Goal: Task Accomplishment & Management: Use online tool/utility

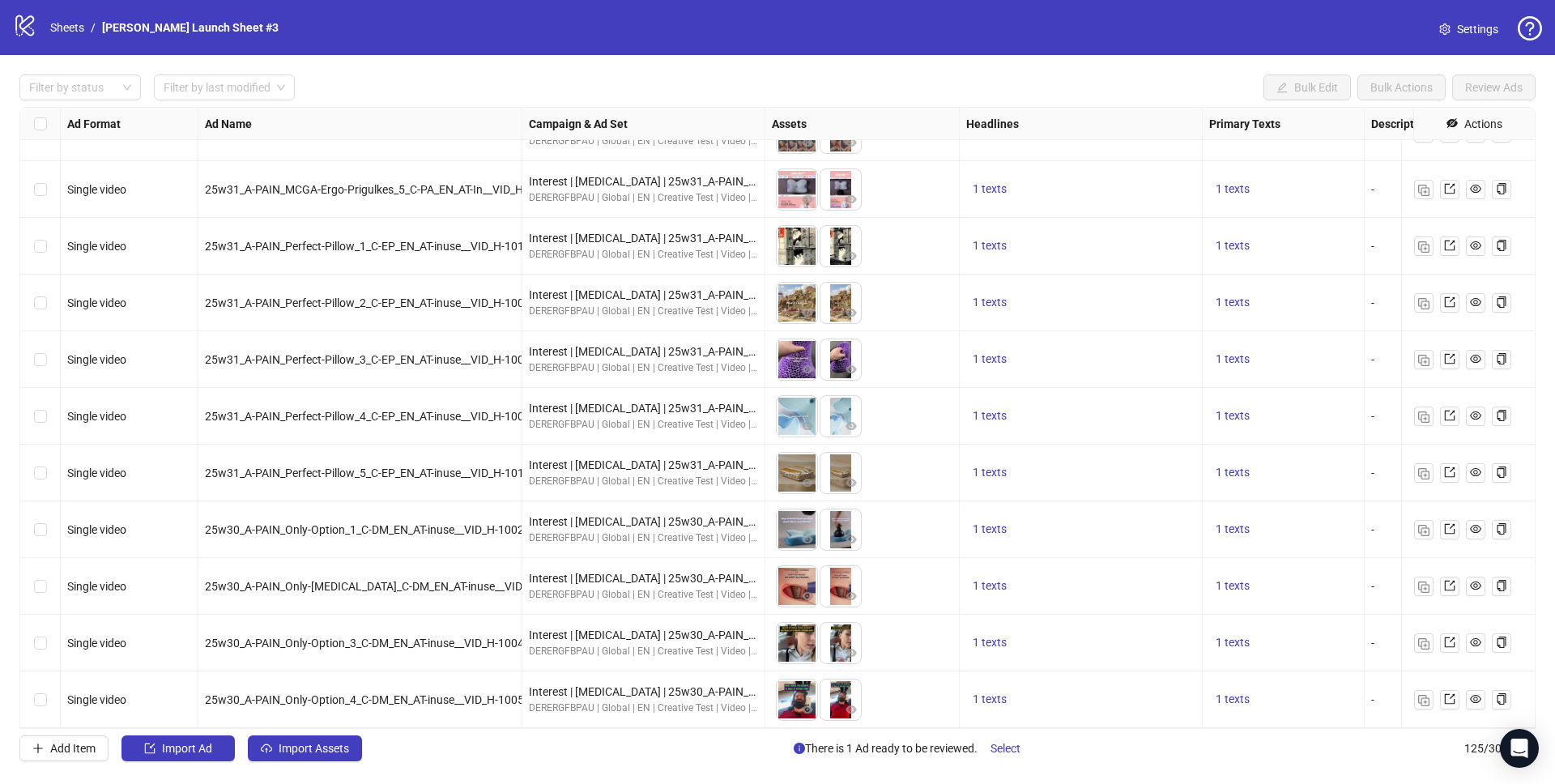
scroll to position [6508, 0]
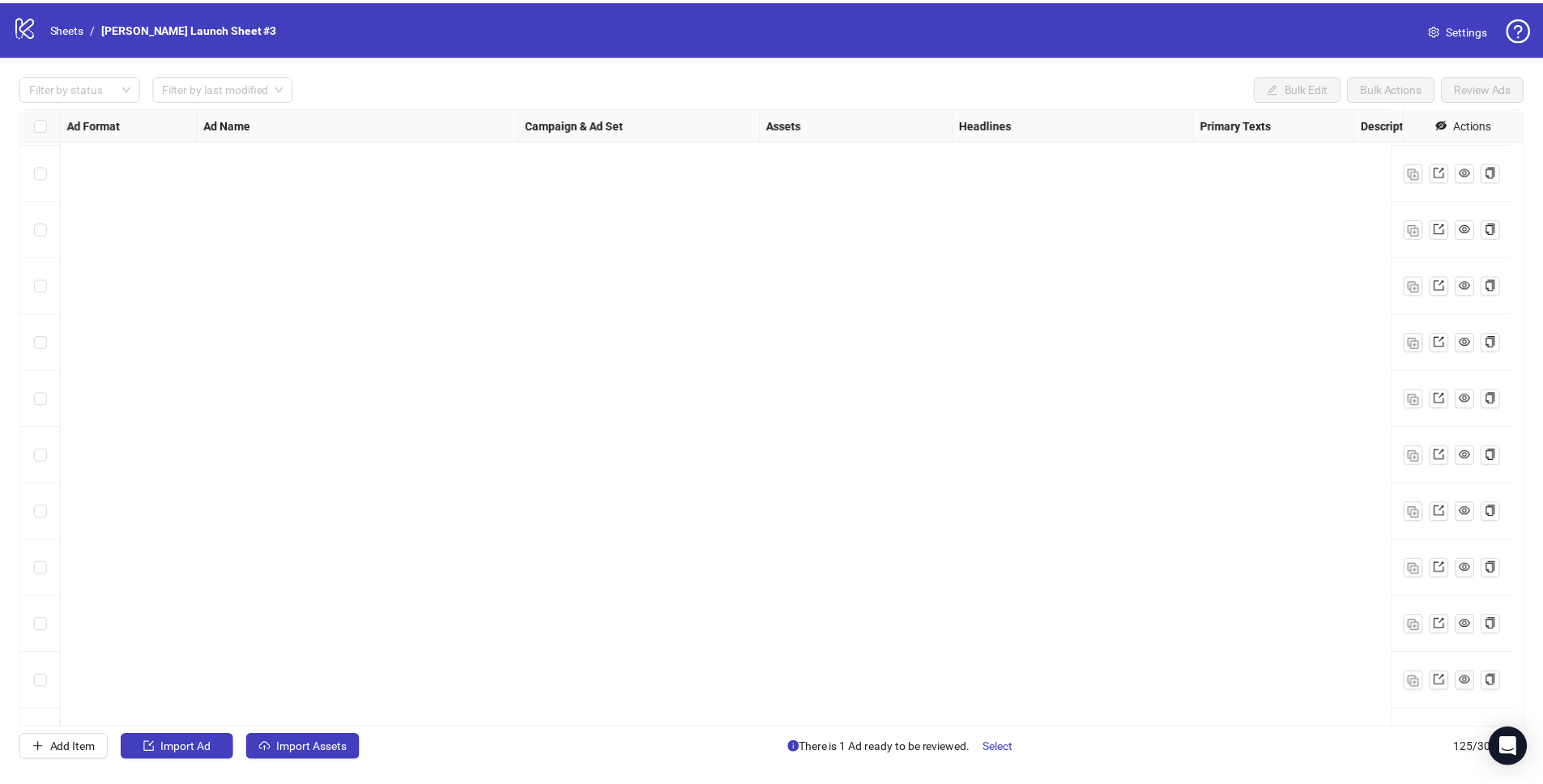
scroll to position [6508, 0]
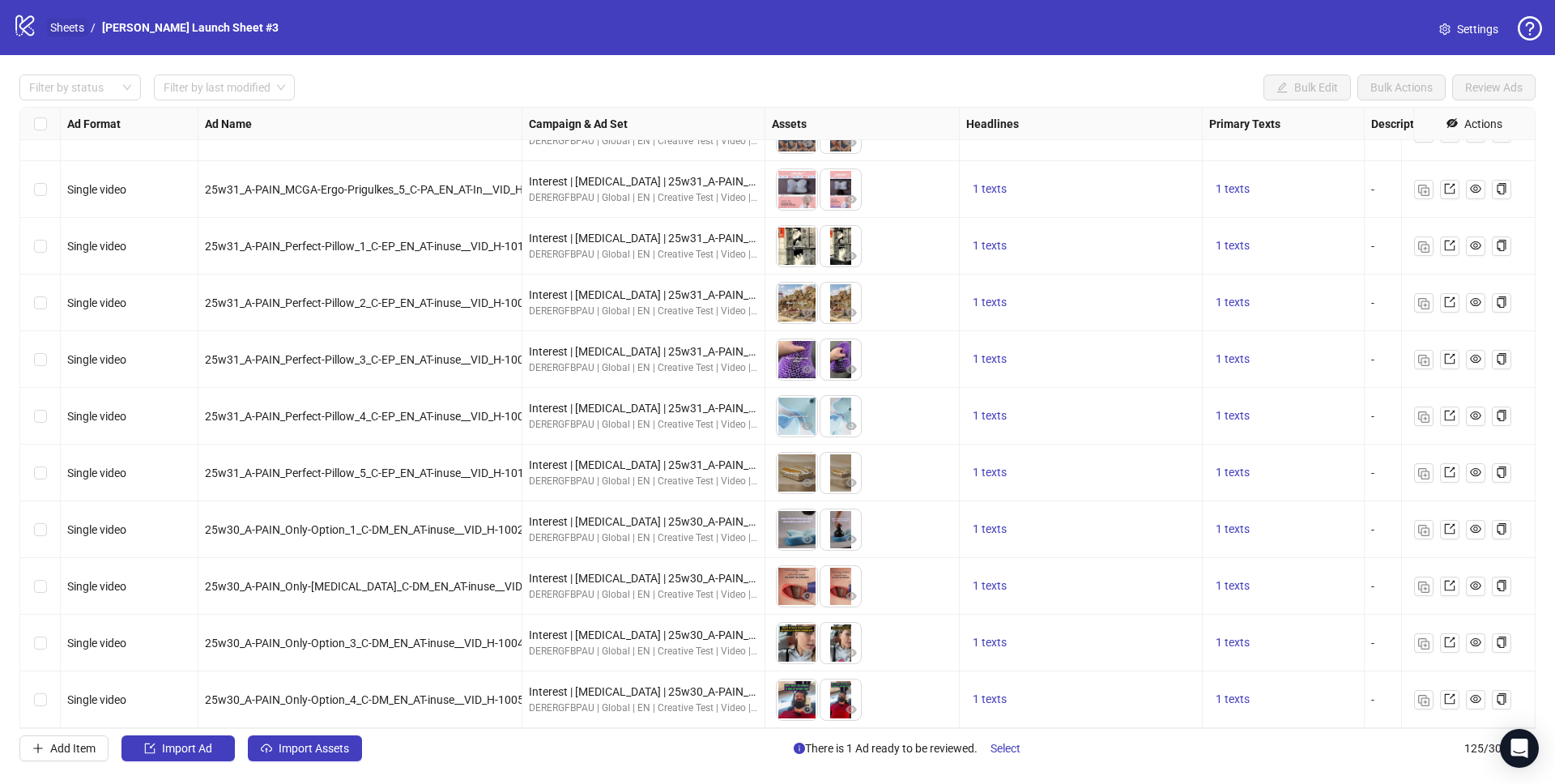
click at [65, 31] on link "Sheets" at bounding box center [67, 28] width 41 height 18
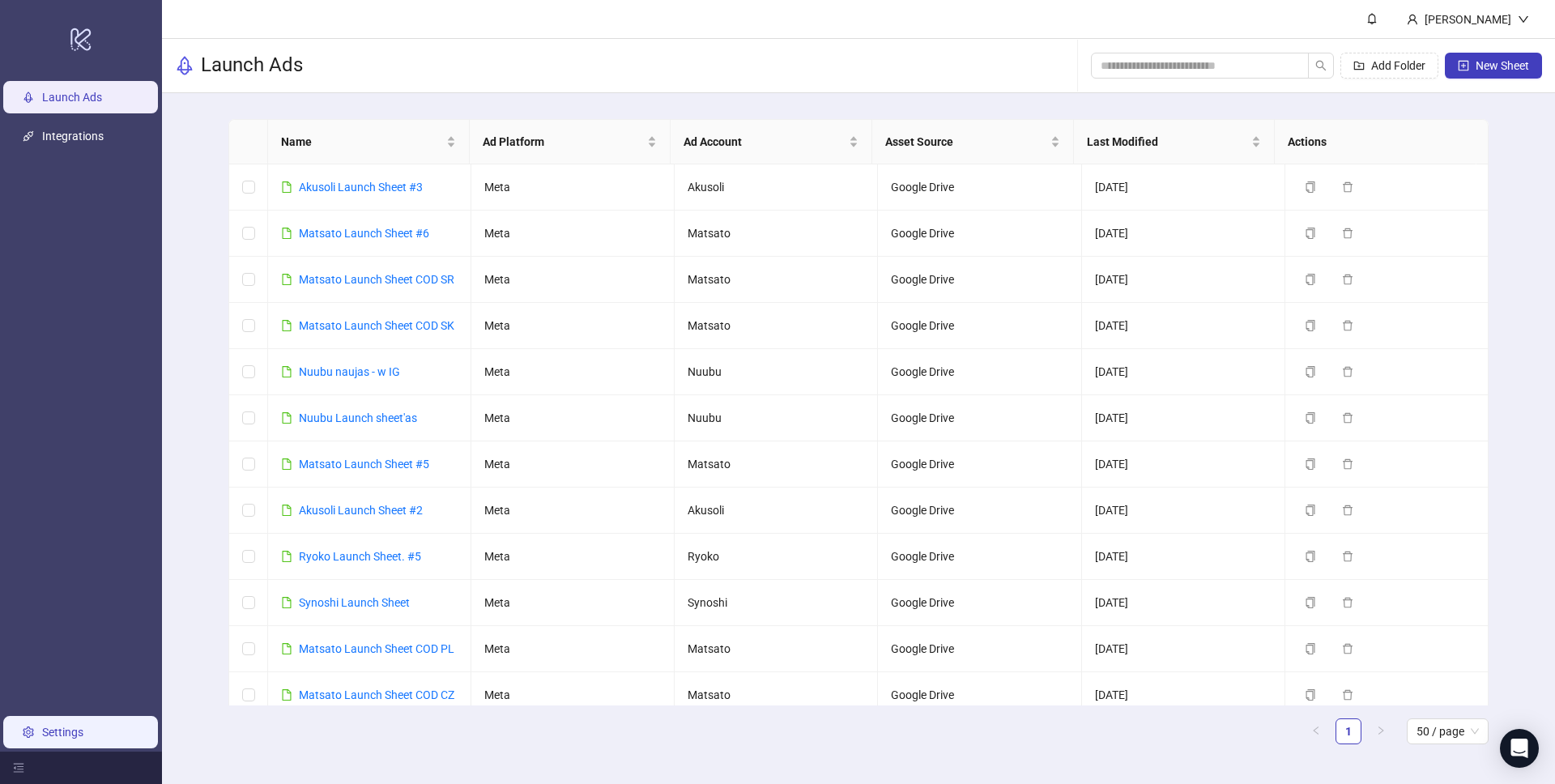
click at [70, 739] on link "Settings" at bounding box center [63, 732] width 41 height 13
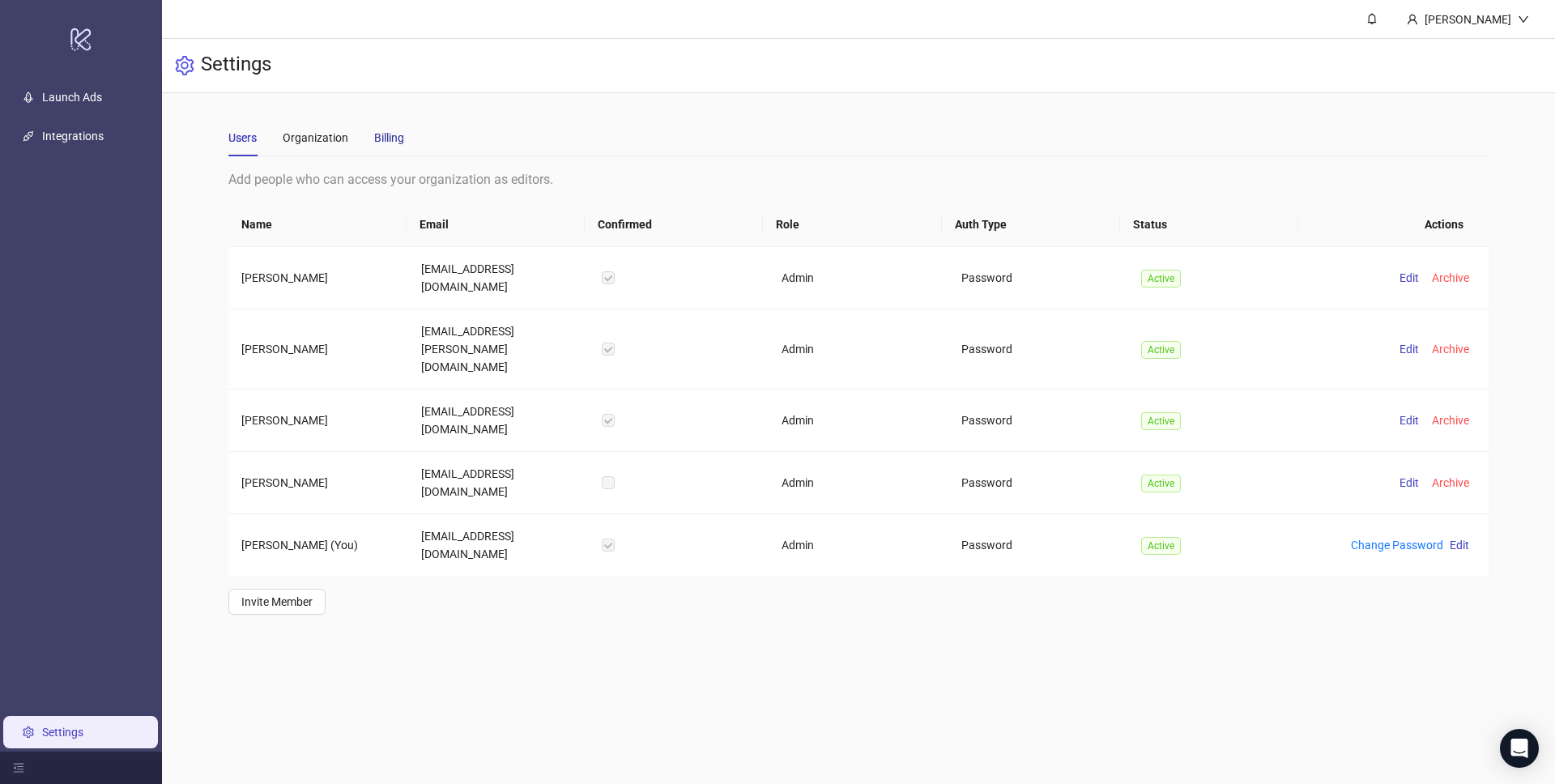
click at [402, 140] on div "Billing" at bounding box center [389, 137] width 30 height 18
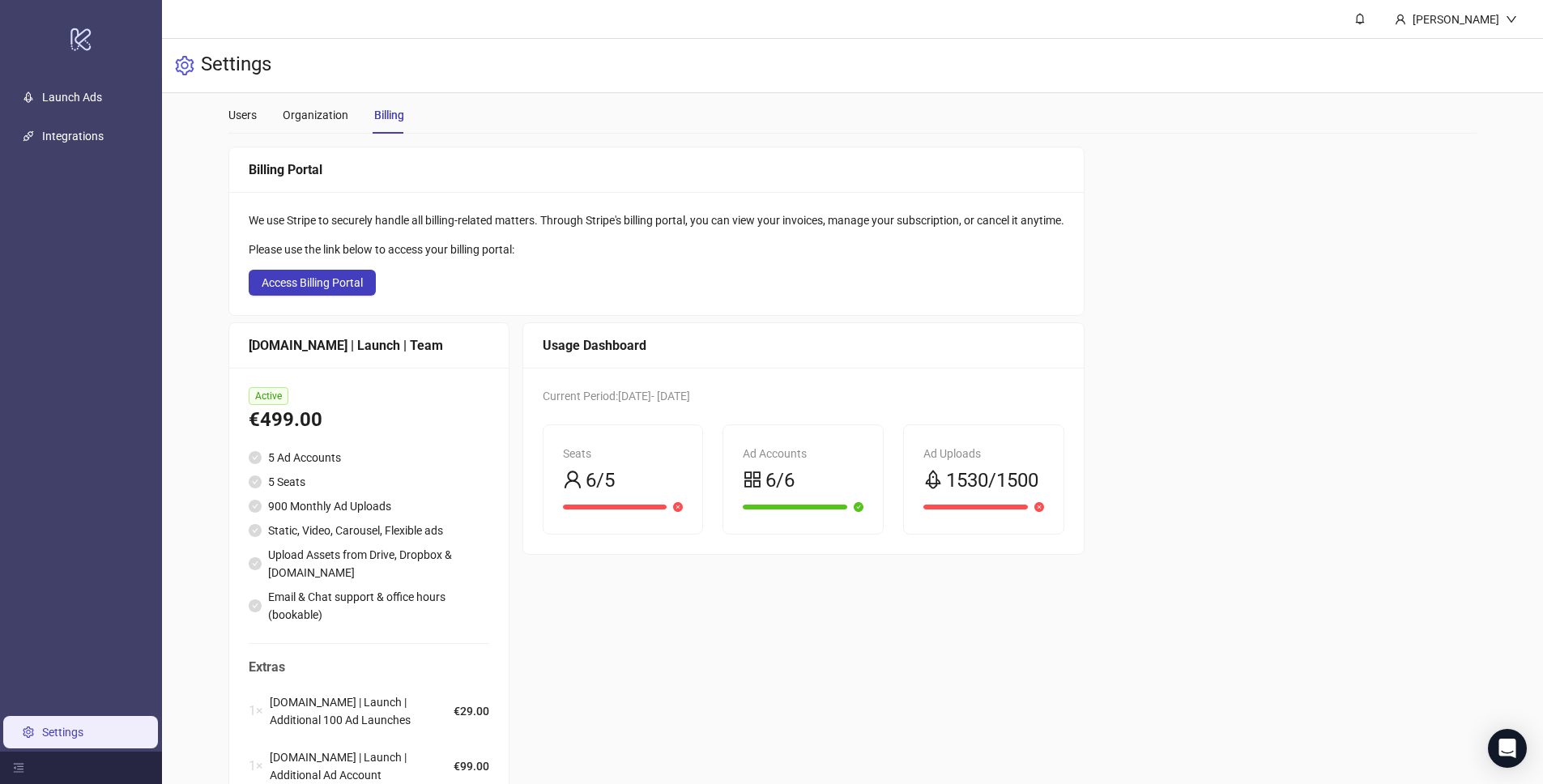
scroll to position [98, 0]
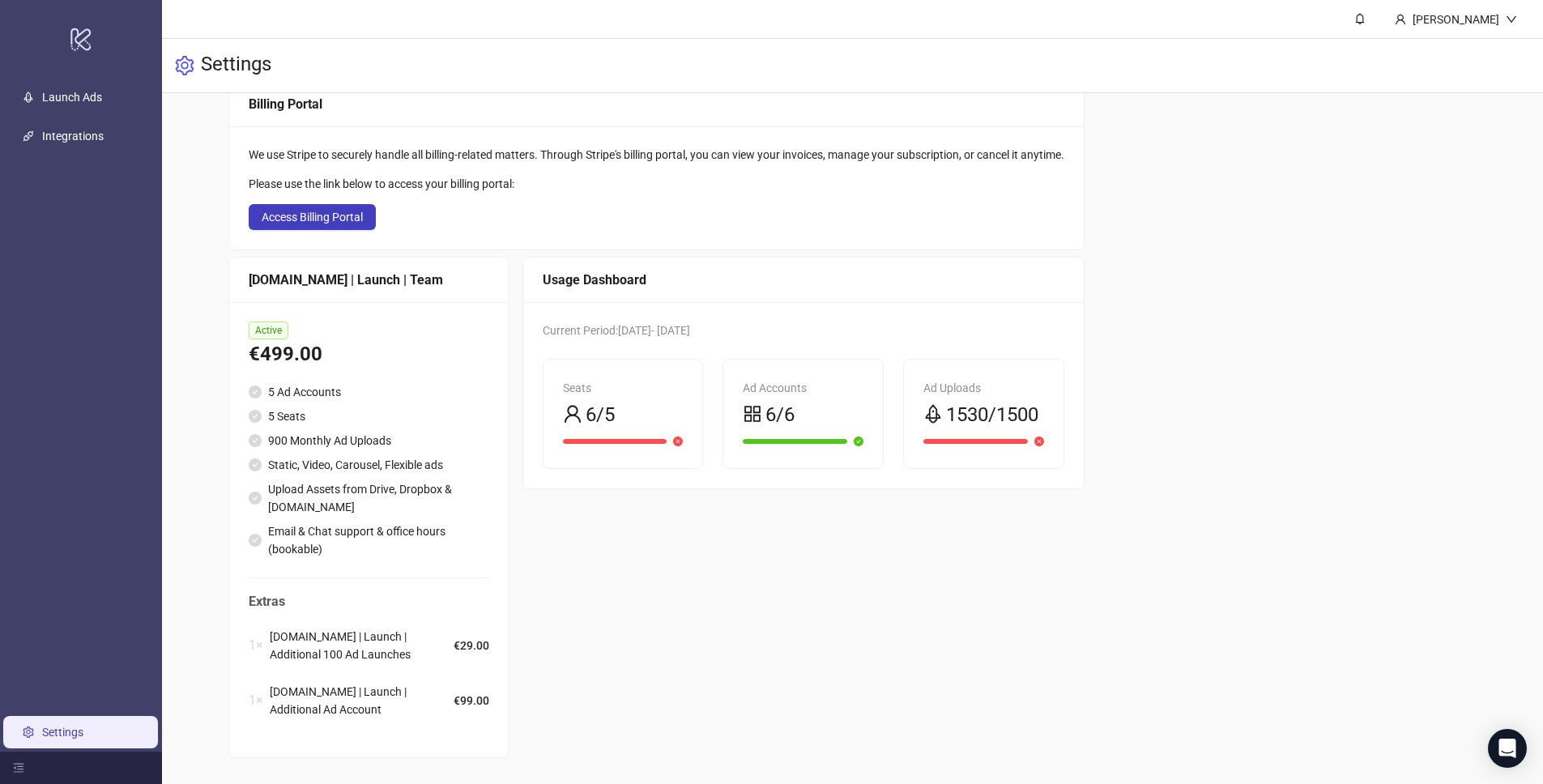
click at [1027, 436] on div at bounding box center [984, 441] width 121 height 11
click at [1044, 433] on div at bounding box center [984, 441] width 121 height 16
click at [1004, 410] on span "1530/1500" at bounding box center [992, 415] width 92 height 31
click at [967, 379] on div "Ad Uploads" at bounding box center [984, 388] width 121 height 18
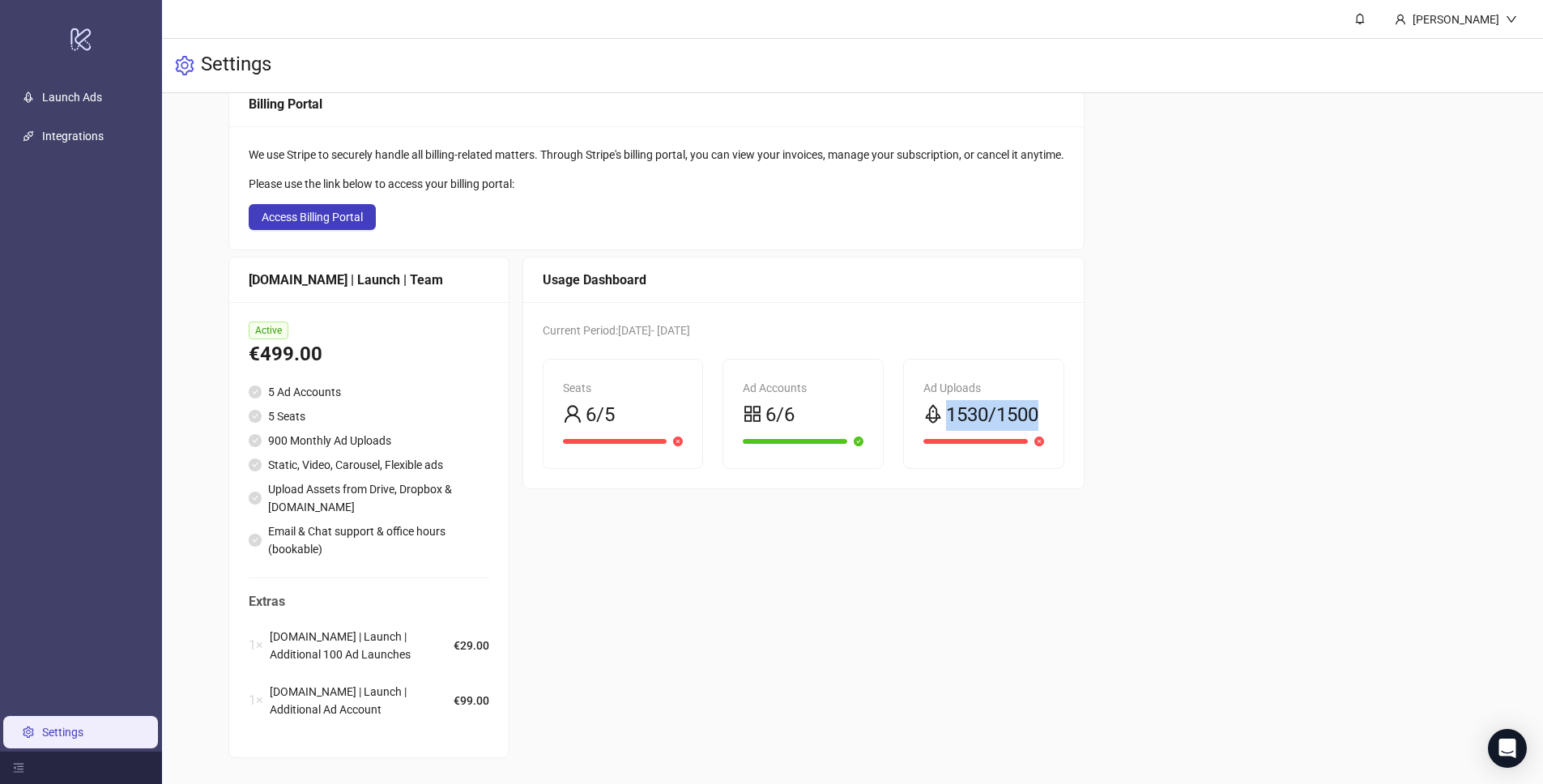
drag, startPoint x: 947, startPoint y: 404, endPoint x: 1062, endPoint y: 403, distance: 115.0
click at [1062, 403] on div "Ad Uploads 1530/1500" at bounding box center [984, 414] width 160 height 109
click at [994, 402] on span "1530/1500" at bounding box center [992, 415] width 92 height 31
drag, startPoint x: 997, startPoint y: 402, endPoint x: 968, endPoint y: 401, distance: 29.0
click at [968, 401] on span "1530/1500" at bounding box center [992, 415] width 92 height 31
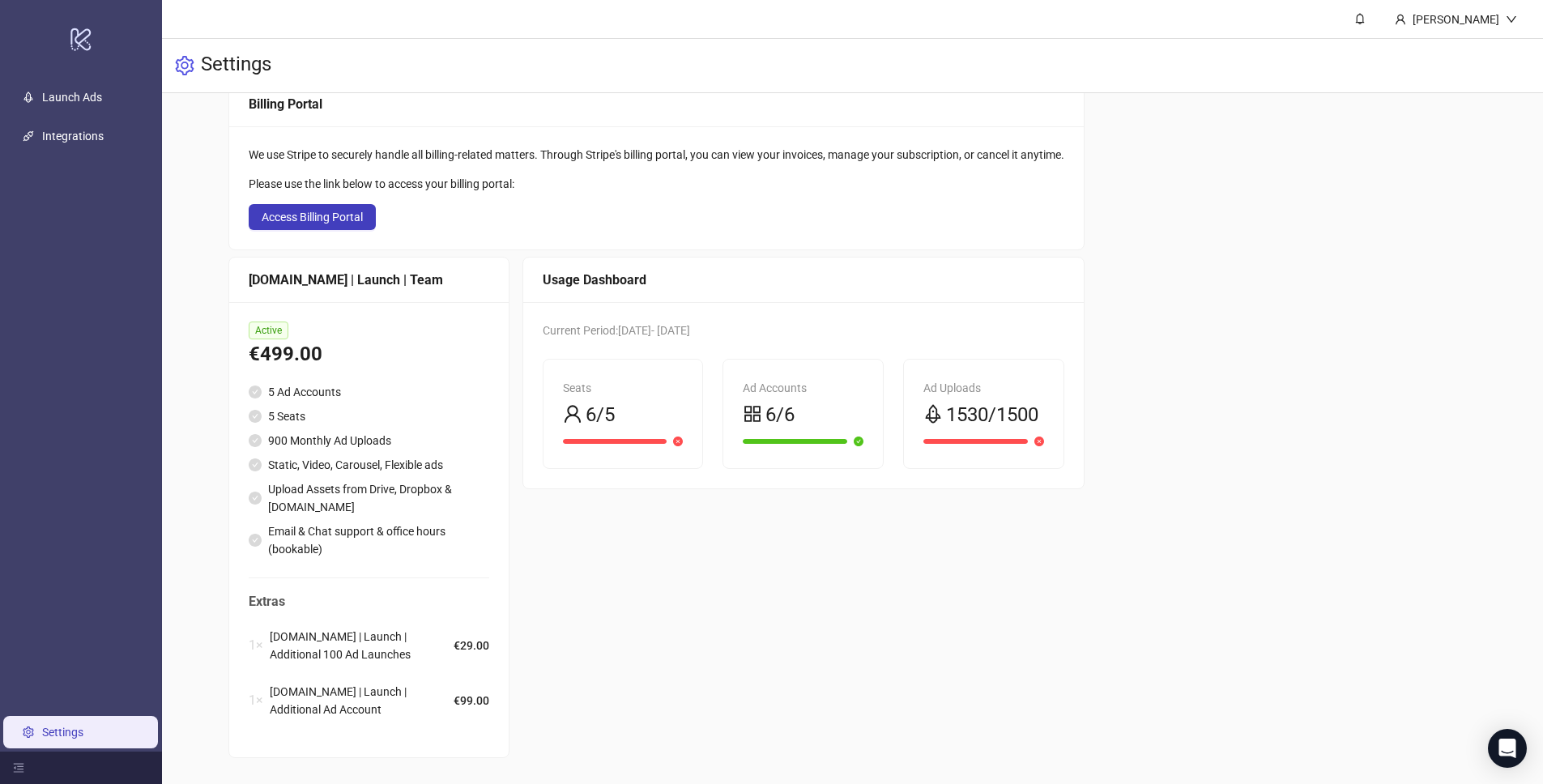
click at [984, 463] on div "Current Period: 2025-07-16 - 2025-08-16 Seats 6/5 Ad Accounts 6/6 Ad Uploads 15…" at bounding box center [803, 395] width 560 height 187
click at [990, 389] on div "Ad Uploads 1530/1500" at bounding box center [984, 405] width 121 height 51
click at [994, 409] on span "1530/1500" at bounding box center [992, 415] width 92 height 31
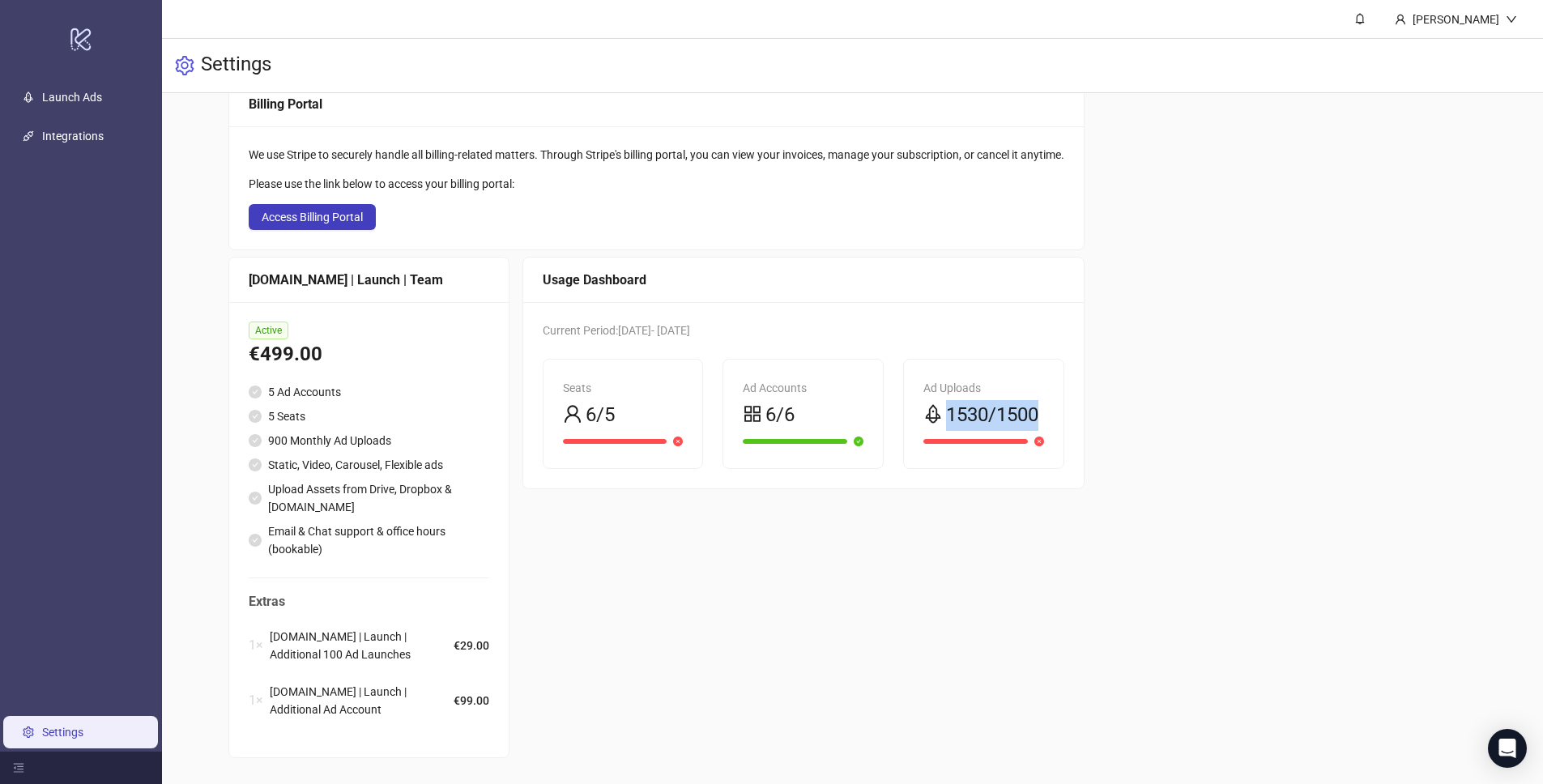
click at [994, 409] on span "1530/1500" at bounding box center [992, 415] width 92 height 31
click at [1166, 388] on div "Billing Portal We use Stripe to securely handle all billing-related matters. Th…" at bounding box center [853, 419] width 1249 height 676
drag, startPoint x: 1056, startPoint y: 406, endPoint x: 902, endPoint y: 403, distance: 154.0
click at [902, 403] on div "Ad Uploads 1530/1500" at bounding box center [983, 414] width 181 height 111
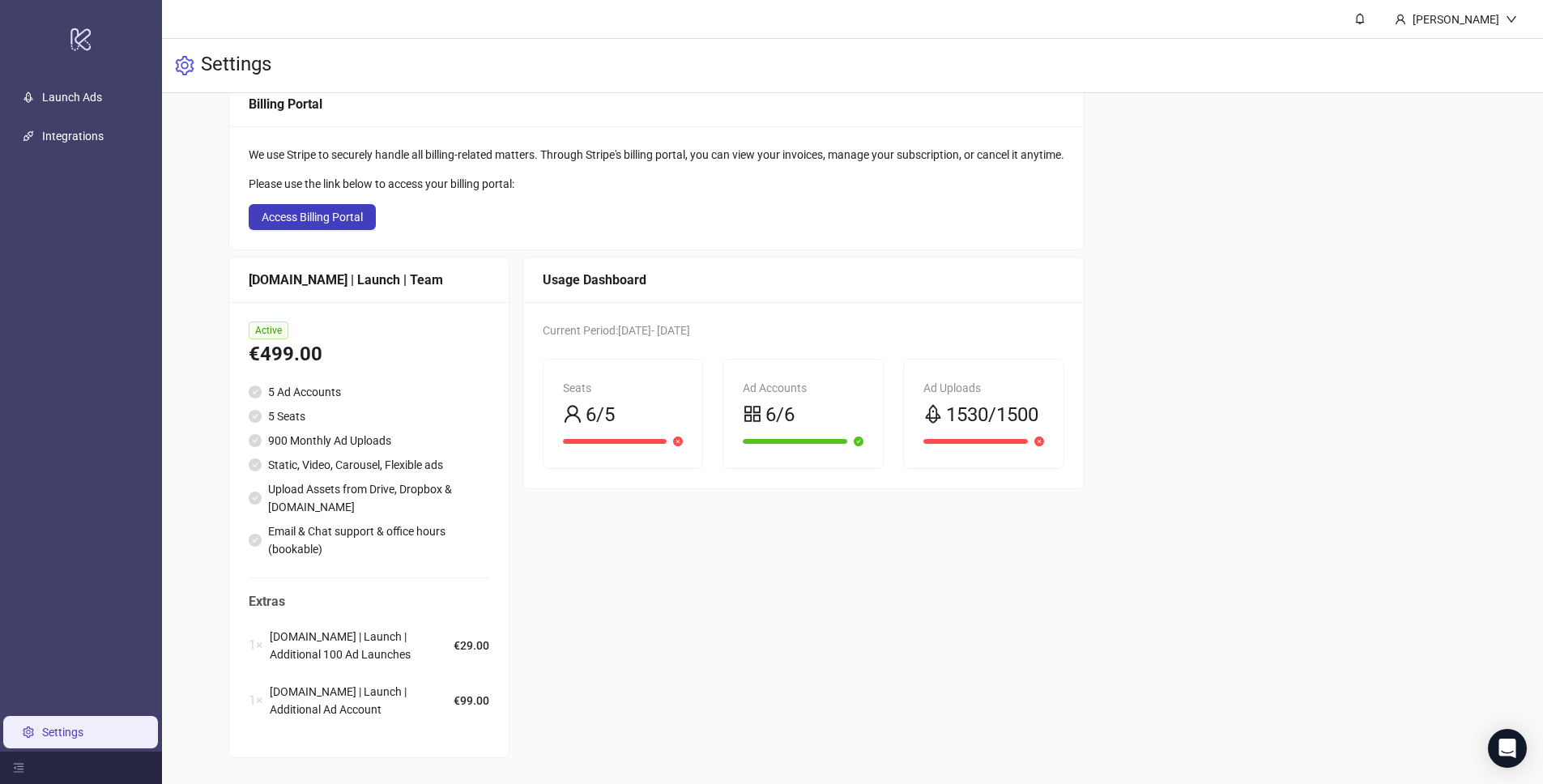
click at [934, 404] on icon "rocket" at bounding box center [934, 414] width 20 height 20
drag, startPoint x: 933, startPoint y: 402, endPoint x: 1097, endPoint y: 411, distance: 164.2
click at [1097, 411] on div "Billing Portal We use Stripe to securely handle all billing-related matters. Th…" at bounding box center [853, 419] width 1249 height 676
click at [1176, 389] on div "Billing Portal We use Stripe to securely handle all billing-related matters. Th…" at bounding box center [853, 419] width 1249 height 676
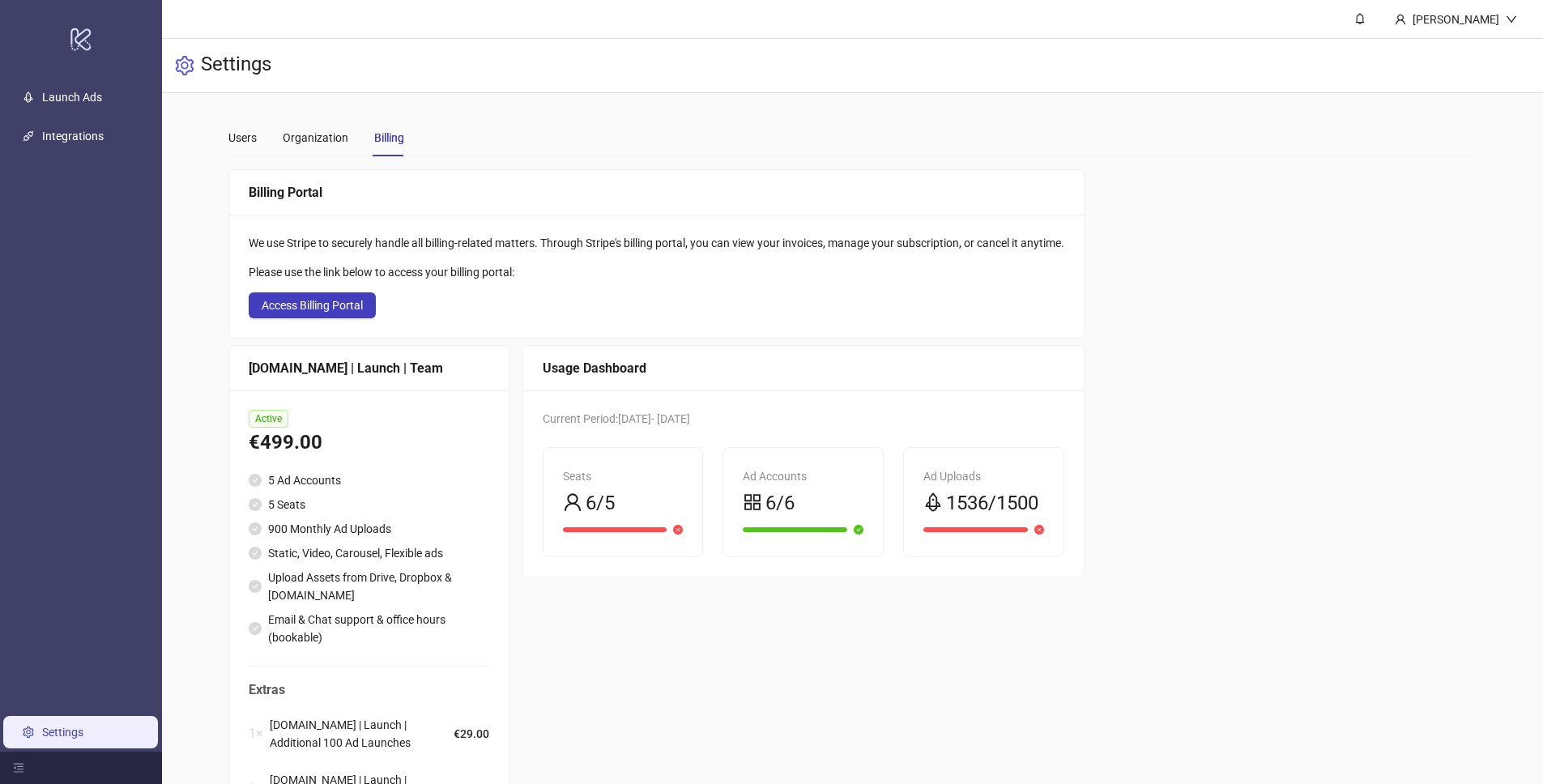
click at [1015, 514] on span "1536/1500" at bounding box center [992, 503] width 92 height 31
click at [67, 94] on link "Launch Ads" at bounding box center [72, 97] width 60 height 13
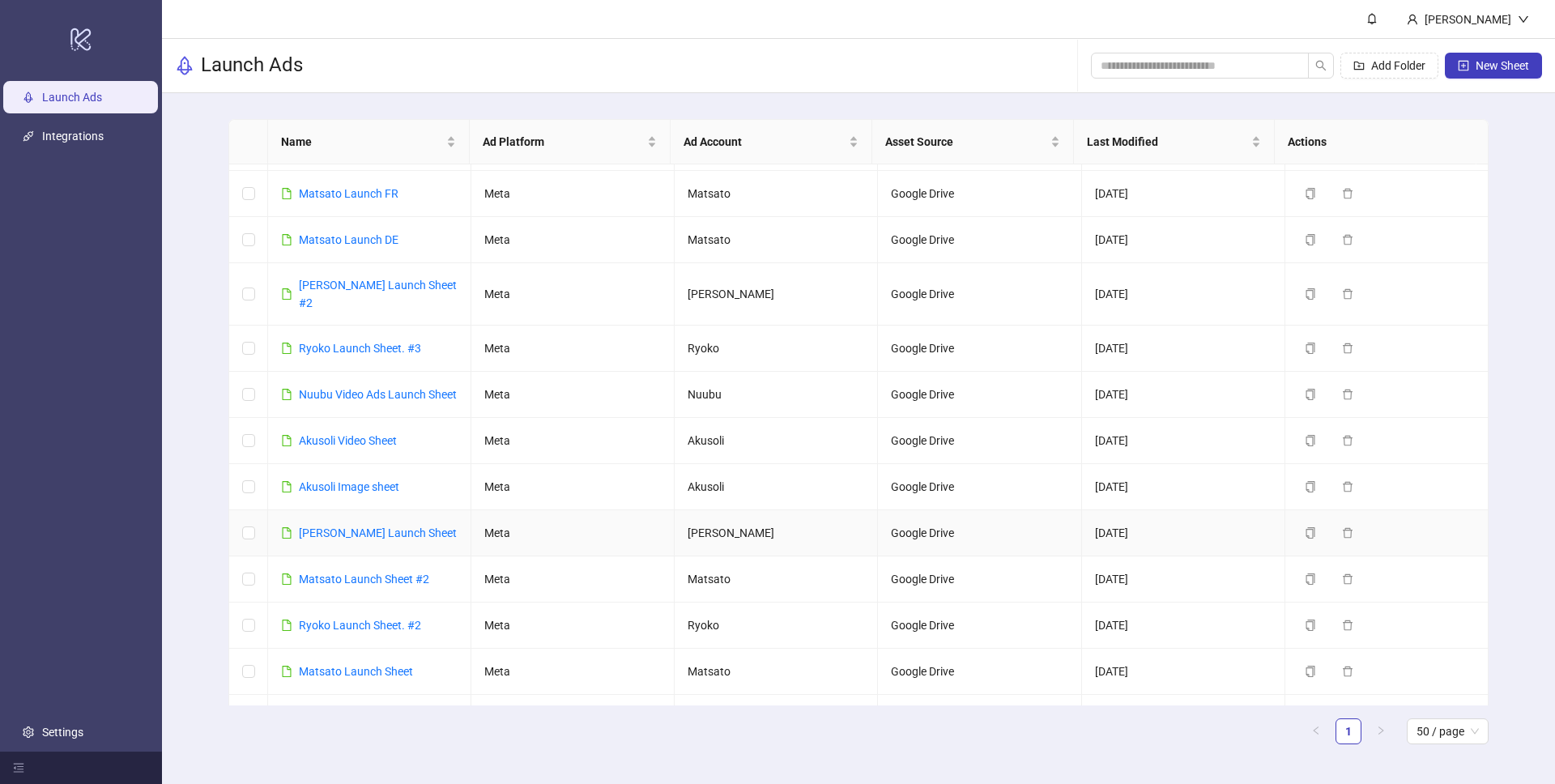
scroll to position [306, 0]
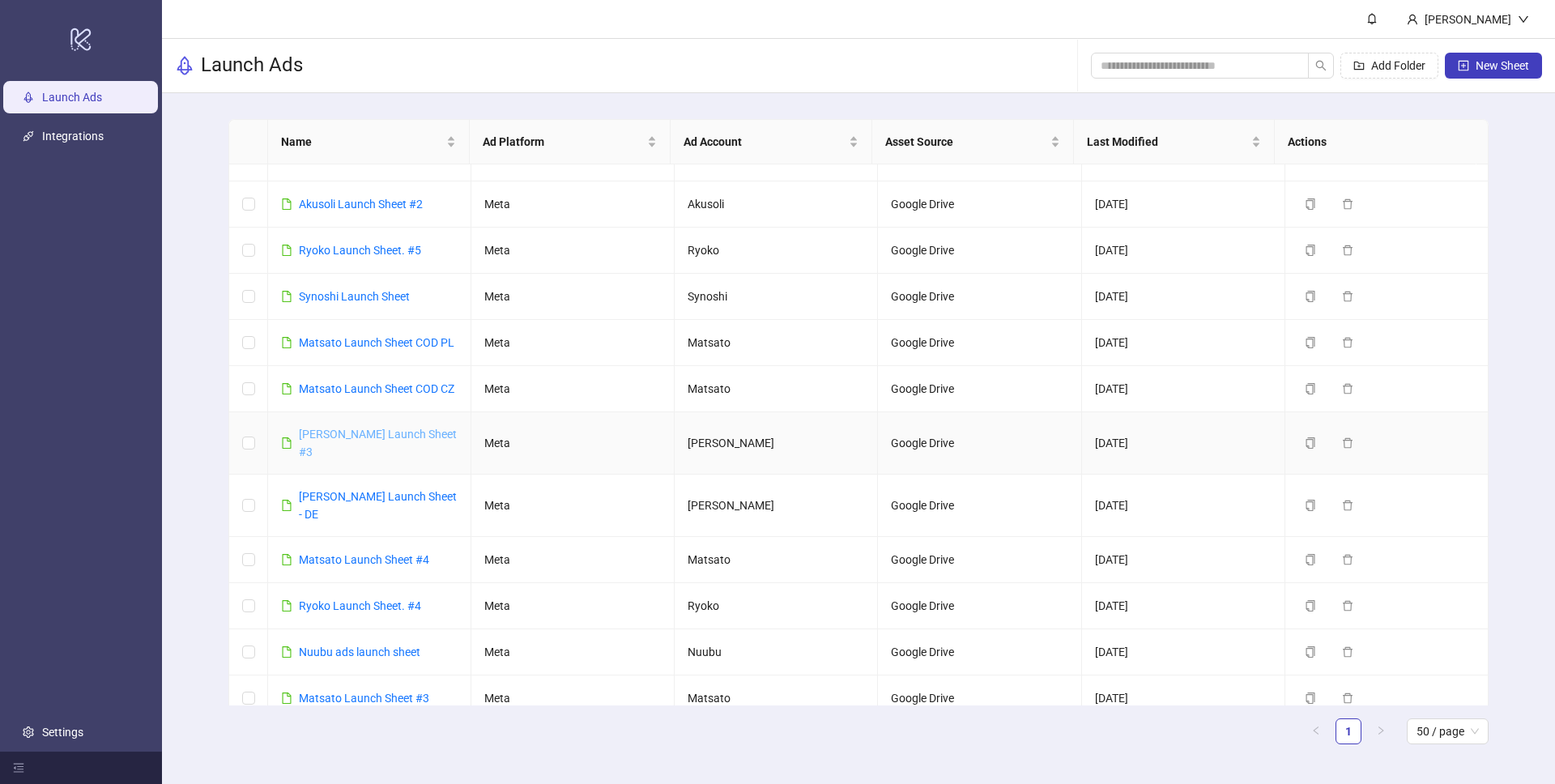
click at [359, 432] on link "[PERSON_NAME] Launch Sheet #3" at bounding box center [378, 442] width 158 height 31
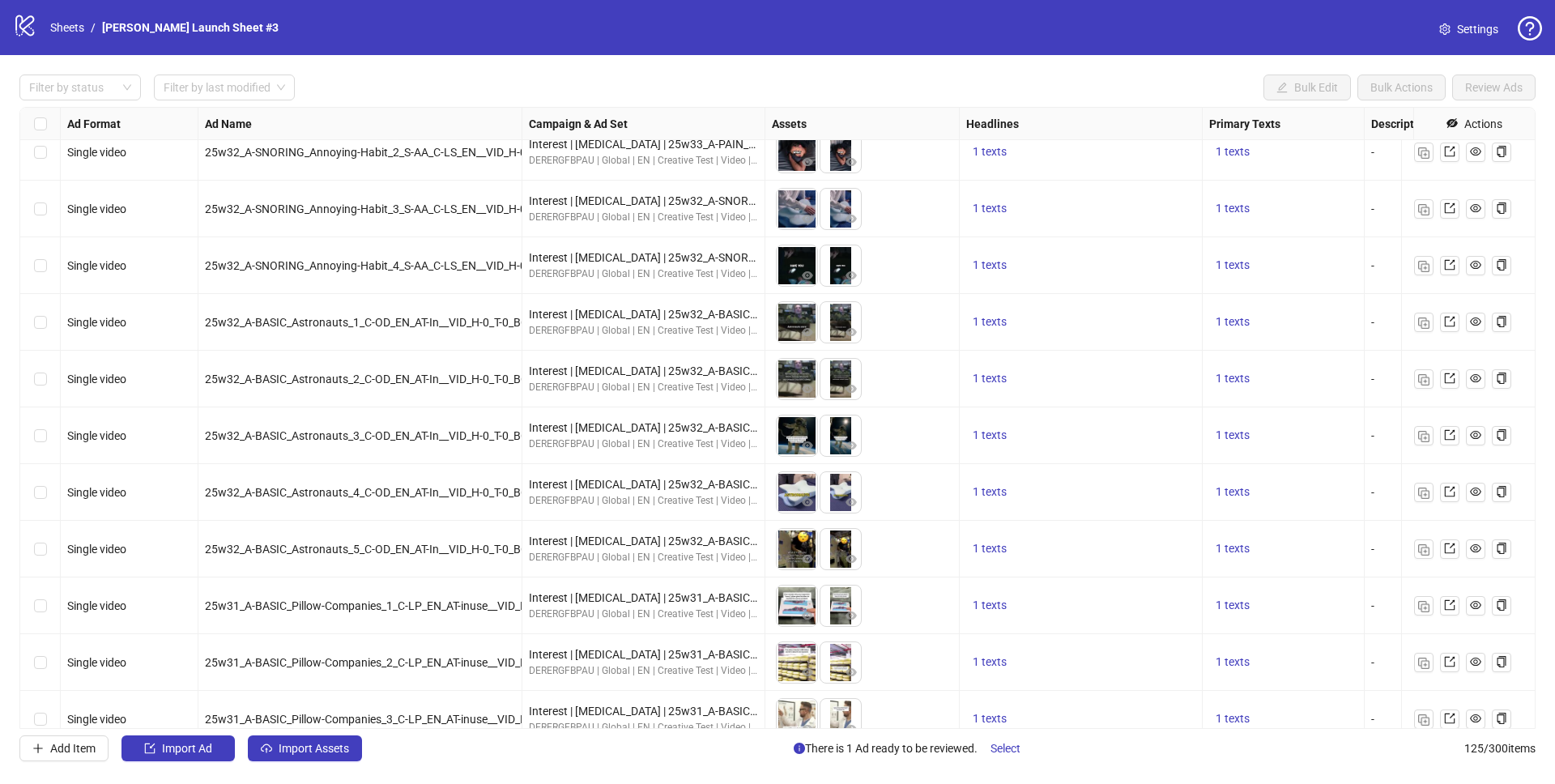
scroll to position [6508, 0]
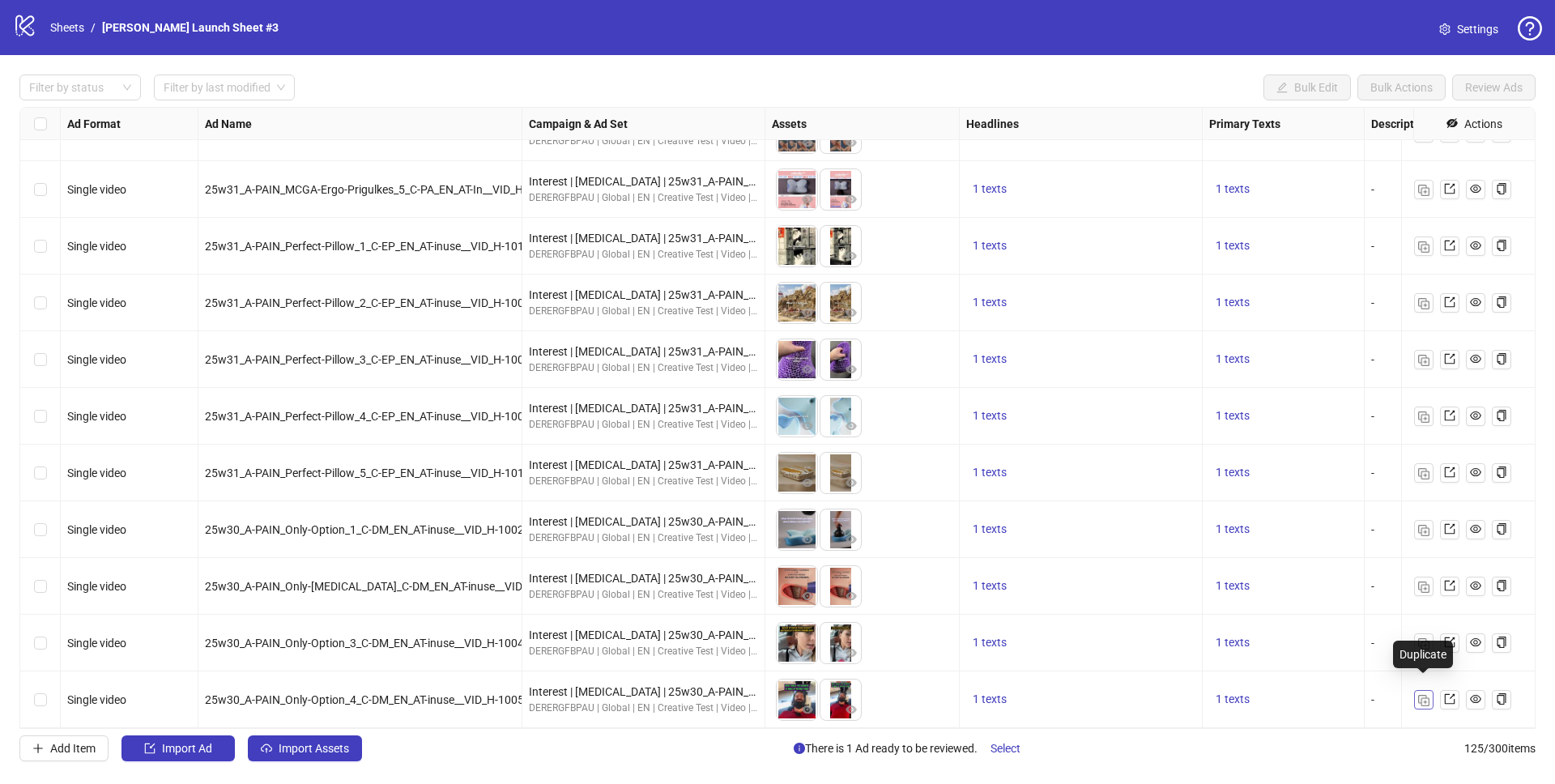
click at [1426, 694] on img "button" at bounding box center [1424, 699] width 11 height 11
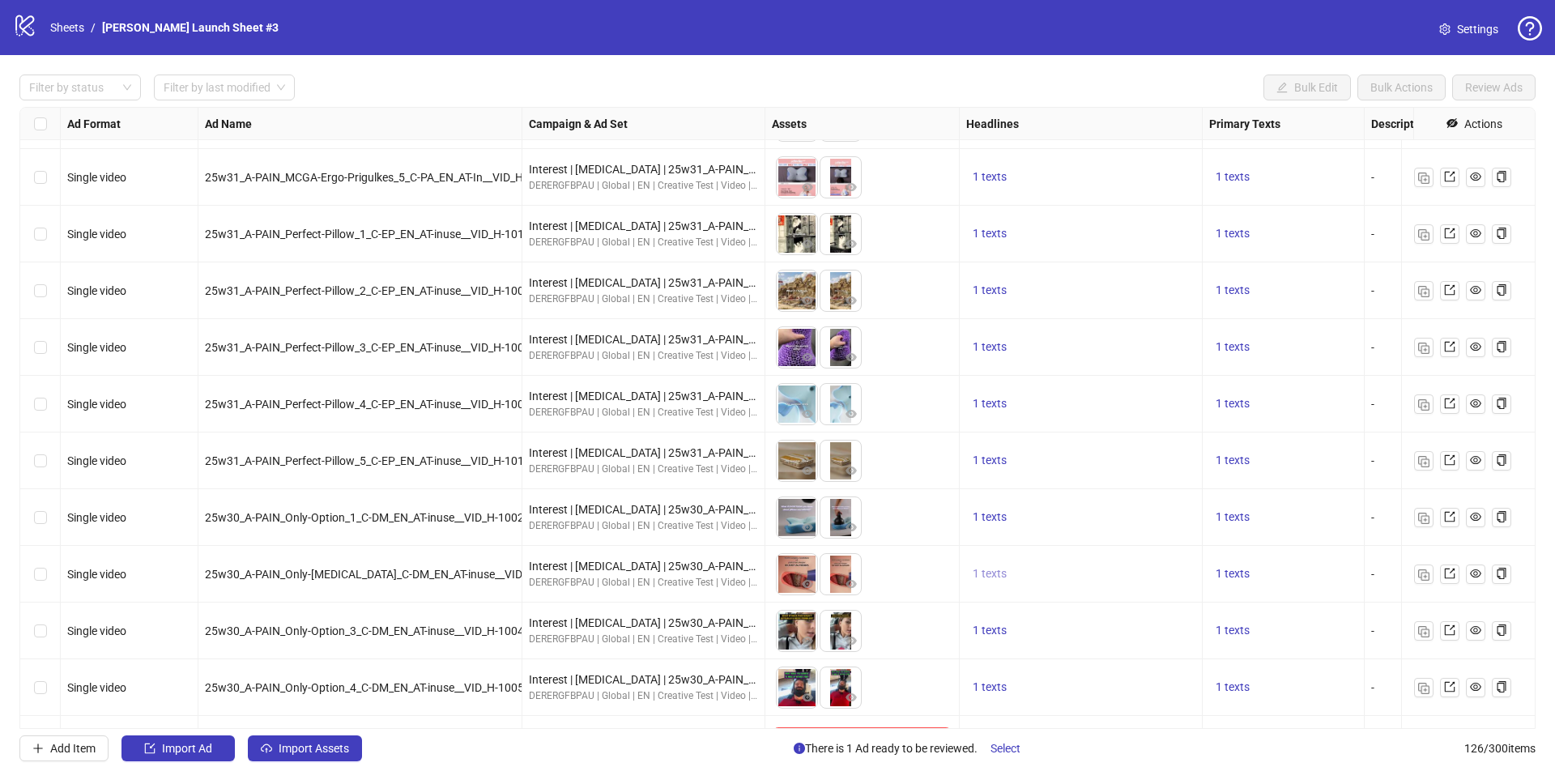
scroll to position [6564, 0]
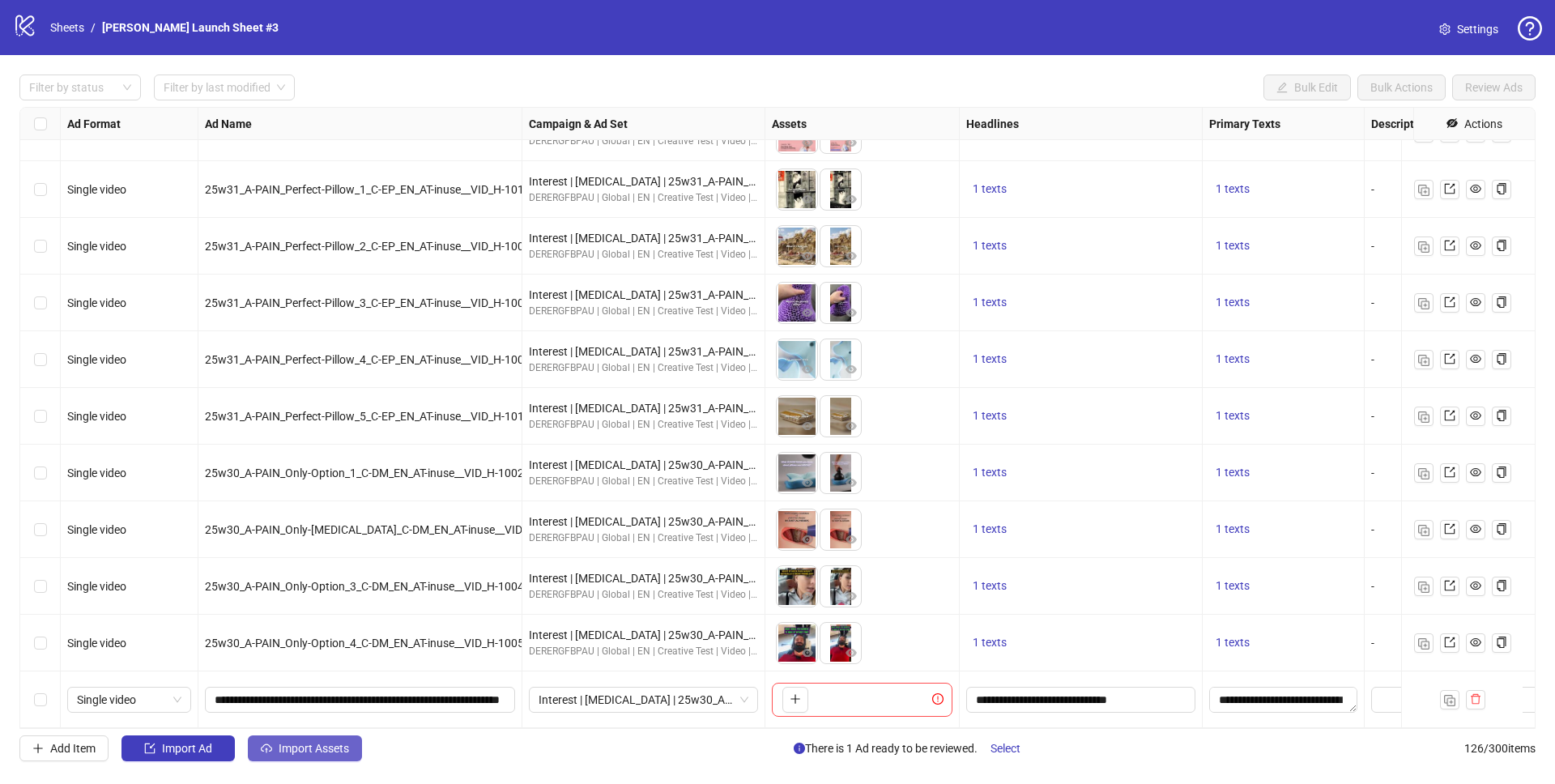
click at [301, 745] on span "Import Assets" at bounding box center [313, 747] width 70 height 13
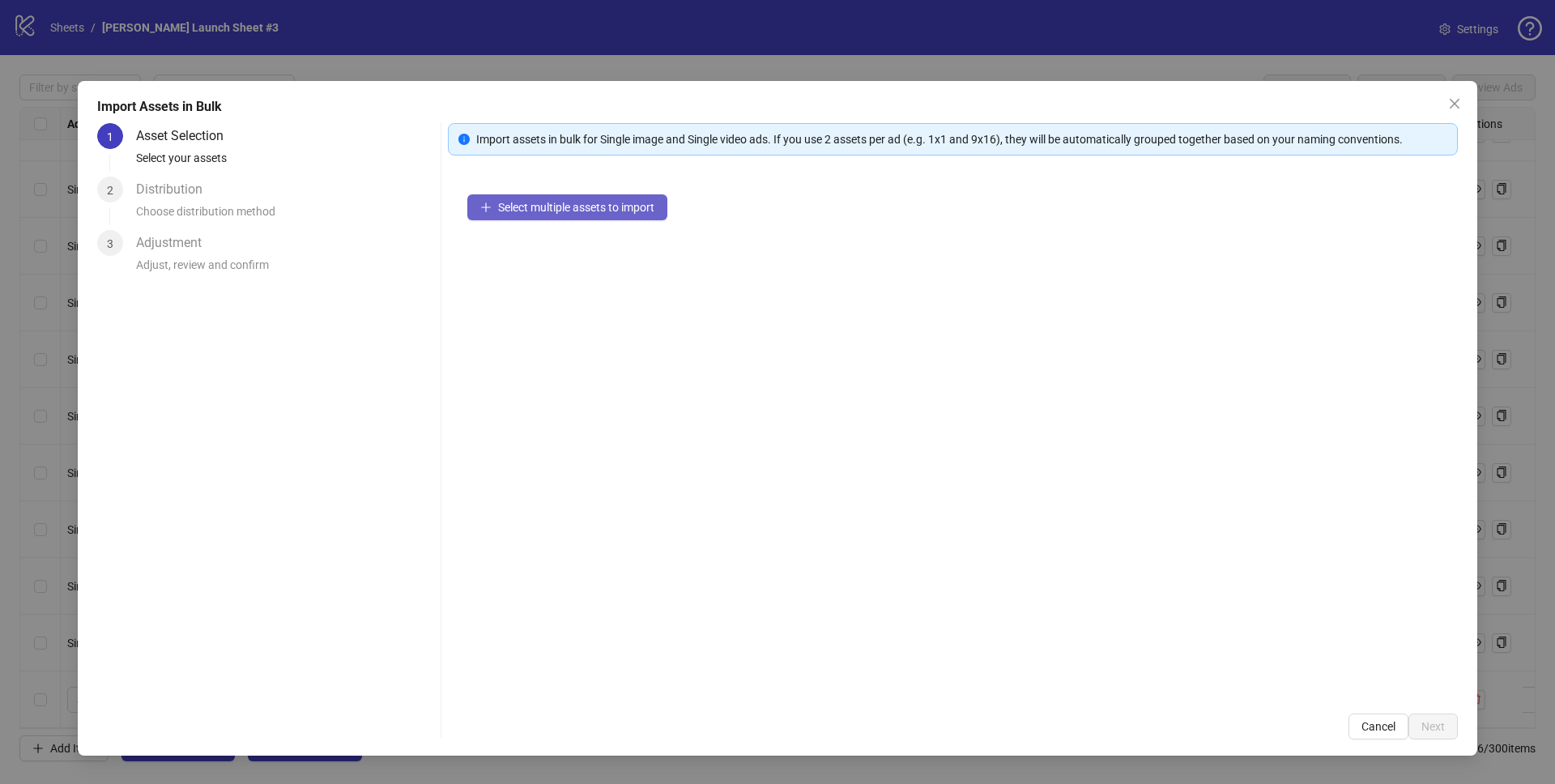
click at [543, 212] on span "Select multiple assets to import" at bounding box center [576, 206] width 156 height 13
click at [620, 196] on button "Select multiple assets to import" at bounding box center [567, 207] width 201 height 26
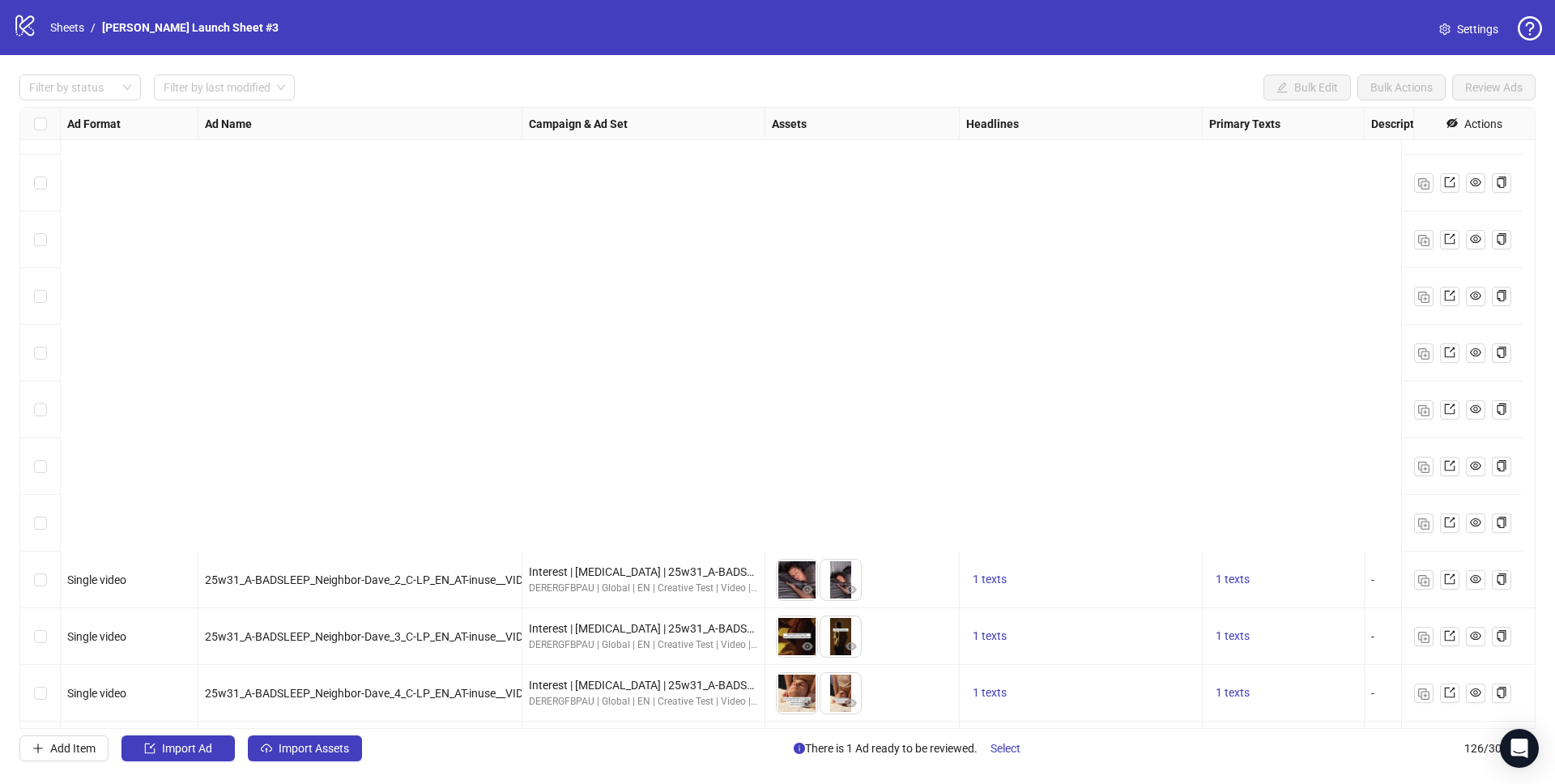
scroll to position [6564, 0]
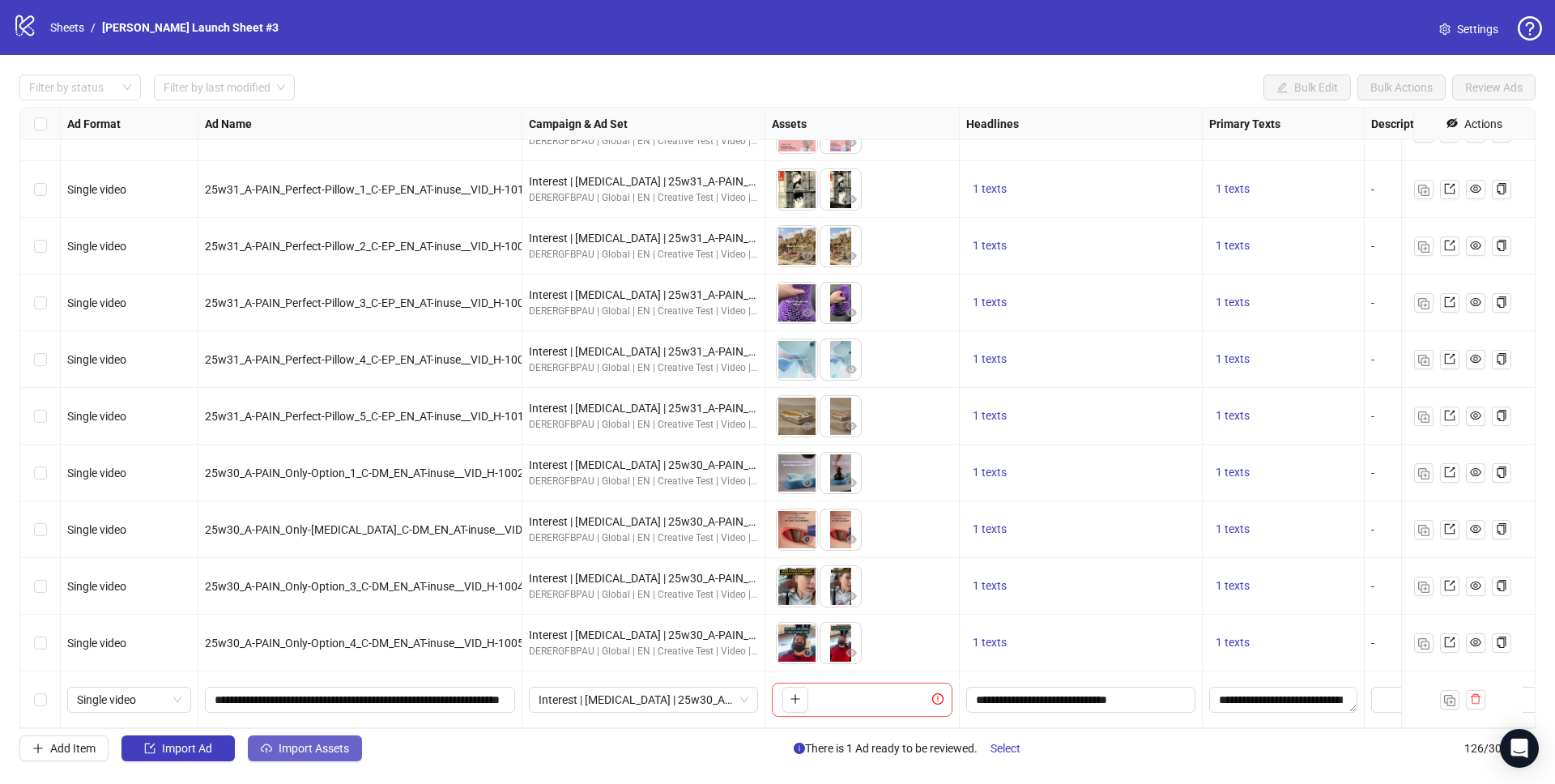
click at [272, 752] on icon "cloud-upload" at bounding box center [266, 747] width 11 height 11
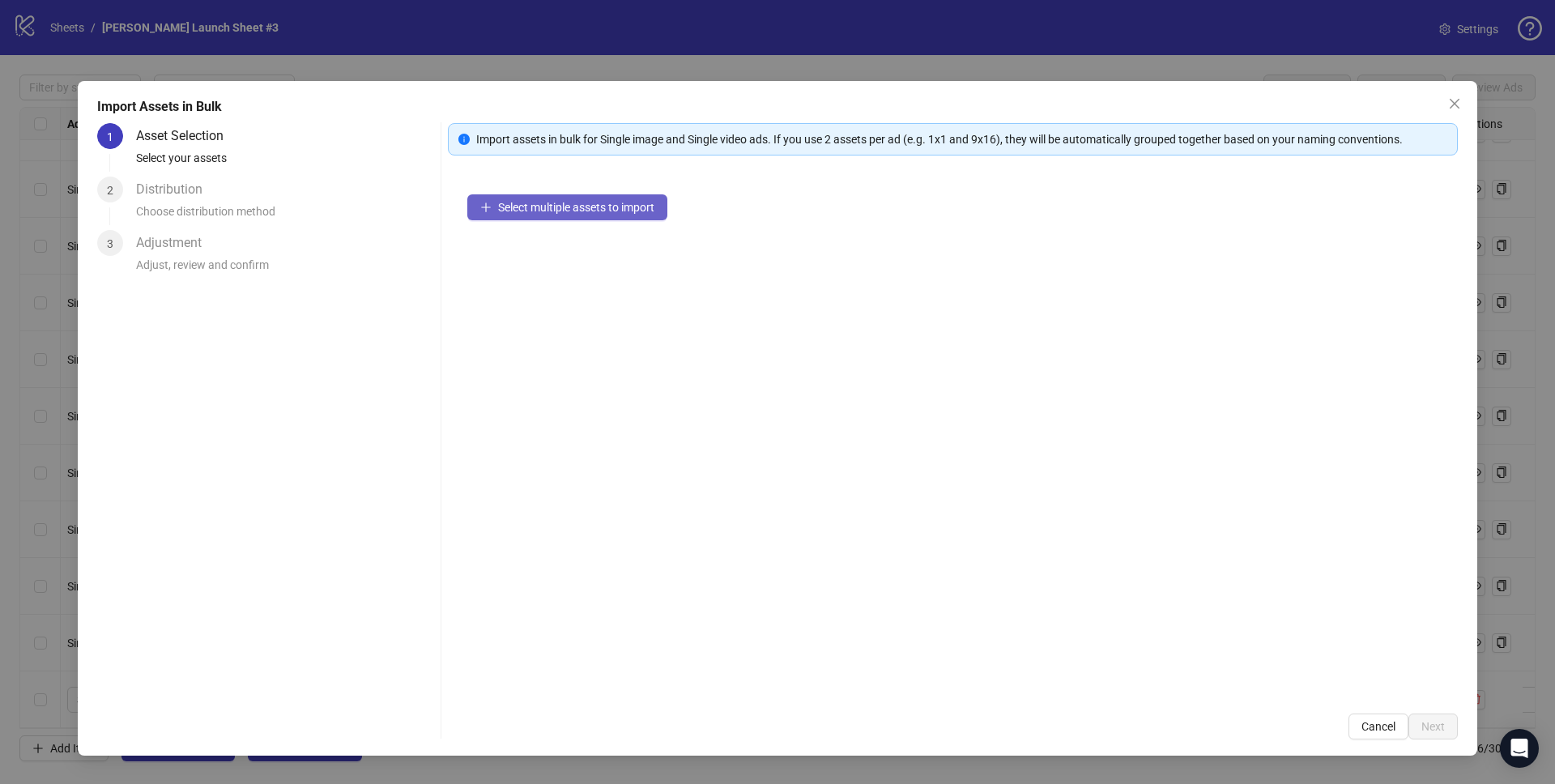
click at [528, 203] on span "Select multiple assets to import" at bounding box center [576, 206] width 156 height 13
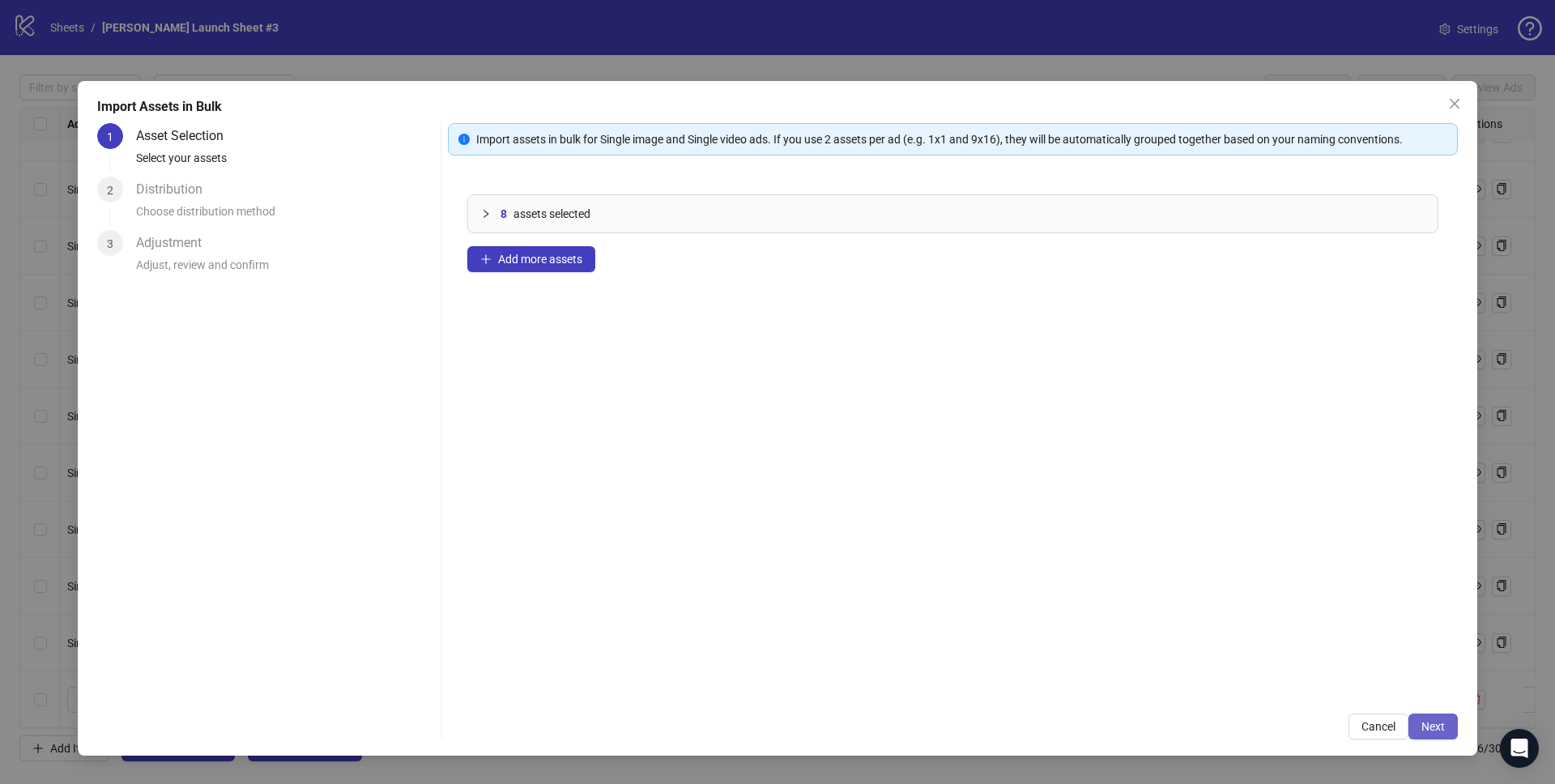
click at [1427, 731] on span "Next" at bounding box center [1433, 726] width 24 height 13
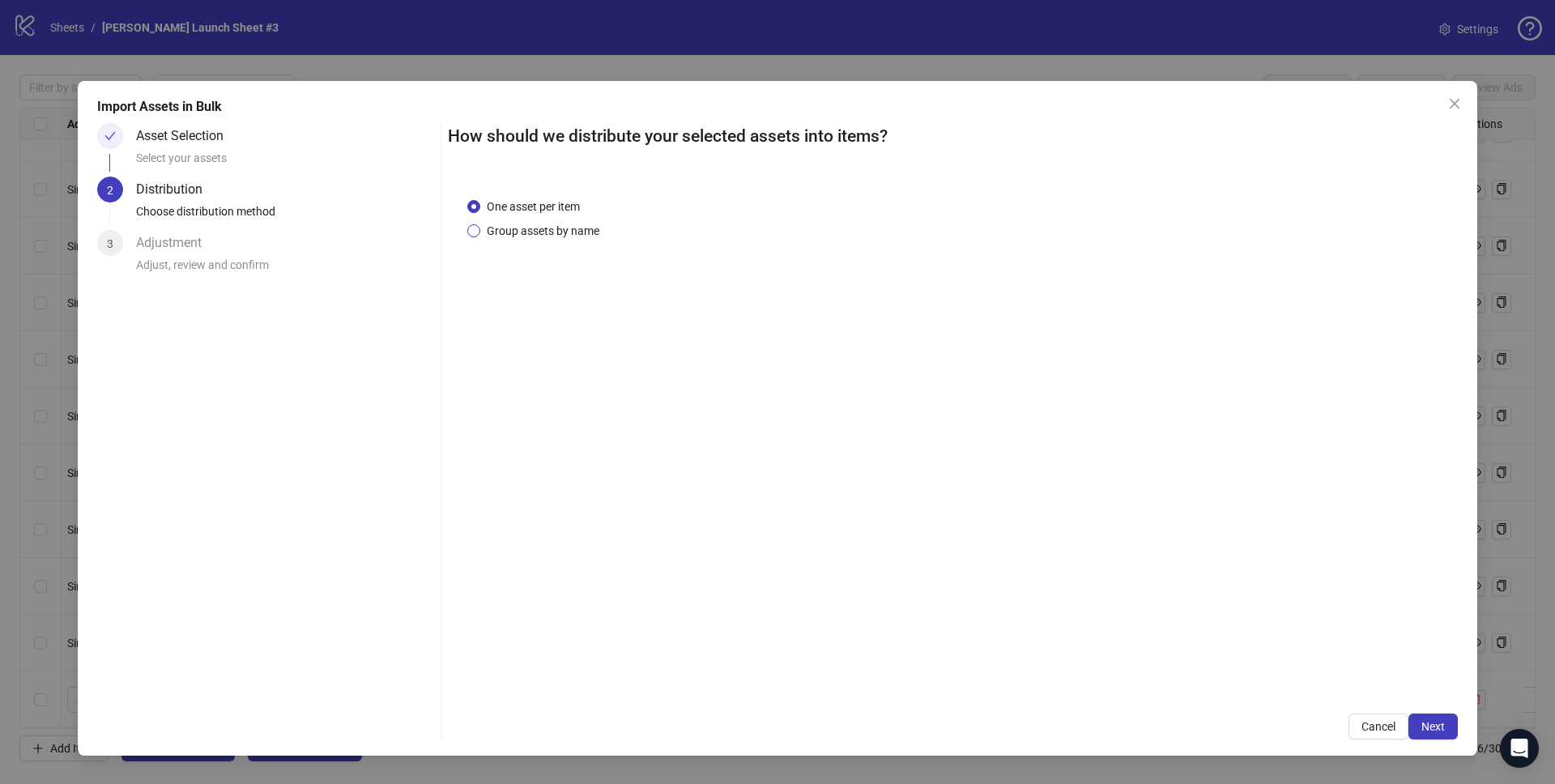
click at [518, 231] on span "Group assets by name" at bounding box center [542, 231] width 125 height 18
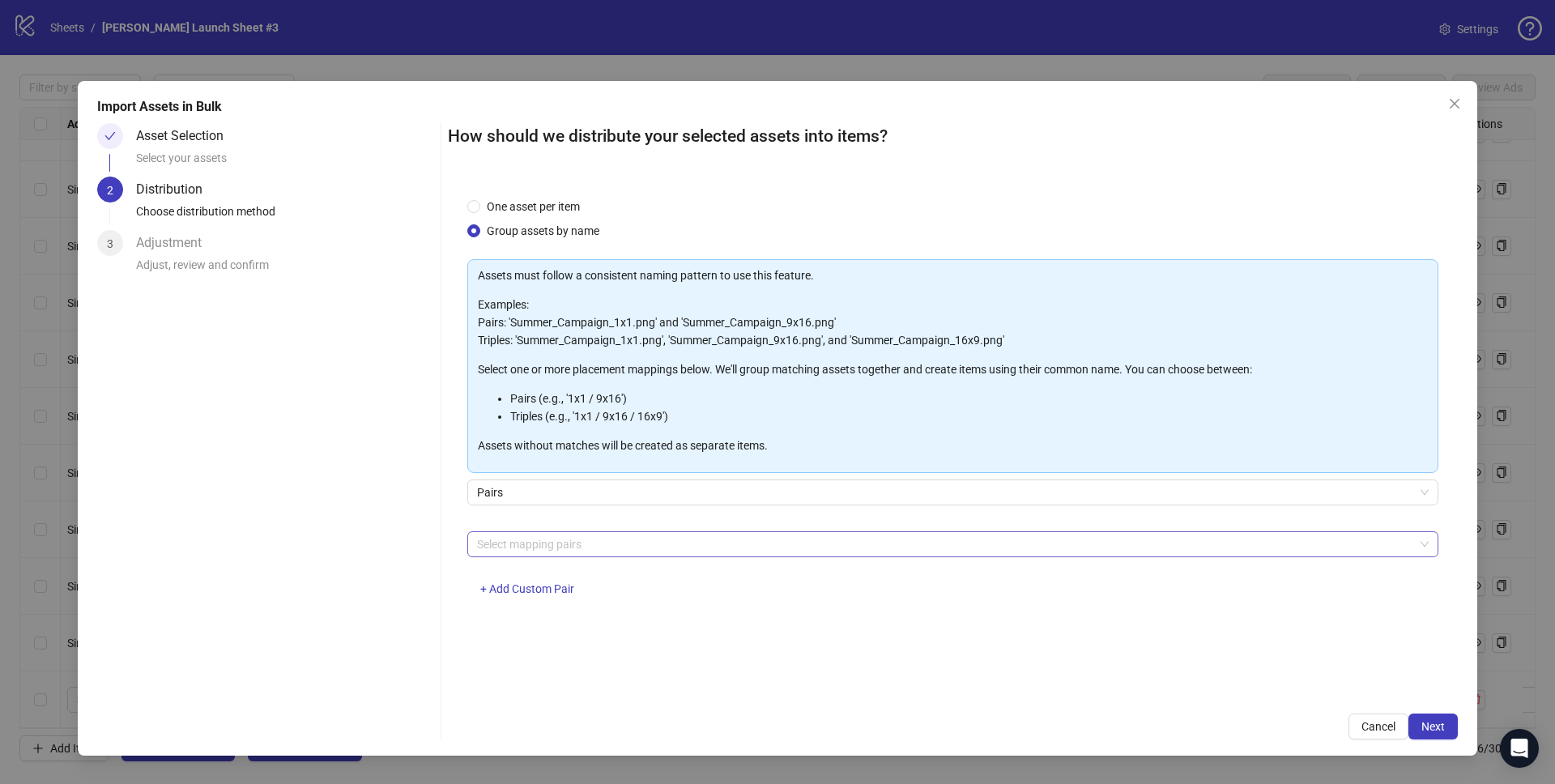
click at [528, 546] on div at bounding box center [943, 543] width 947 height 23
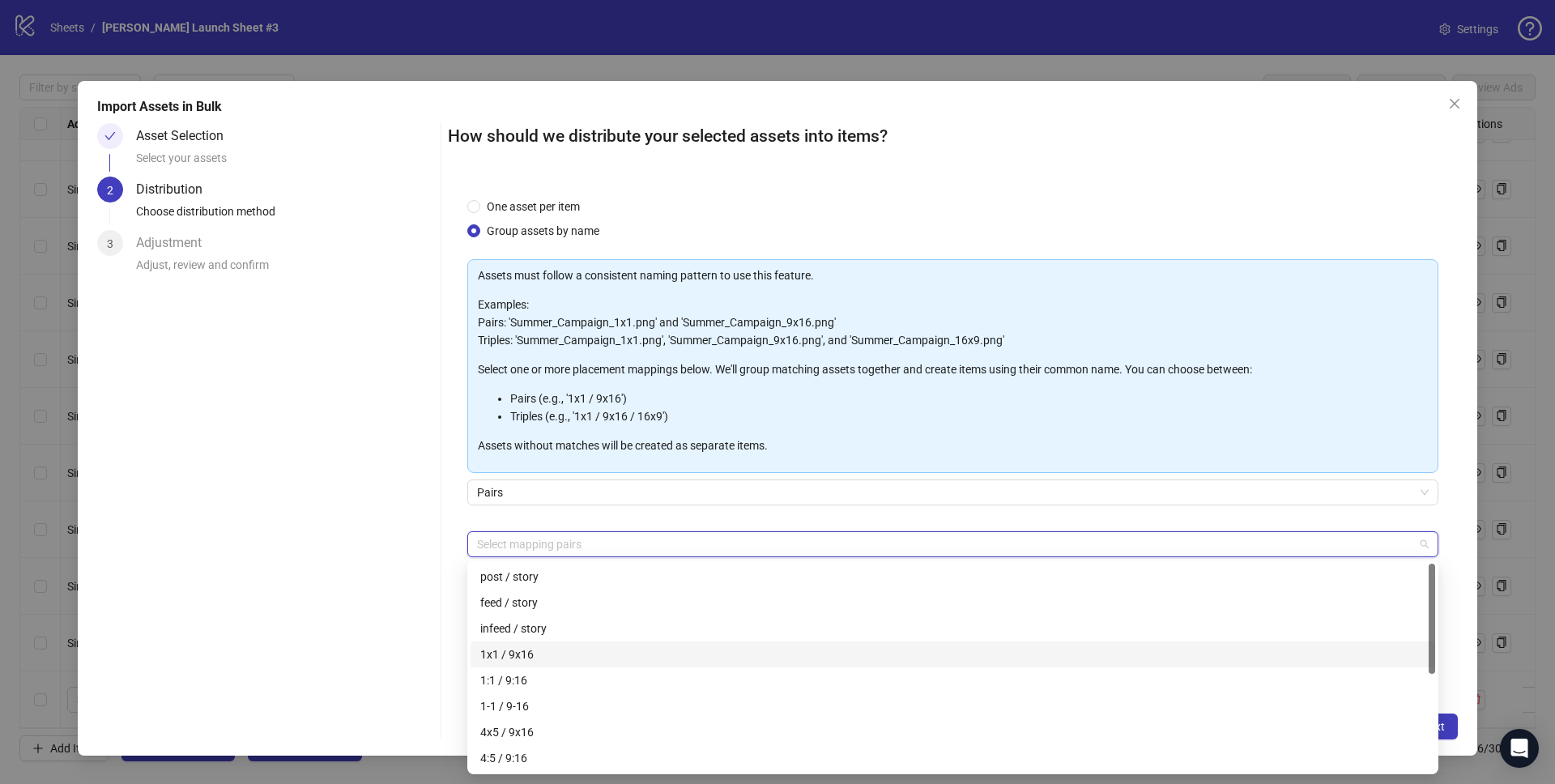
click at [534, 656] on div "1x1 / 9x16" at bounding box center [952, 654] width 945 height 18
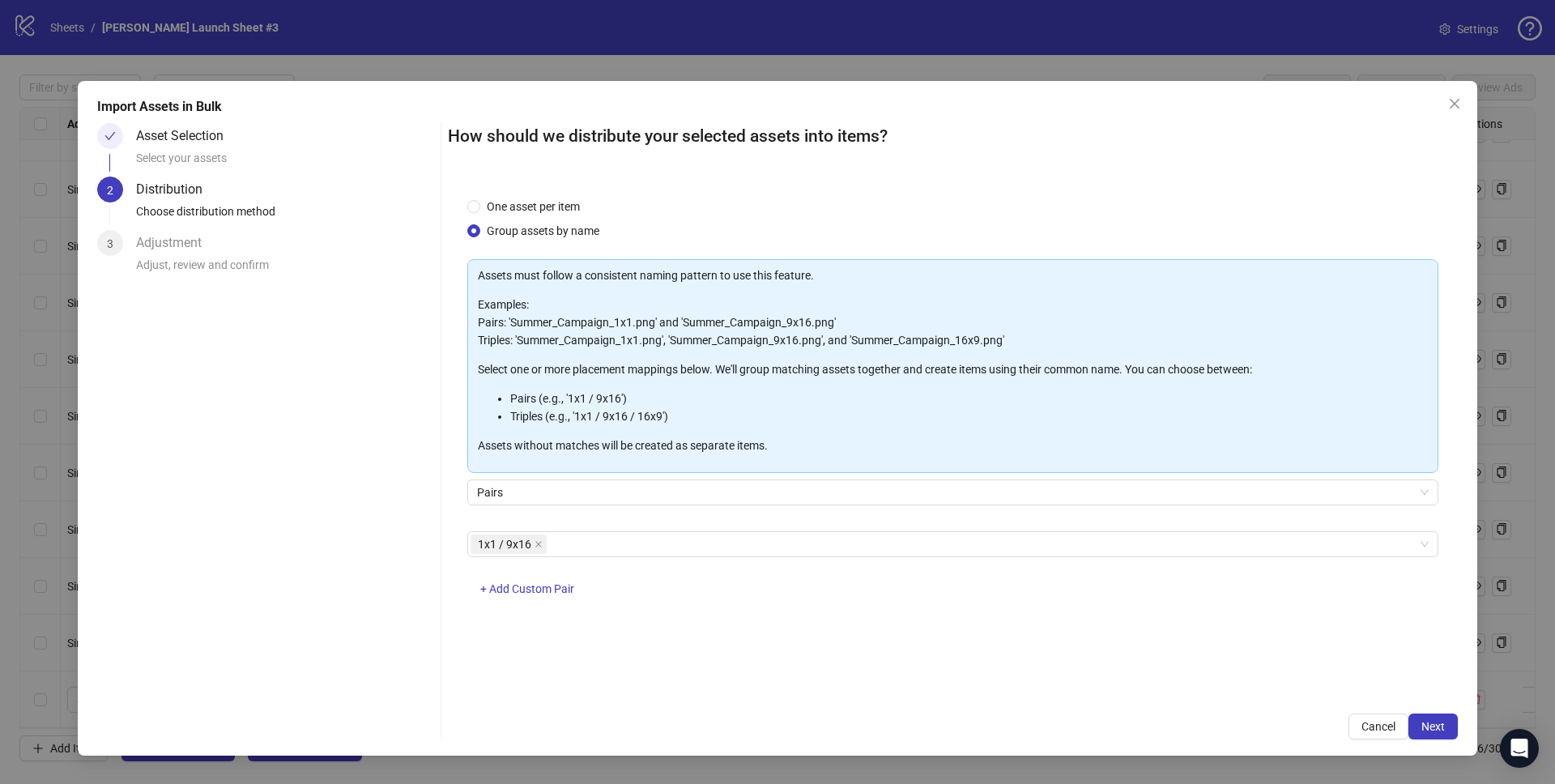
click at [448, 523] on div "One asset per item Group assets by name Assets must follow a consistent naming …" at bounding box center [952, 435] width 1010 height 516
click at [1431, 713] on button "Next" at bounding box center [1433, 726] width 49 height 26
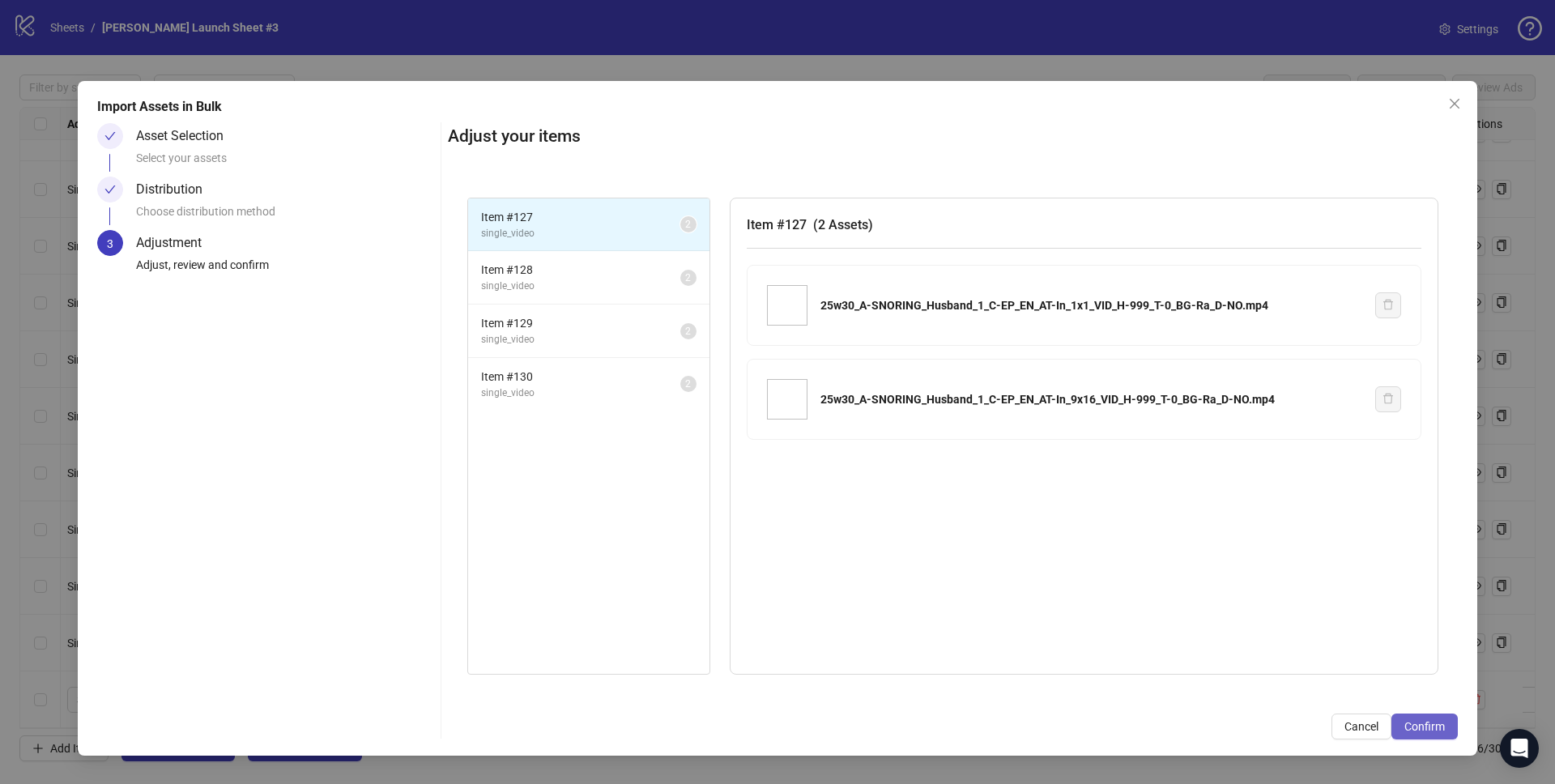
click at [1436, 717] on button "Confirm" at bounding box center [1425, 726] width 66 height 26
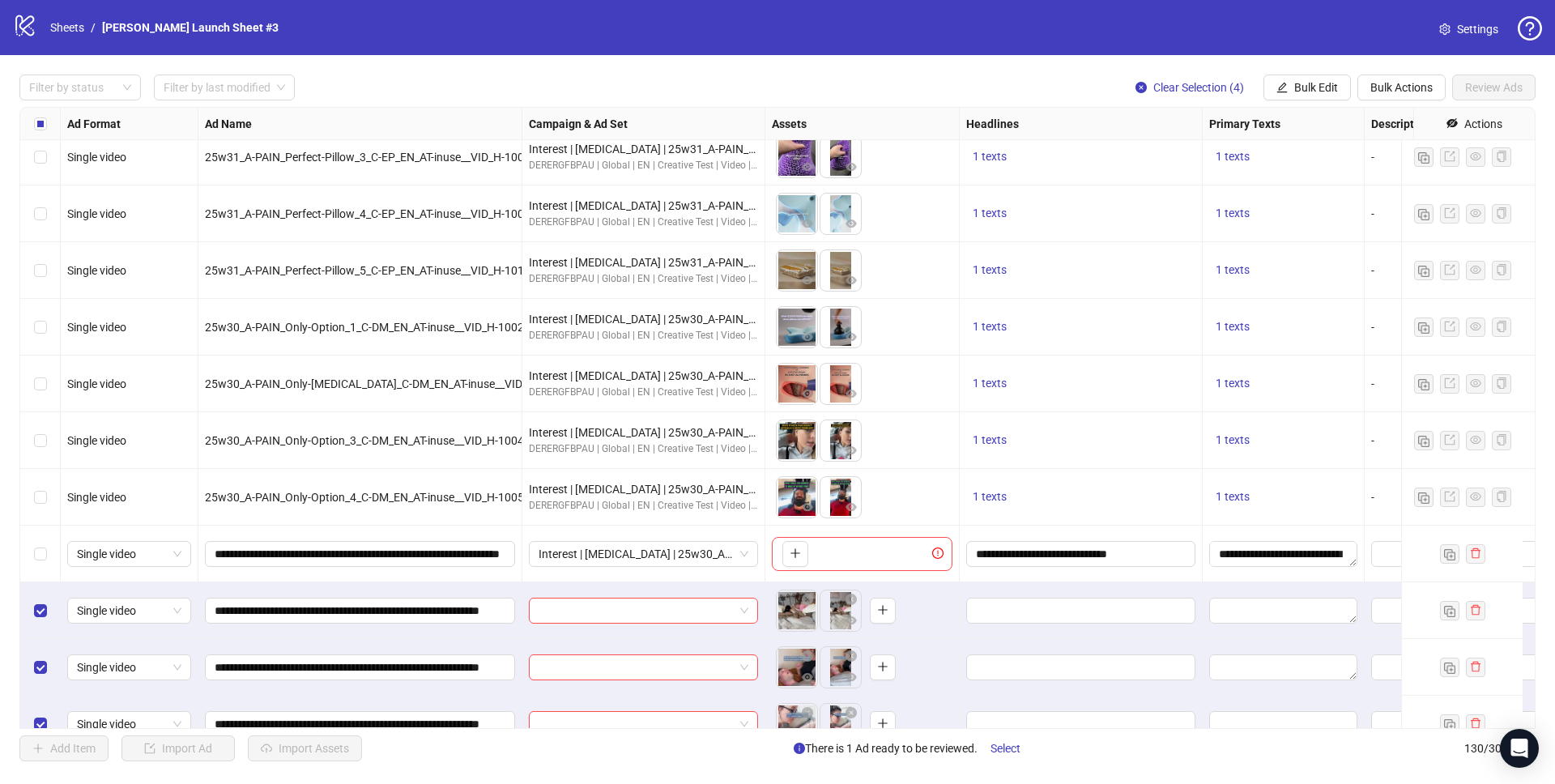
scroll to position [6791, 0]
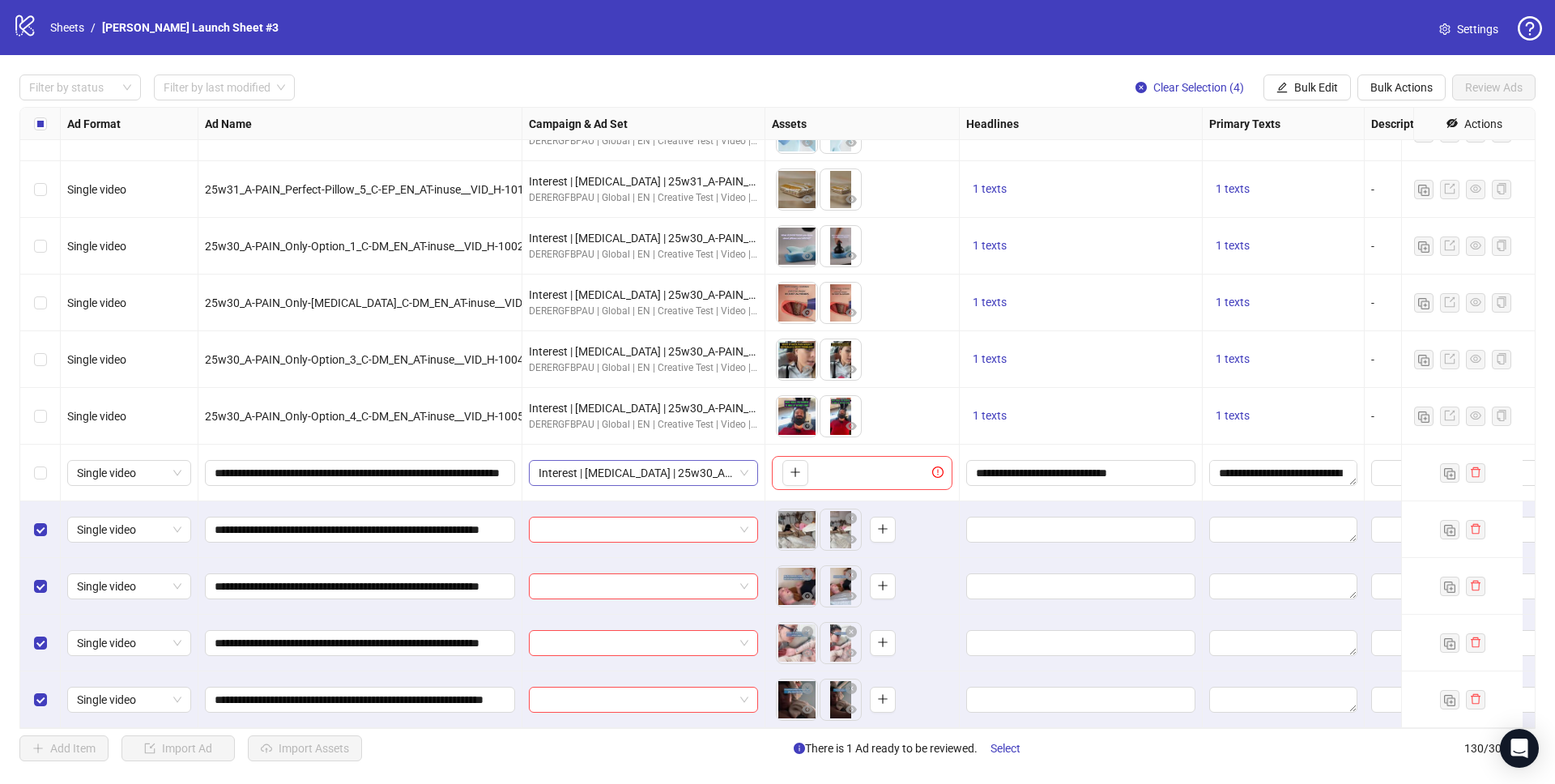
click at [641, 463] on span "Interest | [MEDICAL_DATA] | 25w30_A-PAIN_Only-Option | [MEDICAL_DATA] 3 | 25-65…" at bounding box center [643, 472] width 209 height 25
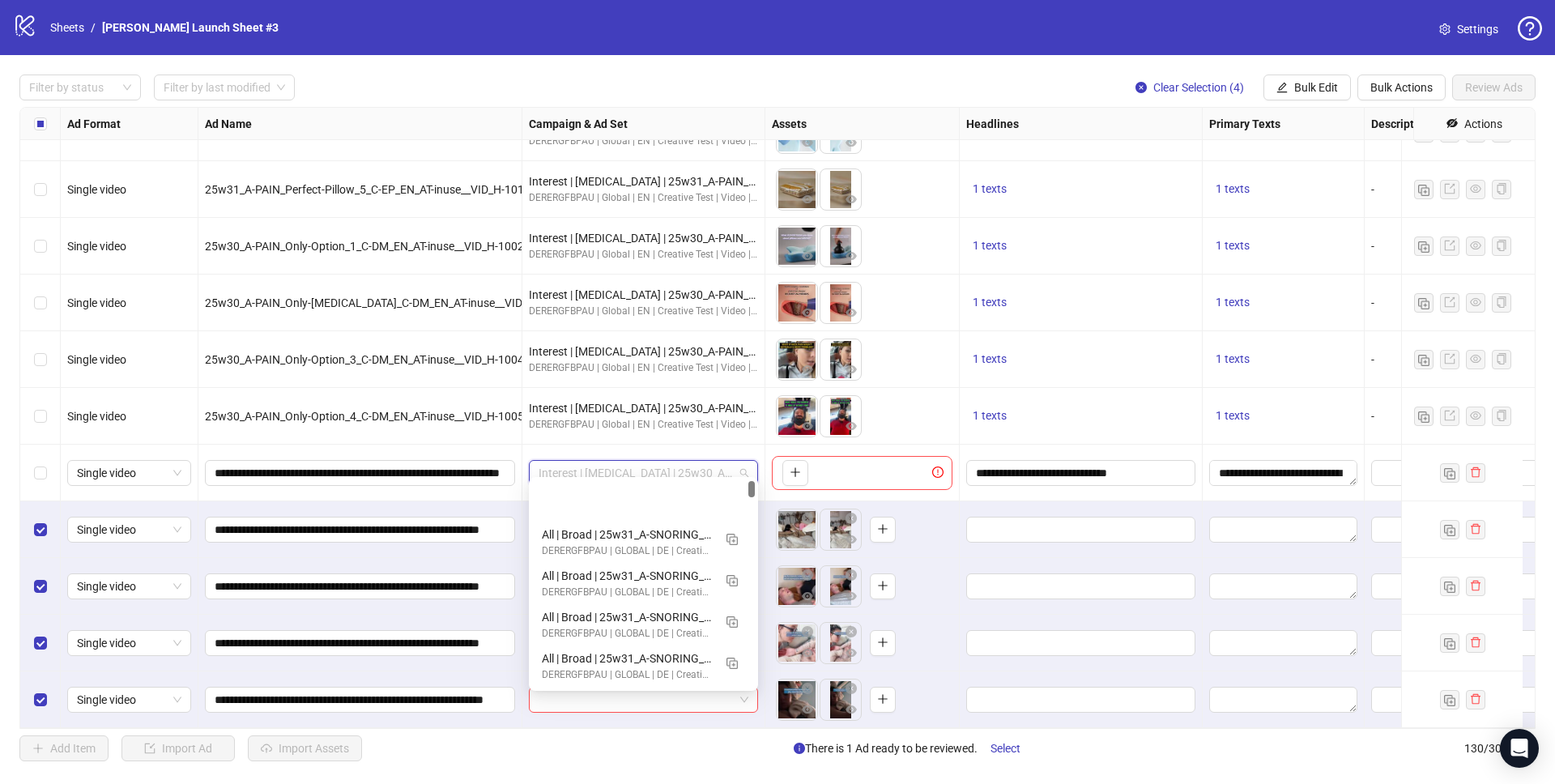
scroll to position [82, 0]
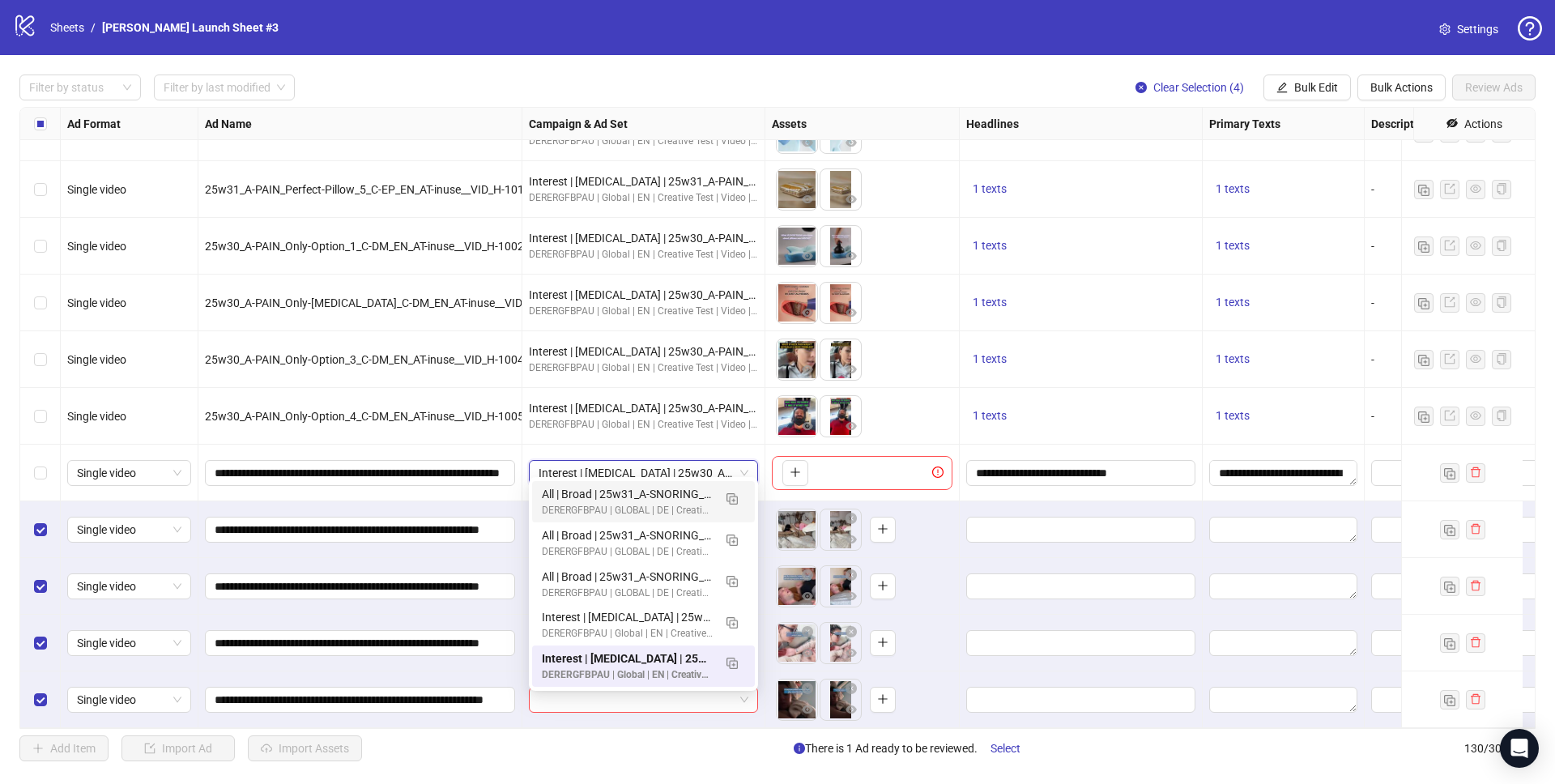
click at [465, 501] on div "**********" at bounding box center [361, 528] width 324 height 56
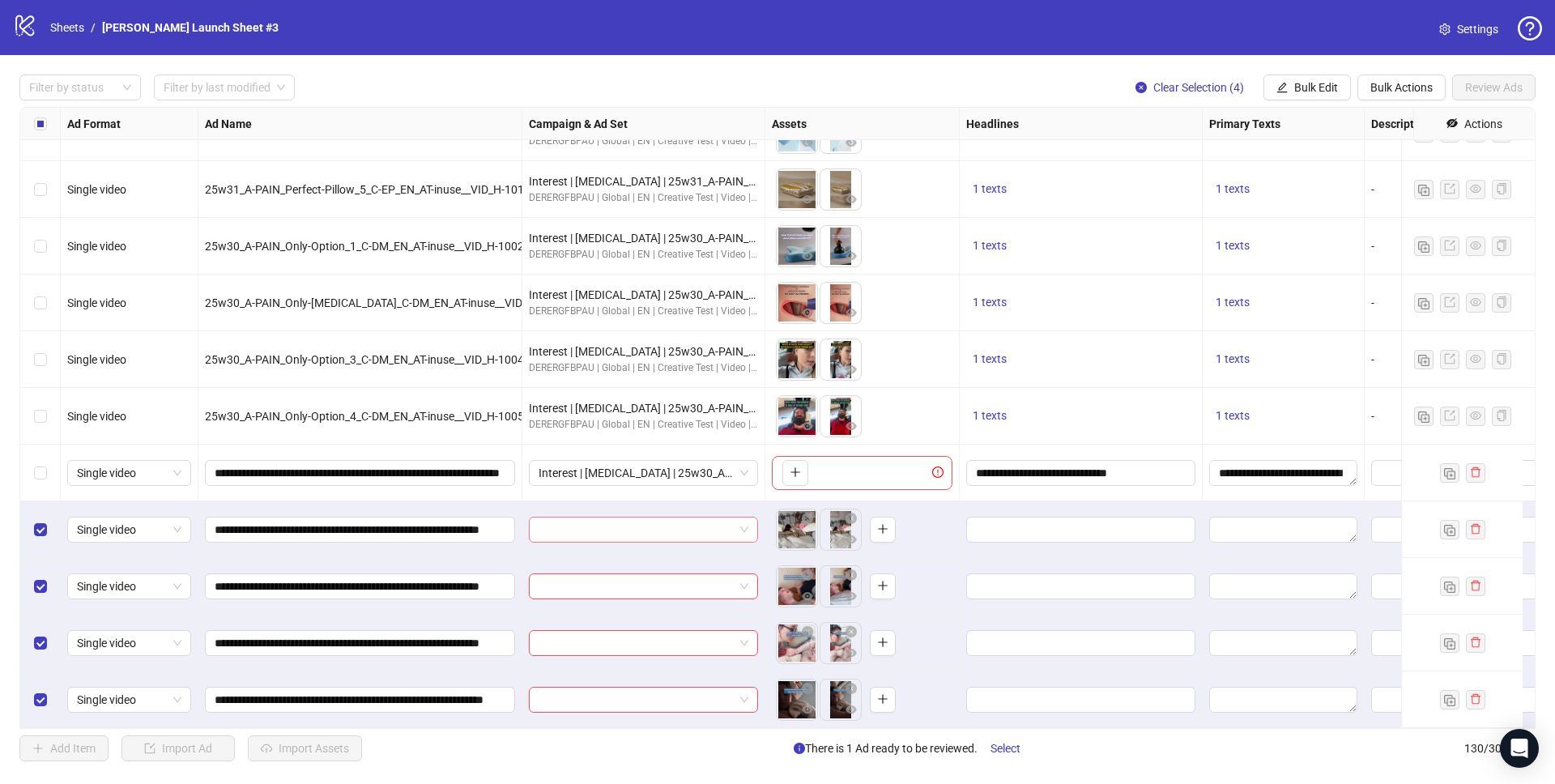
click at [639, 516] on div at bounding box center [643, 529] width 229 height 26
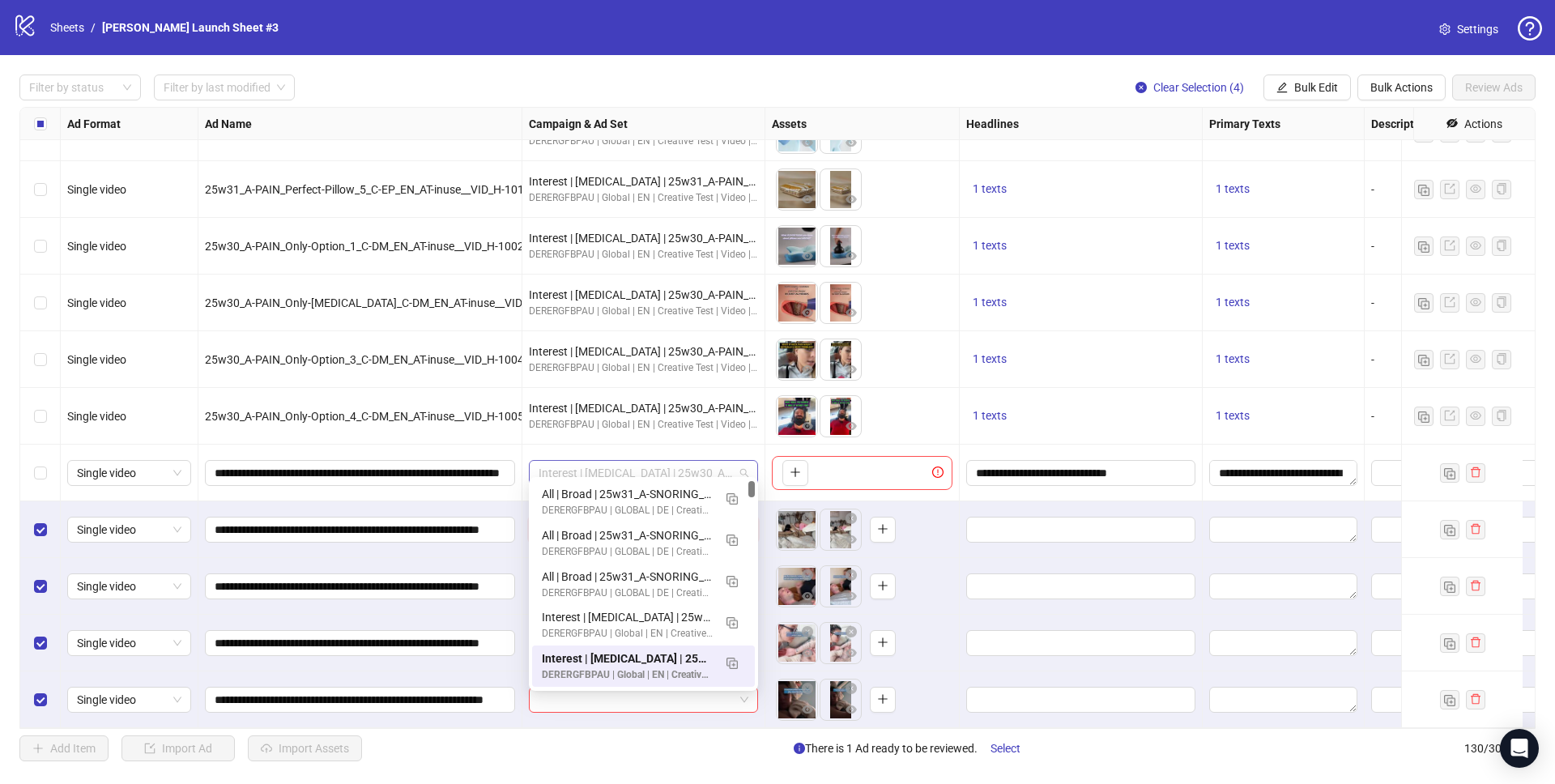
click at [679, 468] on span "Interest | Memory foam | 25w30_A-PAIN_Only-Option | Sleep apnea 3 | 25-65+ All …" at bounding box center [643, 472] width 209 height 25
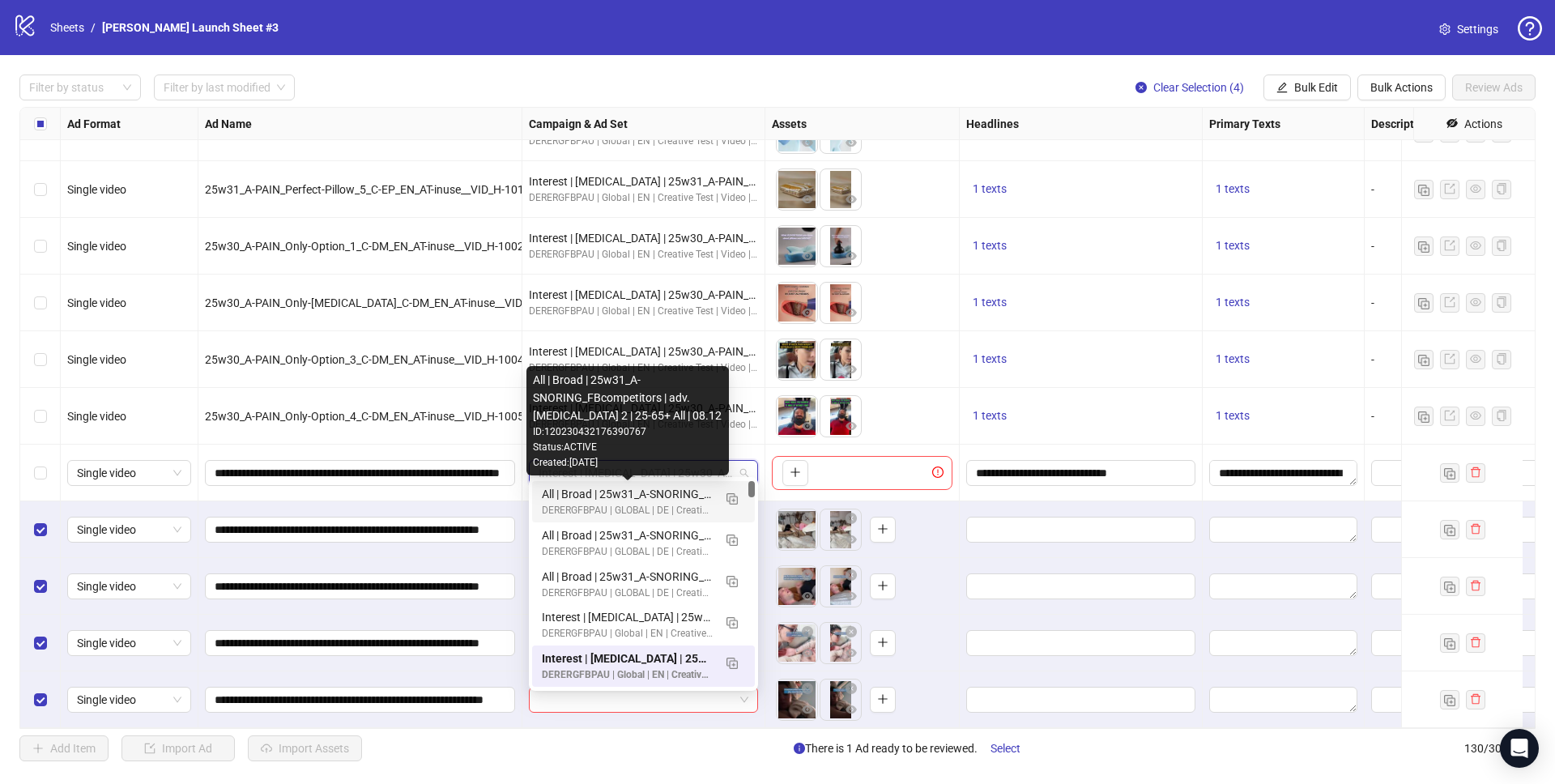
click at [645, 489] on div "All | Broad | 25w31_A-SNORING_FBcompetitors | adv. Sleep Apnea 2 | 25-65+ All |…" at bounding box center [626, 494] width 171 height 18
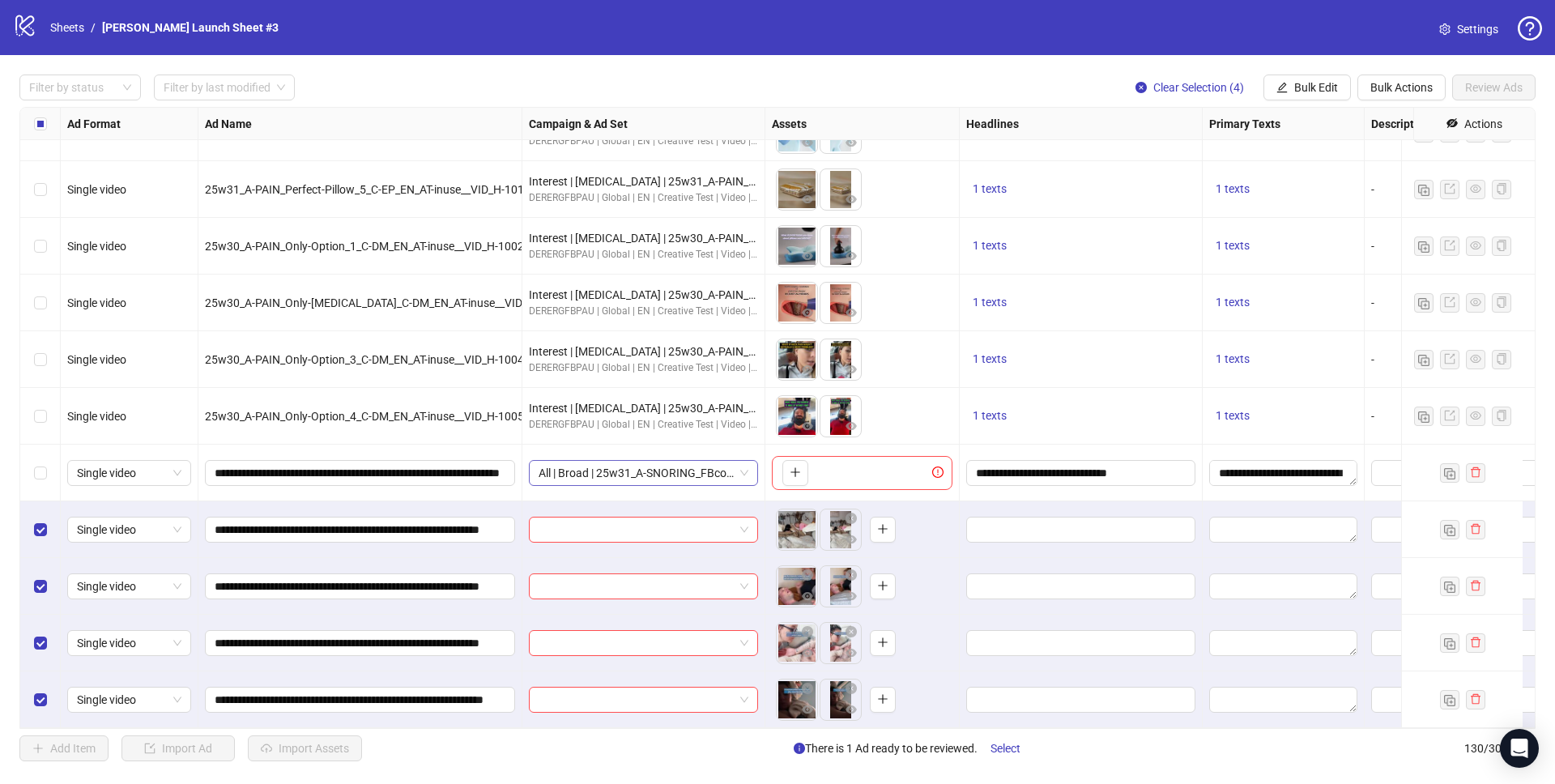
click at [644, 460] on span "All | Broad | 25w31_A-SNORING_FBcompetitors | adv. Sleep Apnea 2 | 25-65+ All |…" at bounding box center [643, 472] width 209 height 25
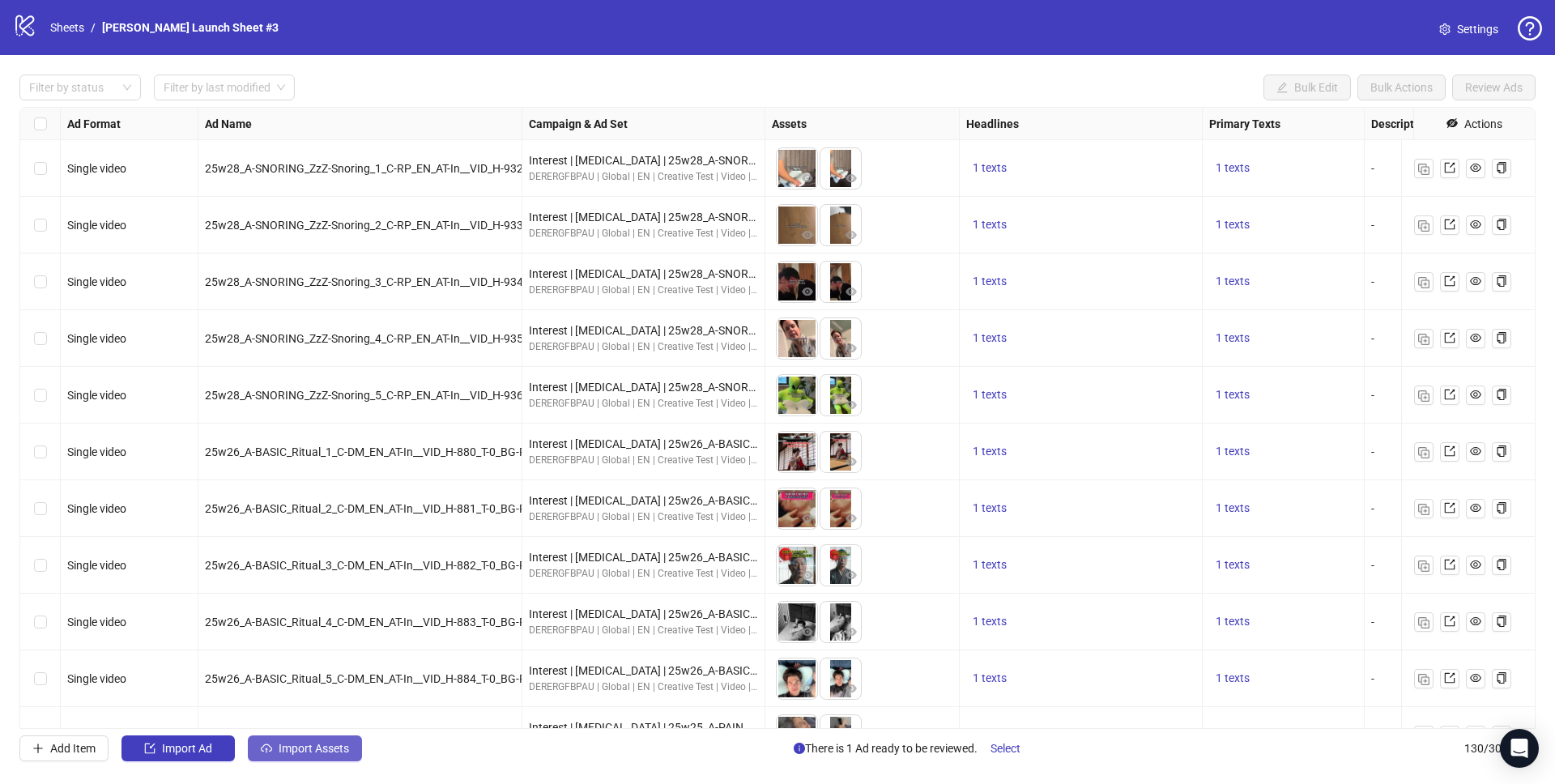
click at [309, 752] on span "Import Assets" at bounding box center [313, 747] width 70 height 13
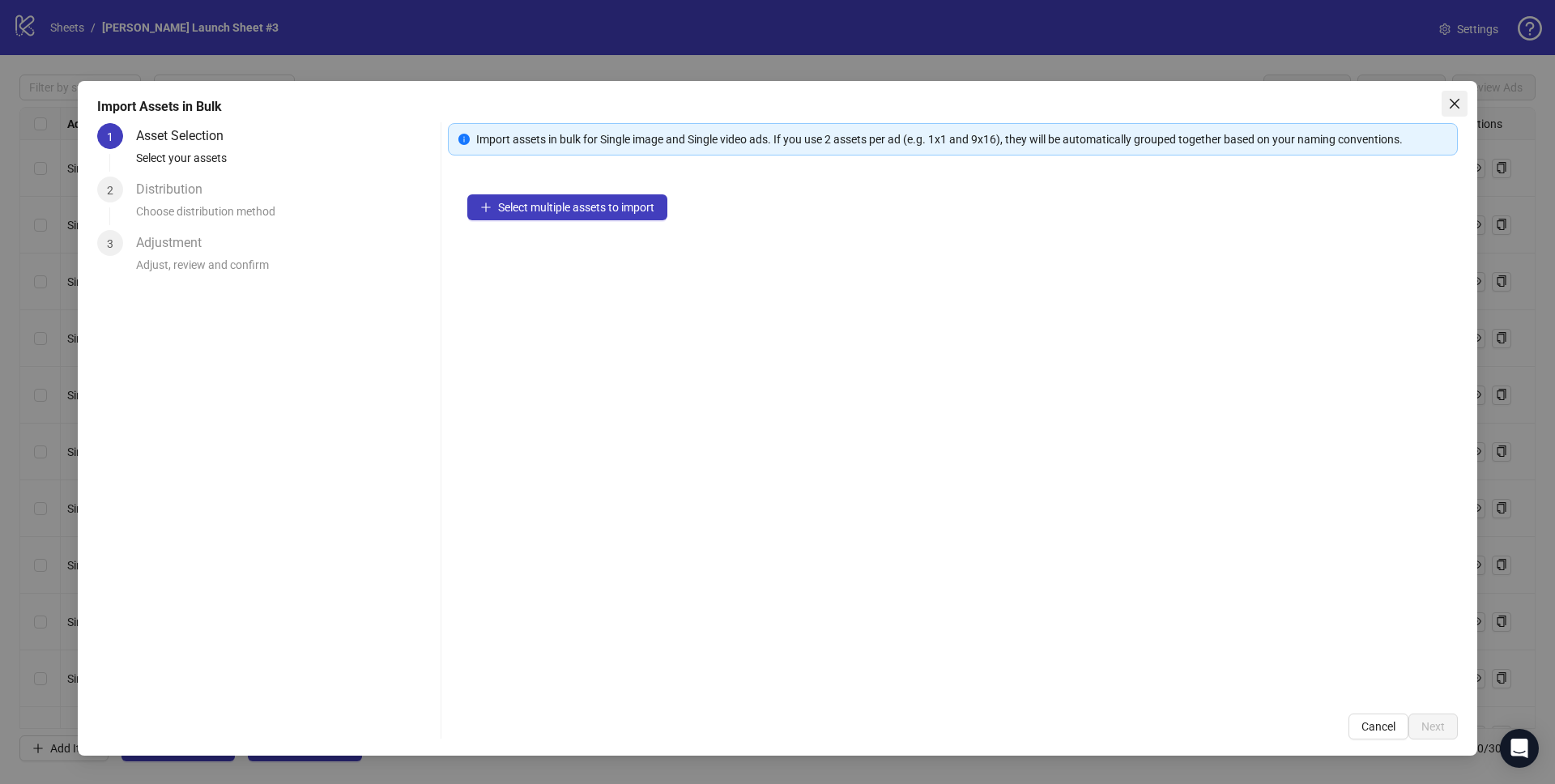
click at [1454, 98] on icon "close" at bounding box center [1454, 103] width 13 height 13
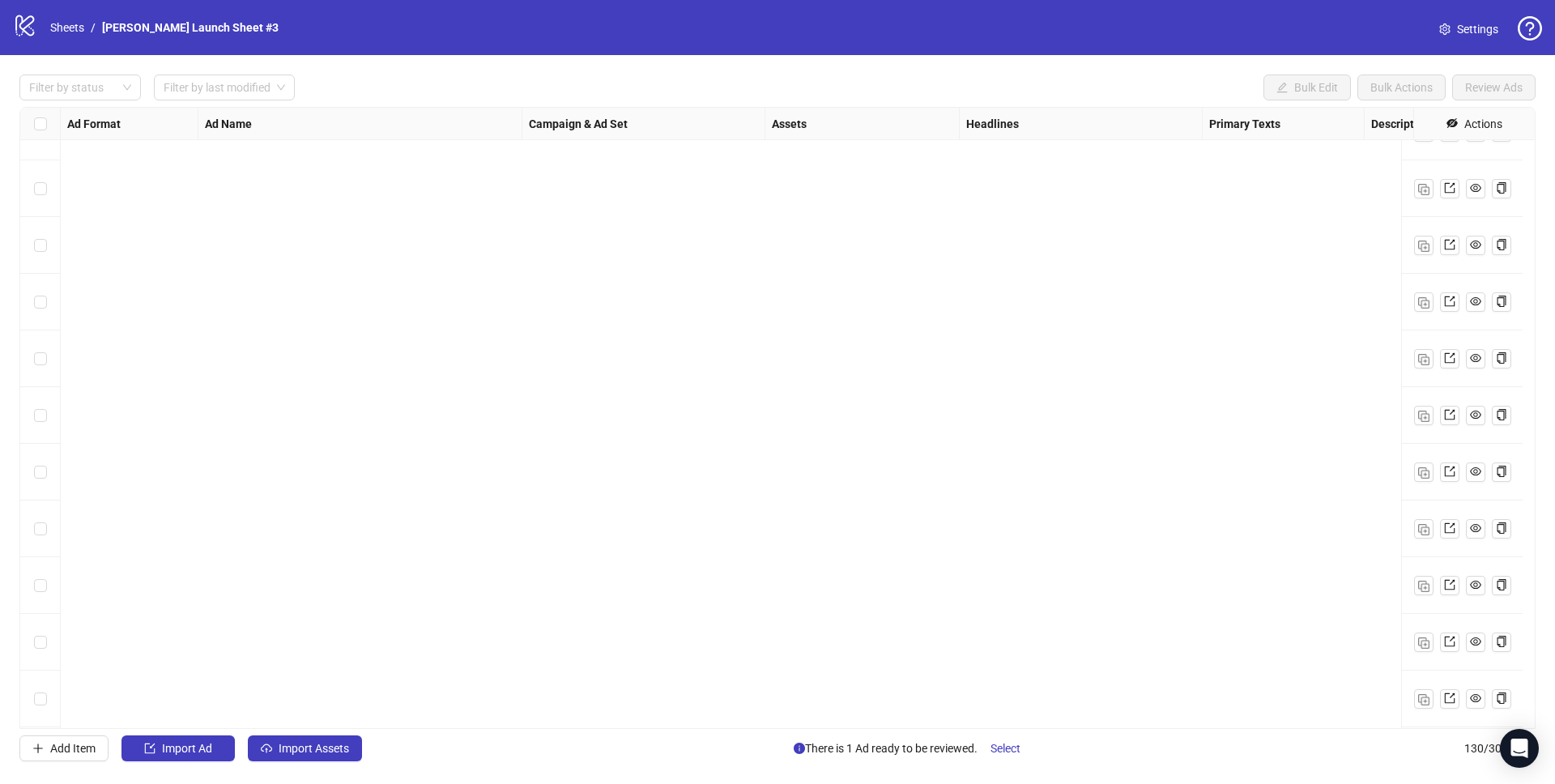
scroll to position [6791, 0]
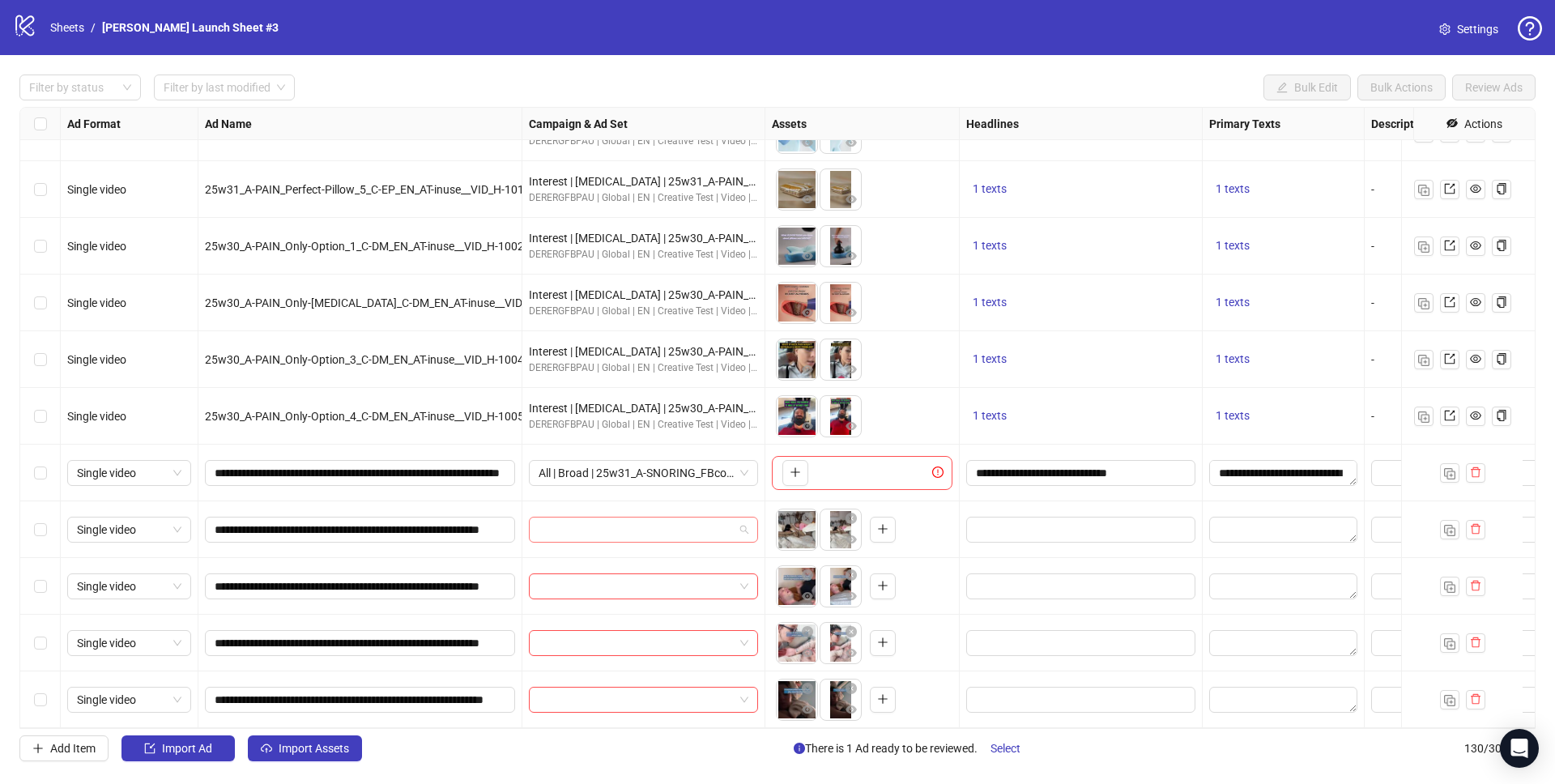
click at [659, 517] on input "search" at bounding box center [636, 529] width 196 height 25
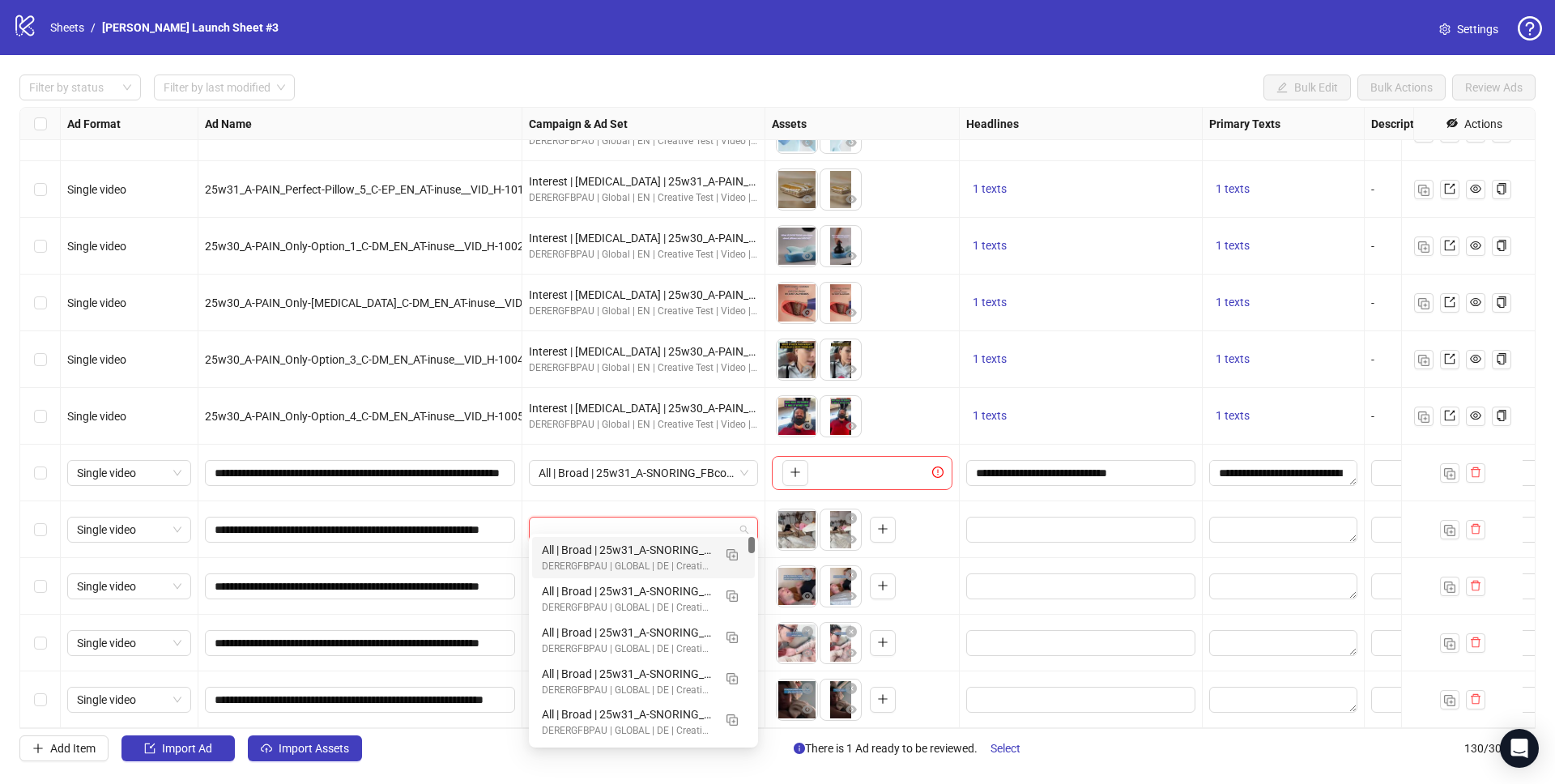
paste input "**********"
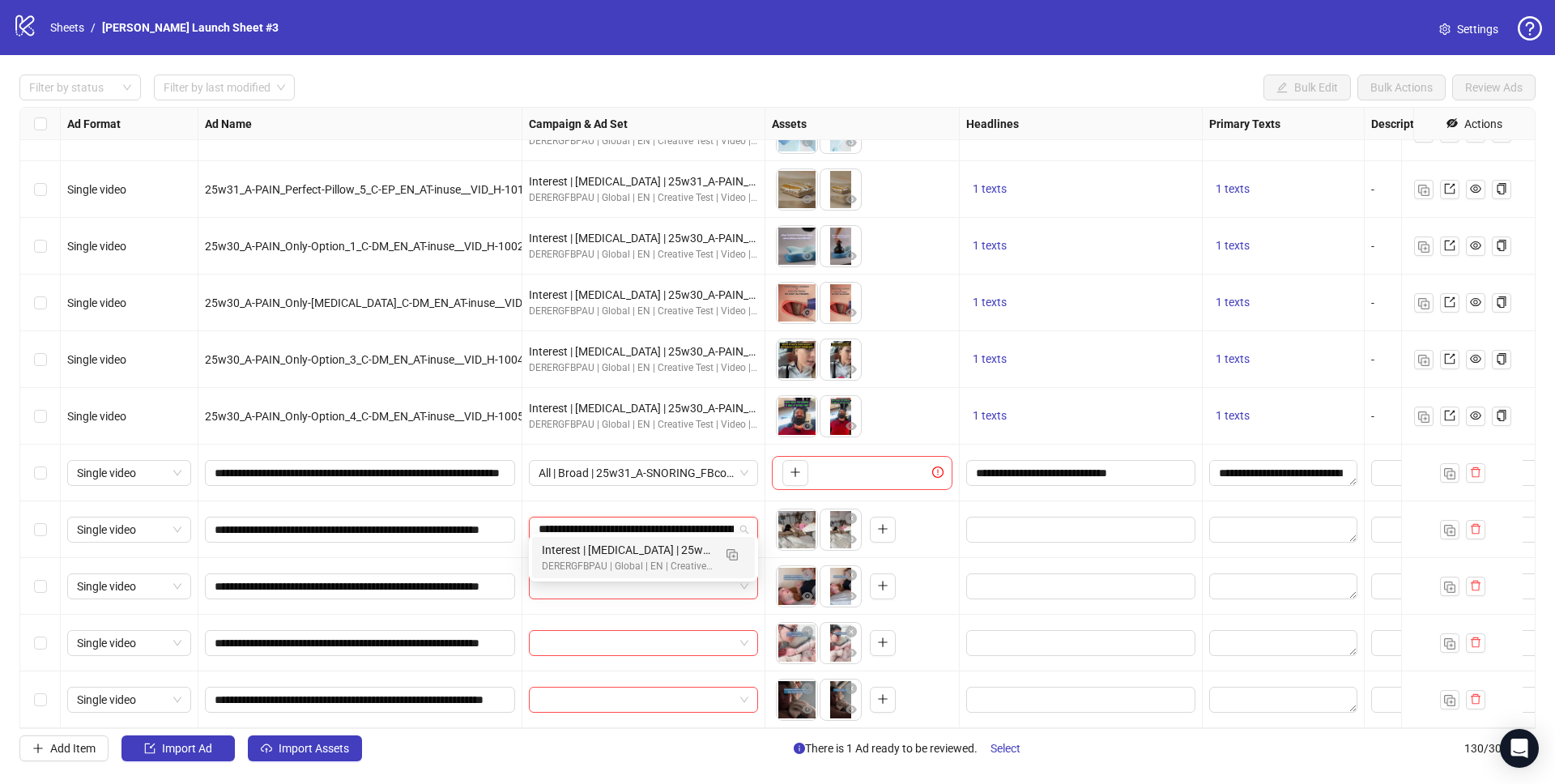
scroll to position [0, 233]
drag, startPoint x: 733, startPoint y: 551, endPoint x: 407, endPoint y: 534, distance: 326.4
click at [408, 535] on body "logo/logo-mobile Sheets / Derila Ergo Launch Sheet #3 Settings Filter by status…" at bounding box center [778, 392] width 1555 height 784
click at [735, 551] on img "button" at bounding box center [731, 554] width 11 height 11
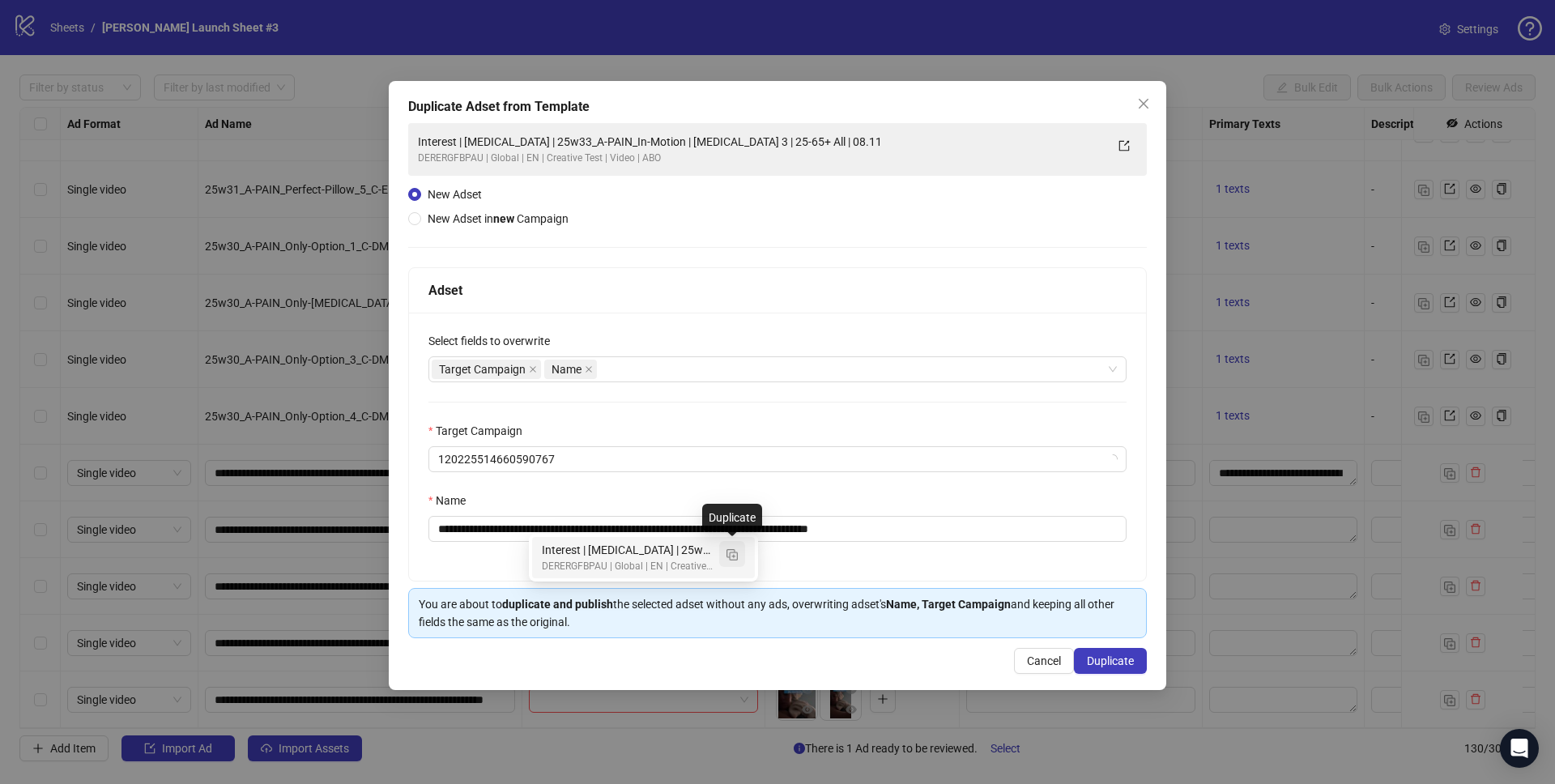
type input "**********"
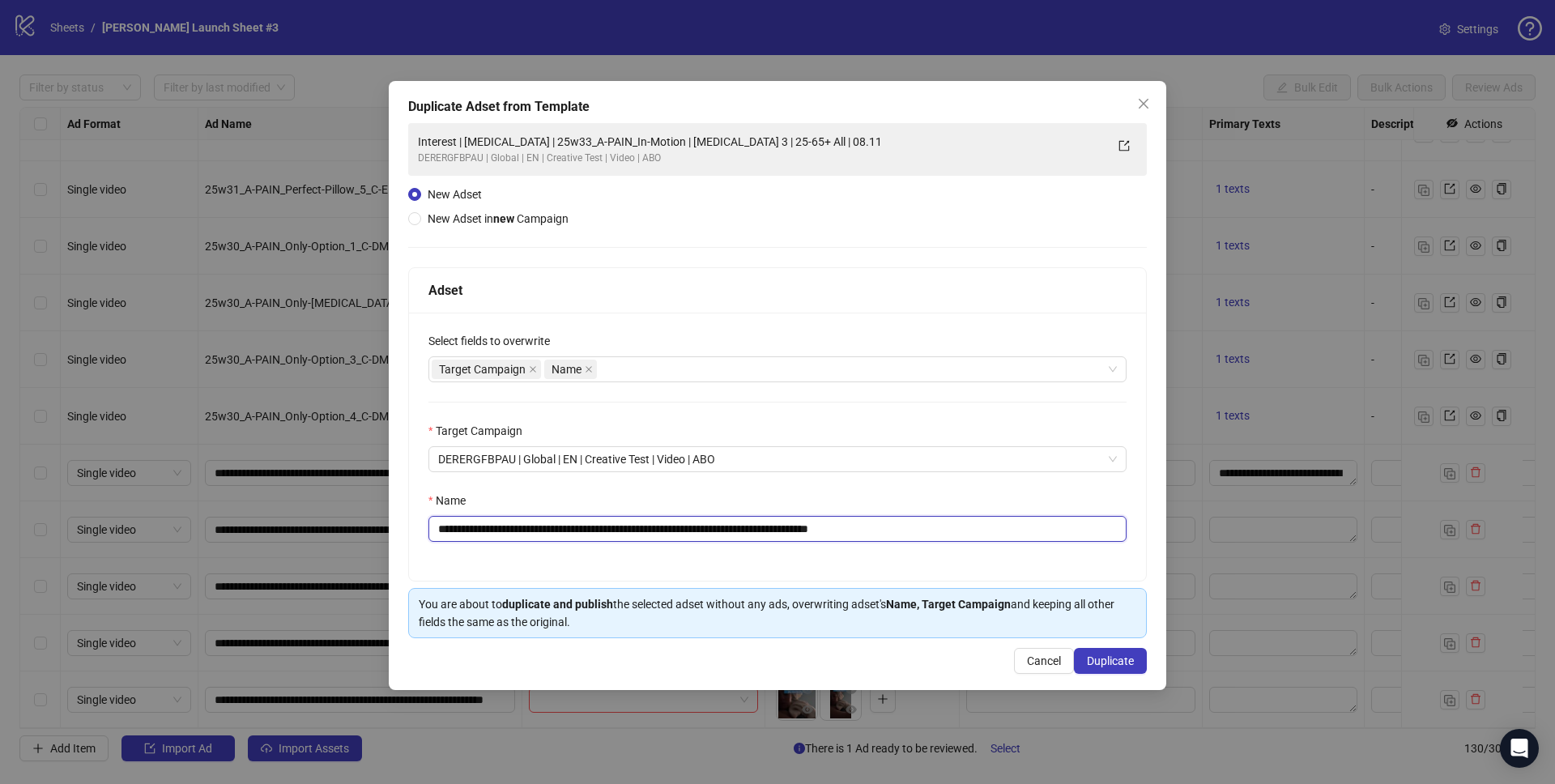
click at [564, 525] on input "**********" at bounding box center [778, 528] width 698 height 26
click at [596, 529] on input "**********" at bounding box center [778, 528] width 698 height 26
drag, startPoint x: 617, startPoint y: 528, endPoint x: 636, endPoint y: 529, distance: 19.0
click at [636, 529] on input "**********" at bounding box center [778, 528] width 698 height 26
drag, startPoint x: 668, startPoint y: 527, endPoint x: 714, endPoint y: 526, distance: 46.0
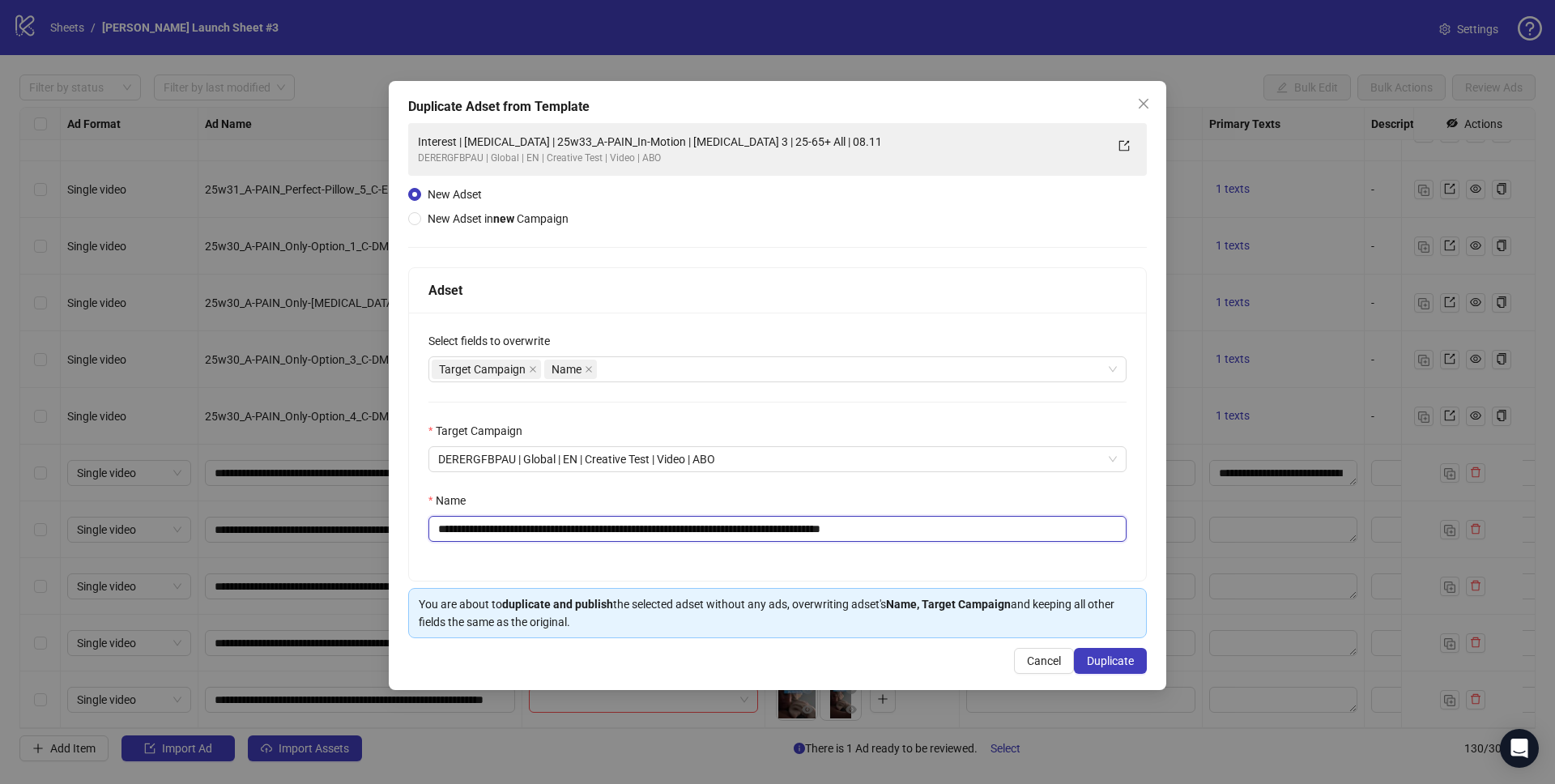
click at [714, 526] on input "**********" at bounding box center [778, 528] width 698 height 26
click at [784, 504] on div "Name" at bounding box center [778, 504] width 698 height 25
drag, startPoint x: 888, startPoint y: 529, endPoint x: 979, endPoint y: 534, distance: 91.1
click at [979, 534] on input "**********" at bounding box center [778, 528] width 698 height 26
type input "**********"
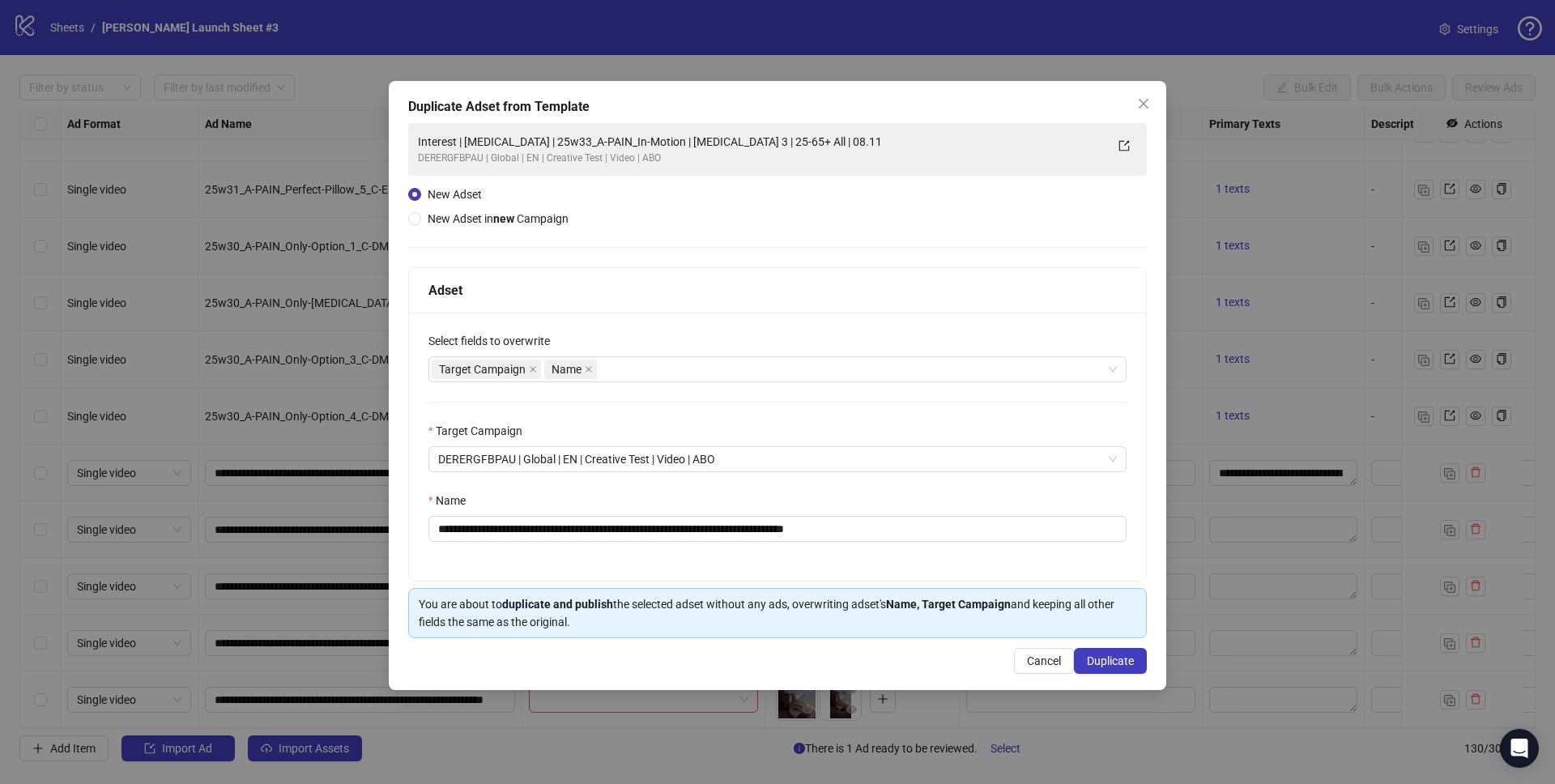
click at [883, 498] on div "Name" at bounding box center [778, 504] width 698 height 25
drag, startPoint x: 1127, startPoint y: 662, endPoint x: 1125, endPoint y: 653, distance: 9.2
click at [1127, 662] on span "Duplicate" at bounding box center [1110, 660] width 47 height 13
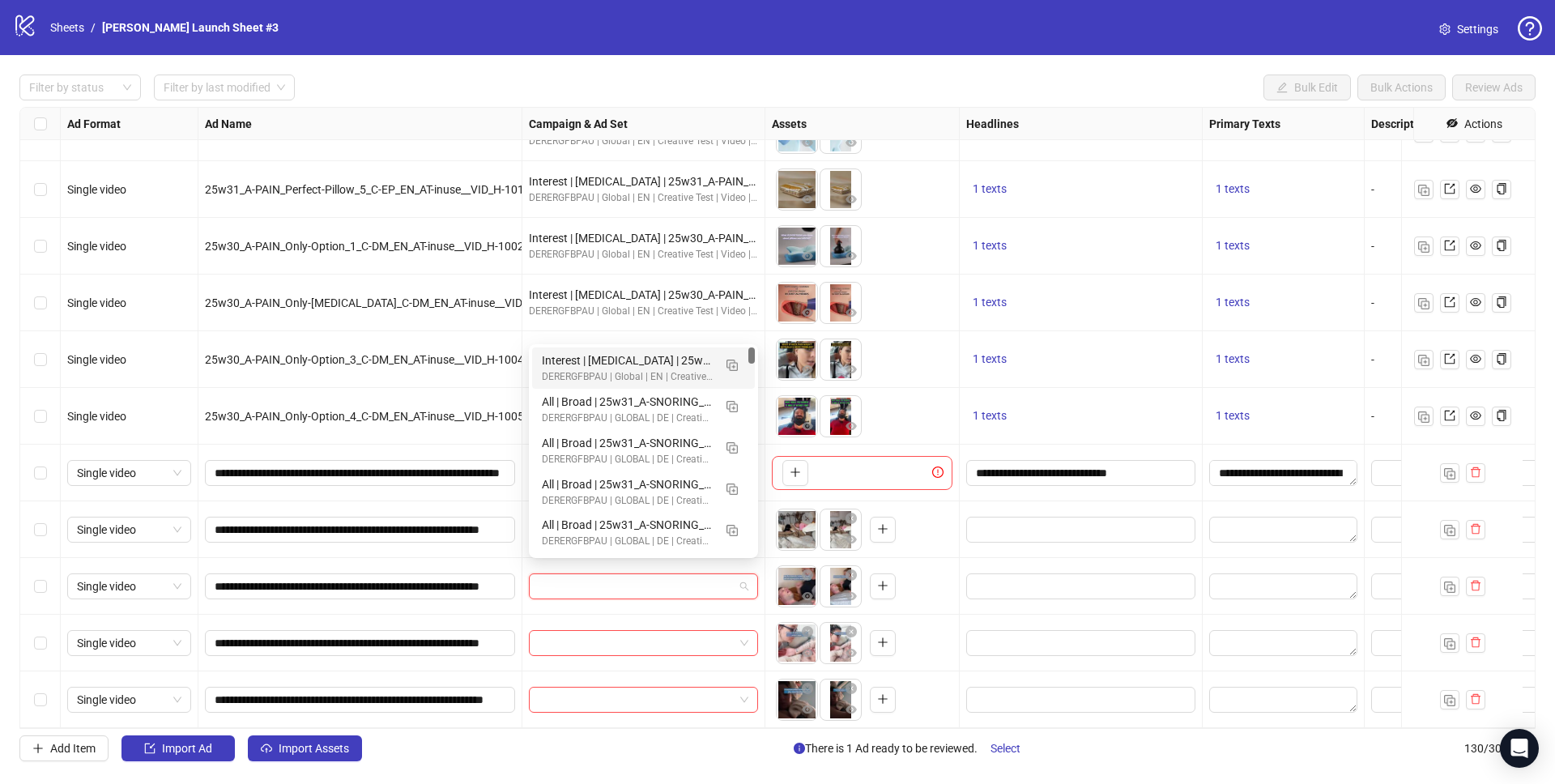
click at [668, 578] on input "search" at bounding box center [636, 586] width 196 height 25
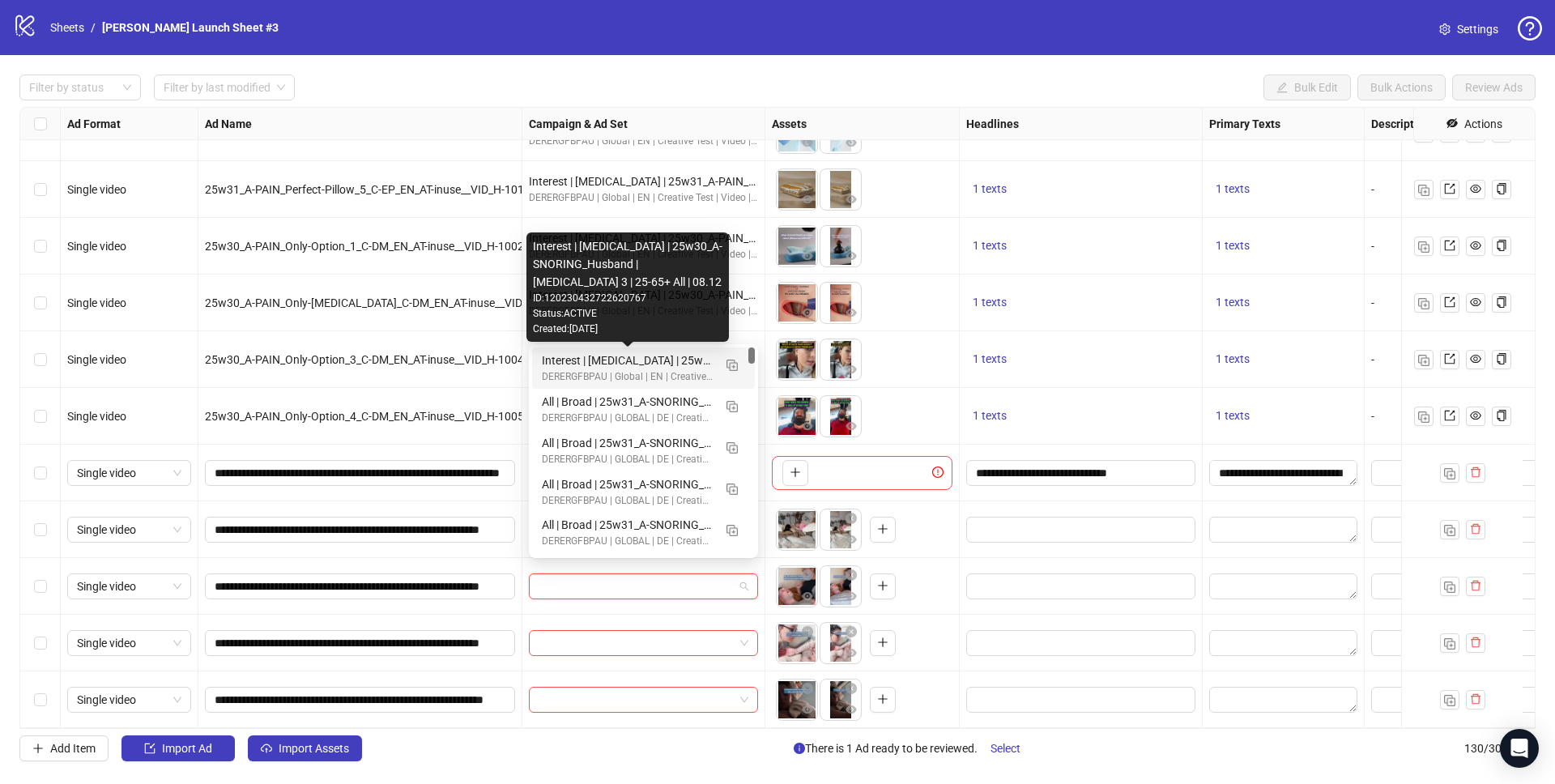
click at [641, 354] on div "Interest | Memory foam | 25w30_A-SNORING_Husband | Sleep apnea 3 | 25-65+ All |…" at bounding box center [626, 360] width 171 height 18
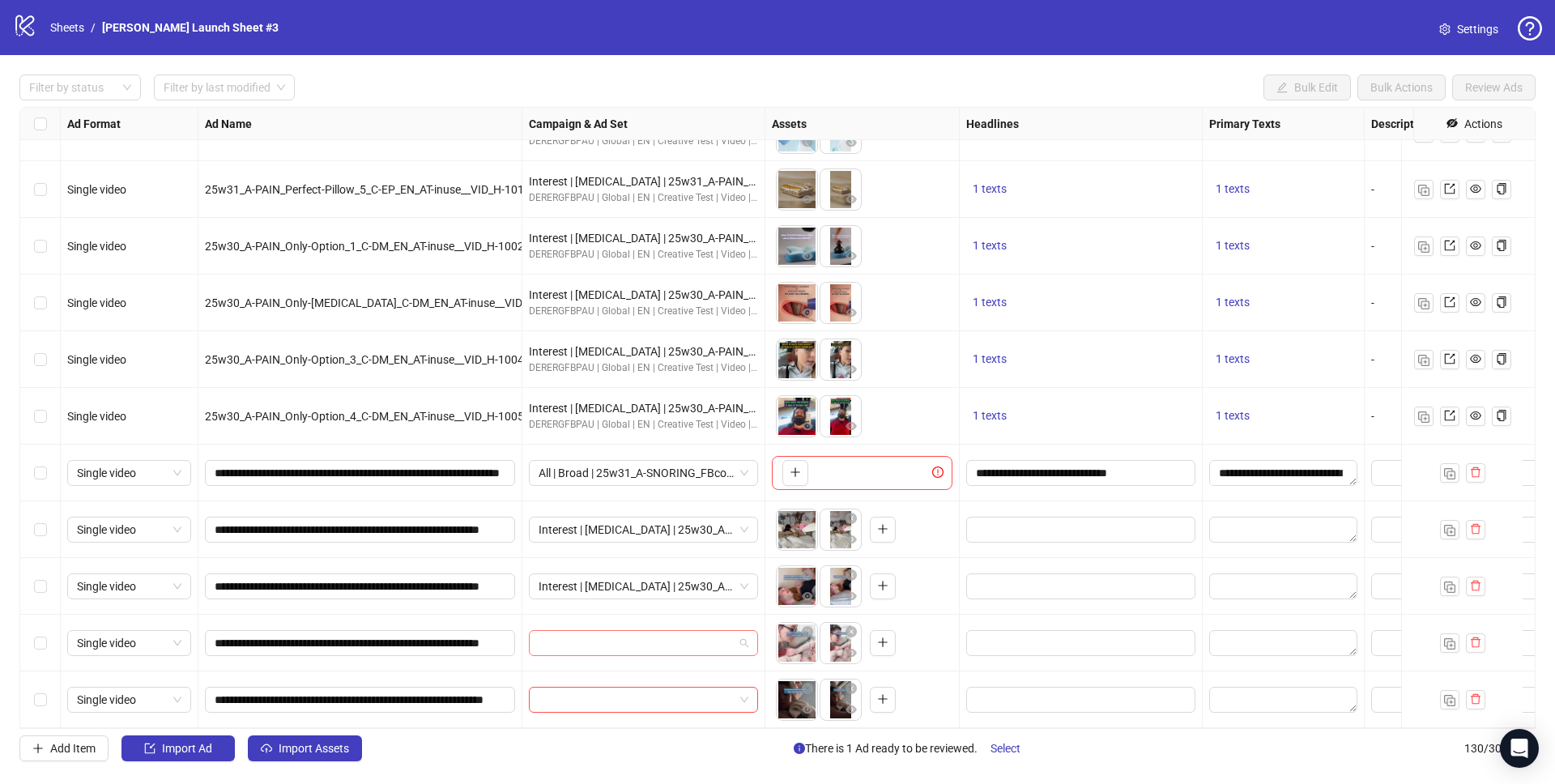
click at [615, 631] on input "search" at bounding box center [636, 643] width 196 height 25
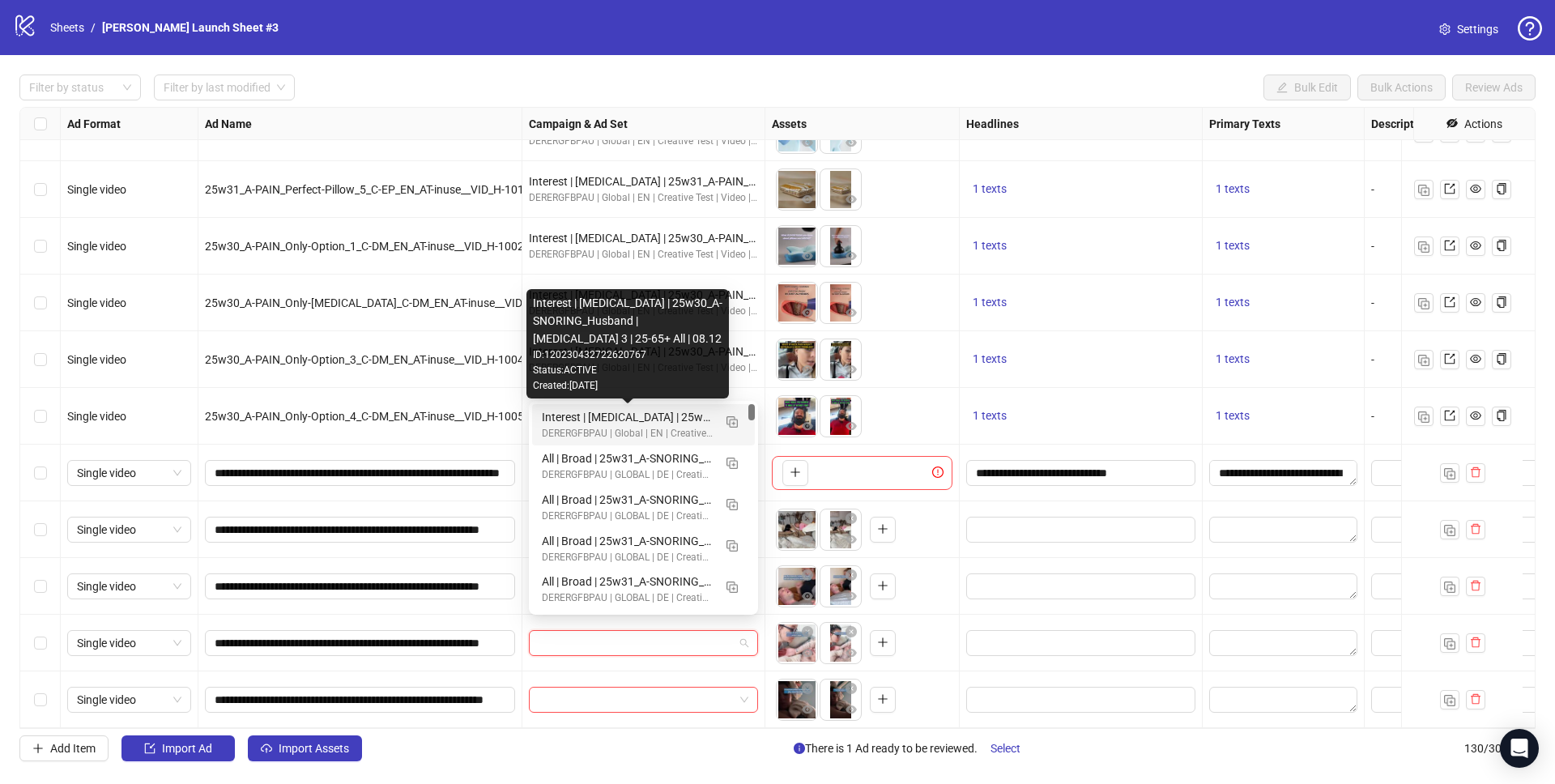
click at [614, 415] on div "Interest | Memory foam | 25w30_A-SNORING_Husband | Sleep apnea 3 | 25-65+ All |…" at bounding box center [626, 417] width 171 height 18
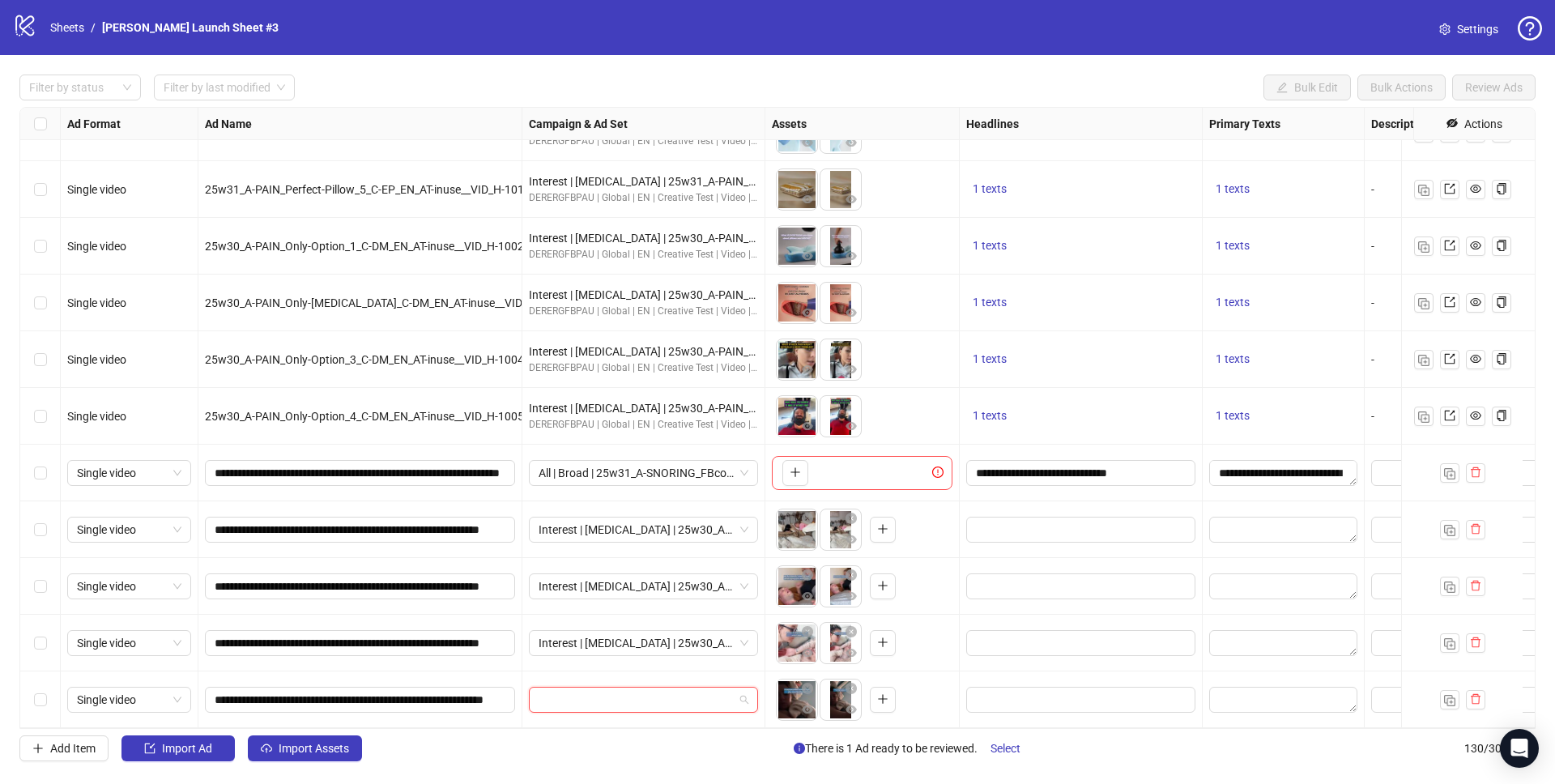
click at [610, 687] on input "search" at bounding box center [636, 699] width 196 height 25
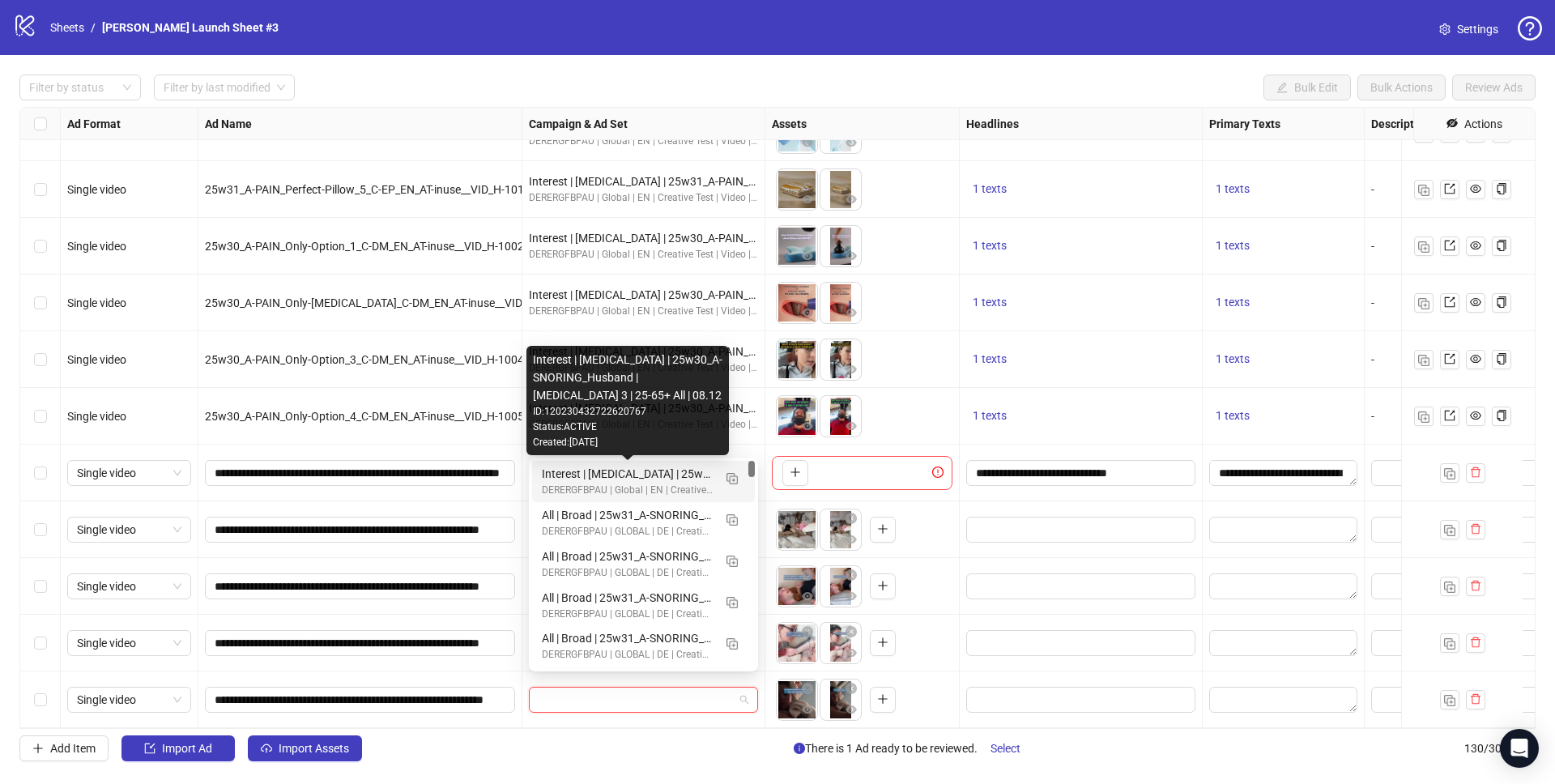
click at [594, 468] on div "Interest | Memory foam | 25w30_A-SNORING_Husband | Sleep apnea 3 | 25-65+ All |…" at bounding box center [626, 474] width 171 height 18
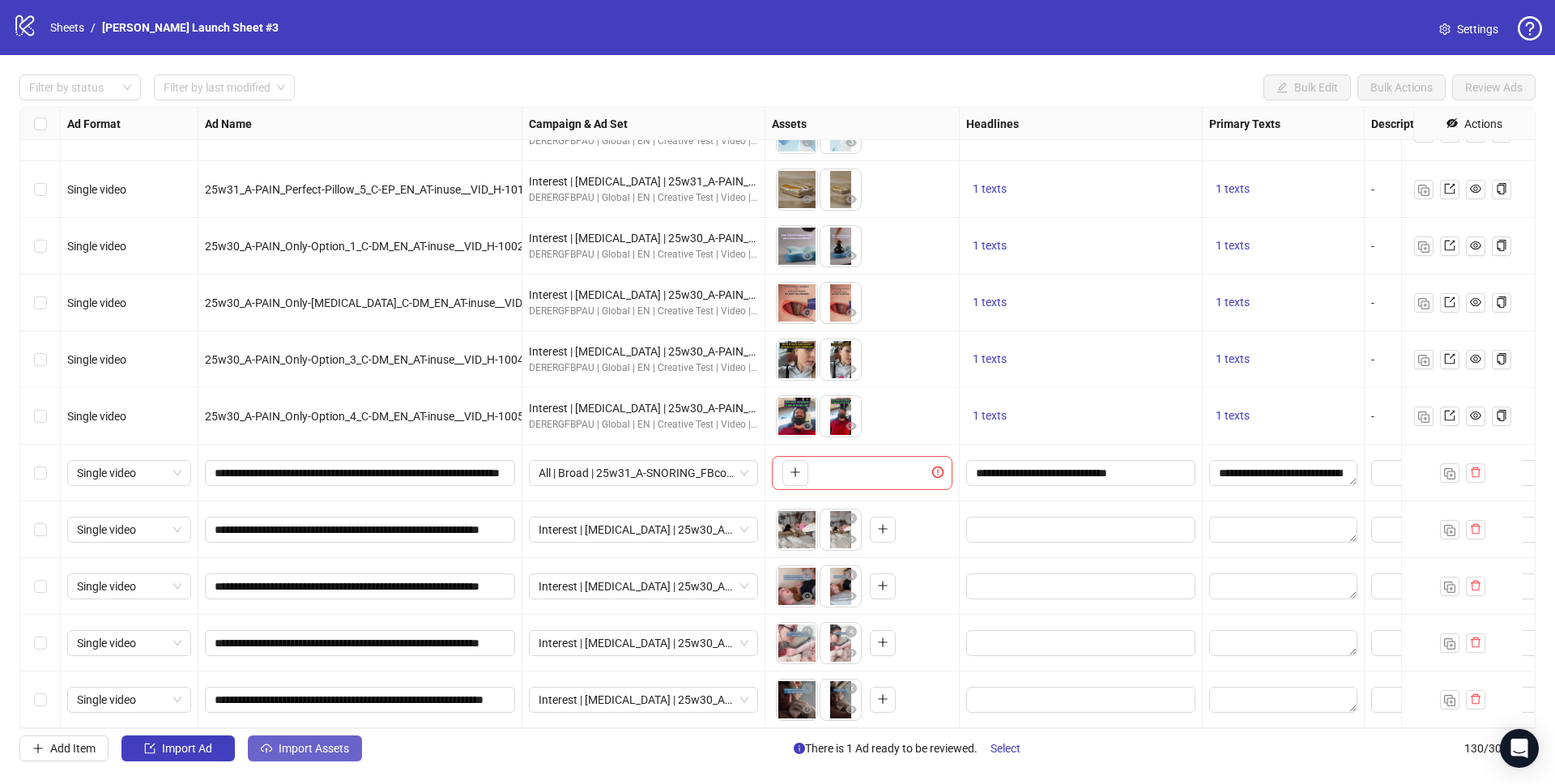
click at [285, 751] on span "Import Assets" at bounding box center [313, 747] width 70 height 13
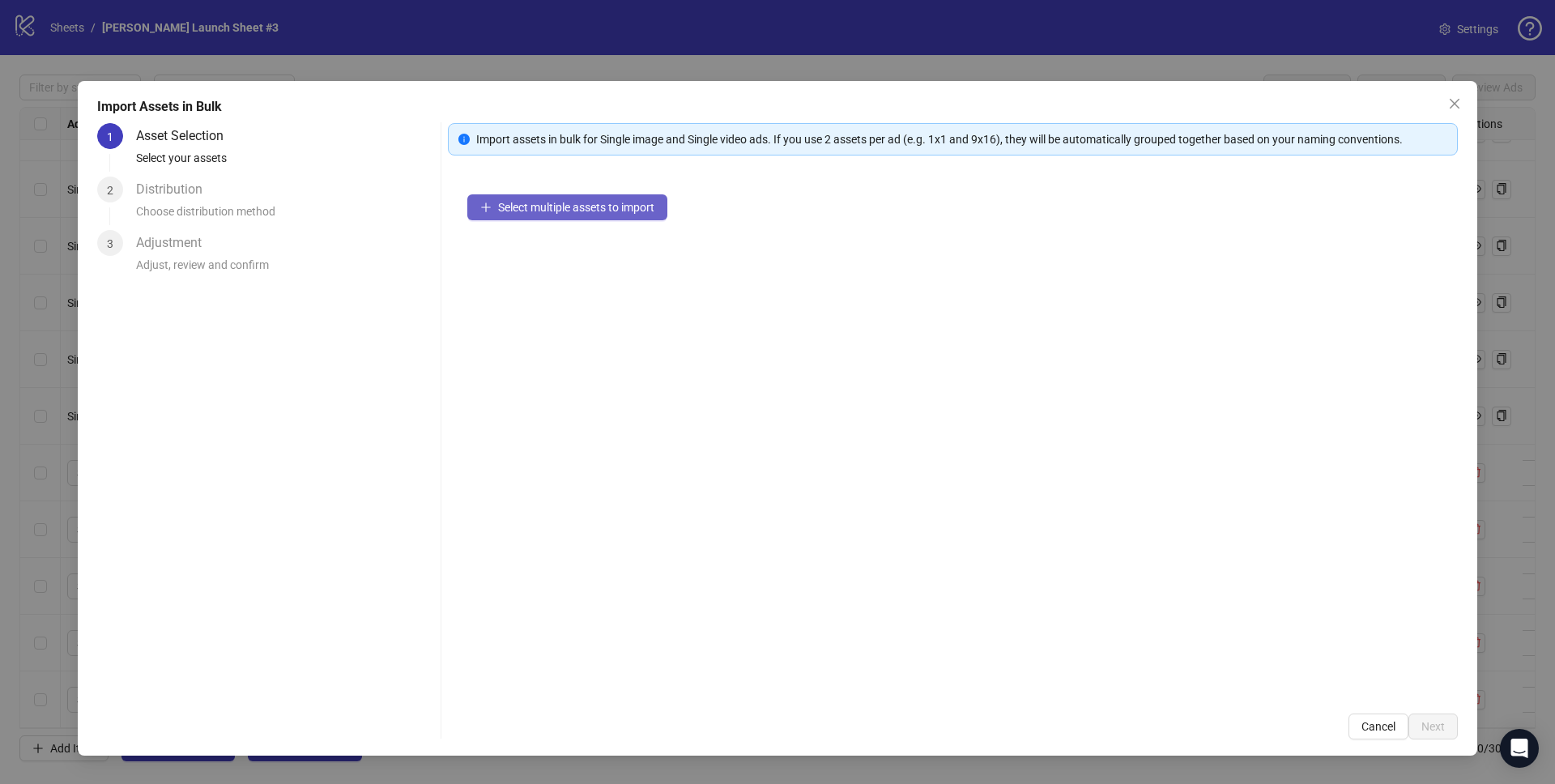
click at [573, 206] on span "Select multiple assets to import" at bounding box center [576, 206] width 156 height 13
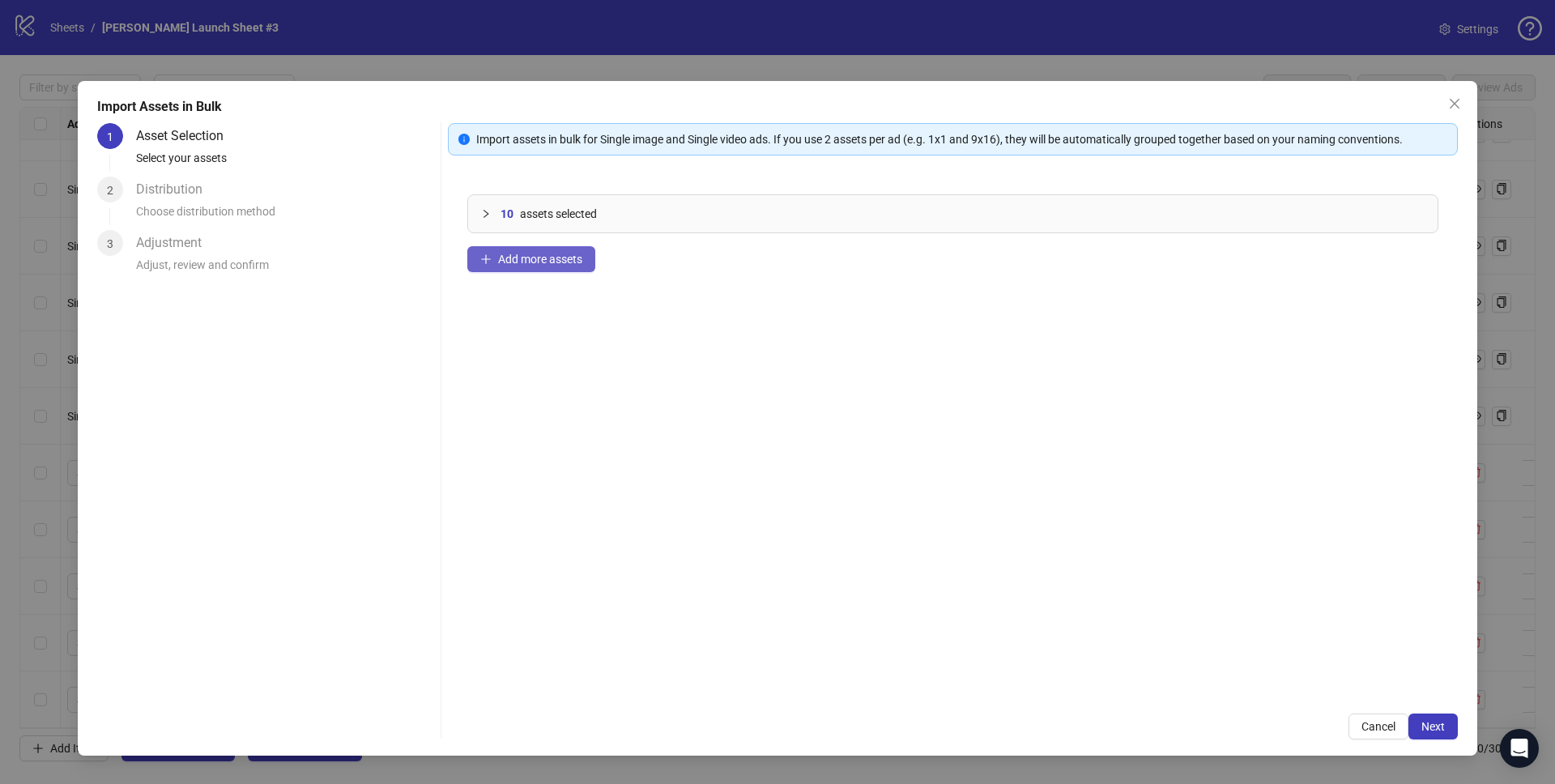
click at [532, 266] on button "Add more assets" at bounding box center [532, 259] width 128 height 26
click at [1446, 726] on button "Next" at bounding box center [1433, 726] width 49 height 26
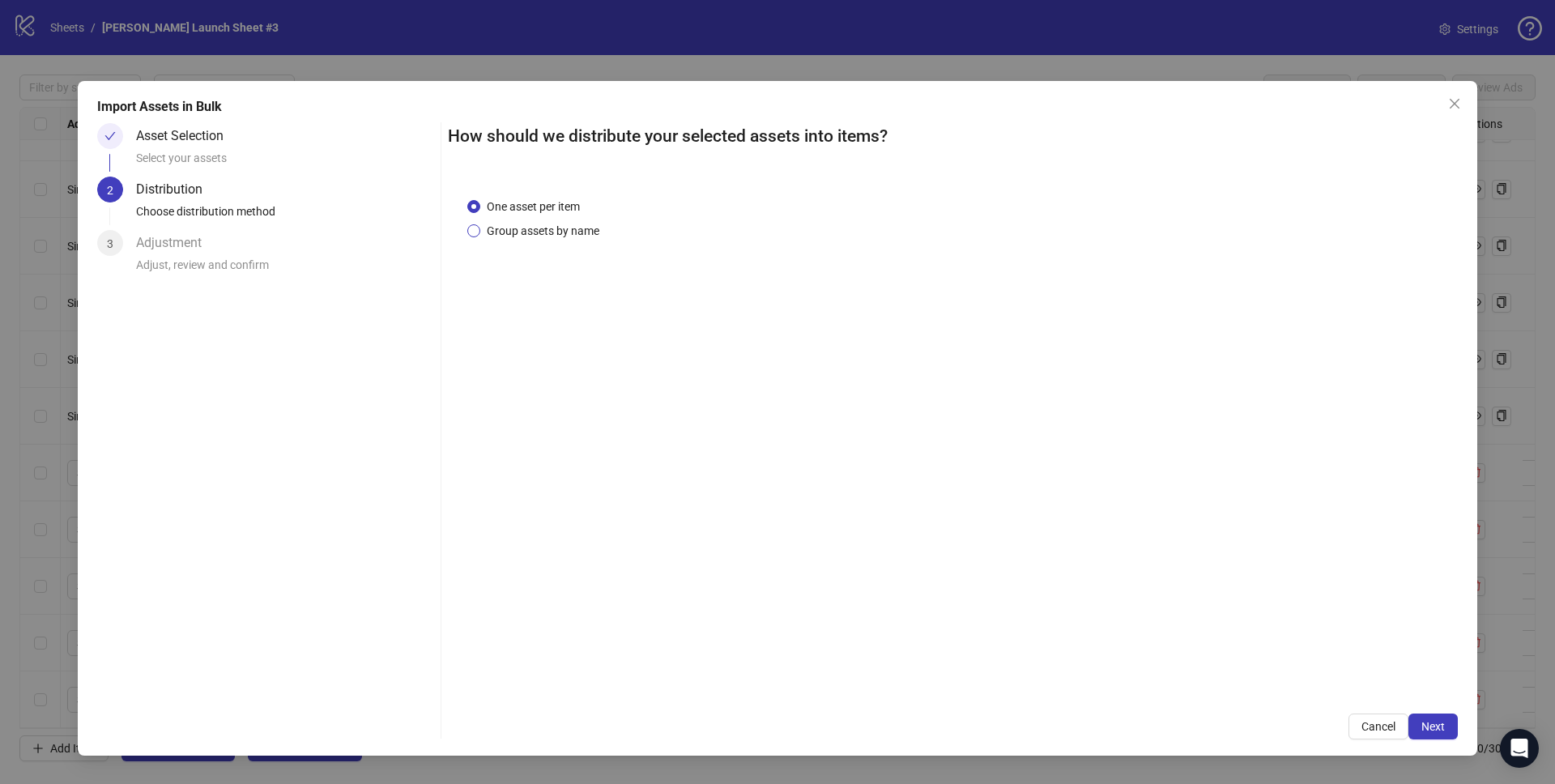
click at [515, 231] on span "Group assets by name" at bounding box center [542, 231] width 125 height 18
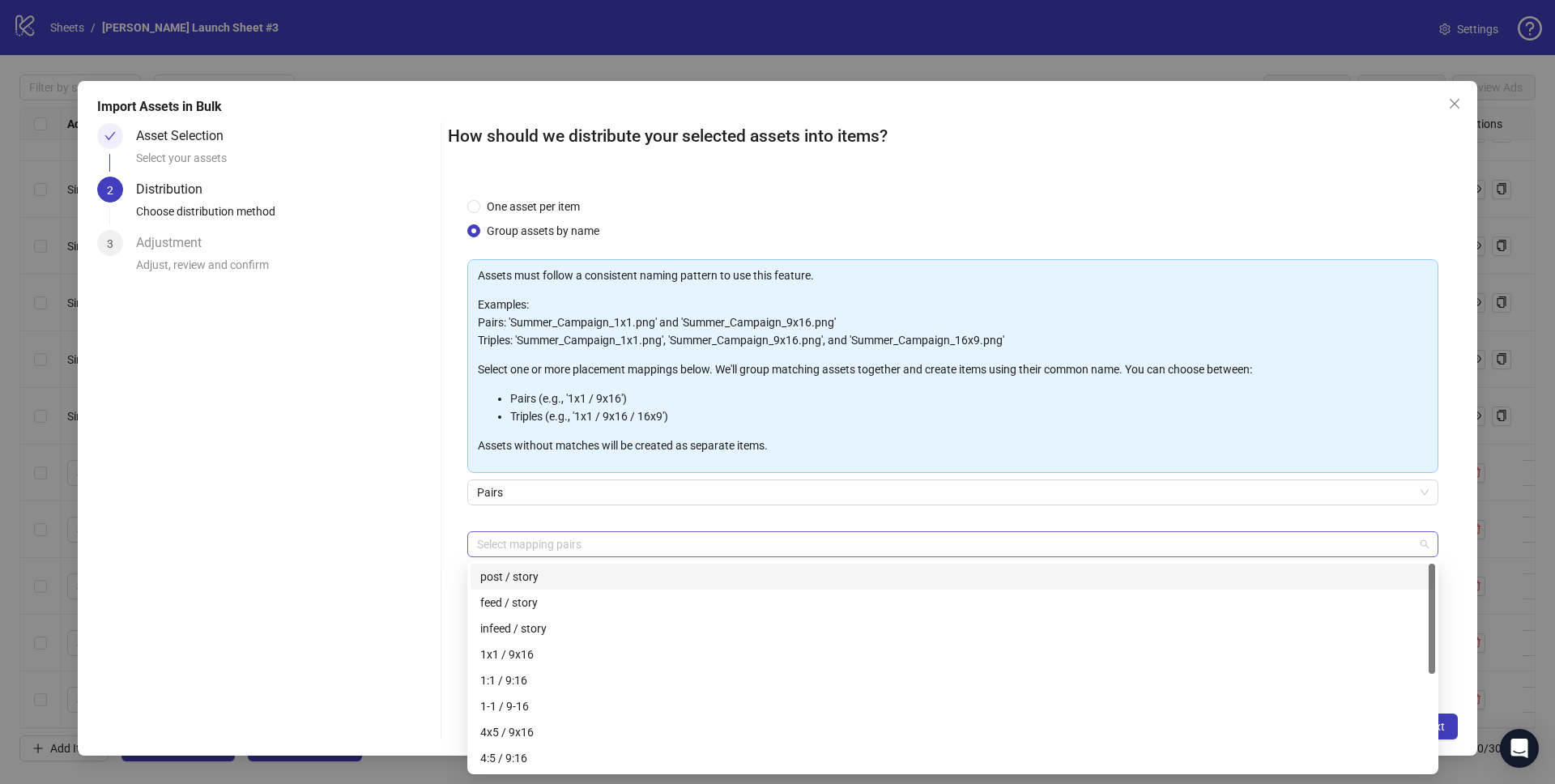
click at [563, 542] on div at bounding box center [943, 543] width 947 height 23
click at [542, 653] on div "1x1 / 9x16" at bounding box center [952, 654] width 945 height 18
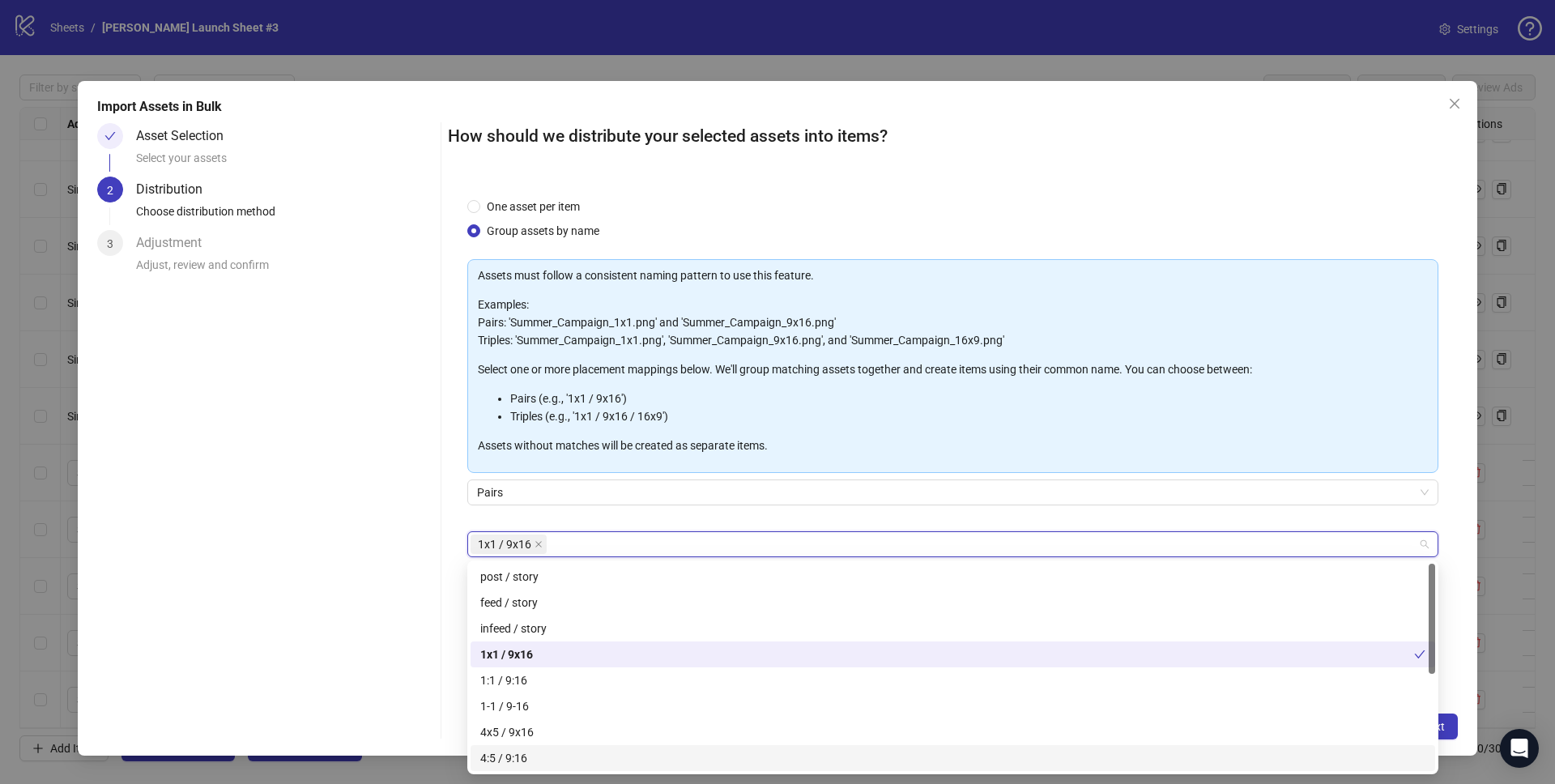
click at [1468, 698] on div "Import Assets in Bulk Asset Selection Select your assets 2 Distribution Choose …" at bounding box center [778, 418] width 1400 height 674
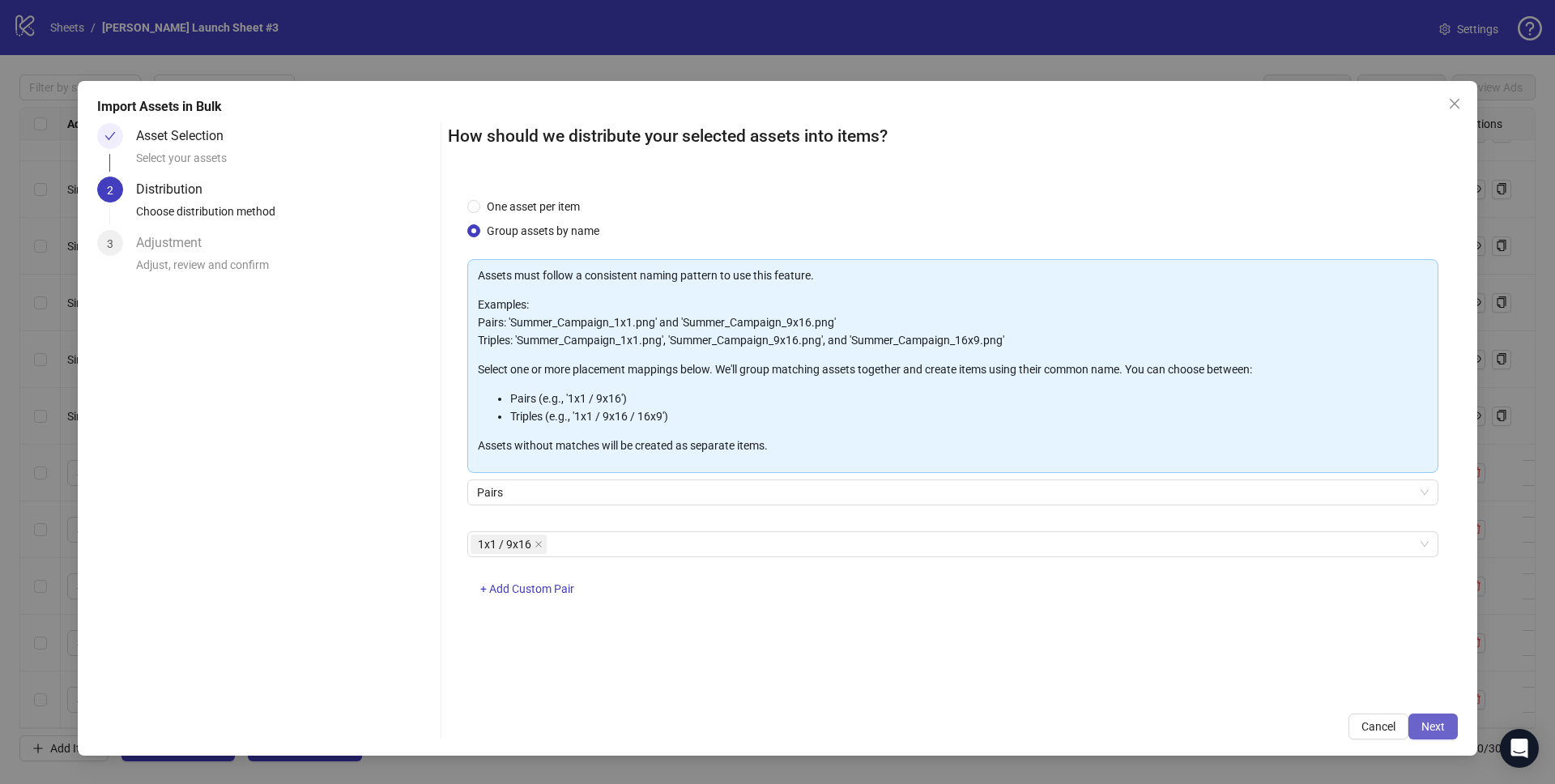
click at [1447, 721] on button "Next" at bounding box center [1433, 726] width 49 height 26
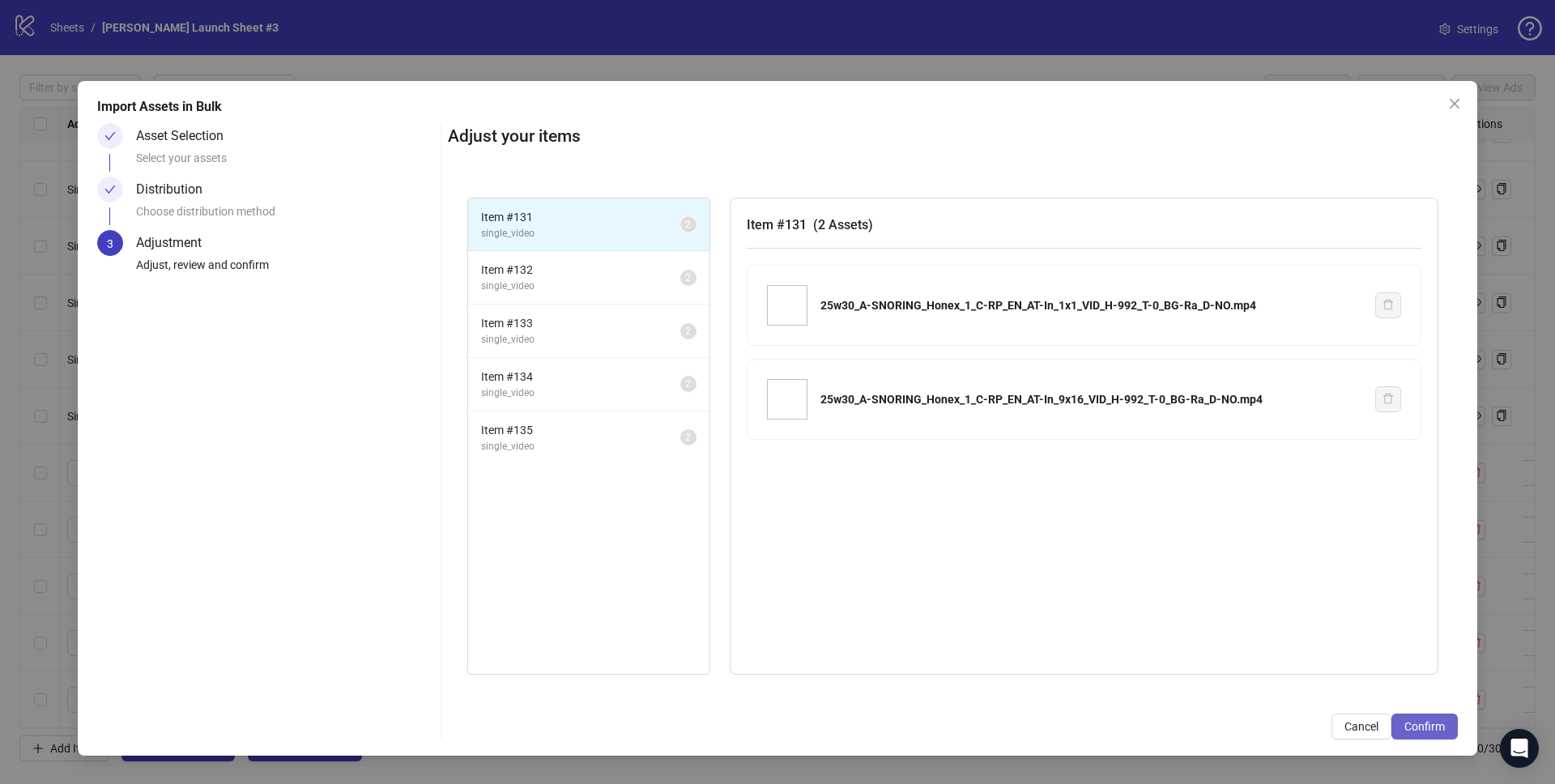
click at [1446, 721] on button "Confirm" at bounding box center [1425, 726] width 66 height 26
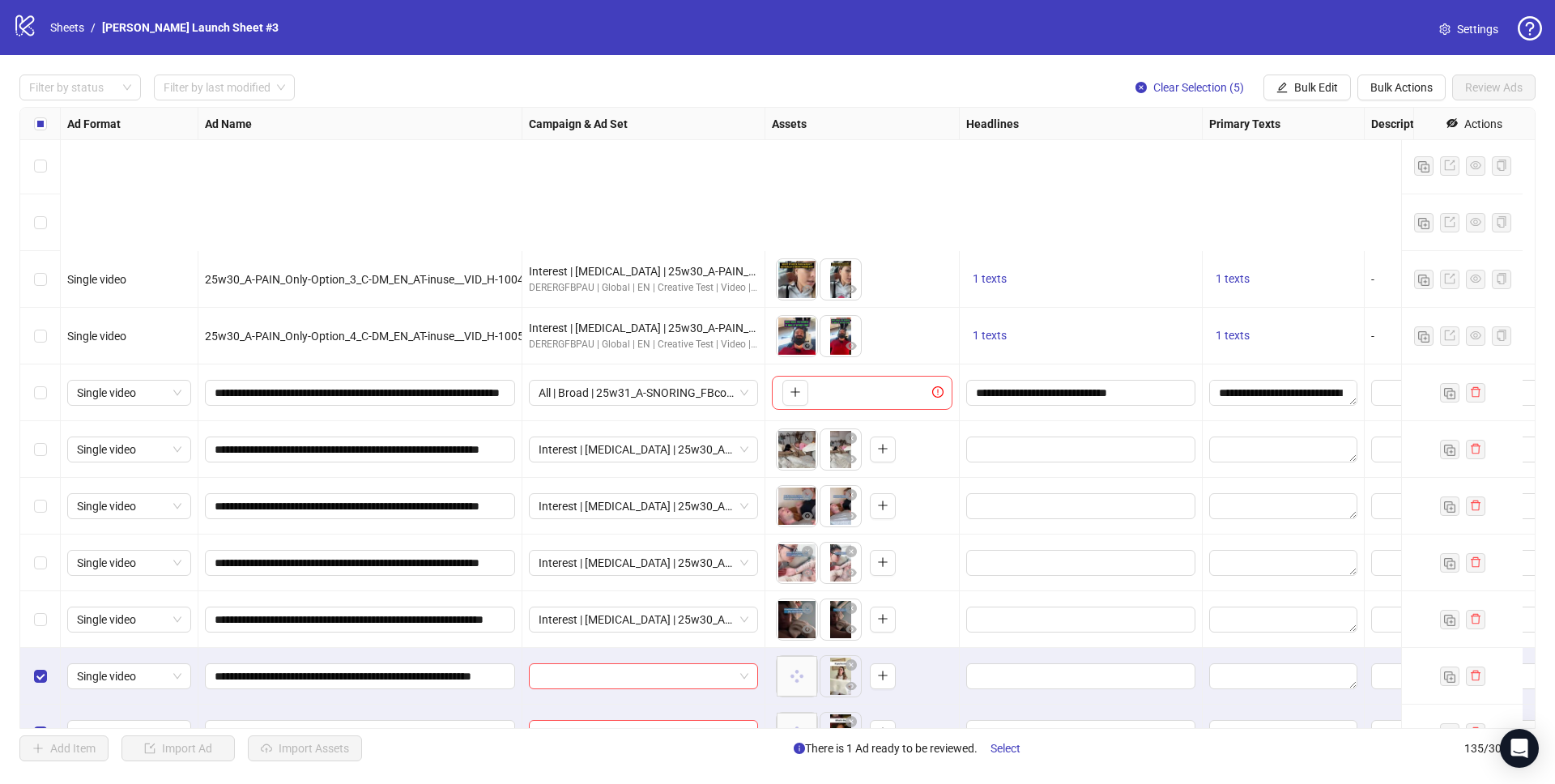
scroll to position [7075, 0]
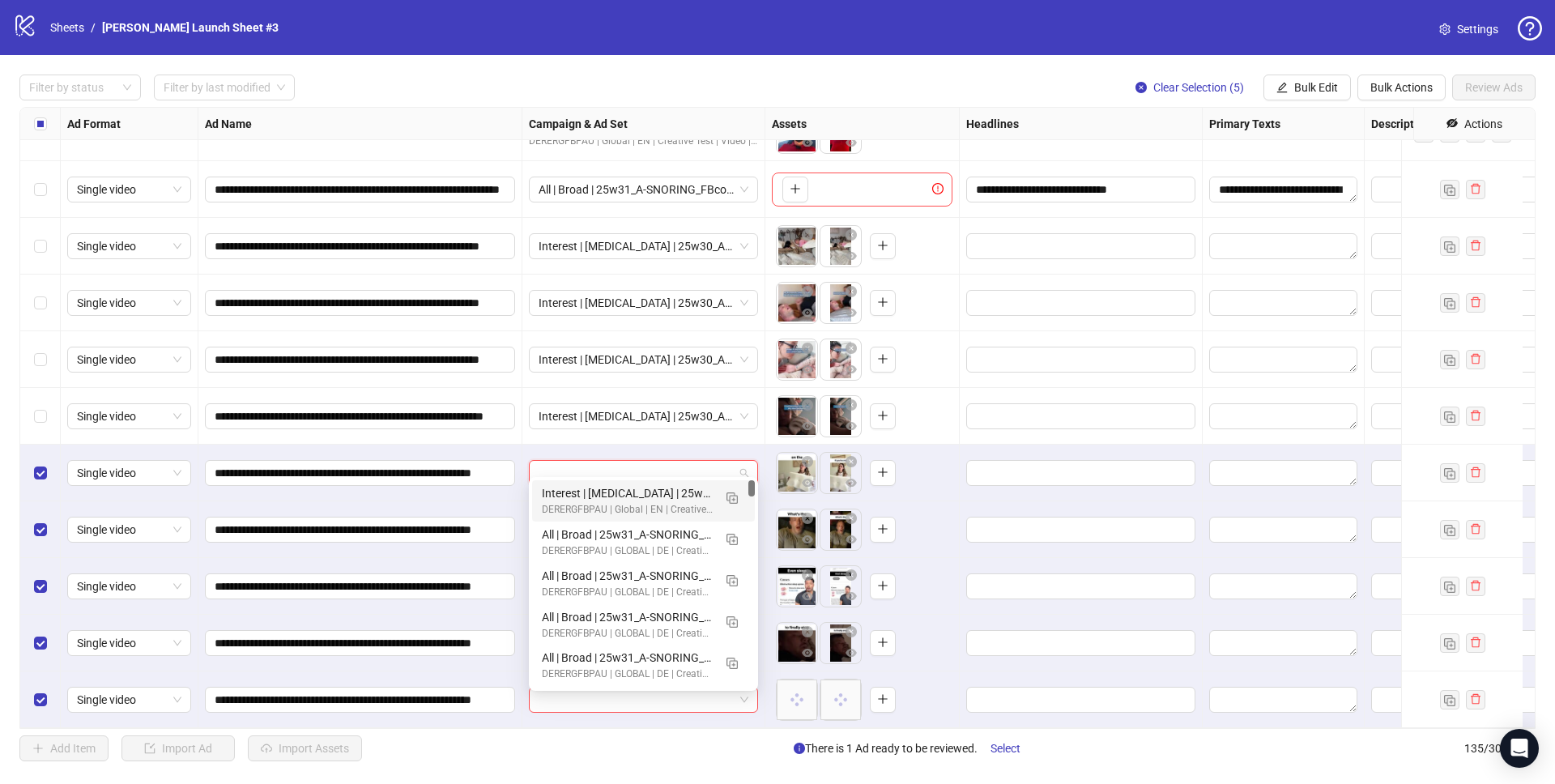
click at [580, 460] on input "search" at bounding box center [636, 472] width 196 height 25
drag, startPoint x: 610, startPoint y: 498, endPoint x: 738, endPoint y: 452, distance: 136.0
click at [738, 452] on body "logo/logo-mobile Sheets / Derila Ergo Launch Sheet #3 Settings Filter by status…" at bounding box center [778, 392] width 1555 height 784
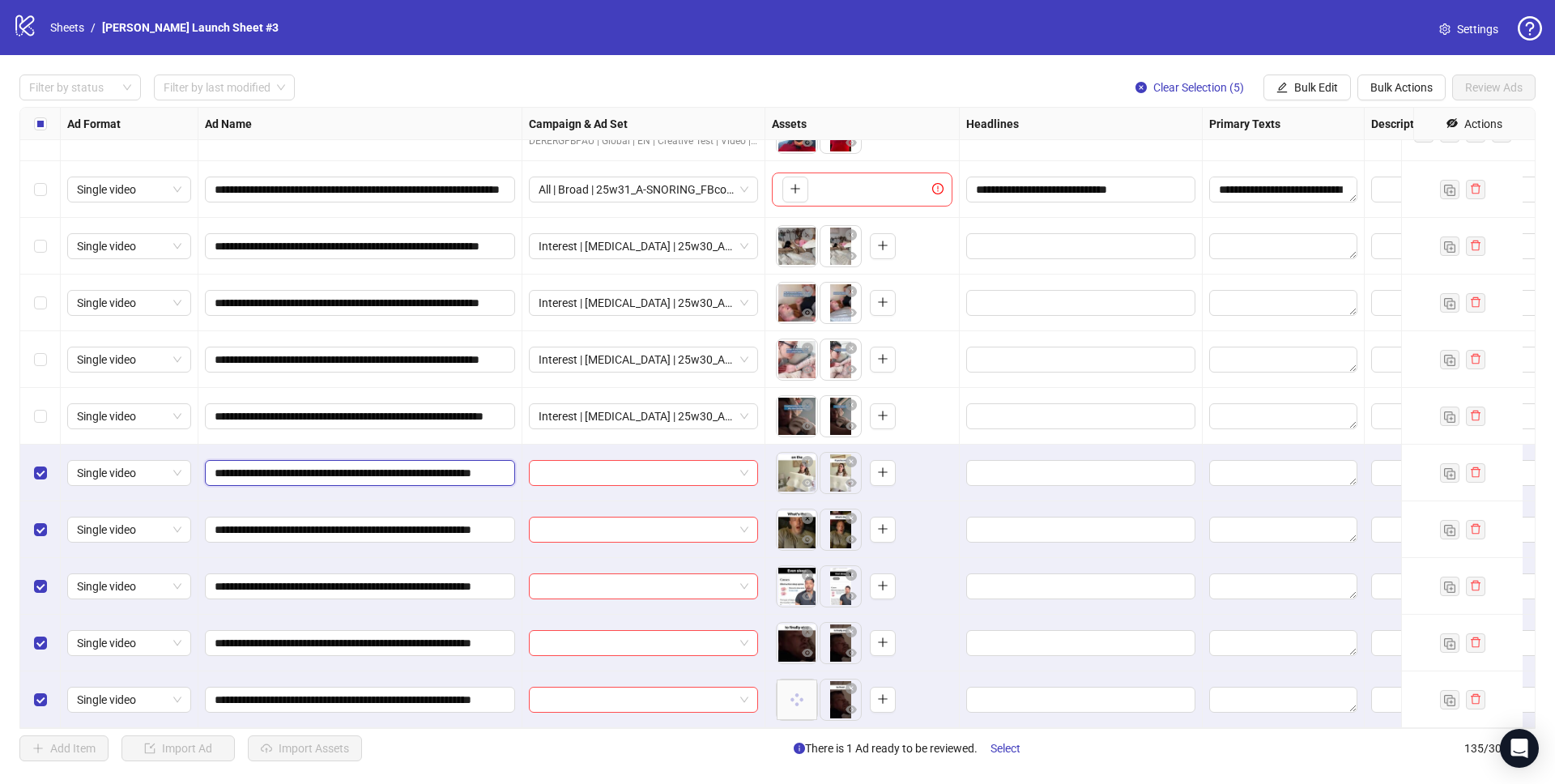
drag, startPoint x: 352, startPoint y: 456, endPoint x: 184, endPoint y: 445, distance: 168.4
click at [693, 465] on input "search" at bounding box center [636, 472] width 196 height 25
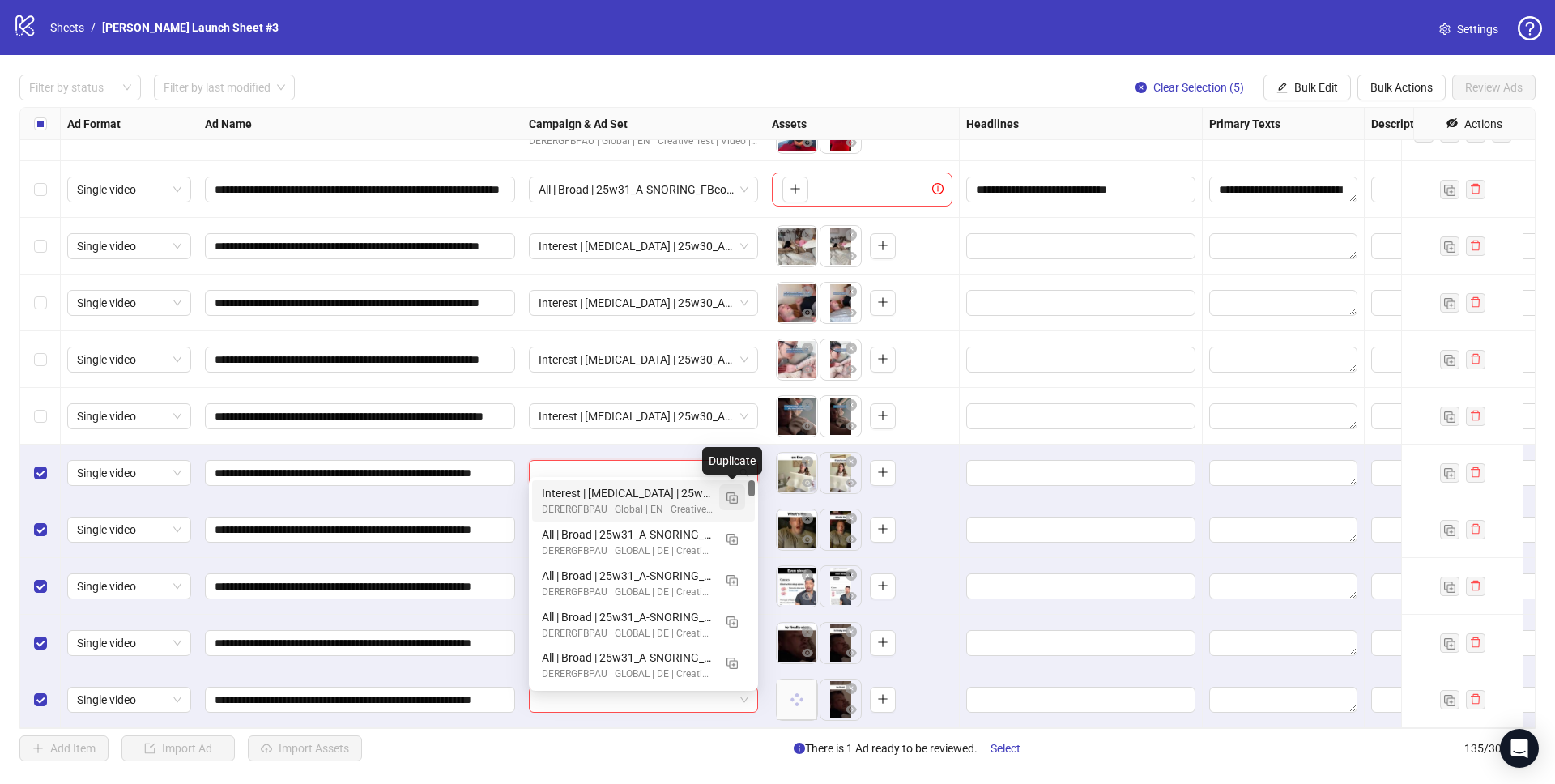
click at [726, 501] on img "button" at bounding box center [731, 497] width 11 height 11
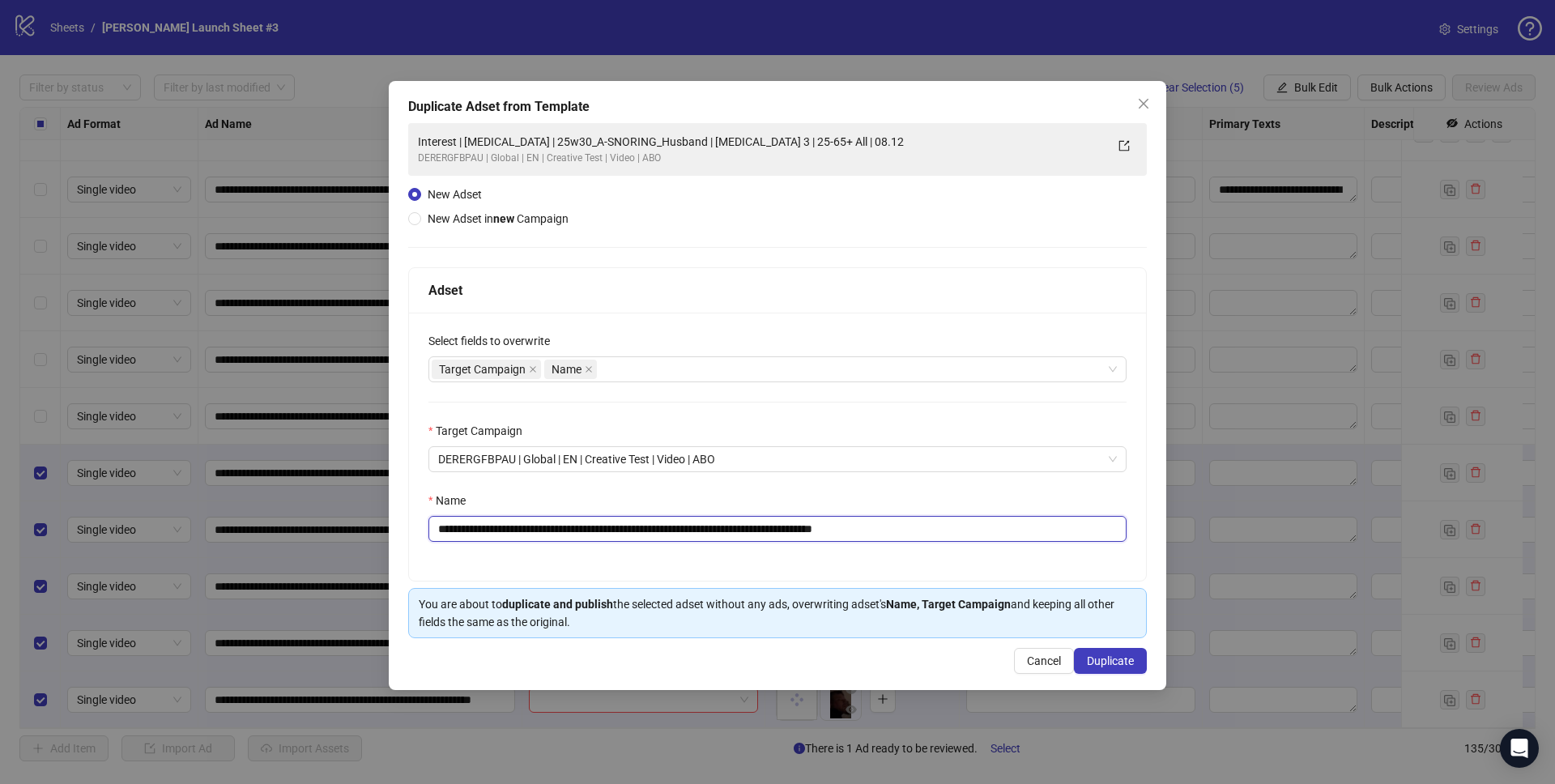
drag, startPoint x: 566, startPoint y: 528, endPoint x: 712, endPoint y: 528, distance: 146.0
click at [712, 528] on input "**********" at bounding box center [778, 528] width 698 height 26
paste input "text"
drag, startPoint x: 870, startPoint y: 525, endPoint x: 960, endPoint y: 537, distance: 90.8
click at [960, 537] on input "**********" at bounding box center [778, 528] width 698 height 26
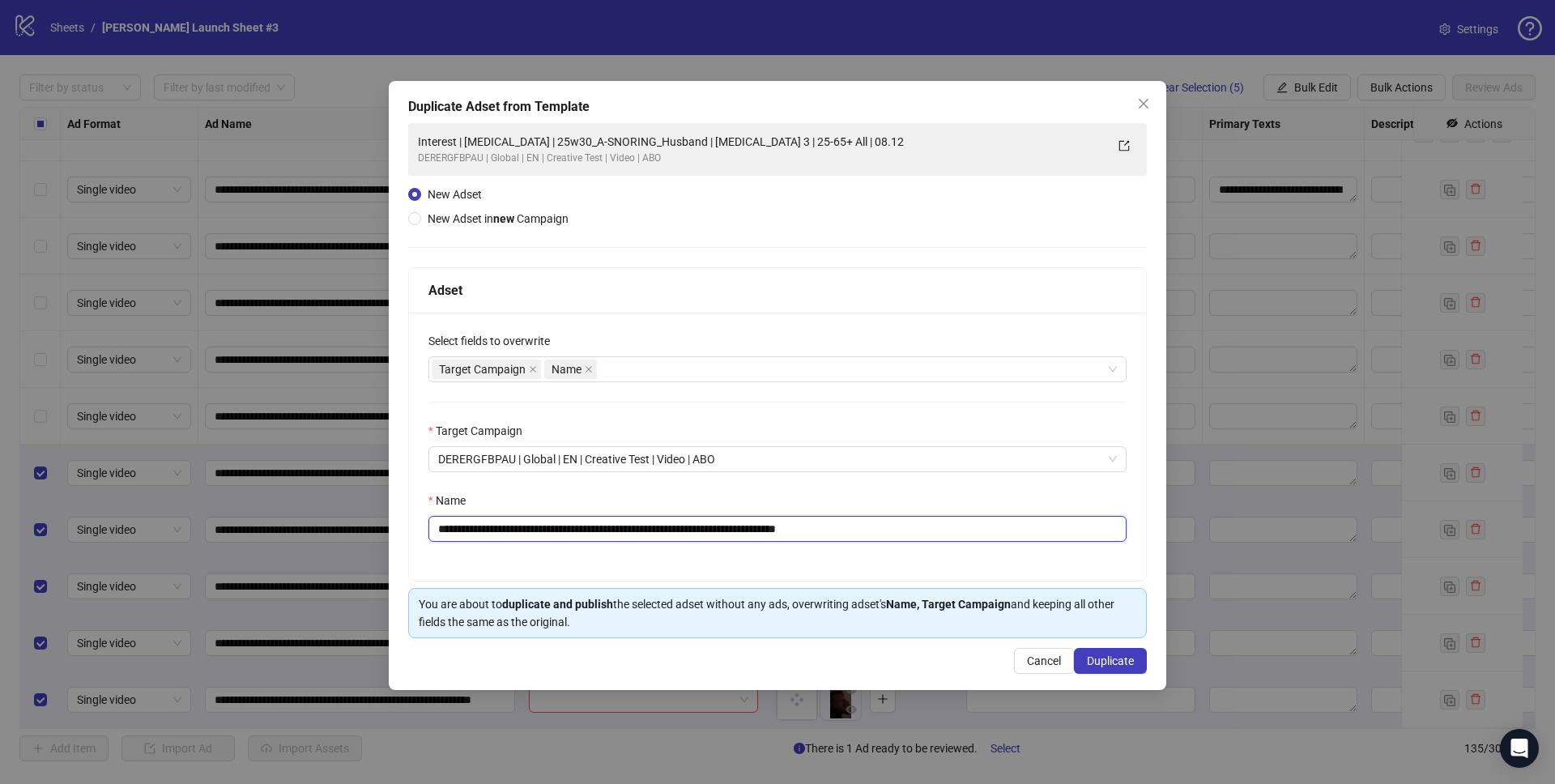
type input "**********"
click at [915, 492] on div "Name" at bounding box center [778, 504] width 698 height 25
click at [1110, 663] on span "Duplicate" at bounding box center [1110, 660] width 47 height 13
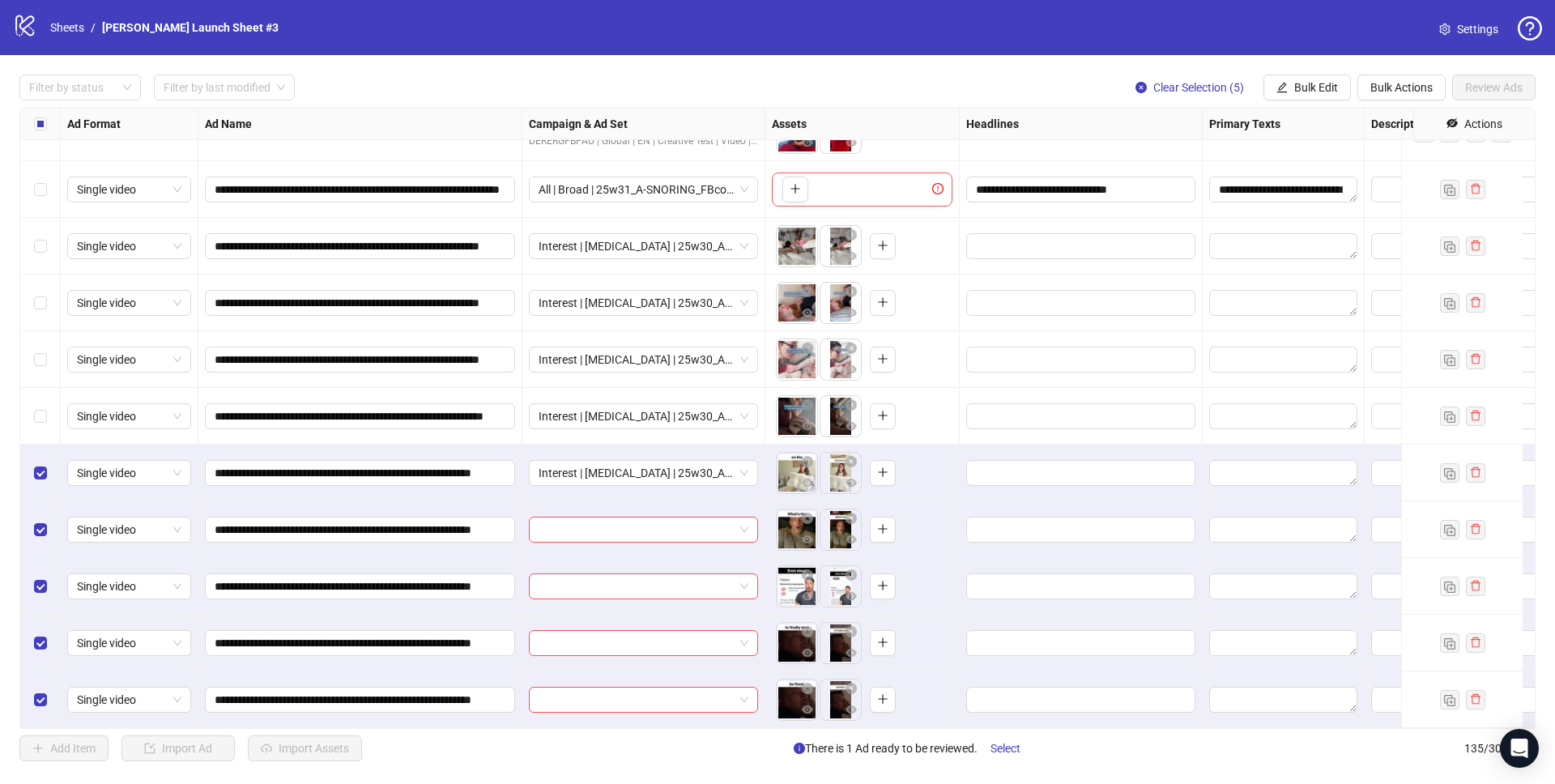
click at [617, 502] on div at bounding box center [644, 528] width 243 height 56
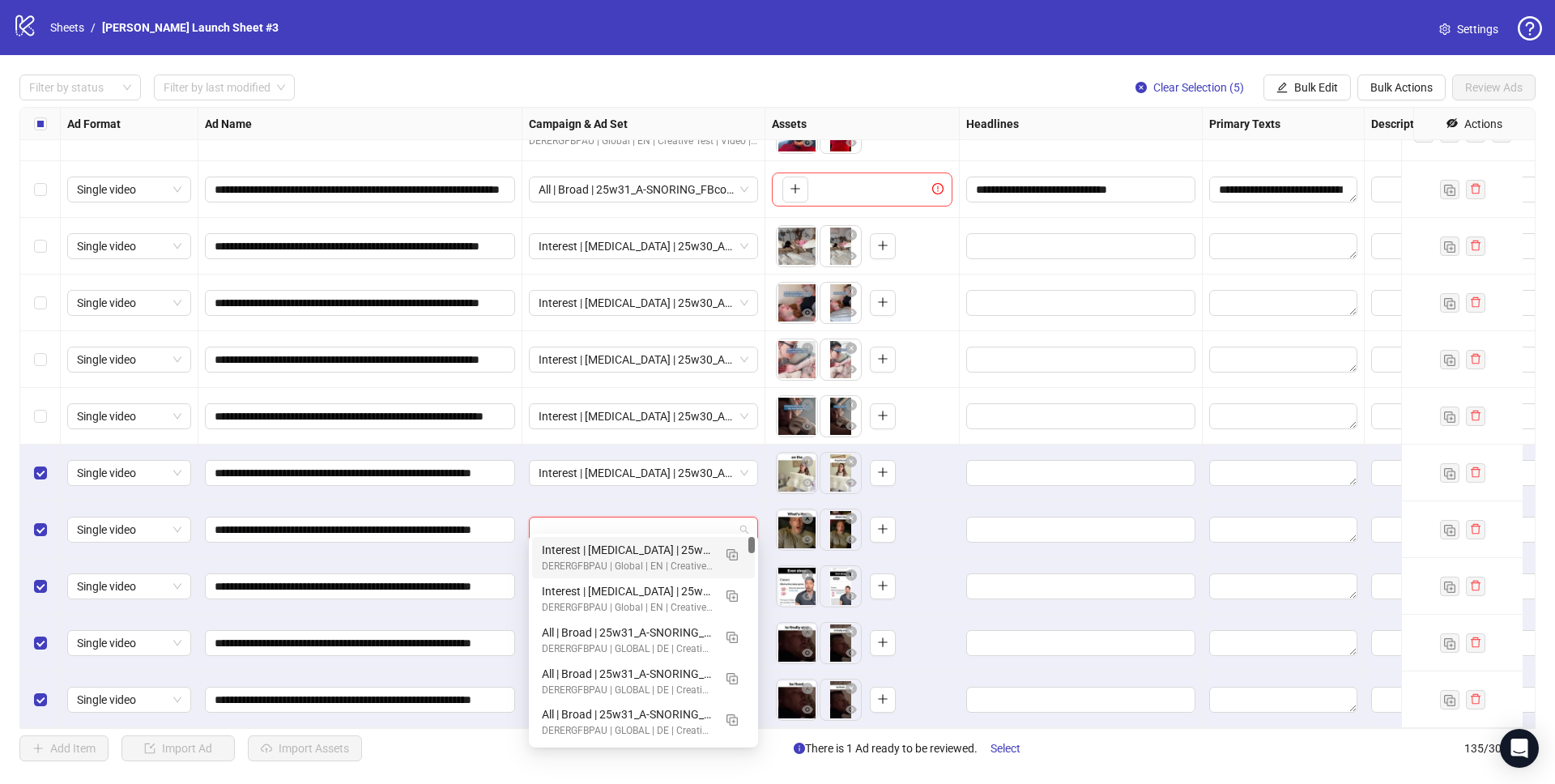
click at [622, 517] on input "search" at bounding box center [636, 529] width 196 height 25
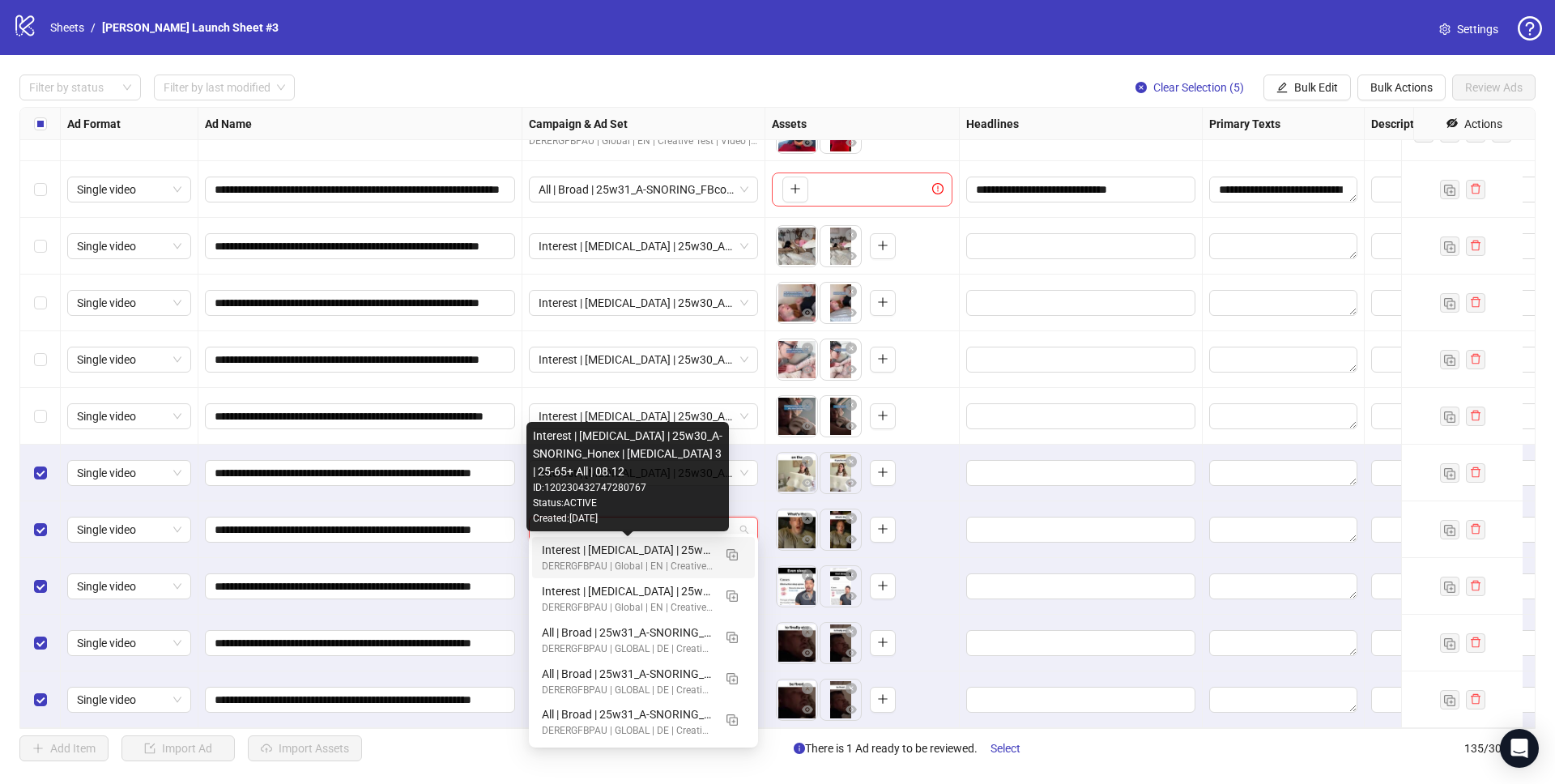
click at [609, 551] on div "Interest | Memory foam | 25w30_A-SNORING_Honex | Sleep apnea 3 | 25-65+ All | 0…" at bounding box center [626, 550] width 171 height 18
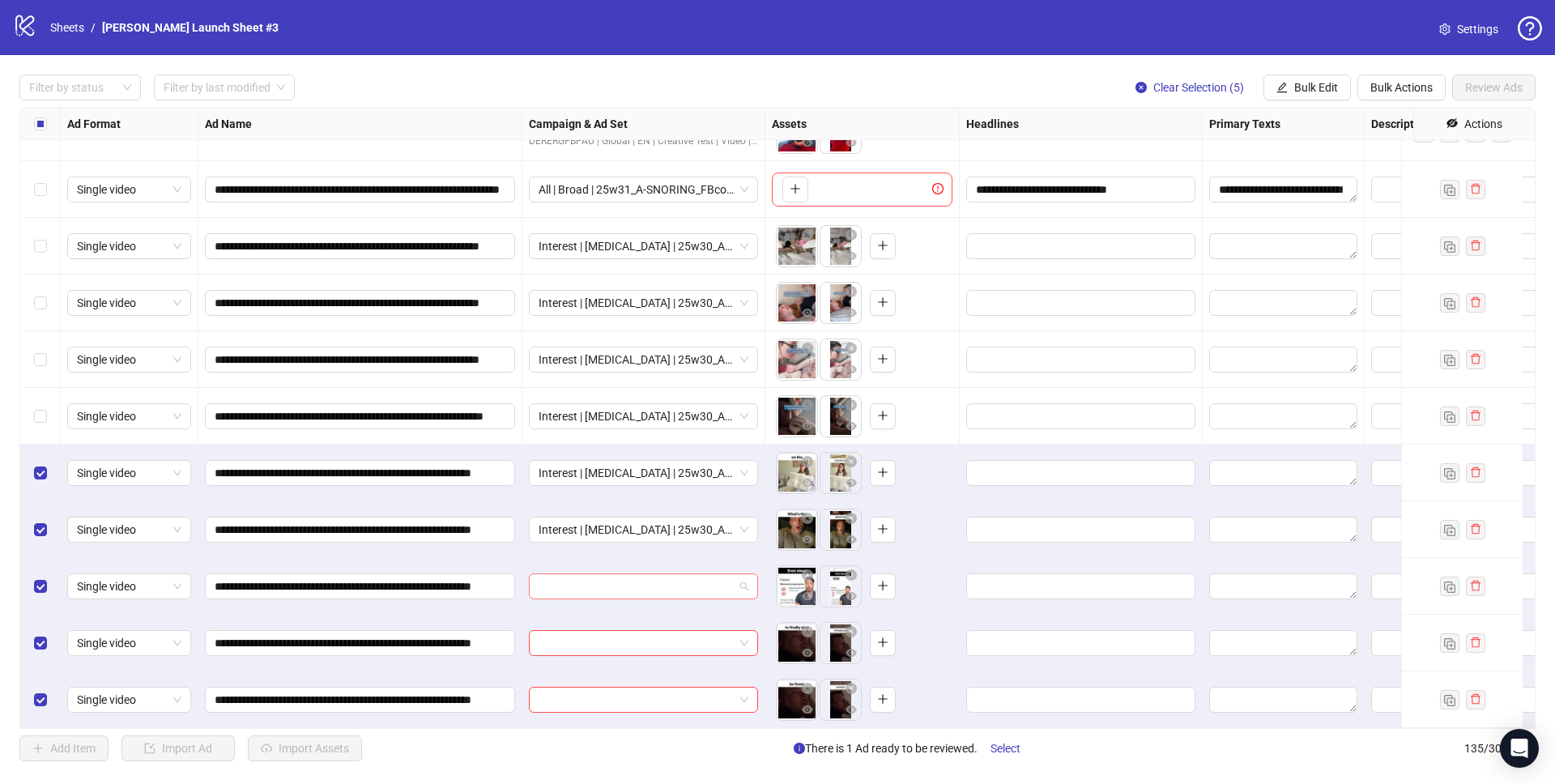
click at [606, 579] on input "search" at bounding box center [636, 586] width 196 height 25
click at [610, 574] on input "search" at bounding box center [636, 586] width 196 height 25
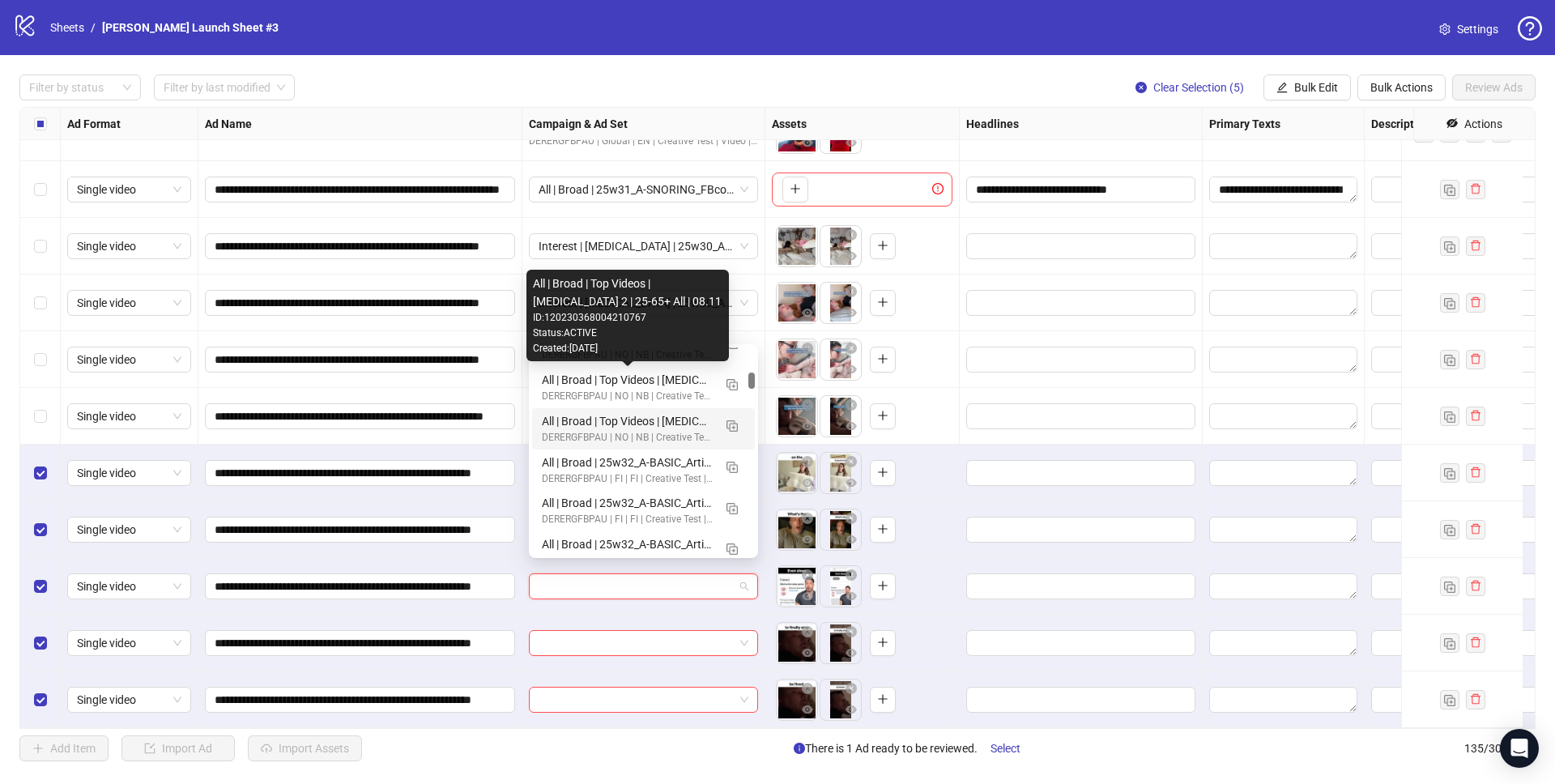
scroll to position [0, 0]
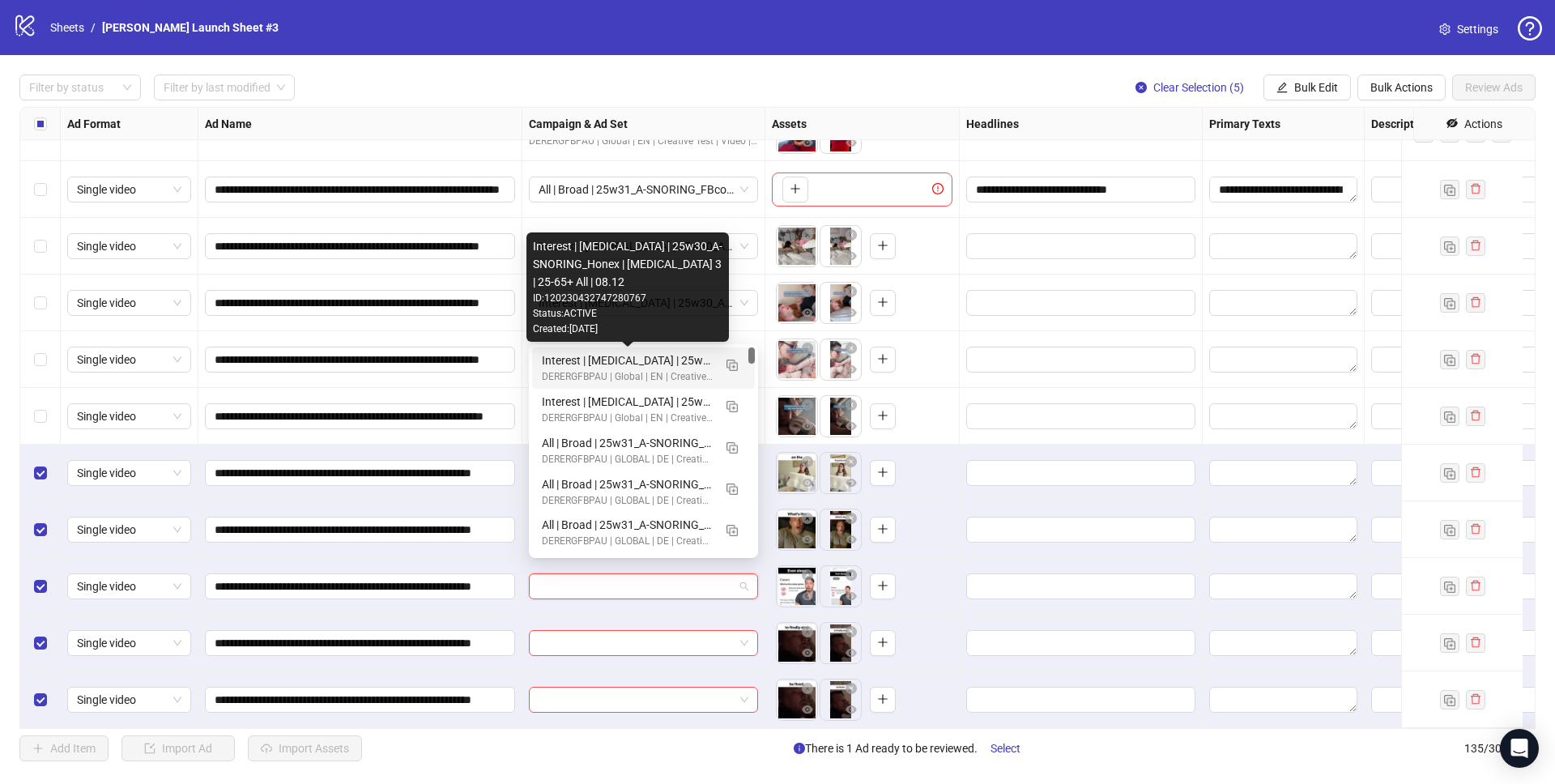
click at [682, 353] on div "Interest | Memory foam | 25w30_A-SNORING_Honex | Sleep apnea 3 | 25-65+ All | 0…" at bounding box center [626, 360] width 171 height 18
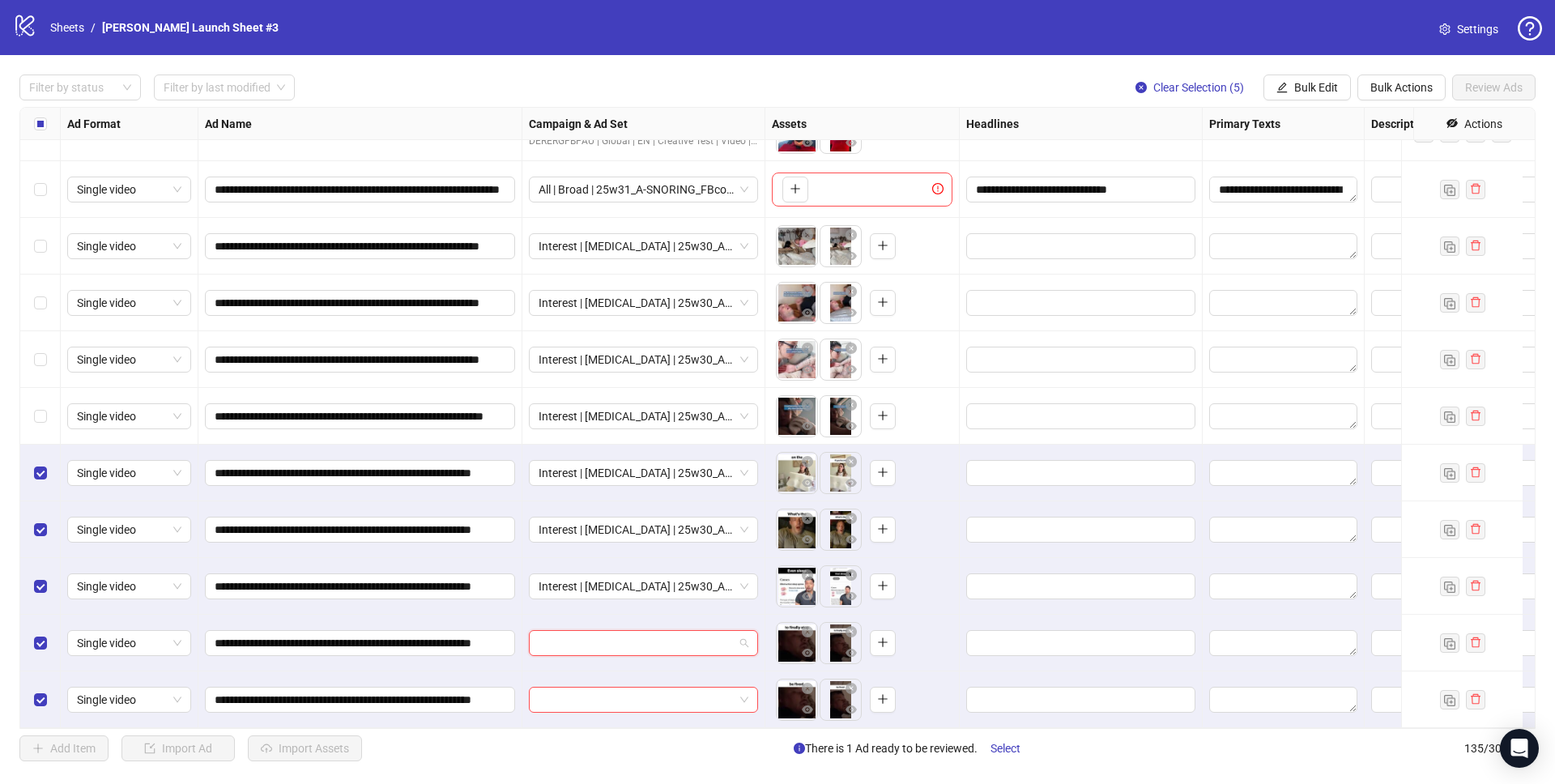
click at [632, 637] on input "search" at bounding box center [636, 643] width 196 height 25
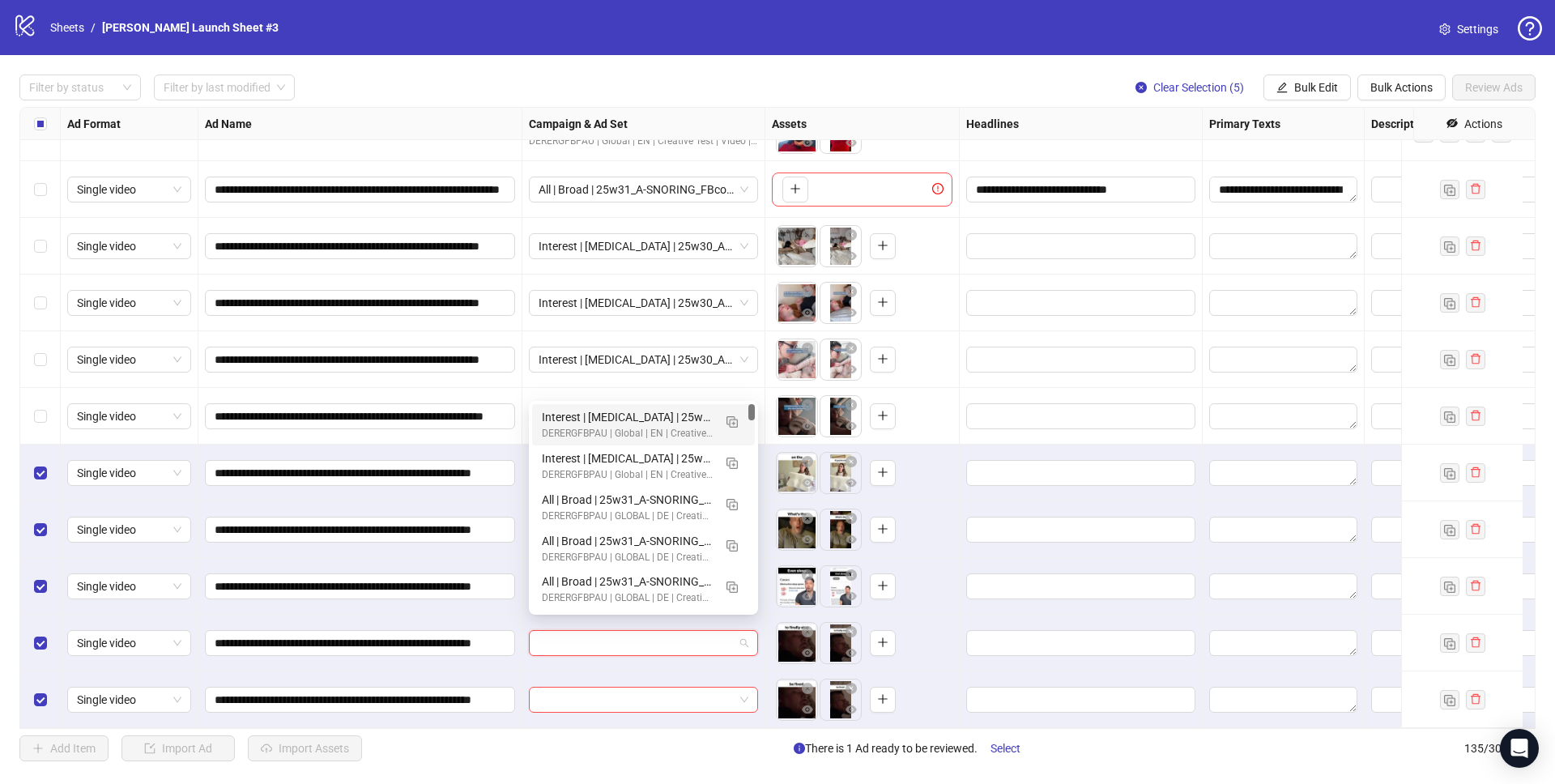
click at [642, 411] on div "Interest | Memory foam | 25w30_A-SNORING_Honex | Sleep apnea 3 | 25-65+ All | 0…" at bounding box center [626, 417] width 171 height 18
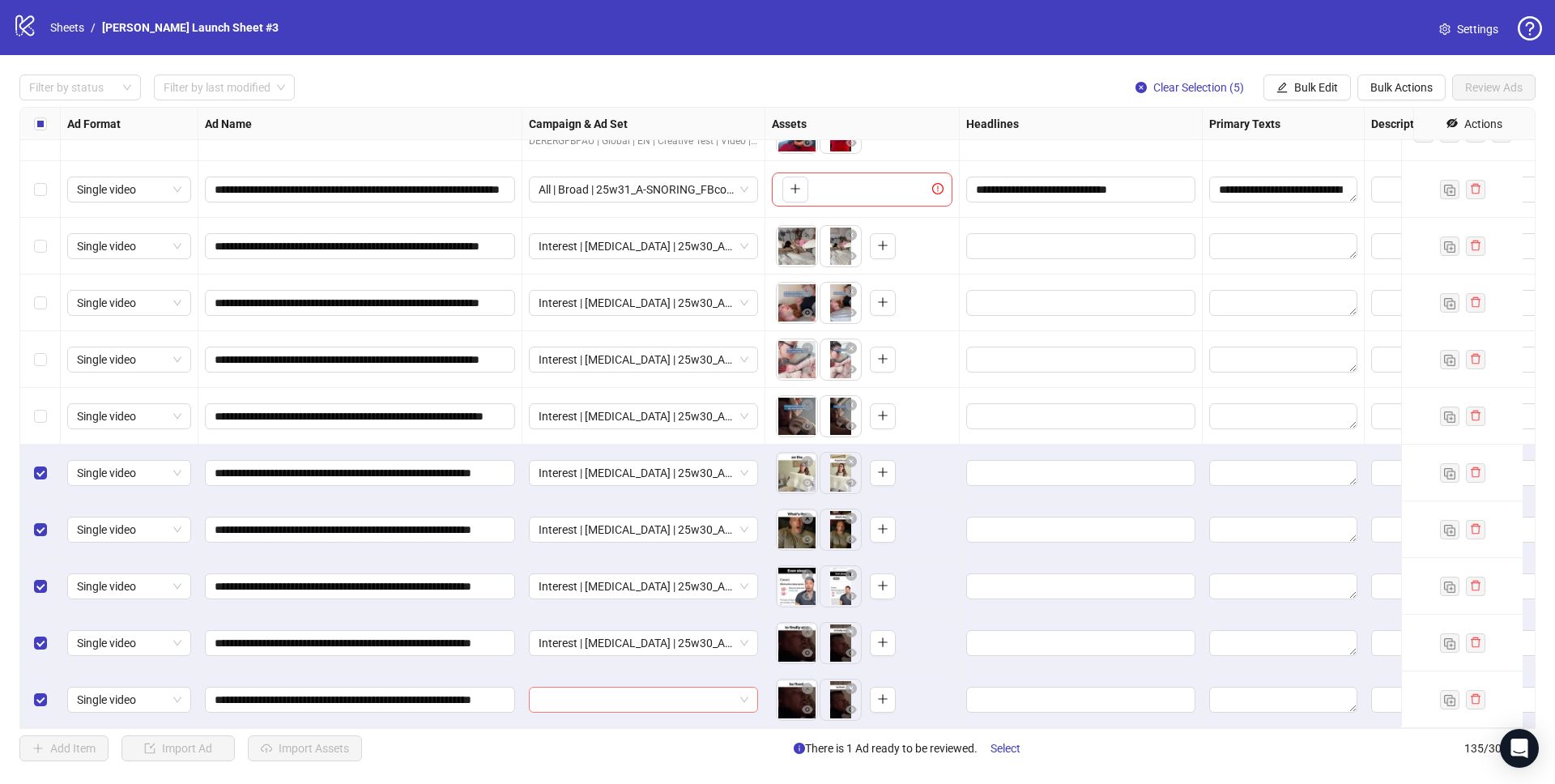
click at [616, 687] on input "search" at bounding box center [636, 699] width 196 height 25
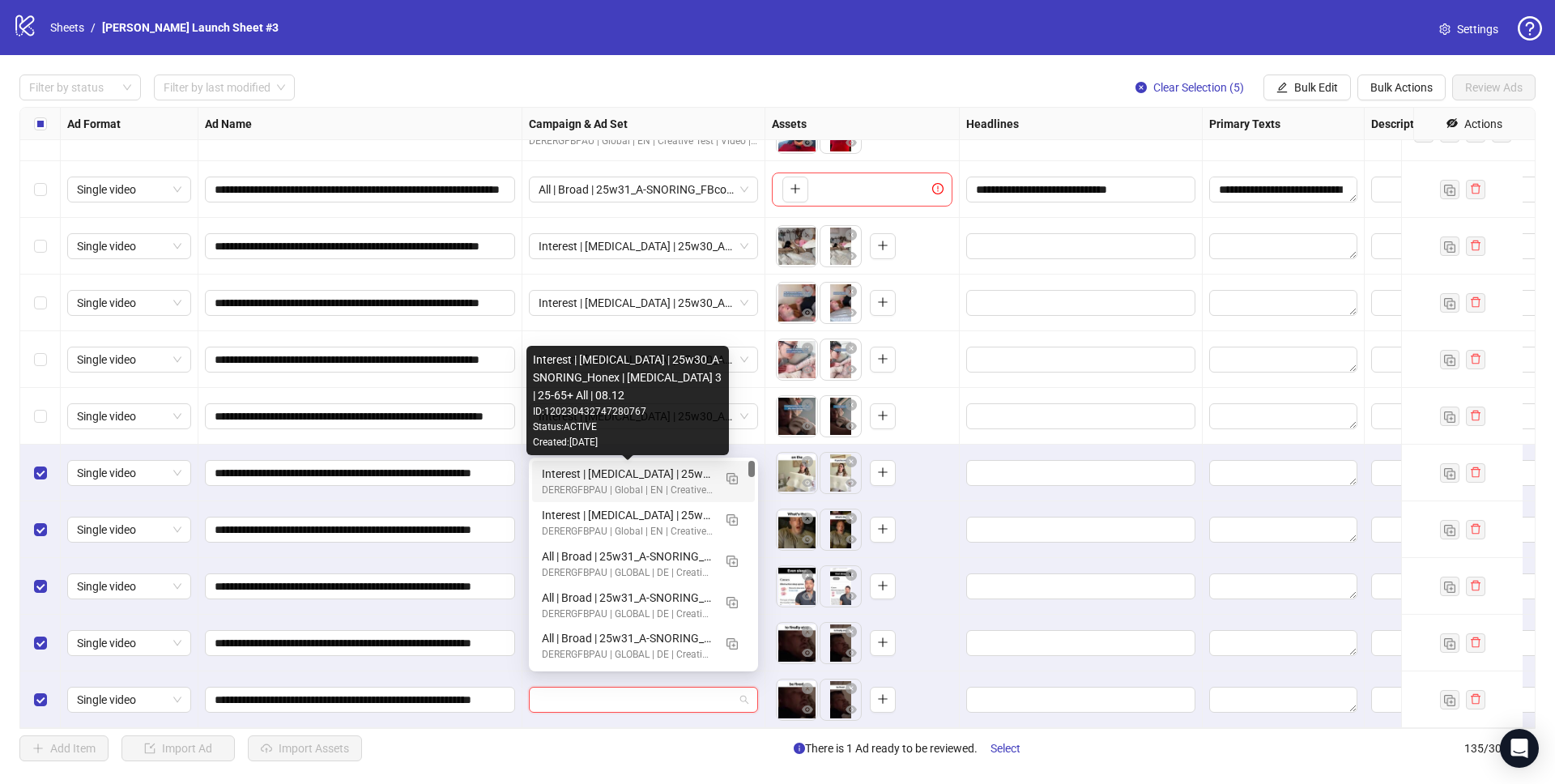
click at [673, 480] on div "Interest | Memory foam | 25w30_A-SNORING_Honex | Sleep apnea 3 | 25-65+ All | 0…" at bounding box center [626, 474] width 171 height 18
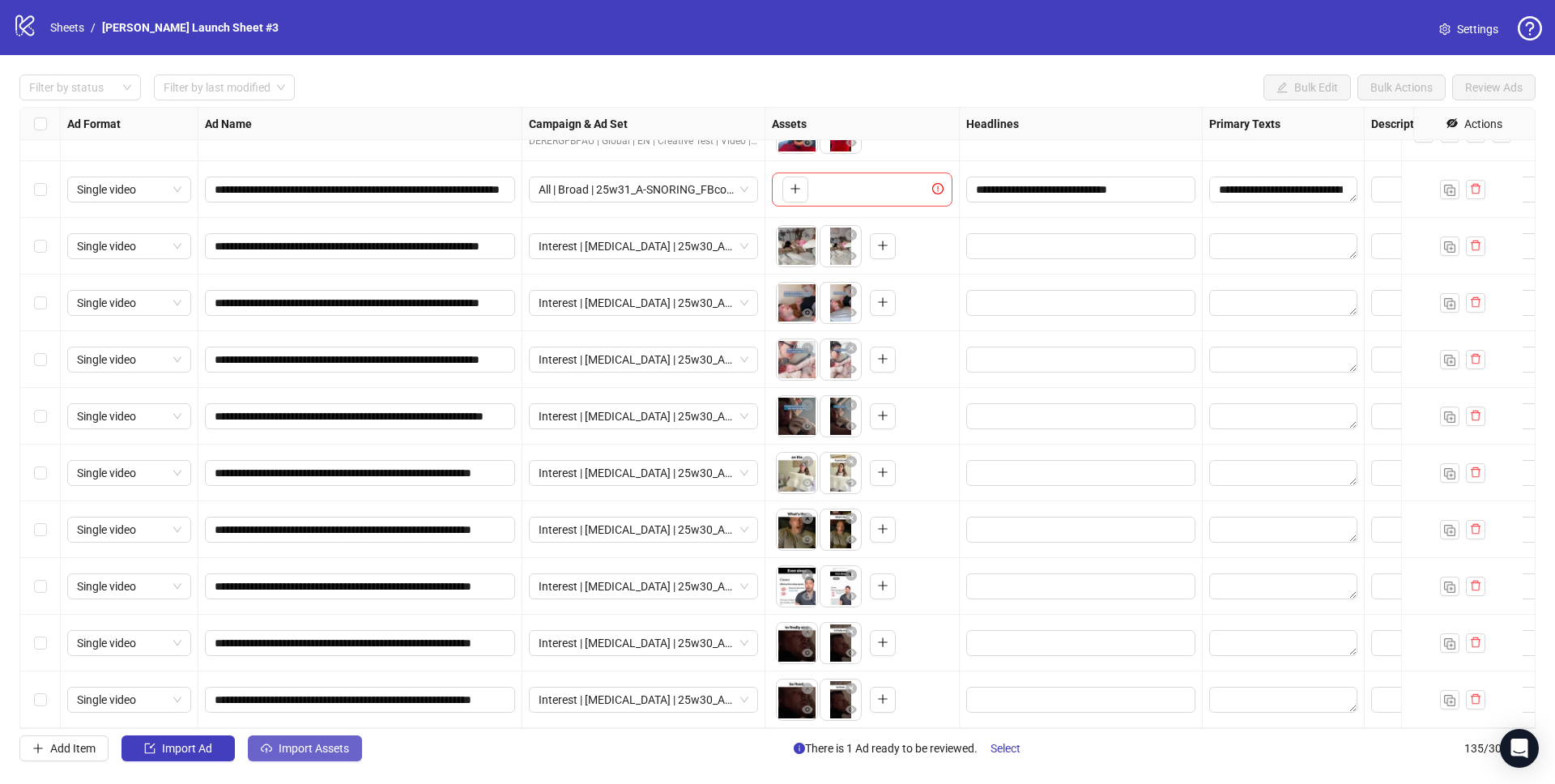
click at [267, 757] on button "Import Assets" at bounding box center [305, 747] width 115 height 26
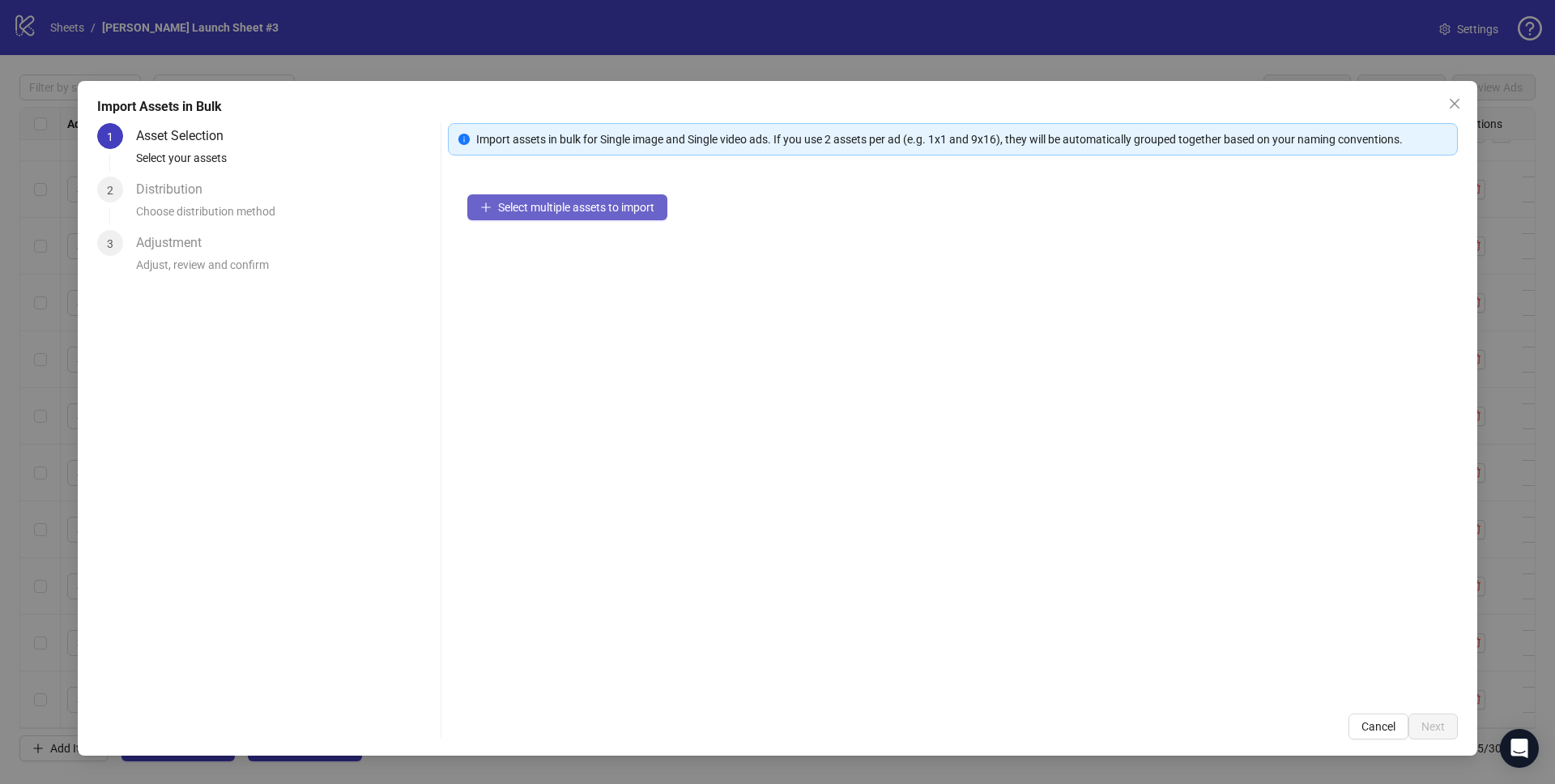
click at [568, 196] on button "Select multiple assets to import" at bounding box center [567, 207] width 201 height 26
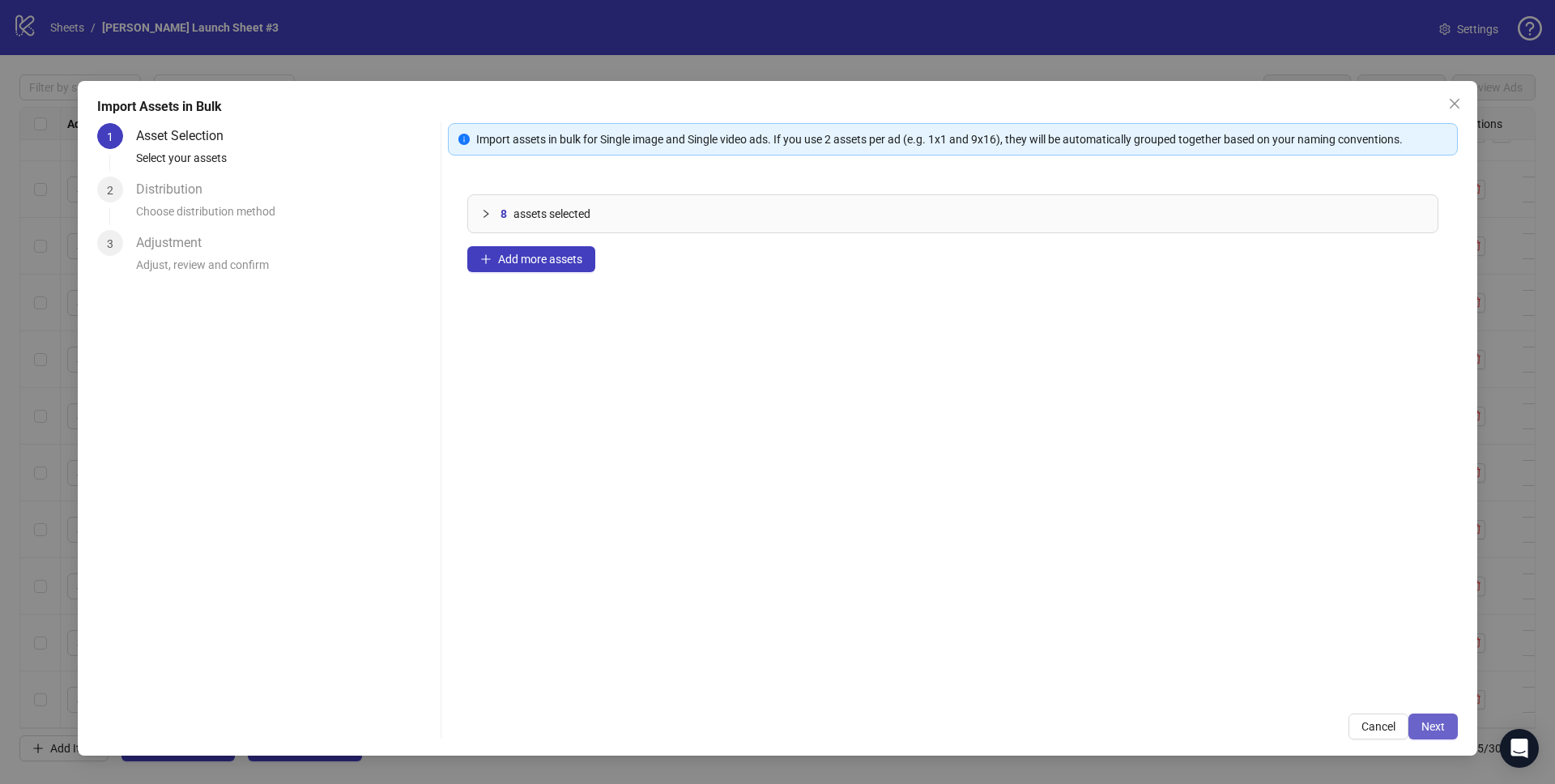
click at [1431, 722] on span "Next" at bounding box center [1433, 726] width 24 height 13
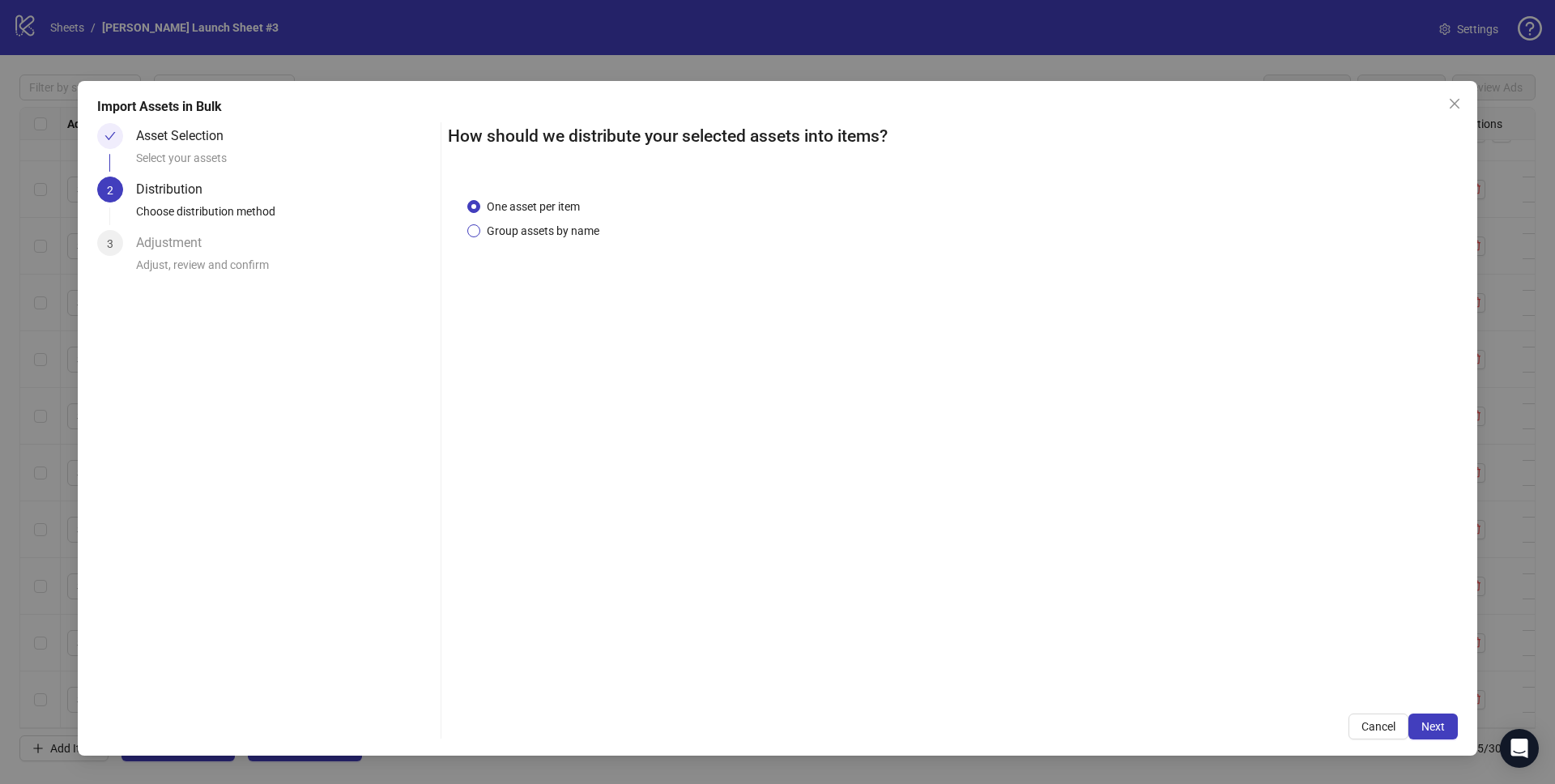
click at [564, 238] on span "Group assets by name" at bounding box center [542, 231] width 125 height 18
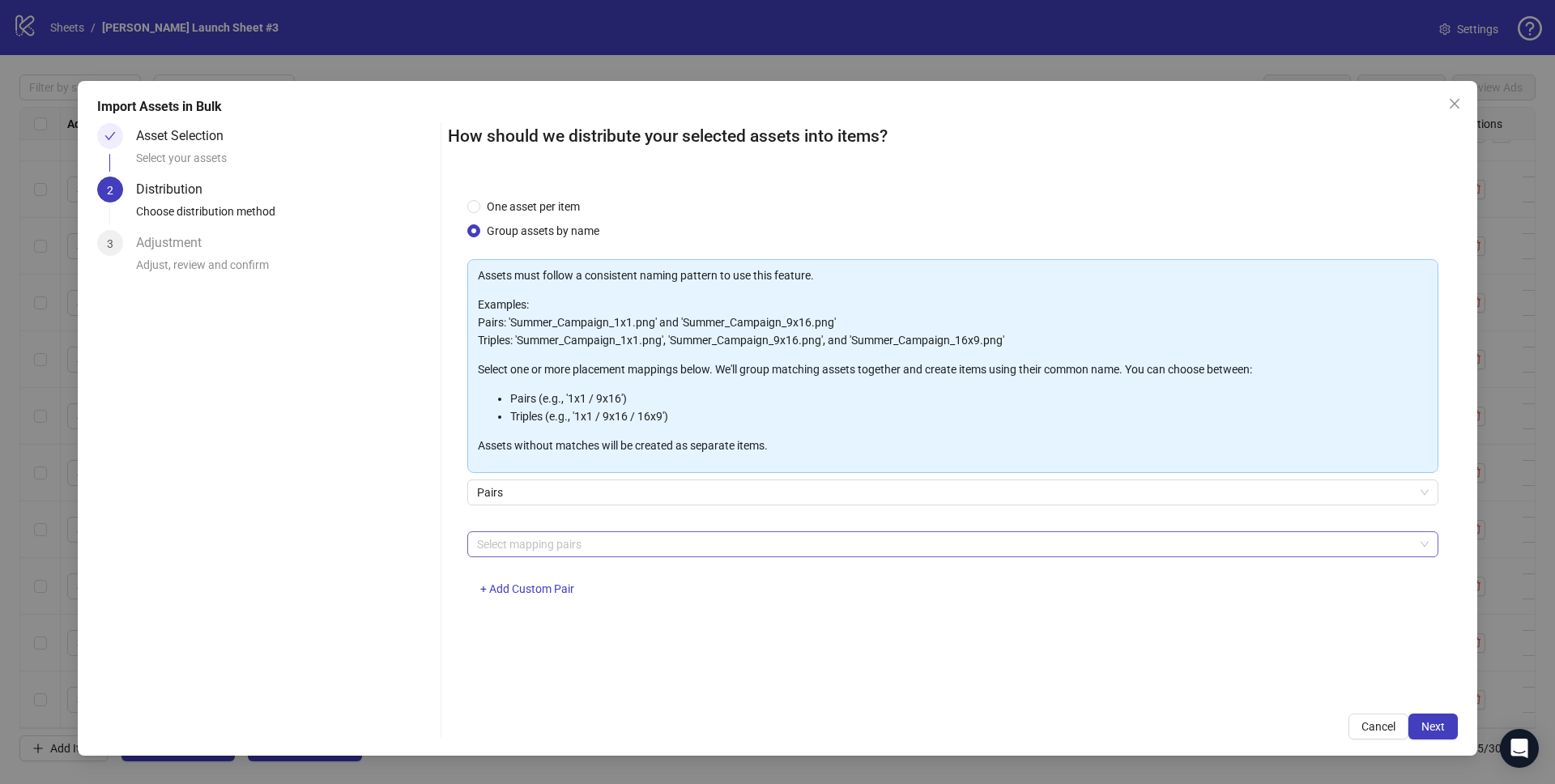
click at [559, 534] on div at bounding box center [943, 543] width 947 height 23
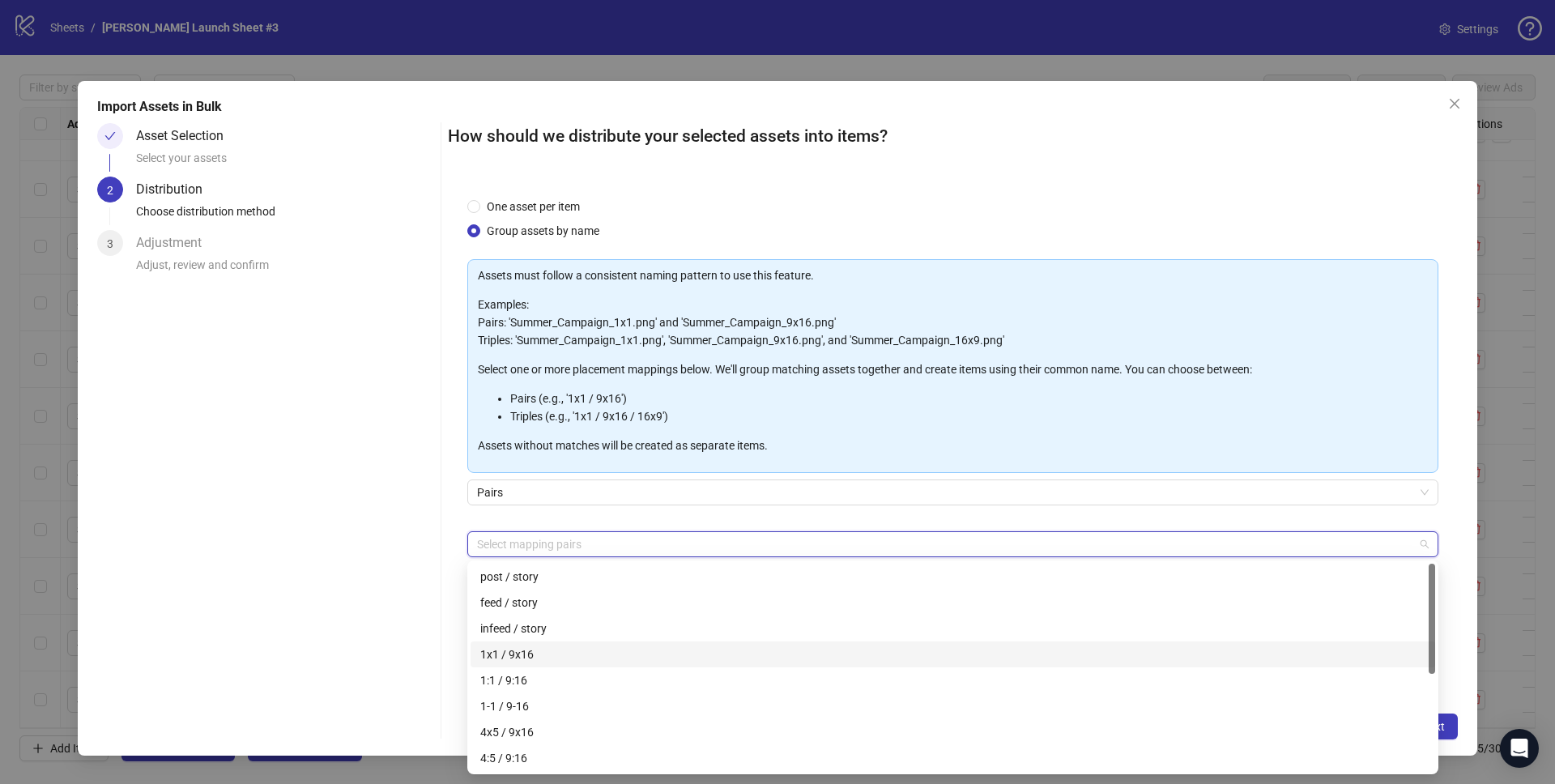
click at [515, 653] on div "1x1 / 9x16" at bounding box center [952, 654] width 945 height 18
click at [978, 519] on div "Pairs" at bounding box center [952, 502] width 971 height 45
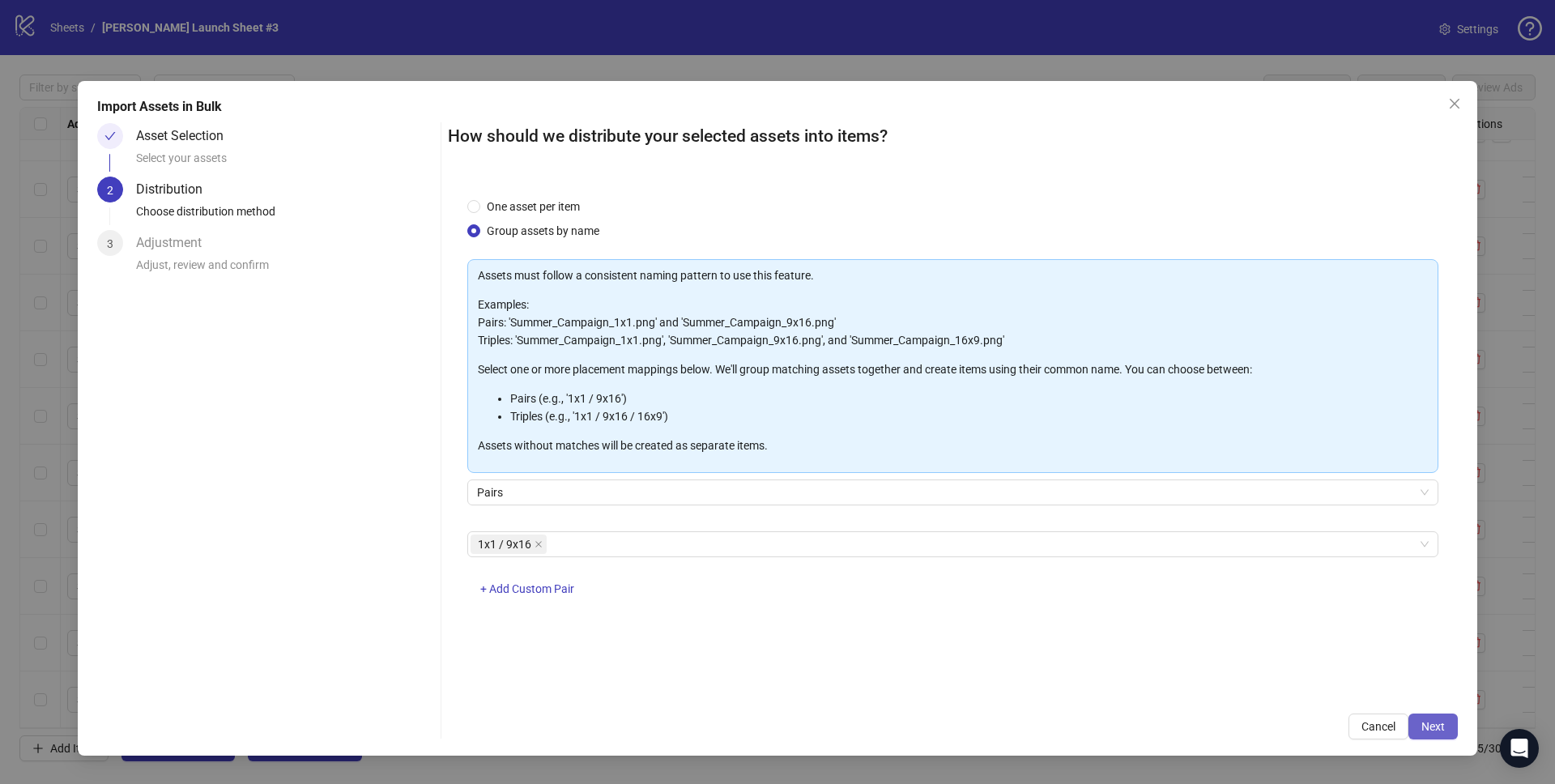
click at [1427, 726] on span "Next" at bounding box center [1433, 726] width 24 height 13
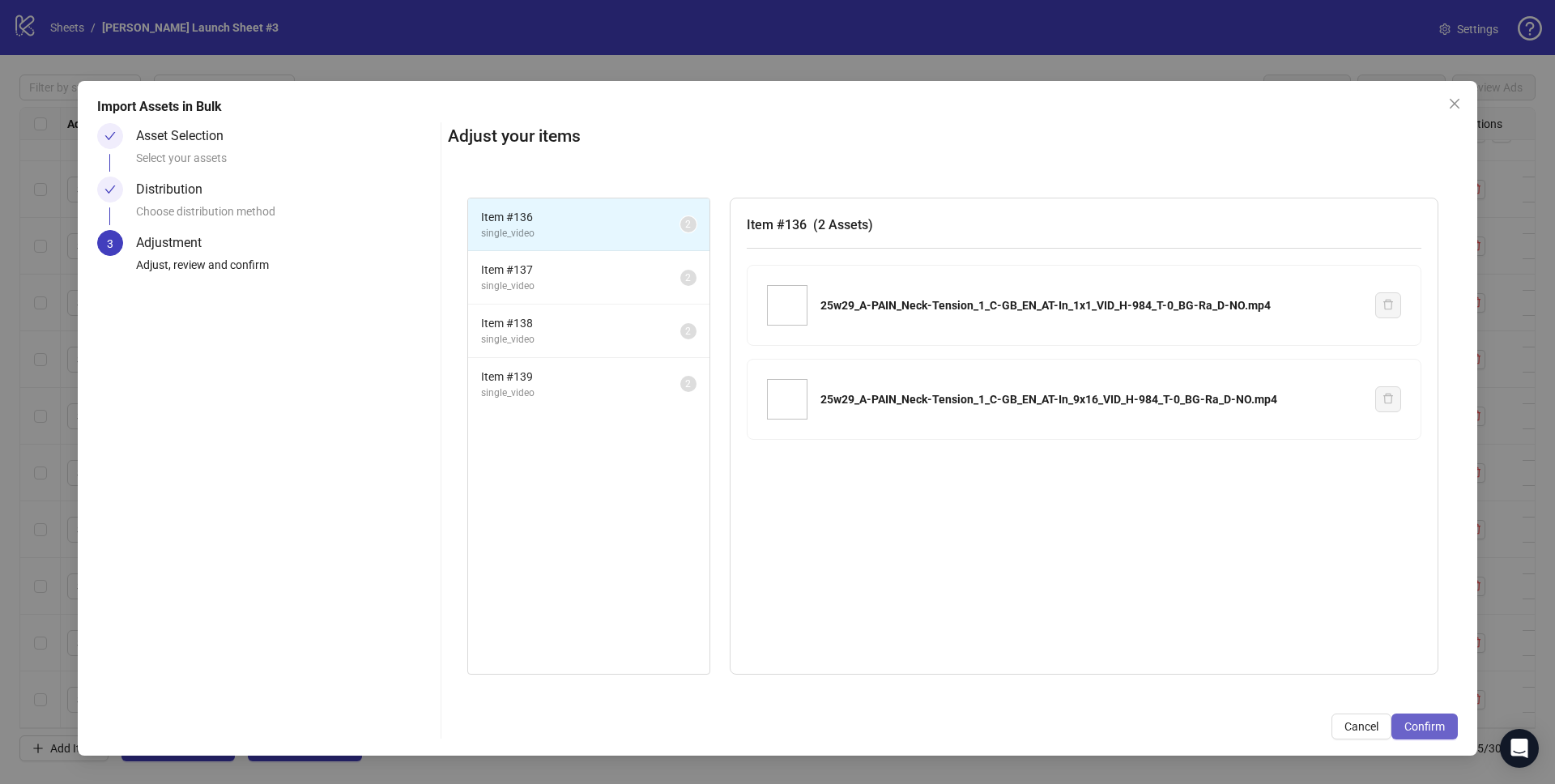
click at [1432, 726] on span "Confirm" at bounding box center [1425, 726] width 41 height 13
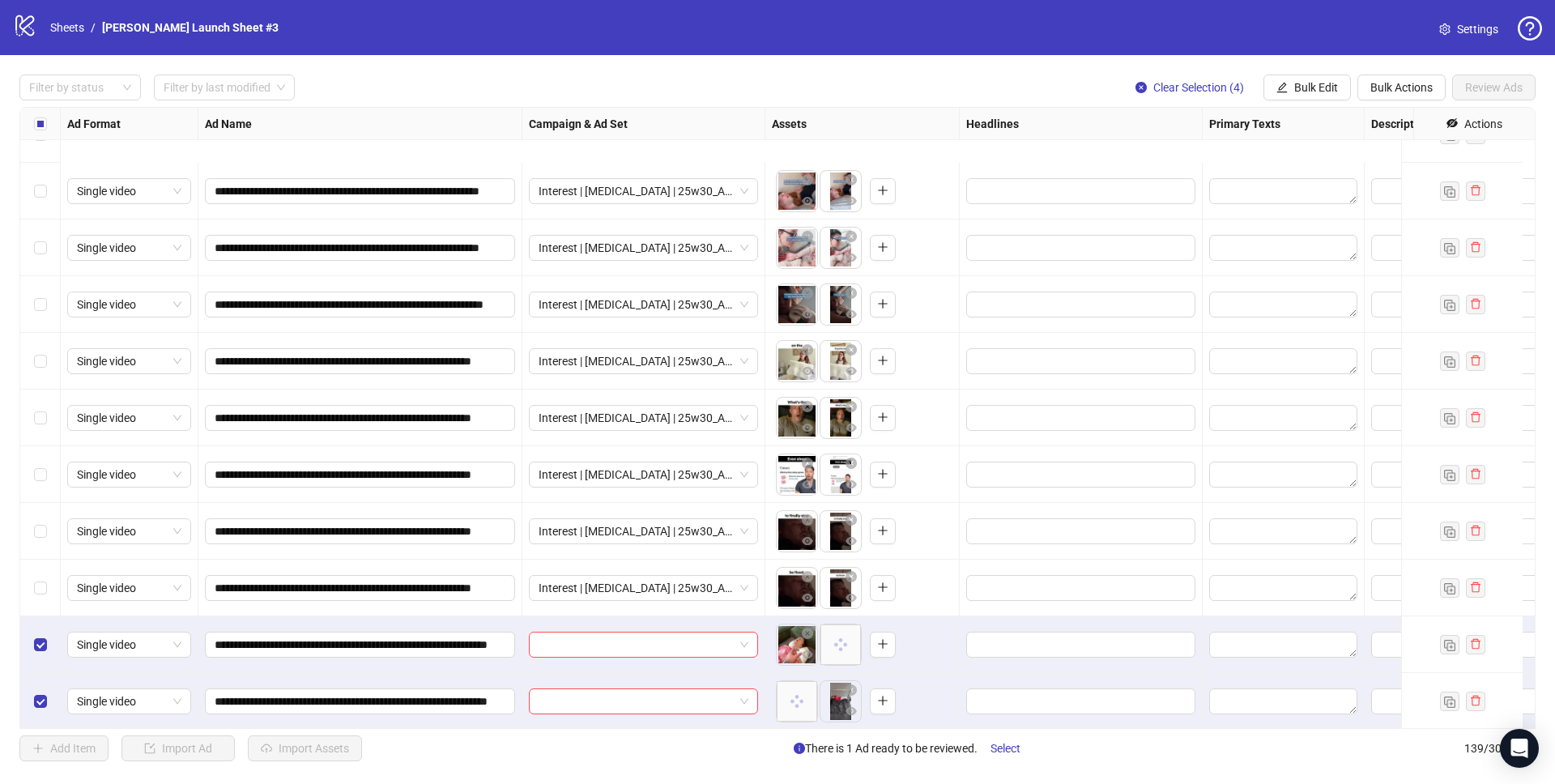
scroll to position [7301, 0]
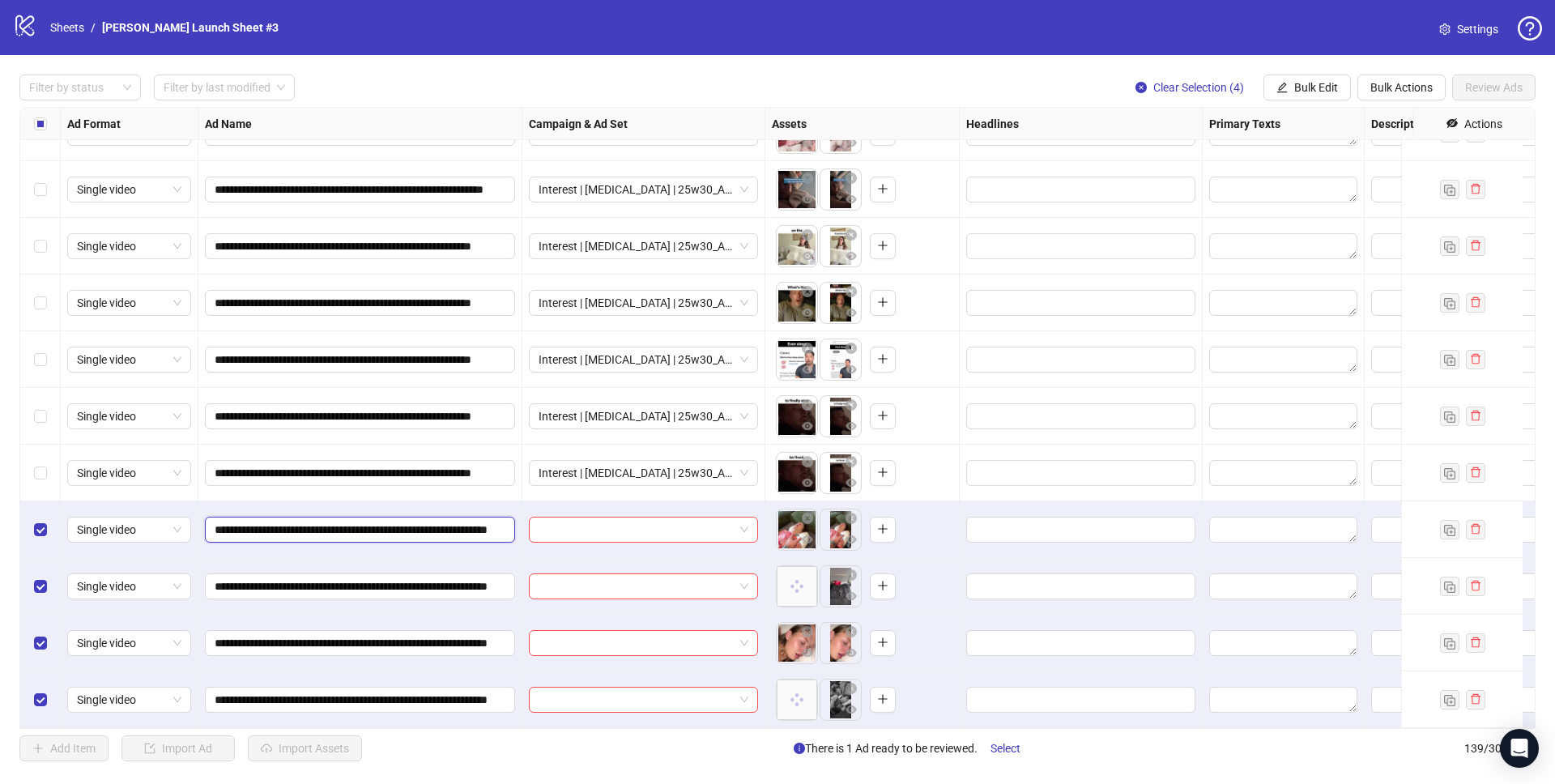
click at [362, 520] on input "**********" at bounding box center [358, 529] width 287 height 18
drag, startPoint x: 365, startPoint y: 515, endPoint x: 113, endPoint y: 508, distance: 252.1
click at [618, 523] on input "search" at bounding box center [636, 529] width 196 height 25
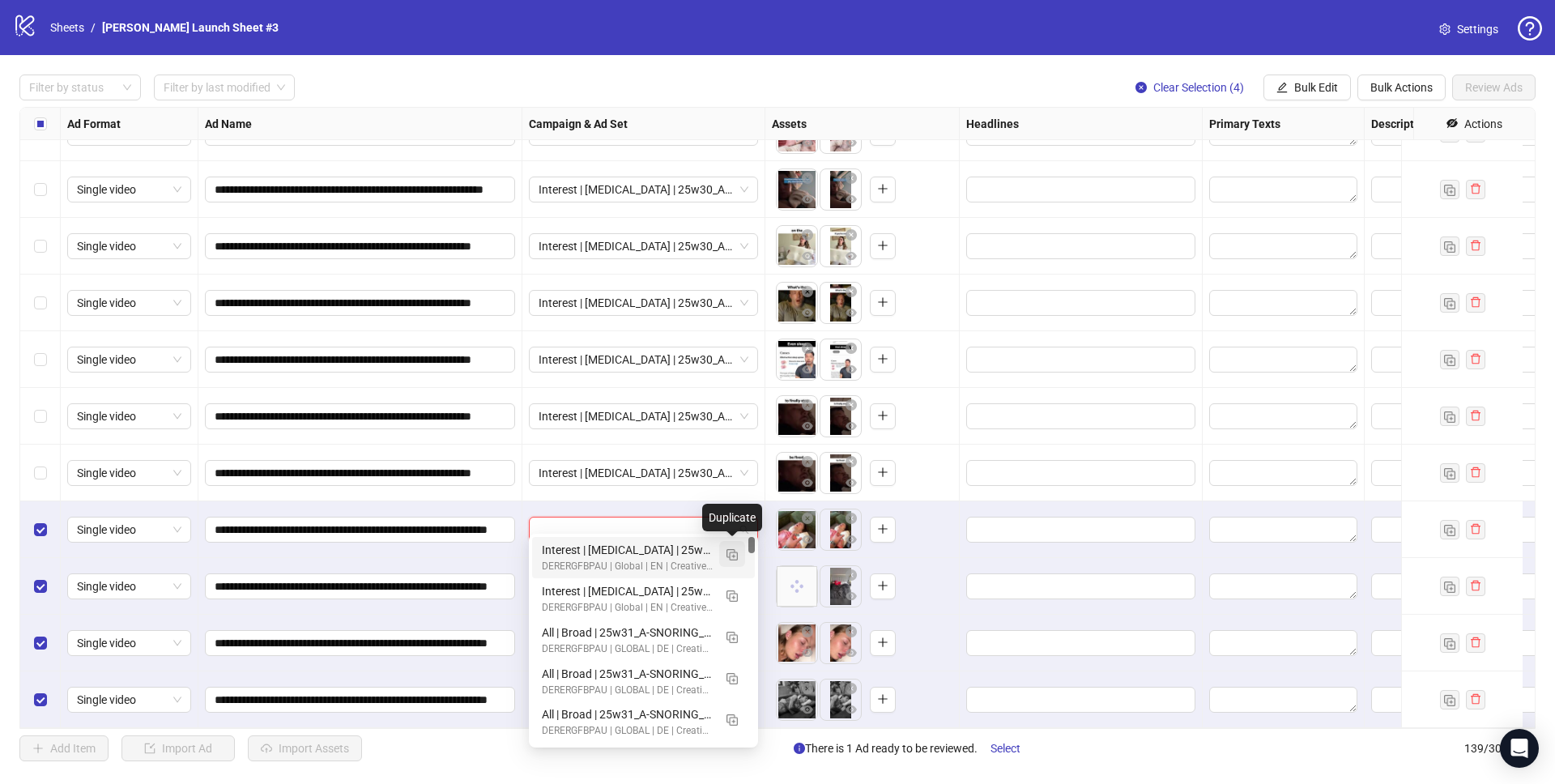
click at [732, 555] on img "button" at bounding box center [731, 554] width 11 height 11
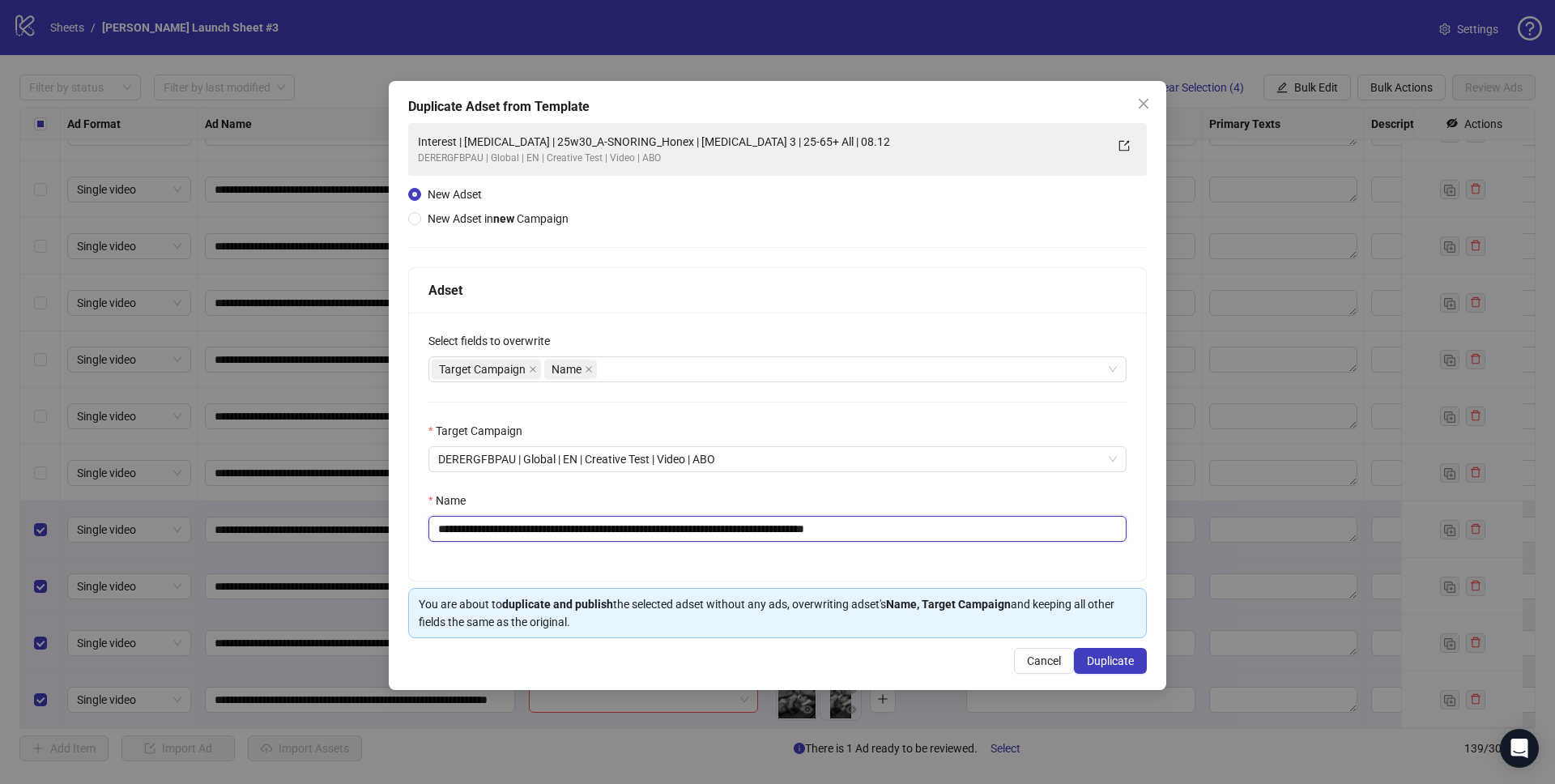
drag, startPoint x: 566, startPoint y: 527, endPoint x: 699, endPoint y: 525, distance: 133.0
click at [699, 525] on input "**********" at bounding box center [778, 528] width 698 height 26
paste input "****"
drag, startPoint x: 888, startPoint y: 528, endPoint x: 1036, endPoint y: 547, distance: 149.2
click at [1036, 547] on div "**********" at bounding box center [778, 445] width 737 height 268
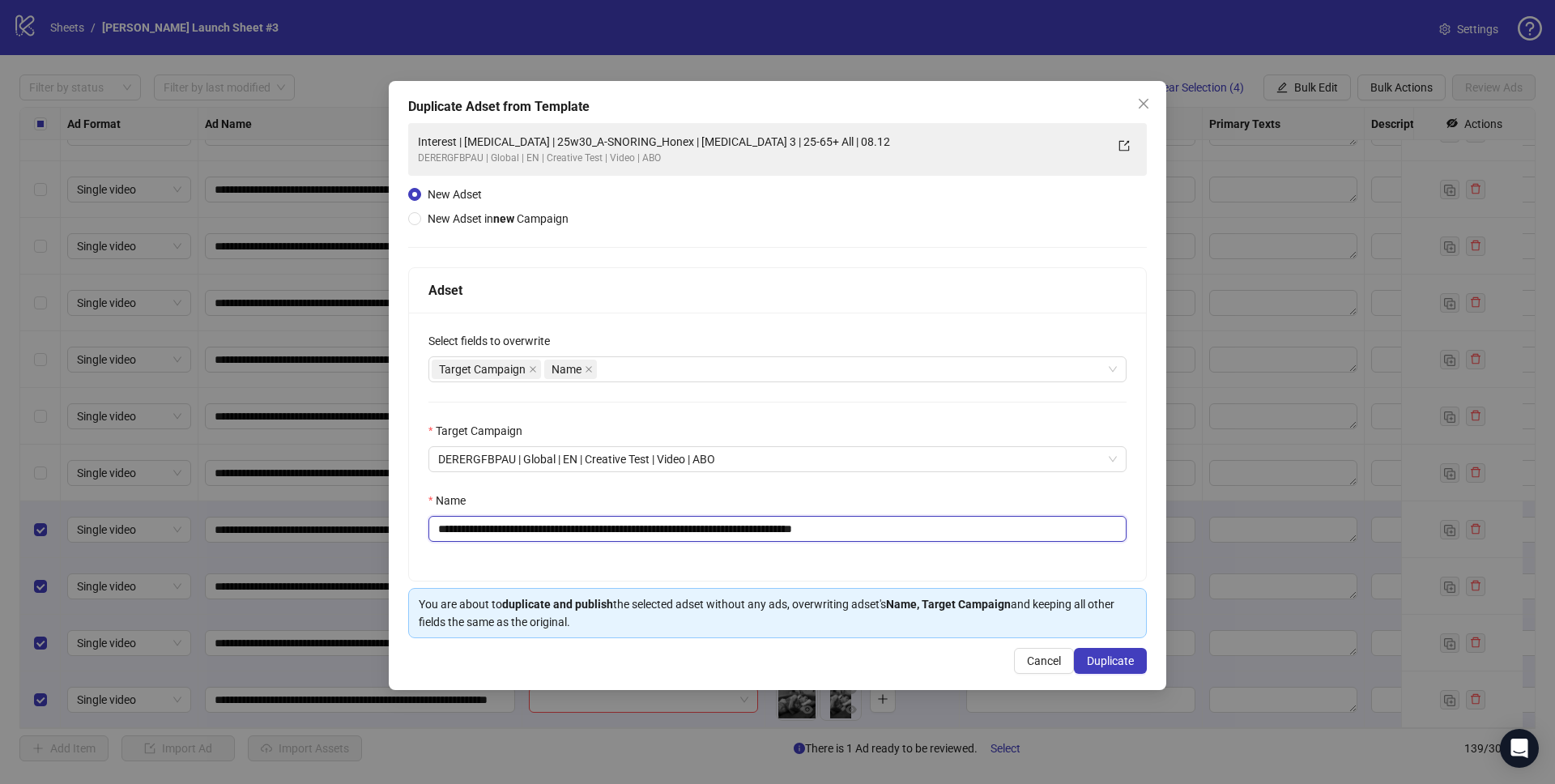
type input "**********"
click at [947, 501] on div "Name" at bounding box center [778, 504] width 698 height 25
click at [1129, 667] on button "Duplicate" at bounding box center [1110, 661] width 73 height 26
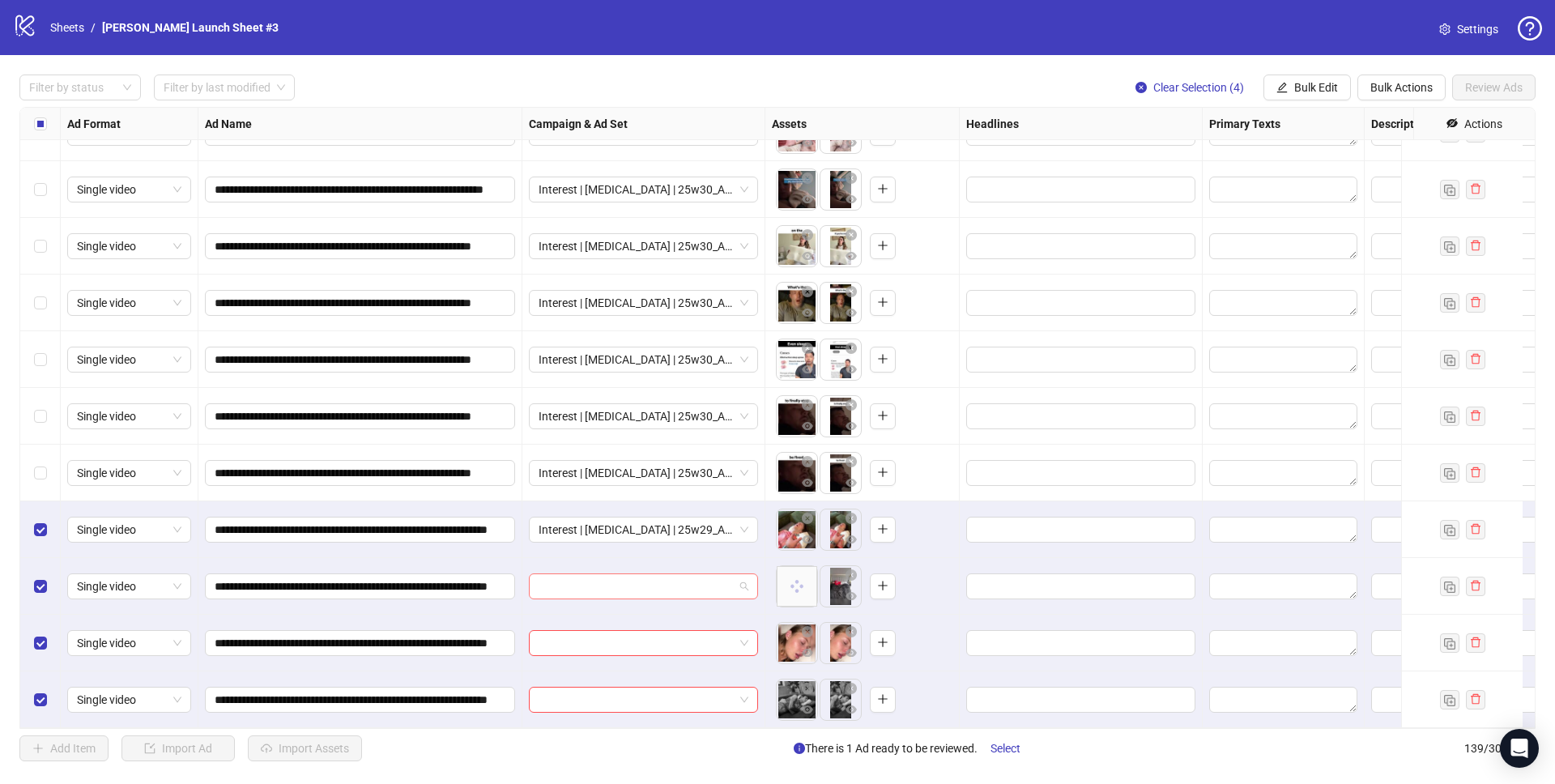
click at [687, 574] on input "search" at bounding box center [636, 586] width 196 height 25
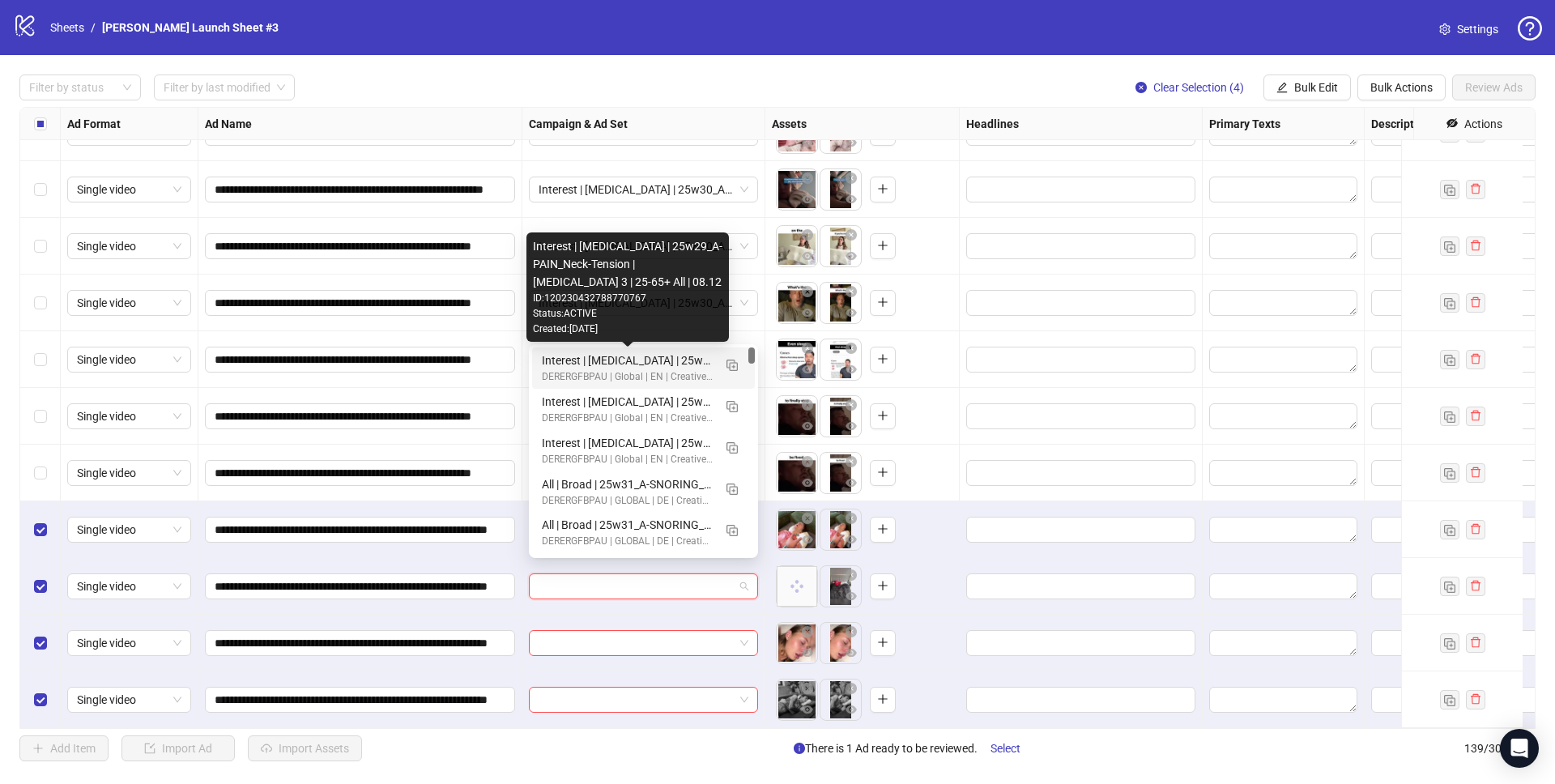
click at [630, 360] on div "Interest | Memory foam | 25w29_A-PAIN_Neck-Tension | Sleep apnea 3 | 25-65+ All…" at bounding box center [626, 360] width 171 height 18
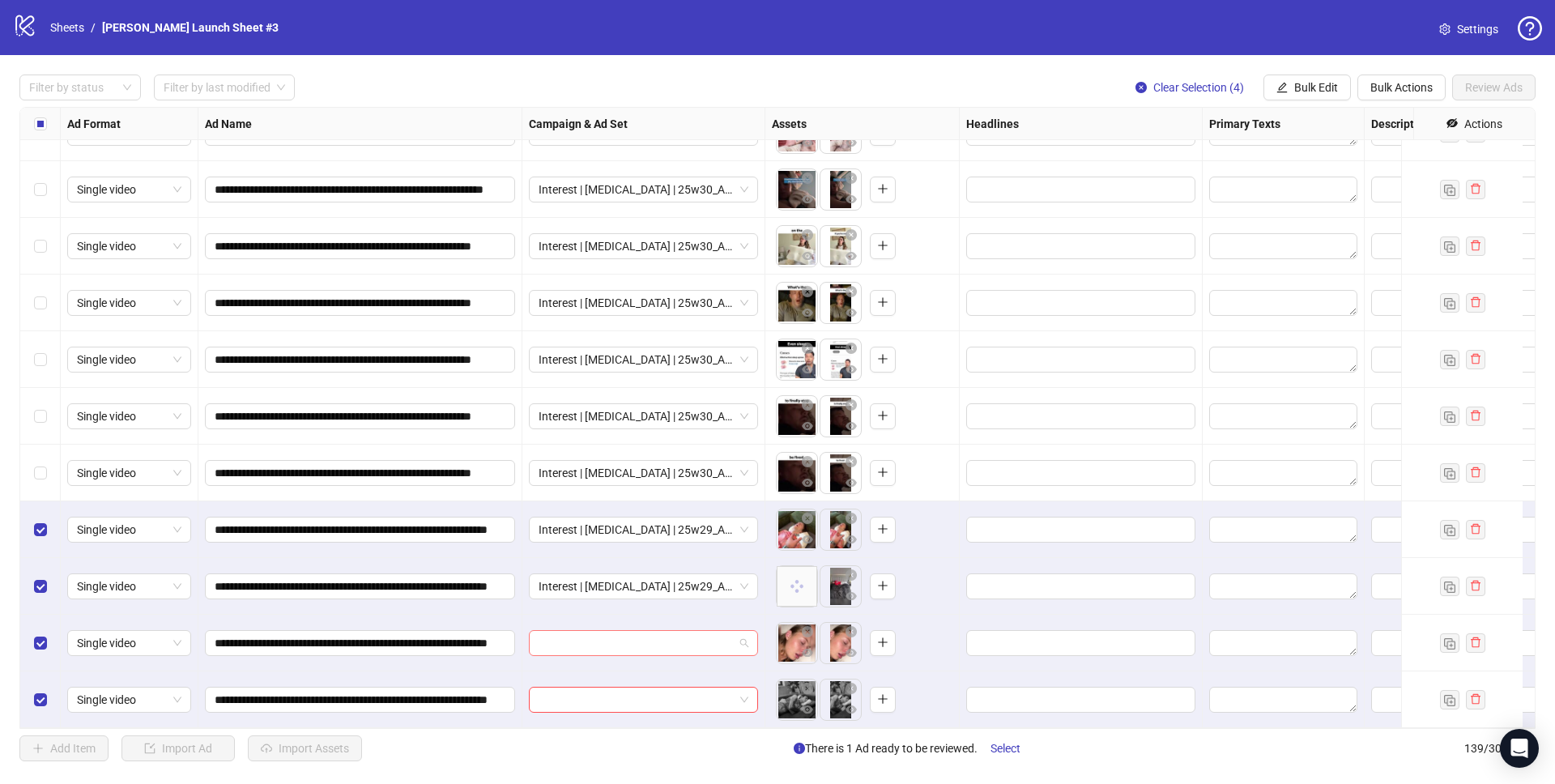
click at [615, 633] on input "search" at bounding box center [636, 643] width 196 height 25
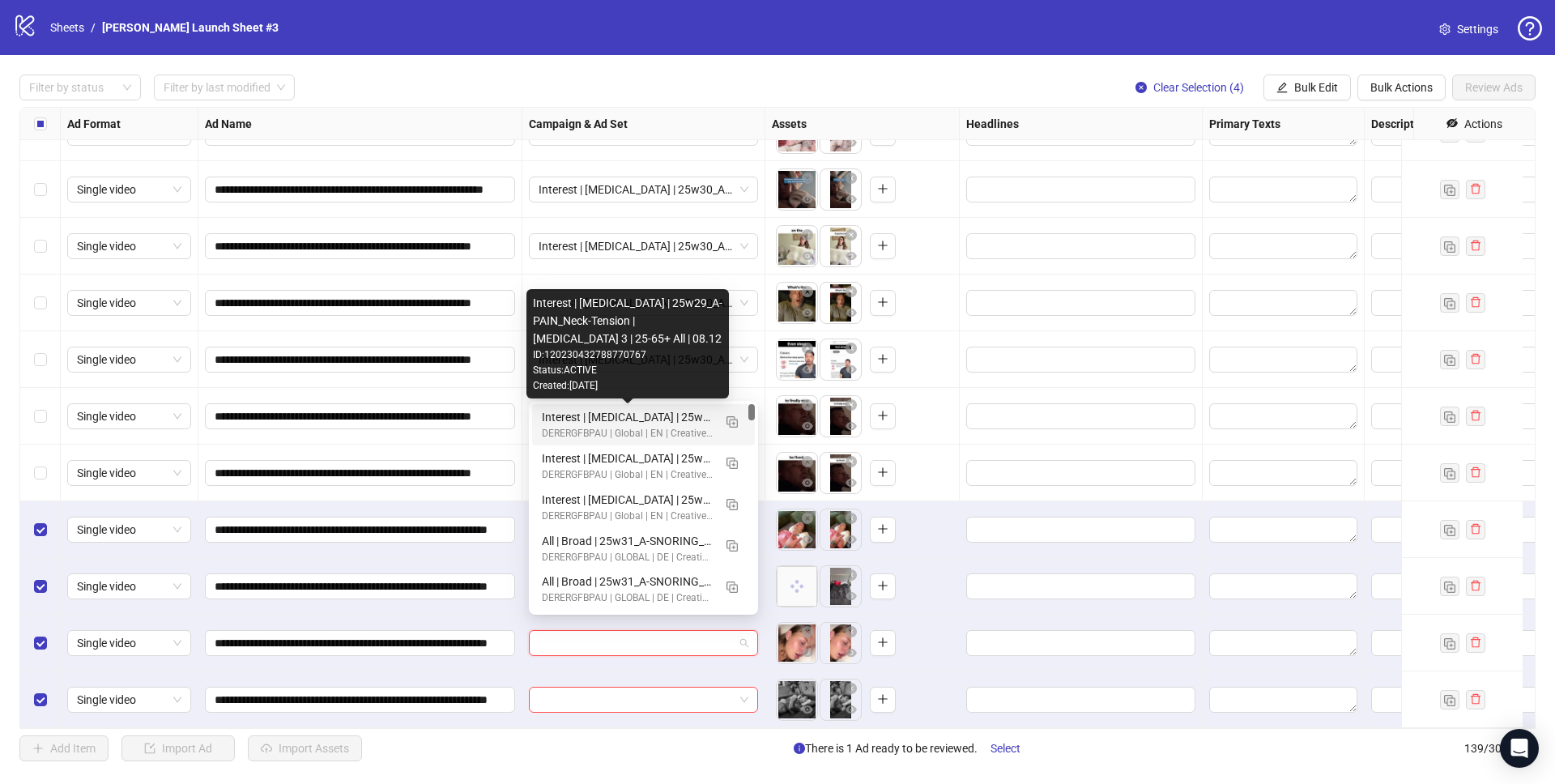
click at [593, 415] on div "Interest | Memory foam | 25w29_A-PAIN_Neck-Tension | Sleep apnea 3 | 25-65+ All…" at bounding box center [626, 417] width 171 height 18
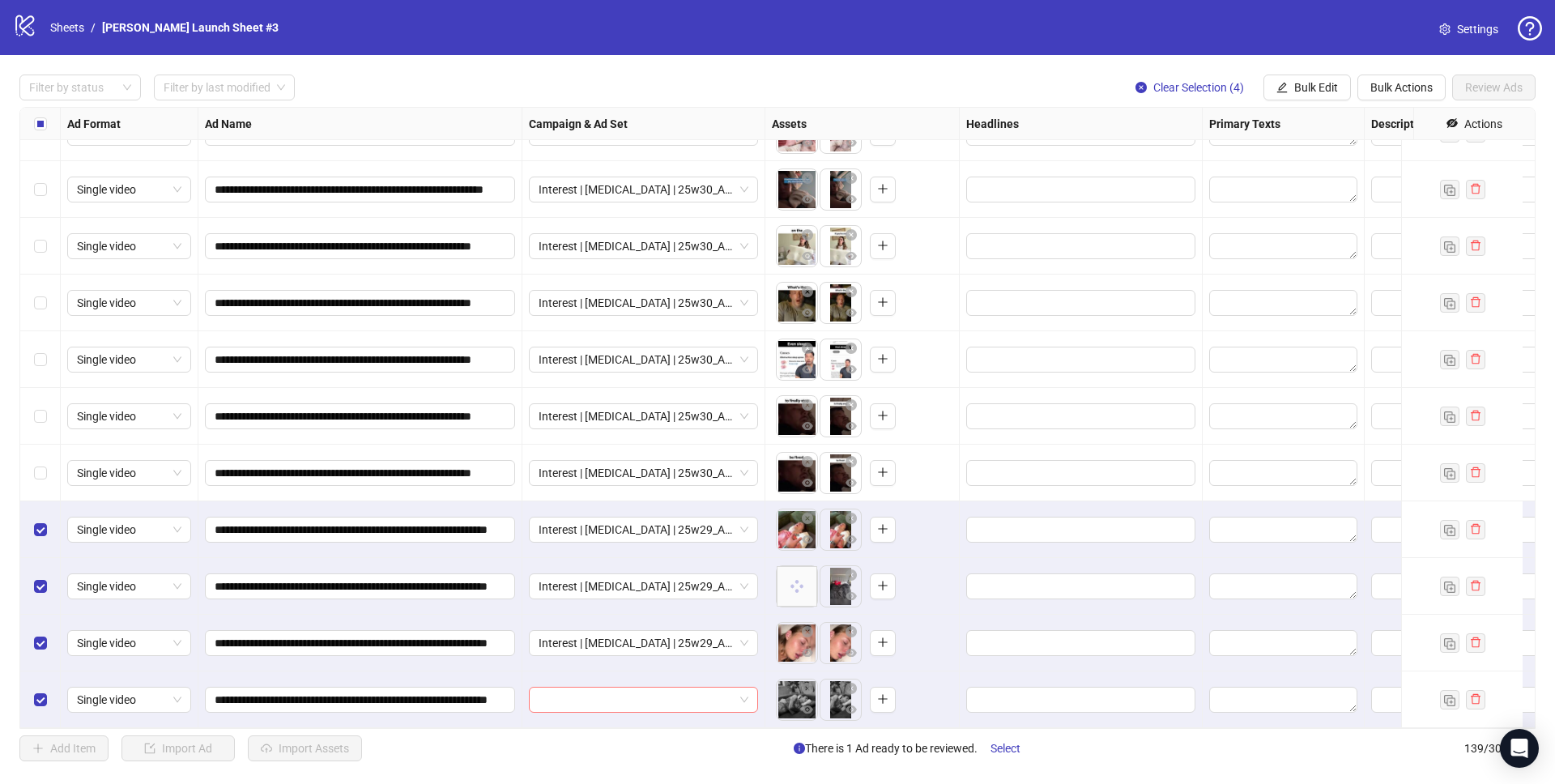
click at [580, 696] on input "search" at bounding box center [636, 699] width 196 height 25
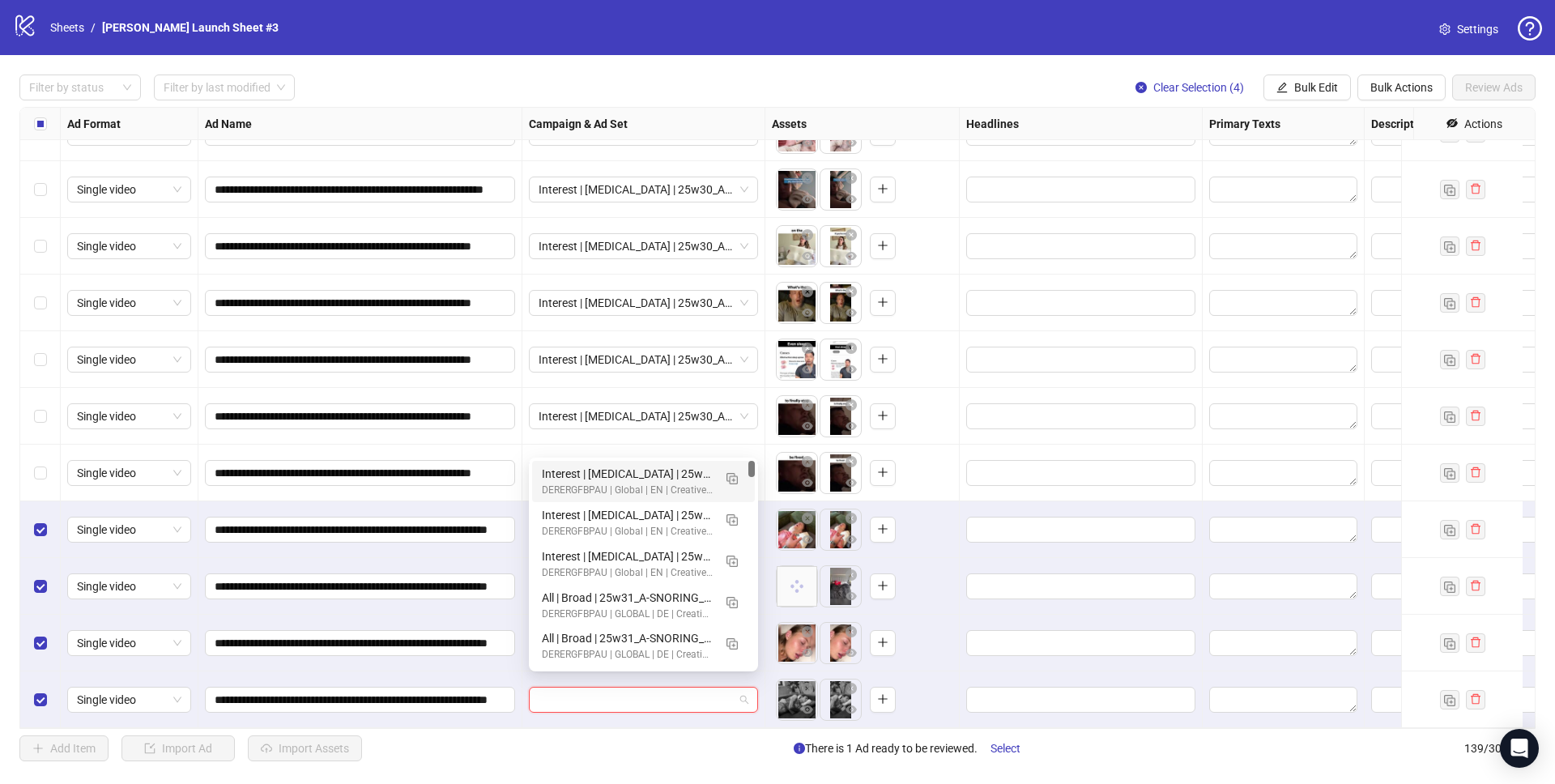
click at [605, 468] on div "Interest | Memory foam | 25w29_A-PAIN_Neck-Tension | Sleep apnea 3 | 25-65+ All…" at bounding box center [626, 474] width 171 height 18
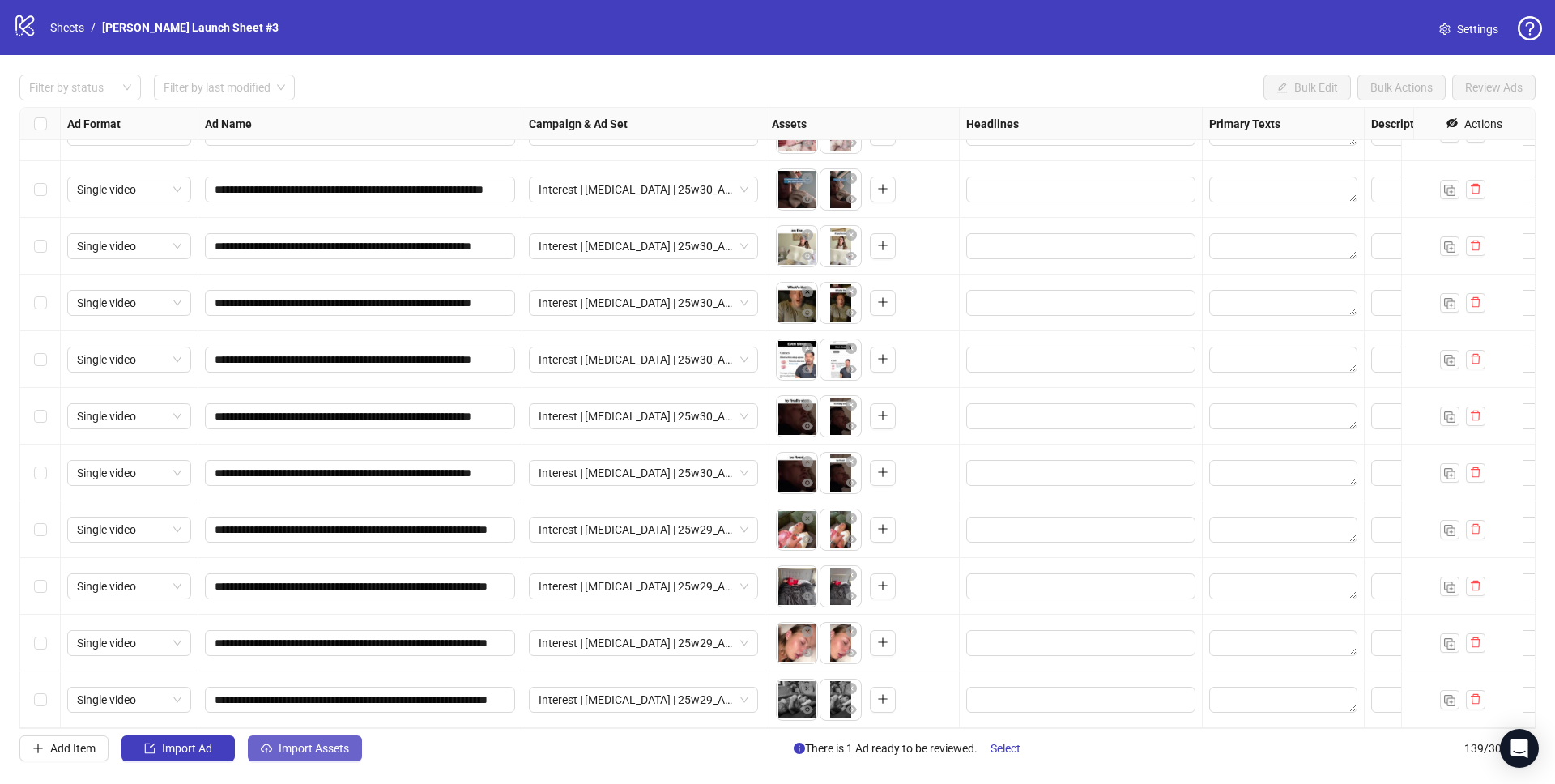
click at [299, 747] on span "Import Assets" at bounding box center [313, 747] width 70 height 13
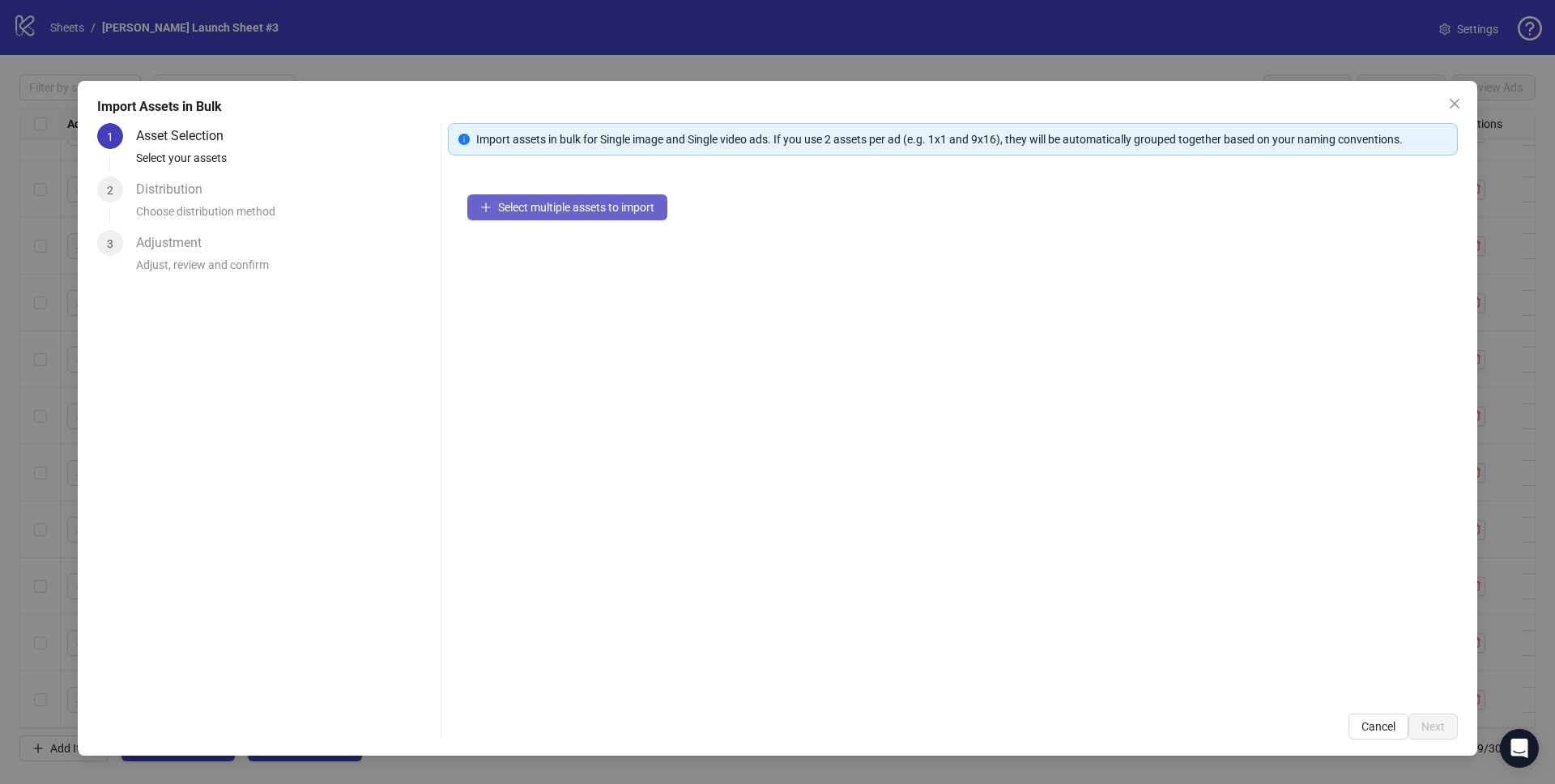
click at [572, 203] on span "Select multiple assets to import" at bounding box center [576, 206] width 156 height 13
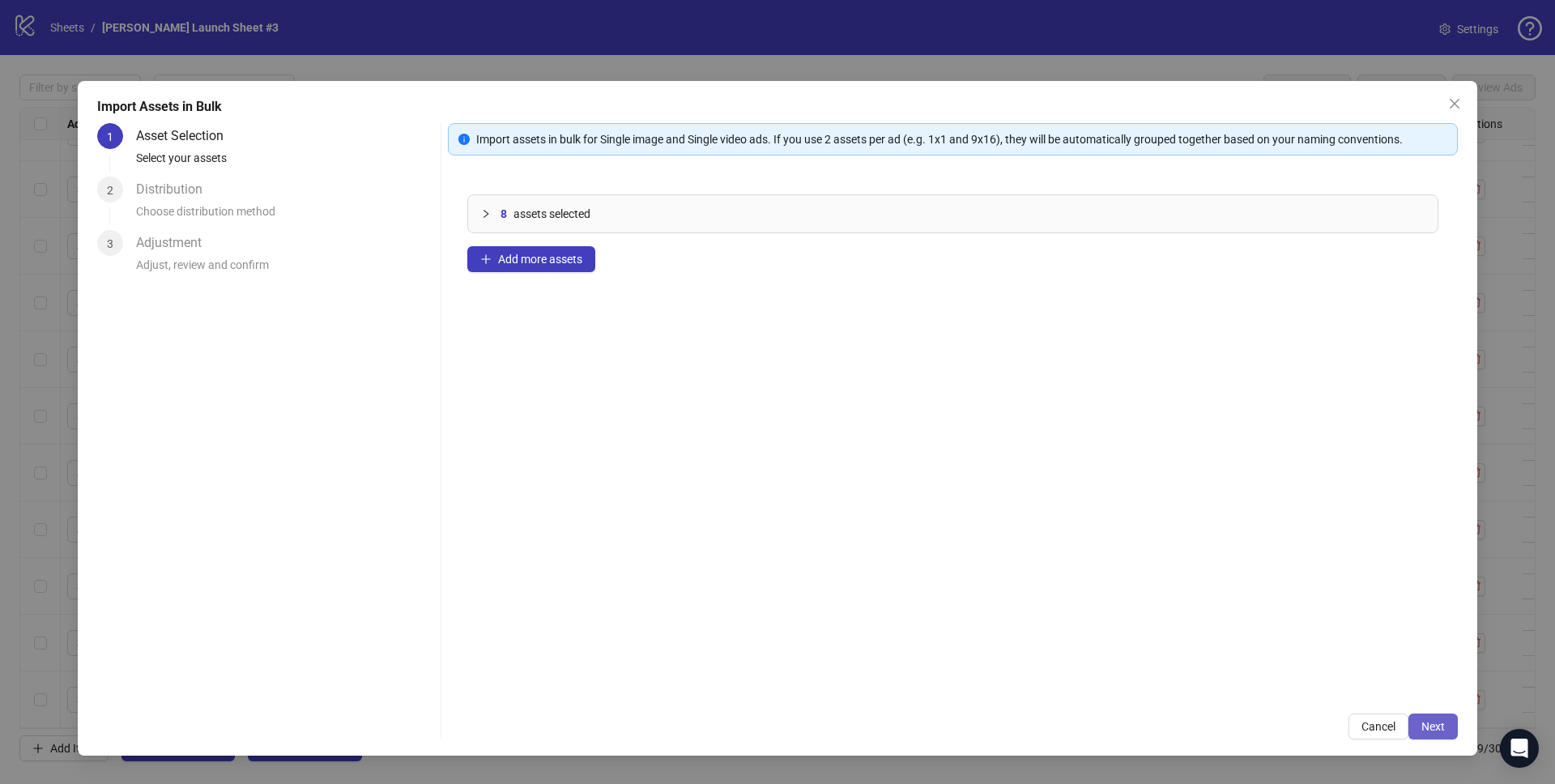
click at [1437, 720] on span "Next" at bounding box center [1433, 726] width 24 height 13
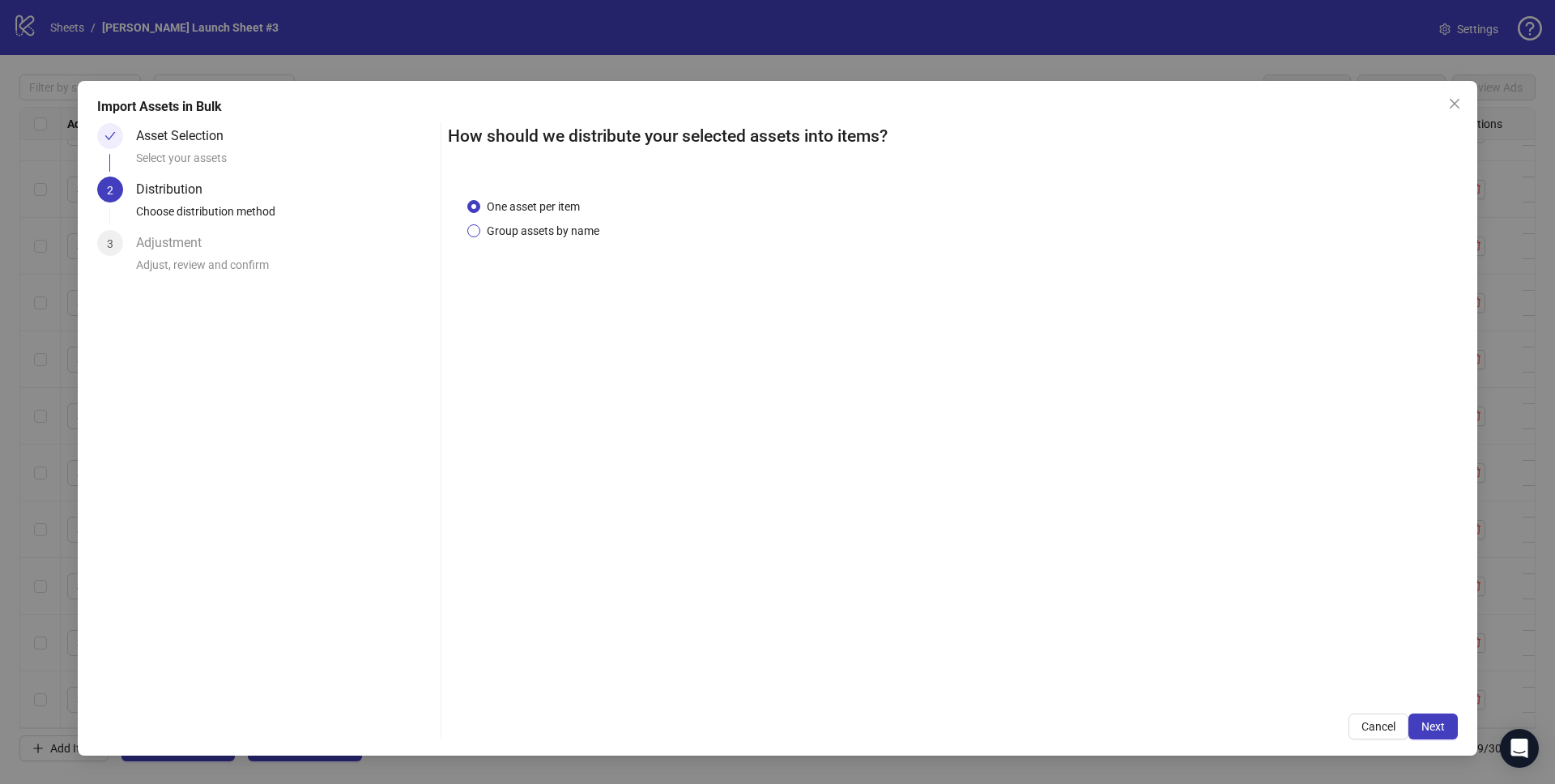
click at [489, 236] on span "Group assets by name" at bounding box center [542, 231] width 125 height 18
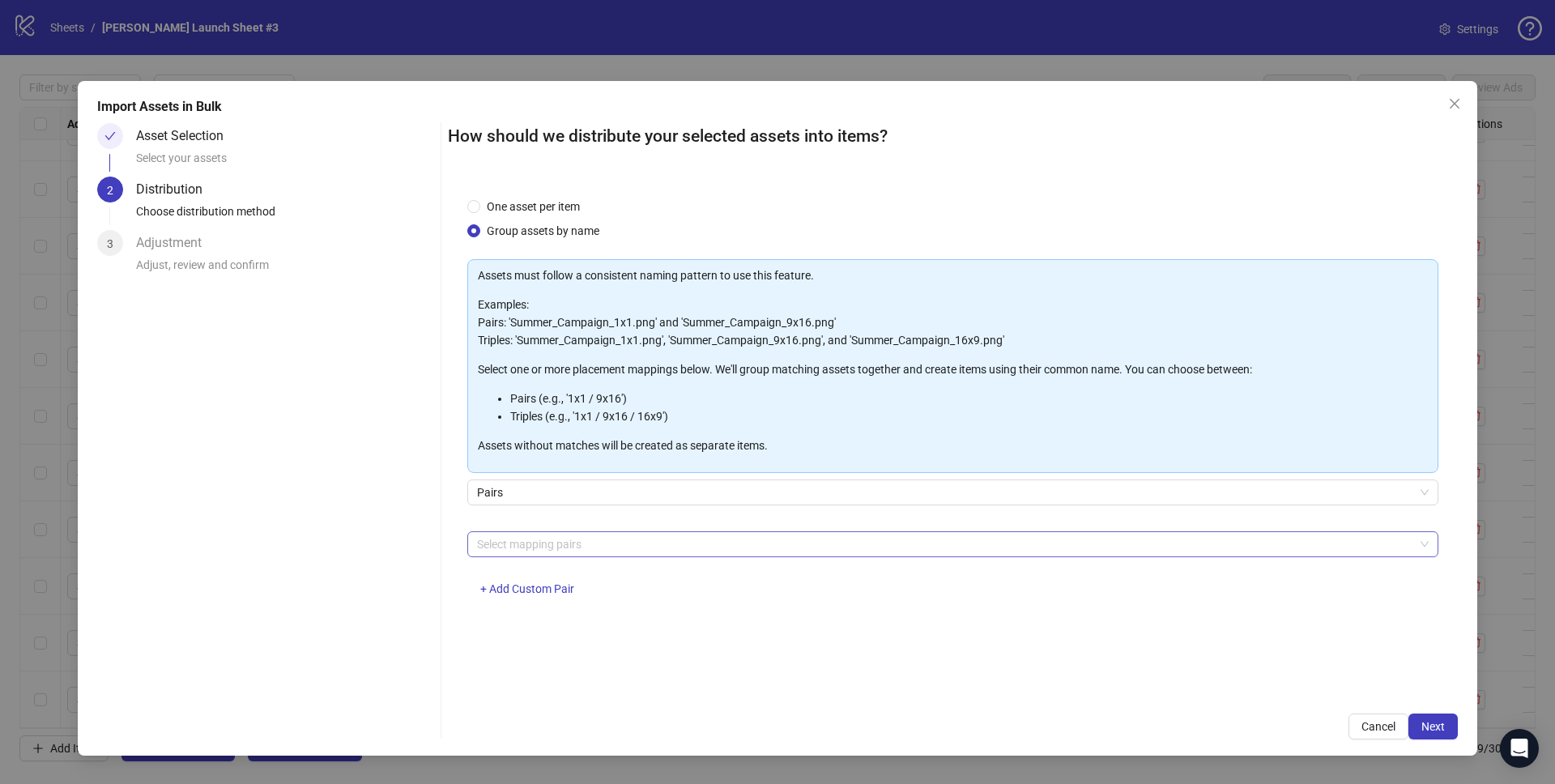
click at [548, 537] on div at bounding box center [943, 543] width 947 height 23
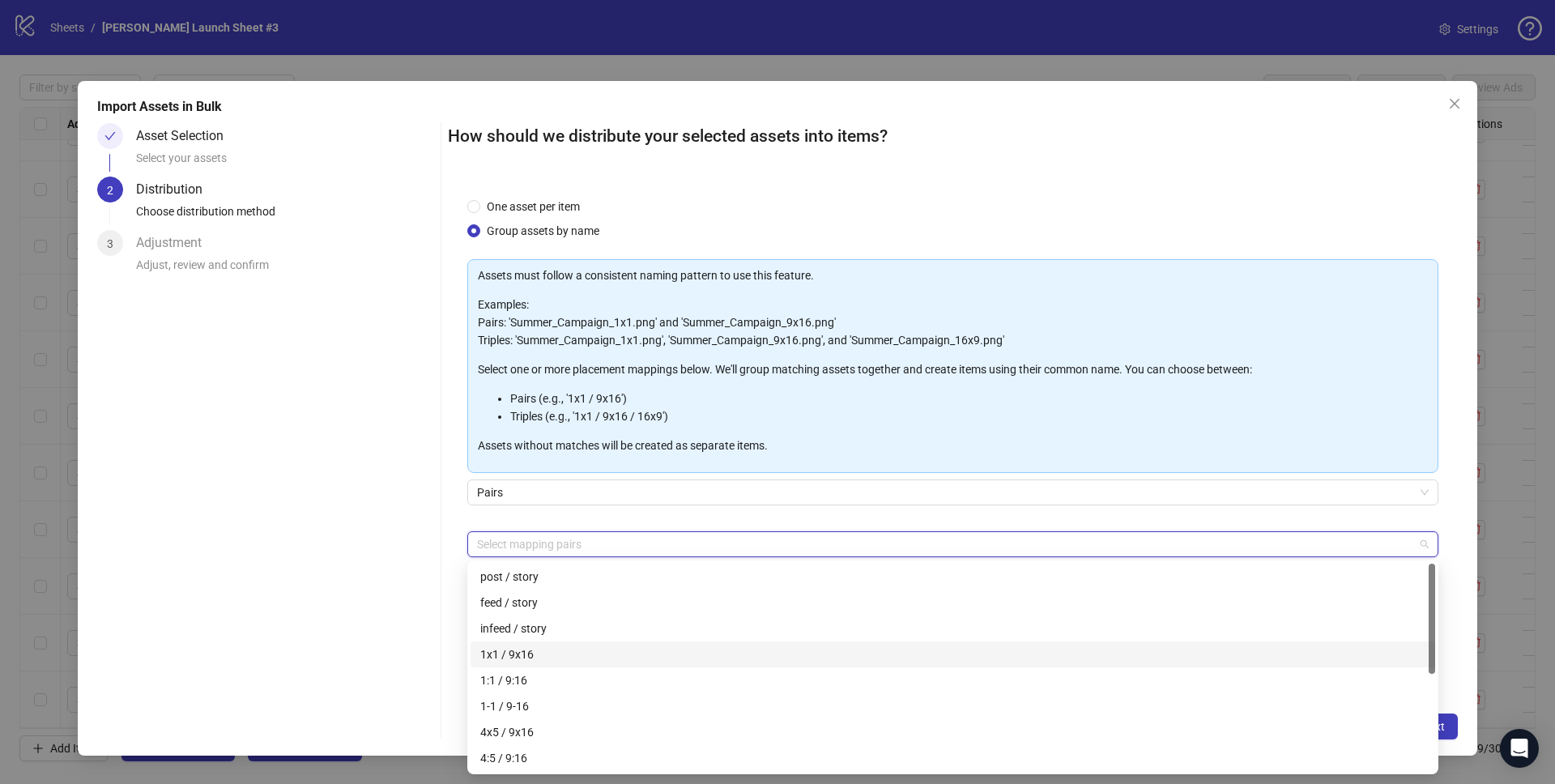
click at [521, 654] on div "1x1 / 9x16" at bounding box center [952, 654] width 945 height 18
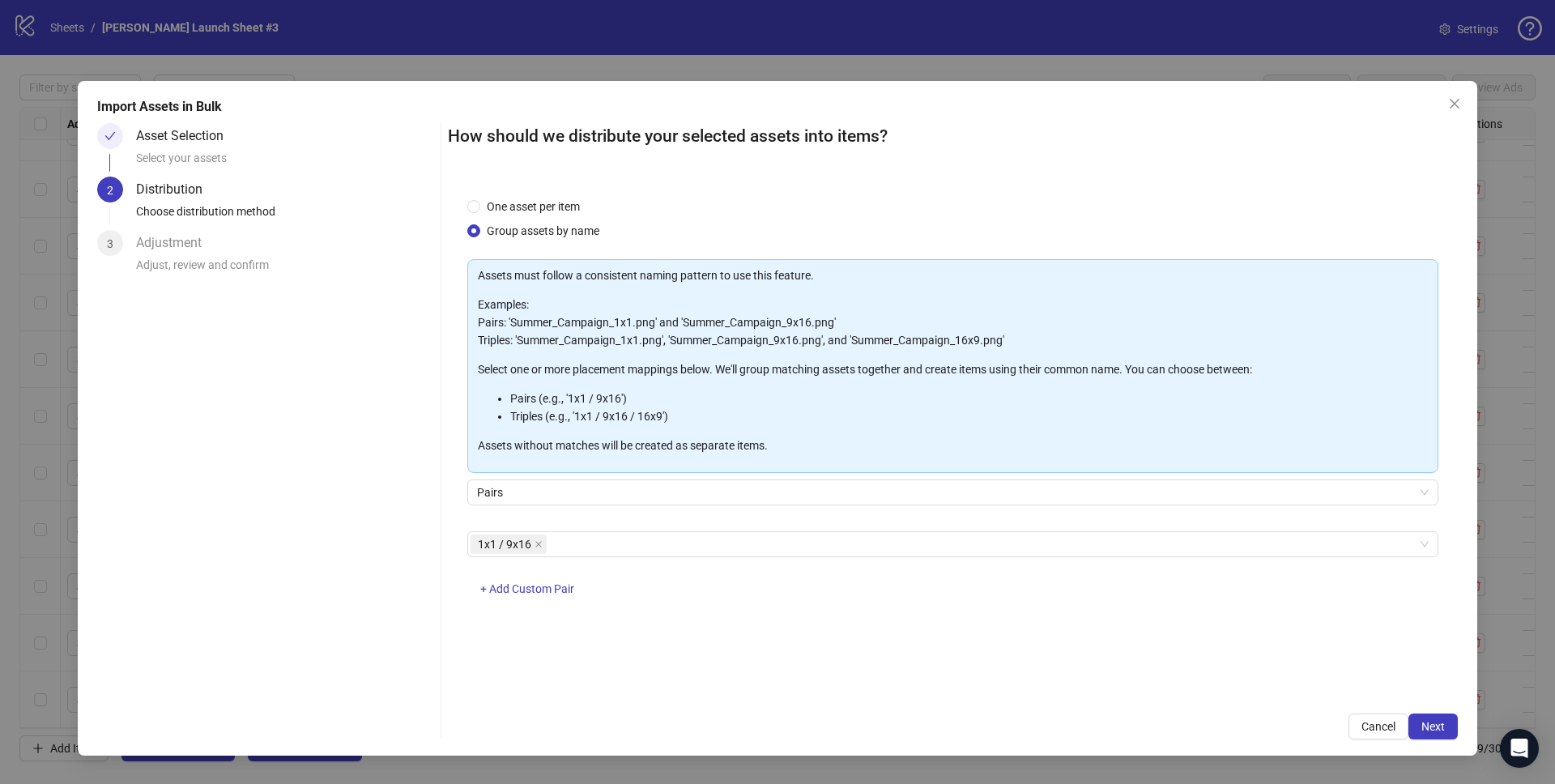
drag, startPoint x: 376, startPoint y: 598, endPoint x: 384, endPoint y: 595, distance: 8.5
click at [376, 598] on div "Asset Selection Select your assets 2 Distribution Choose distribution method 3 …" at bounding box center [265, 431] width 337 height 616
click at [1446, 733] on button "Next" at bounding box center [1433, 726] width 49 height 26
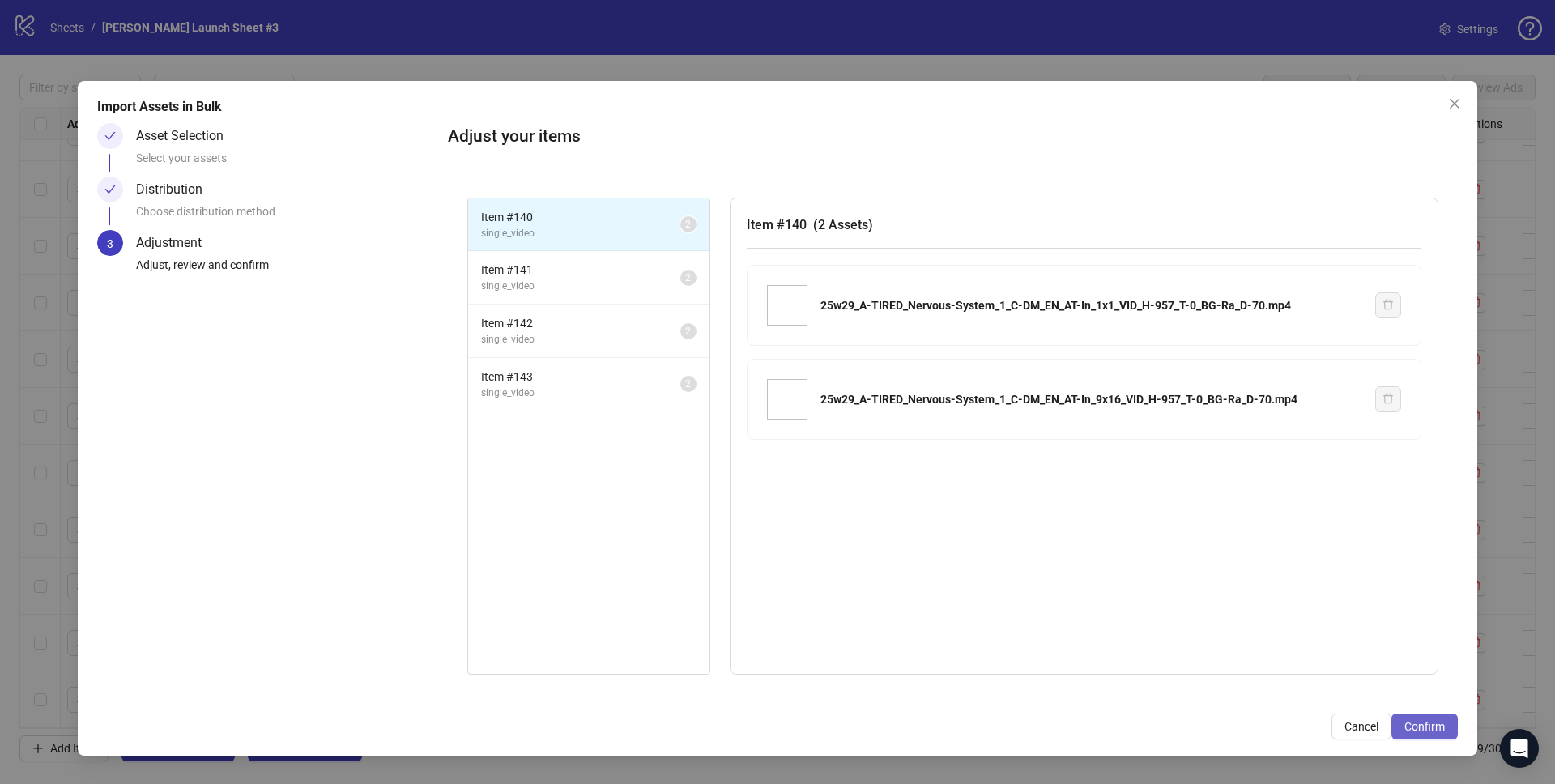
click at [1440, 729] on span "Confirm" at bounding box center [1425, 726] width 41 height 13
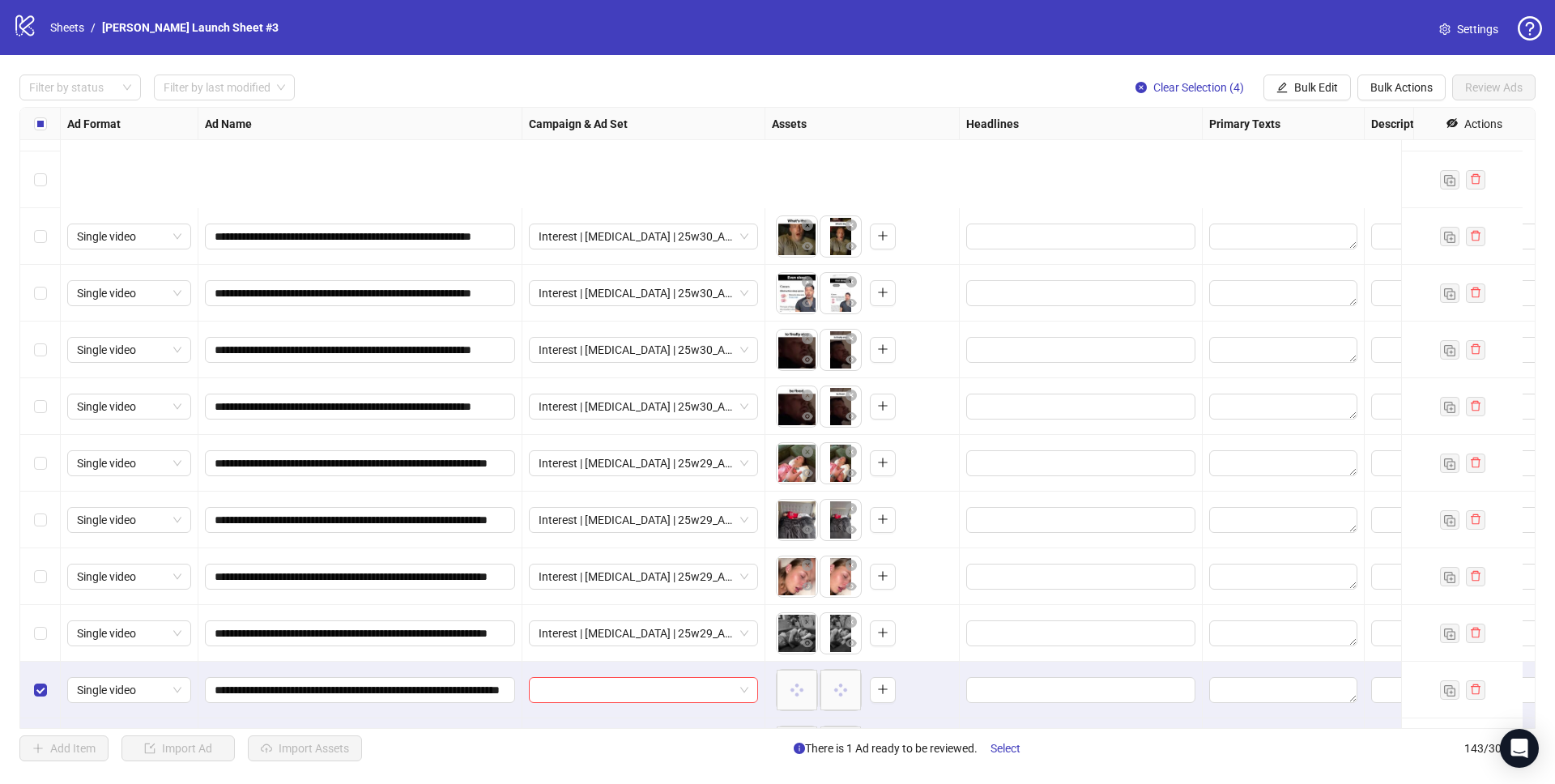
scroll to position [7528, 0]
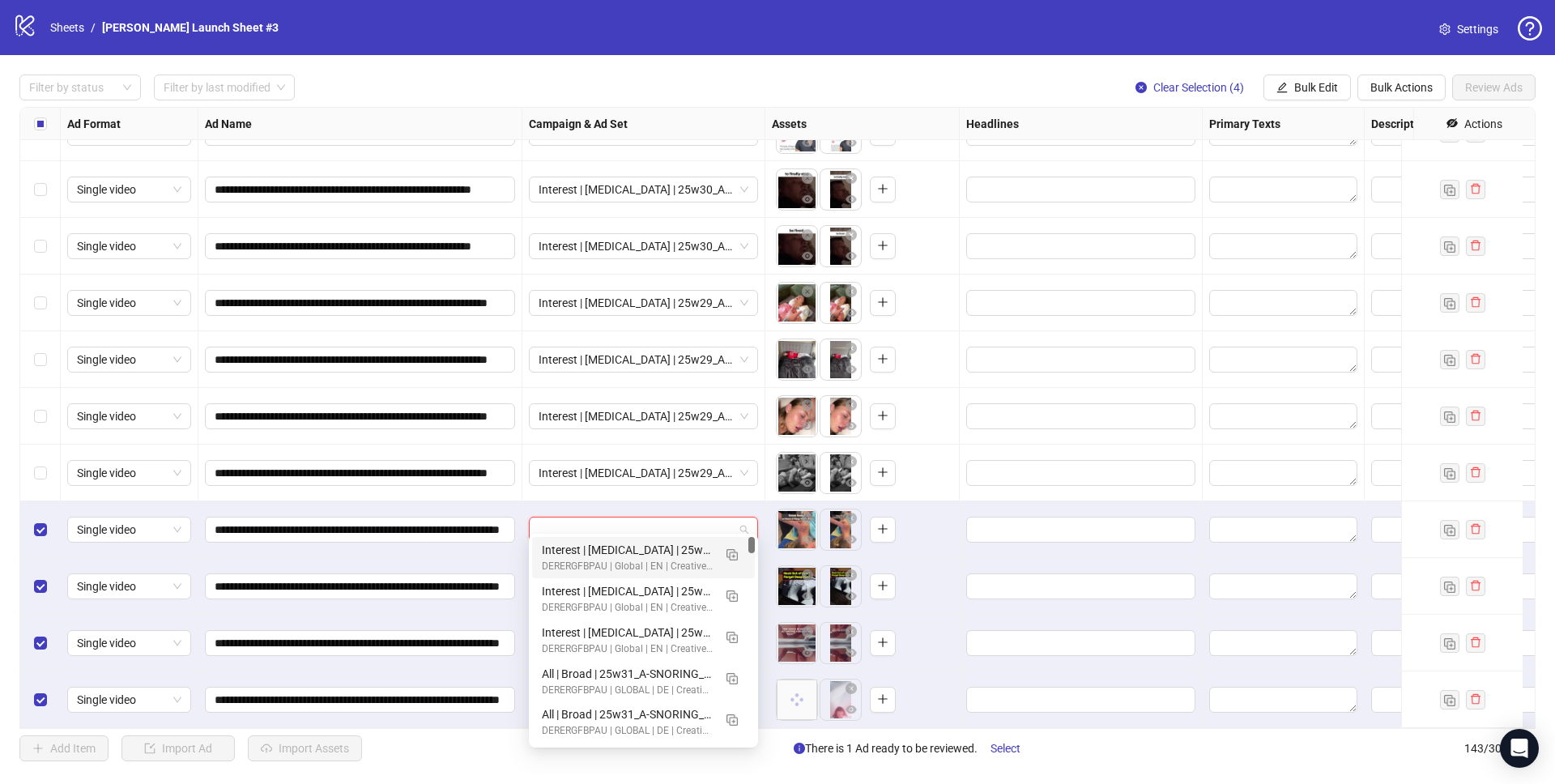
click at [720, 517] on input "search" at bounding box center [636, 529] width 196 height 25
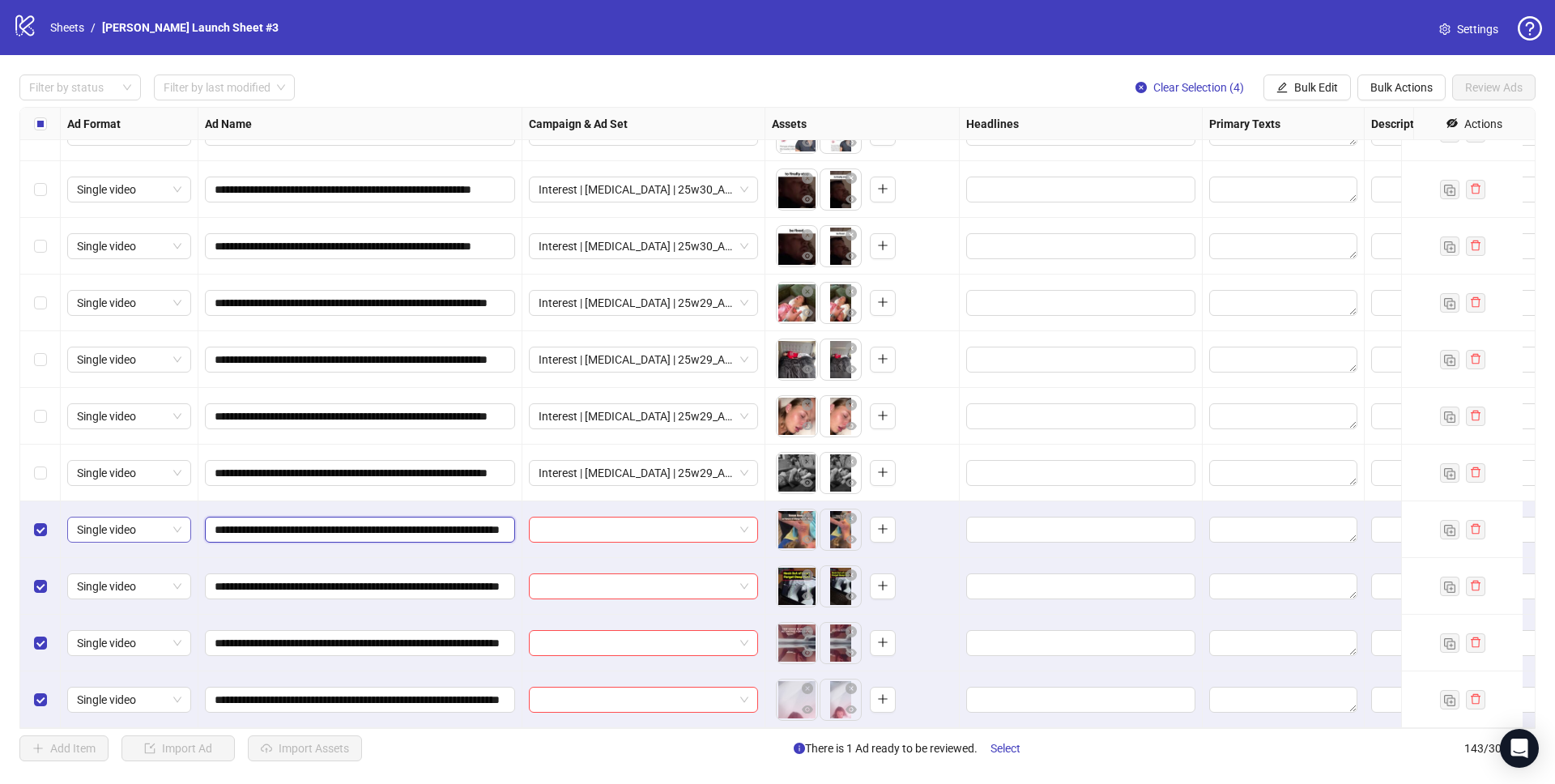
drag, startPoint x: 384, startPoint y: 515, endPoint x: 135, endPoint y: 516, distance: 249.0
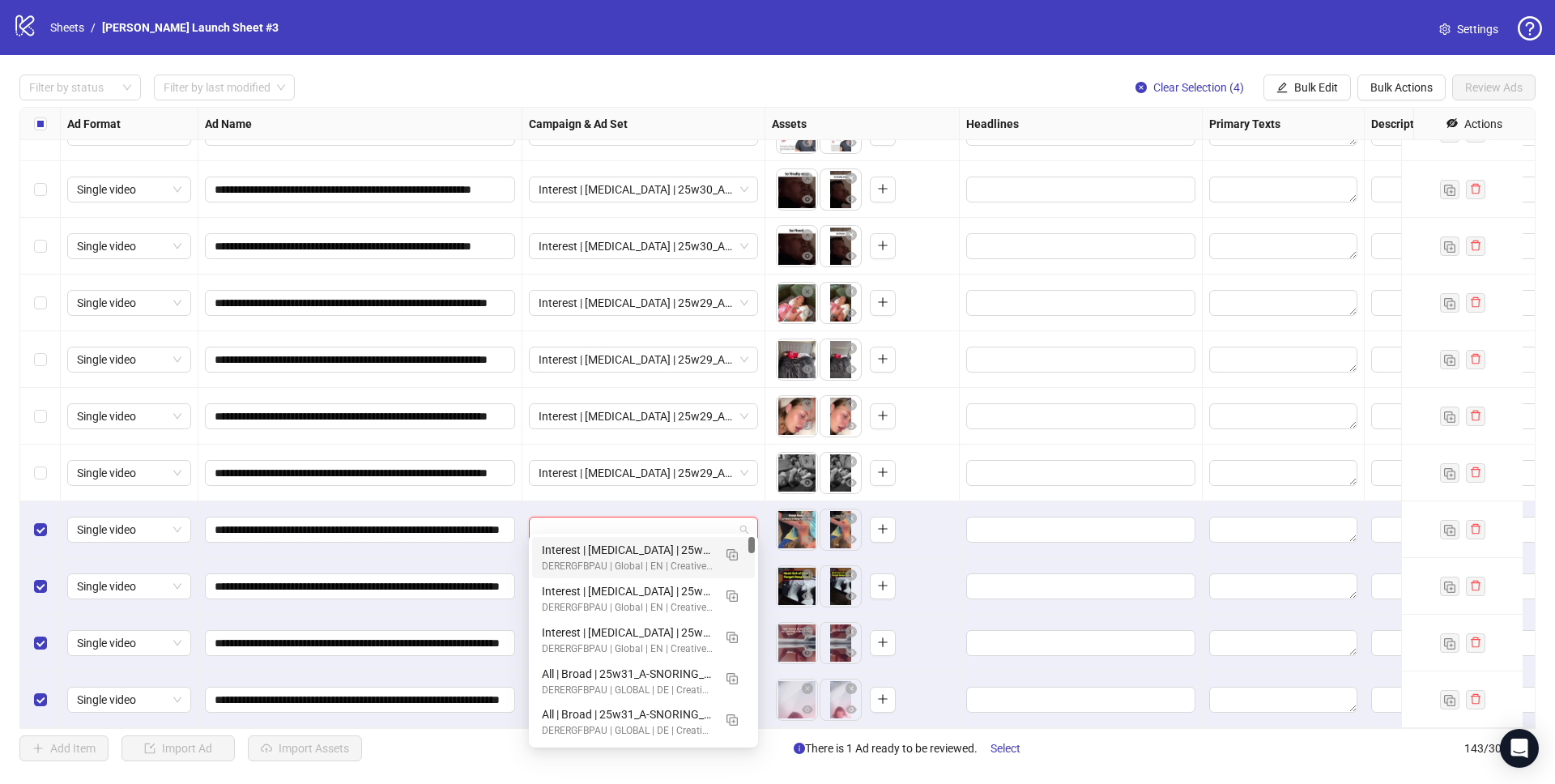
click at [649, 517] on input "search" at bounding box center [636, 529] width 196 height 25
drag, startPoint x: 583, startPoint y: 552, endPoint x: 759, endPoint y: 542, distance: 176.3
click at [759, 542] on body "**********" at bounding box center [778, 392] width 1555 height 784
click at [736, 553] on img "button" at bounding box center [731, 554] width 11 height 11
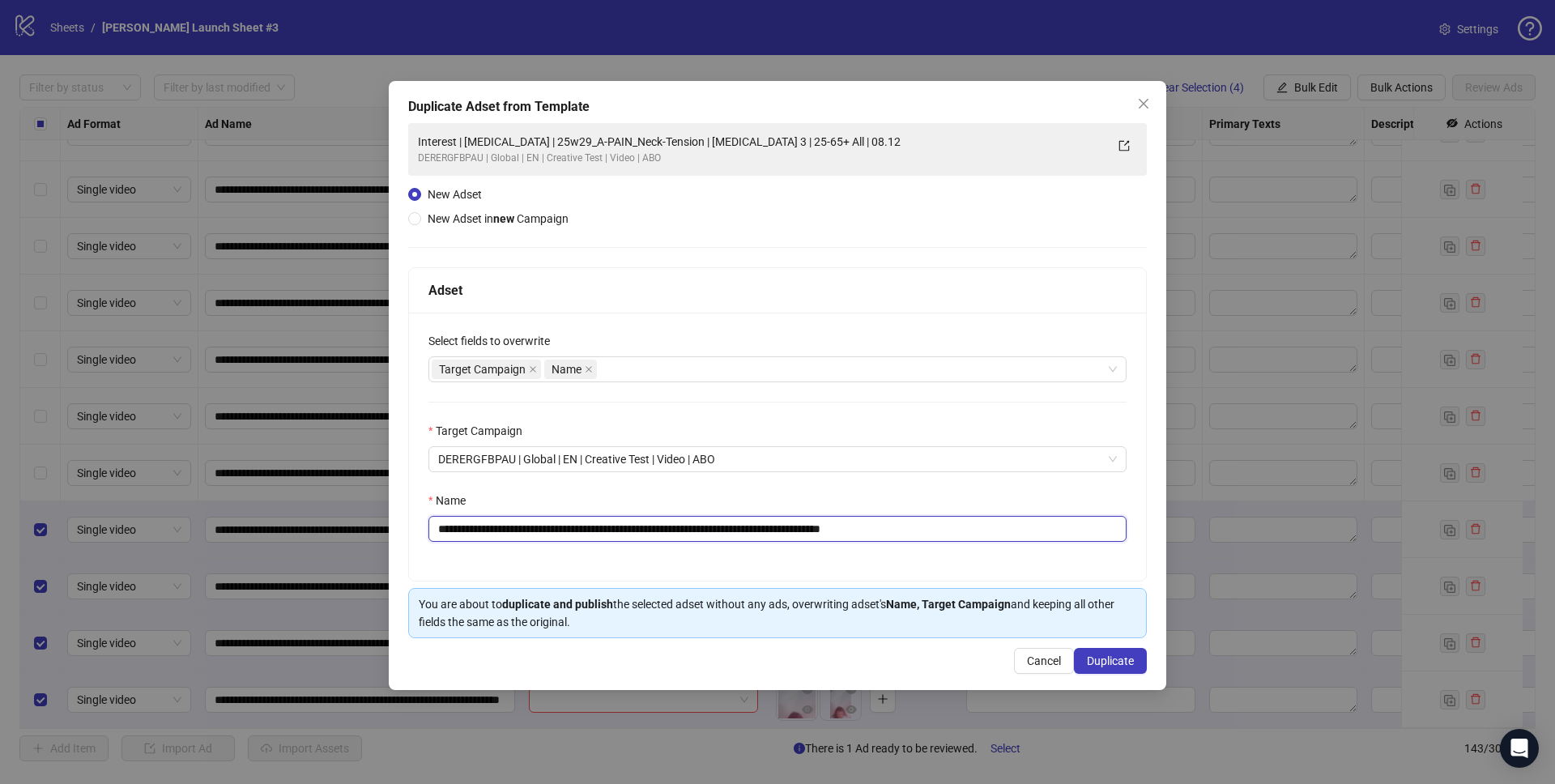
drag, startPoint x: 565, startPoint y: 526, endPoint x: 713, endPoint y: 521, distance: 148.1
click at [713, 521] on input "**********" at bounding box center [778, 528] width 698 height 26
paste input "***"
drag, startPoint x: 907, startPoint y: 528, endPoint x: 1031, endPoint y: 534, distance: 124.1
click at [1031, 534] on input "**********" at bounding box center [778, 528] width 698 height 26
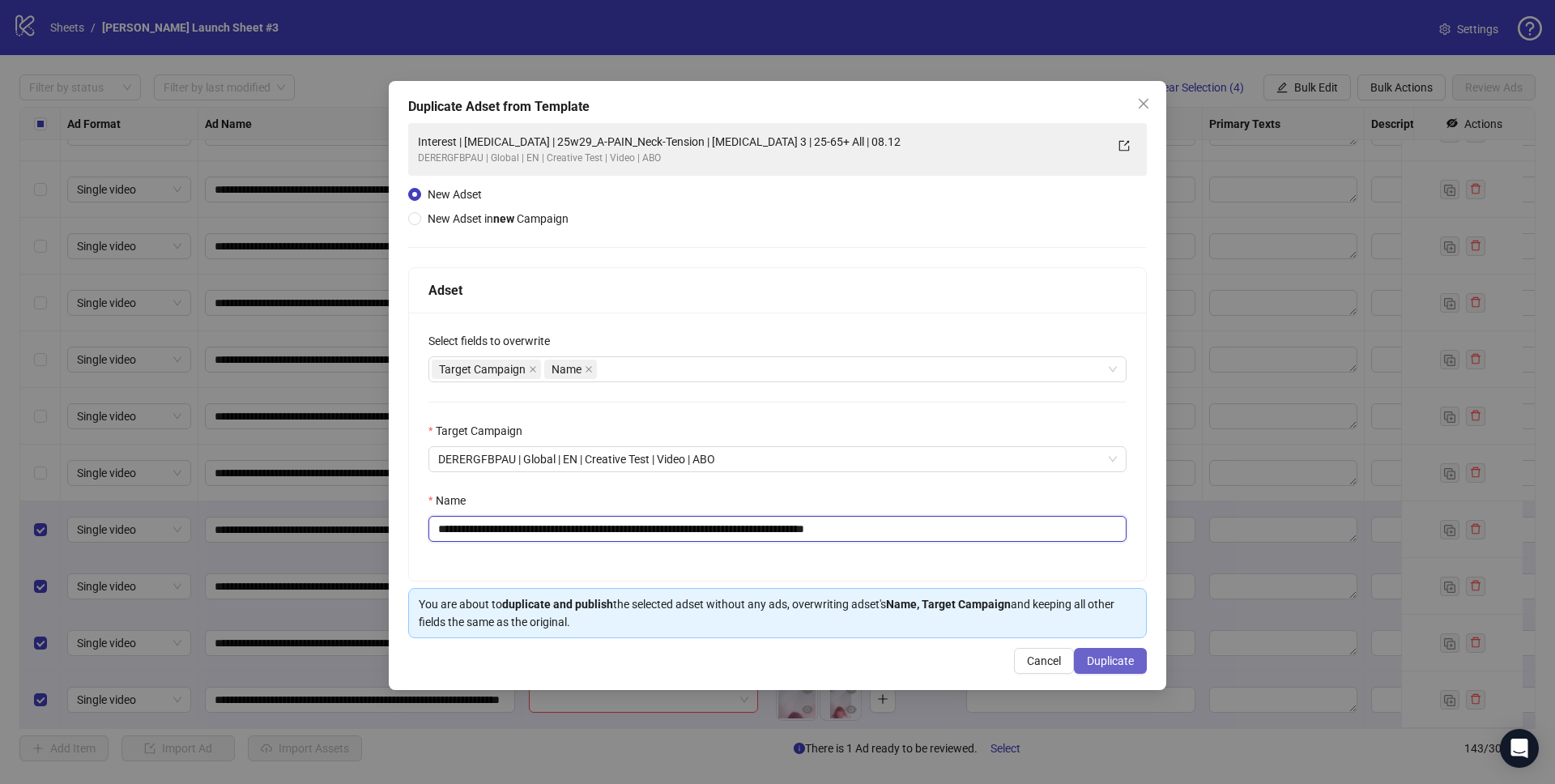
type input "**********"
click at [1120, 663] on span "Duplicate" at bounding box center [1110, 660] width 47 height 13
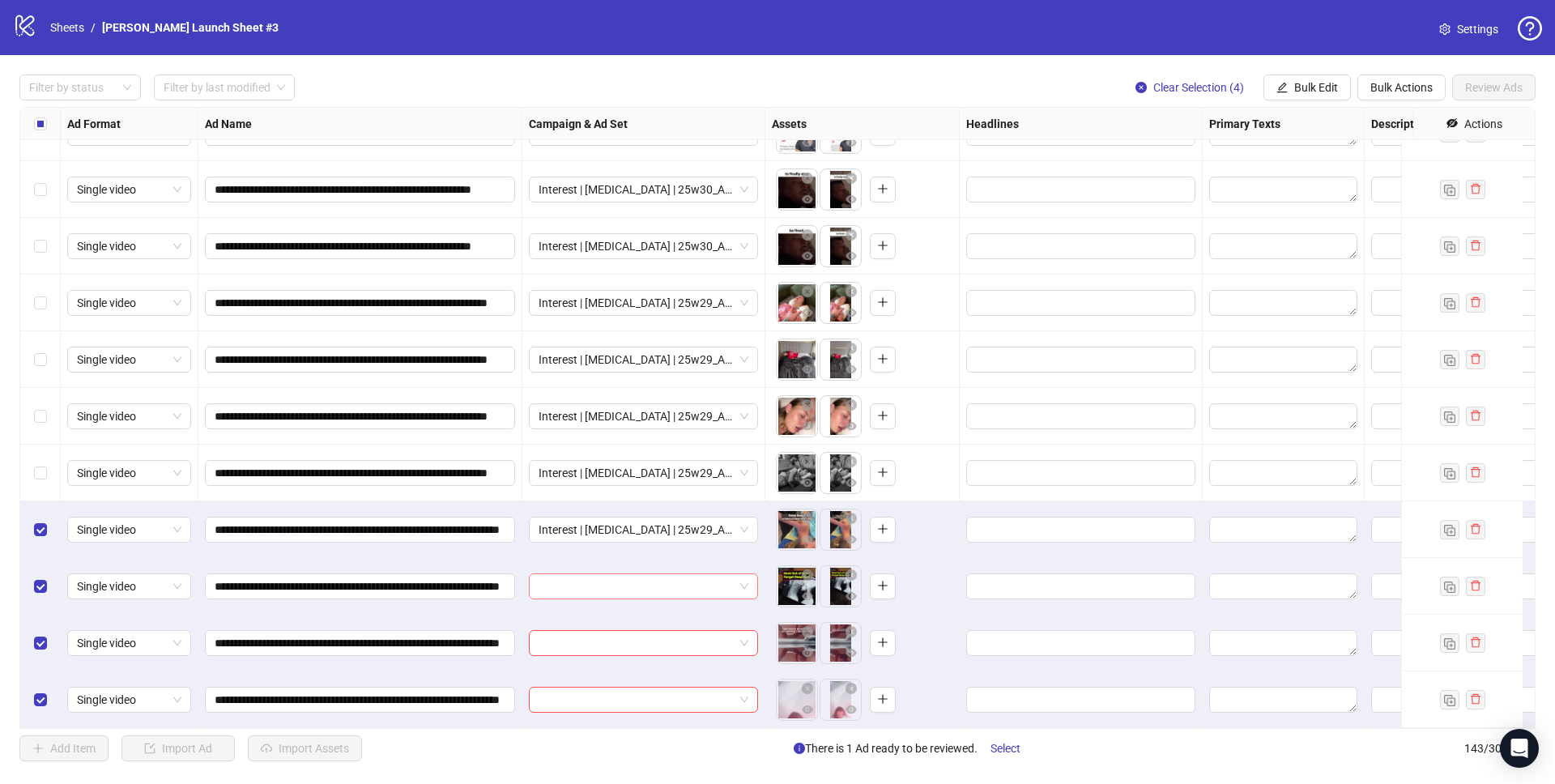
click at [601, 574] on input "search" at bounding box center [636, 586] width 196 height 25
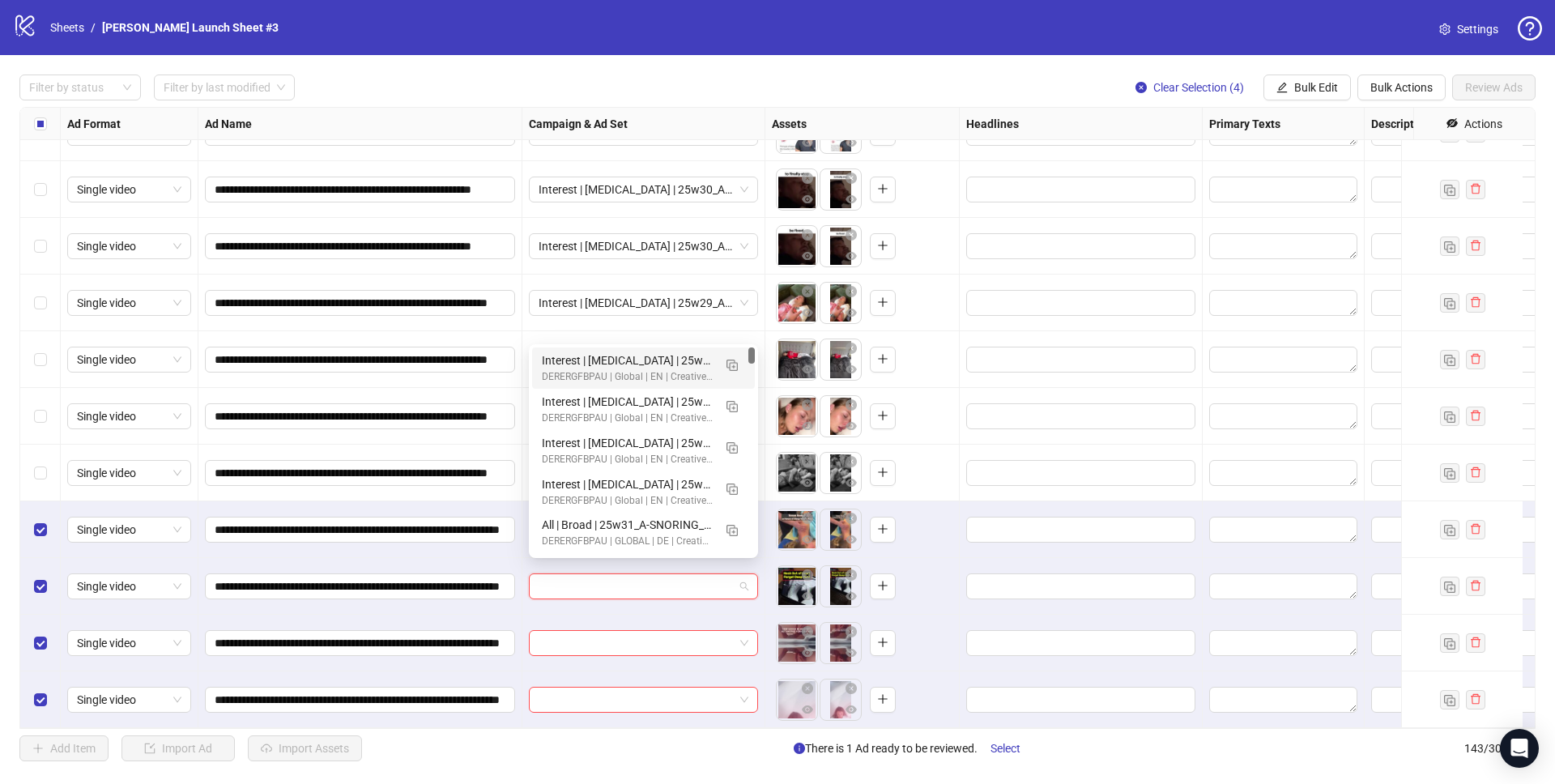
click at [640, 357] on div "Interest | Memory foam | 25w29_A-TIRED_Nervous-System | Sleep apnea 3 | 25-65+ …" at bounding box center [626, 360] width 171 height 18
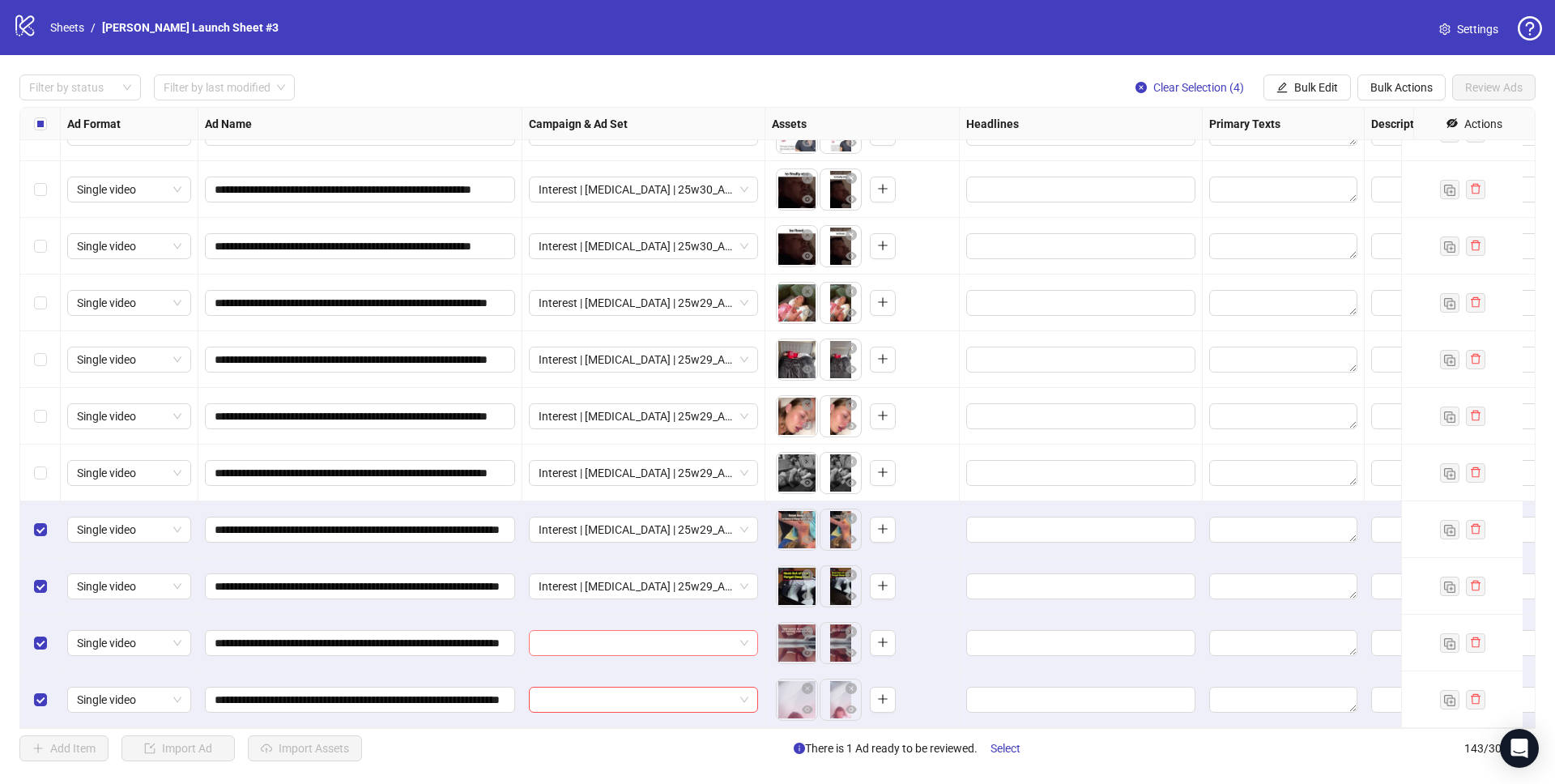
click at [606, 631] on input "search" at bounding box center [636, 643] width 196 height 25
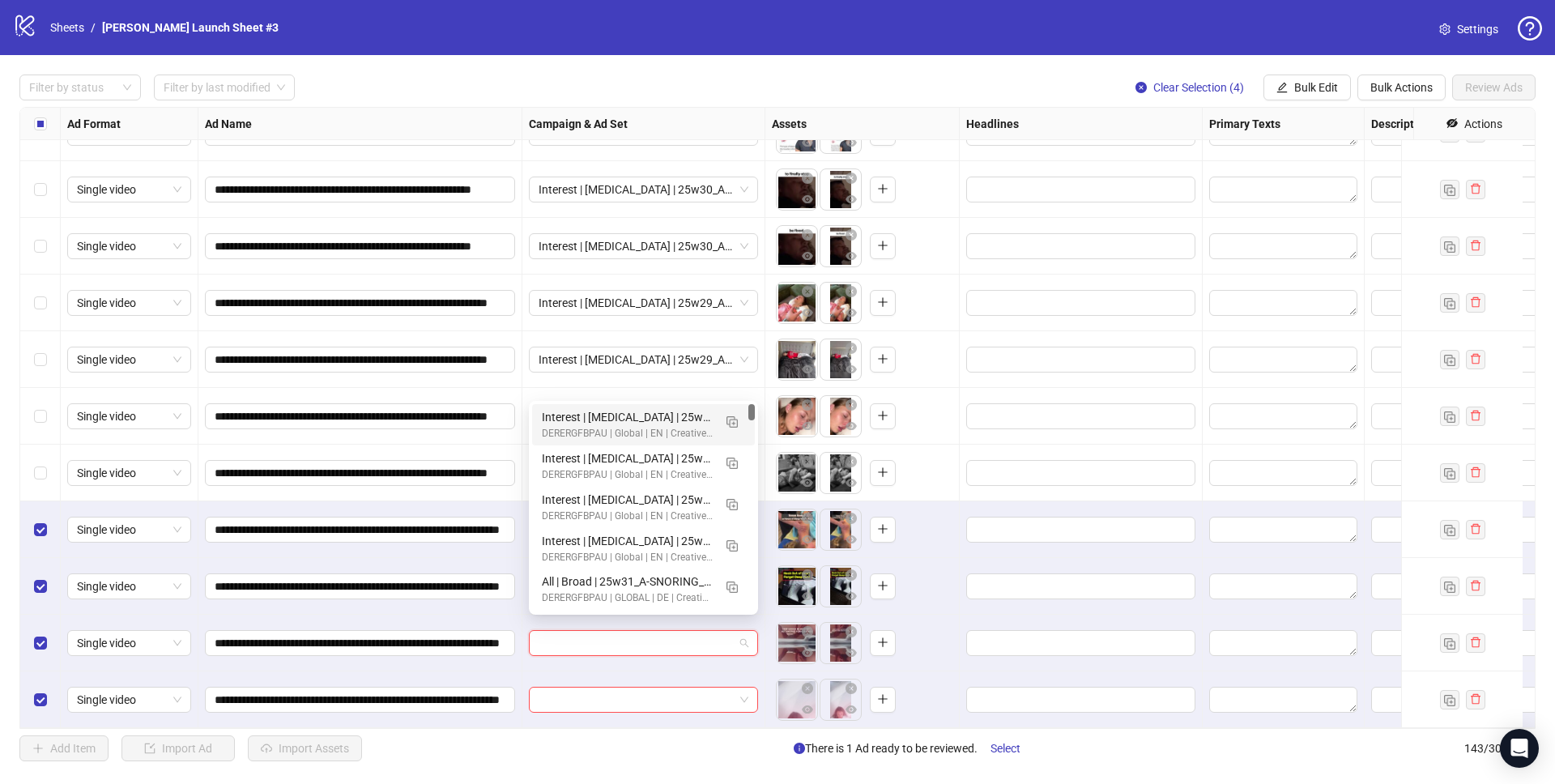
drag, startPoint x: 637, startPoint y: 416, endPoint x: 641, endPoint y: 424, distance: 8.9
click at [637, 416] on div "Interest | Memory foam | 25w29_A-TIRED_Nervous-System | Sleep apnea 3 | 25-65+ …" at bounding box center [626, 417] width 171 height 18
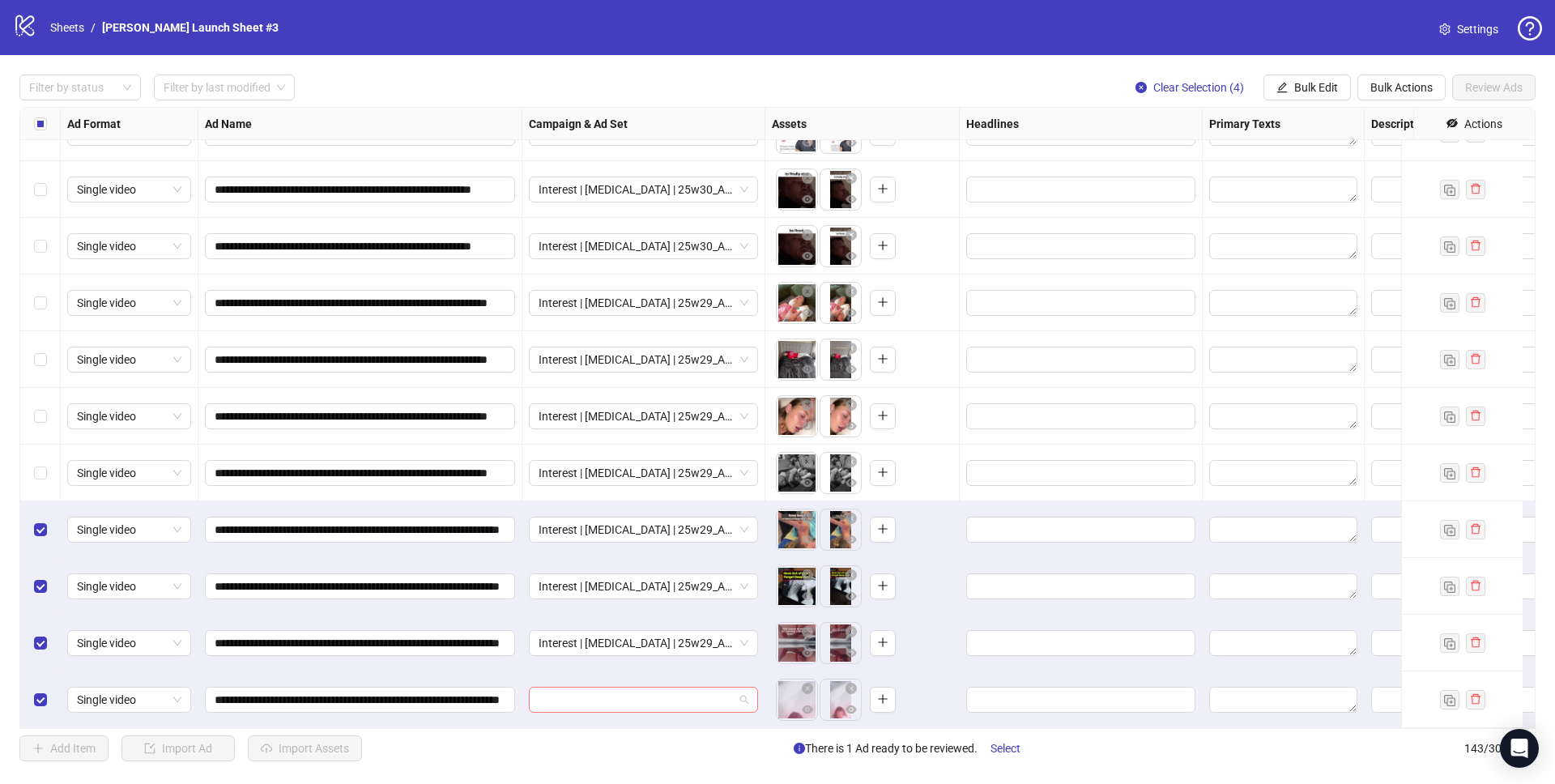
click at [606, 687] on input "search" at bounding box center [636, 699] width 196 height 25
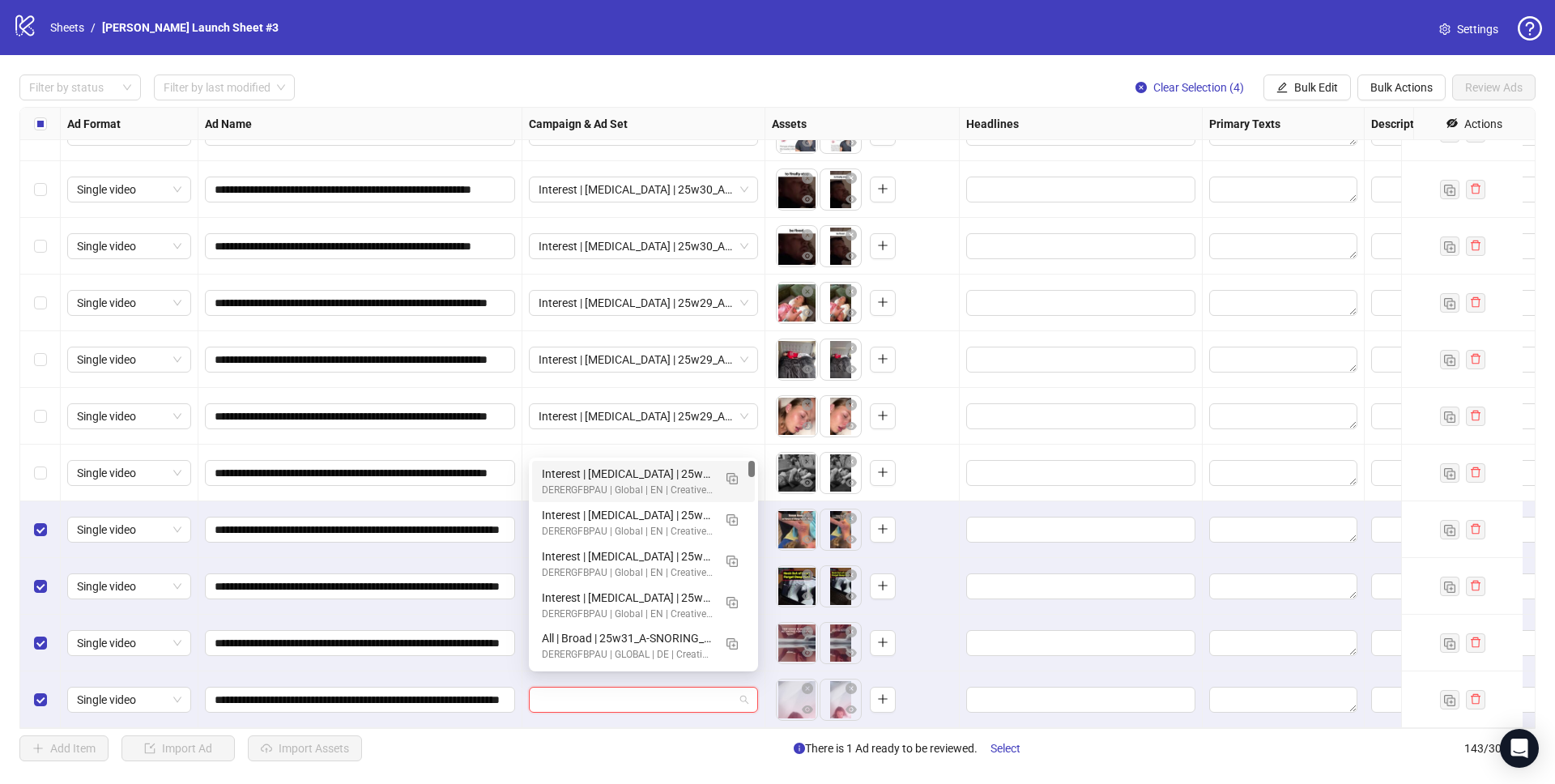
click at [640, 465] on div "Interest | Memory foam | 25w29_A-TIRED_Nervous-System | Sleep apnea 3 | 25-65+ …" at bounding box center [626, 474] width 171 height 18
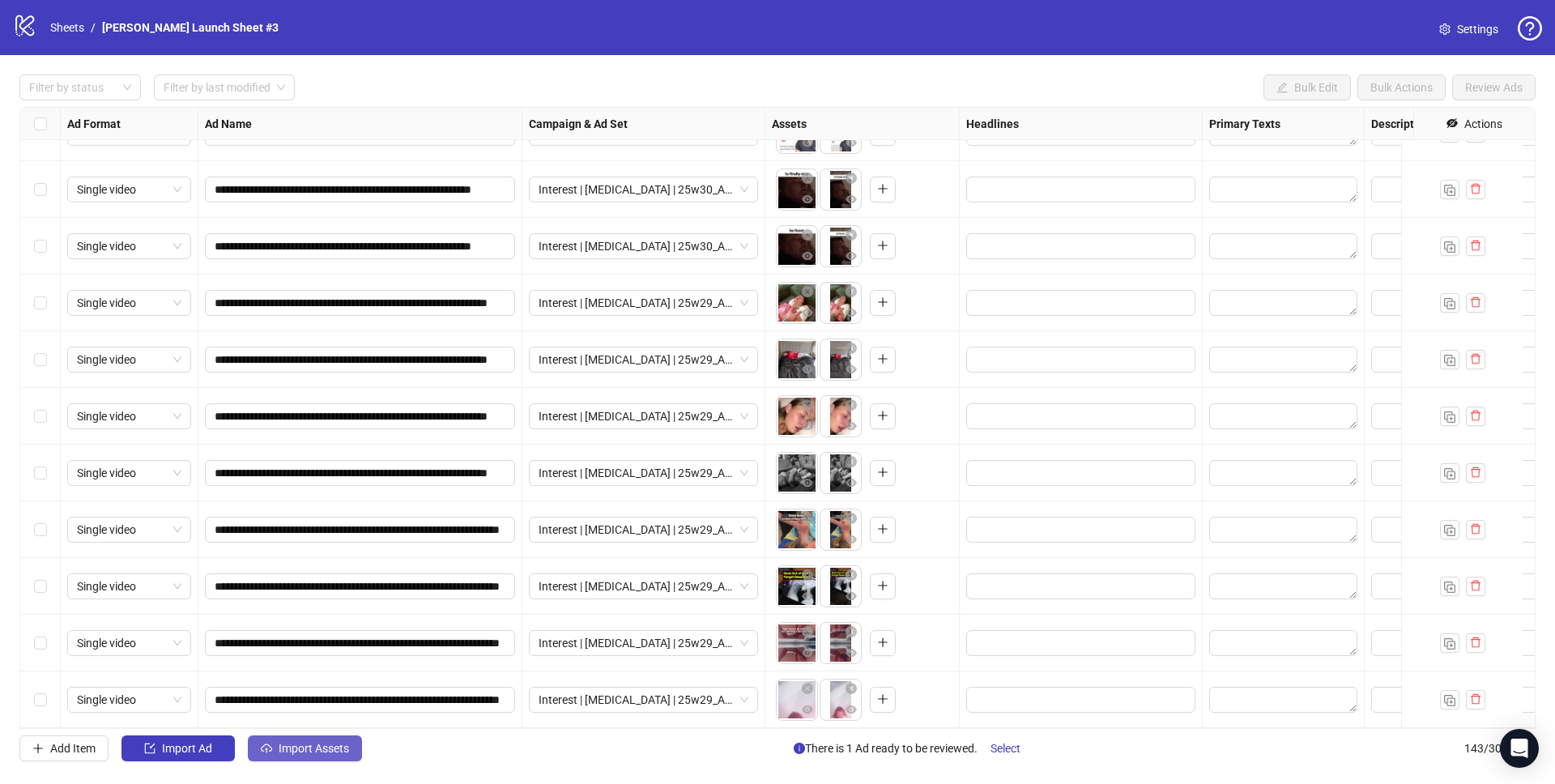
click at [293, 745] on span "Import Assets" at bounding box center [313, 747] width 70 height 13
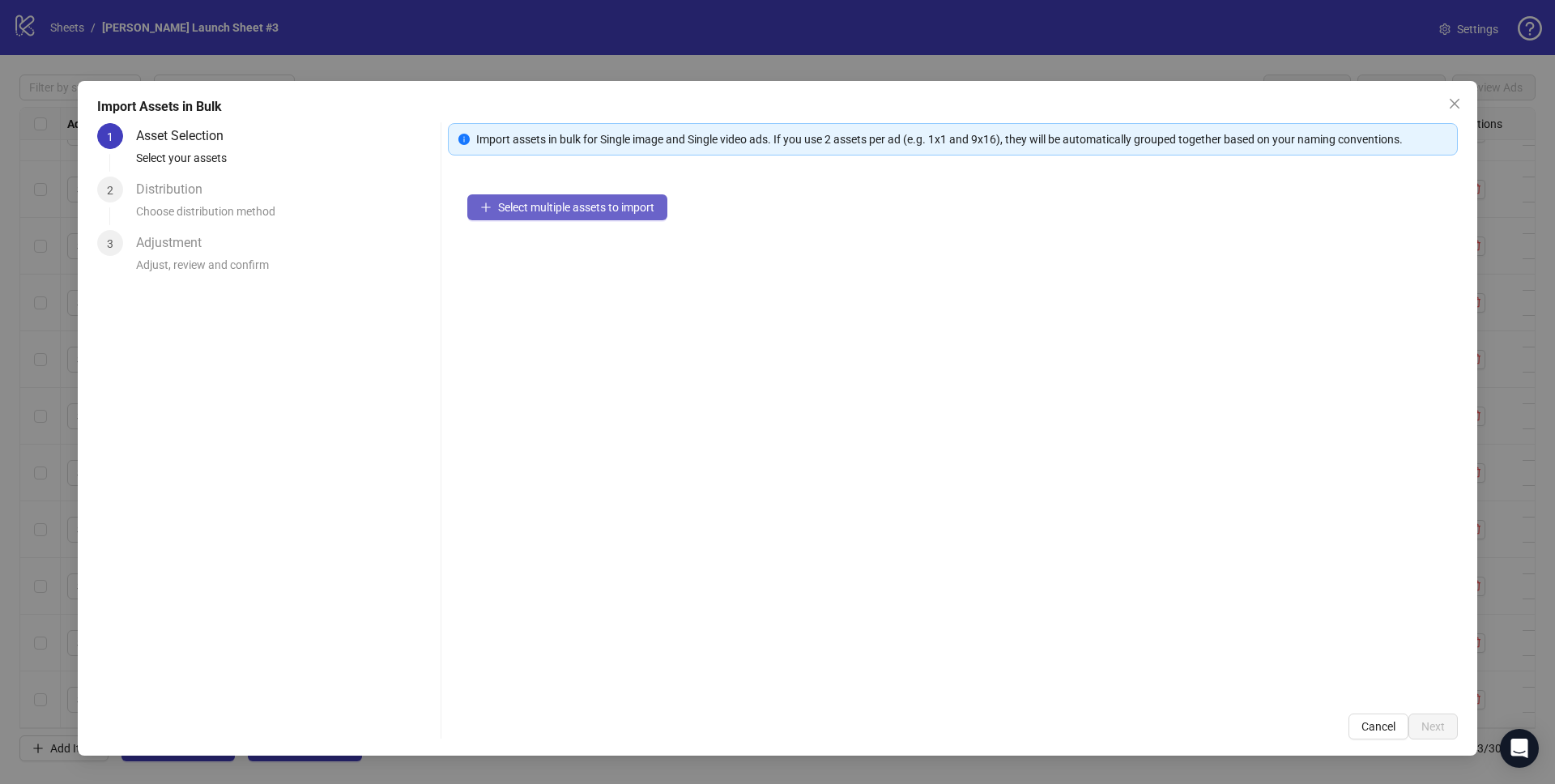
click at [560, 212] on span "Select multiple assets to import" at bounding box center [576, 206] width 156 height 13
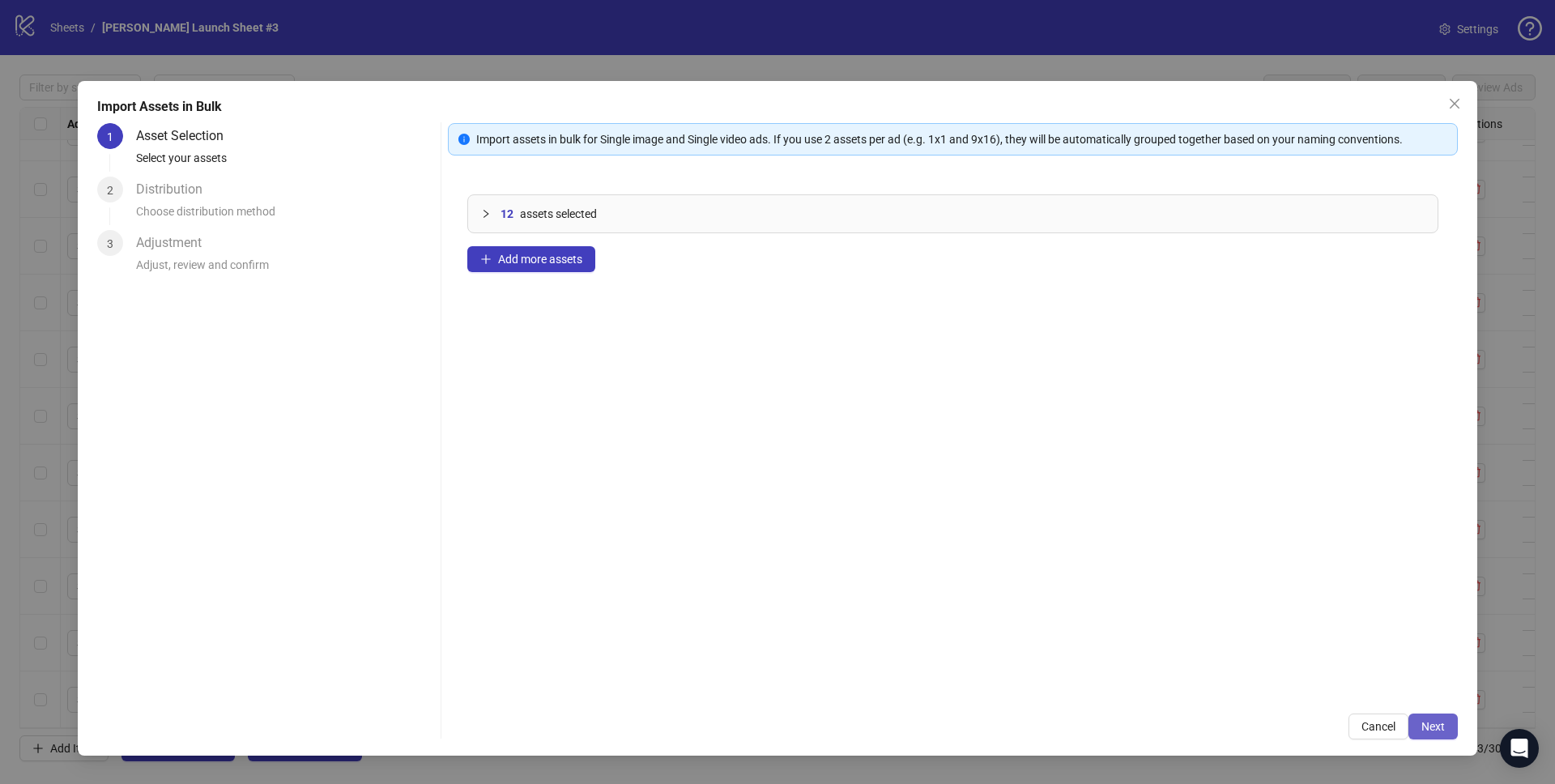
click at [1432, 720] on button "Next" at bounding box center [1433, 726] width 49 height 26
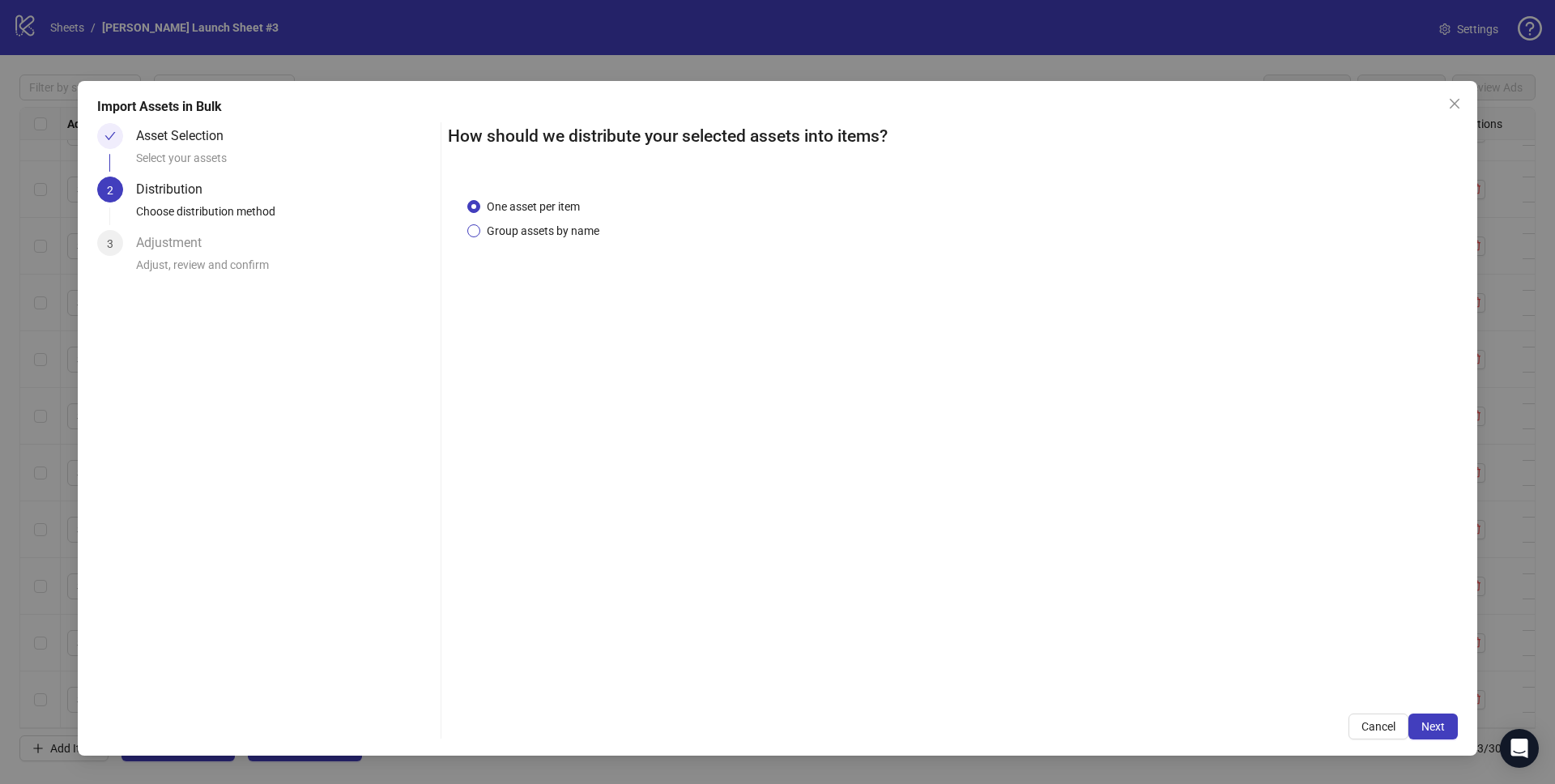
click at [560, 233] on span "Group assets by name" at bounding box center [542, 231] width 125 height 18
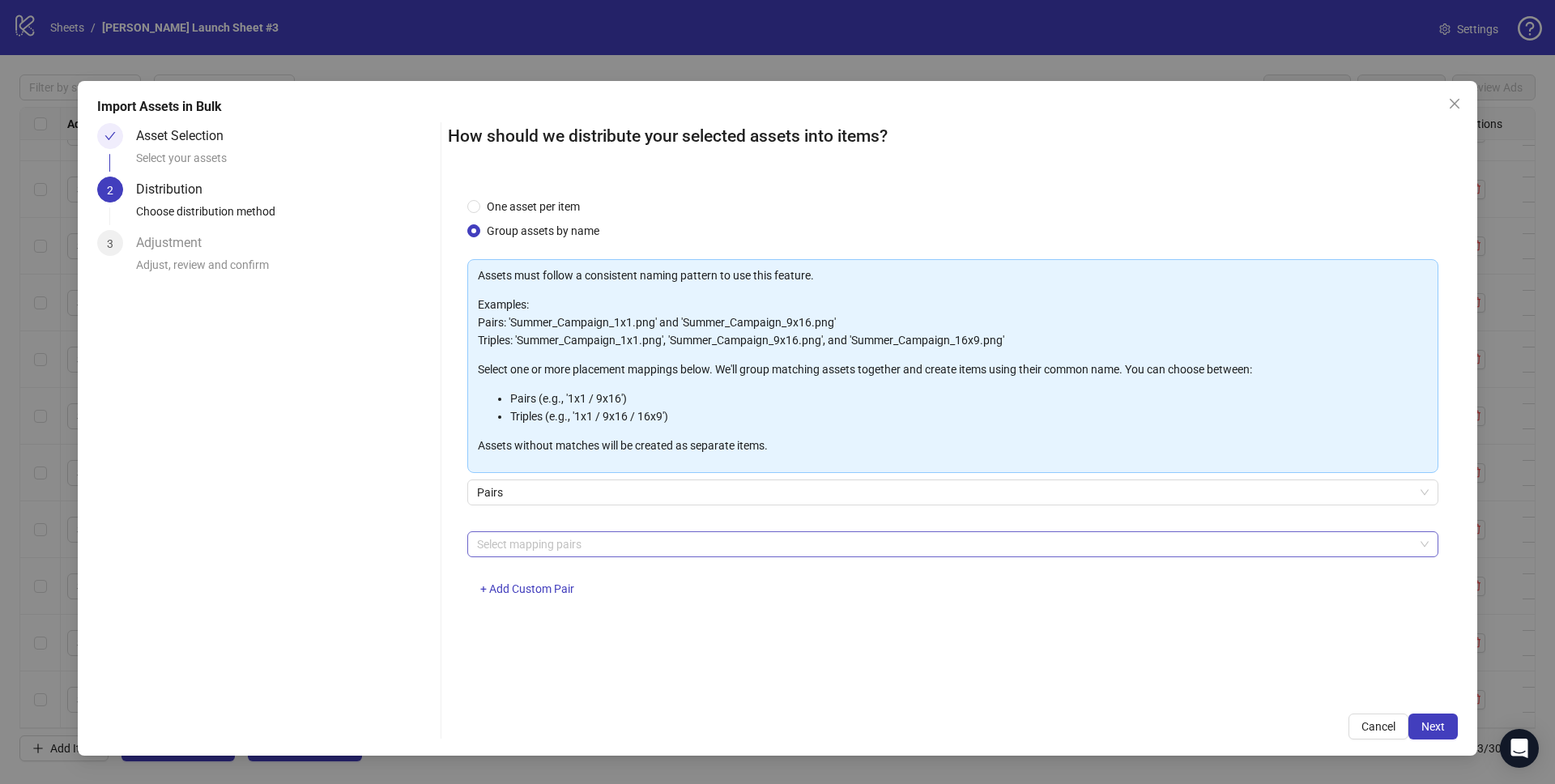
click at [541, 538] on div at bounding box center [943, 543] width 947 height 23
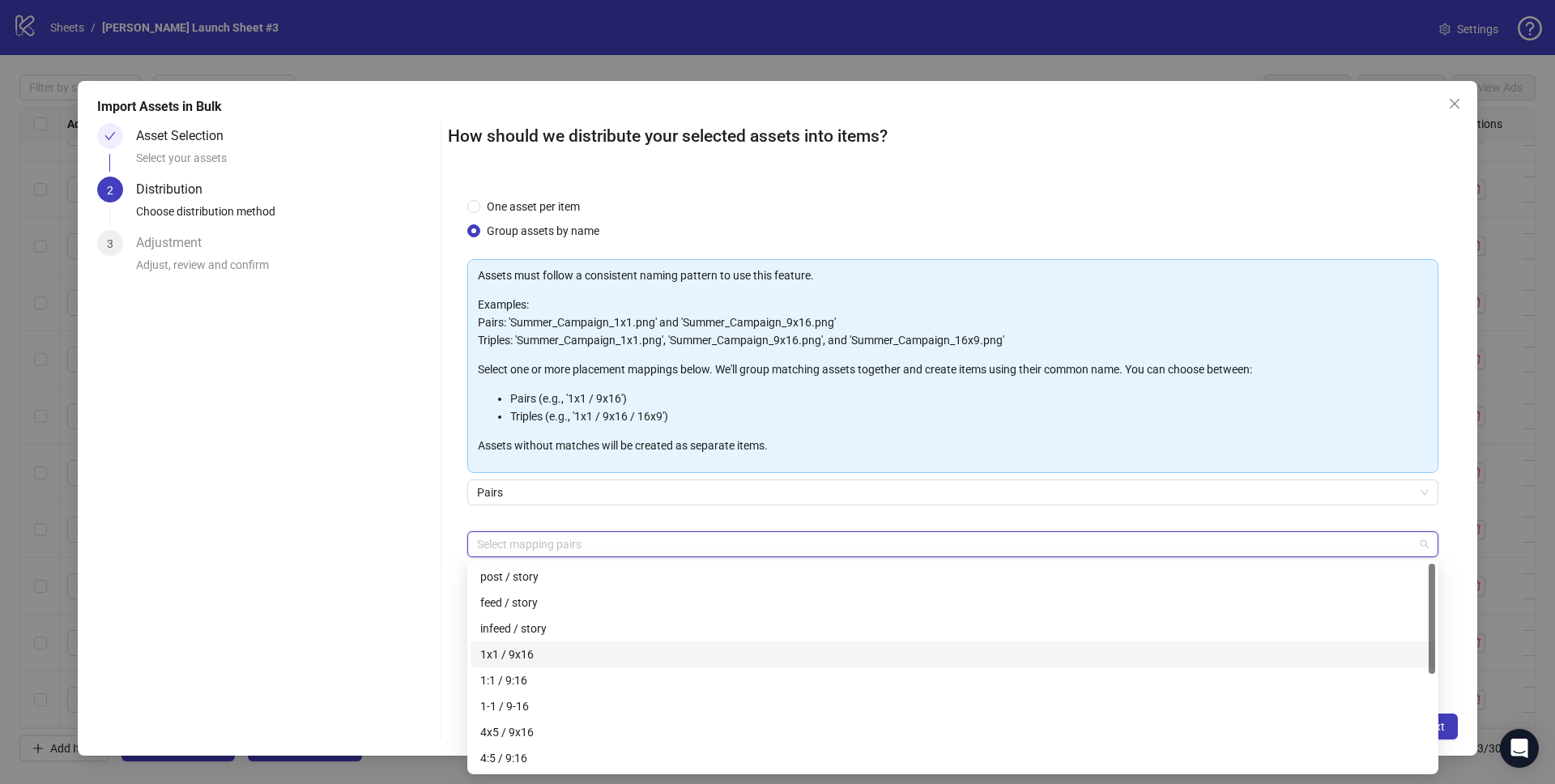
drag, startPoint x: 528, startPoint y: 654, endPoint x: 852, endPoint y: 642, distance: 324.2
click at [529, 654] on div "1x1 / 9x16" at bounding box center [952, 654] width 945 height 18
click at [1445, 596] on div "One asset per item Group assets by name Assets must follow a consistent naming …" at bounding box center [952, 435] width 1010 height 516
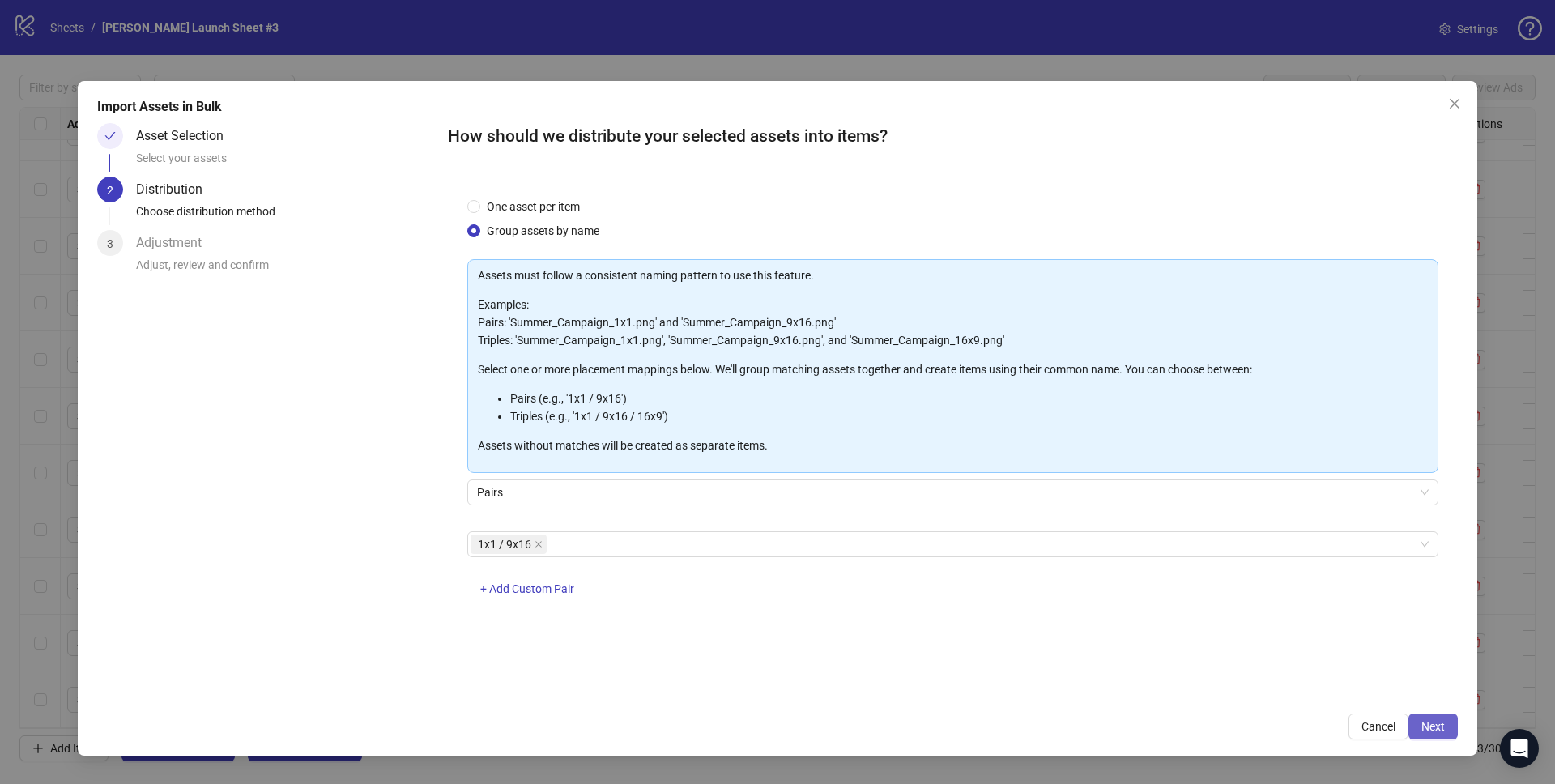
click at [1450, 731] on button "Next" at bounding box center [1433, 726] width 49 height 26
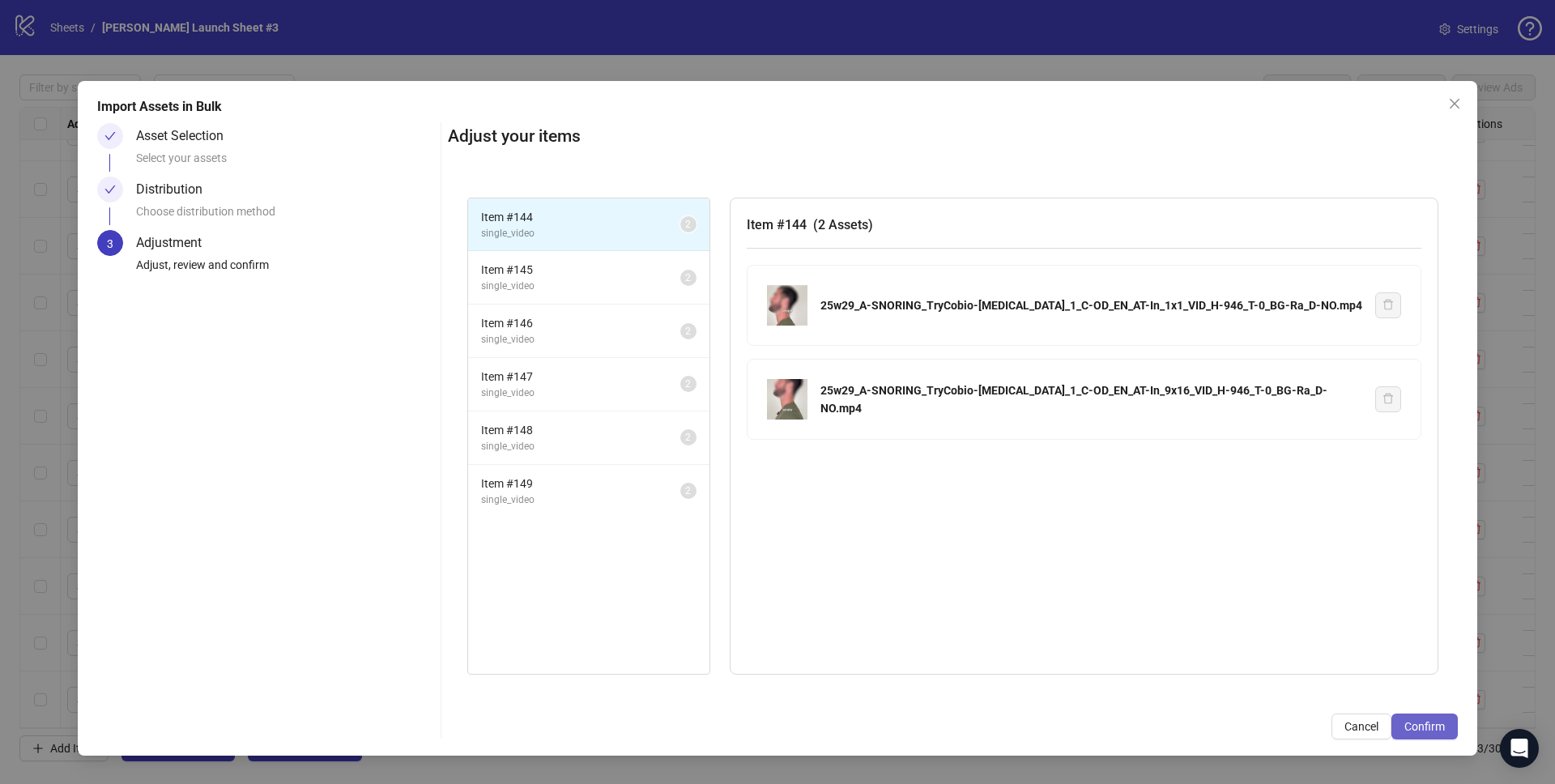
click at [1451, 728] on button "Confirm" at bounding box center [1425, 726] width 66 height 26
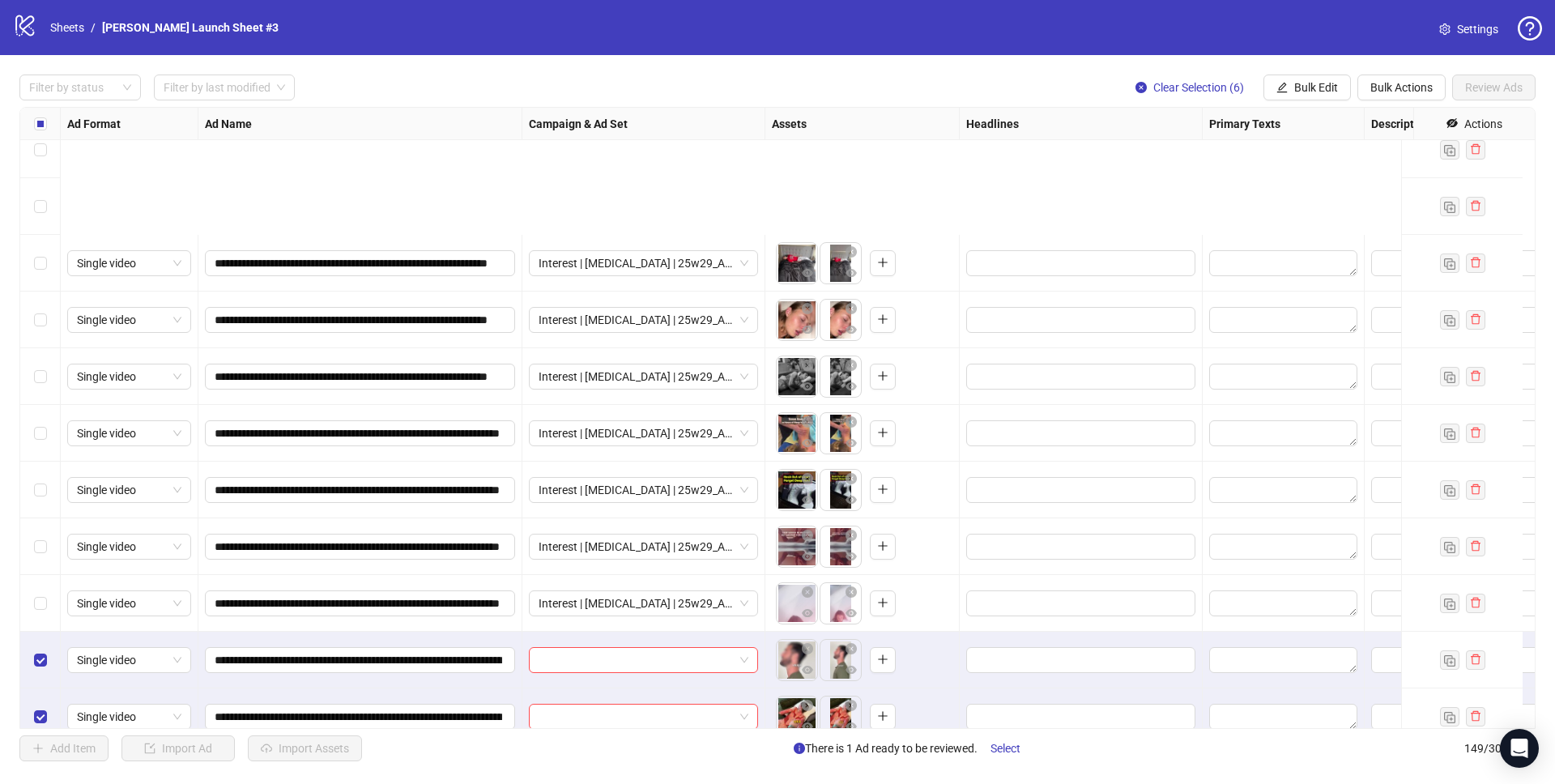
scroll to position [7868, 0]
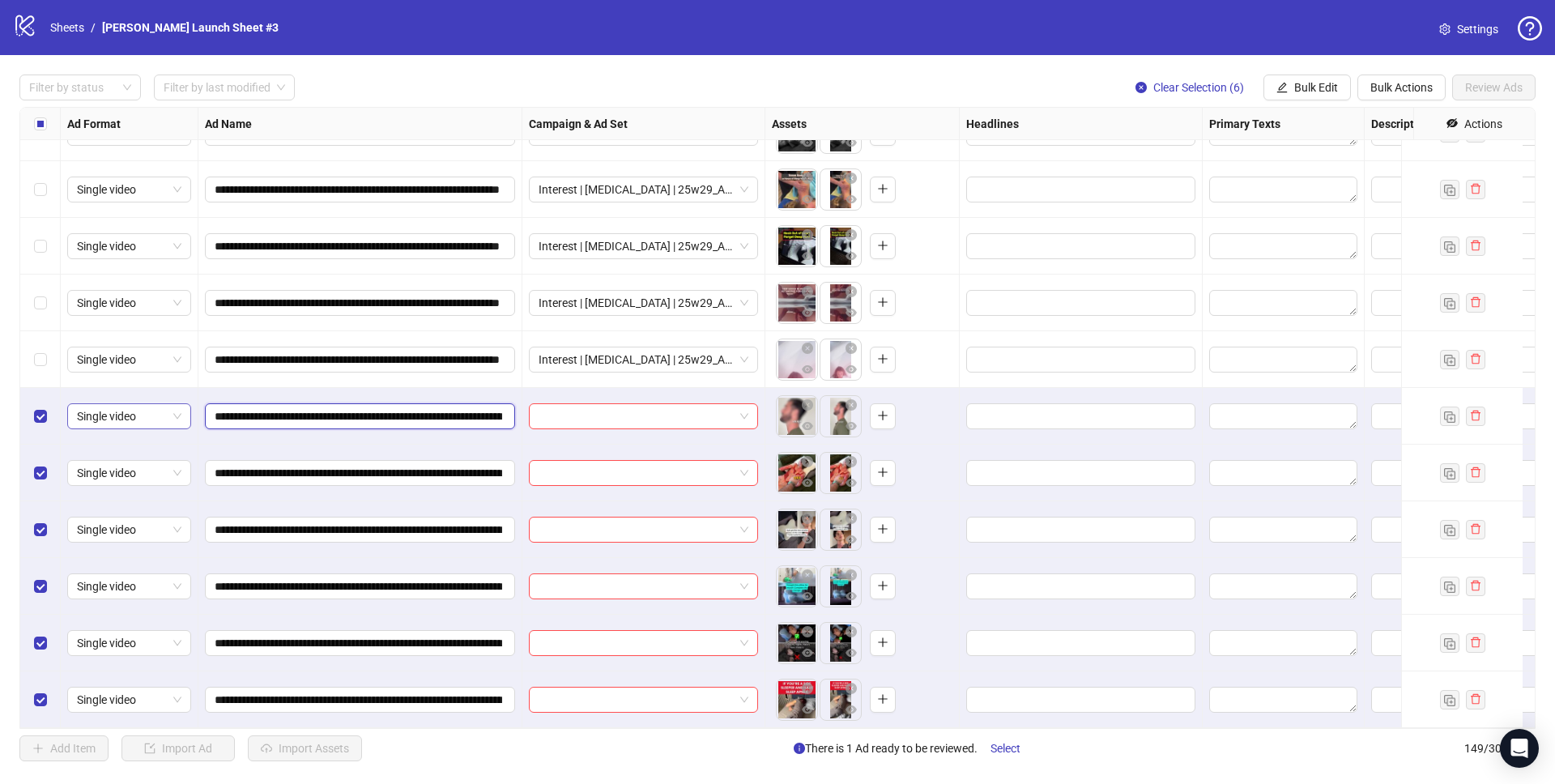
drag, startPoint x: 399, startPoint y: 402, endPoint x: 172, endPoint y: 395, distance: 227.1
click at [695, 404] on input "search" at bounding box center [636, 416] width 196 height 25
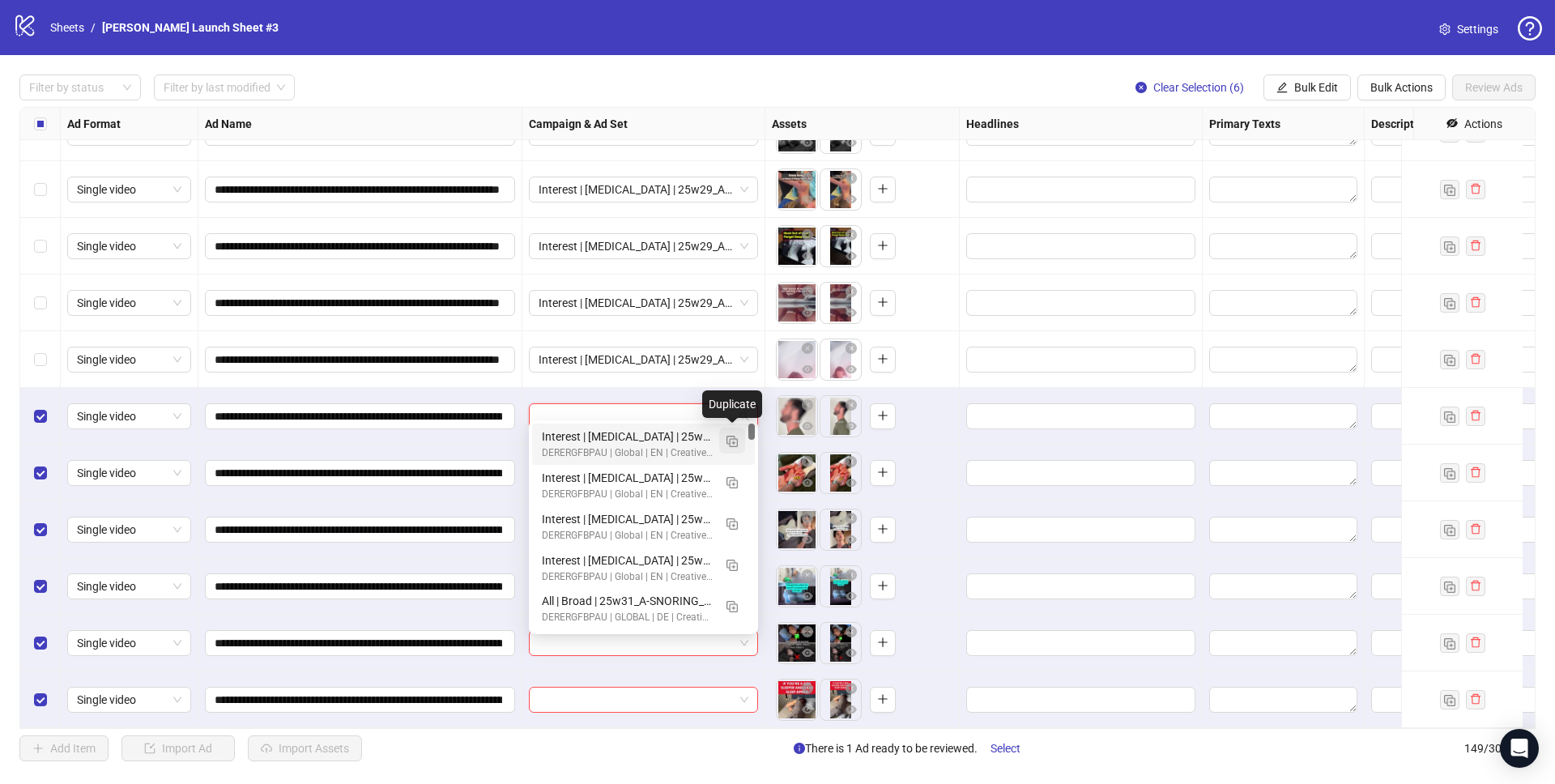
click at [730, 438] on img "button" at bounding box center [731, 440] width 11 height 11
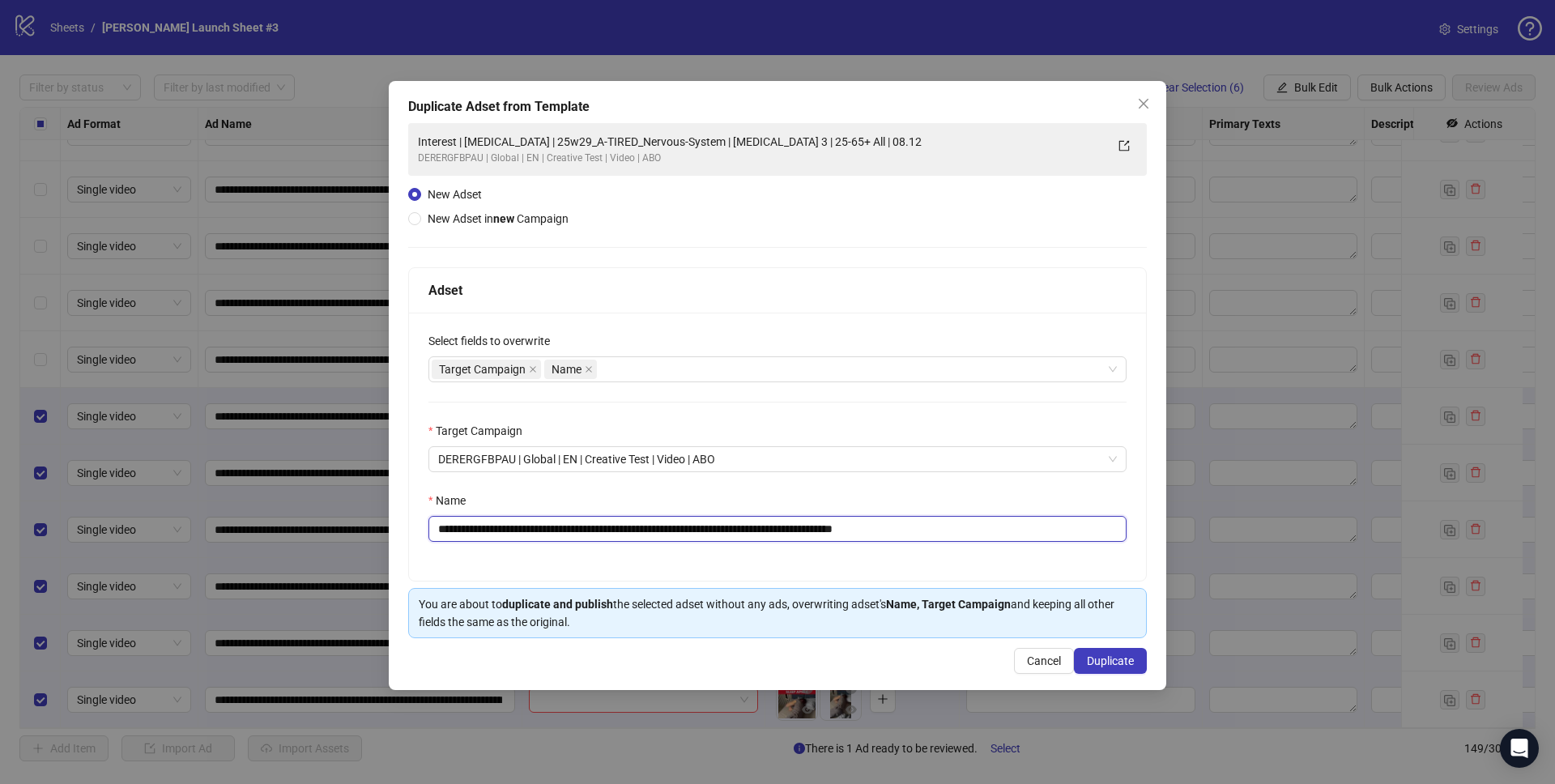
drag, startPoint x: 566, startPoint y: 529, endPoint x: 731, endPoint y: 524, distance: 165.1
click at [731, 524] on input "**********" at bounding box center [778, 528] width 698 height 26
paste input "**"
drag, startPoint x: 924, startPoint y: 525, endPoint x: 1105, endPoint y: 541, distance: 181.7
click at [1105, 541] on input "**********" at bounding box center [778, 528] width 698 height 26
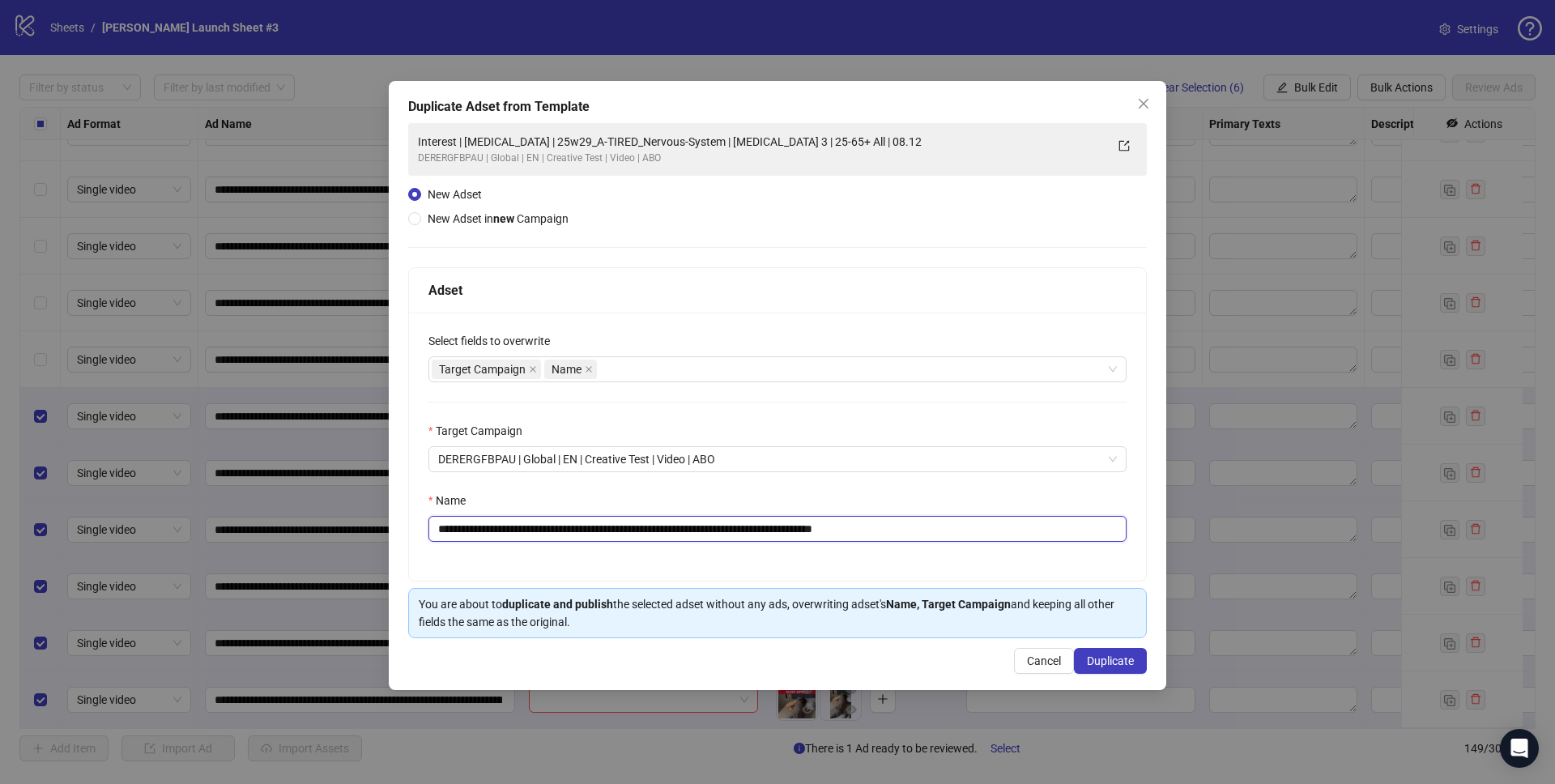
type input "**********"
click at [1076, 500] on div "Name" at bounding box center [778, 504] width 698 height 25
click at [1112, 661] on span "Duplicate" at bounding box center [1110, 660] width 47 height 13
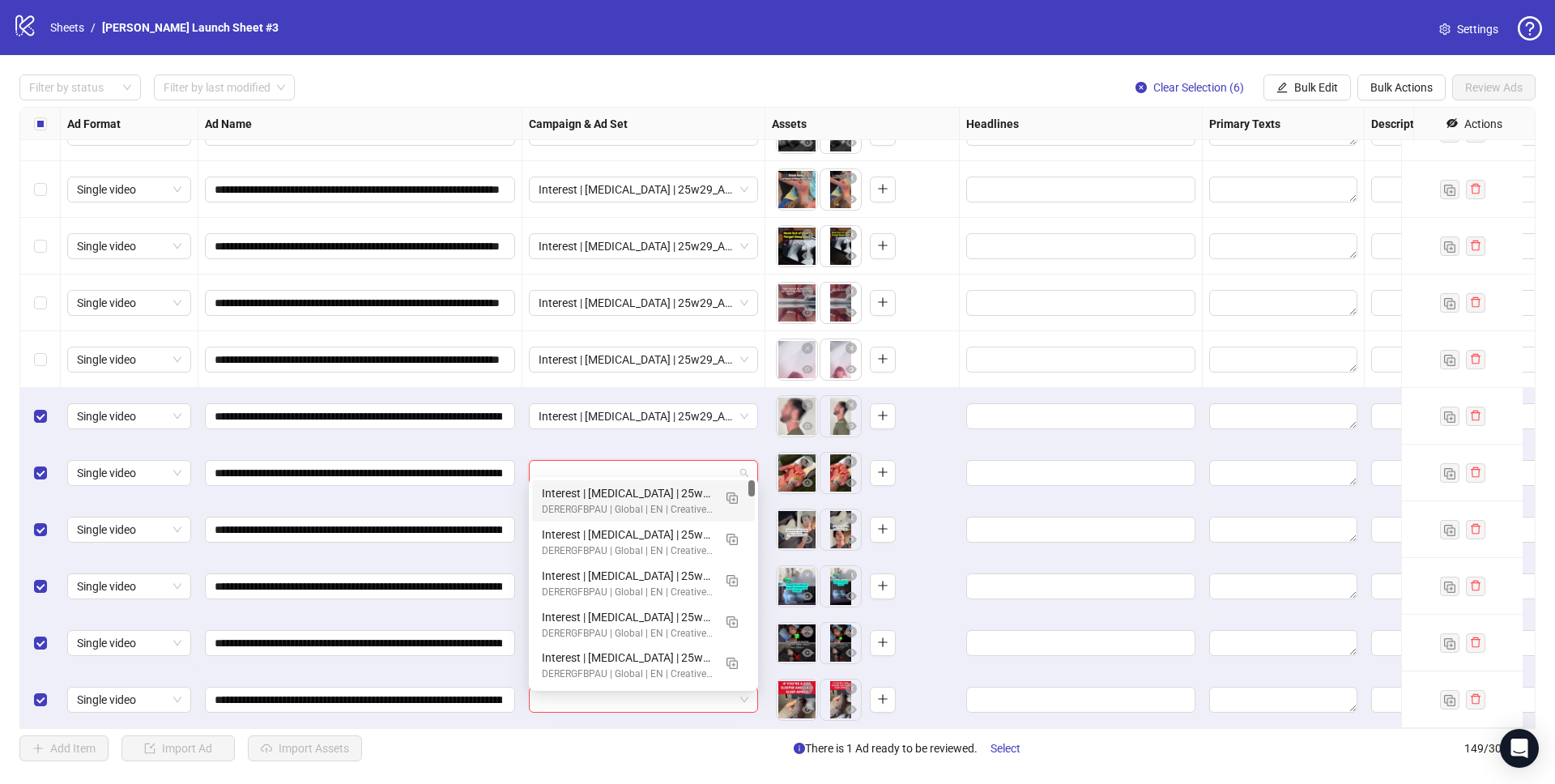
click at [674, 460] on input "search" at bounding box center [636, 472] width 196 height 25
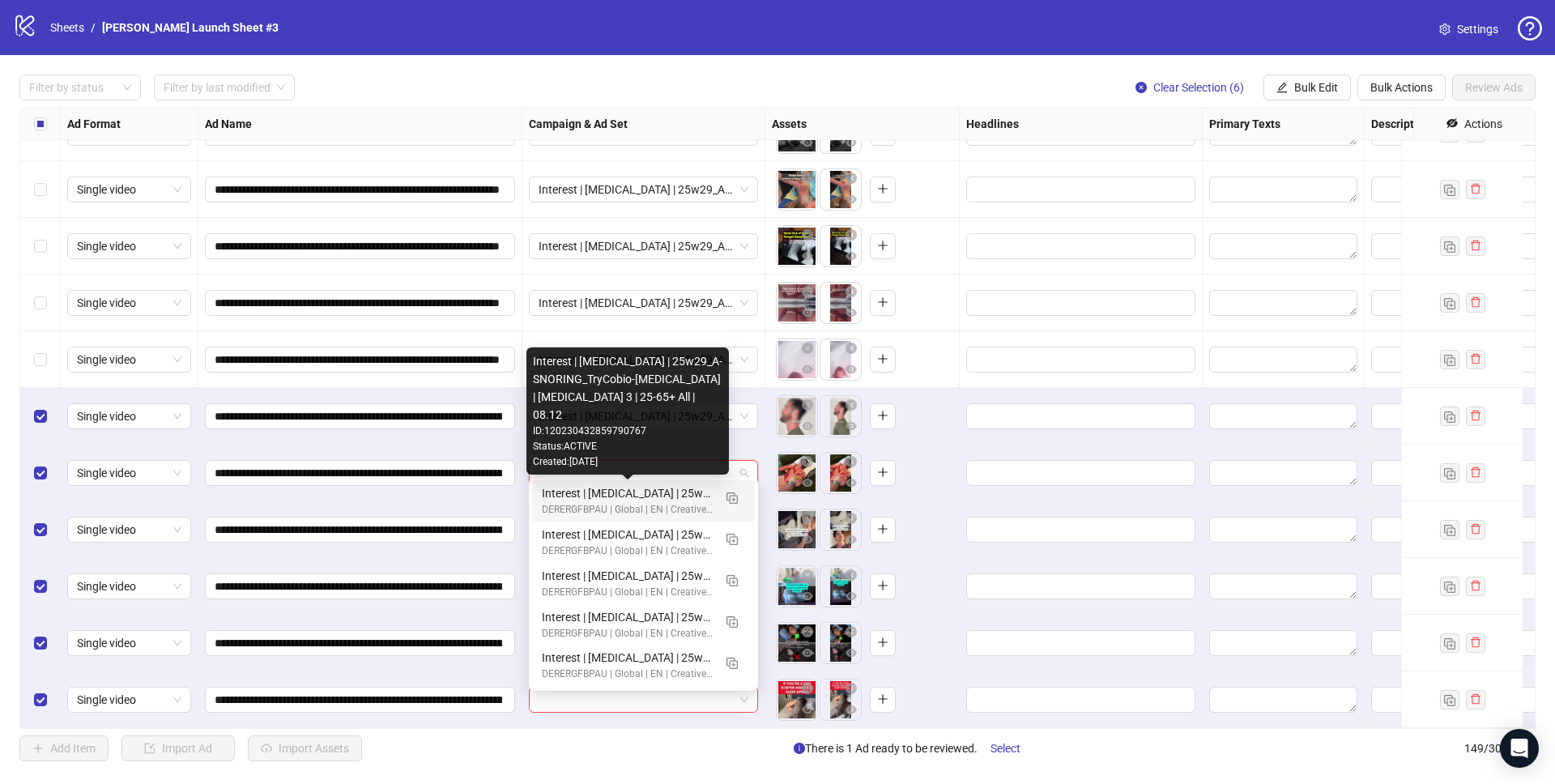
click at [671, 495] on div "Interest | Memory foam | 25w29_A-SNORING_TryCobio-Apnea | Sleep apnea 3 | 25-65…" at bounding box center [626, 493] width 171 height 18
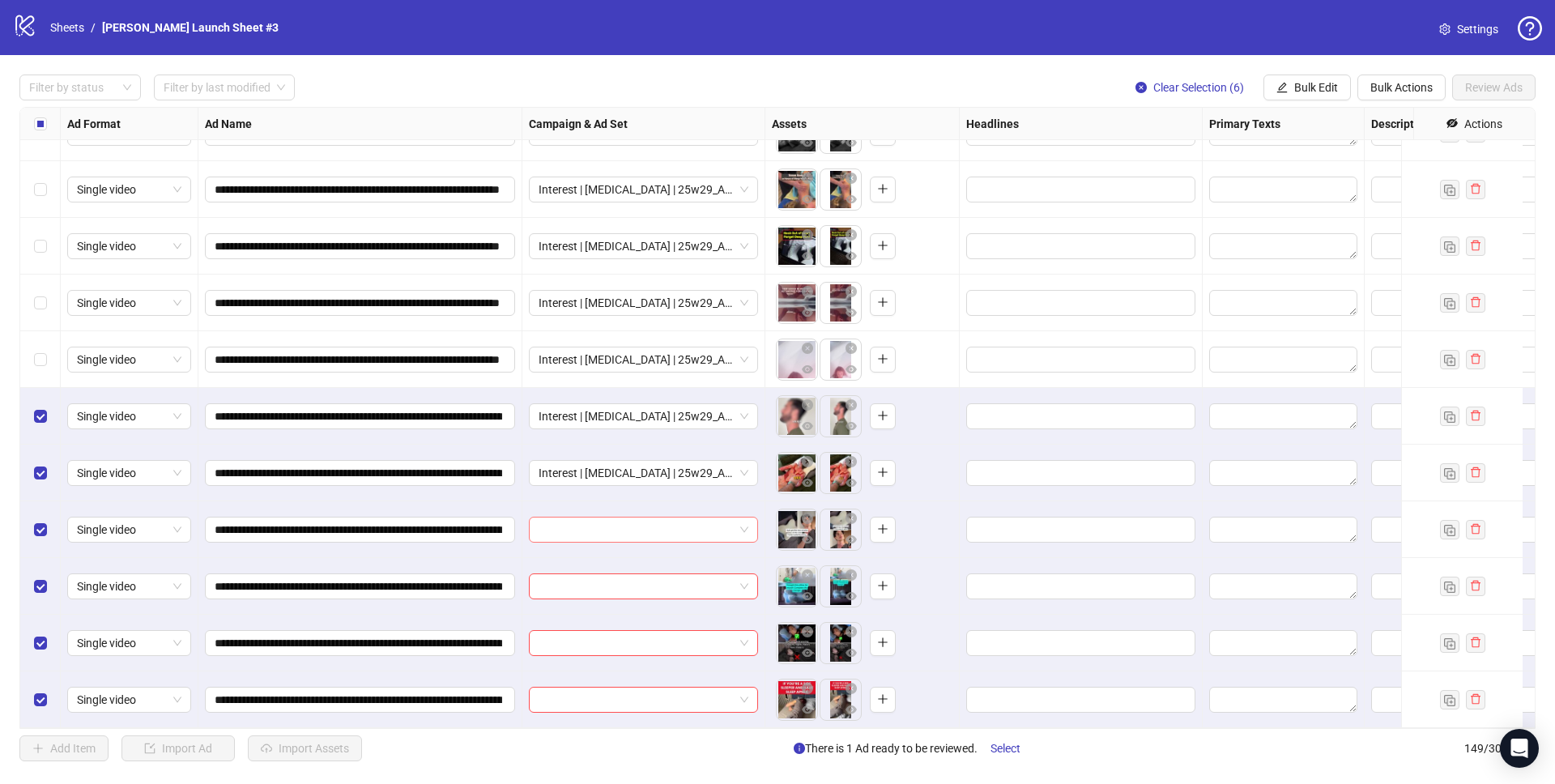
click at [648, 517] on input "search" at bounding box center [636, 529] width 196 height 25
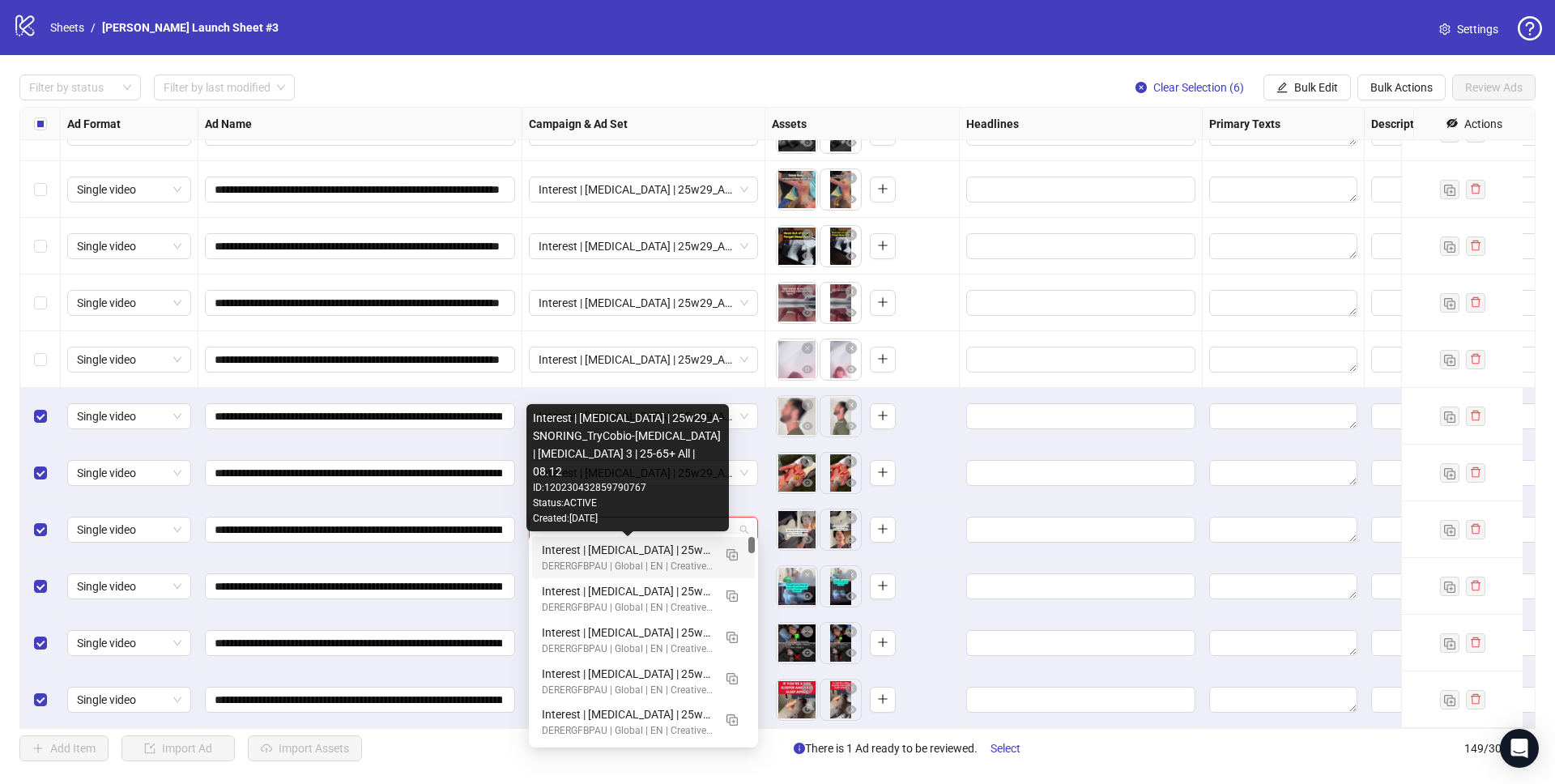
click at [654, 554] on div "Interest | Memory foam | 25w29_A-SNORING_TryCobio-Apnea | Sleep apnea 3 | 25-65…" at bounding box center [626, 550] width 171 height 18
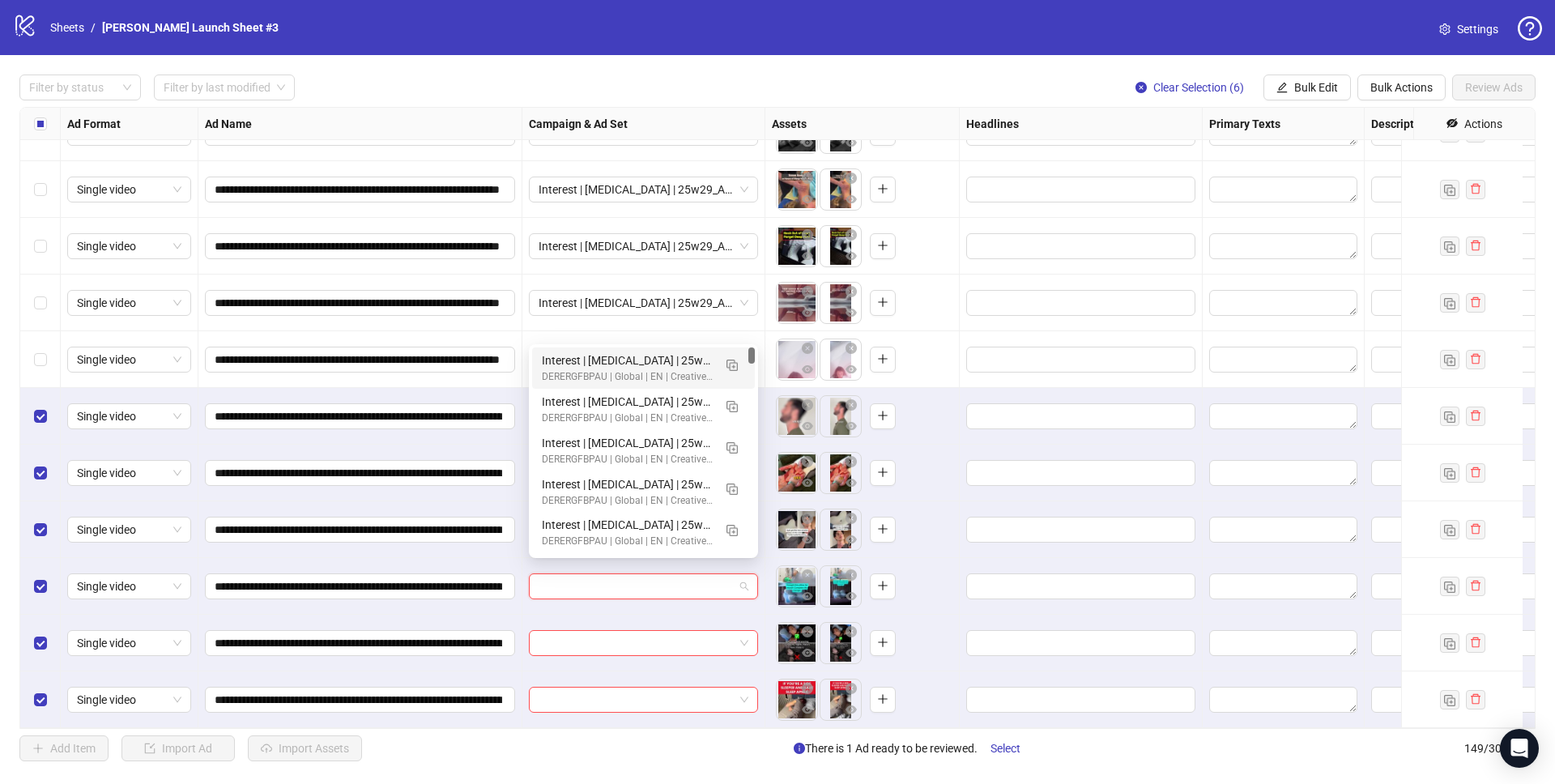
click at [654, 578] on input "search" at bounding box center [636, 586] width 196 height 25
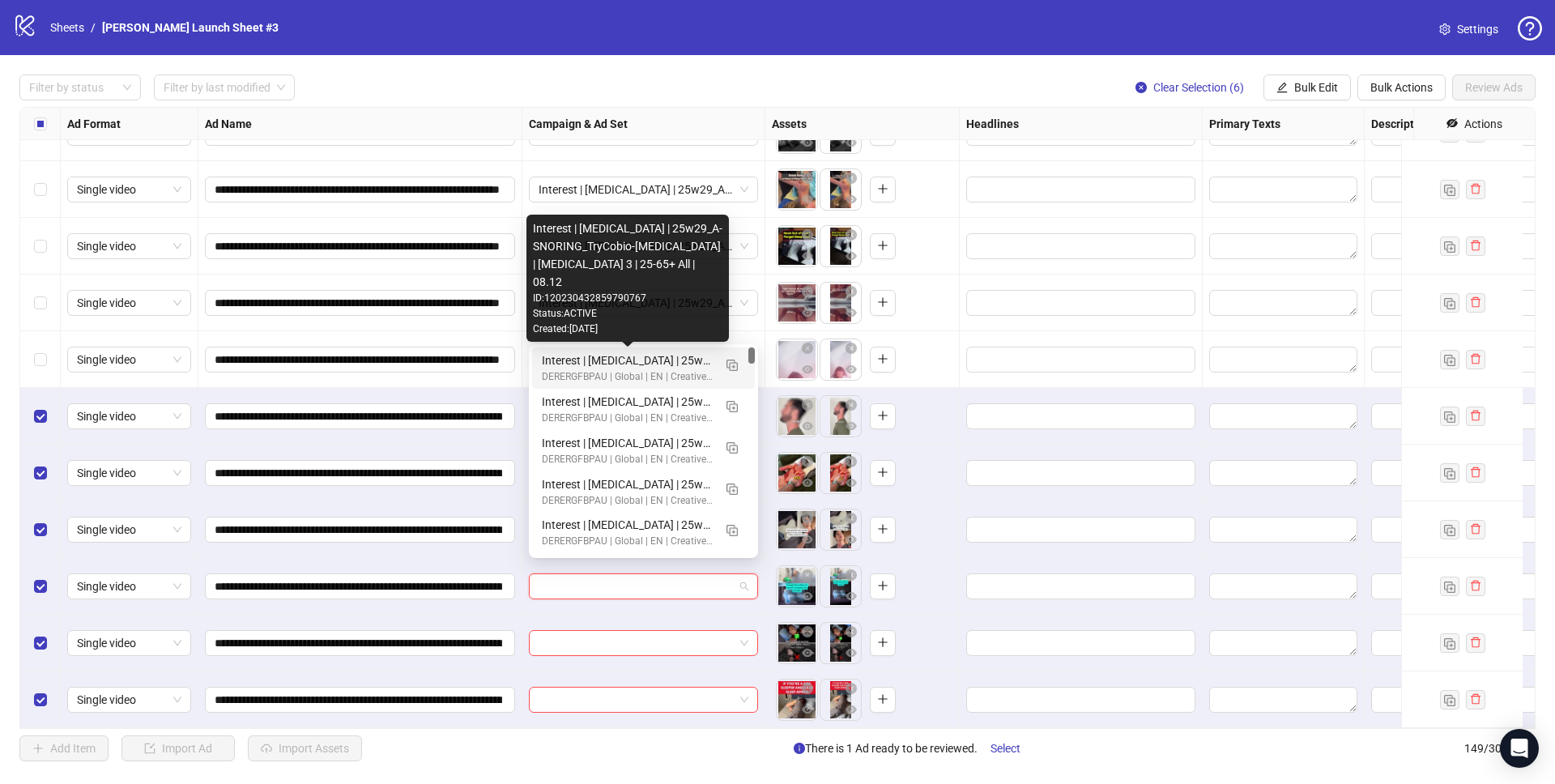
click at [633, 361] on div "Interest | Memory foam | 25w29_A-SNORING_TryCobio-Apnea | Sleep apnea 3 | 25-65…" at bounding box center [626, 360] width 171 height 18
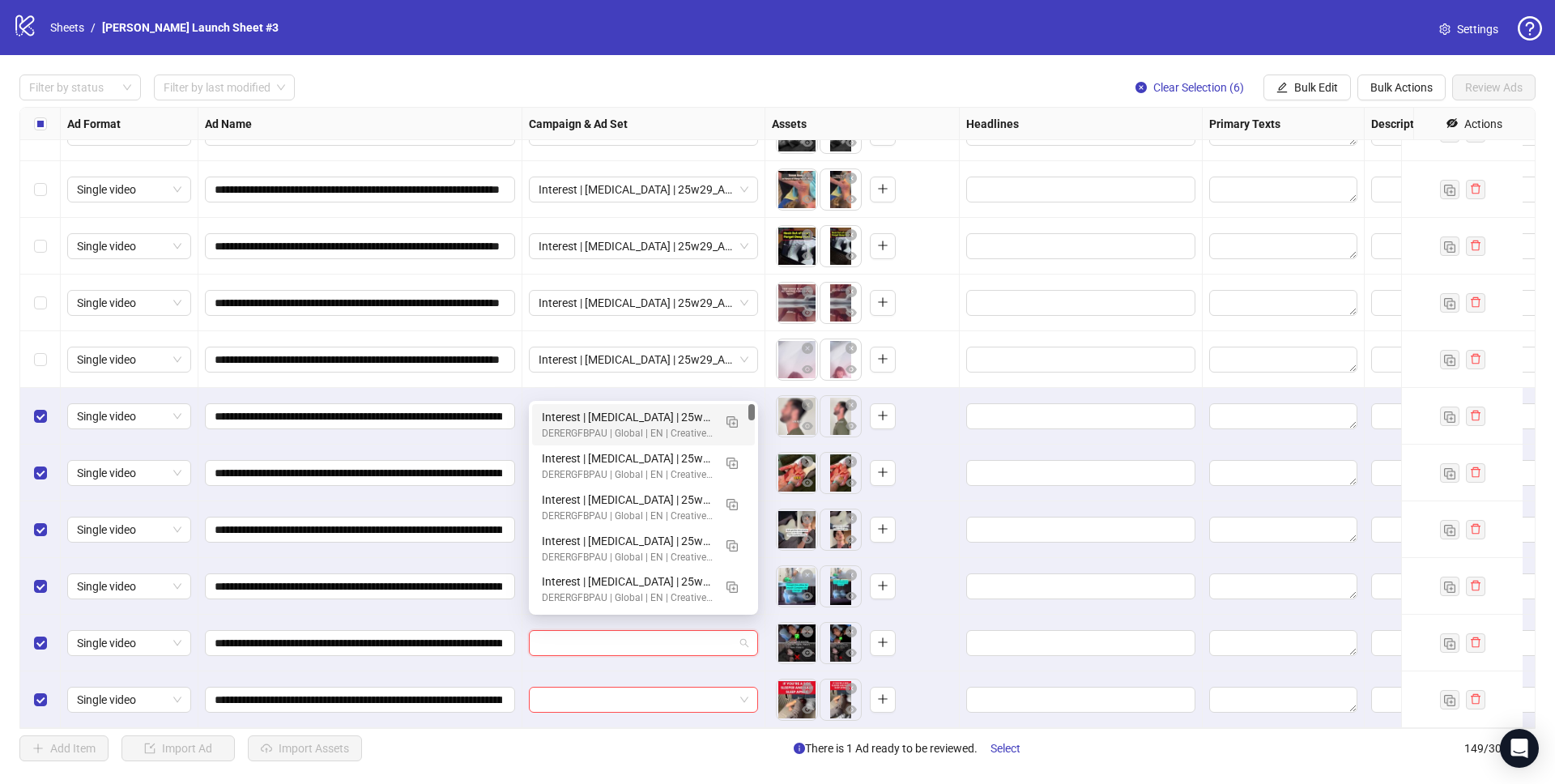
click at [650, 636] on input "search" at bounding box center [636, 643] width 196 height 25
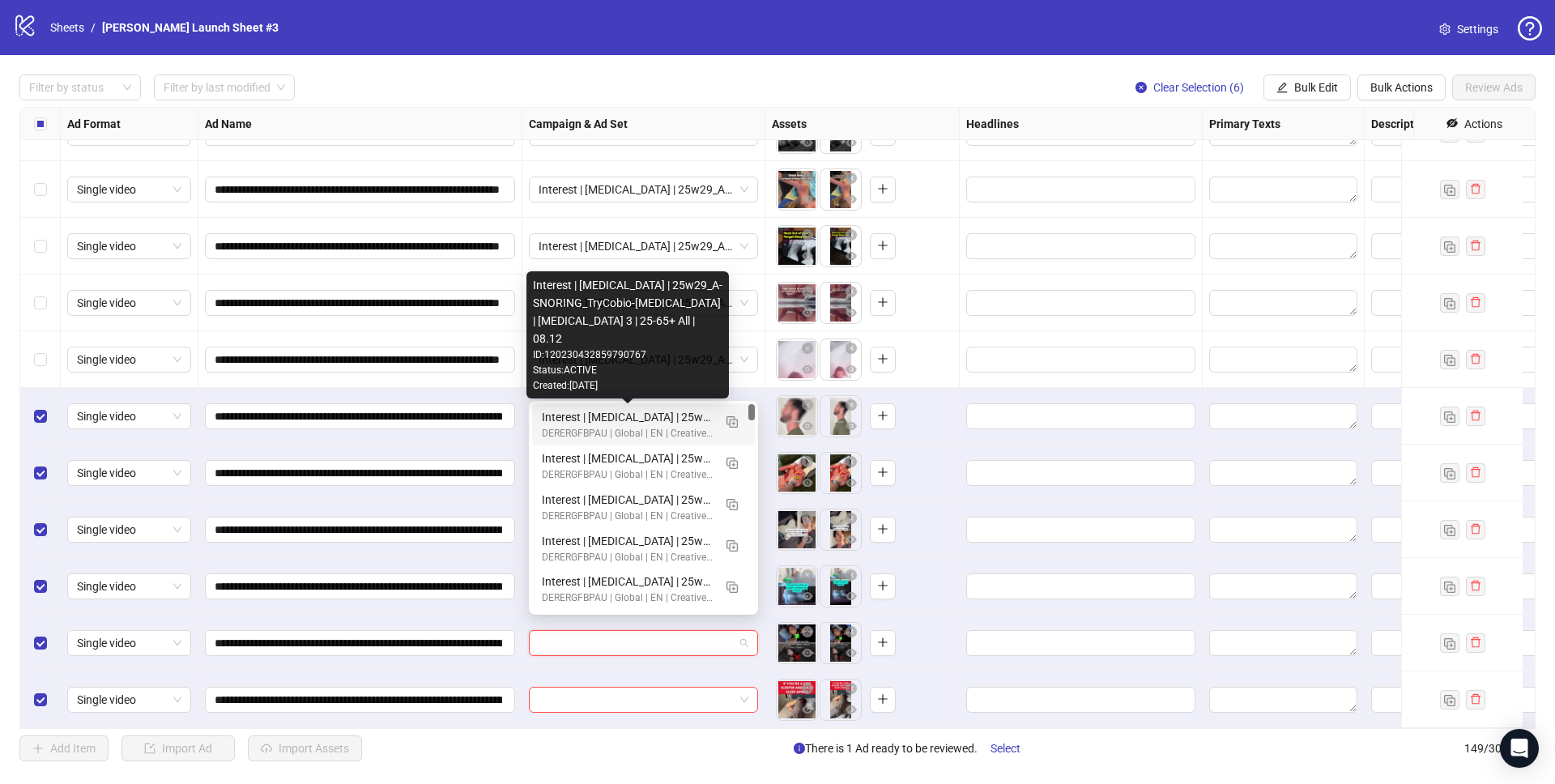
click at [649, 412] on div "Interest | Memory foam | 25w29_A-SNORING_TryCobio-Apnea | Sleep apnea 3 | 25-65…" at bounding box center [626, 417] width 171 height 18
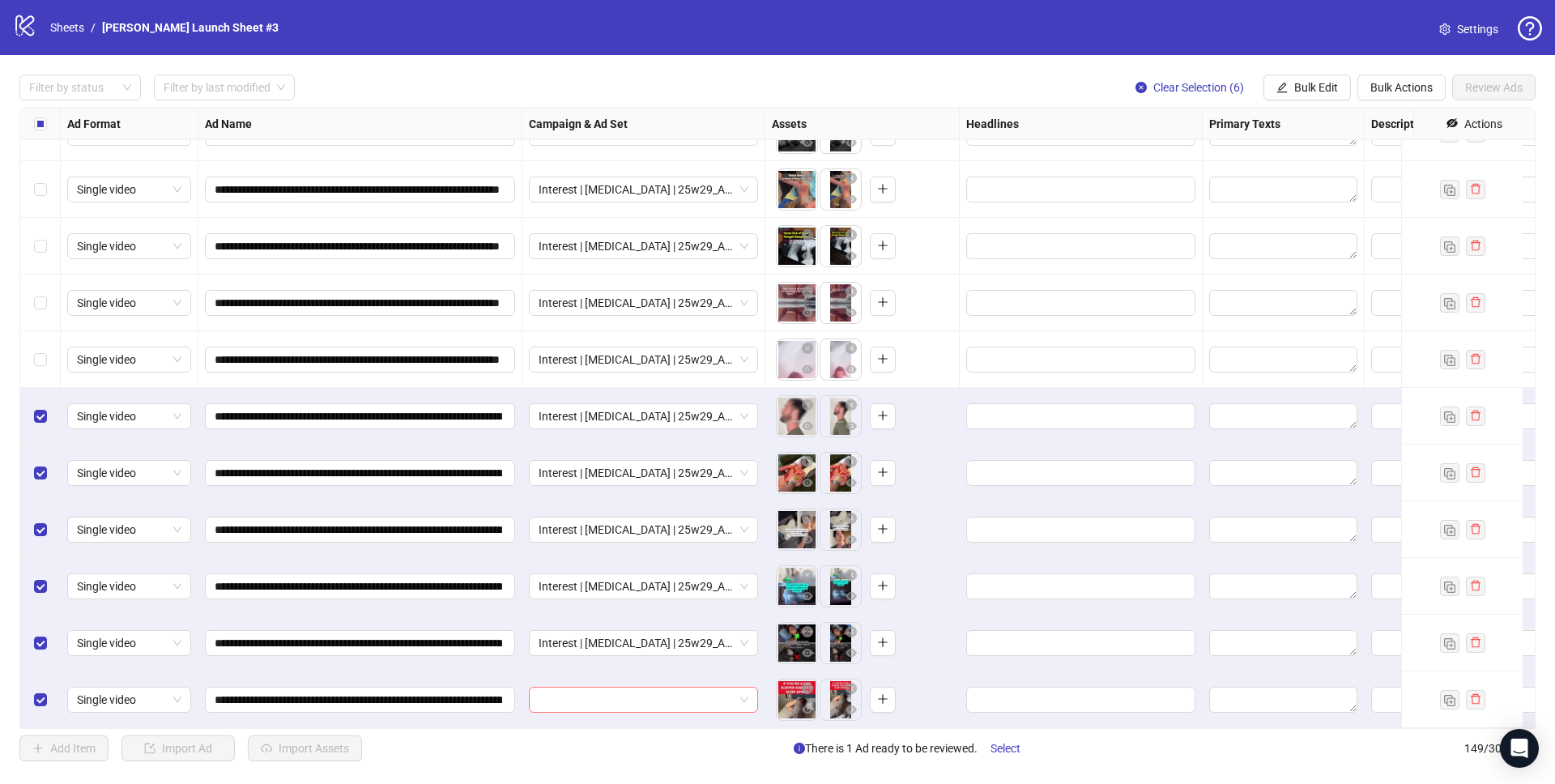
click at [656, 687] on input "search" at bounding box center [636, 699] width 196 height 25
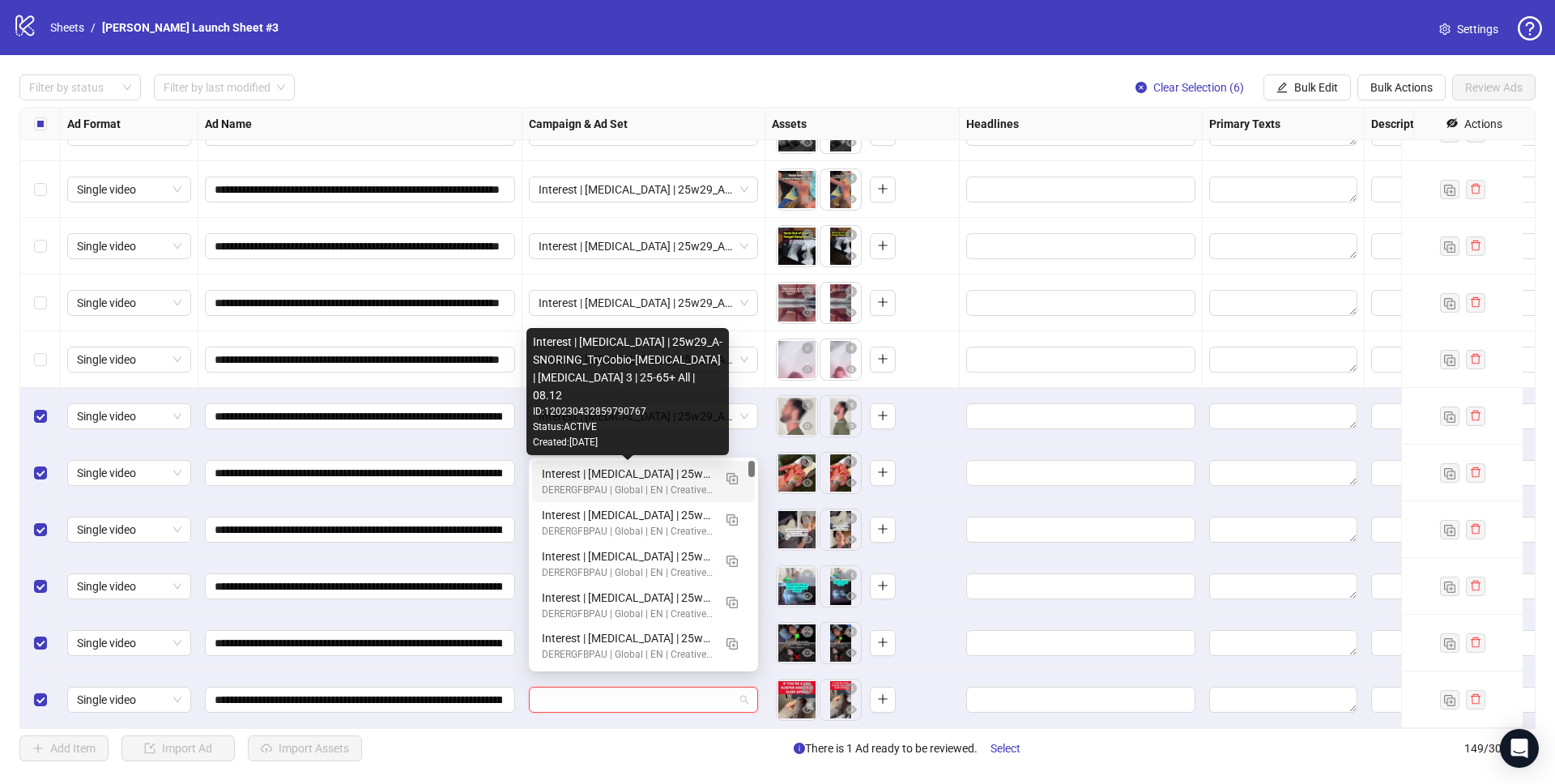
click at [662, 467] on div "Interest | Memory foam | 25w29_A-SNORING_TryCobio-Apnea | Sleep apnea 3 | 25-65…" at bounding box center [626, 474] width 171 height 18
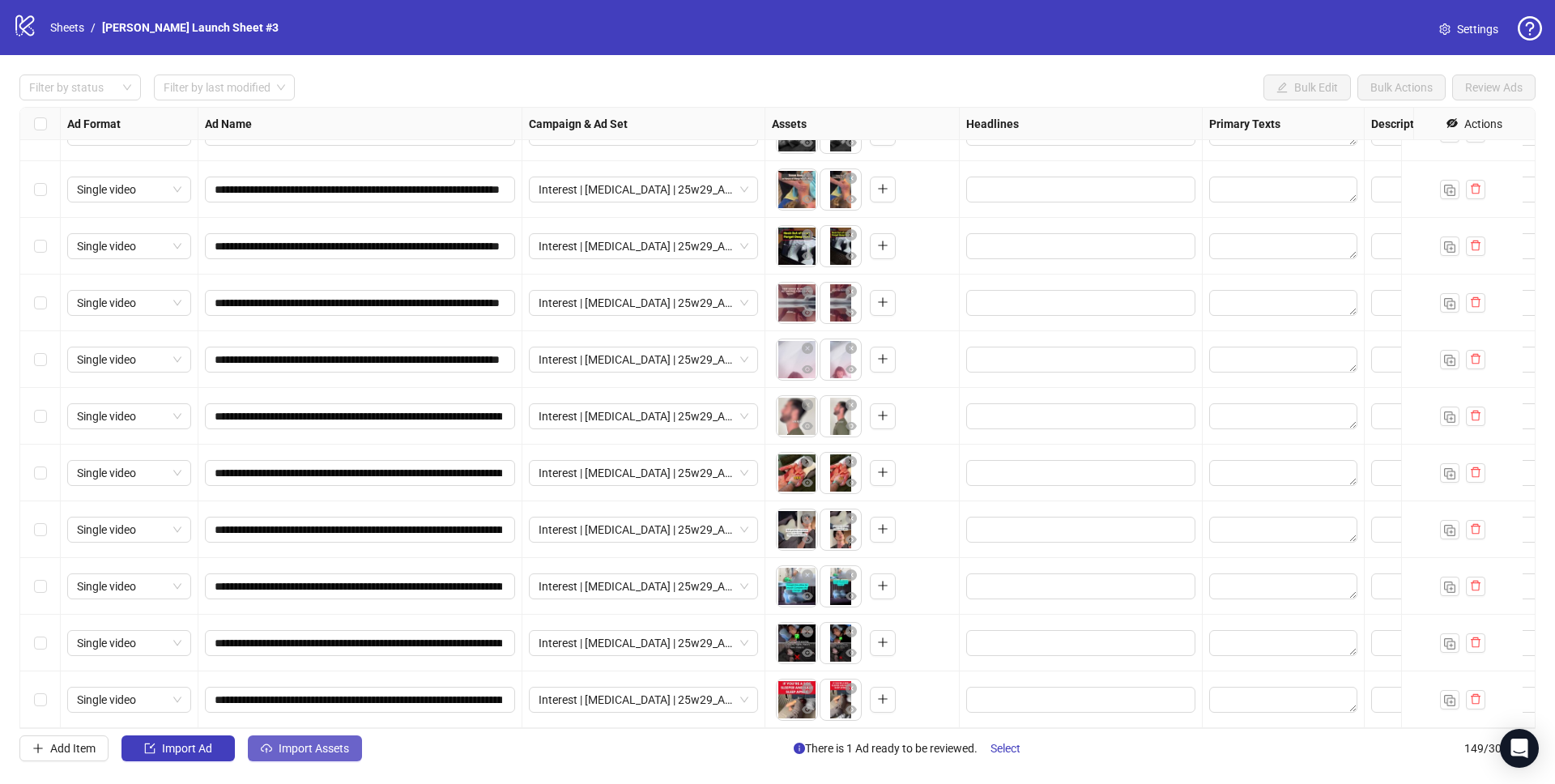
click at [301, 742] on span "Import Assets" at bounding box center [313, 747] width 70 height 13
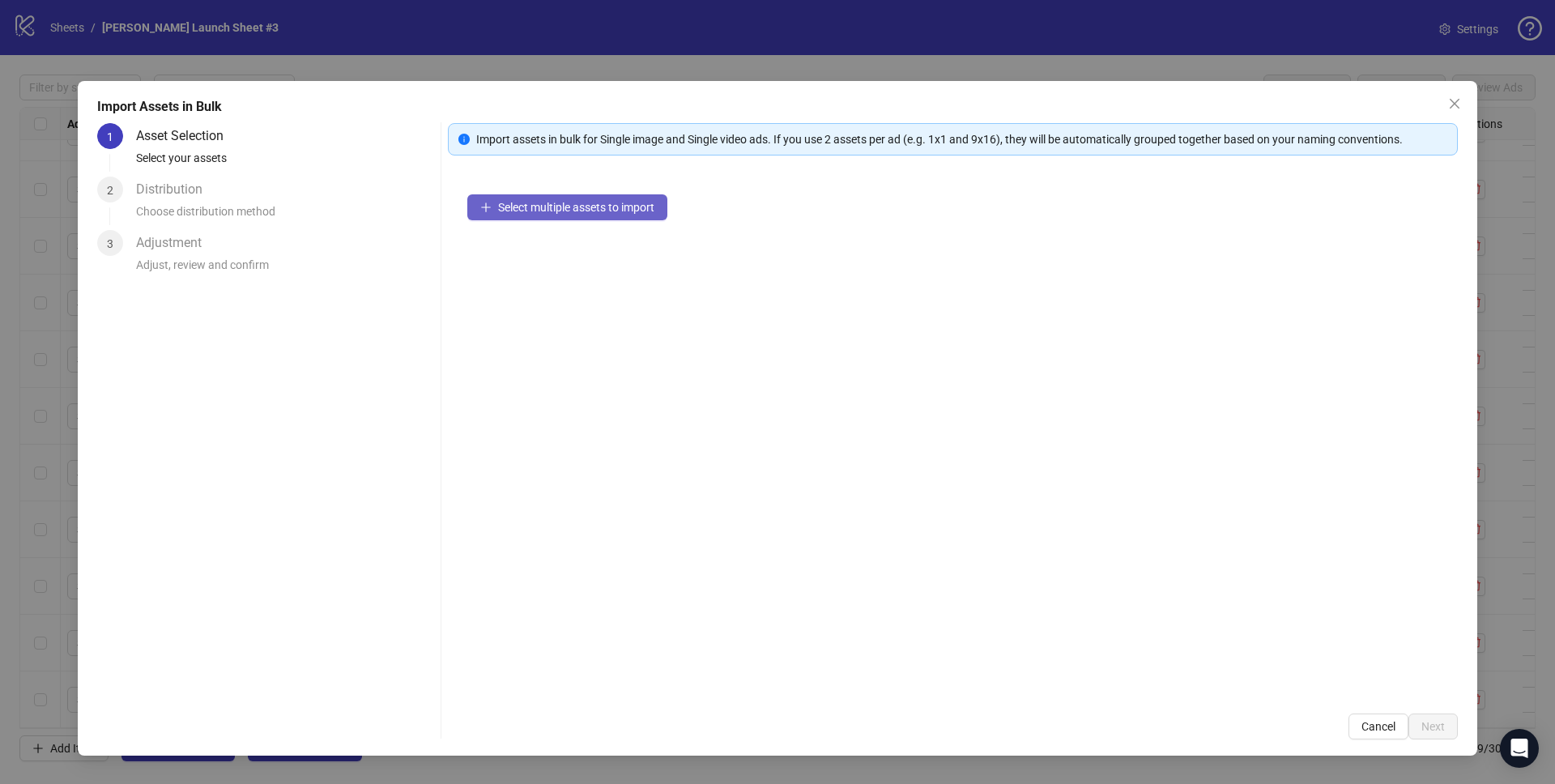
click at [555, 204] on span "Select multiple assets to import" at bounding box center [576, 206] width 156 height 13
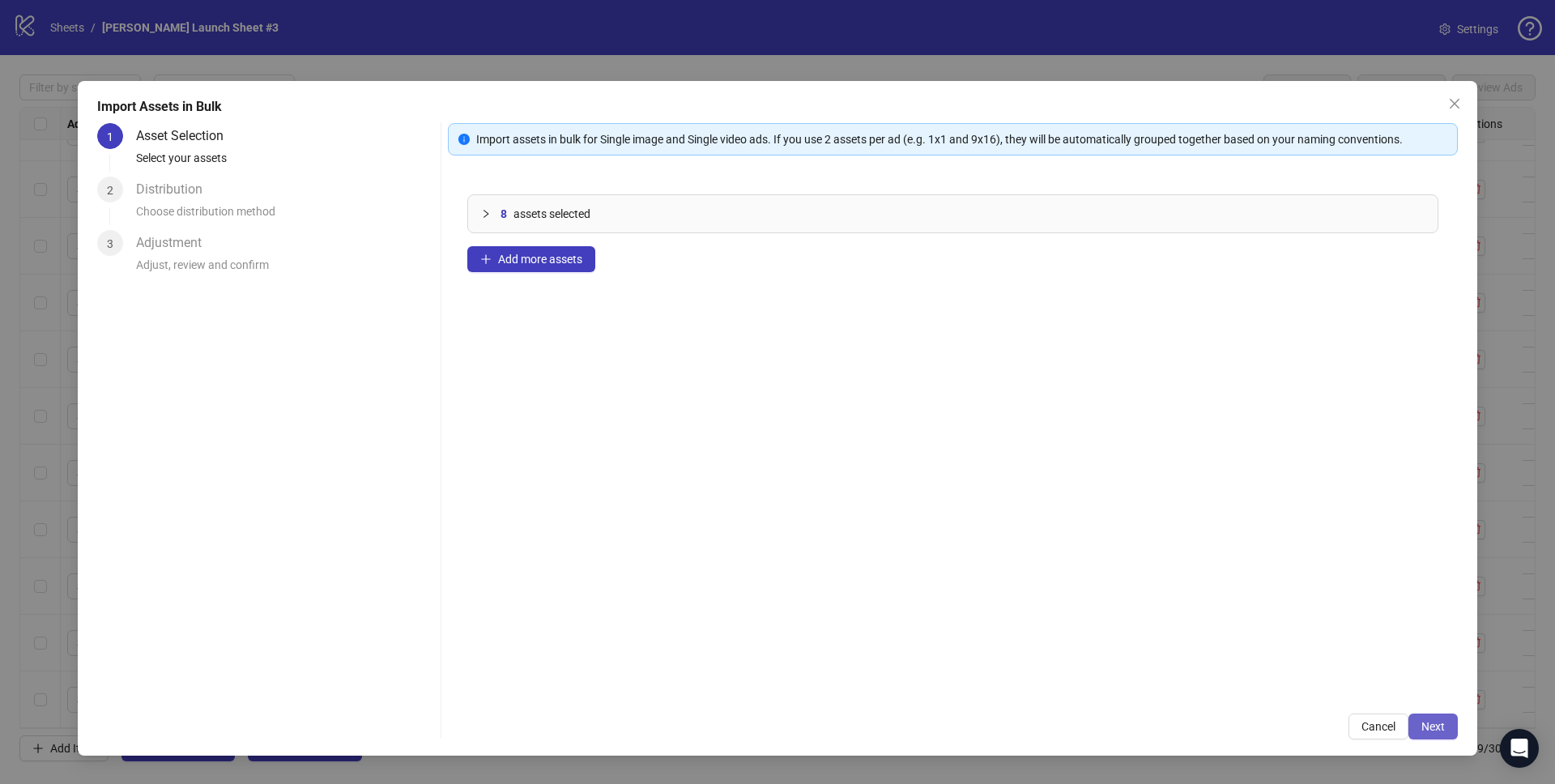
click at [1430, 728] on span "Next" at bounding box center [1433, 726] width 24 height 13
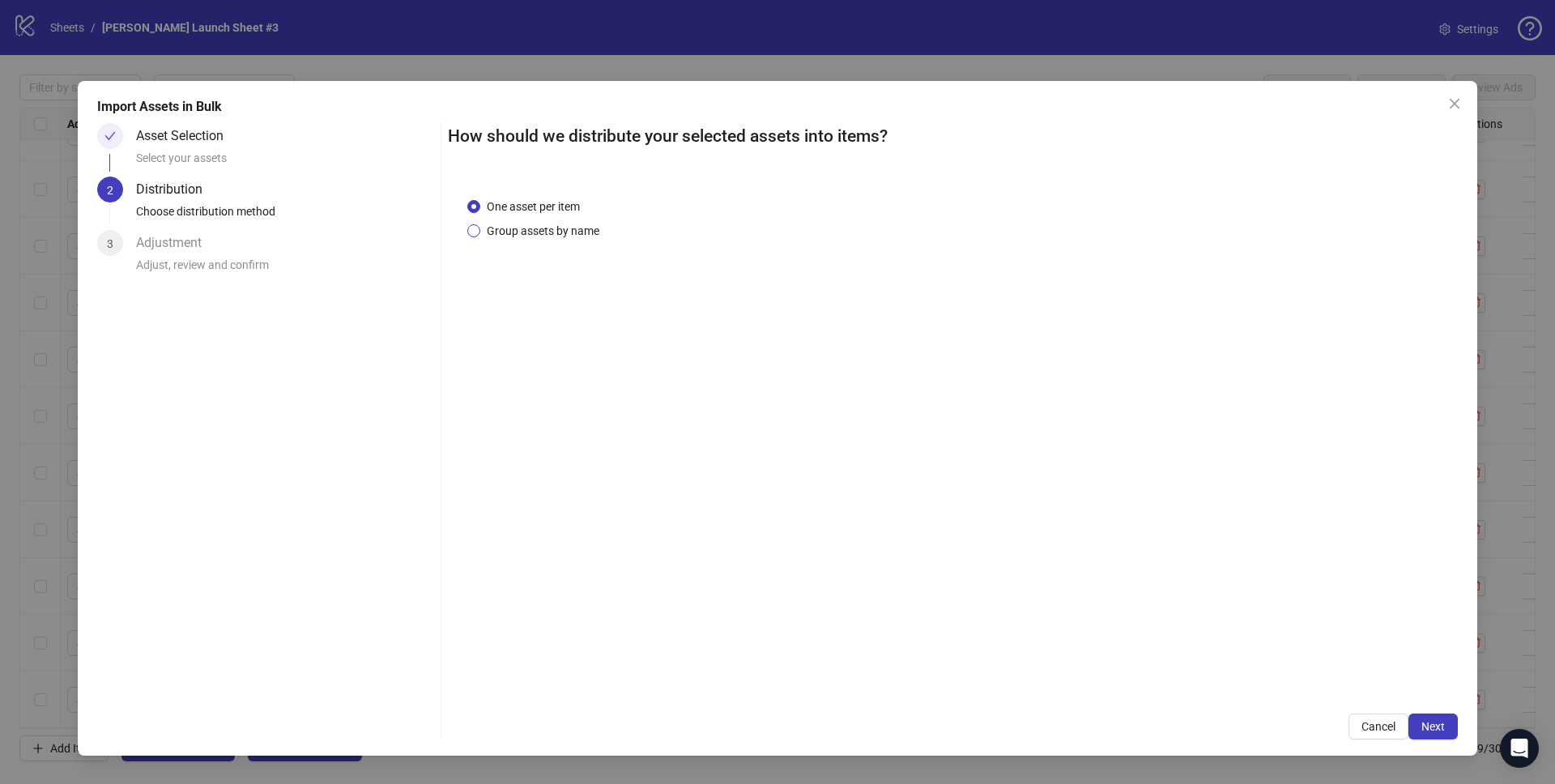
click at [549, 231] on span "Group assets by name" at bounding box center [542, 231] width 125 height 18
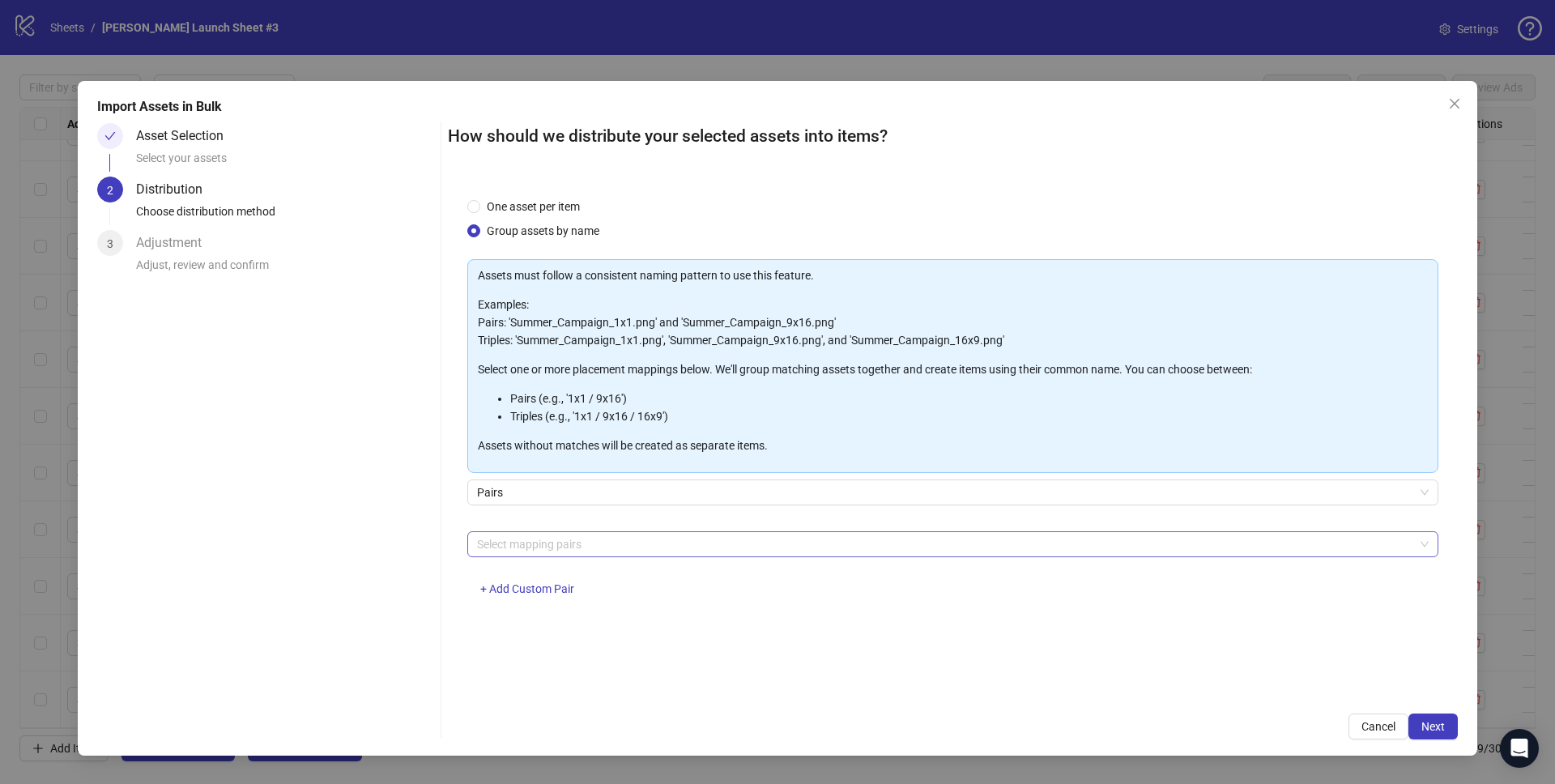
click at [540, 541] on div at bounding box center [943, 543] width 947 height 23
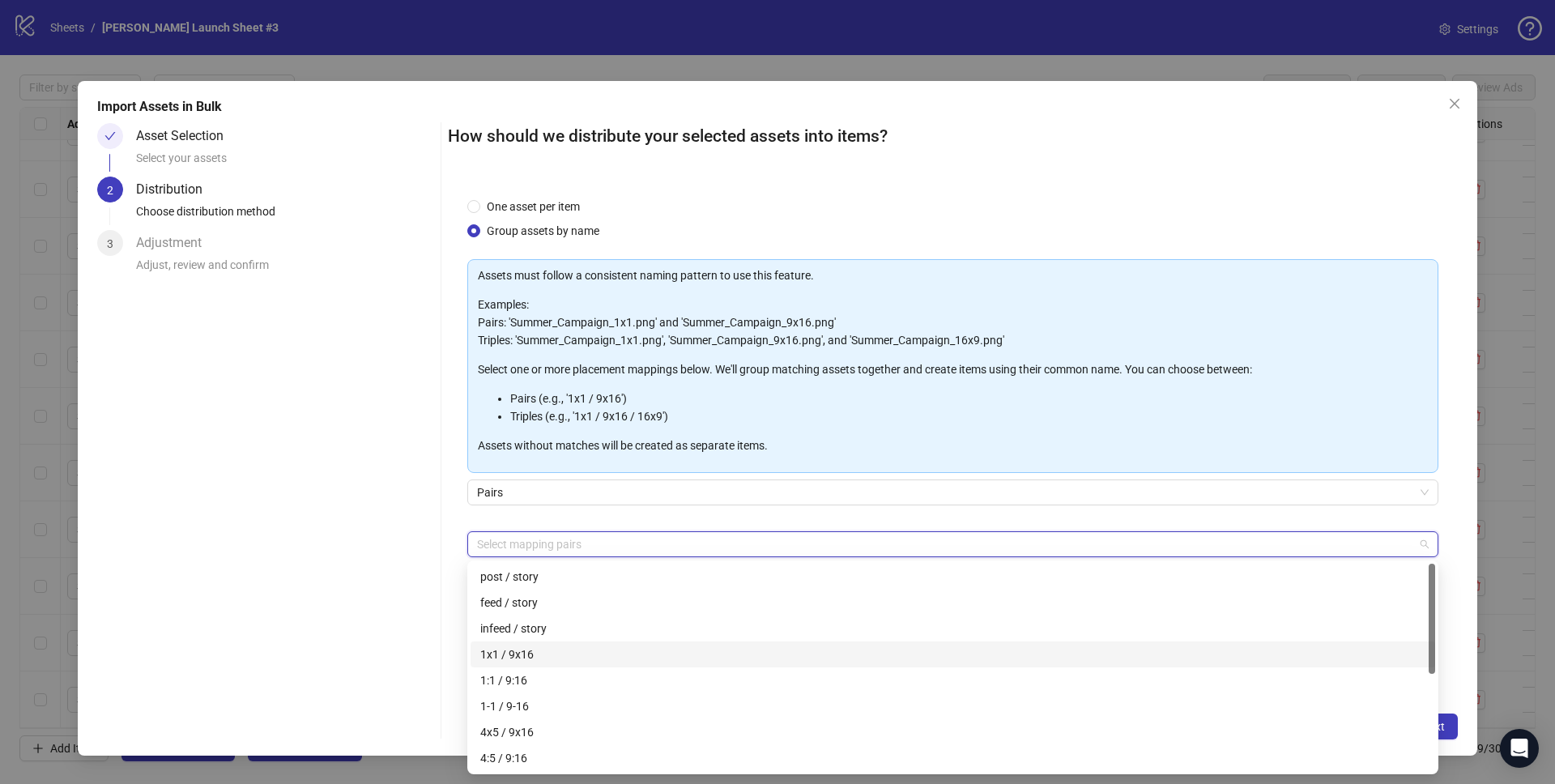
click at [526, 657] on div "1x1 / 9x16" at bounding box center [952, 654] width 945 height 18
click at [1460, 553] on div "Import Assets in Bulk Asset Selection Select your assets 2 Distribution Choose …" at bounding box center [778, 418] width 1400 height 674
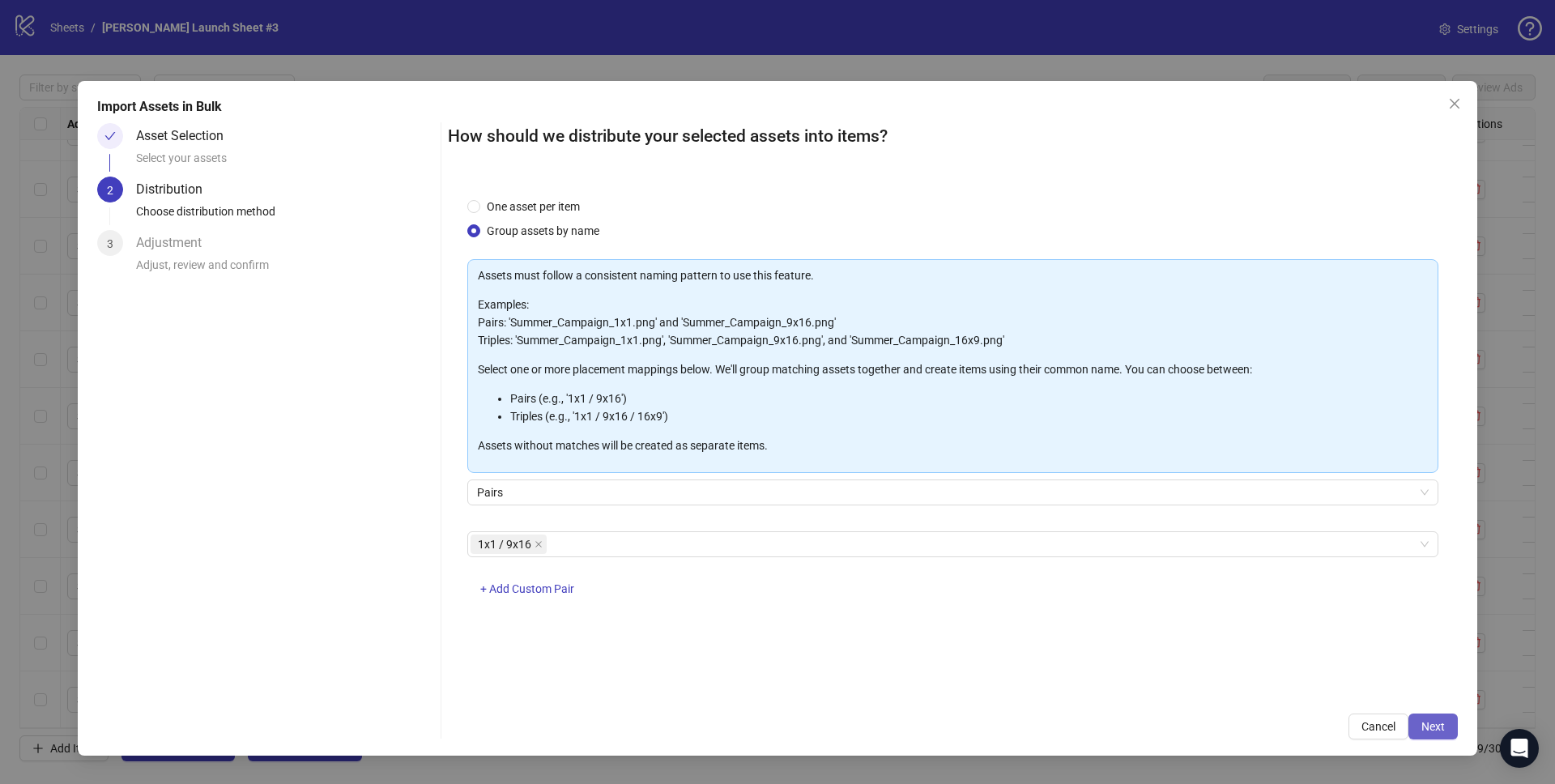
click at [1450, 726] on button "Next" at bounding box center [1433, 726] width 49 height 26
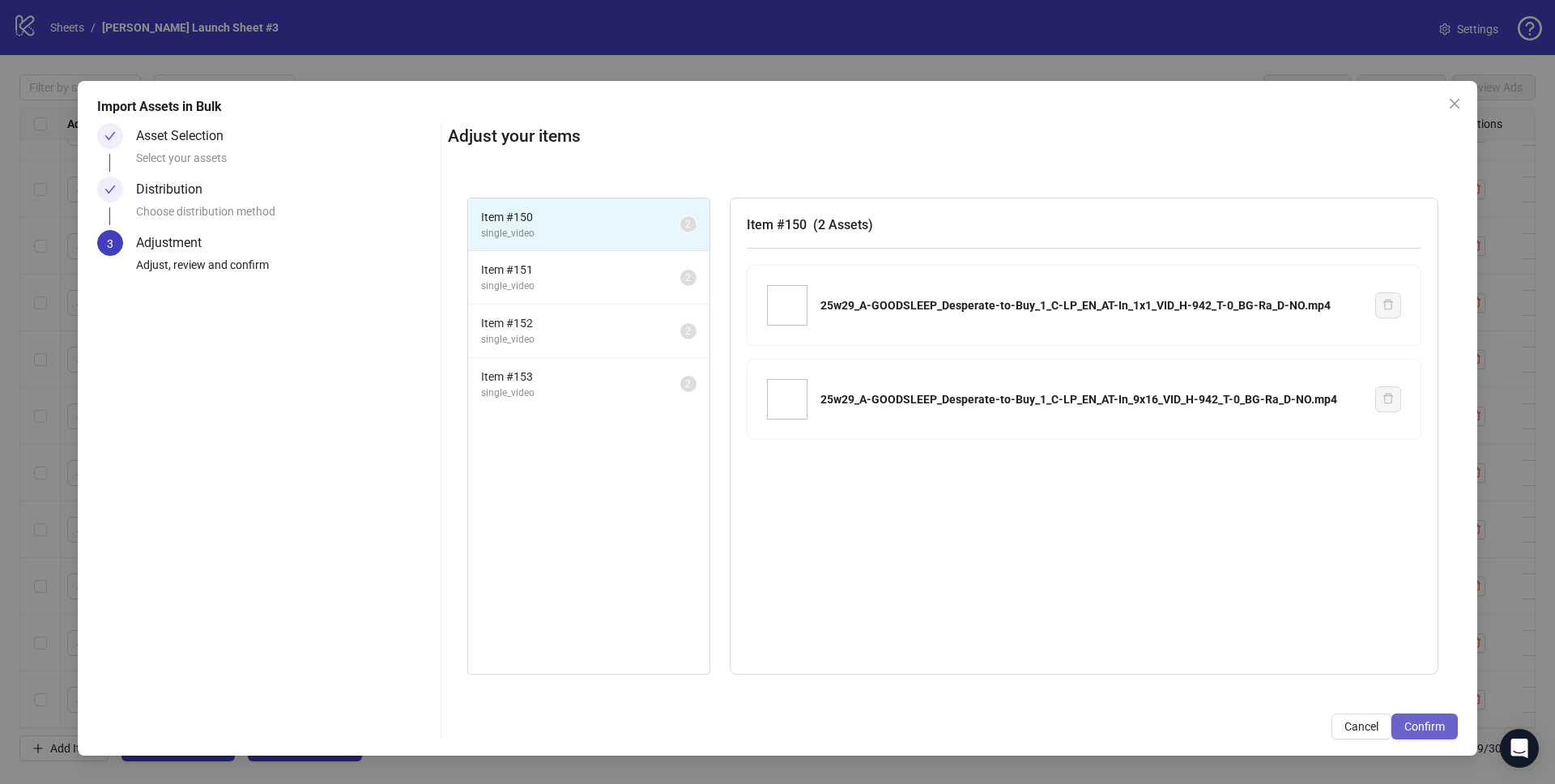
click at [1444, 734] on button "Confirm" at bounding box center [1425, 726] width 66 height 26
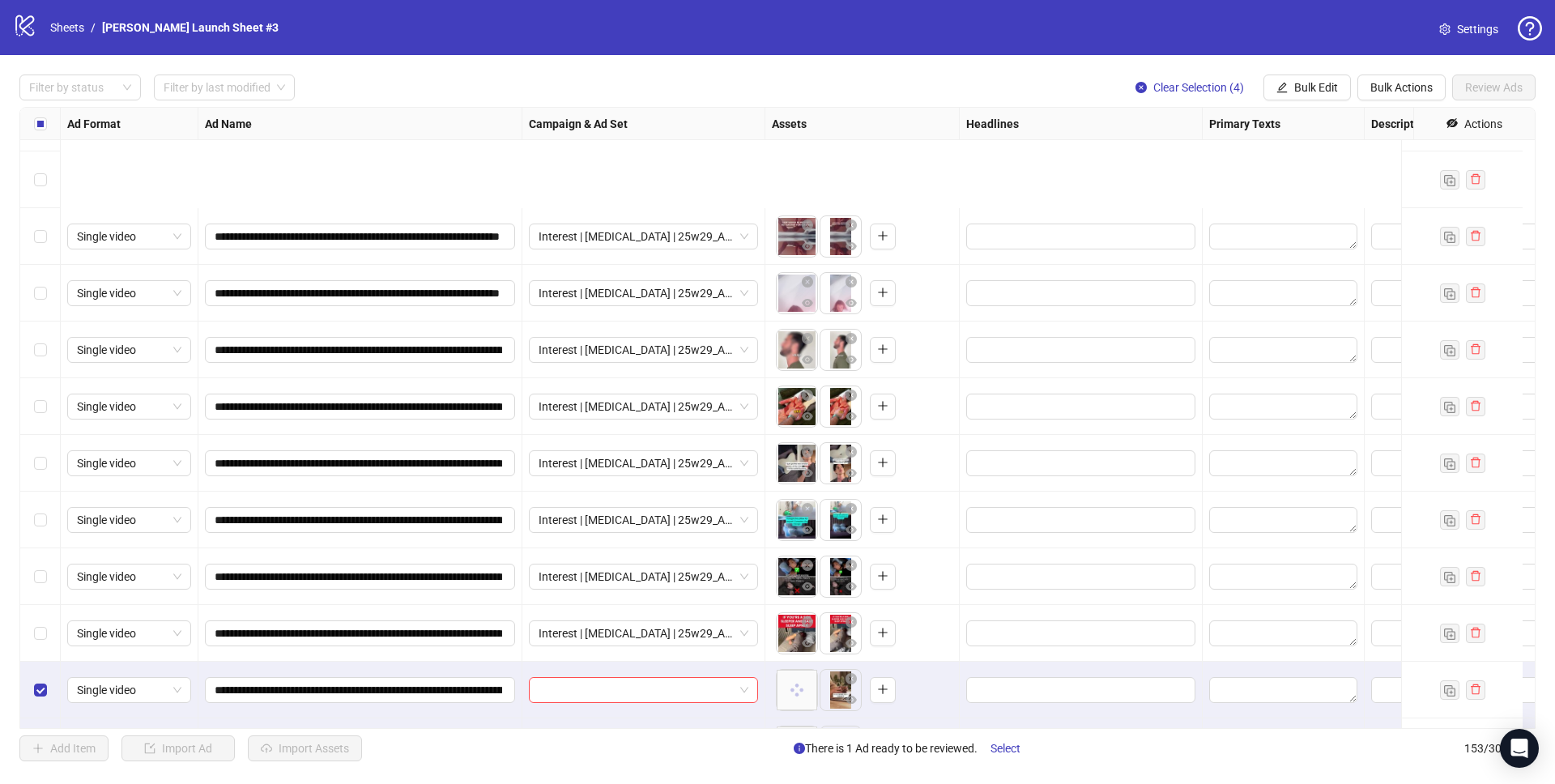
scroll to position [8095, 0]
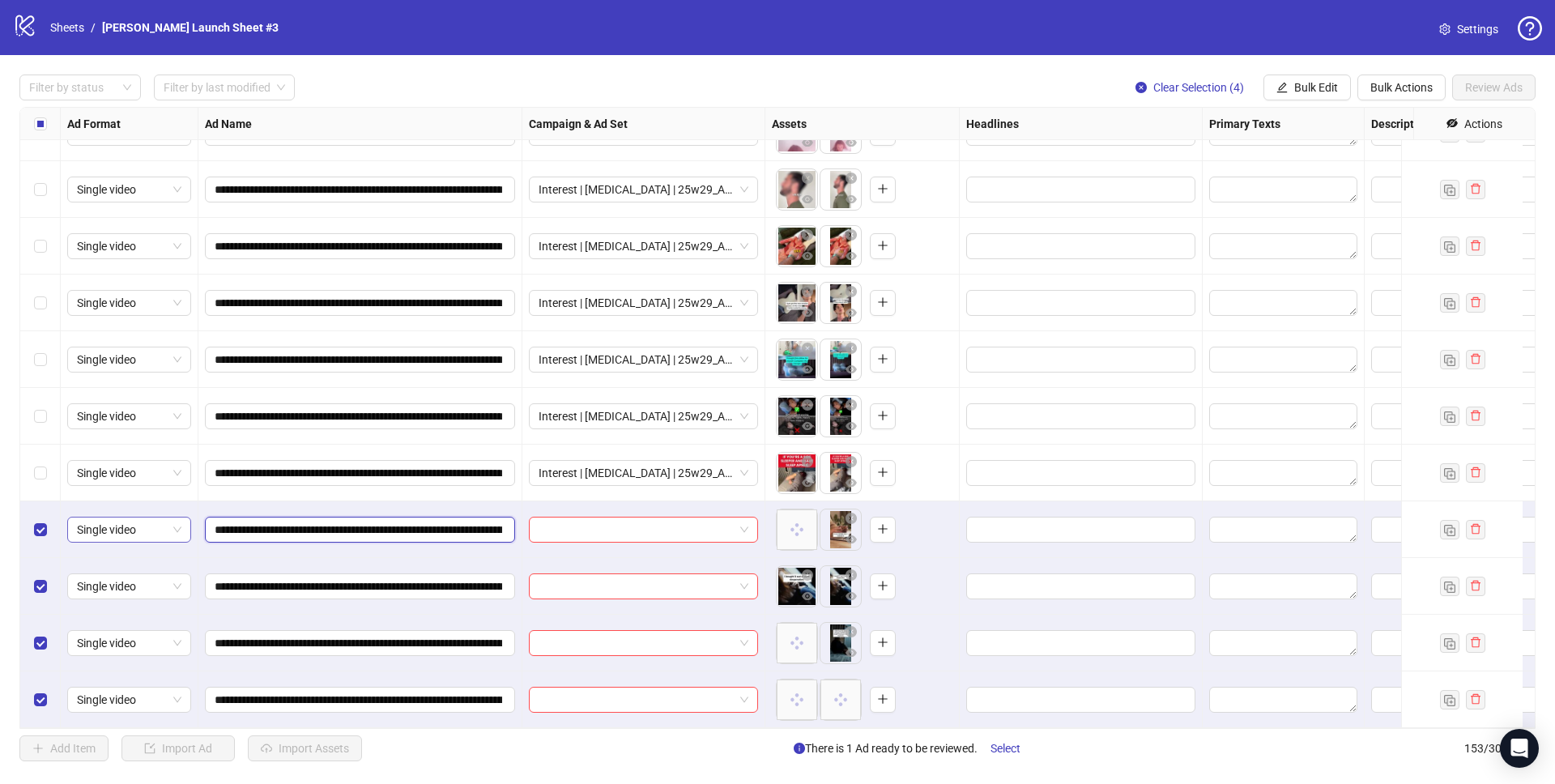
drag, startPoint x: 419, startPoint y: 514, endPoint x: 75, endPoint y: 523, distance: 344.1
click at [589, 517] on input "search" at bounding box center [636, 529] width 196 height 25
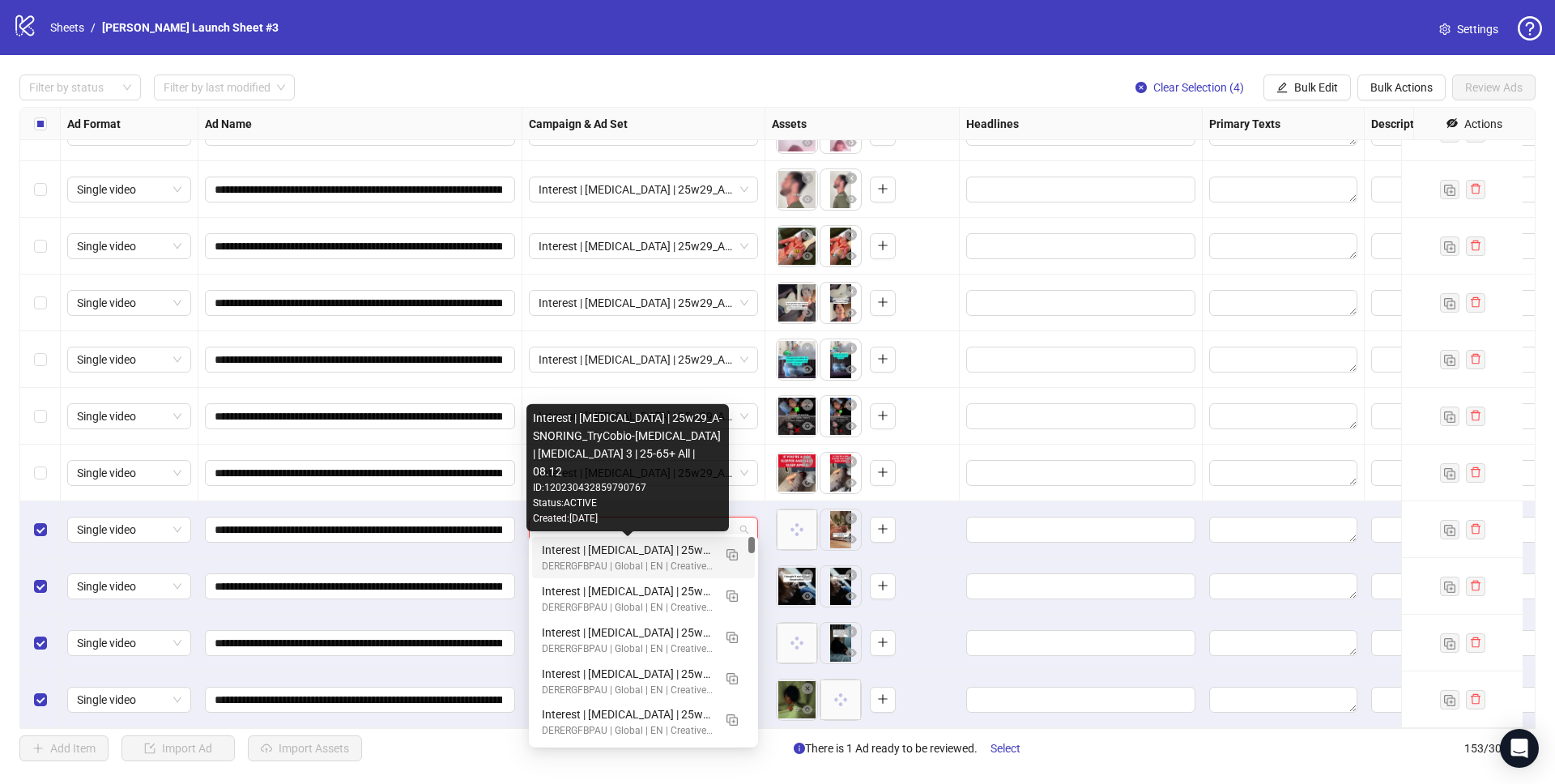
click at [582, 547] on div "Interest | Memory foam | 25w29_A-SNORING_TryCobio-Apnea | Sleep apnea 3 | 25-65…" at bounding box center [626, 550] width 171 height 18
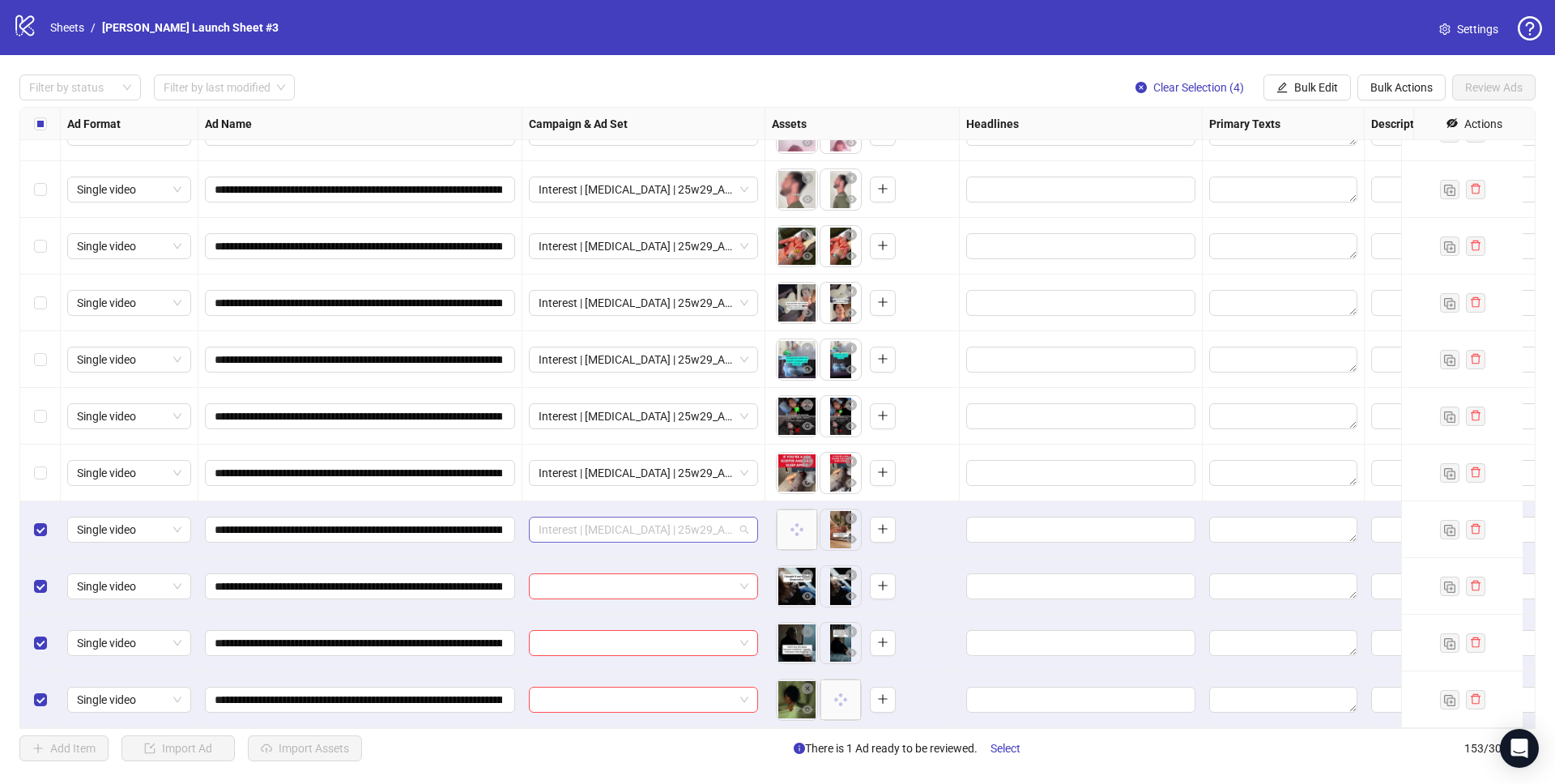
click at [614, 517] on span "Interest | Memory foam | 25w29_A-SNORING_TryCobio-Apnea | Sleep apnea 3 | 25-65…" at bounding box center [643, 529] width 209 height 25
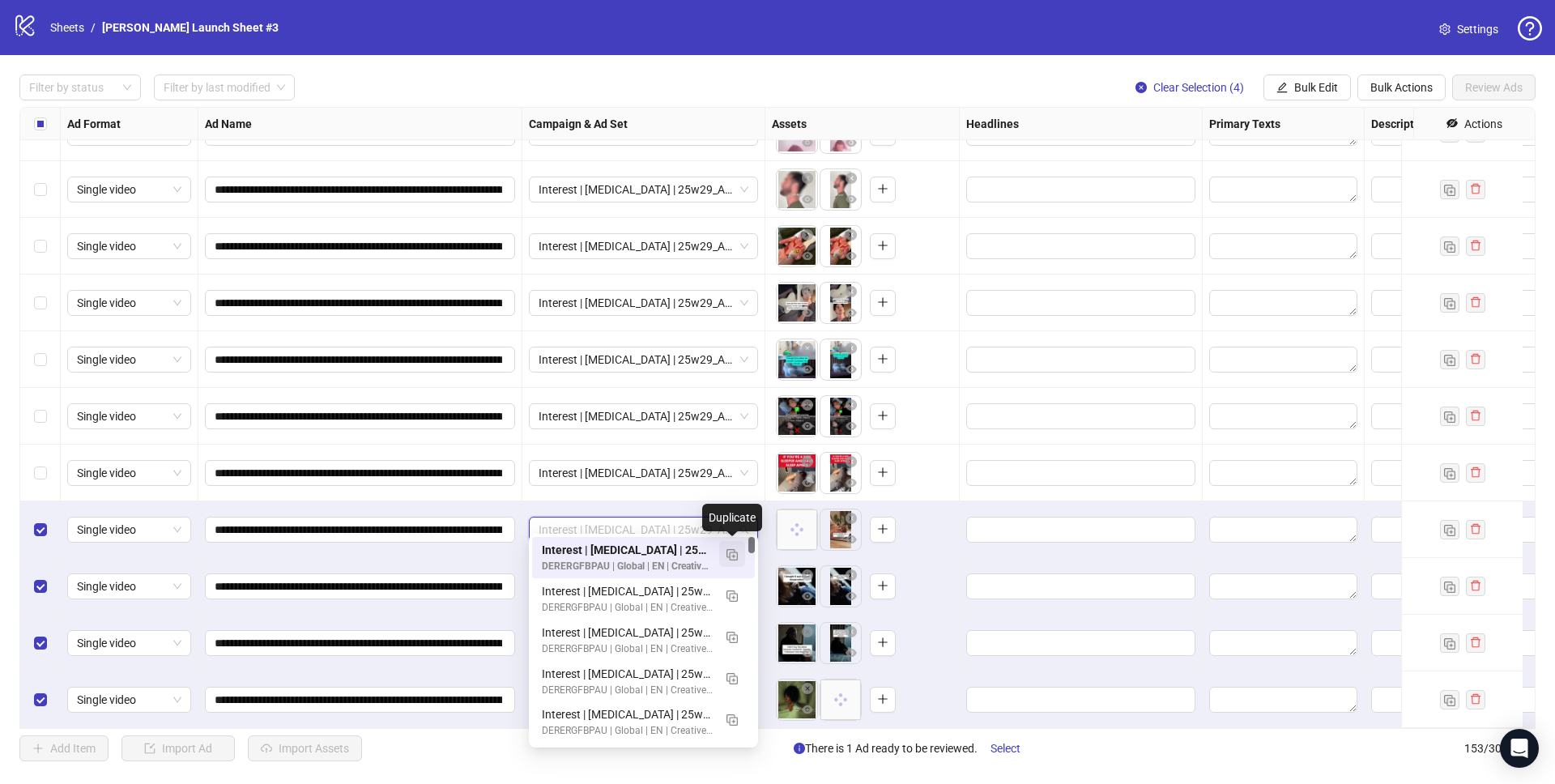
click at [734, 556] on img "button" at bounding box center [731, 554] width 11 height 11
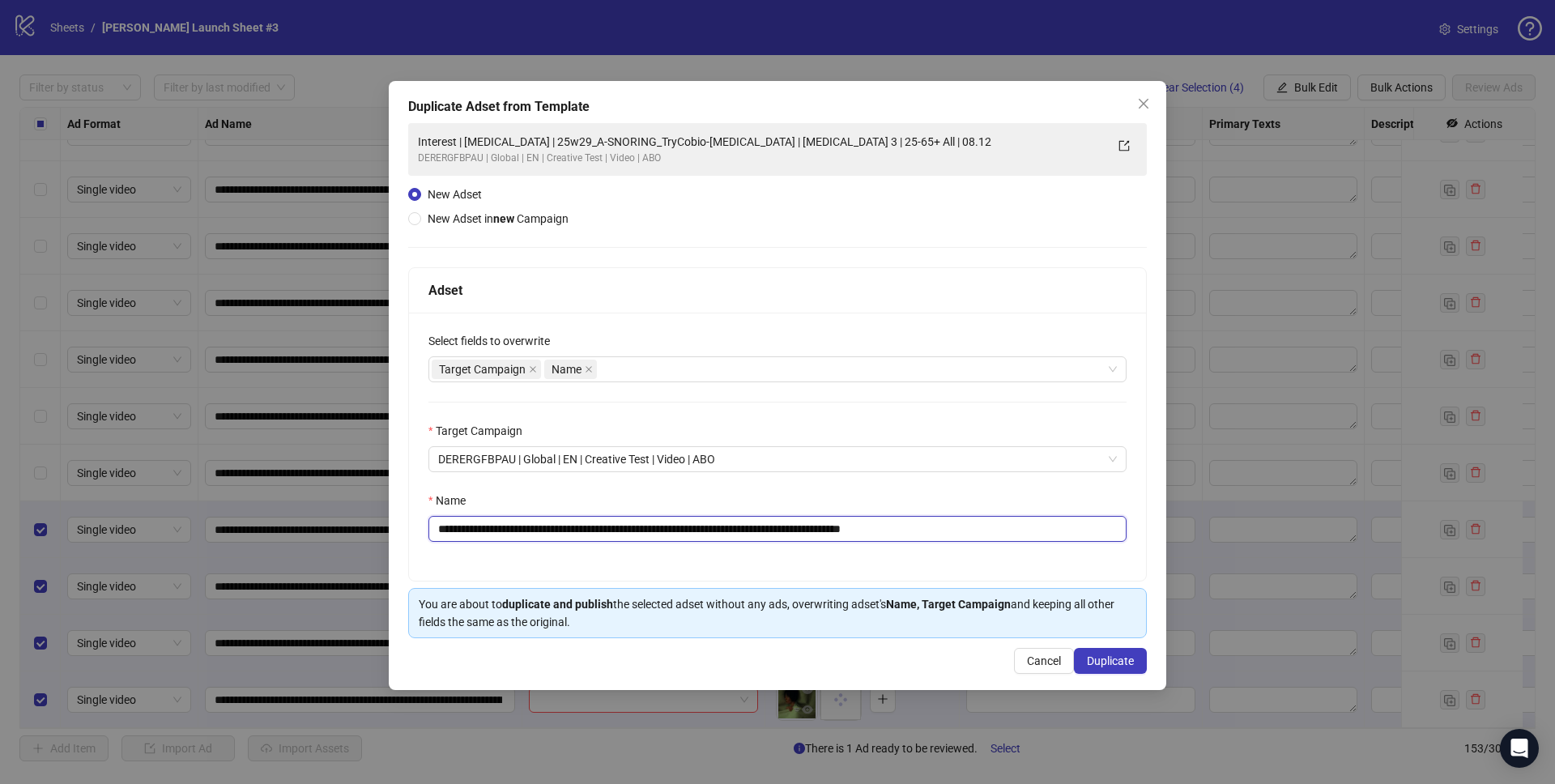
drag, startPoint x: 746, startPoint y: 525, endPoint x: 564, endPoint y: 526, distance: 182.0
click at [564, 526] on input "**********" at bounding box center [778, 528] width 698 height 26
paste input "****"
drag, startPoint x: 942, startPoint y: 528, endPoint x: 1123, endPoint y: 546, distance: 181.9
click at [1112, 545] on div "**********" at bounding box center [778, 445] width 737 height 268
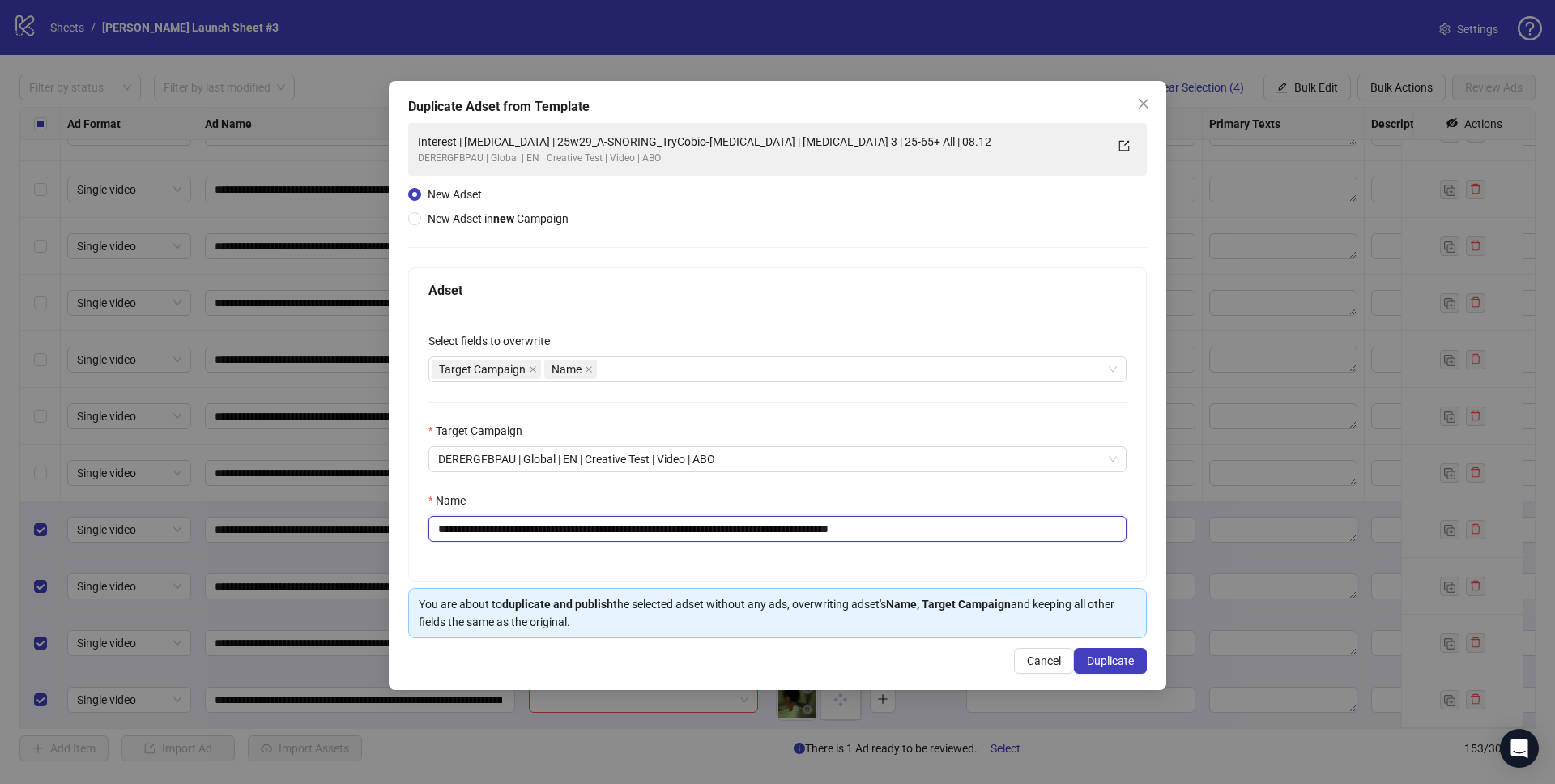
type input "**********"
click at [1140, 551] on div "**********" at bounding box center [778, 445] width 737 height 268
drag, startPoint x: 1107, startPoint y: 660, endPoint x: 1097, endPoint y: 662, distance: 10.2
click at [1108, 660] on span "Duplicate" at bounding box center [1110, 660] width 47 height 13
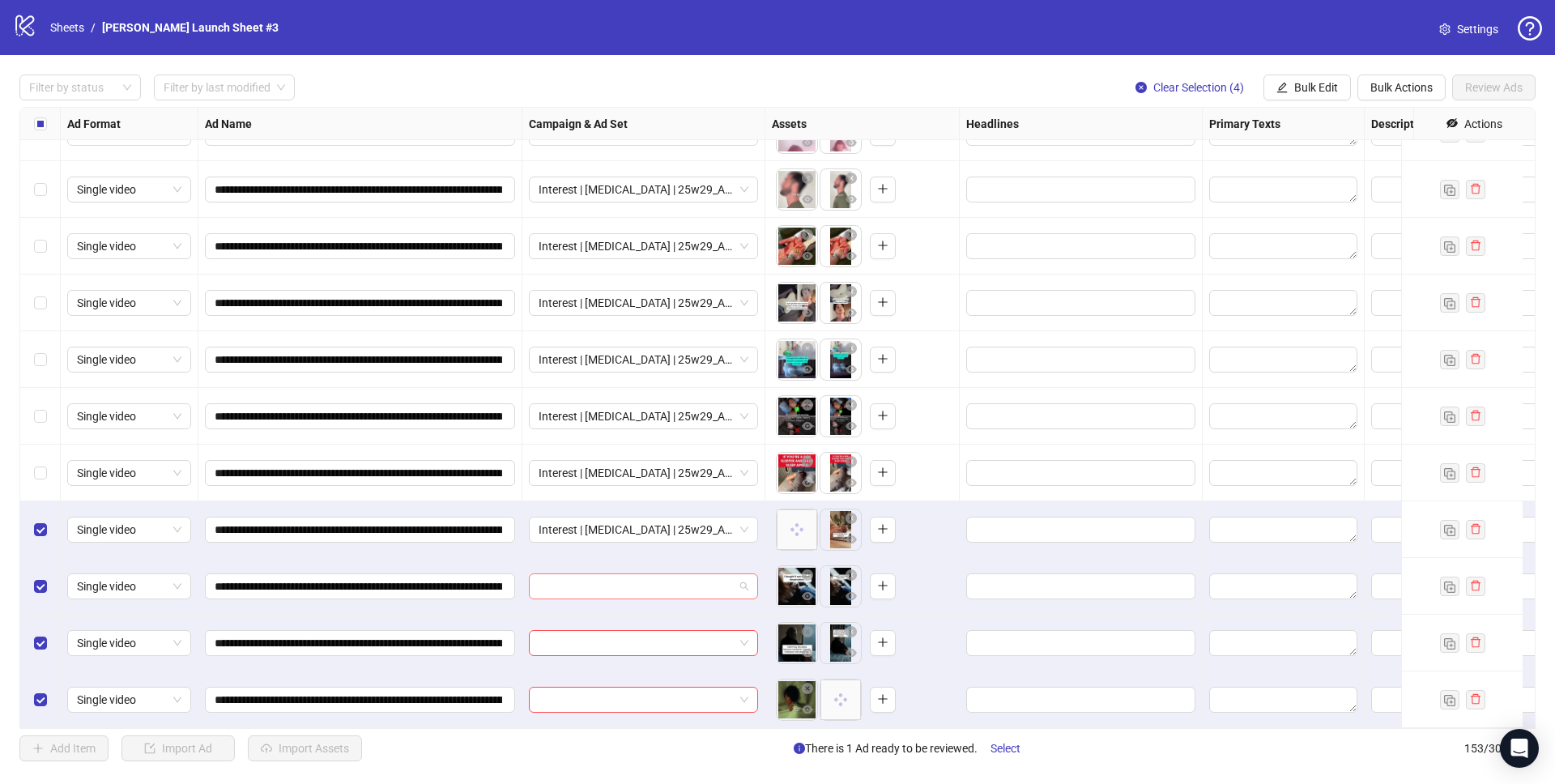
click at [672, 574] on input "search" at bounding box center [636, 586] width 196 height 25
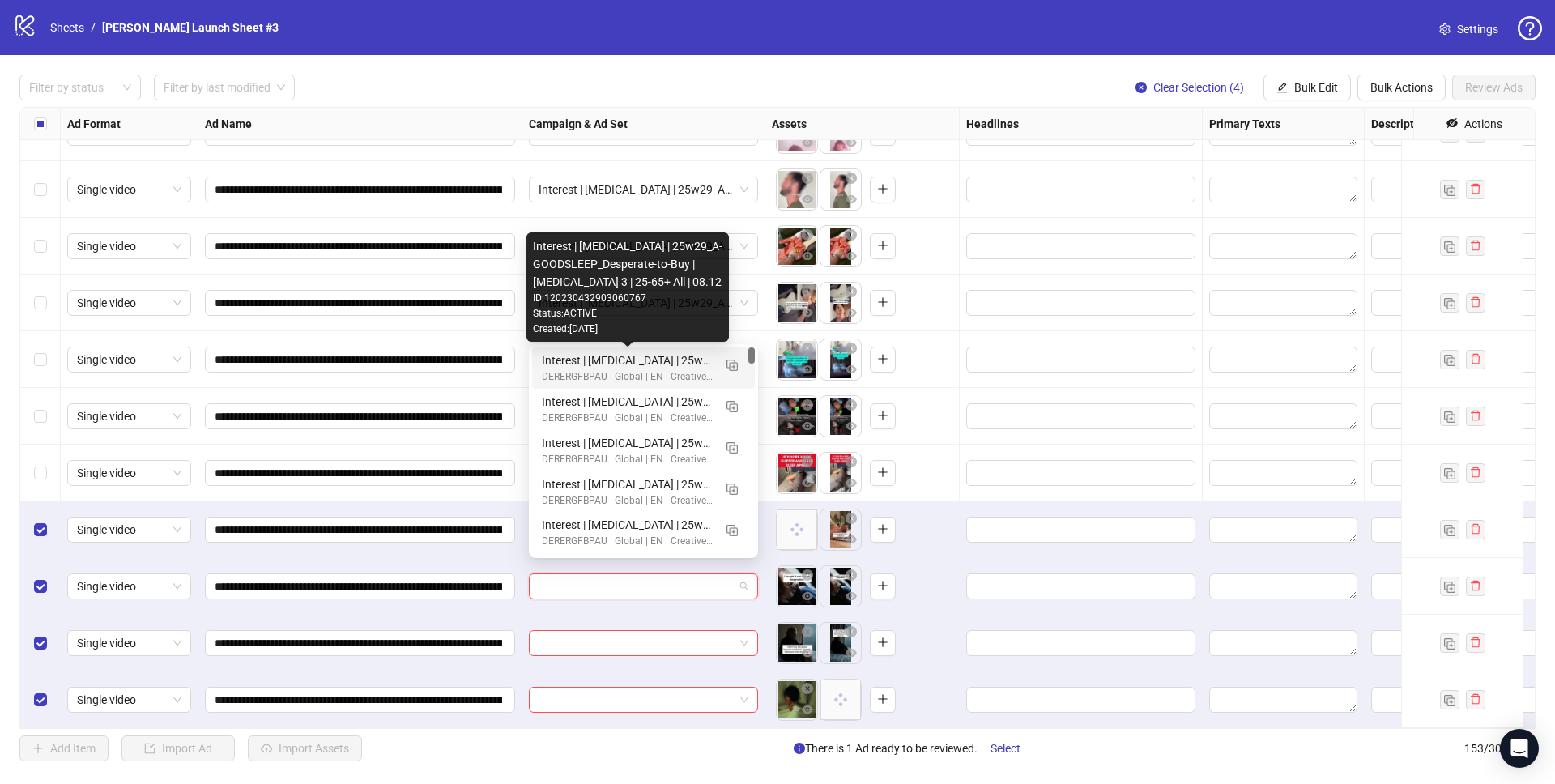
click at [621, 366] on div "Interest | Memory foam | 25w29_A-GOODSLEEP_Desperate-to-Buy | Sleep apnea 3 | 2…" at bounding box center [626, 360] width 171 height 18
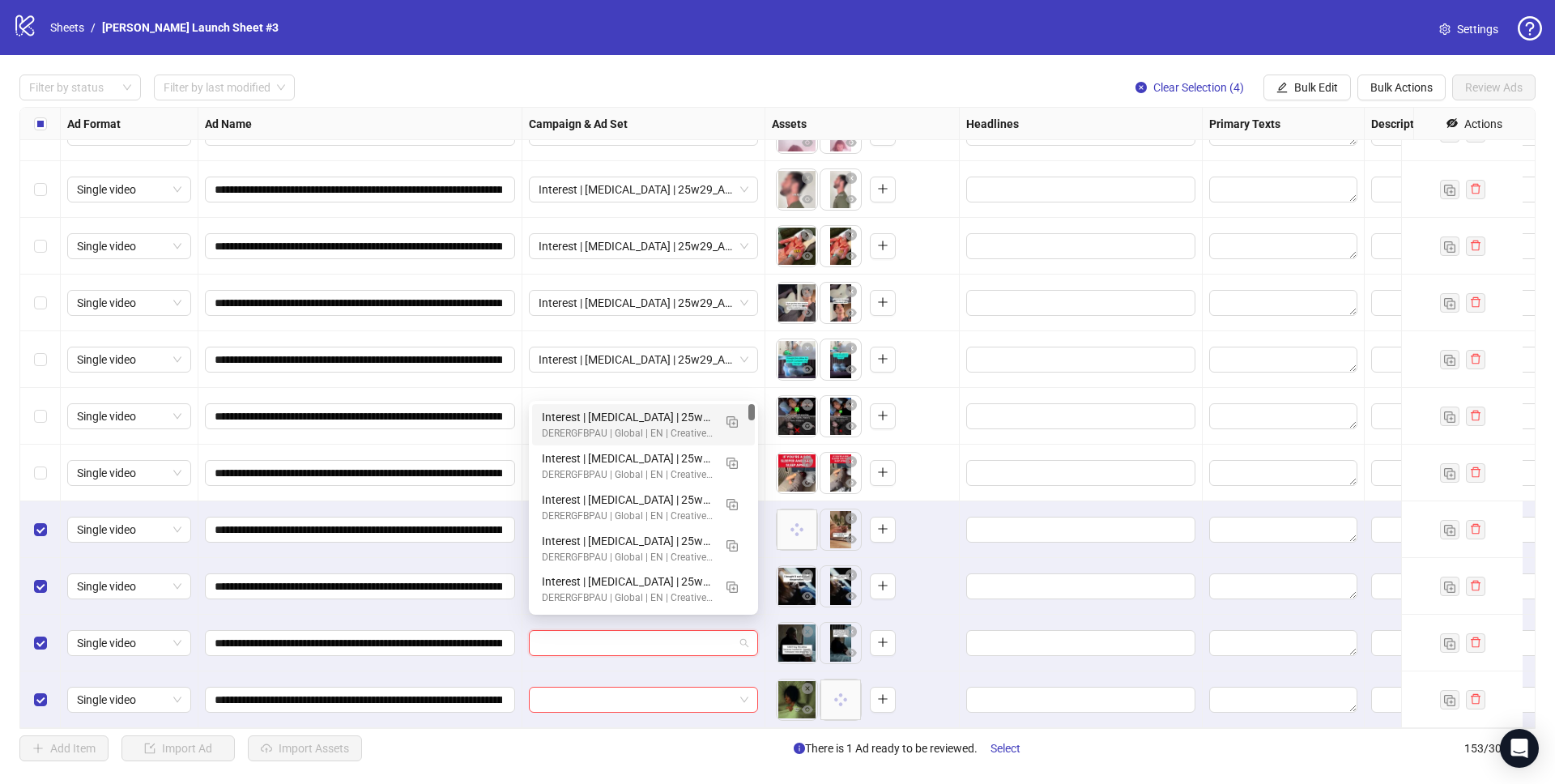
click at [623, 631] on input "search" at bounding box center [636, 643] width 196 height 25
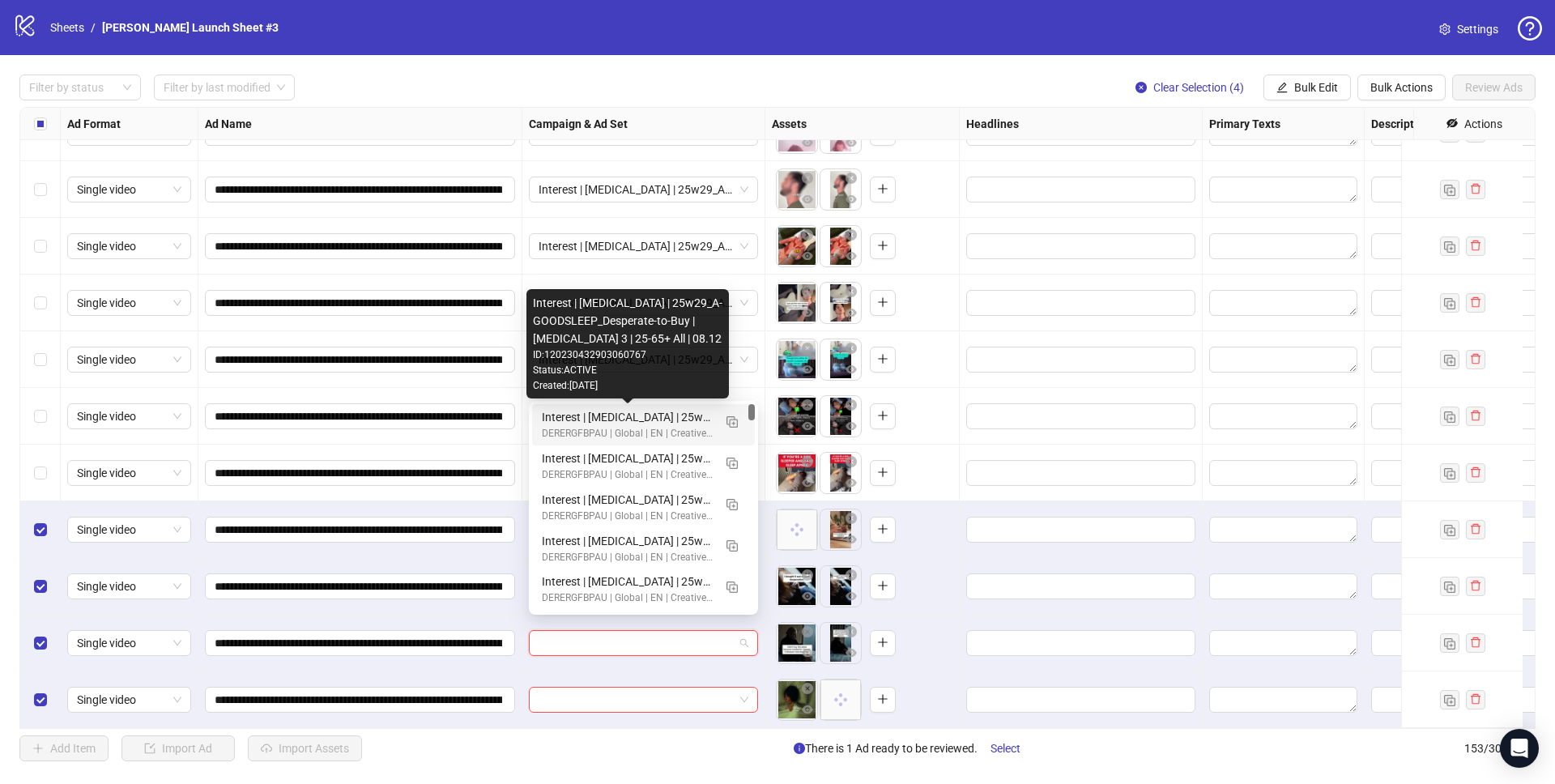
drag, startPoint x: 633, startPoint y: 421, endPoint x: 636, endPoint y: 440, distance: 19.2
click at [633, 421] on div "Interest | Memory foam | 25w29_A-GOODSLEEP_Desperate-to-Buy | Sleep apnea 3 | 2…" at bounding box center [626, 417] width 171 height 18
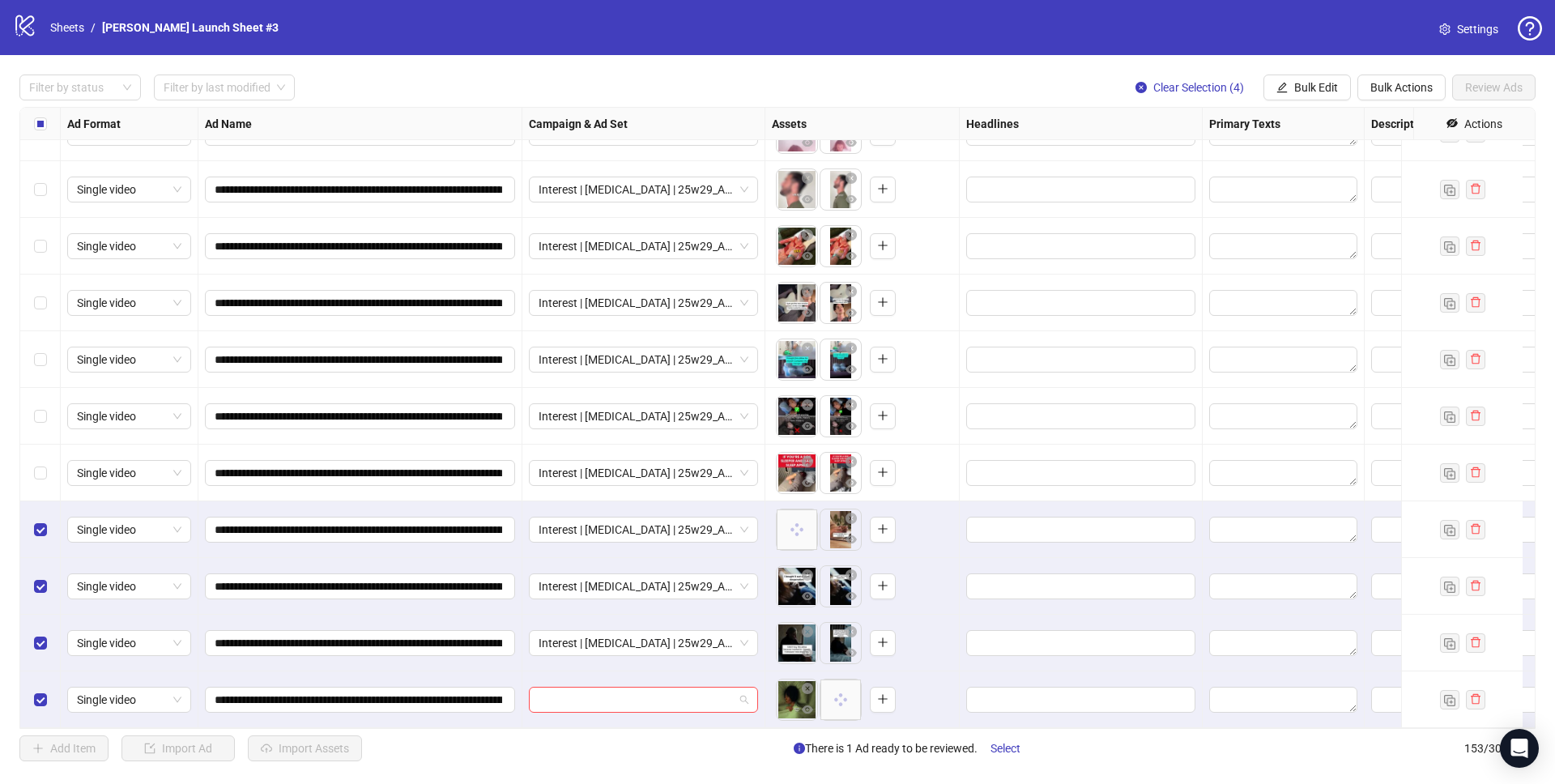
drag, startPoint x: 632, startPoint y: 685, endPoint x: 616, endPoint y: 587, distance: 99.3
click at [632, 687] on input "search" at bounding box center [636, 699] width 196 height 25
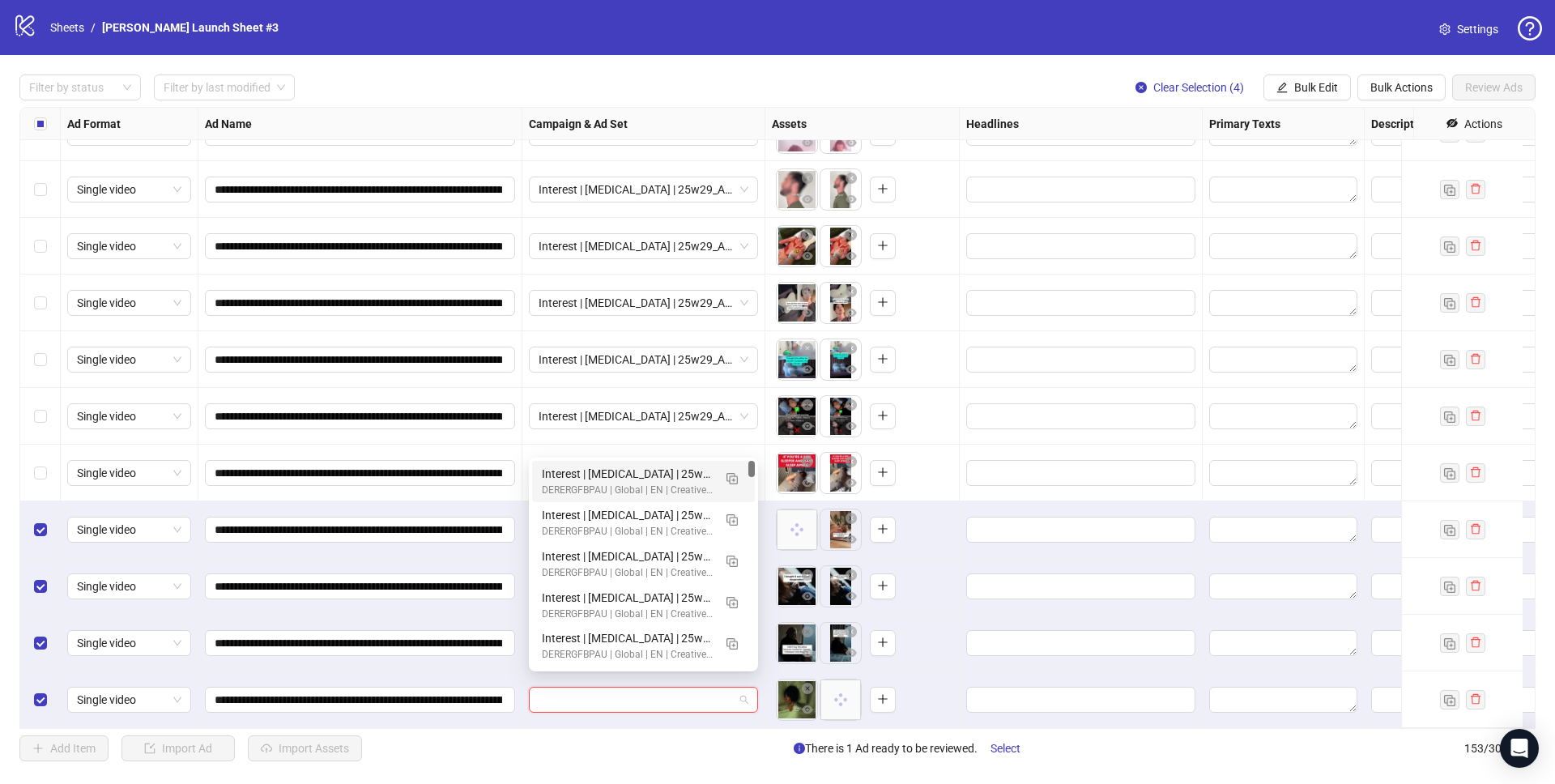
click at [619, 478] on div "Interest | Memory foam | 25w29_A-GOODSLEEP_Desperate-to-Buy | Sleep apnea 3 | 2…" at bounding box center [626, 474] width 171 height 18
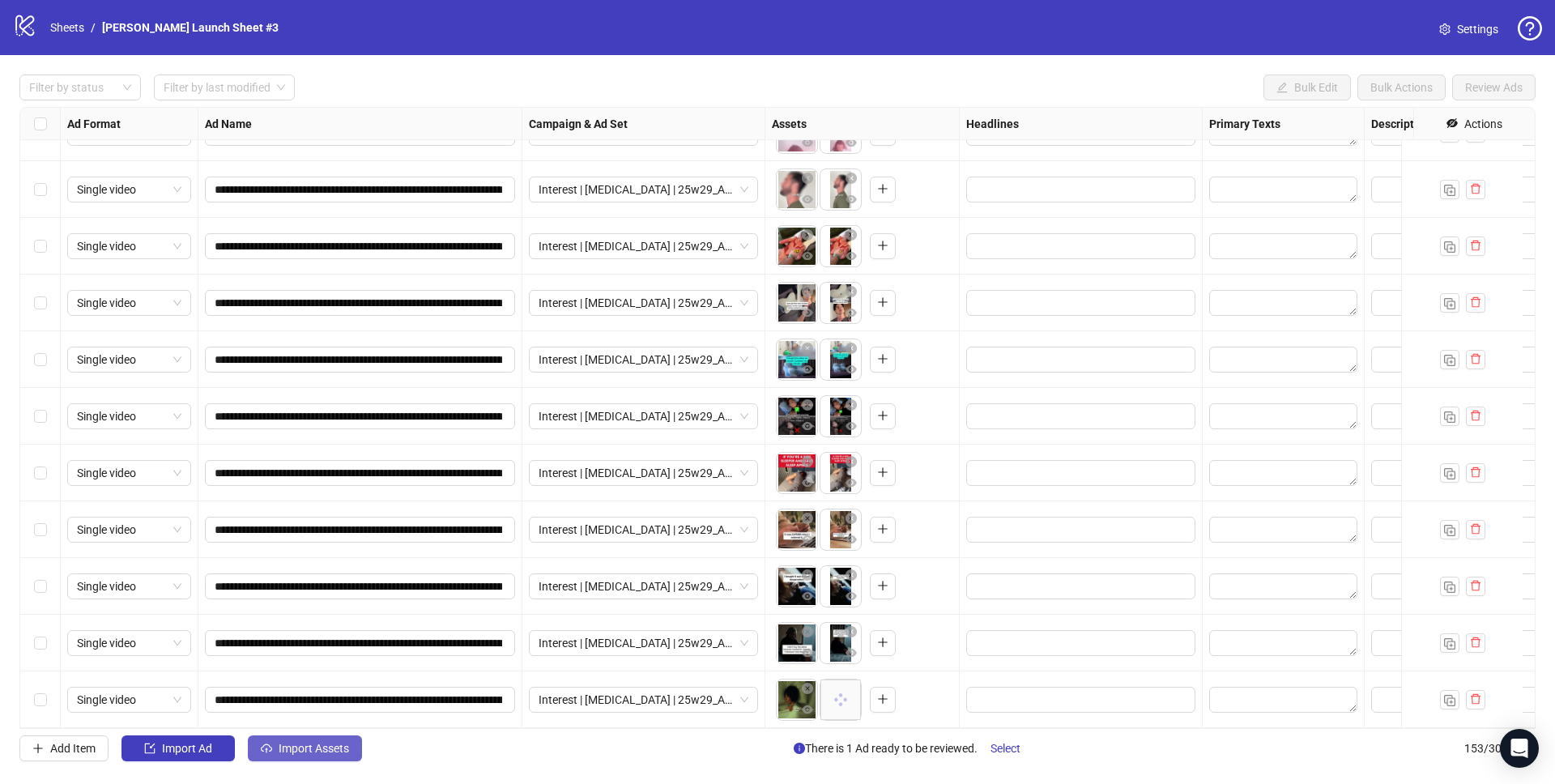
click at [309, 761] on div "**********" at bounding box center [778, 418] width 1555 height 726
click at [308, 753] on span "Import Assets" at bounding box center [313, 747] width 70 height 13
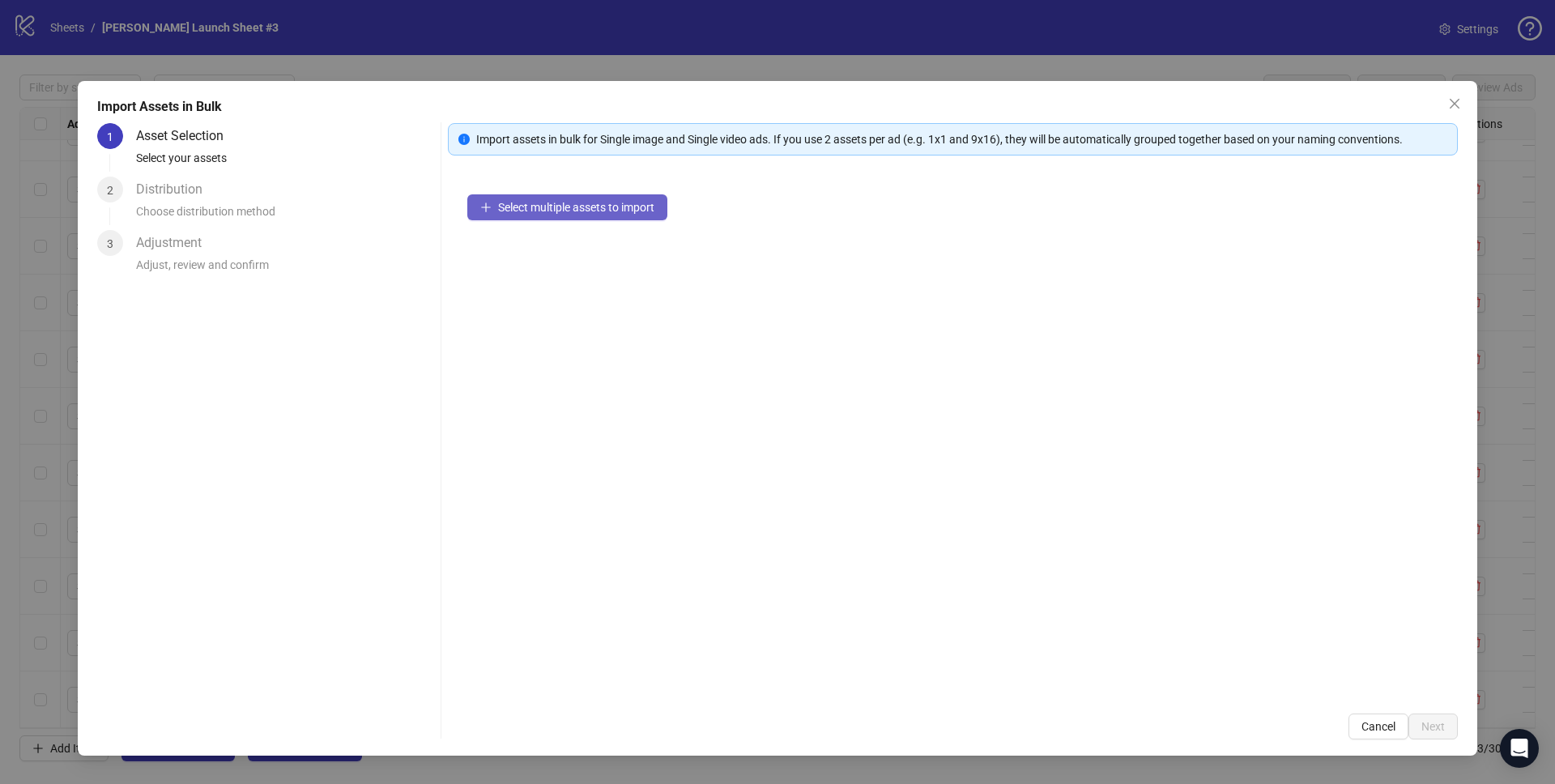
click at [555, 212] on span "Select multiple assets to import" at bounding box center [576, 206] width 156 height 13
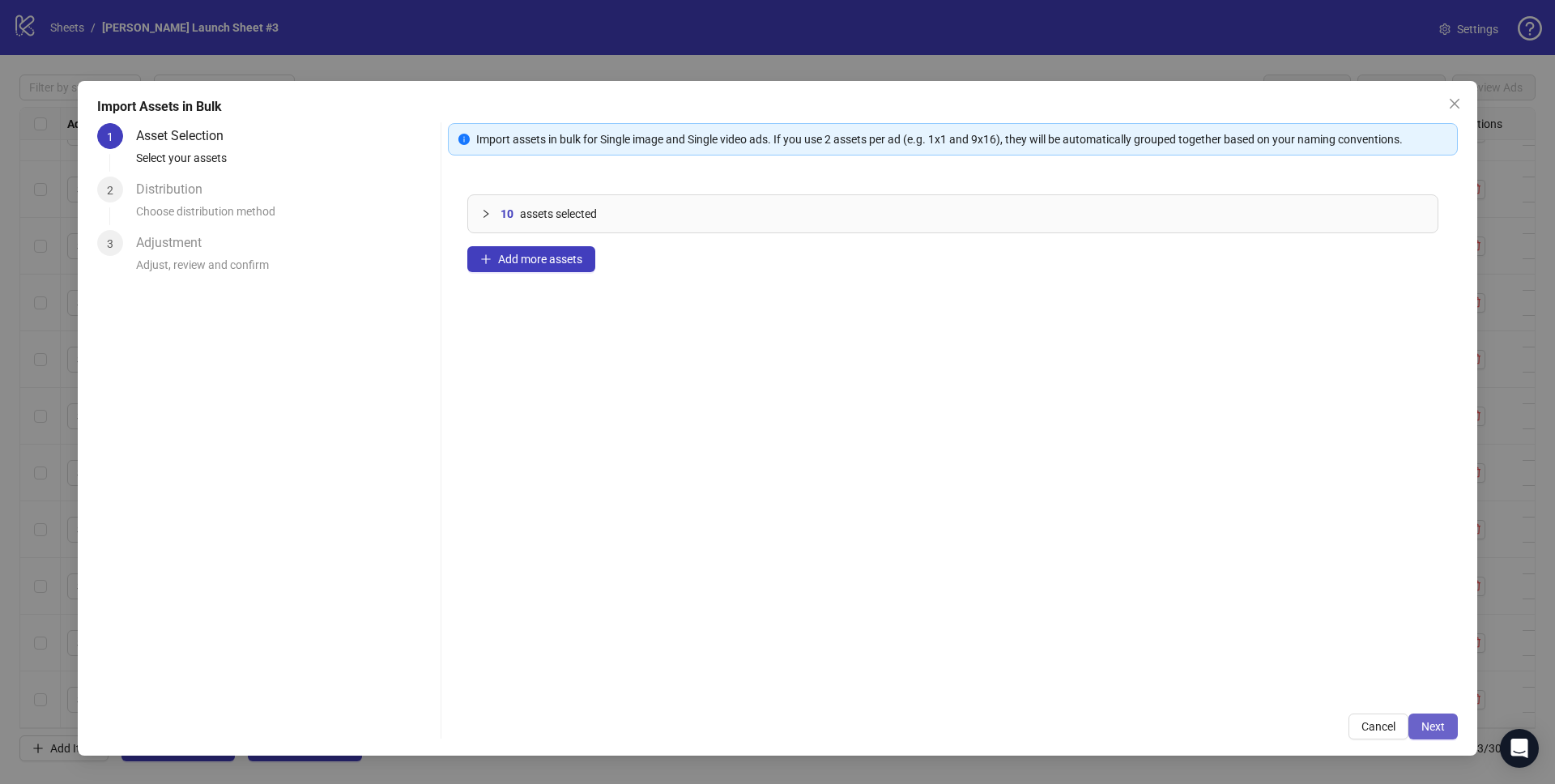
click at [1433, 727] on span "Next" at bounding box center [1433, 726] width 24 height 13
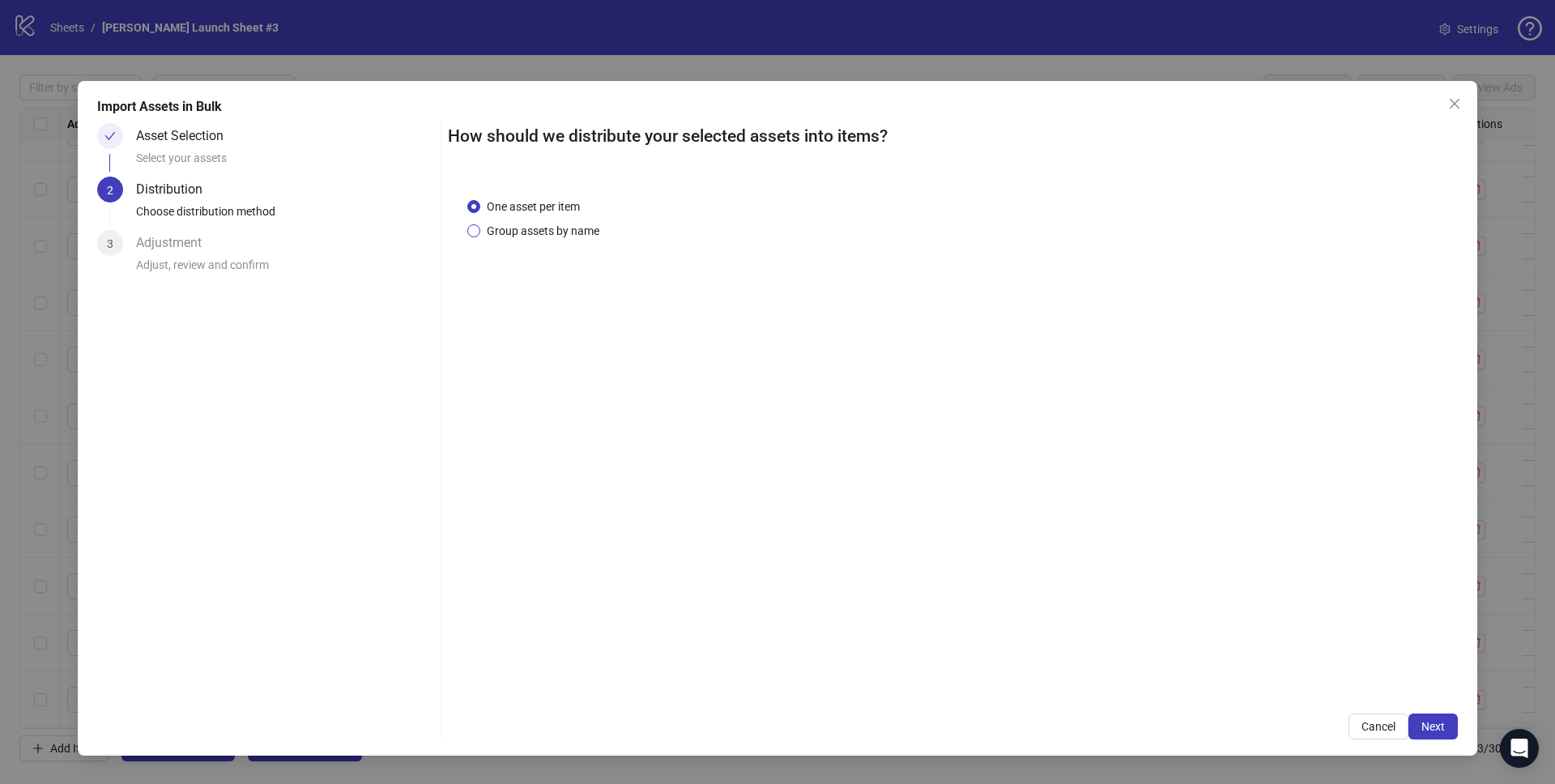
click at [548, 227] on span "Group assets by name" at bounding box center [542, 231] width 125 height 18
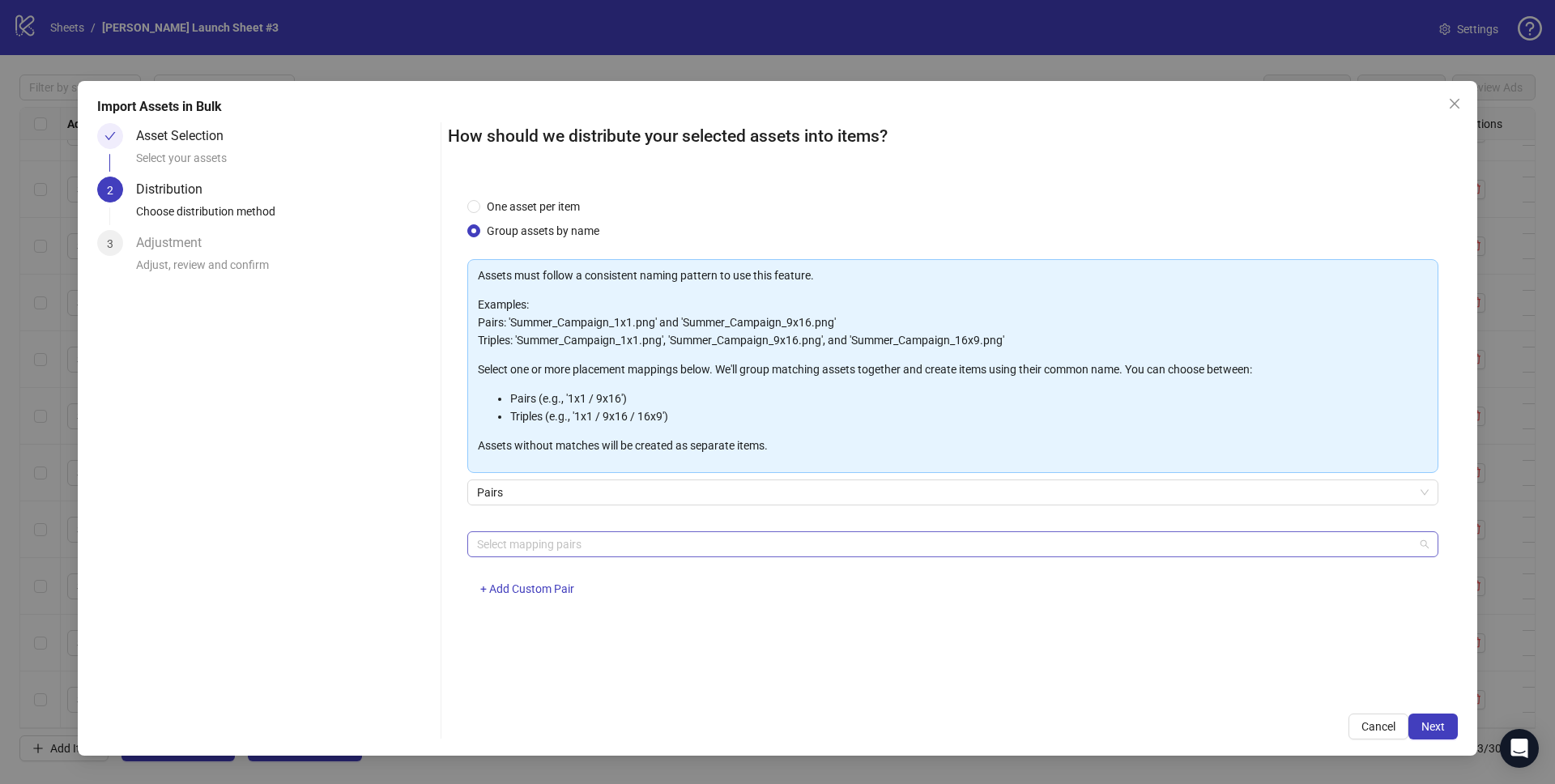
click at [547, 540] on div at bounding box center [943, 543] width 947 height 23
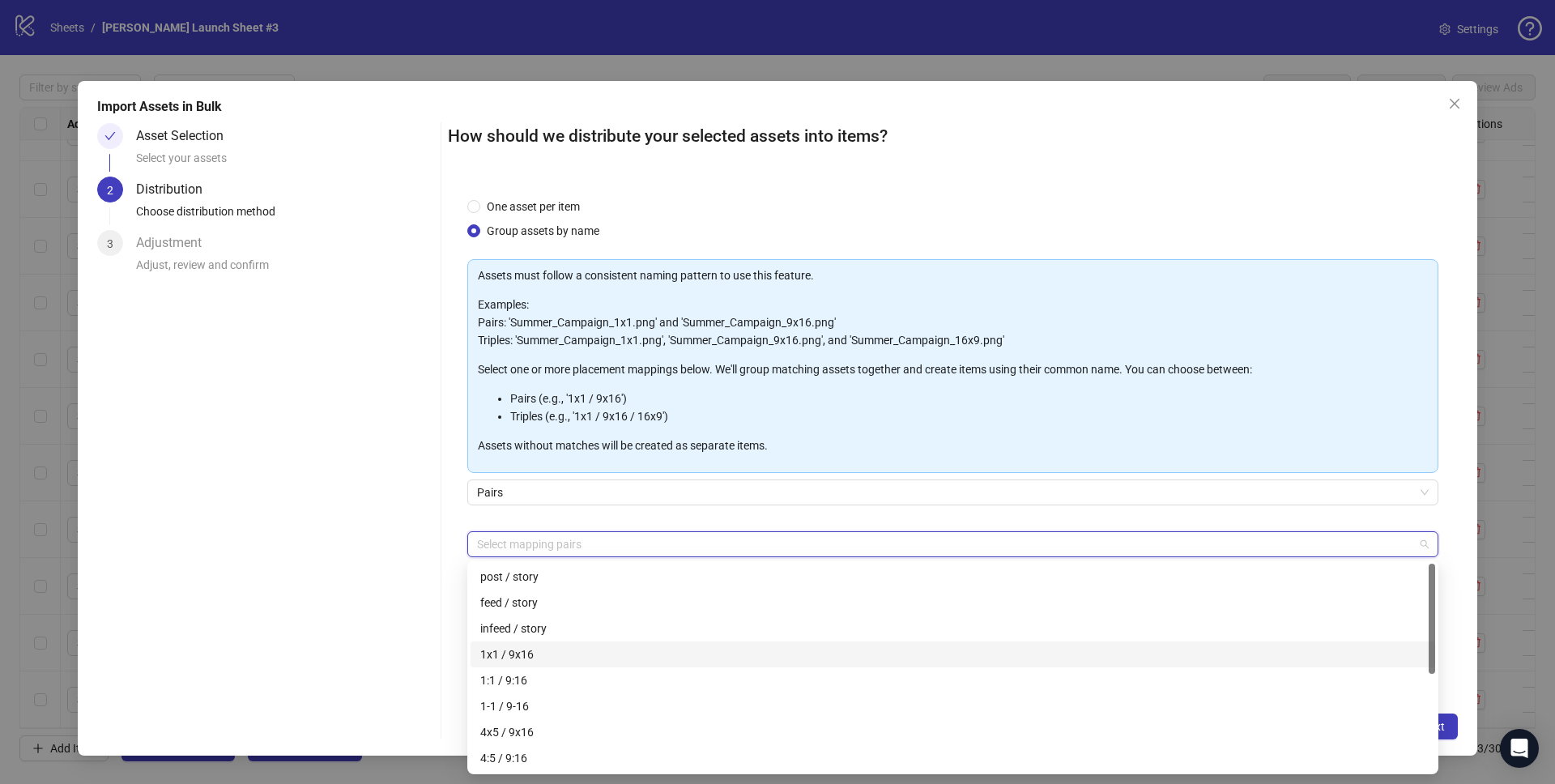
click at [539, 652] on div "1x1 / 9x16" at bounding box center [952, 654] width 945 height 18
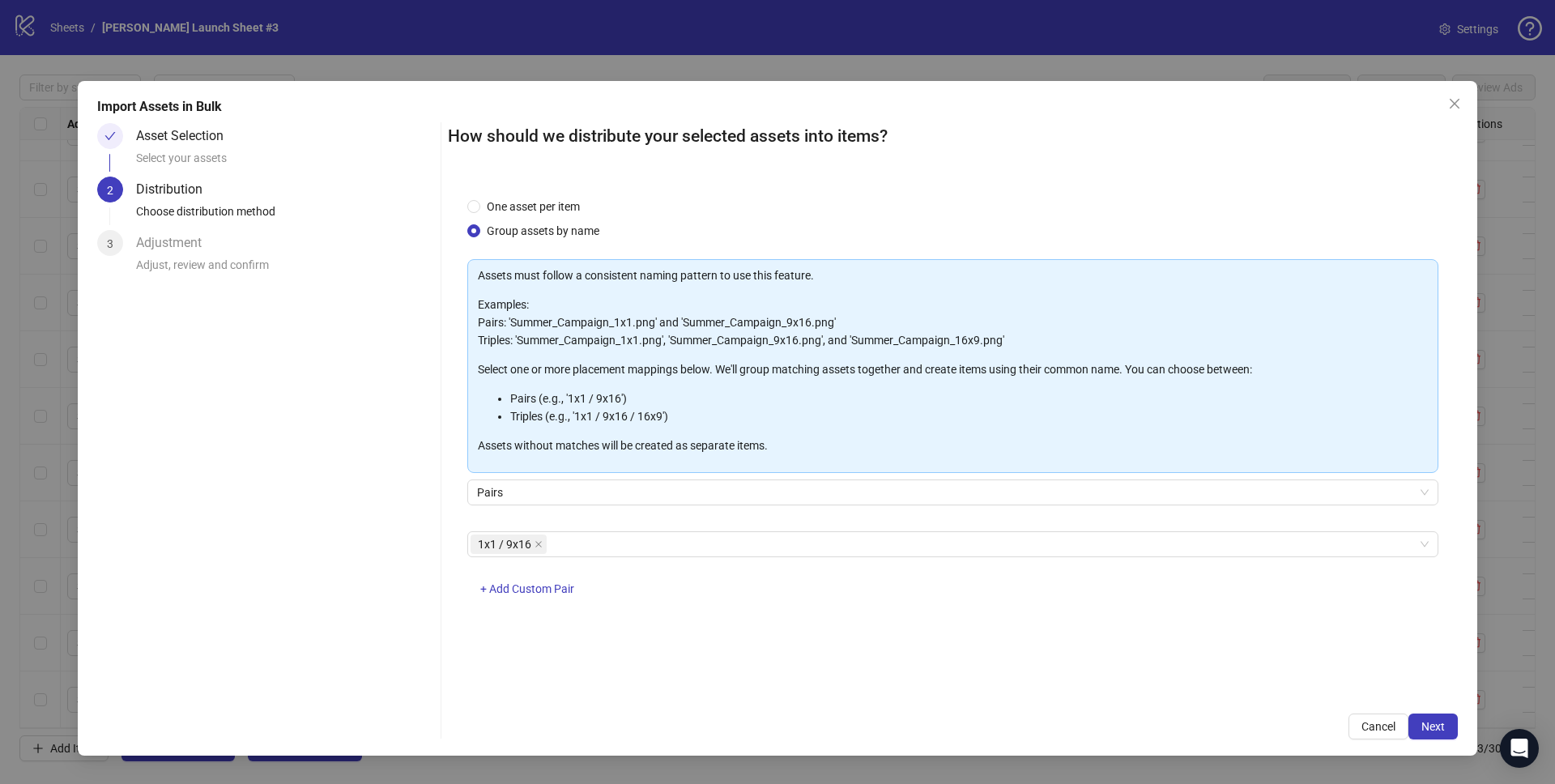
click at [362, 606] on div "Asset Selection Select your assets 2 Distribution Choose distribution method 3 …" at bounding box center [265, 431] width 337 height 616
click at [1437, 724] on span "Next" at bounding box center [1433, 726] width 24 height 13
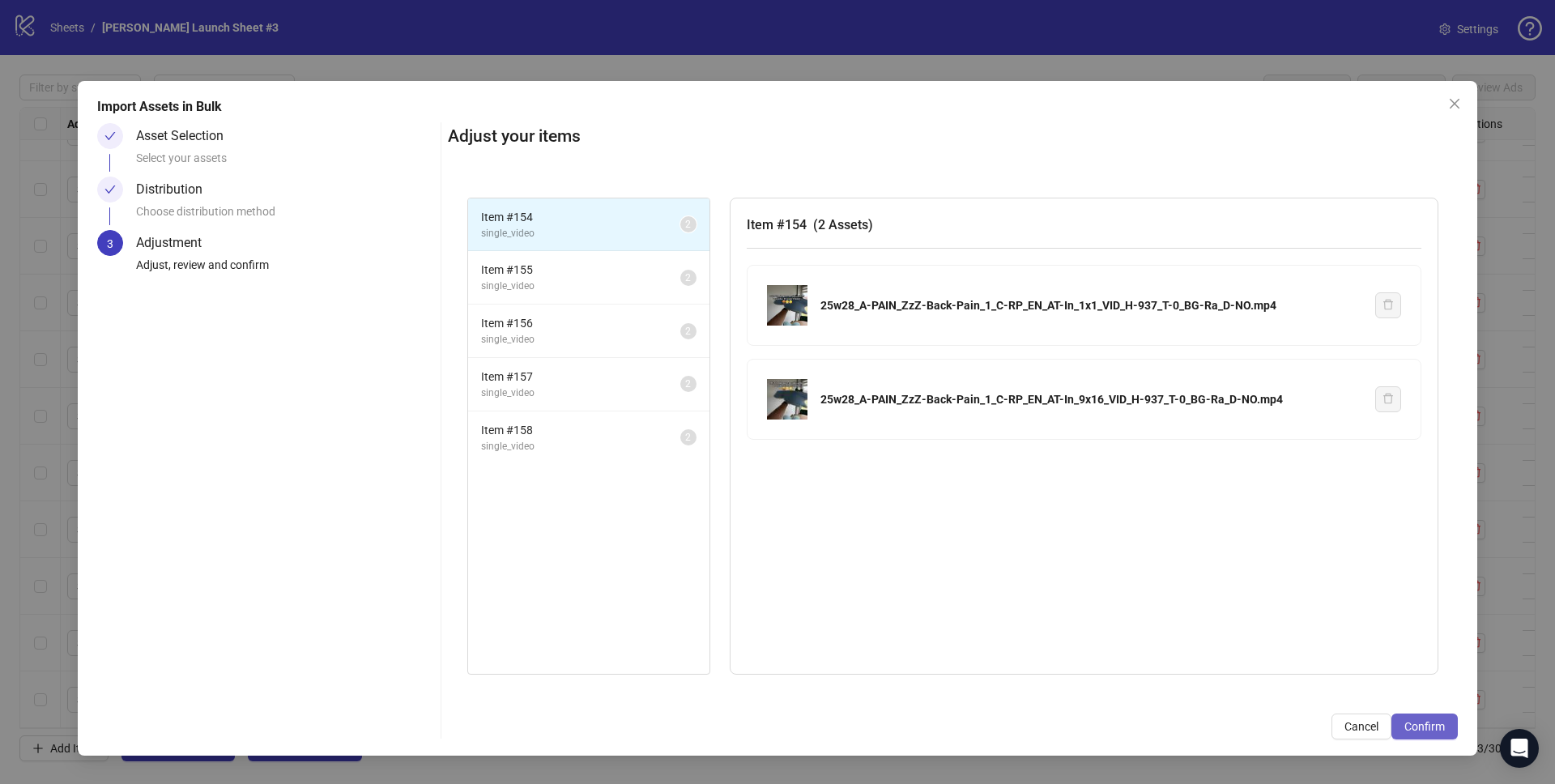
click at [1438, 724] on span "Confirm" at bounding box center [1425, 726] width 41 height 13
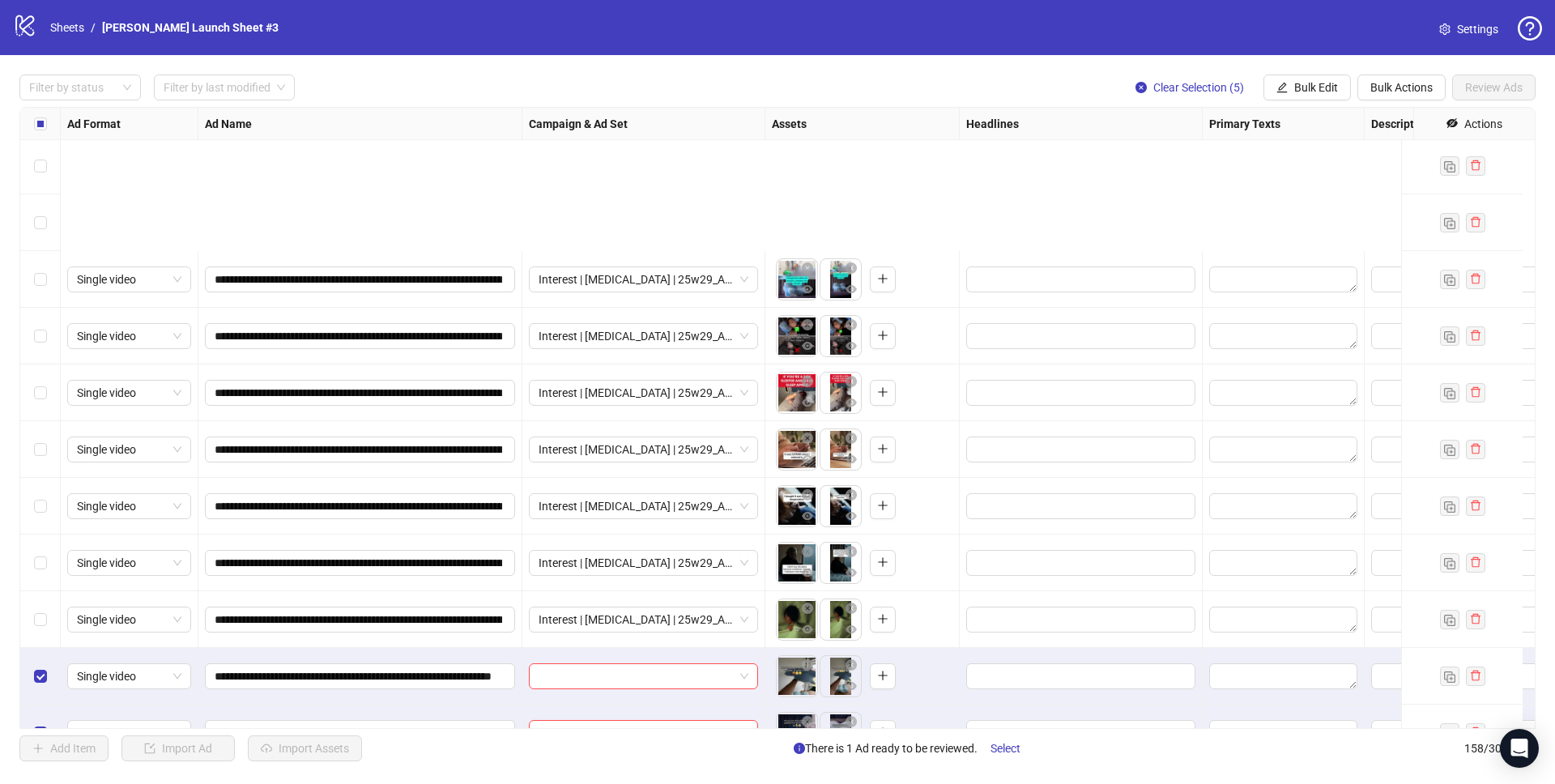
scroll to position [8378, 0]
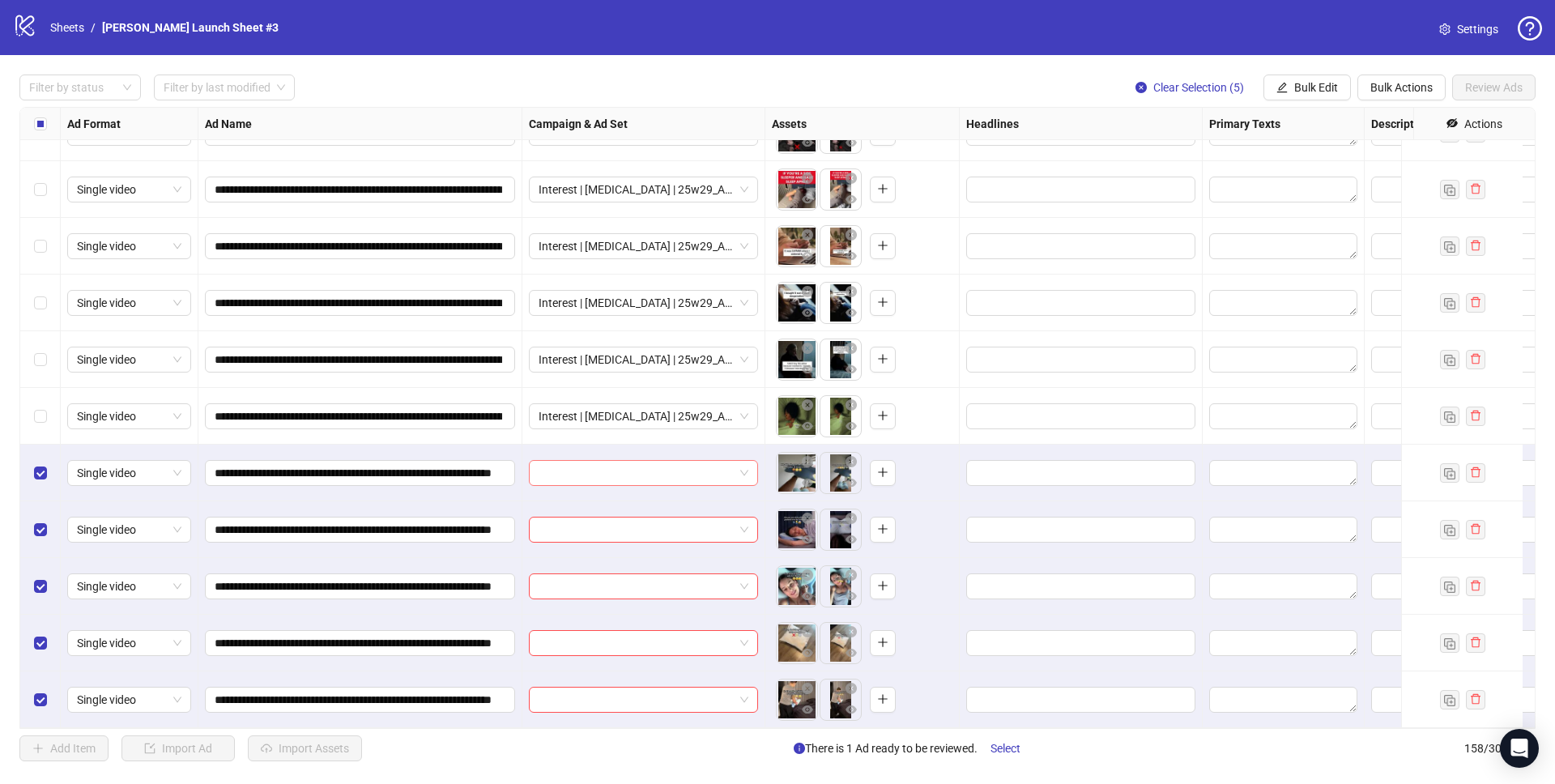
click at [587, 465] on input "search" at bounding box center [636, 472] width 196 height 25
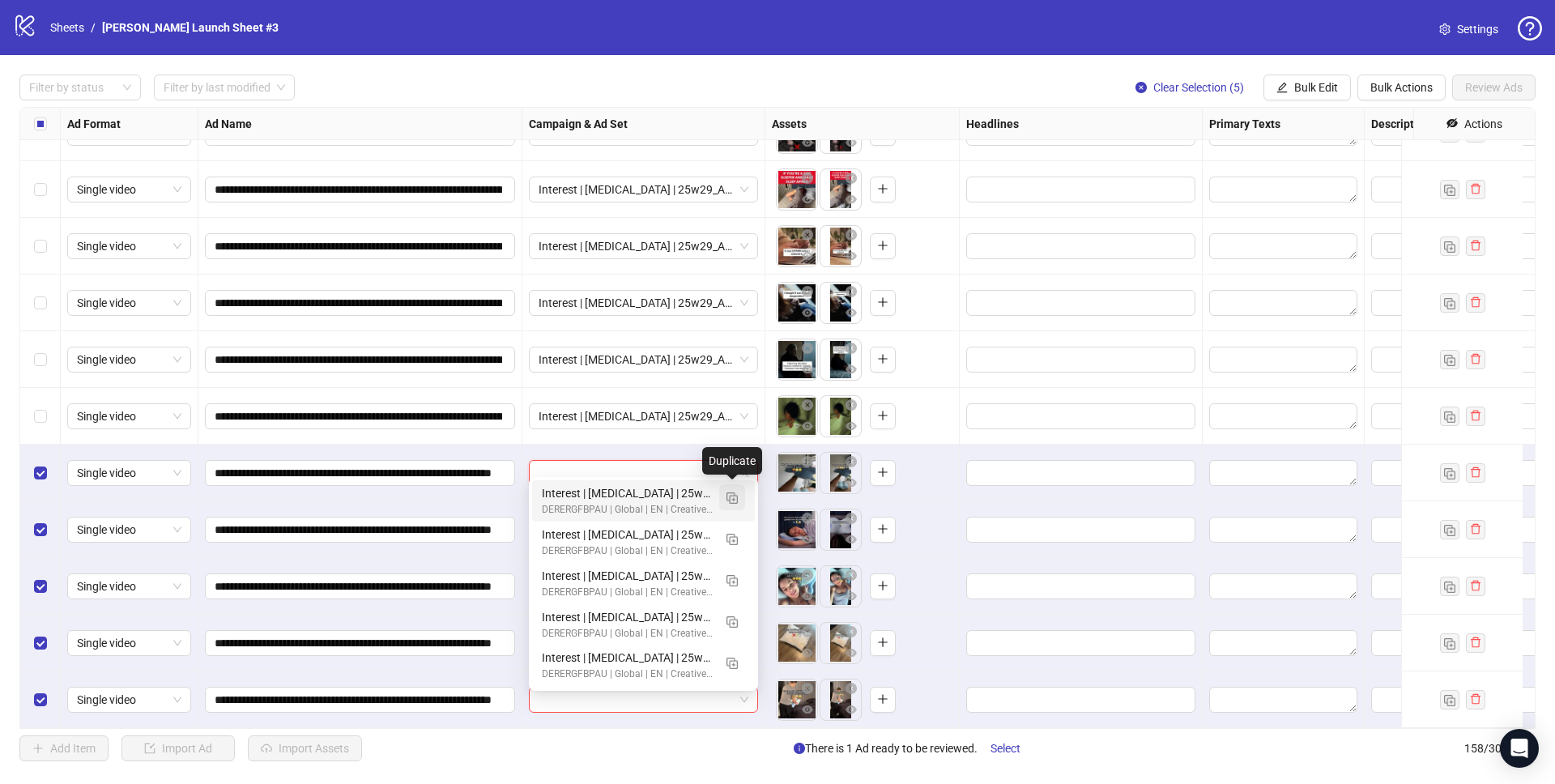
click at [739, 495] on button "button" at bounding box center [732, 497] width 26 height 26
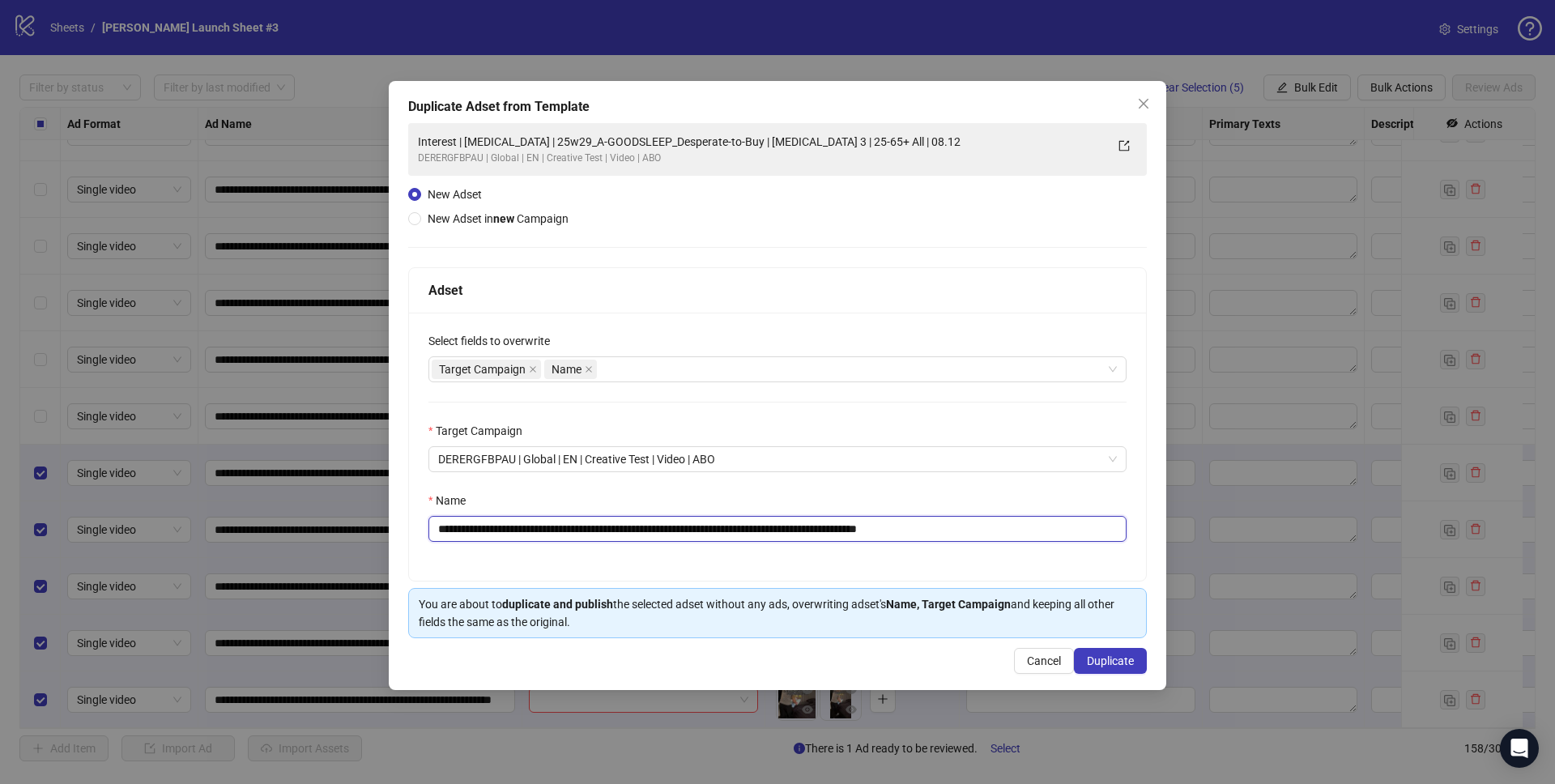
drag, startPoint x: 566, startPoint y: 527, endPoint x: 767, endPoint y: 524, distance: 201.0
click at [767, 524] on input "**********" at bounding box center [778, 528] width 698 height 26
paste input "text"
drag, startPoint x: 891, startPoint y: 527, endPoint x: 1018, endPoint y: 543, distance: 128.0
click at [1018, 543] on div "**********" at bounding box center [778, 445] width 737 height 268
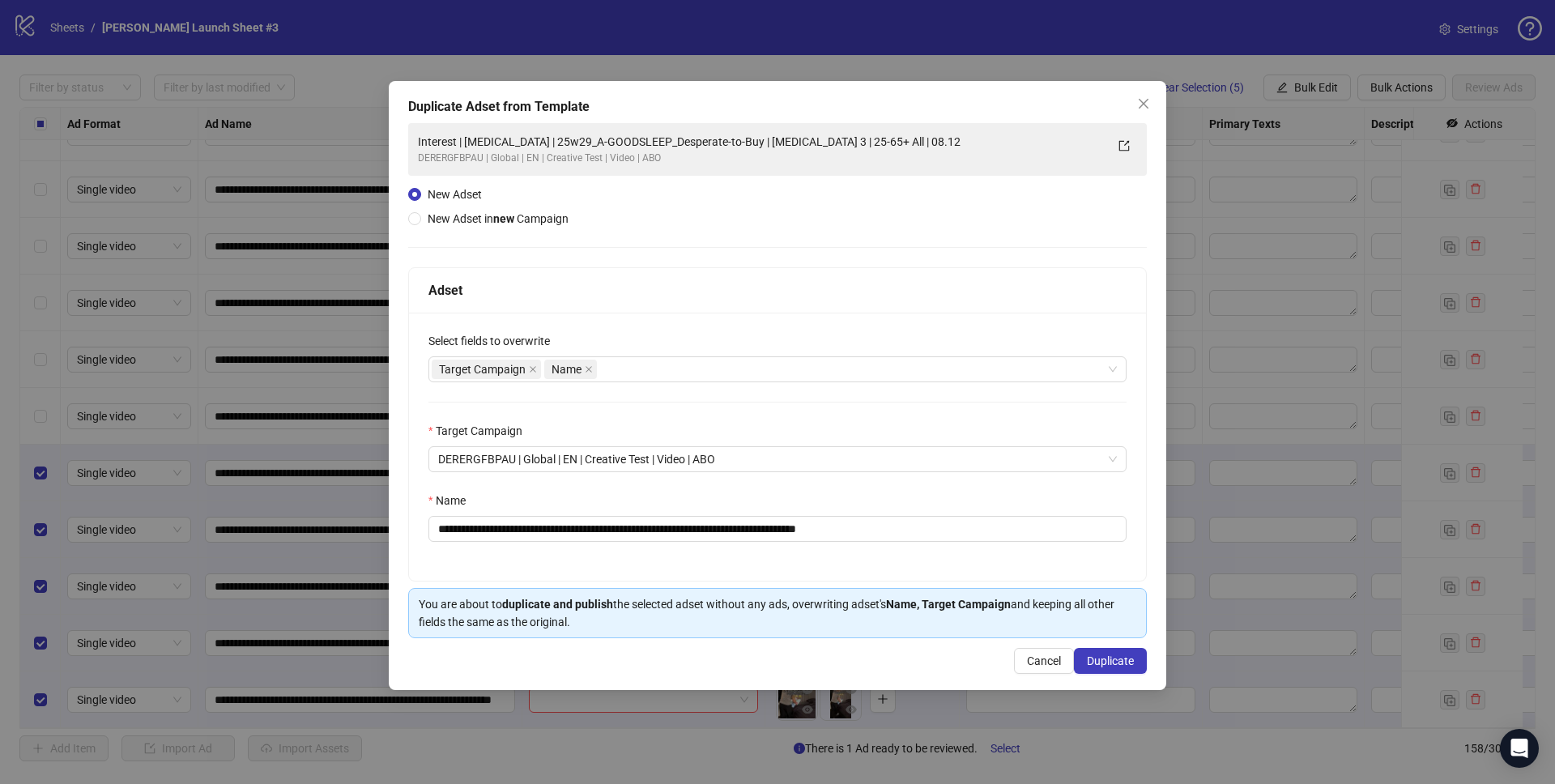
click at [1043, 501] on div "Name" at bounding box center [778, 504] width 698 height 25
click at [1003, 487] on div "**********" at bounding box center [778, 445] width 737 height 268
drag, startPoint x: 566, startPoint y: 529, endPoint x: 716, endPoint y: 528, distance: 150.0
click at [716, 528] on input "**********" at bounding box center [778, 528] width 698 height 26
paste input "text"
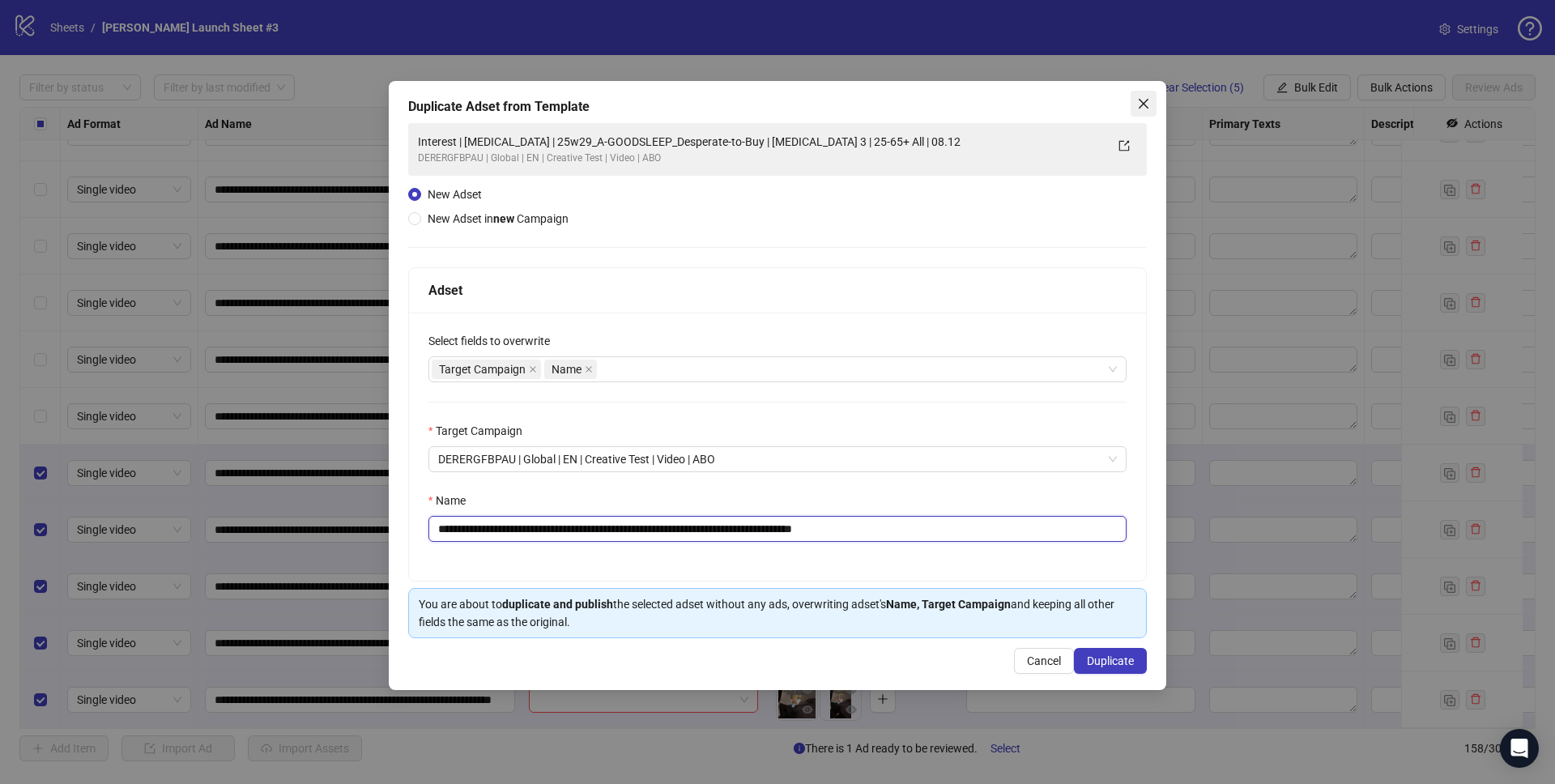
type input "**********"
click at [1146, 98] on icon "close" at bounding box center [1143, 103] width 13 height 13
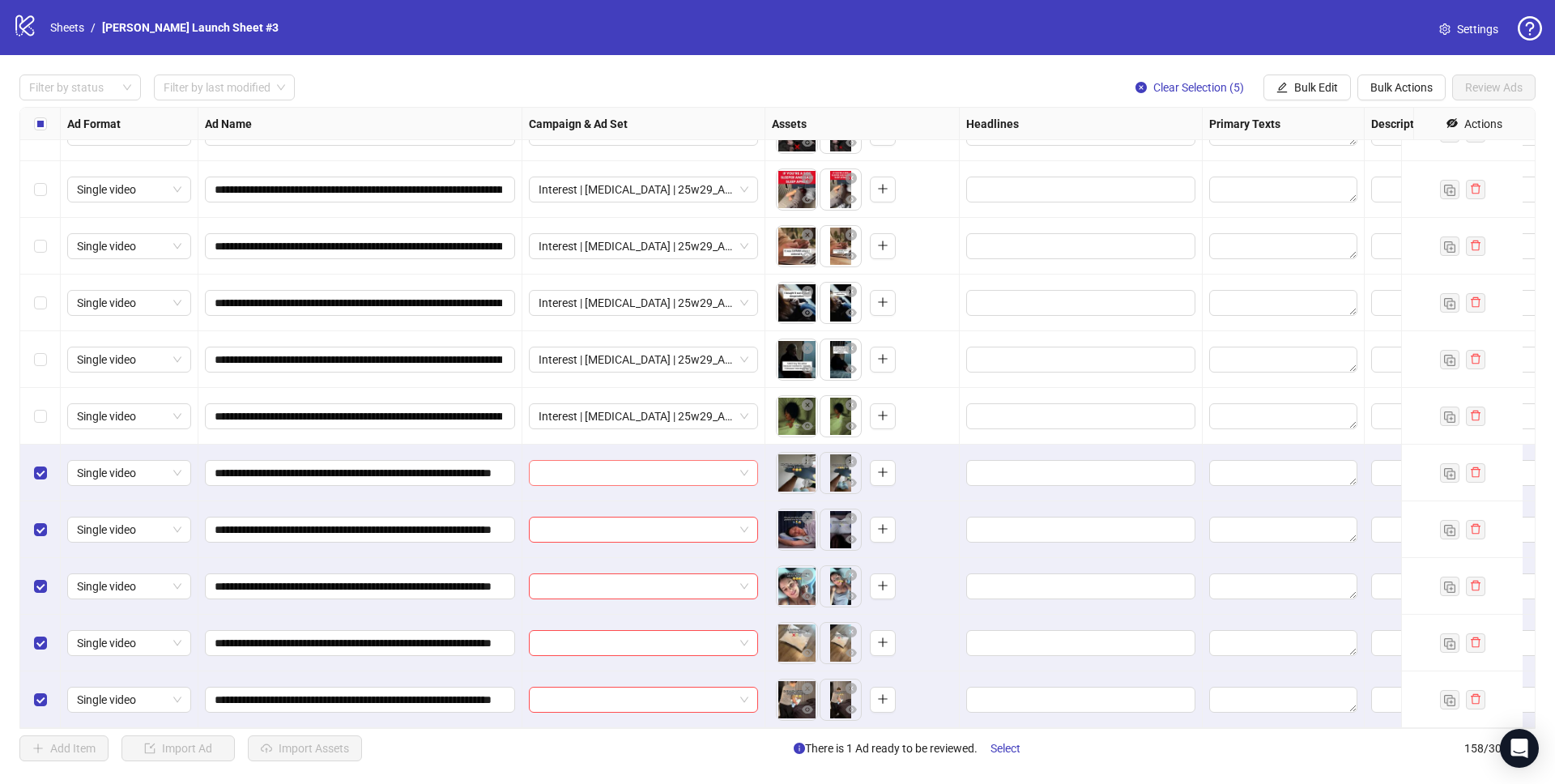
click at [648, 460] on input "search" at bounding box center [636, 472] width 196 height 25
drag, startPoint x: 368, startPoint y: 458, endPoint x: 207, endPoint y: 444, distance: 161.6
click at [205, 445] on div "**********" at bounding box center [361, 472] width 324 height 56
click at [696, 460] on input "search" at bounding box center [636, 472] width 196 height 25
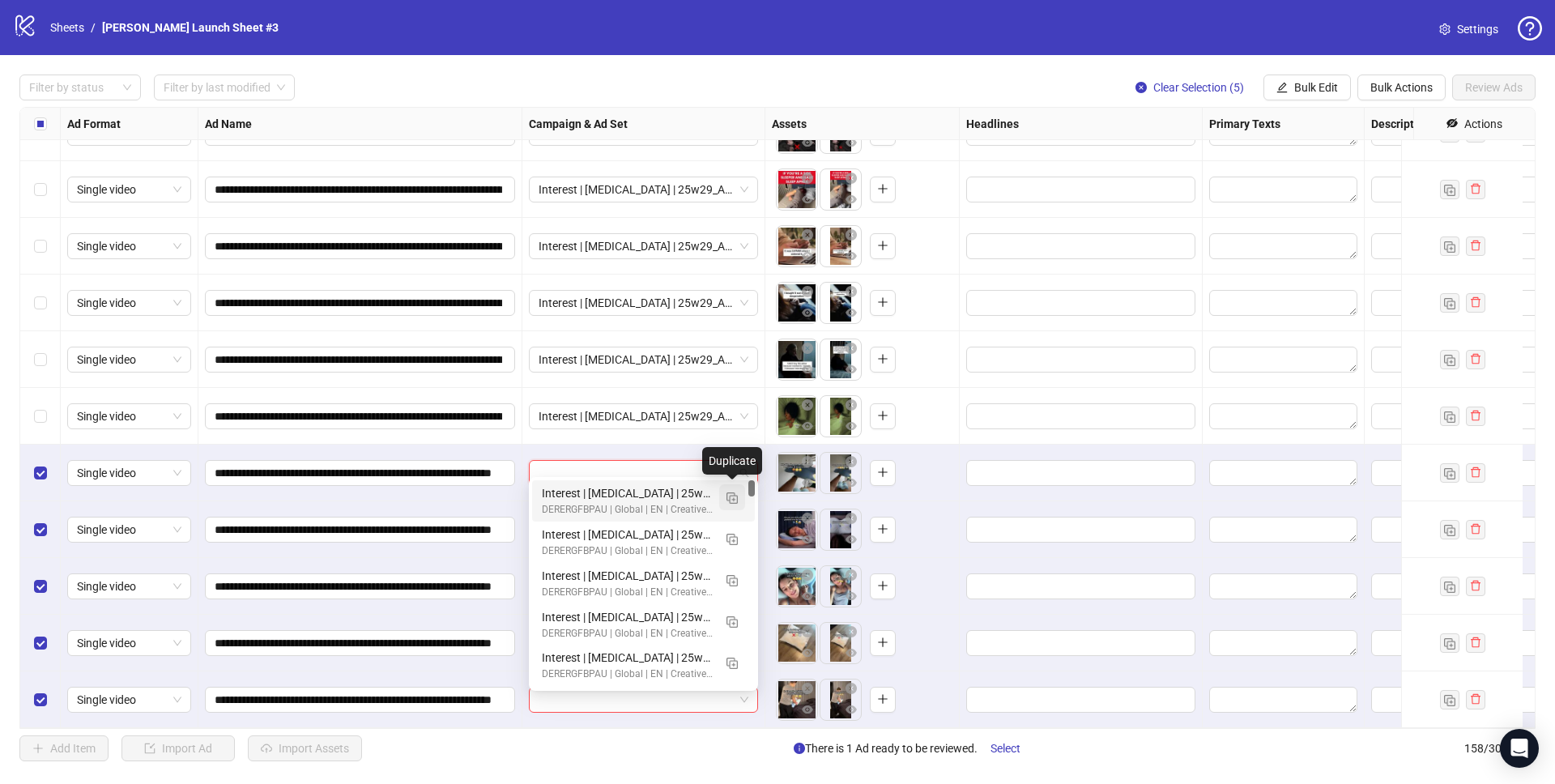
click at [726, 499] on img "button" at bounding box center [731, 497] width 11 height 11
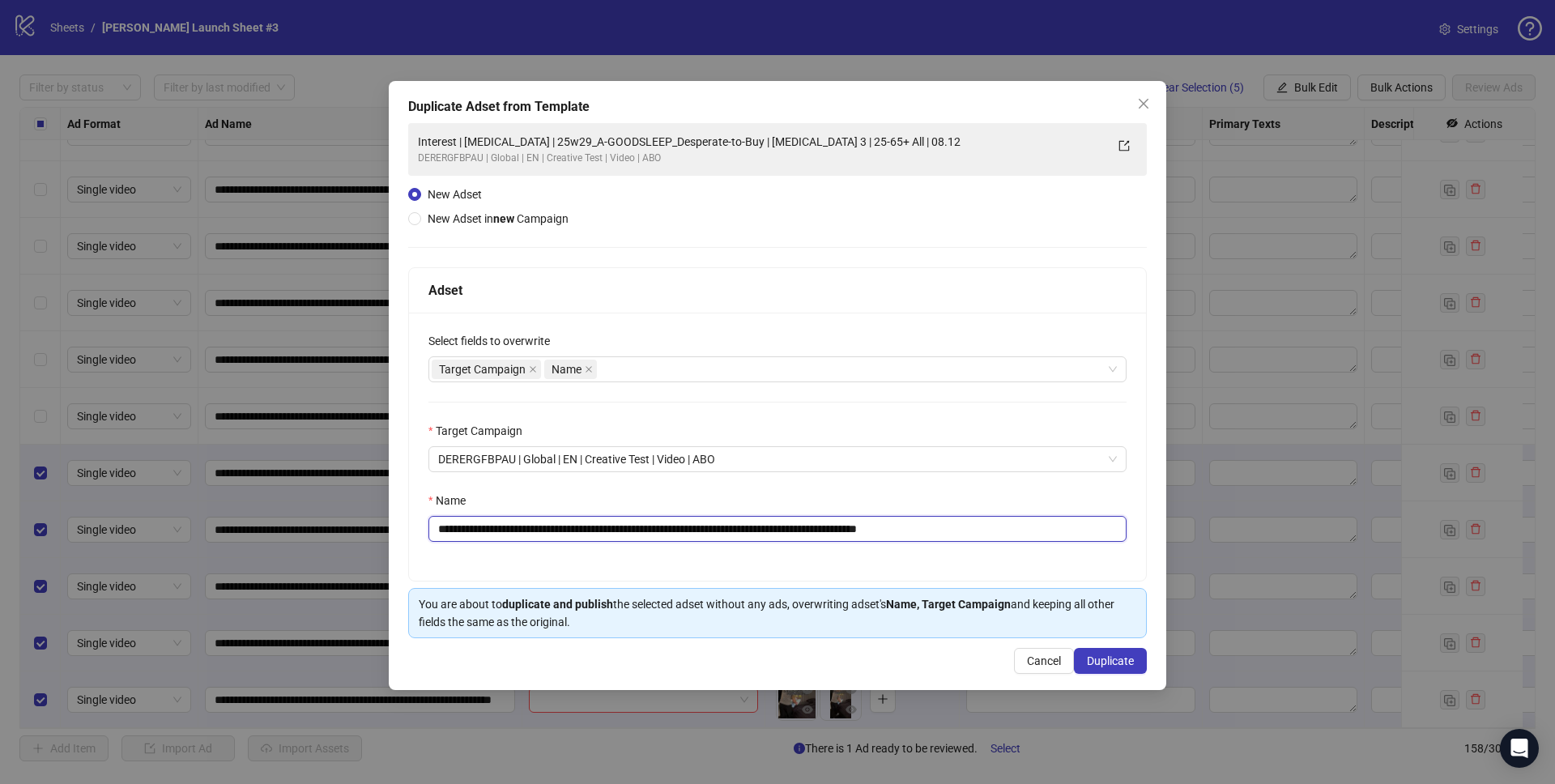
drag, startPoint x: 565, startPoint y: 525, endPoint x: 767, endPoint y: 528, distance: 202.0
click at [767, 528] on input "**********" at bounding box center [778, 528] width 698 height 26
paste input "text"
drag, startPoint x: 890, startPoint y: 528, endPoint x: 1068, endPoint y: 553, distance: 179.7
click at [1068, 554] on div "**********" at bounding box center [778, 445] width 737 height 268
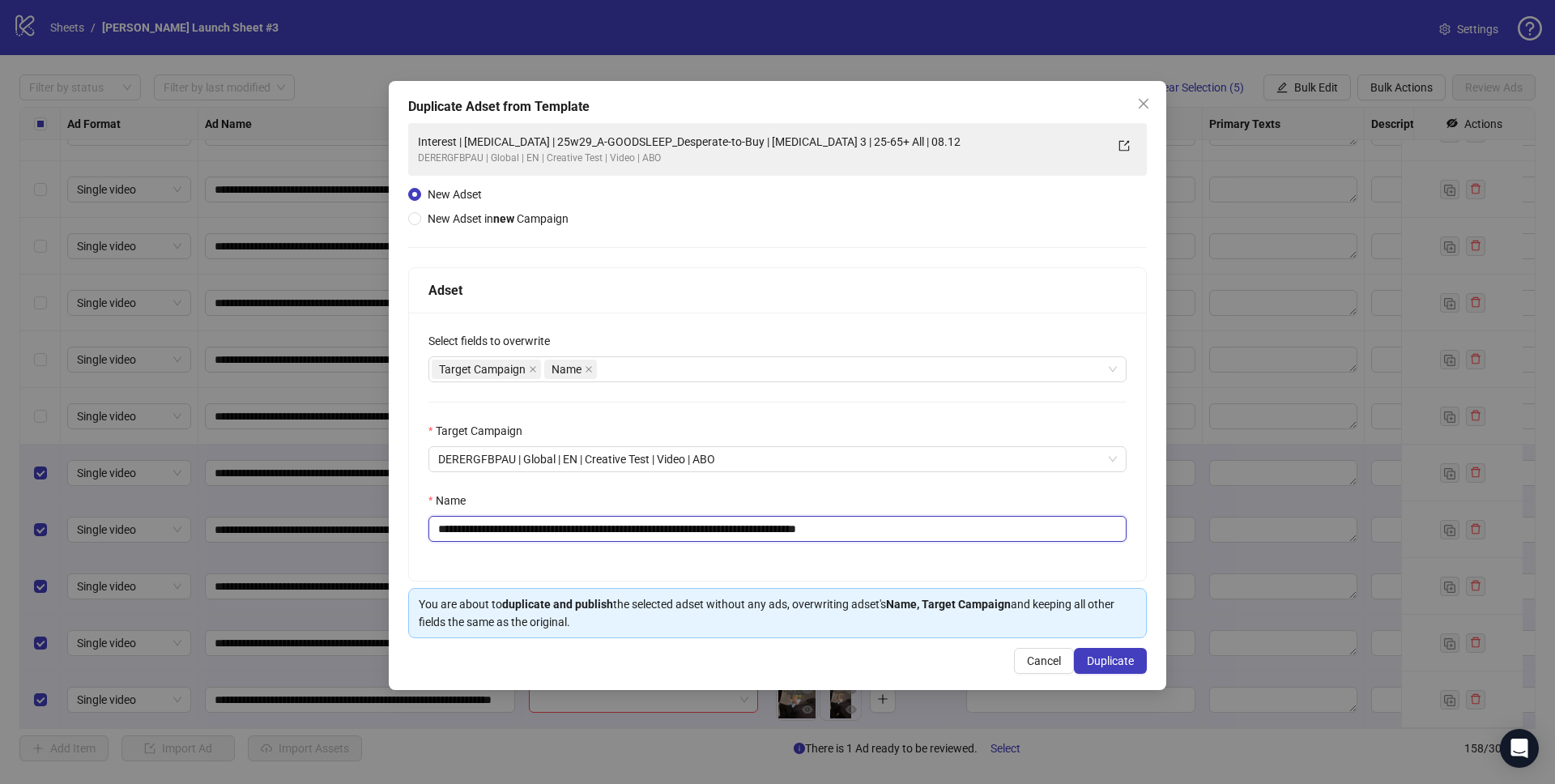
type input "**********"
click at [1072, 496] on div "Name" at bounding box center [778, 504] width 698 height 25
drag, startPoint x: 1131, startPoint y: 667, endPoint x: 1149, endPoint y: 635, distance: 36.7
click at [1149, 635] on div "**********" at bounding box center [778, 385] width 778 height 609
click at [1108, 660] on span "Duplicate" at bounding box center [1110, 660] width 47 height 13
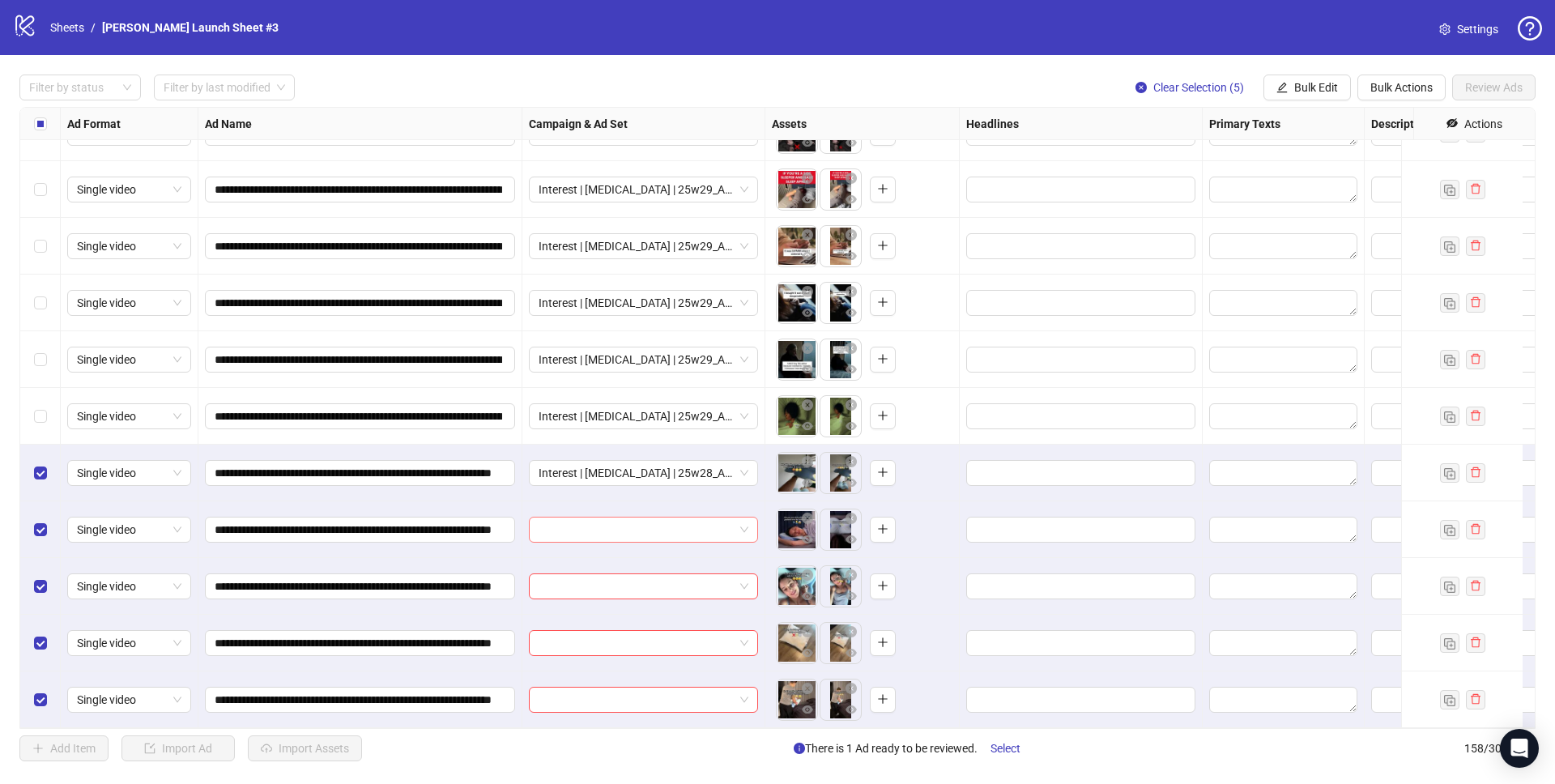
click at [563, 527] on input "search" at bounding box center [636, 529] width 196 height 25
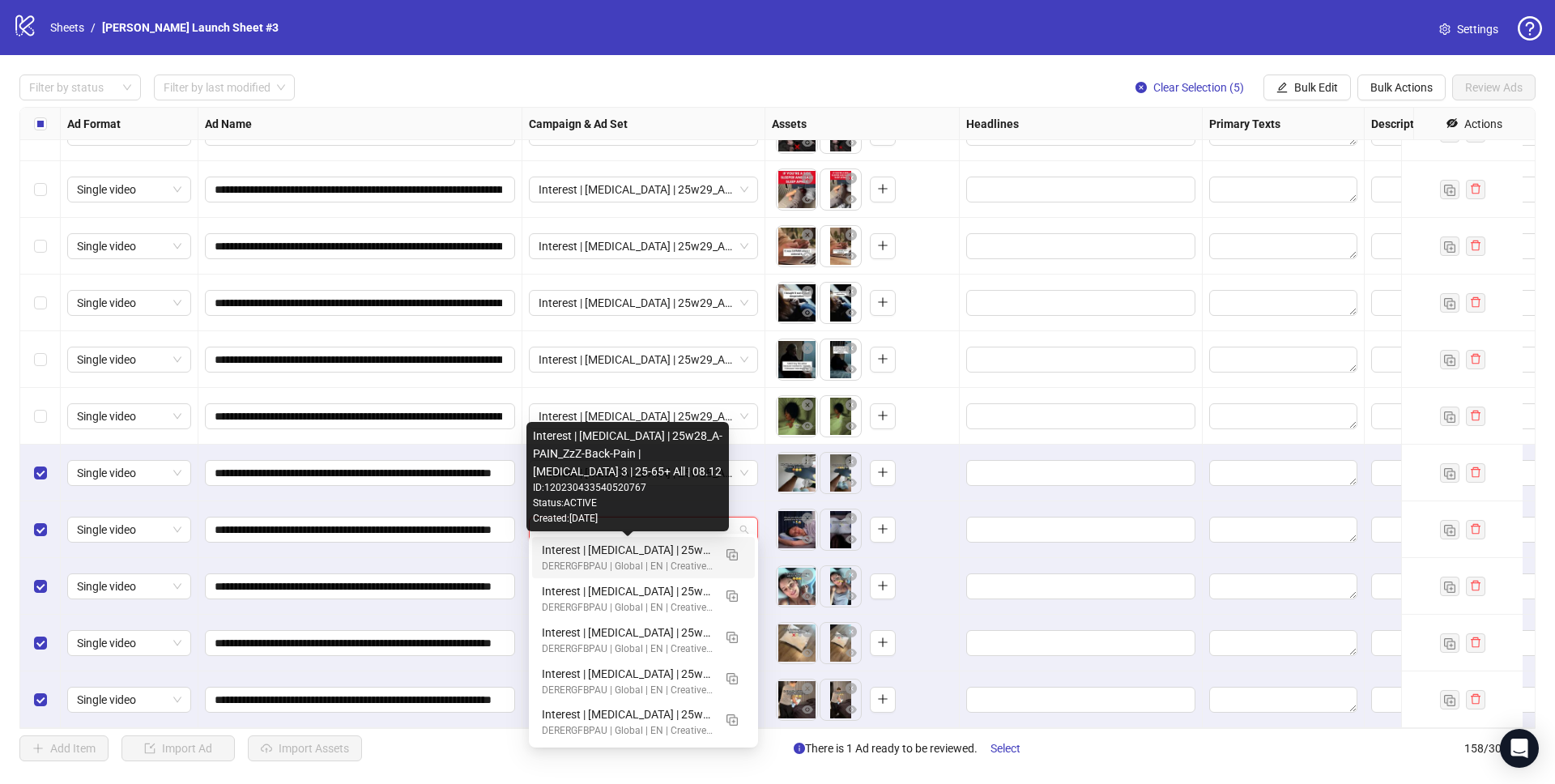
click at [607, 550] on div "Interest | Memory foam | 25w28_A-PAIN_ZzZ-Back-Pain | Sleep apnea 3 | 25-65+ Al…" at bounding box center [626, 550] width 171 height 18
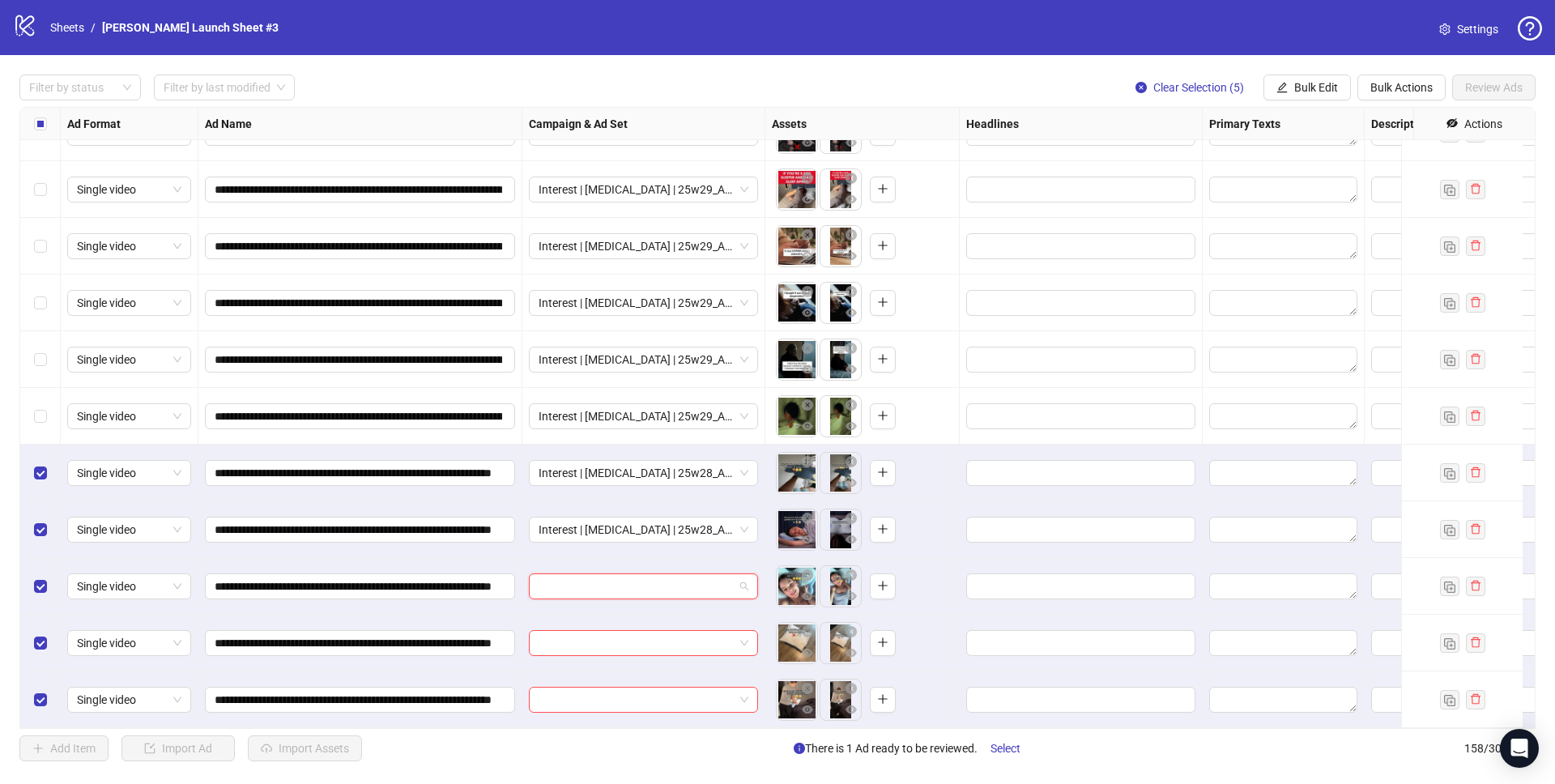
click at [601, 586] on input "search" at bounding box center [636, 586] width 196 height 25
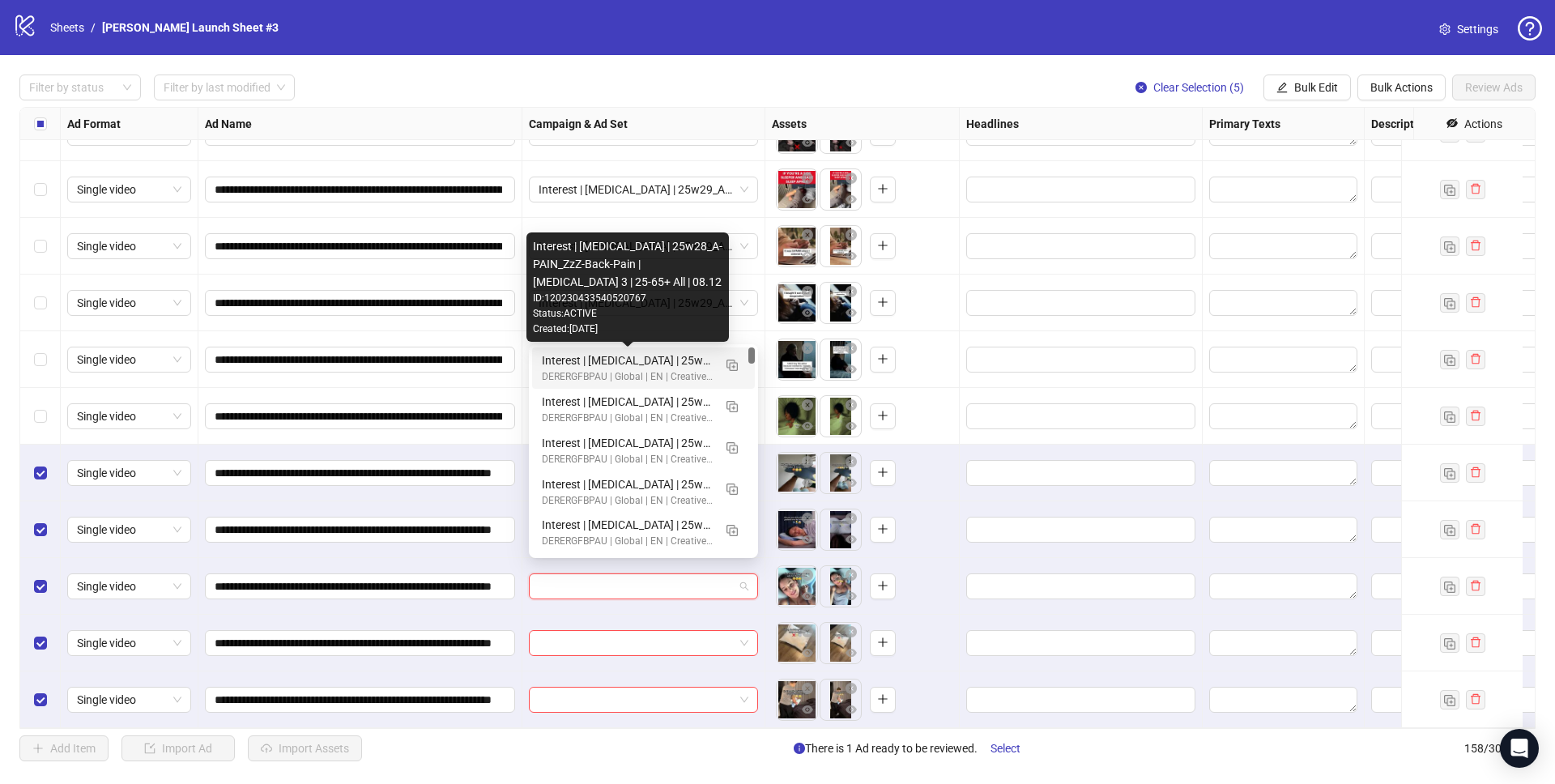
click at [618, 368] on div "Interest | Memory foam | 25w28_A-PAIN_ZzZ-Back-Pain | Sleep apnea 3 | 25-65+ Al…" at bounding box center [626, 360] width 171 height 18
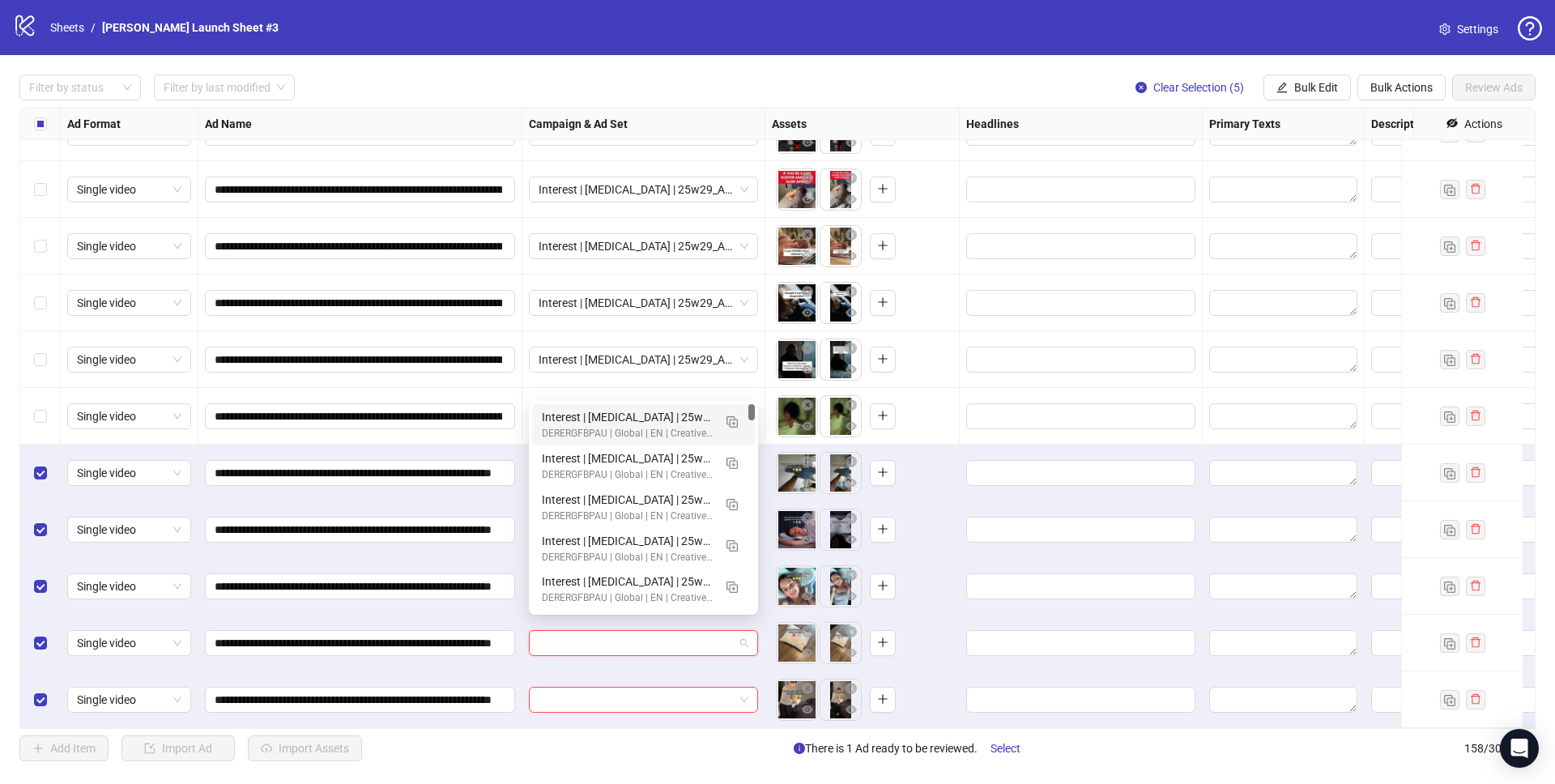
drag, startPoint x: 616, startPoint y: 636, endPoint x: 621, endPoint y: 585, distance: 51.2
click at [616, 634] on input "search" at bounding box center [636, 643] width 196 height 25
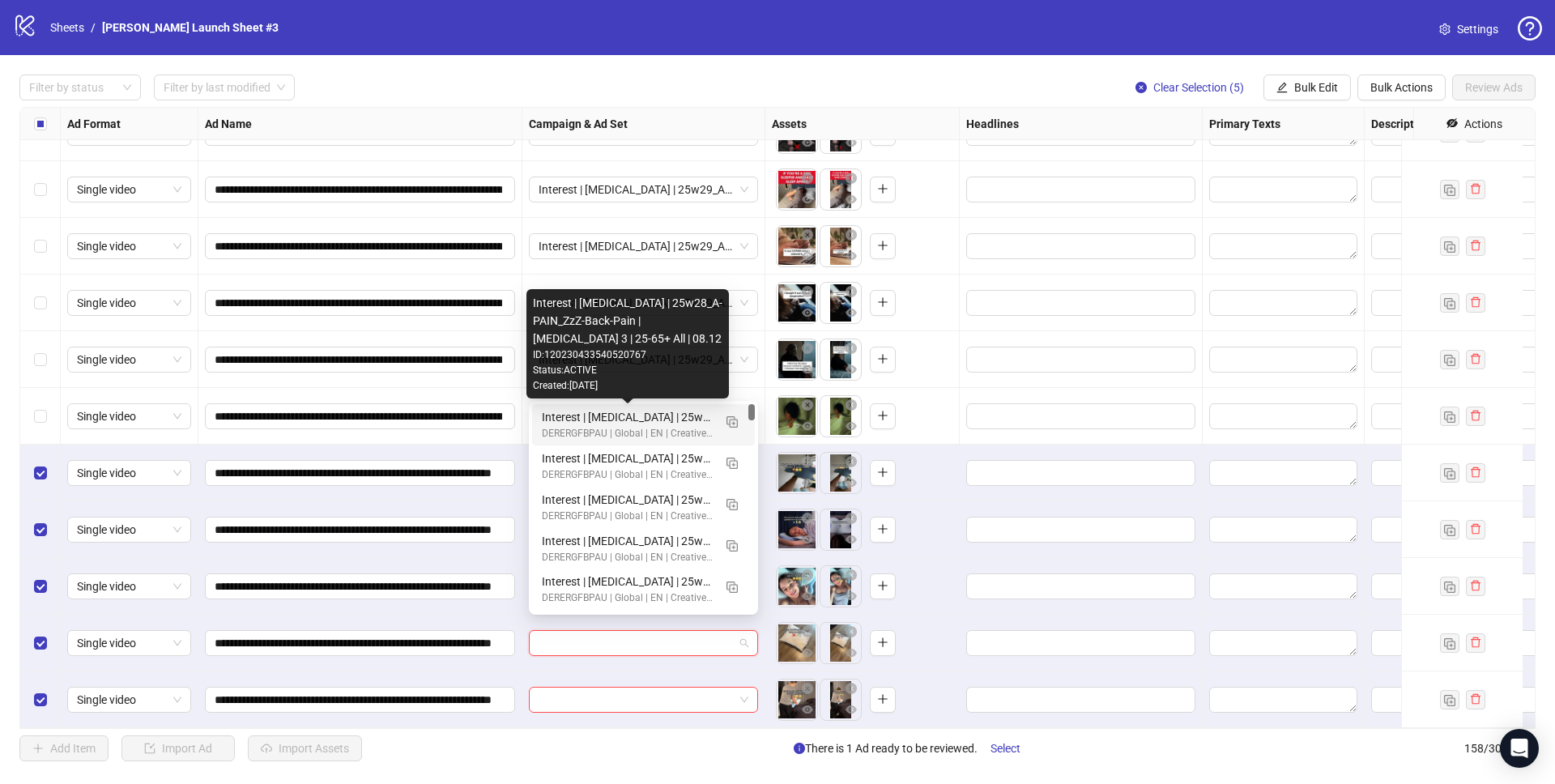
click at [643, 417] on div "Interest | Memory foam | 25w28_A-PAIN_ZzZ-Back-Pain | Sleep apnea 3 | 25-65+ Al…" at bounding box center [626, 417] width 171 height 18
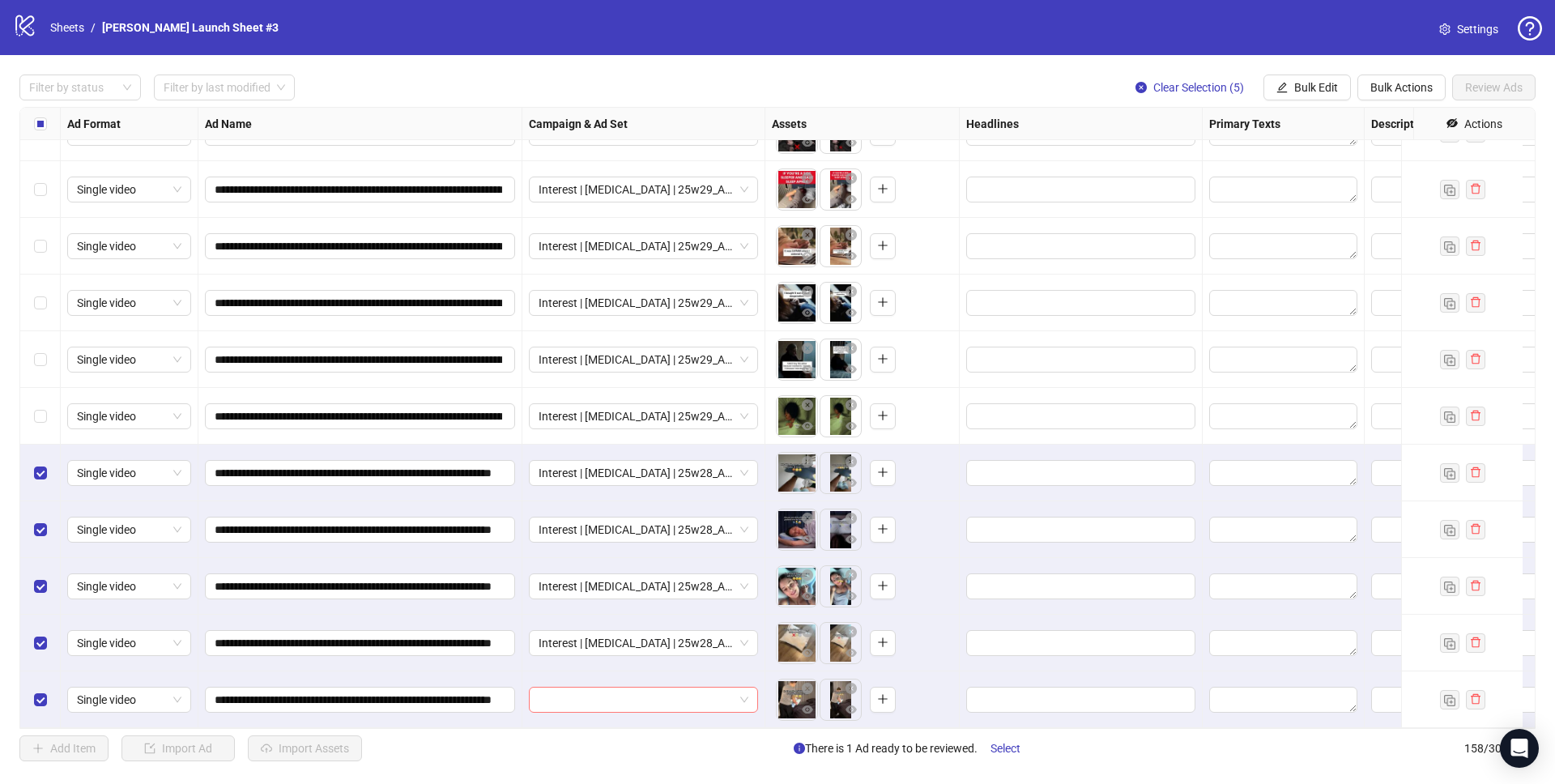
click at [628, 696] on input "search" at bounding box center [636, 699] width 196 height 25
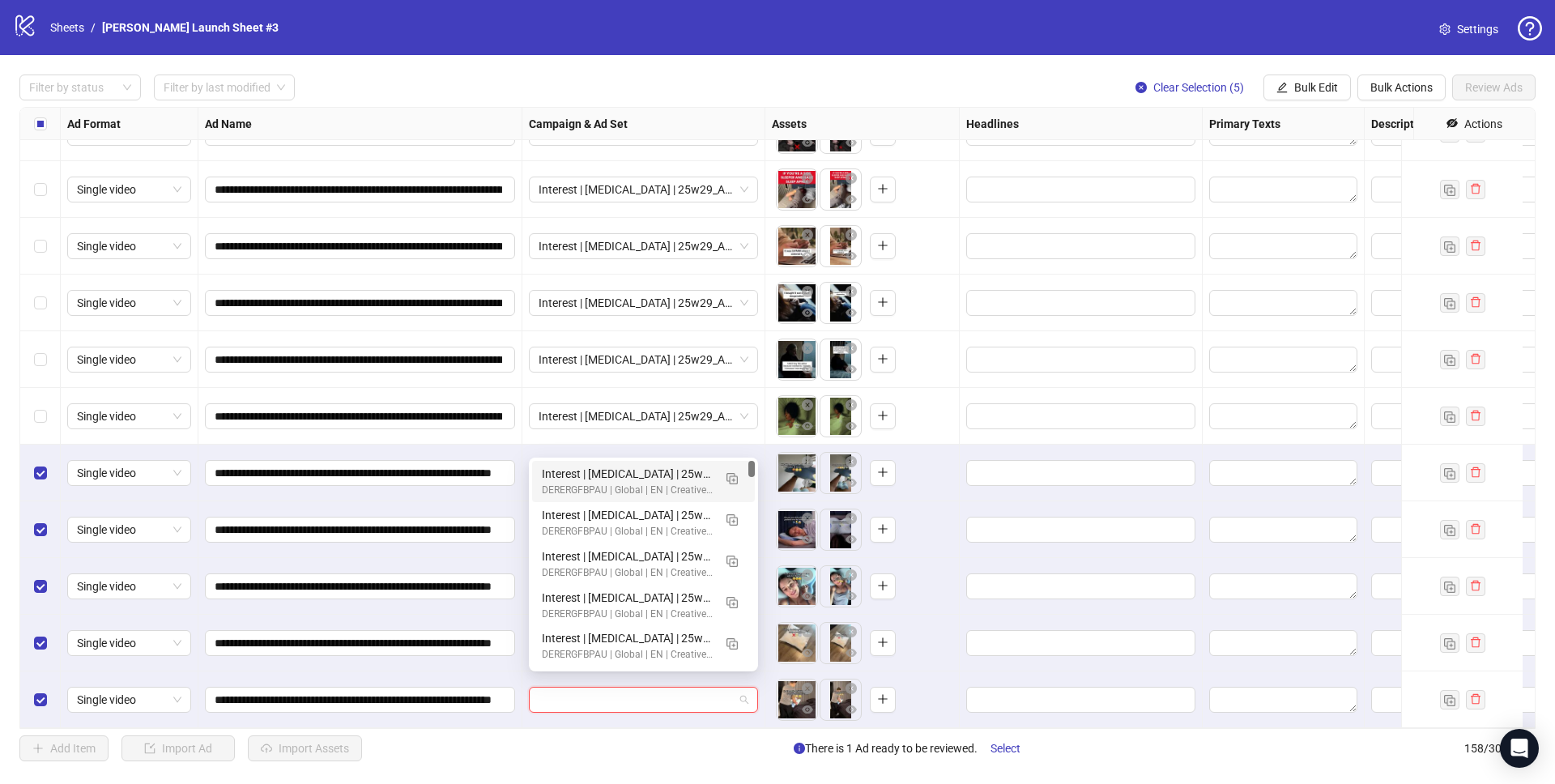
click at [655, 471] on div "Interest | Memory foam | 25w28_A-PAIN_ZzZ-Back-Pain | Sleep apnea 3 | 25-65+ Al…" at bounding box center [626, 474] width 171 height 18
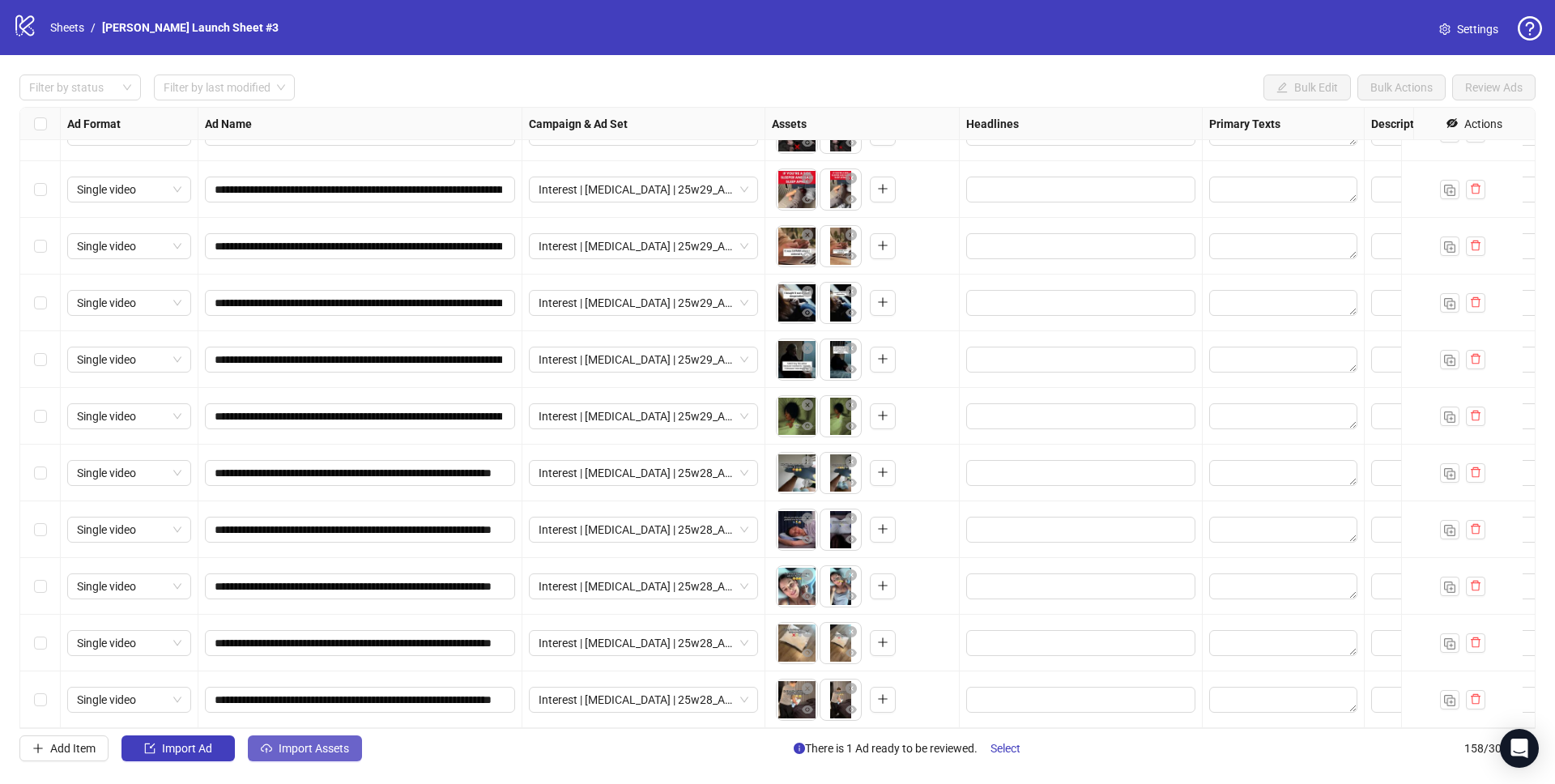
click at [318, 749] on span "Import Assets" at bounding box center [313, 747] width 70 height 13
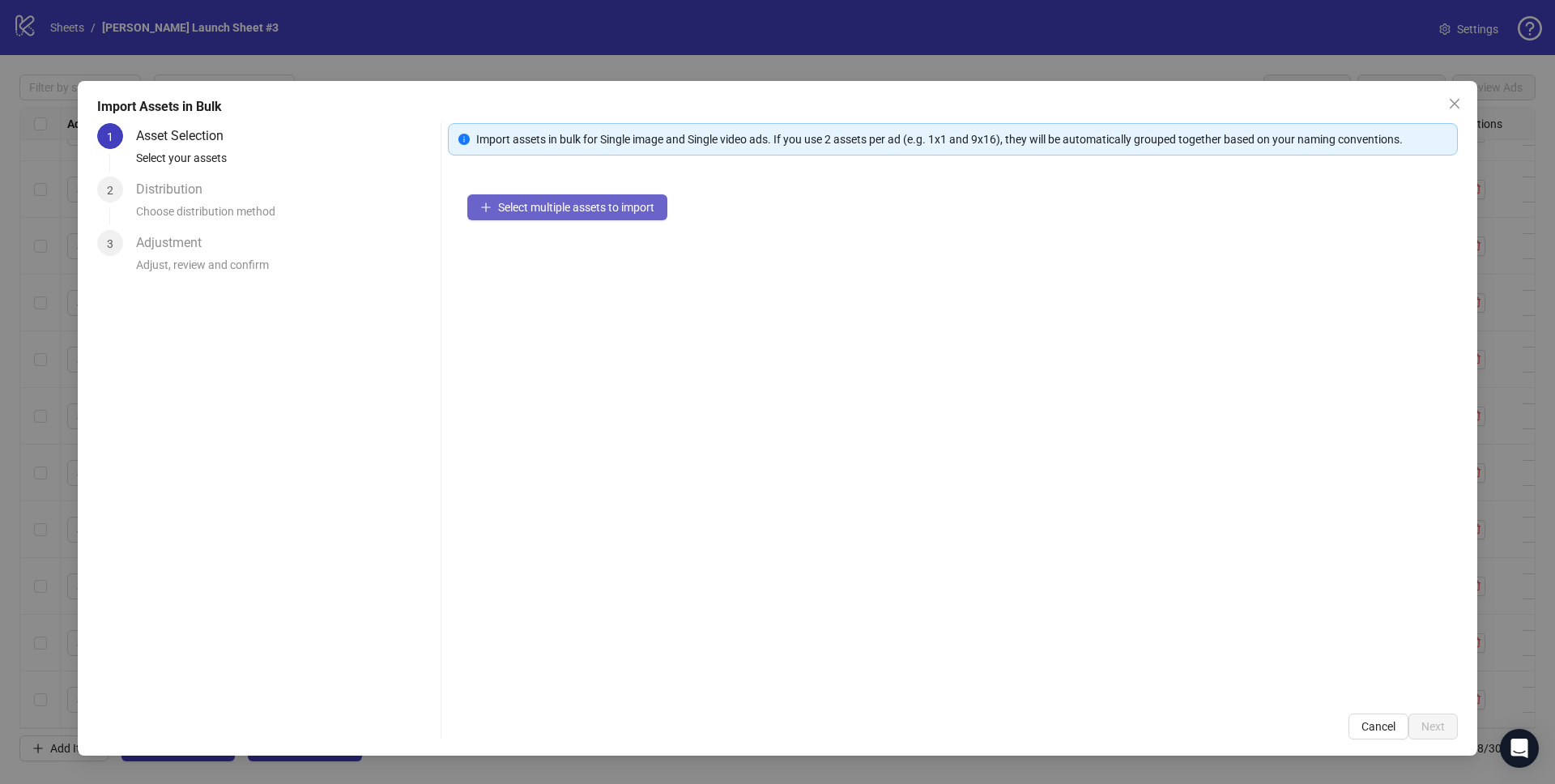
click at [566, 209] on span "Select multiple assets to import" at bounding box center [576, 206] width 156 height 13
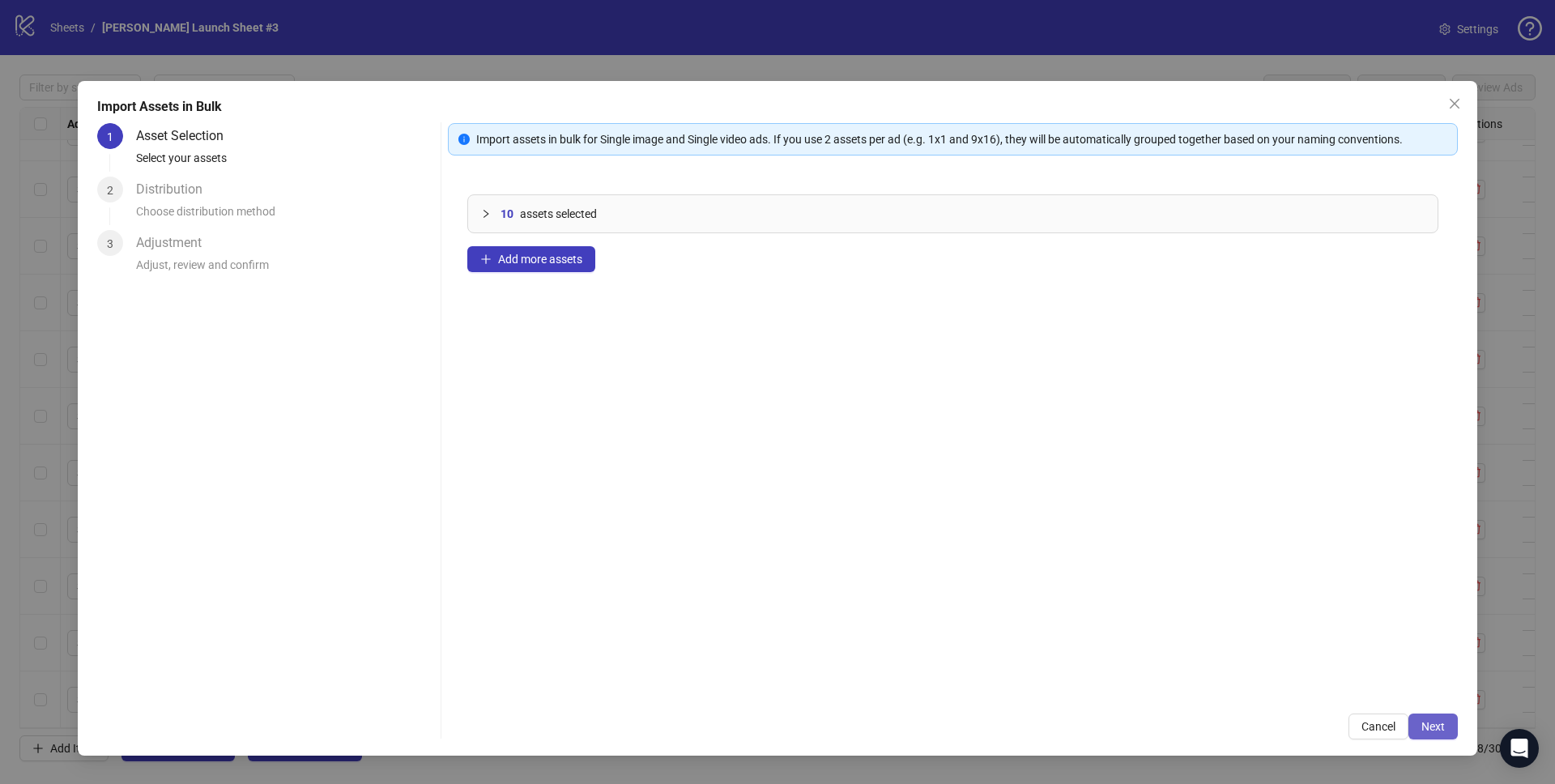
click at [1432, 724] on span "Next" at bounding box center [1433, 726] width 24 height 13
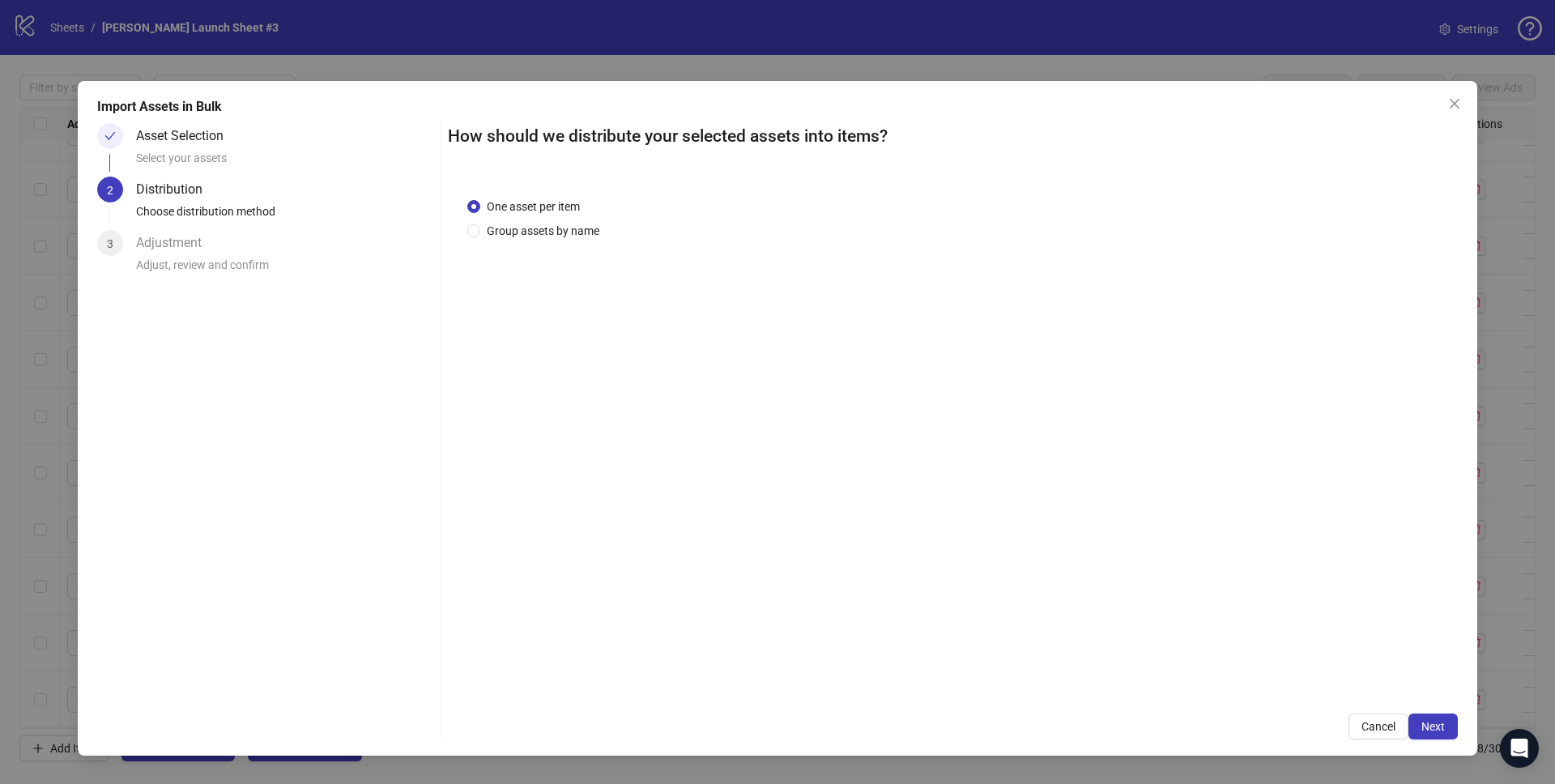
click at [1432, 724] on span "Next" at bounding box center [1433, 726] width 24 height 13
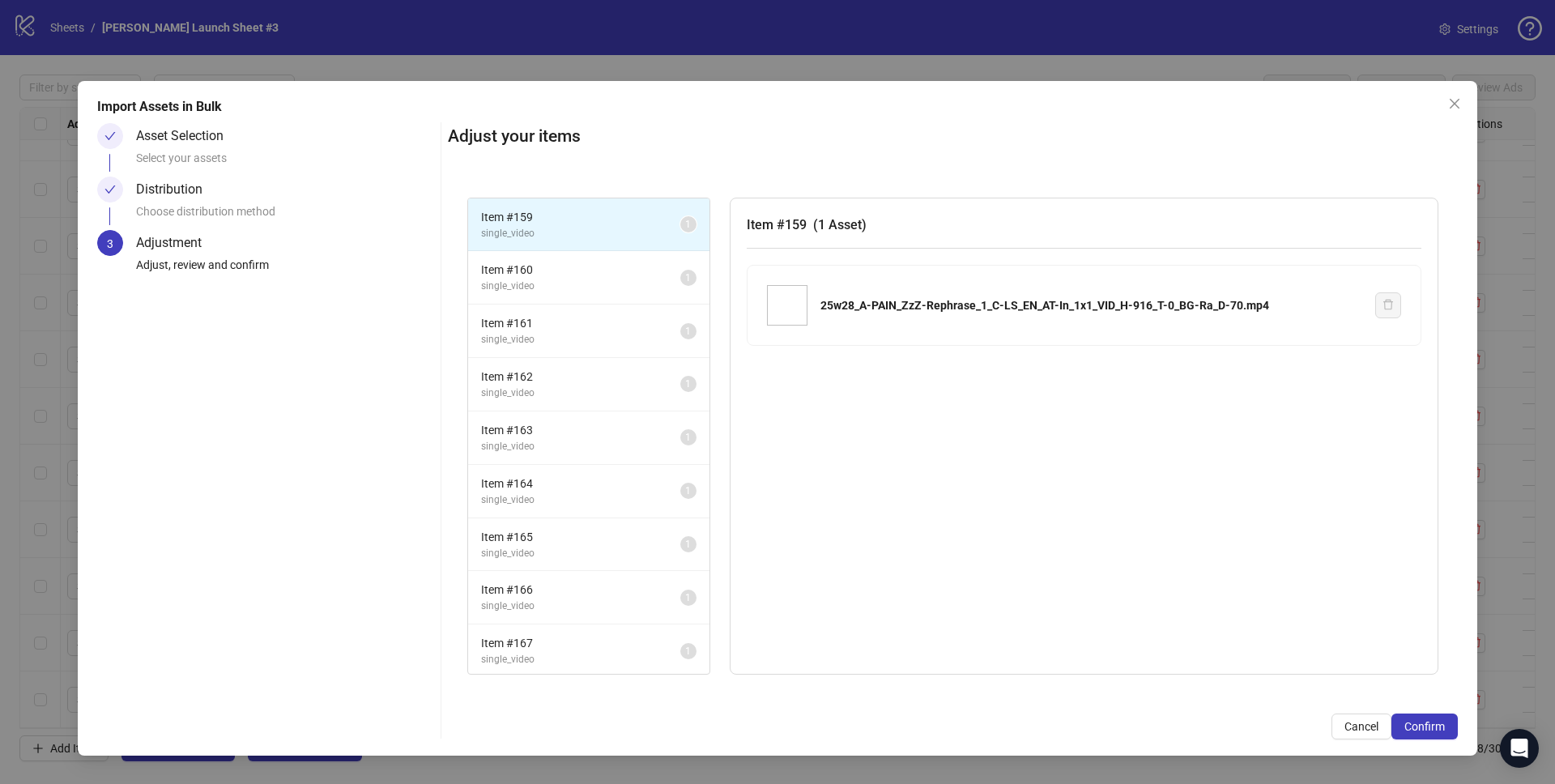
drag, startPoint x: 175, startPoint y: 185, endPoint x: 173, endPoint y: 196, distance: 11.2
click at [176, 186] on div "Distribution" at bounding box center [176, 190] width 79 height 26
click at [173, 196] on div "Distribution" at bounding box center [176, 190] width 79 height 26
click at [1353, 727] on span "Cancel" at bounding box center [1361, 726] width 34 height 13
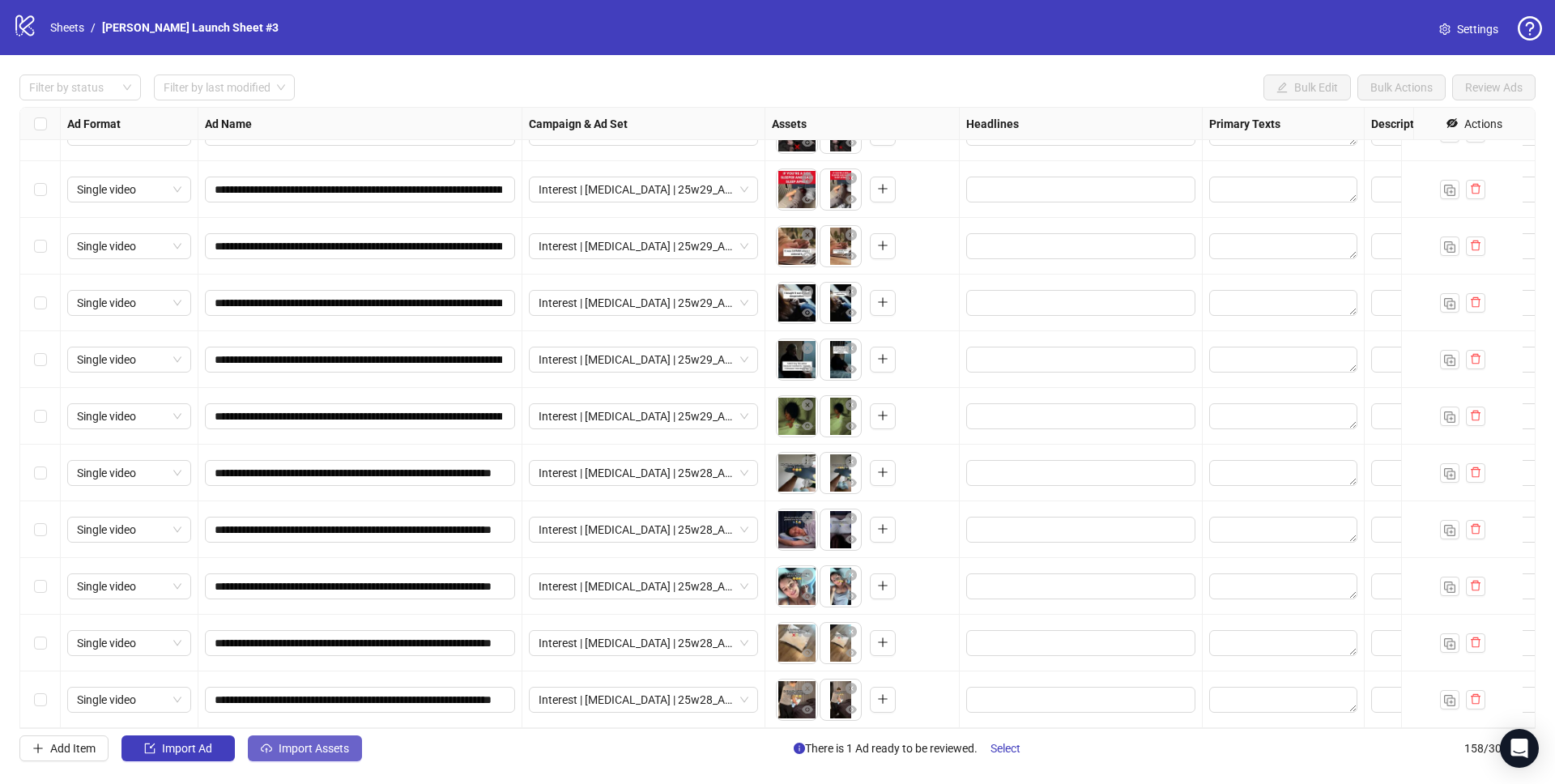
click at [304, 749] on span "Import Assets" at bounding box center [313, 747] width 70 height 13
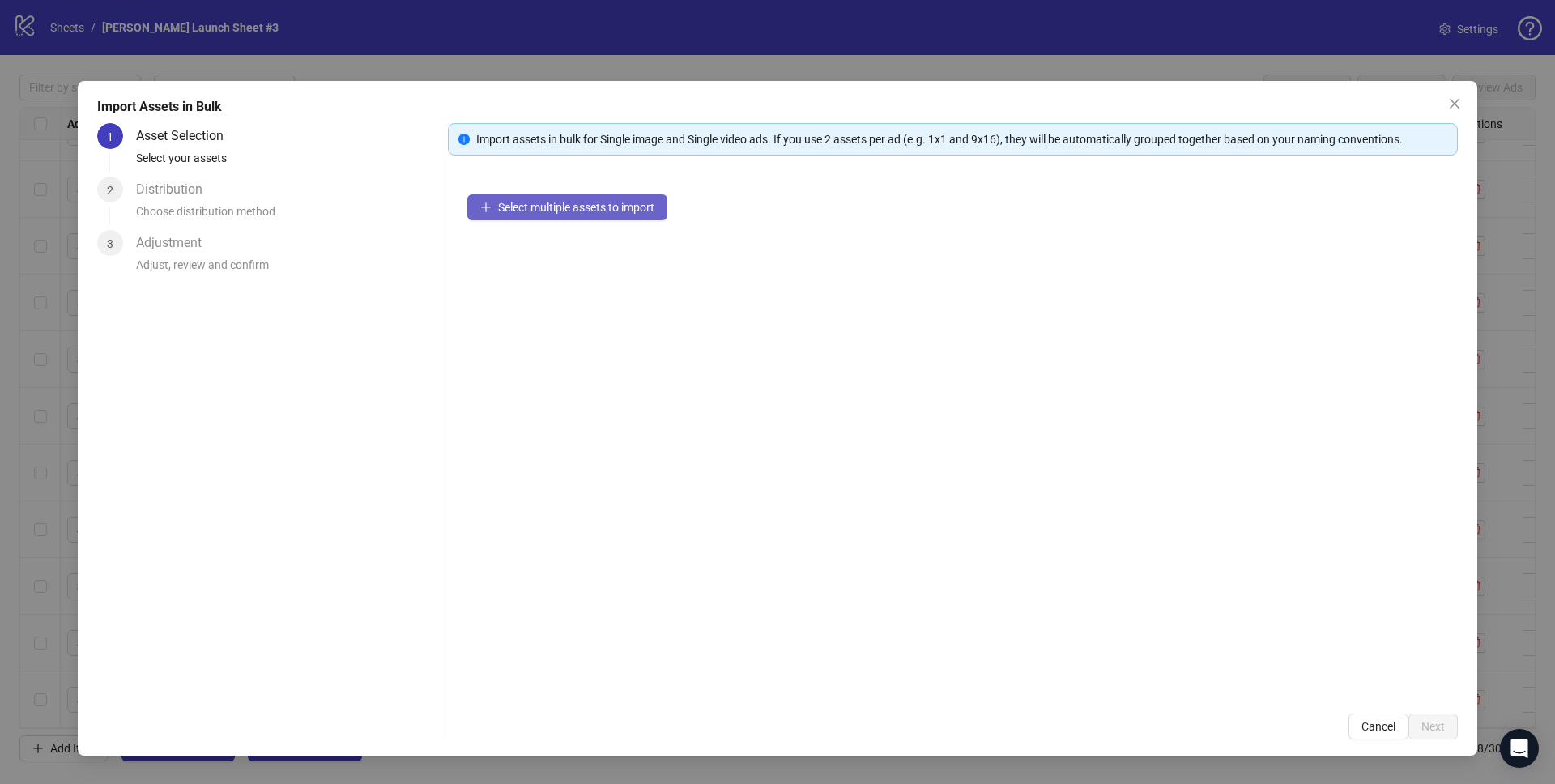
click at [609, 202] on span "Select multiple assets to import" at bounding box center [576, 206] width 156 height 13
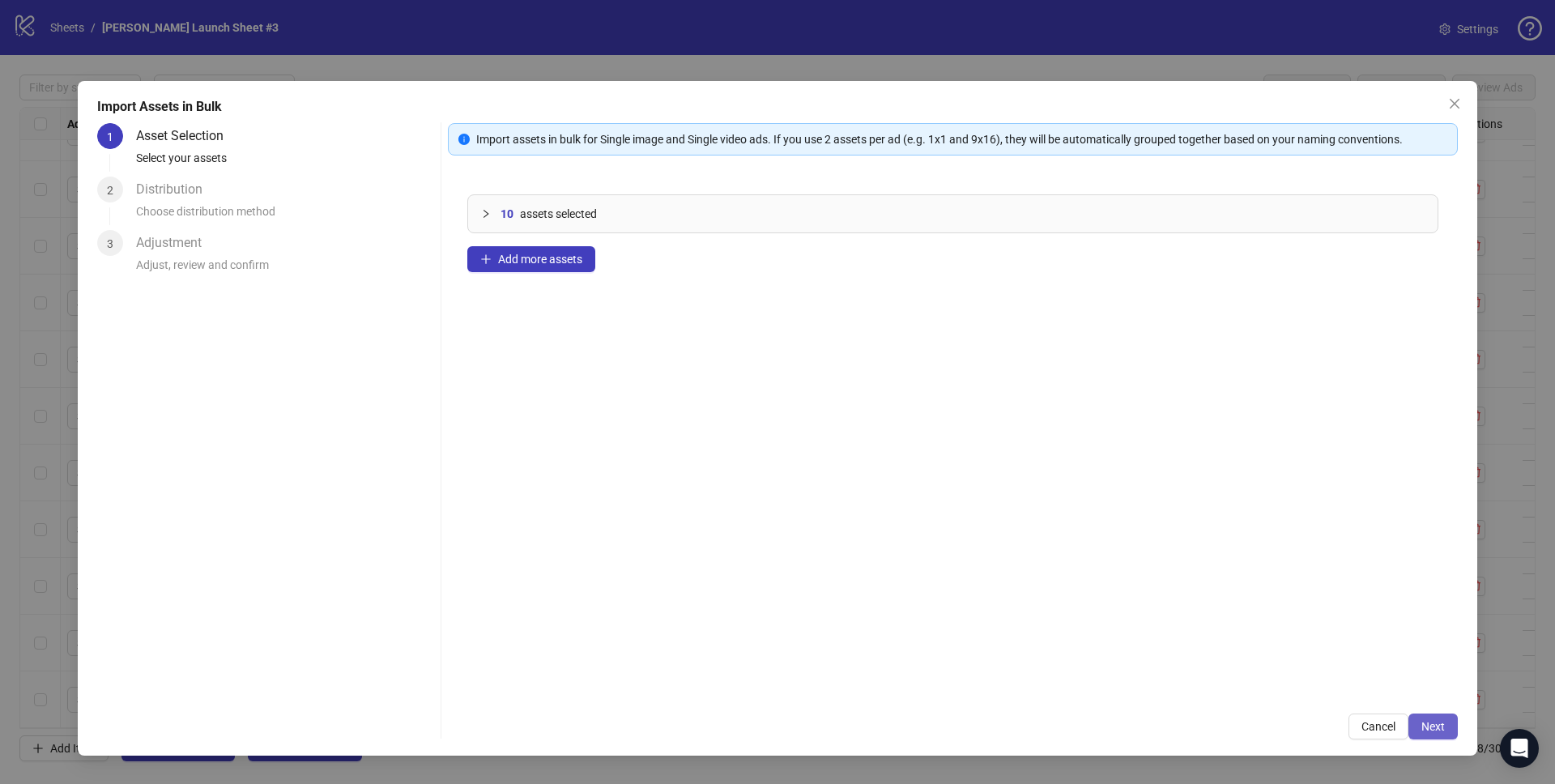
click at [1450, 726] on button "Next" at bounding box center [1433, 726] width 49 height 26
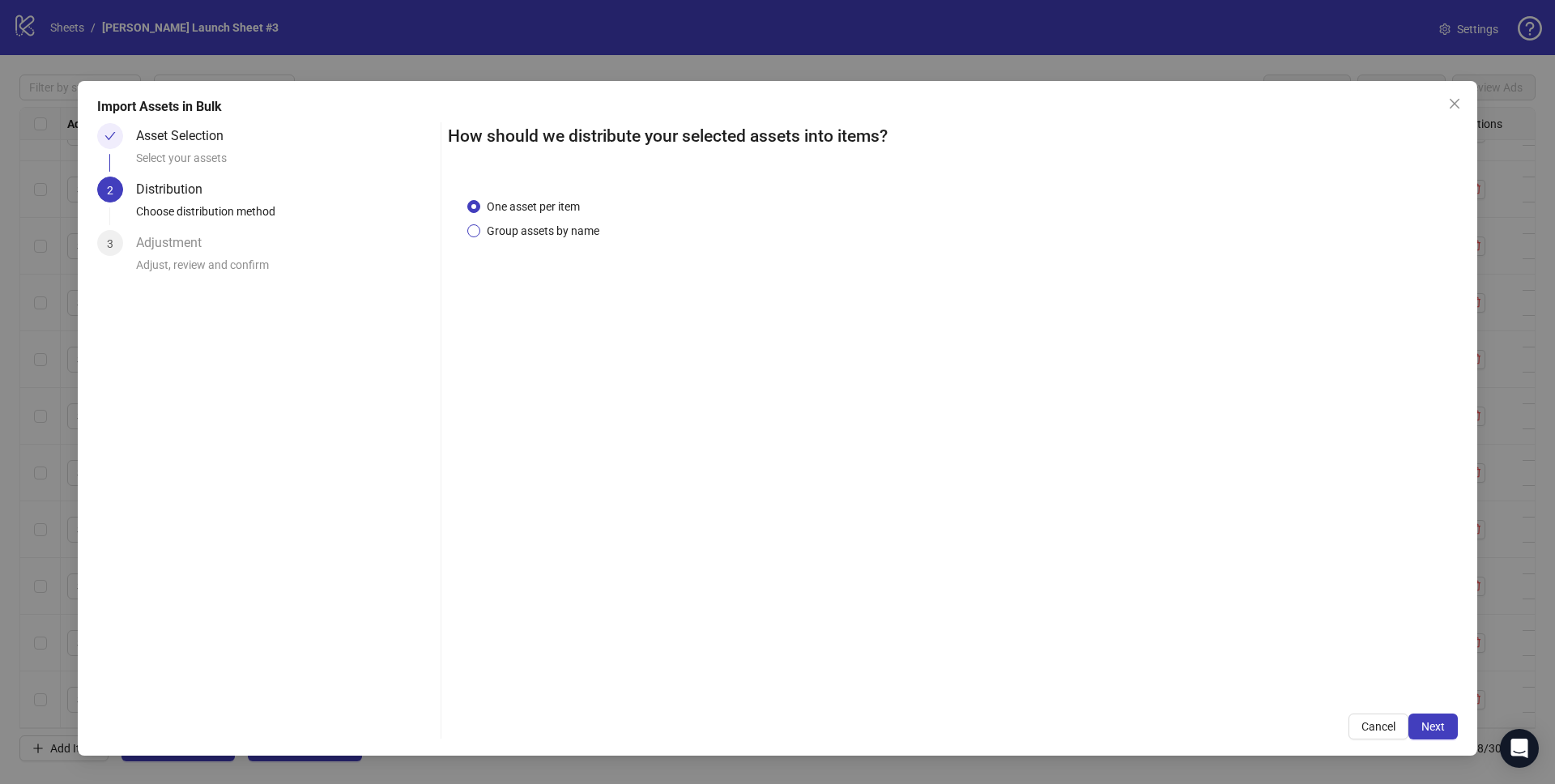
click at [488, 231] on span "Group assets by name" at bounding box center [542, 231] width 125 height 18
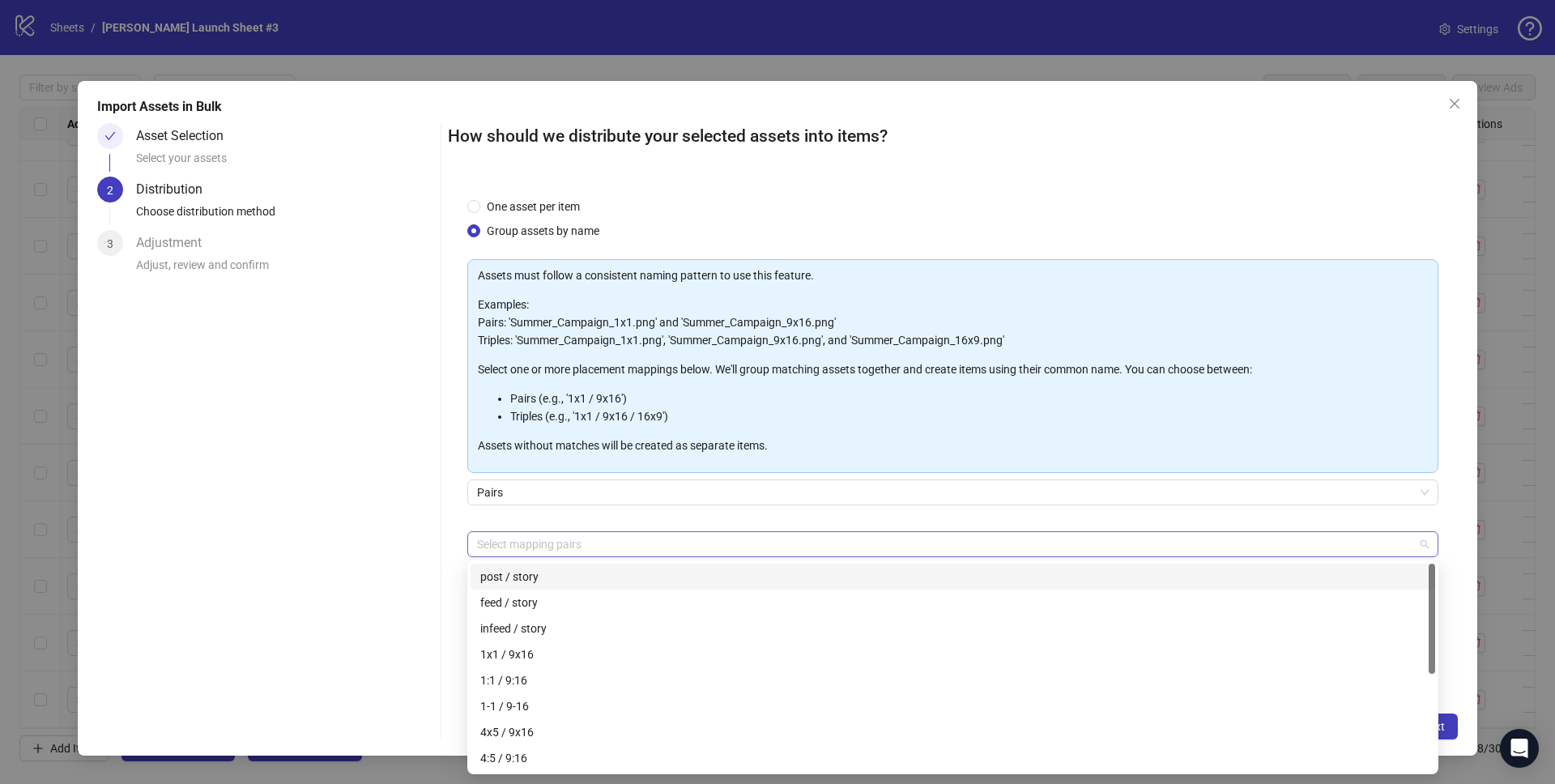
click at [540, 544] on div at bounding box center [943, 543] width 947 height 23
click at [527, 652] on div "1x1 / 9x16" at bounding box center [952, 654] width 945 height 18
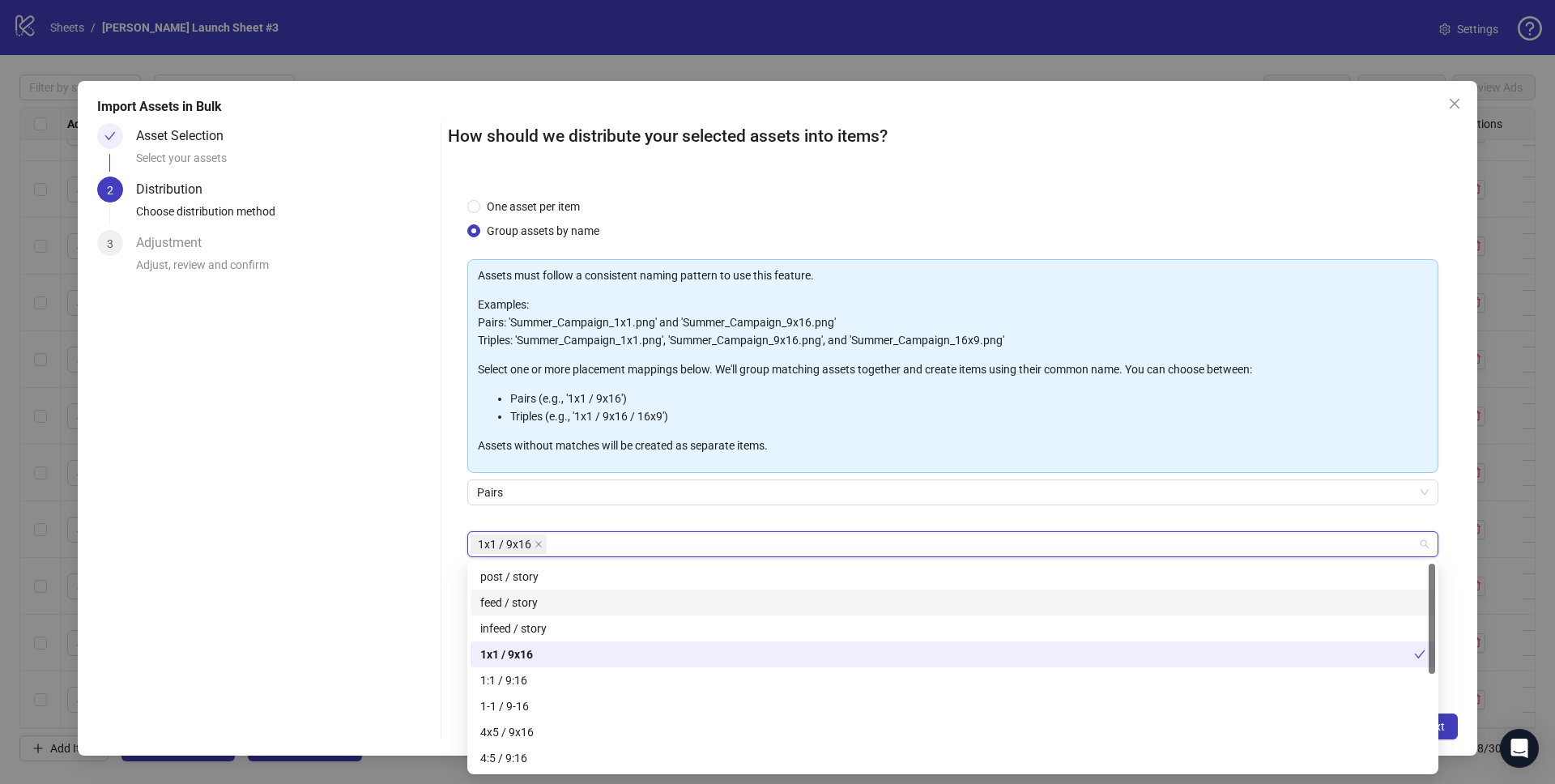
click at [1446, 532] on div "One asset per item Group assets by name Assets must follow a consistent naming …" at bounding box center [952, 435] width 1010 height 516
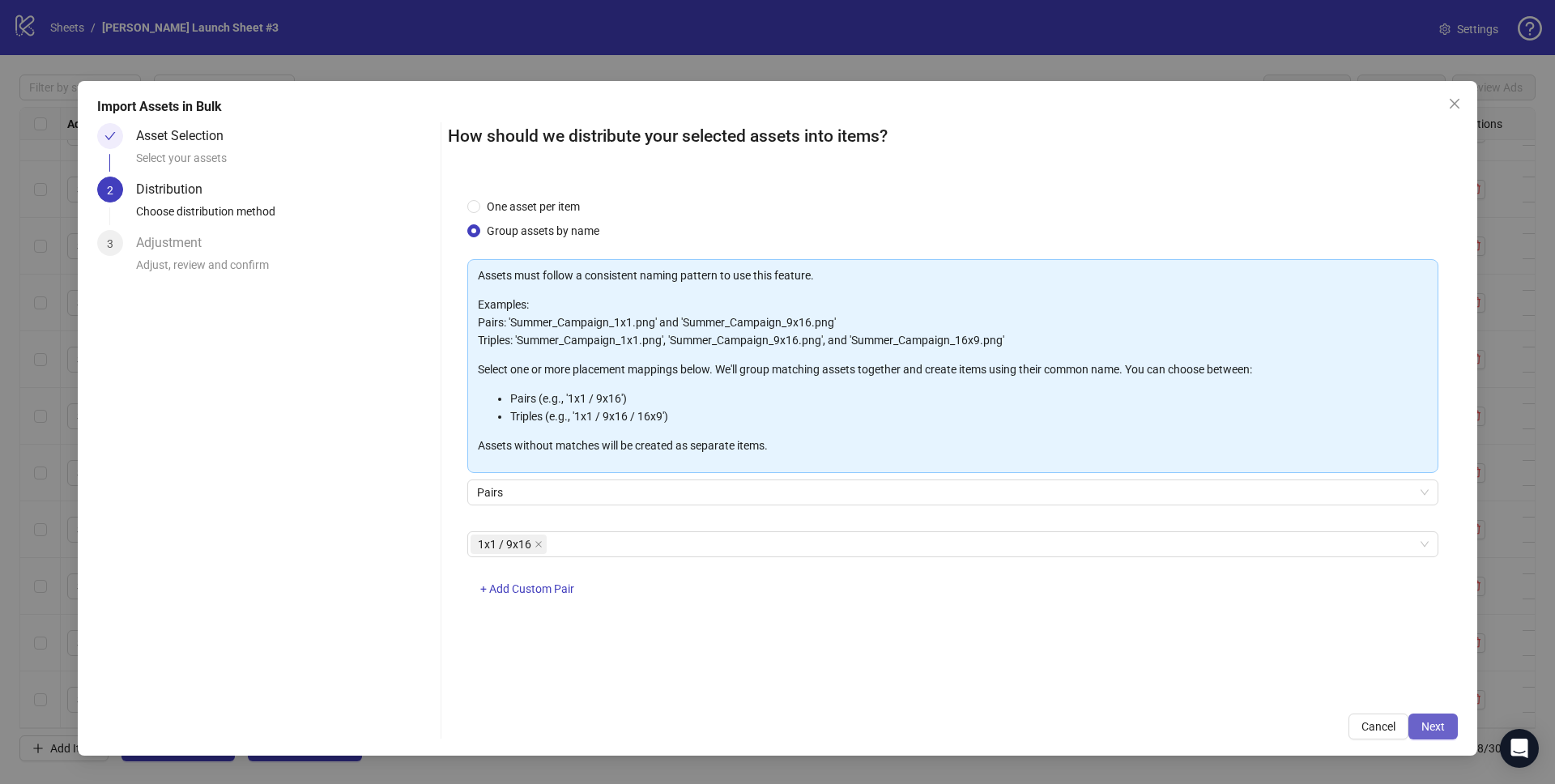
click at [1441, 720] on span "Next" at bounding box center [1433, 726] width 24 height 13
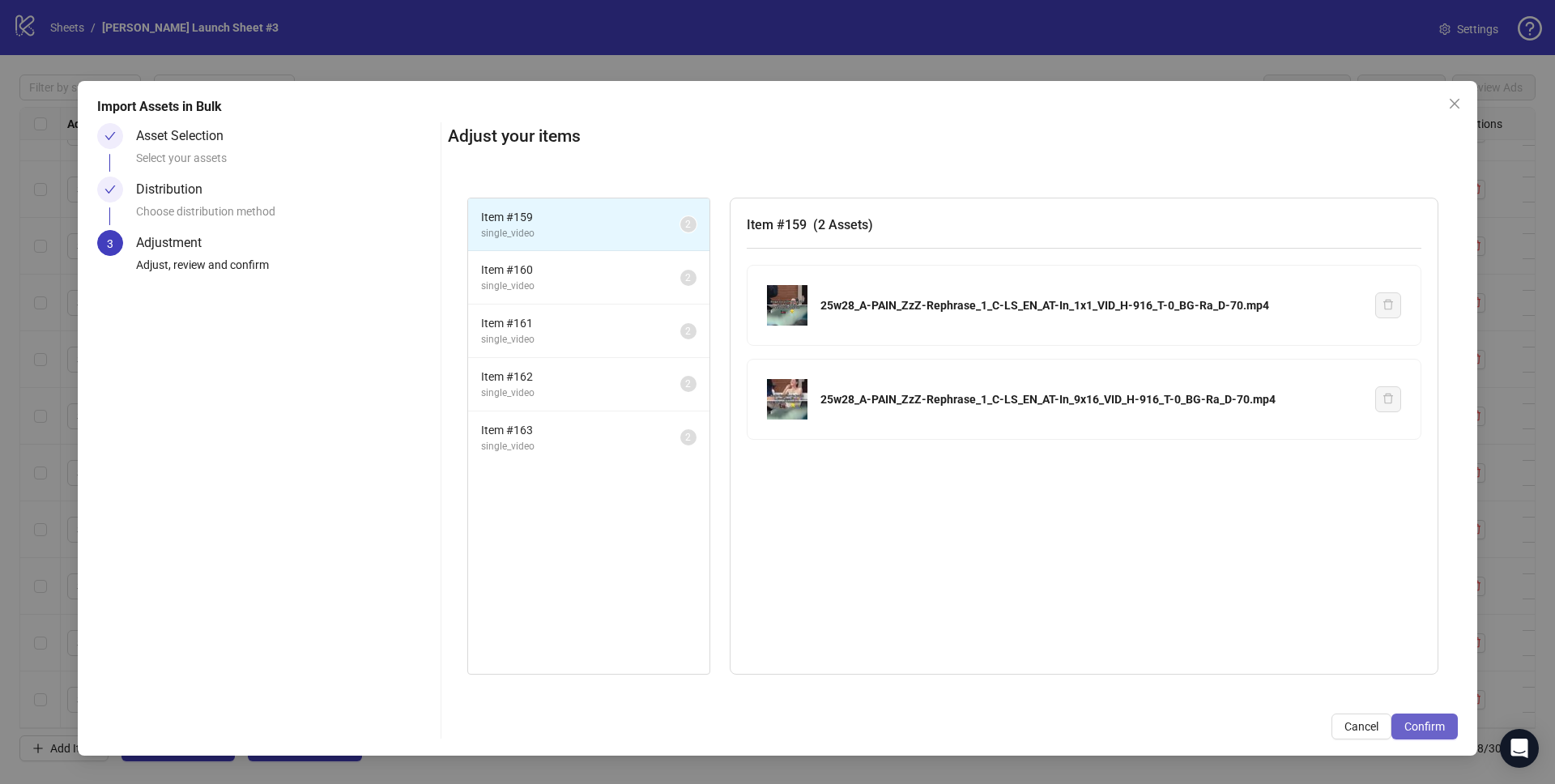
click at [1421, 729] on span "Confirm" at bounding box center [1425, 726] width 41 height 13
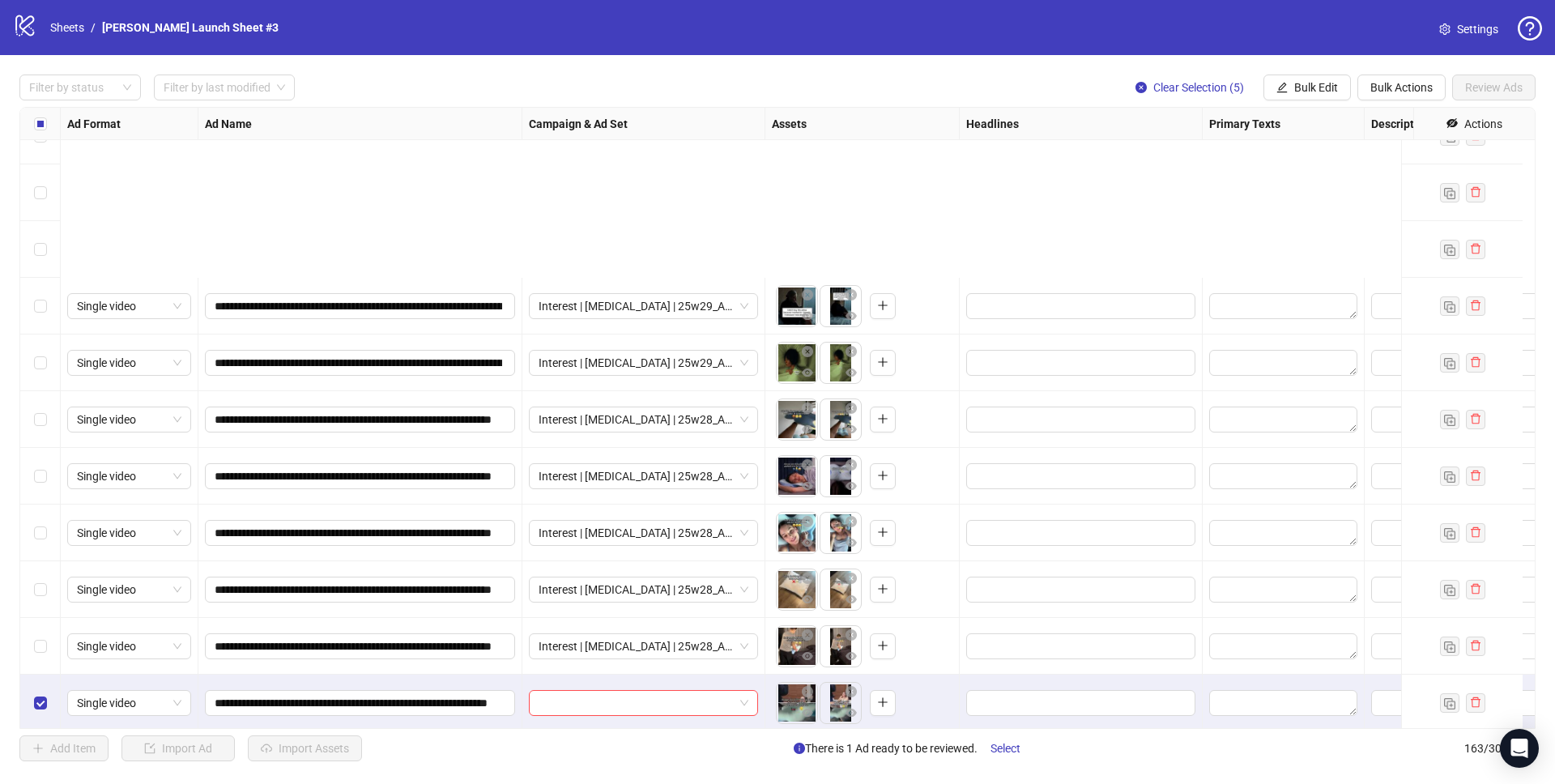
scroll to position [8662, 0]
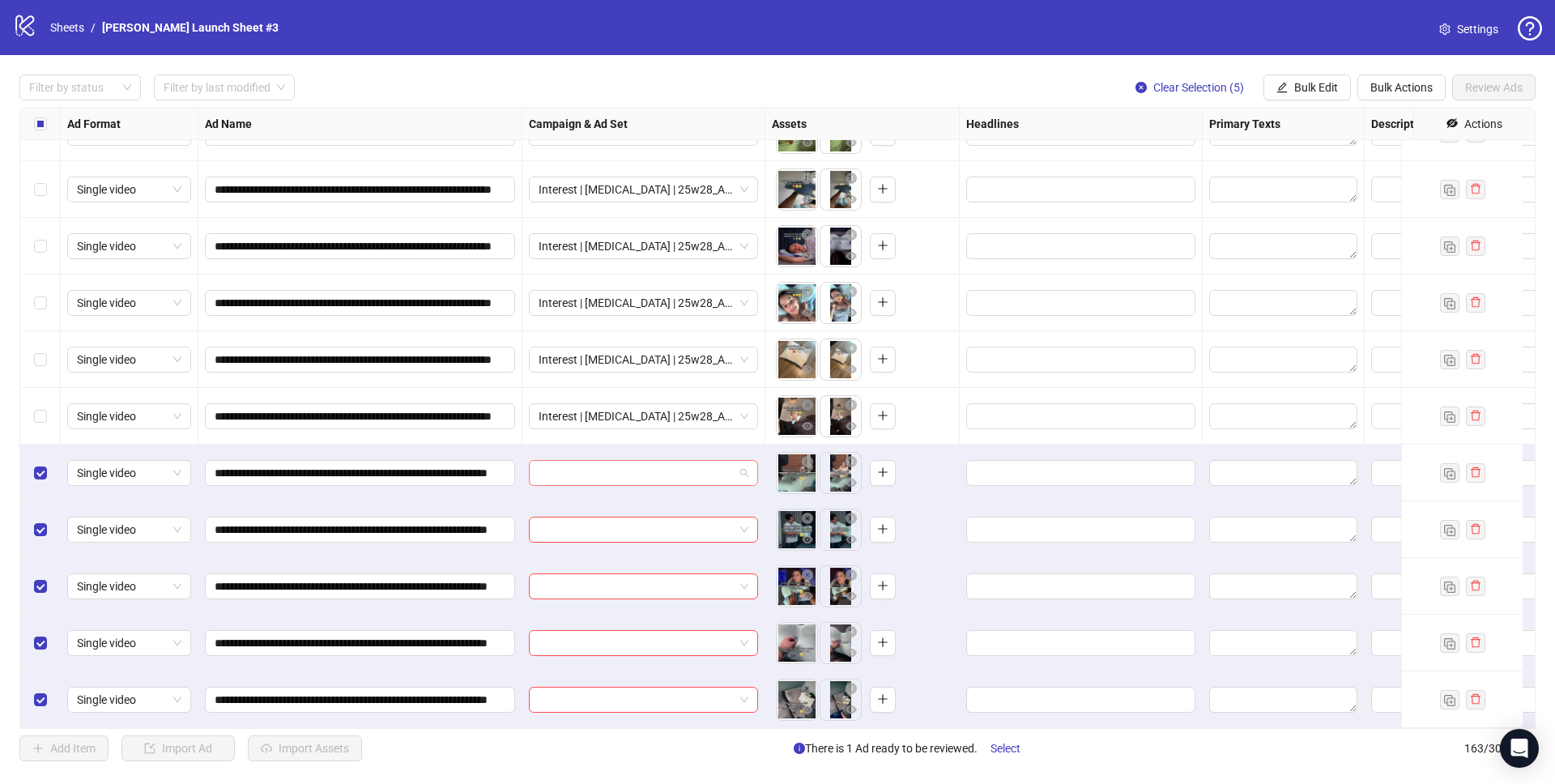
click at [624, 460] on input "search" at bounding box center [636, 472] width 196 height 25
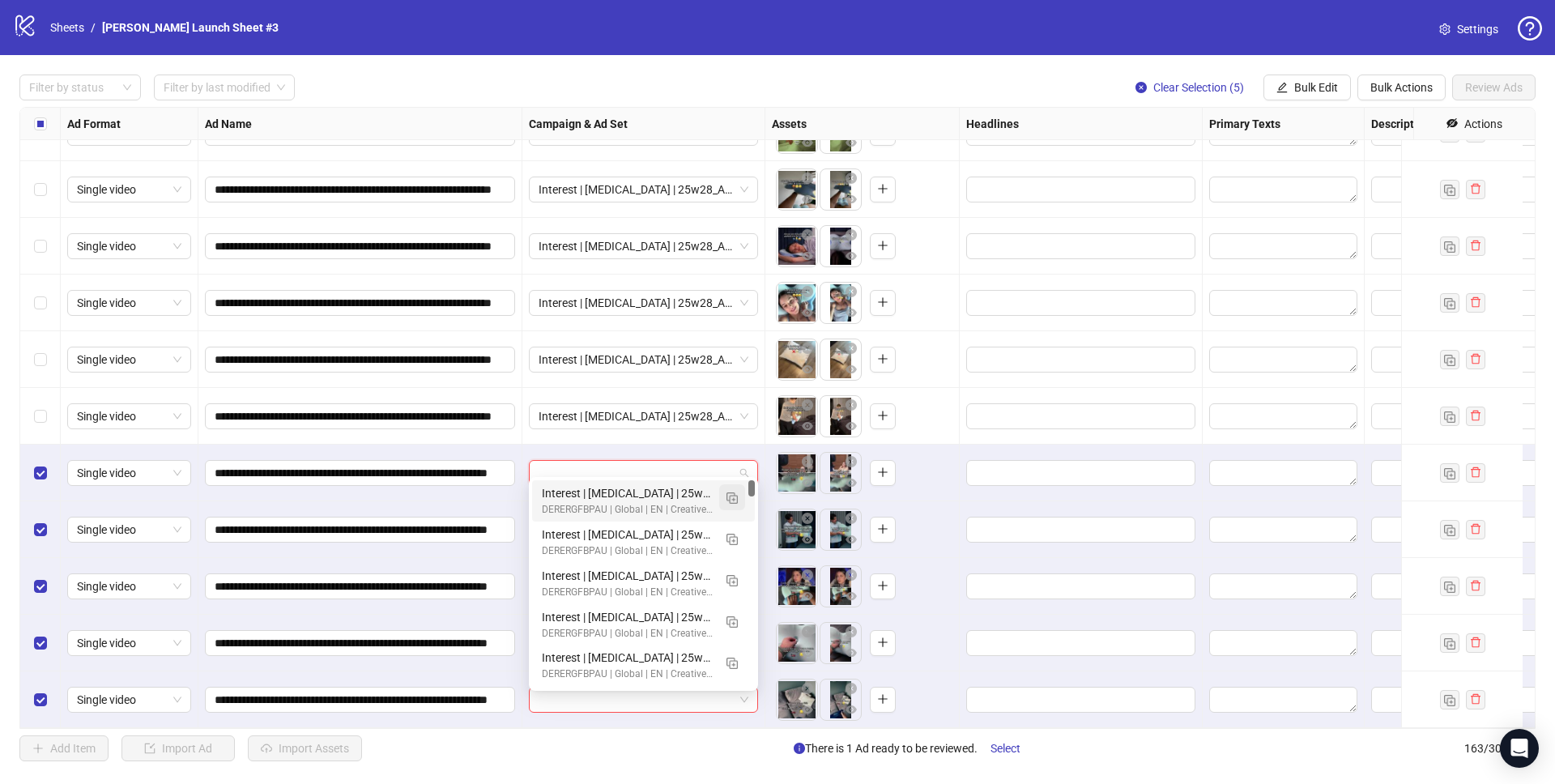
click at [735, 500] on img "button" at bounding box center [731, 497] width 11 height 11
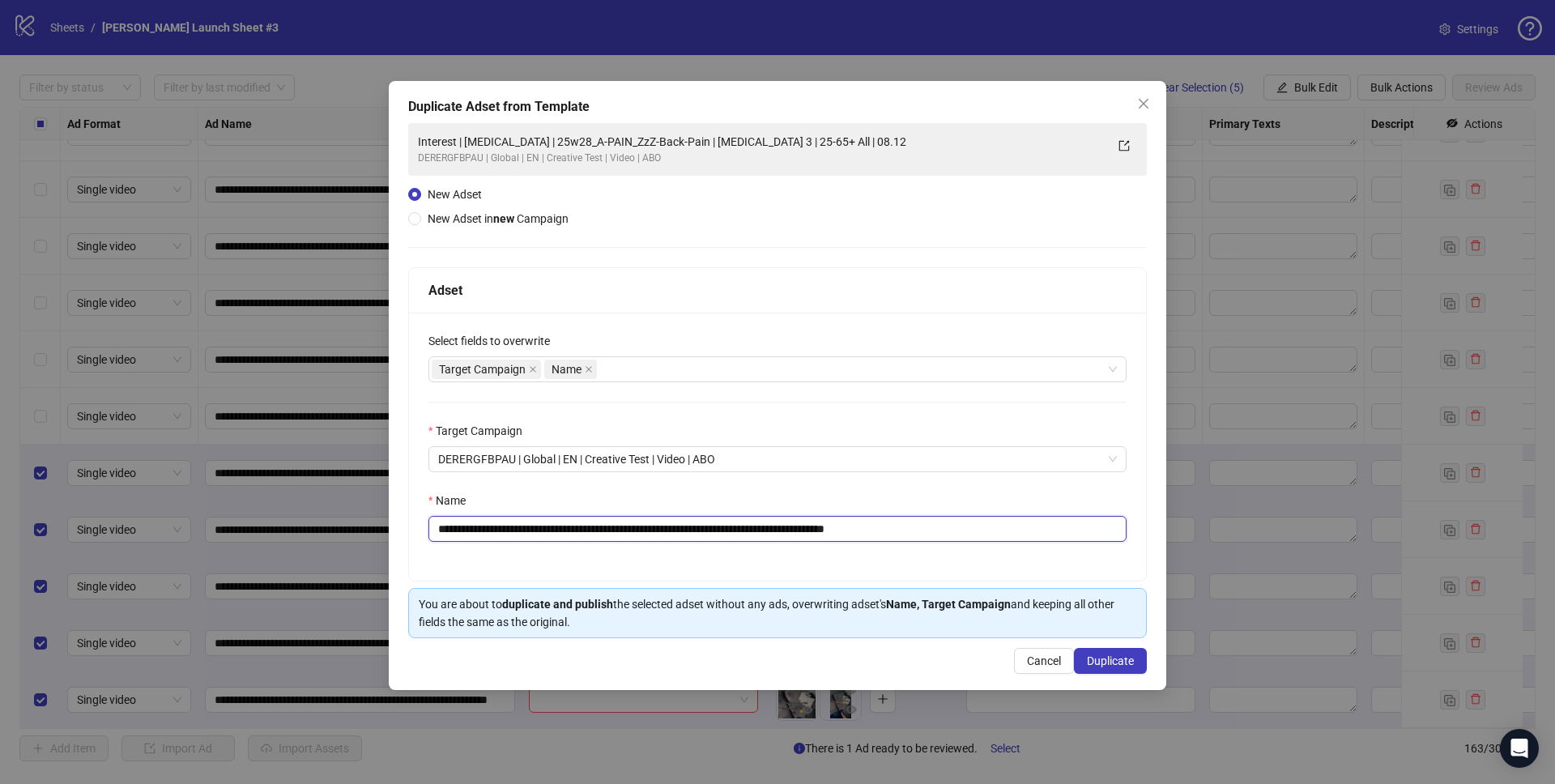
drag, startPoint x: 565, startPoint y: 527, endPoint x: 715, endPoint y: 523, distance: 150.1
click at [715, 523] on input "**********" at bounding box center [778, 528] width 698 height 26
paste input "text"
drag, startPoint x: 889, startPoint y: 526, endPoint x: 1134, endPoint y: 561, distance: 247.5
click at [1134, 561] on div "**********" at bounding box center [778, 445] width 737 height 268
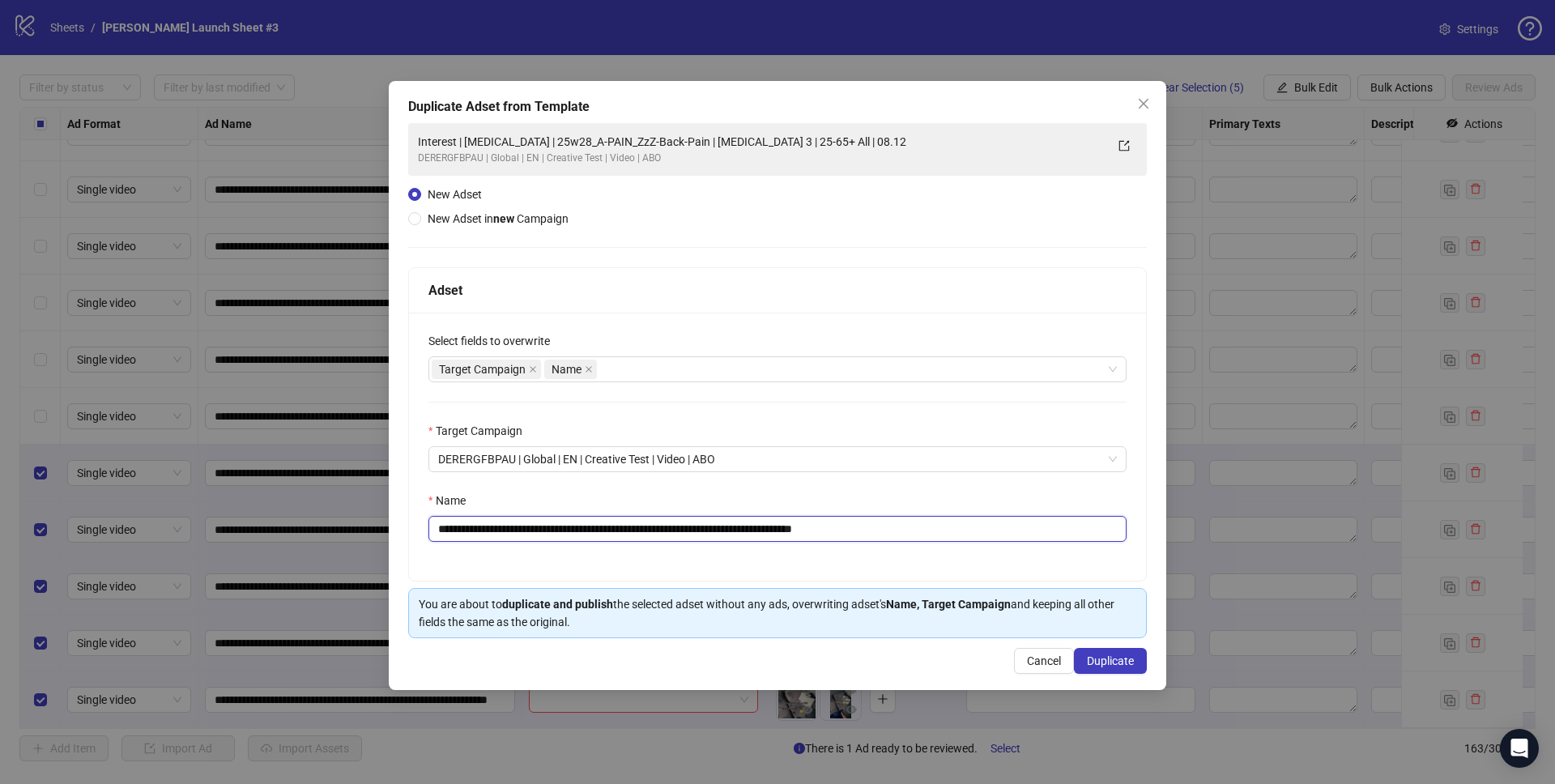
type input "**********"
click at [1070, 495] on div "Name" at bounding box center [778, 504] width 698 height 25
click at [1133, 663] on span "Duplicate" at bounding box center [1110, 660] width 47 height 13
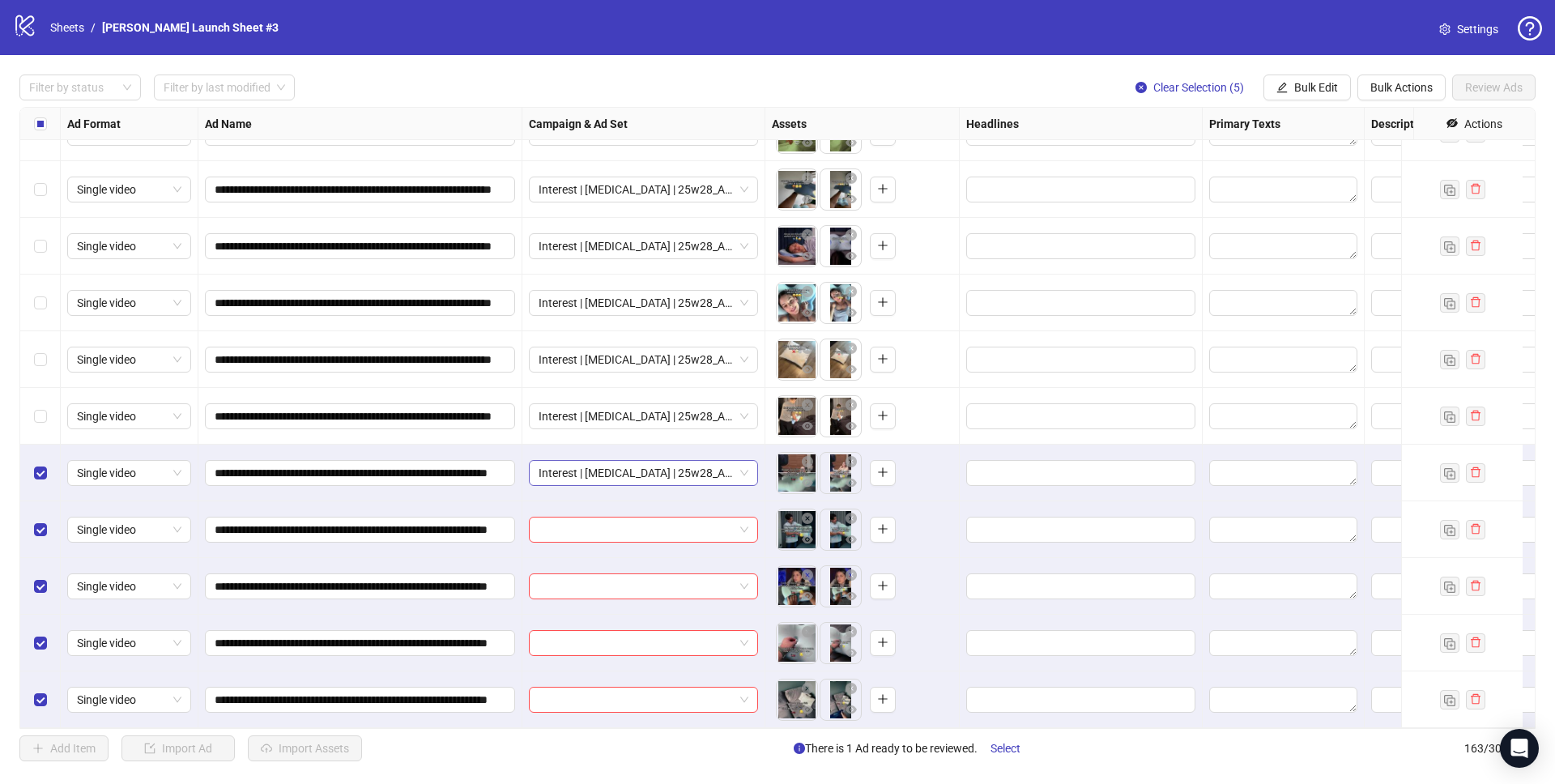
click at [671, 460] on span "Interest | Memory foam | 25w28_A-PAIN_ZzZ-Rephrase | Sleep apnea 3 | 25-65+ All…" at bounding box center [643, 472] width 209 height 25
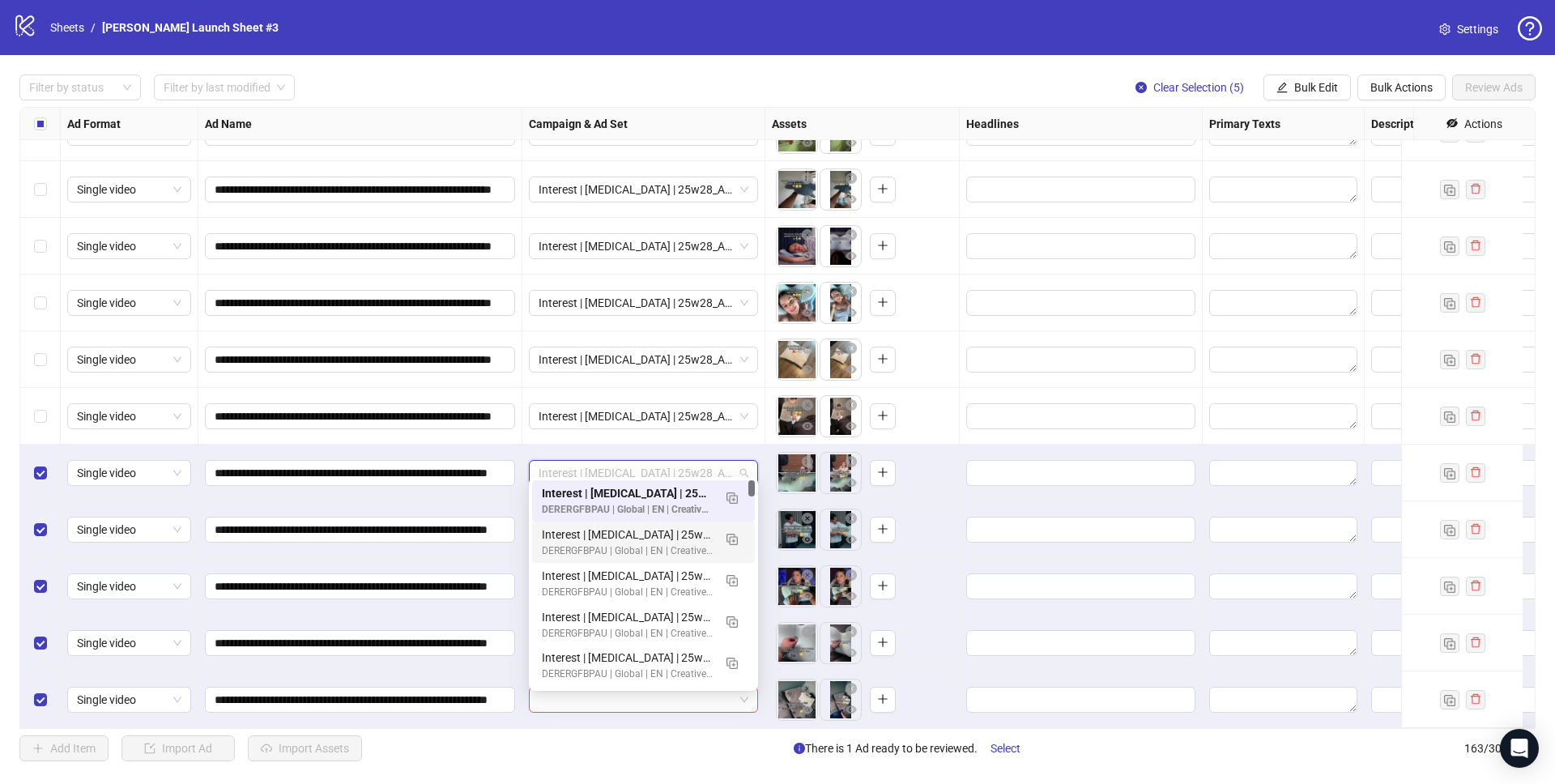
click at [977, 501] on div at bounding box center [1082, 528] width 243 height 56
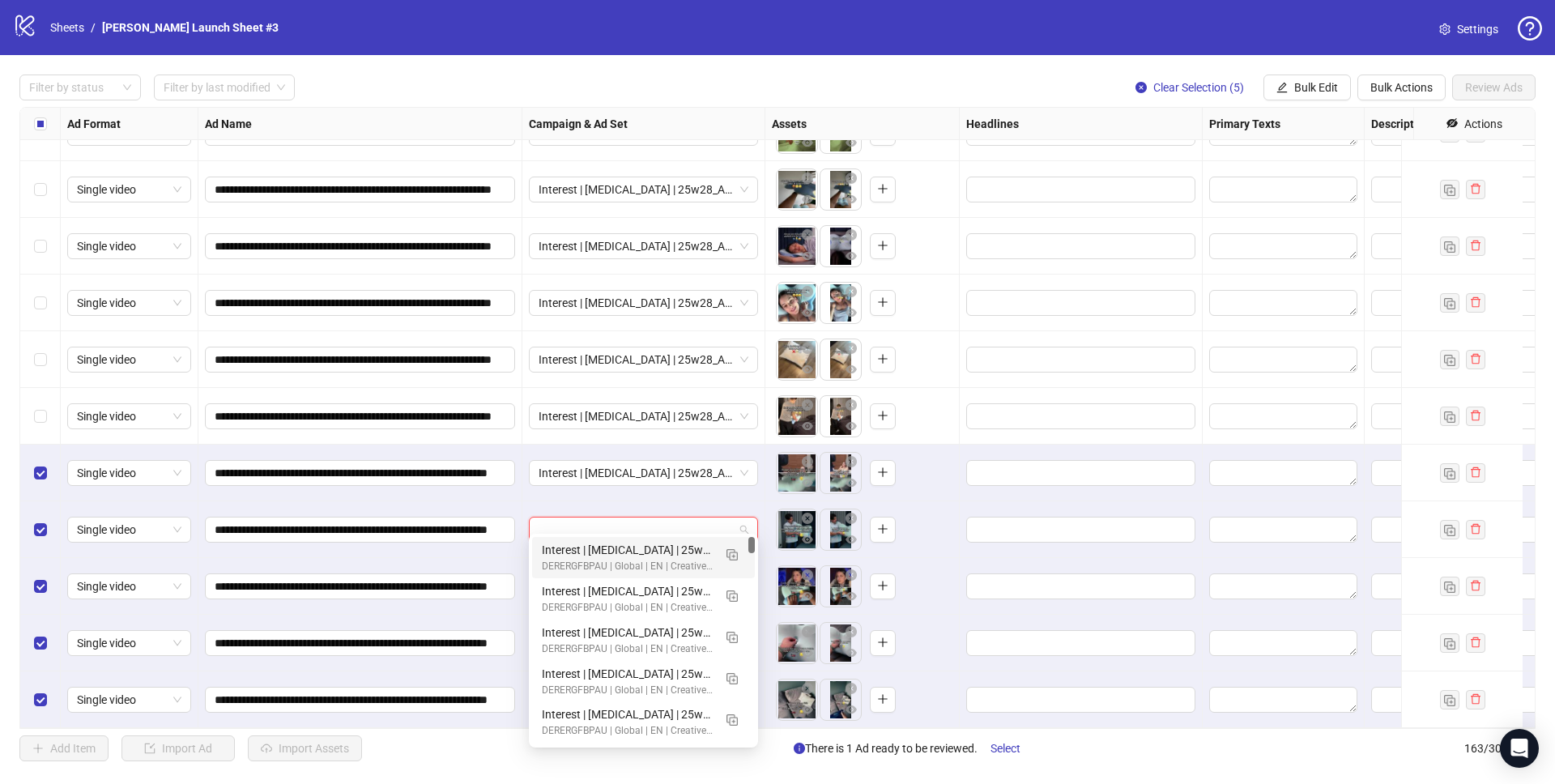
click at [689, 517] on input "search" at bounding box center [636, 529] width 196 height 25
click at [603, 555] on div "Interest | Memory foam | 25w28_A-PAIN_ZzZ-Rephrase | Sleep apnea 3 | 25-65+ All…" at bounding box center [626, 550] width 171 height 18
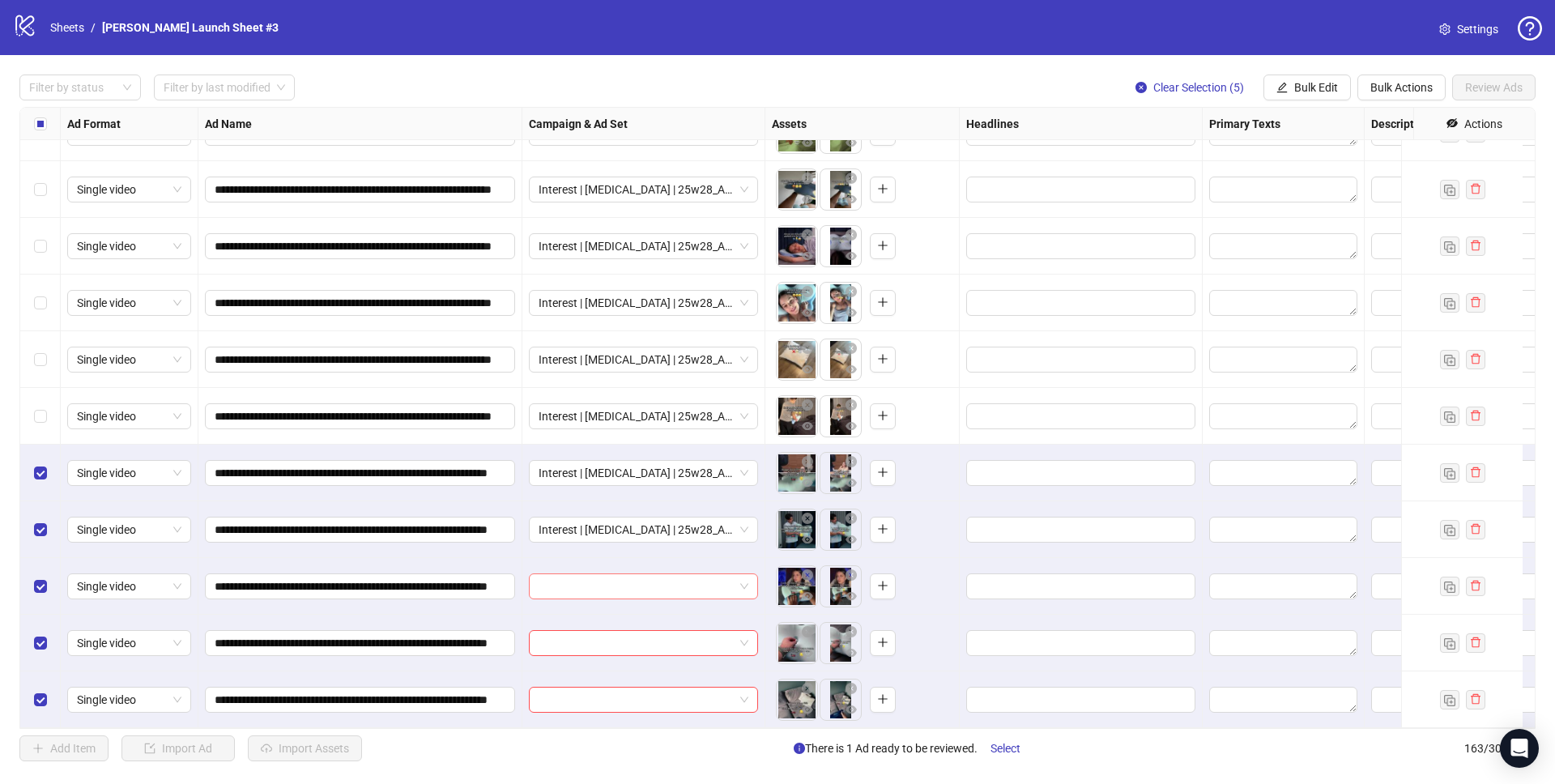
click at [598, 574] on input "search" at bounding box center [636, 586] width 196 height 25
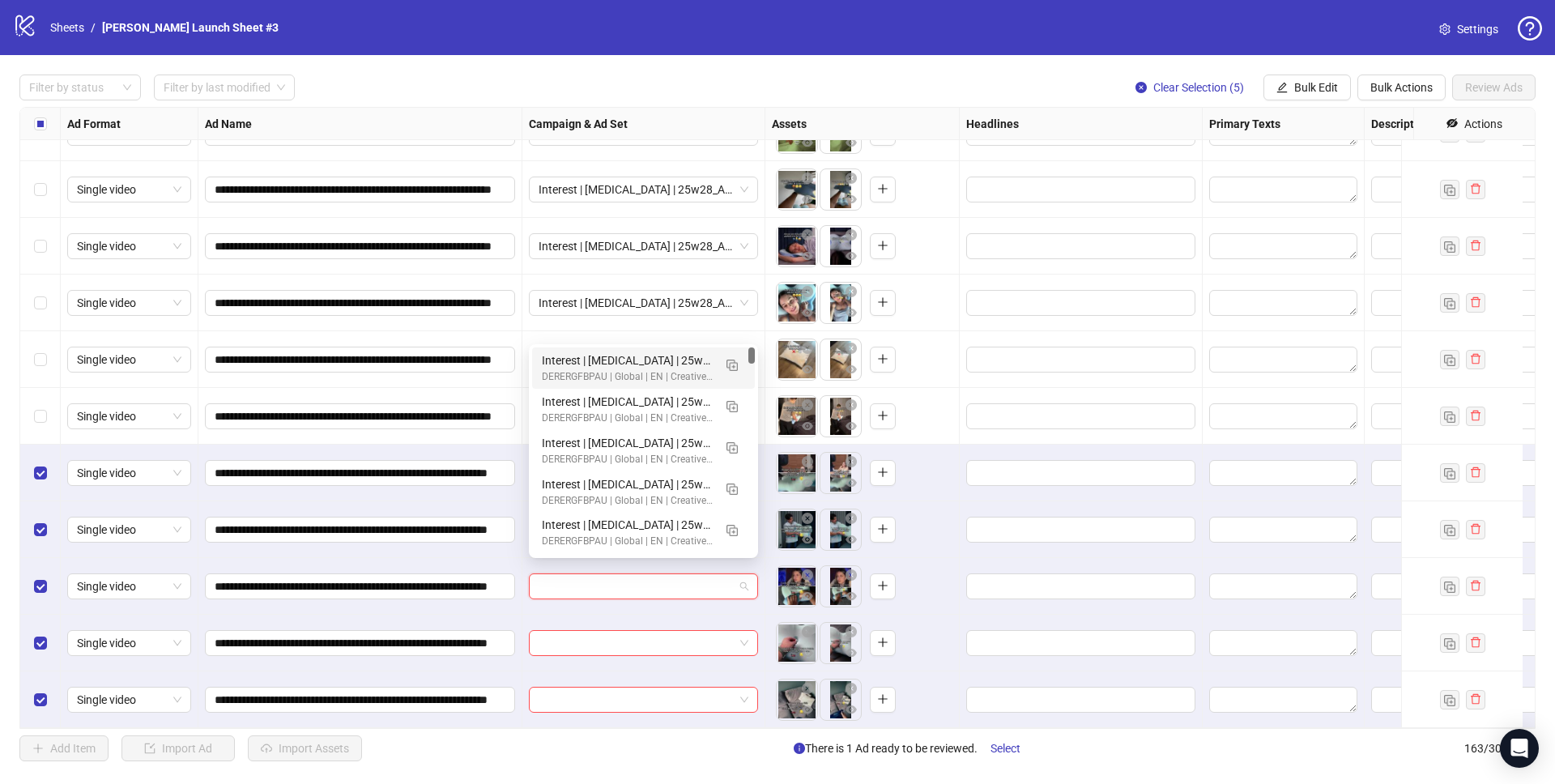
click at [625, 356] on div "Interest | Memory foam | 25w28_A-PAIN_ZzZ-Rephrase | Sleep apnea 3 | 25-65+ All…" at bounding box center [626, 360] width 171 height 18
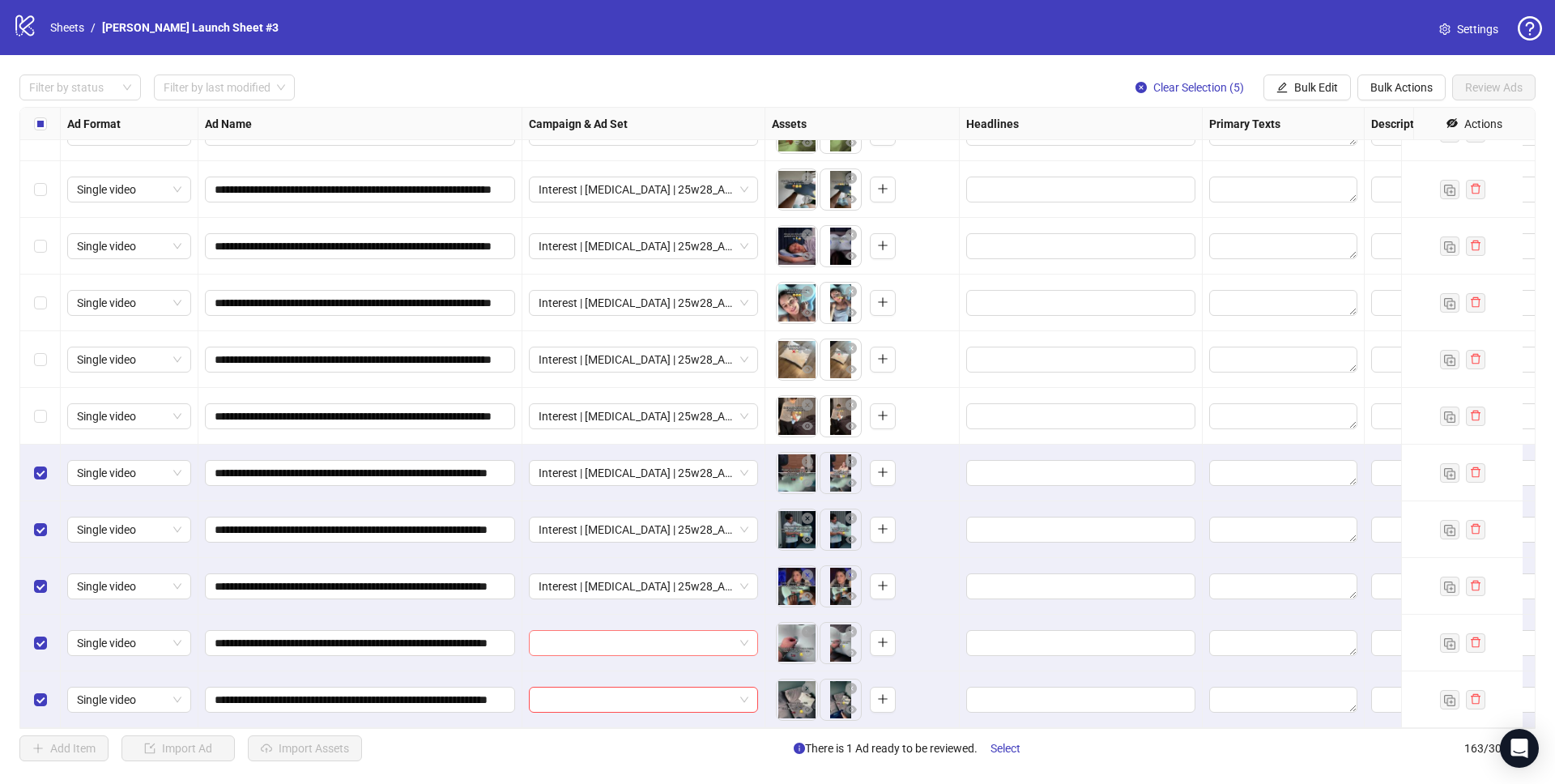
click at [626, 631] on input "search" at bounding box center [636, 643] width 196 height 25
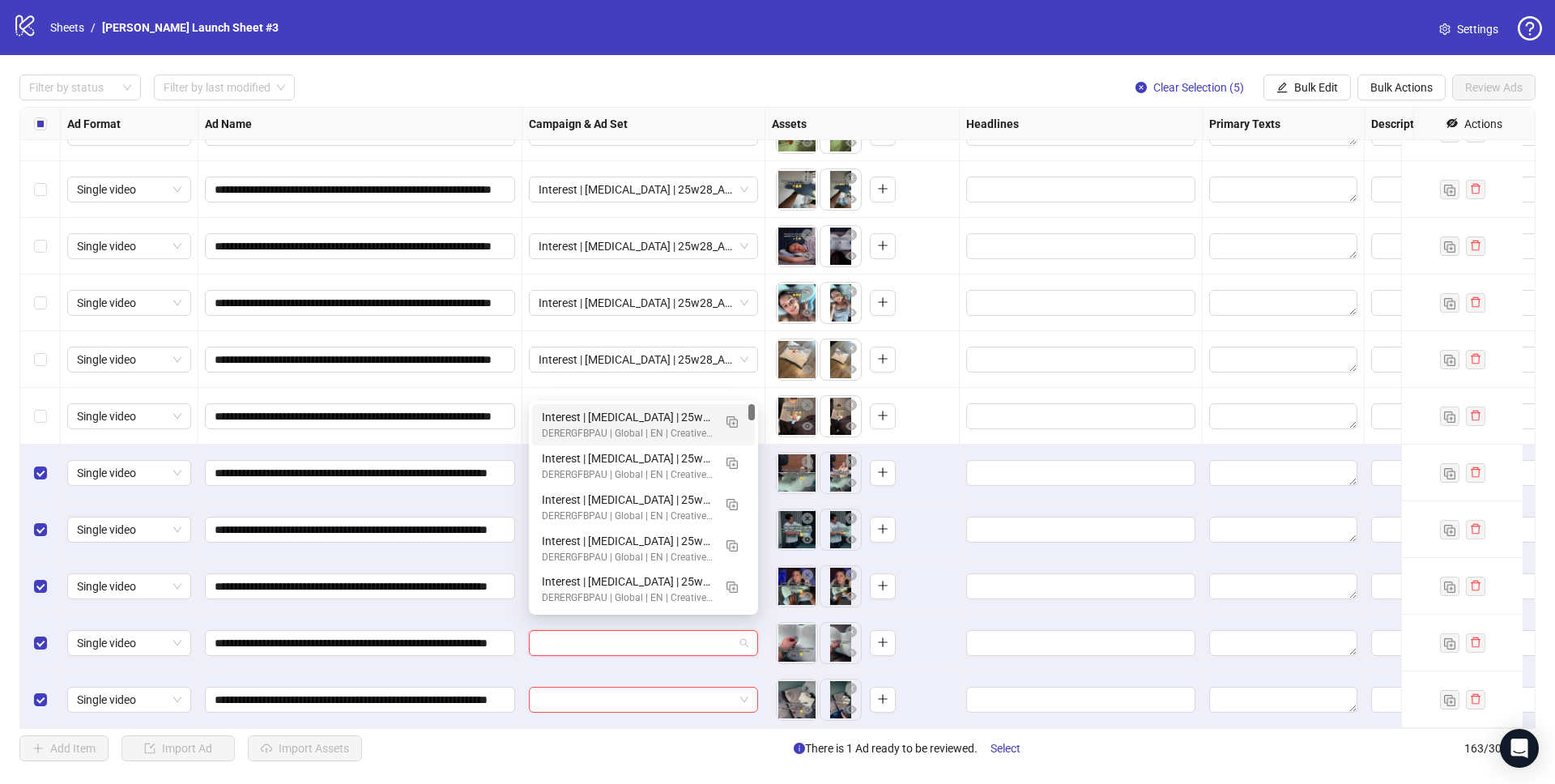
click at [621, 419] on div "Interest | Memory foam | 25w28_A-PAIN_ZzZ-Rephrase | Sleep apnea 3 | 25-65+ All…" at bounding box center [626, 417] width 171 height 18
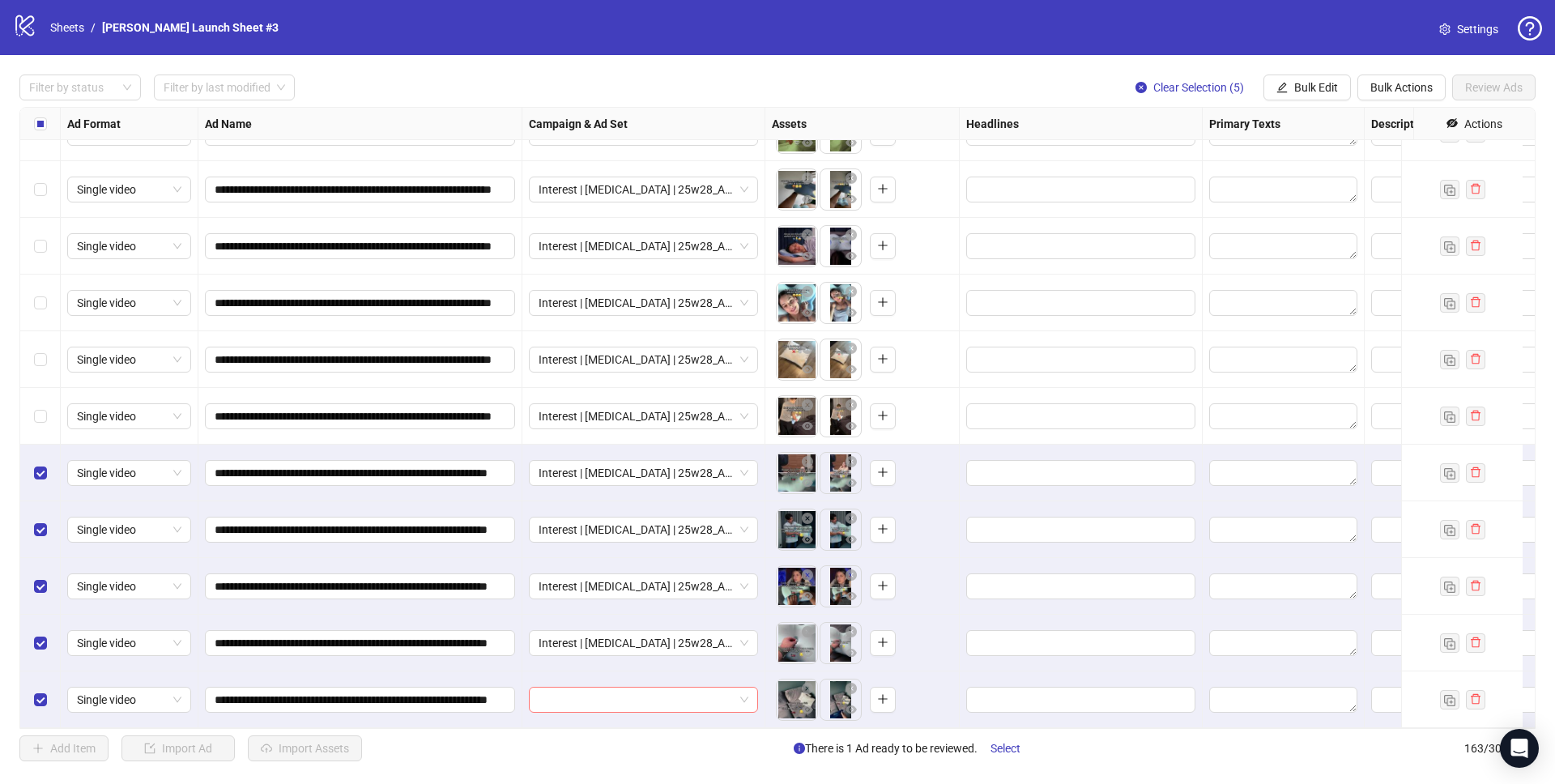
click at [631, 687] on input "search" at bounding box center [636, 699] width 196 height 25
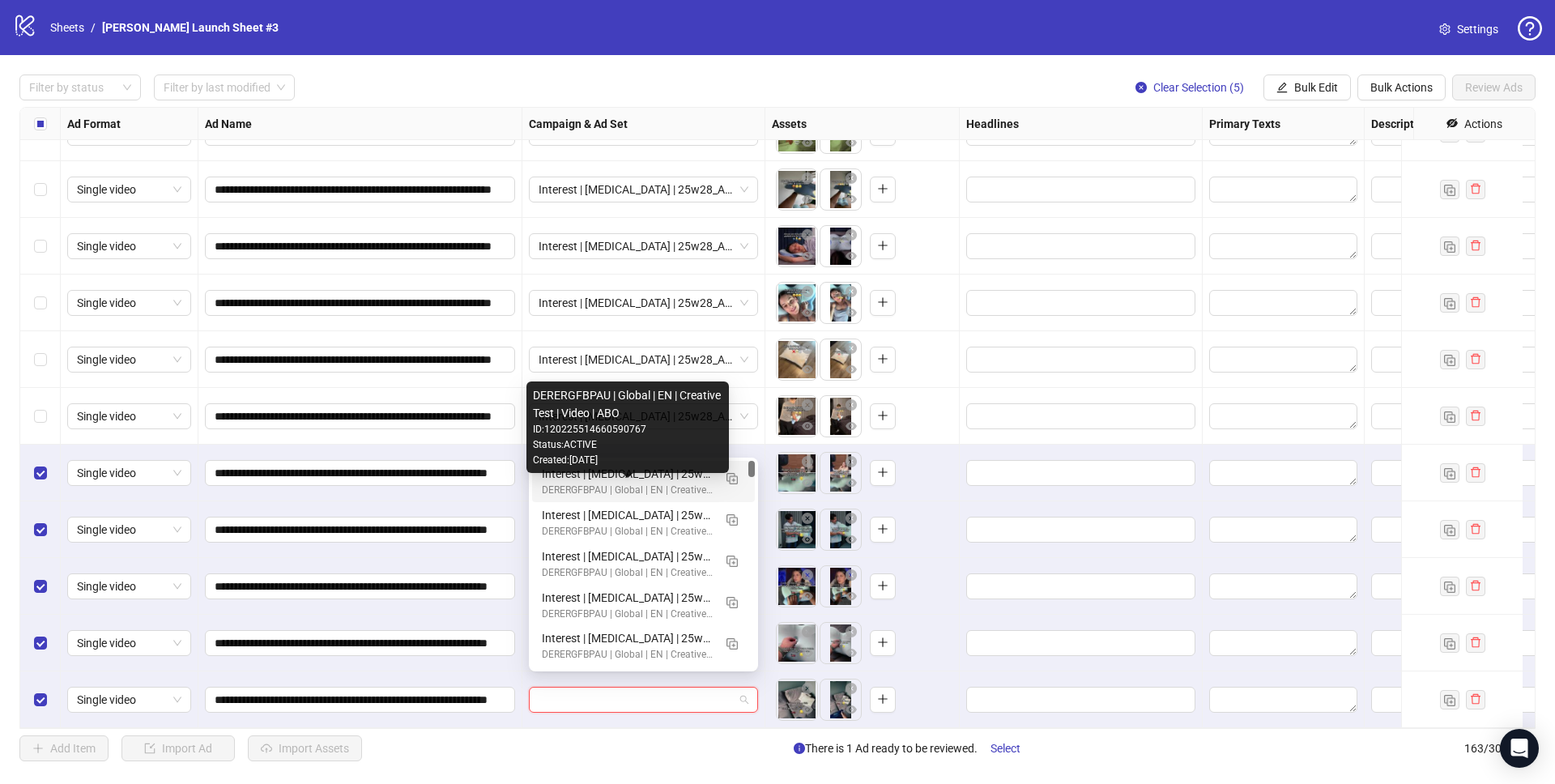
click at [638, 475] on div "Interest | Memory foam | 25w28_A-PAIN_ZzZ-Rephrase | Sleep apnea 3 | 25-65+ All…" at bounding box center [626, 474] width 171 height 18
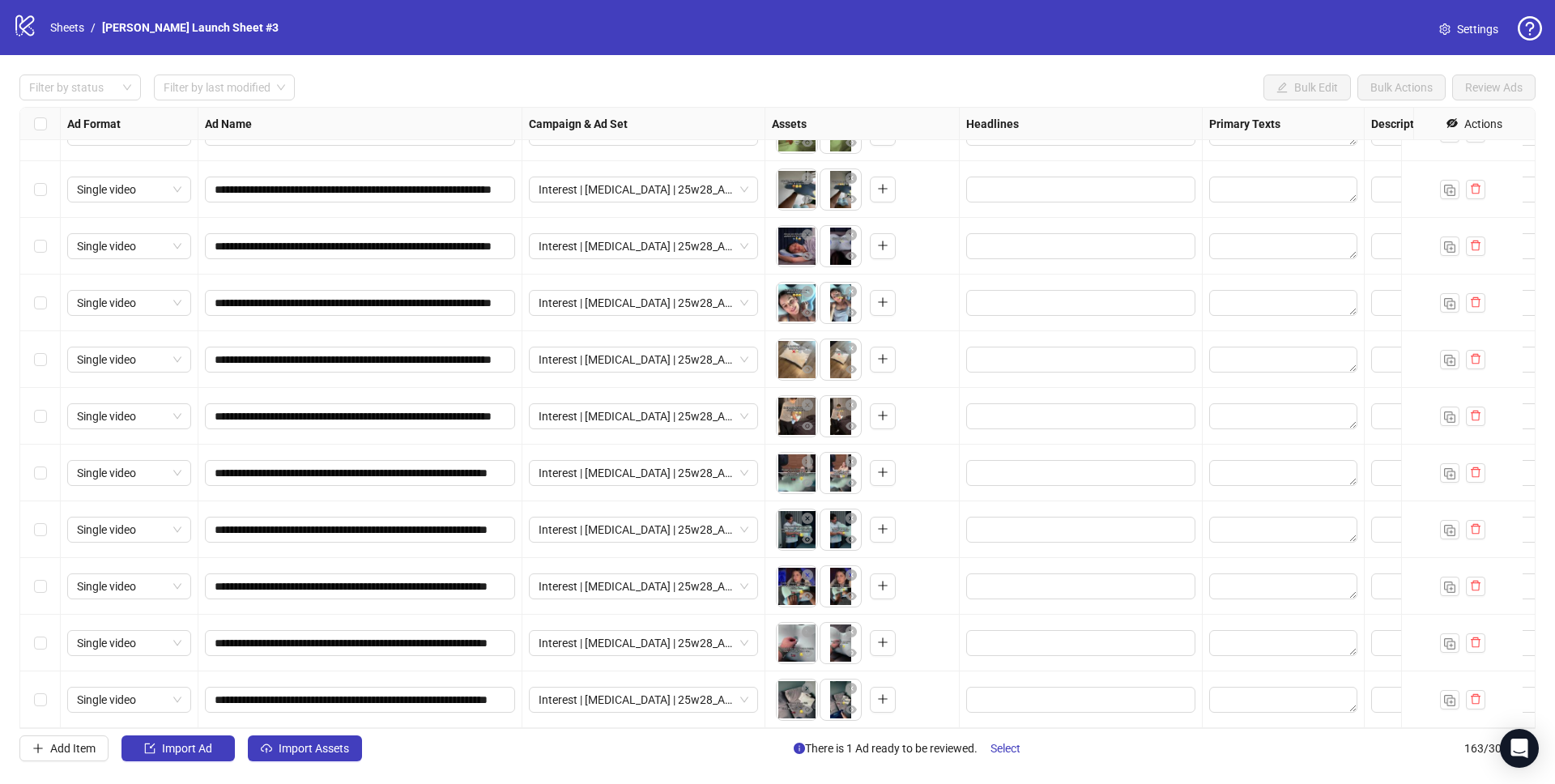
click at [312, 762] on div "**********" at bounding box center [778, 418] width 1555 height 726
click at [317, 745] on span "Import Assets" at bounding box center [313, 747] width 70 height 13
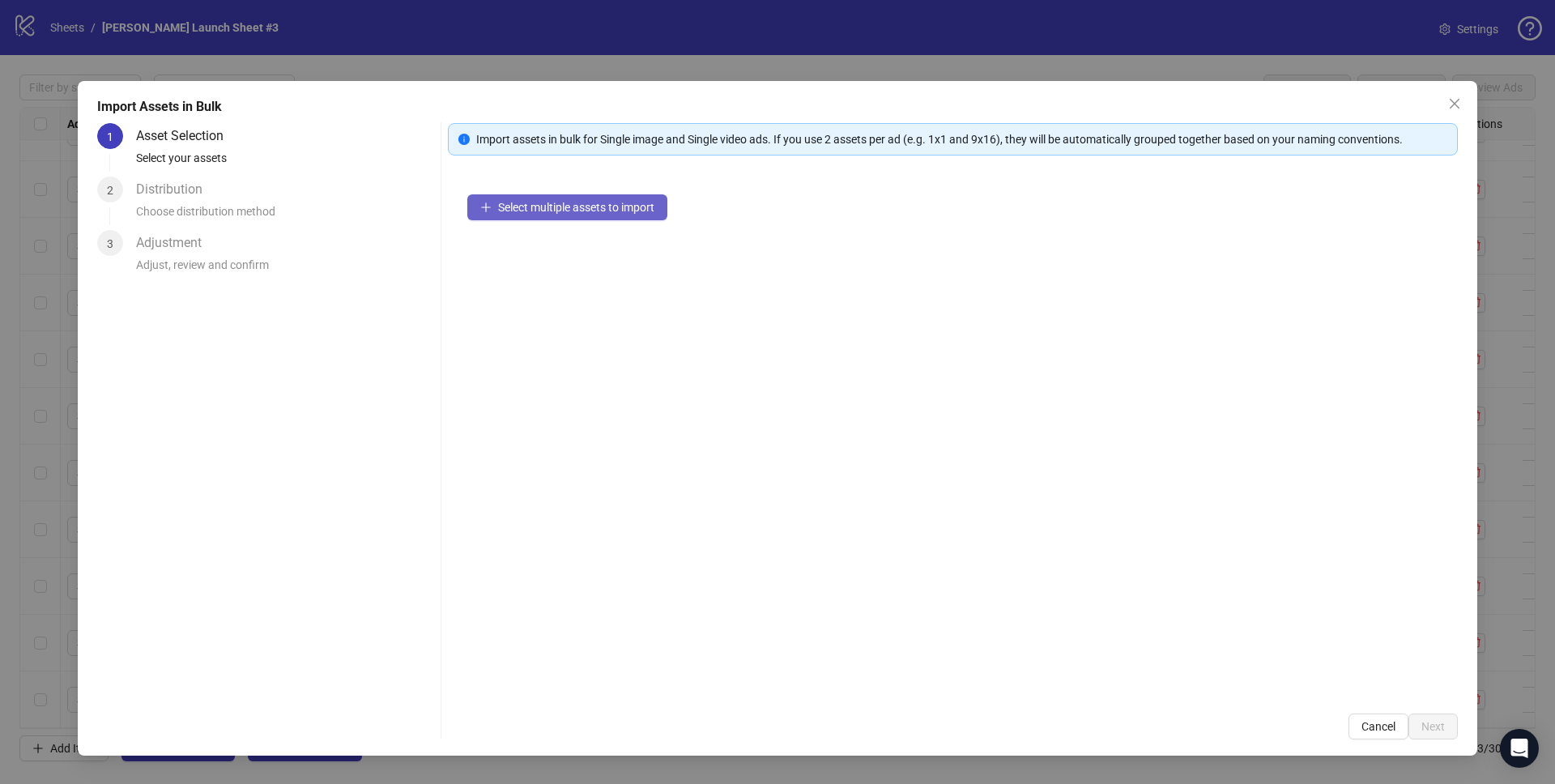
click at [582, 198] on button "Select multiple assets to import" at bounding box center [567, 207] width 201 height 26
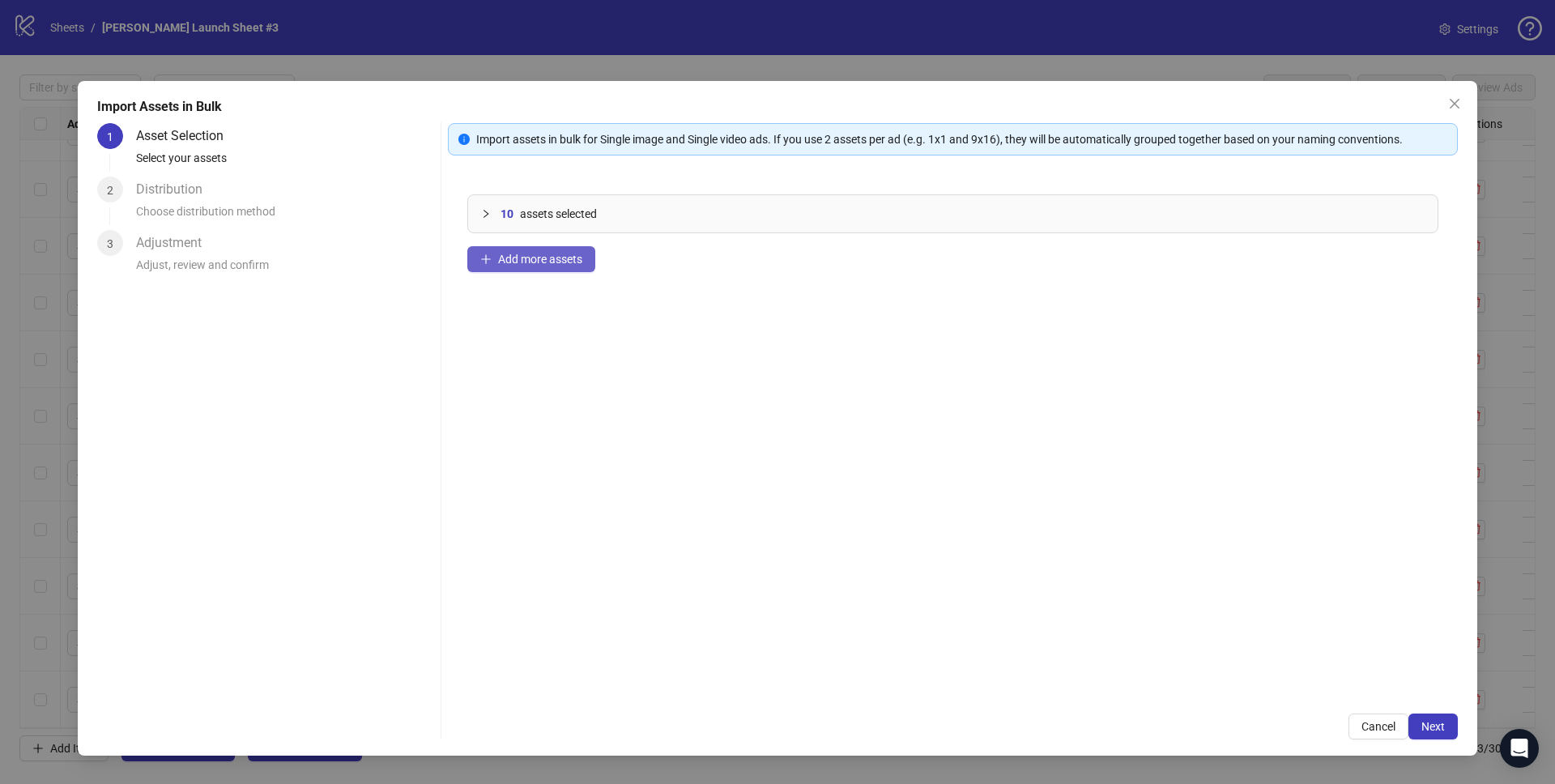
click at [569, 258] on span "Add more assets" at bounding box center [539, 259] width 84 height 13
click at [1441, 727] on span "Next" at bounding box center [1433, 726] width 24 height 13
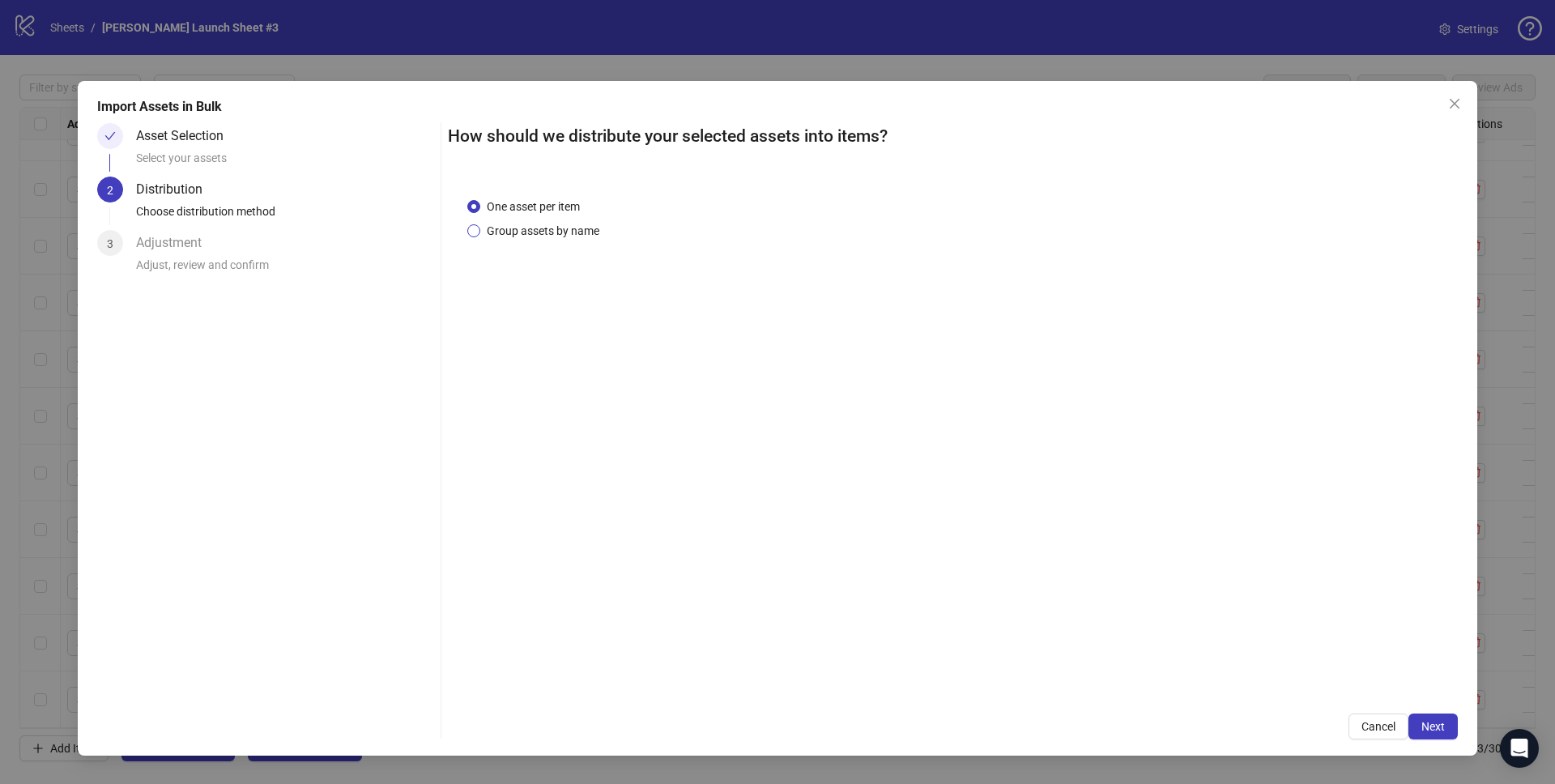
click at [568, 231] on span "Group assets by name" at bounding box center [542, 231] width 125 height 18
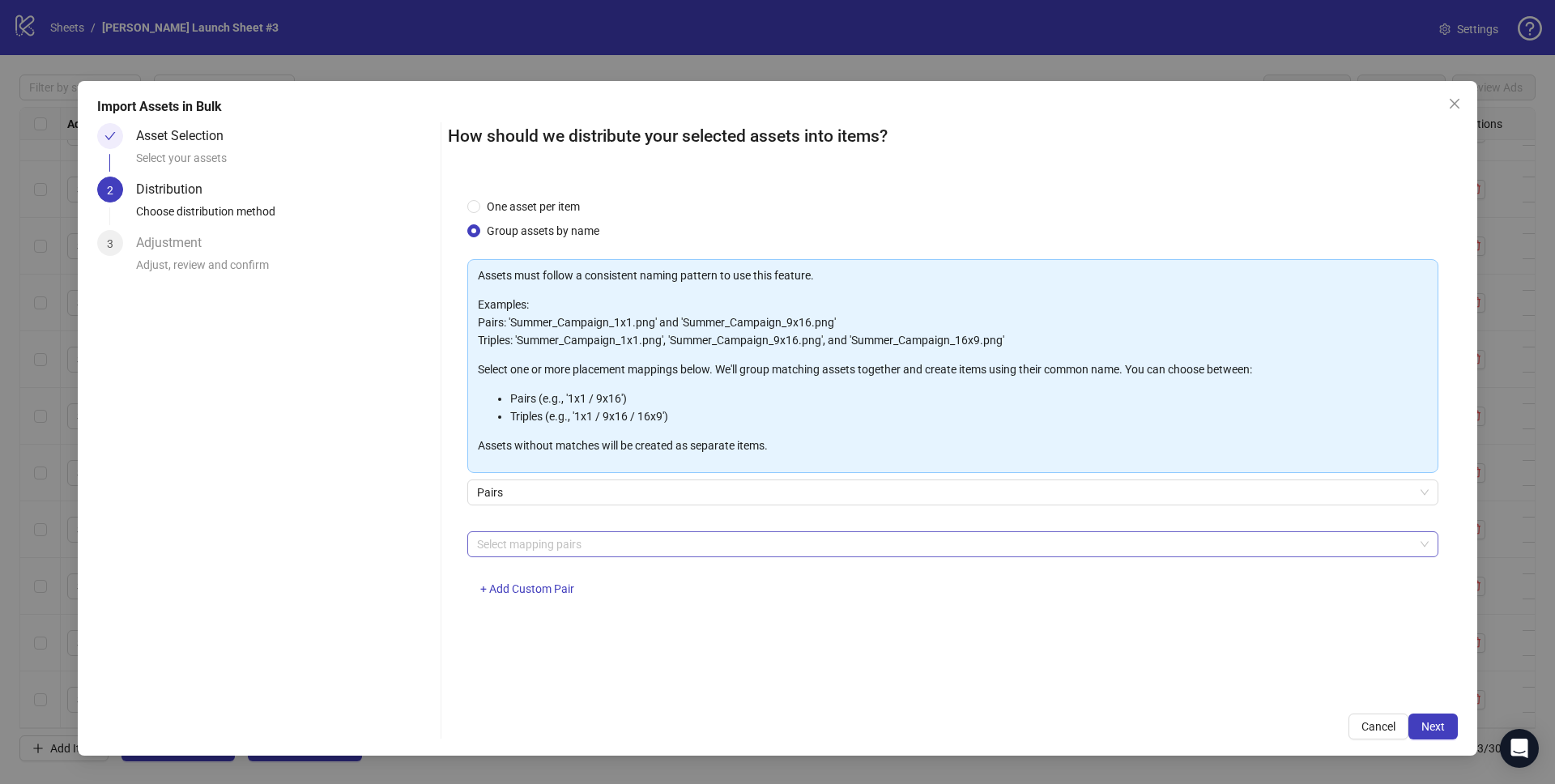
click at [641, 543] on div at bounding box center [943, 543] width 947 height 23
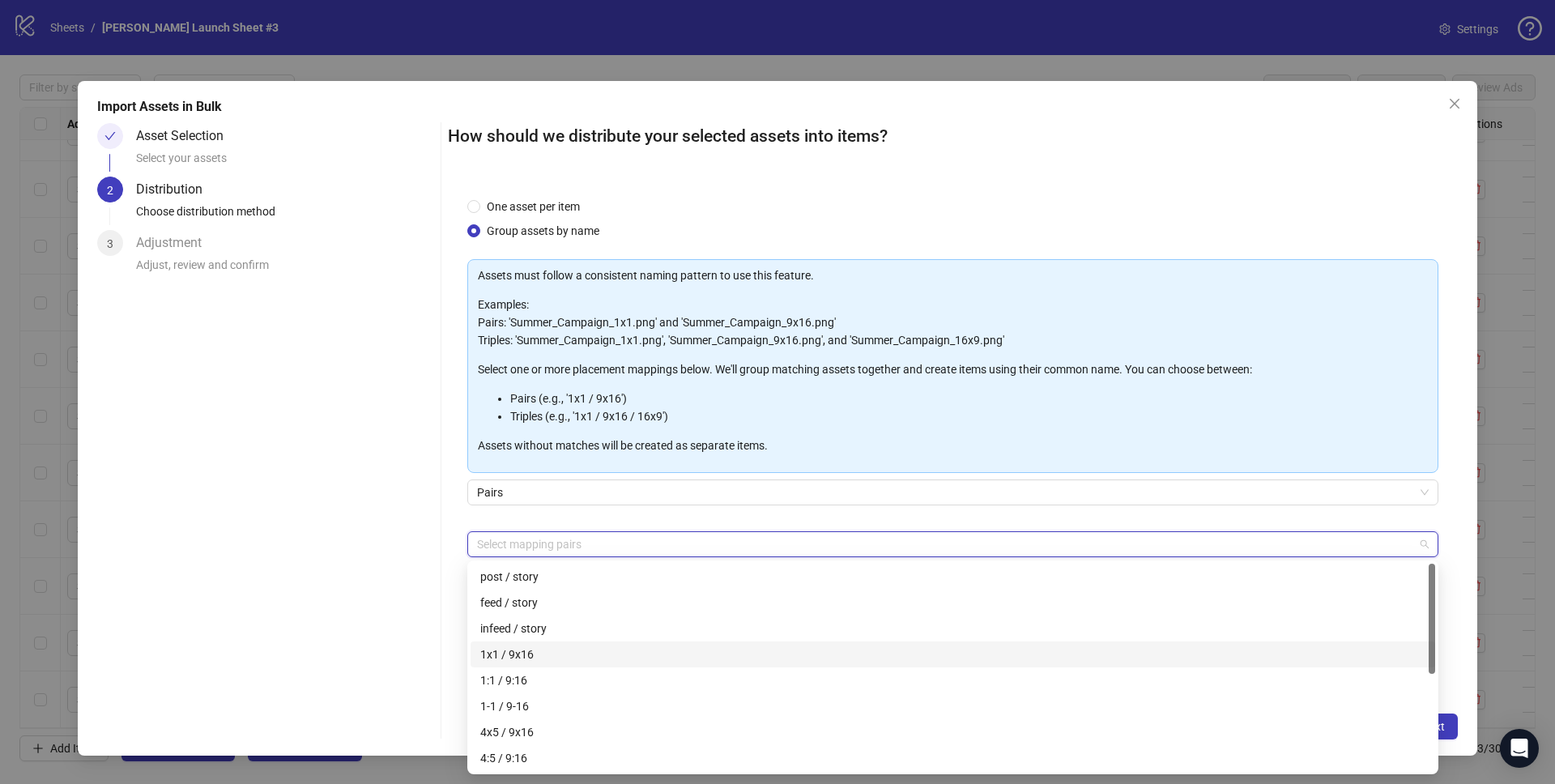
click at [532, 650] on div "1x1 / 9x16" at bounding box center [952, 654] width 945 height 18
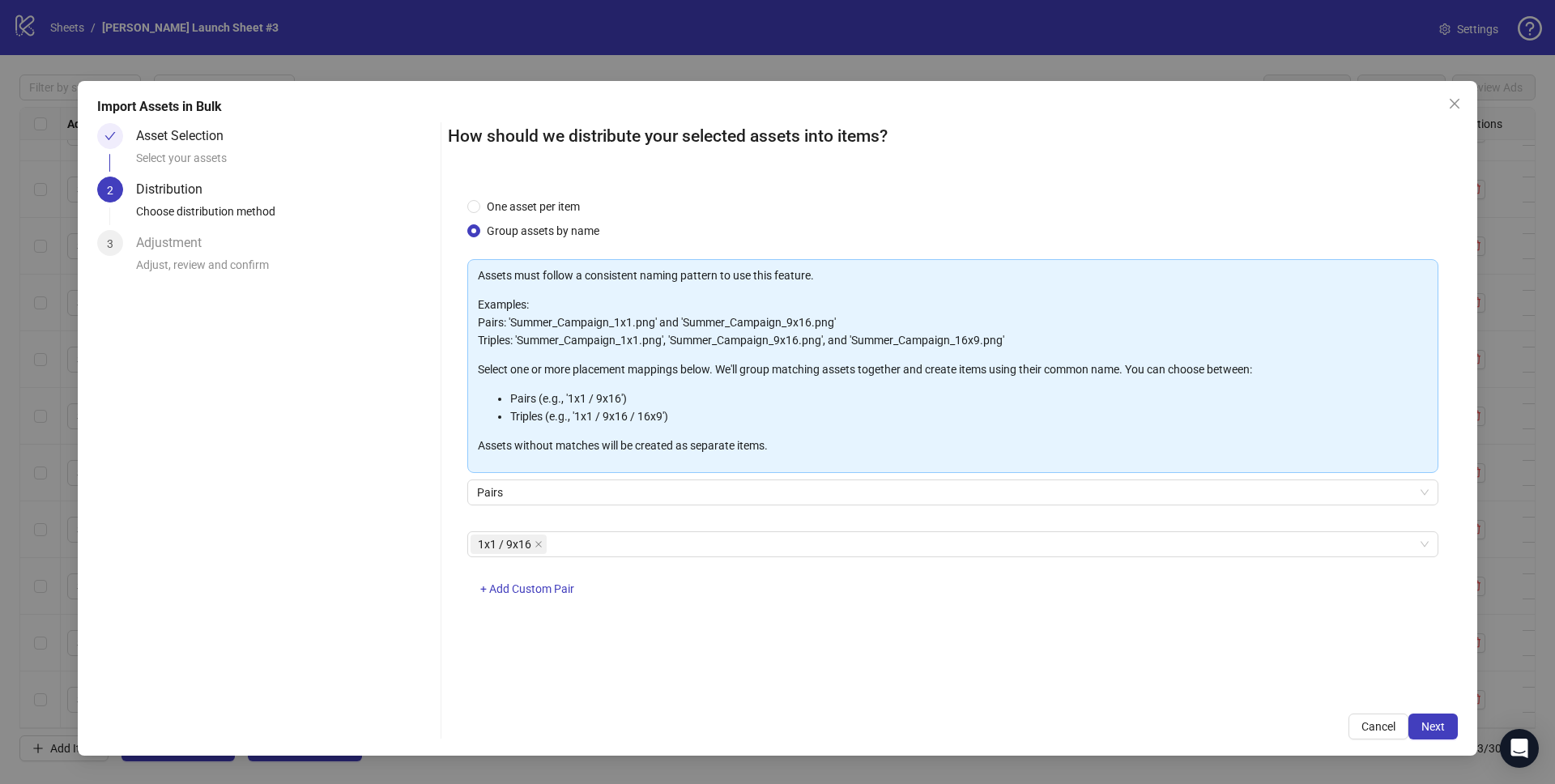
click at [368, 528] on div "Asset Selection Select your assets 2 Distribution Choose distribution method 3 …" at bounding box center [265, 431] width 337 height 616
click at [1432, 720] on span "Next" at bounding box center [1433, 726] width 24 height 13
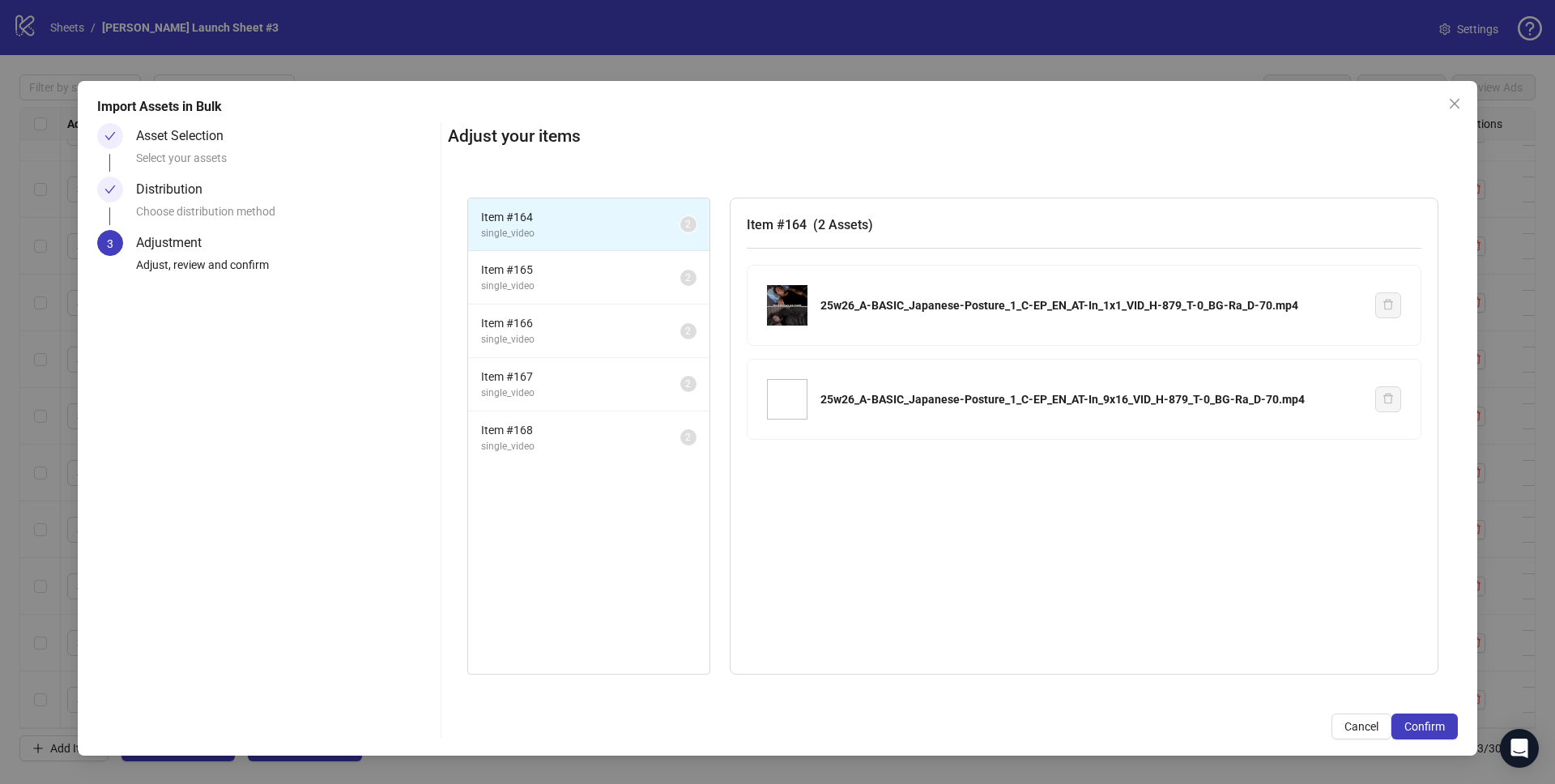
click at [1432, 720] on span "Confirm" at bounding box center [1425, 726] width 41 height 13
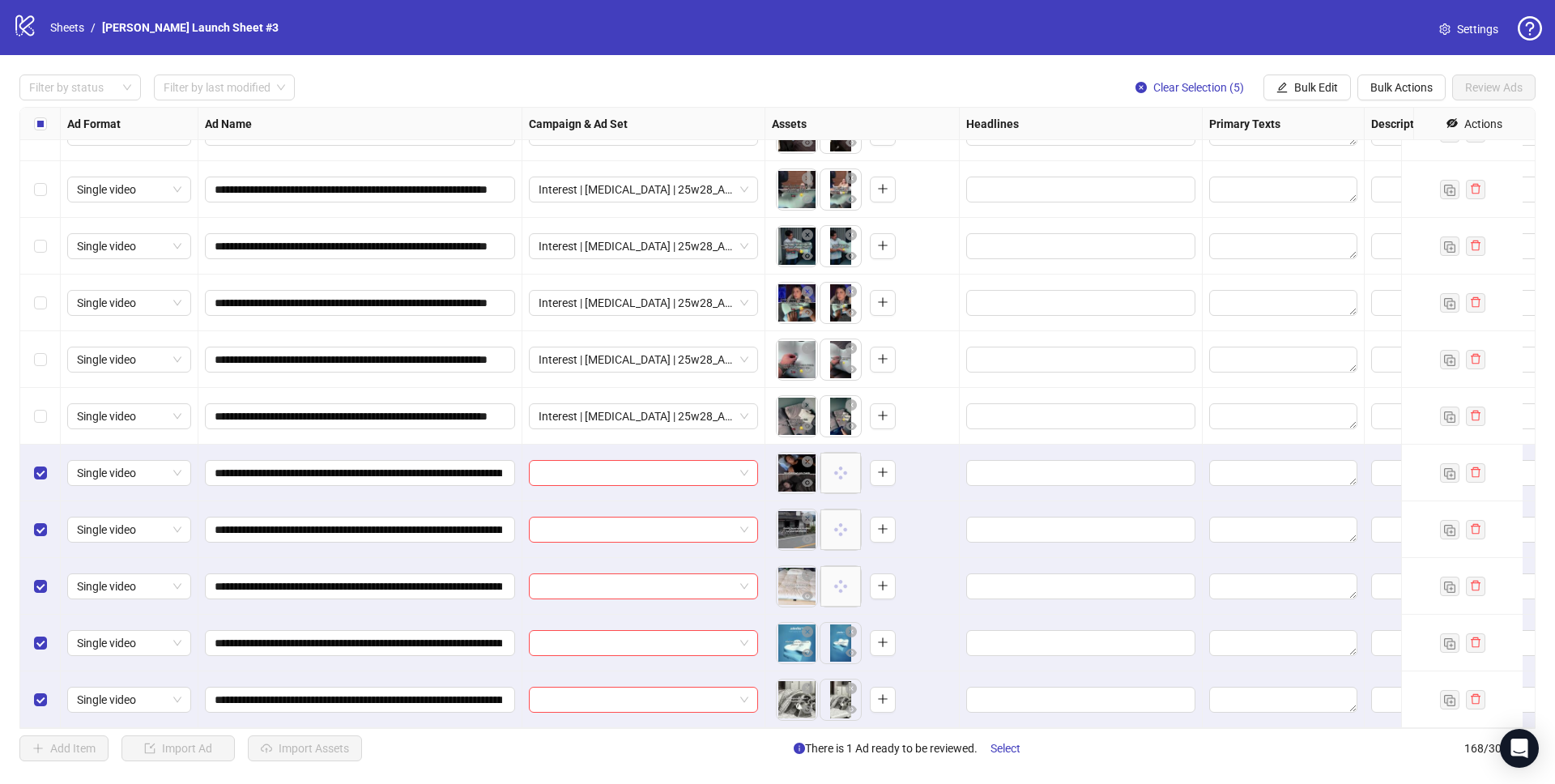
scroll to position [8945, 0]
drag, startPoint x: 393, startPoint y: 457, endPoint x: 165, endPoint y: 456, distance: 228.0
click at [582, 444] on div at bounding box center [644, 472] width 243 height 56
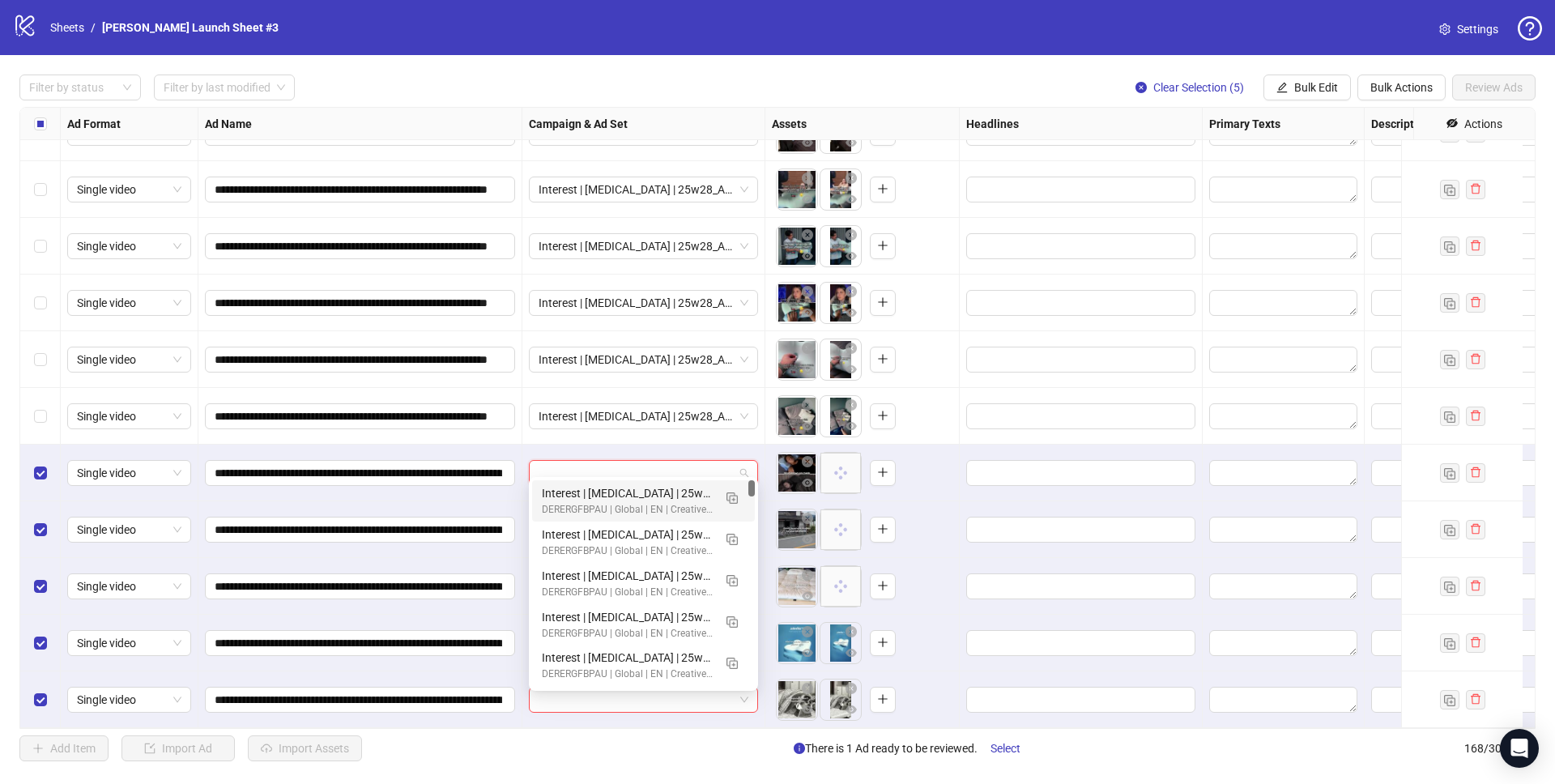
click at [588, 460] on input "search" at bounding box center [636, 472] width 196 height 25
click at [736, 497] on img "button" at bounding box center [731, 497] width 11 height 11
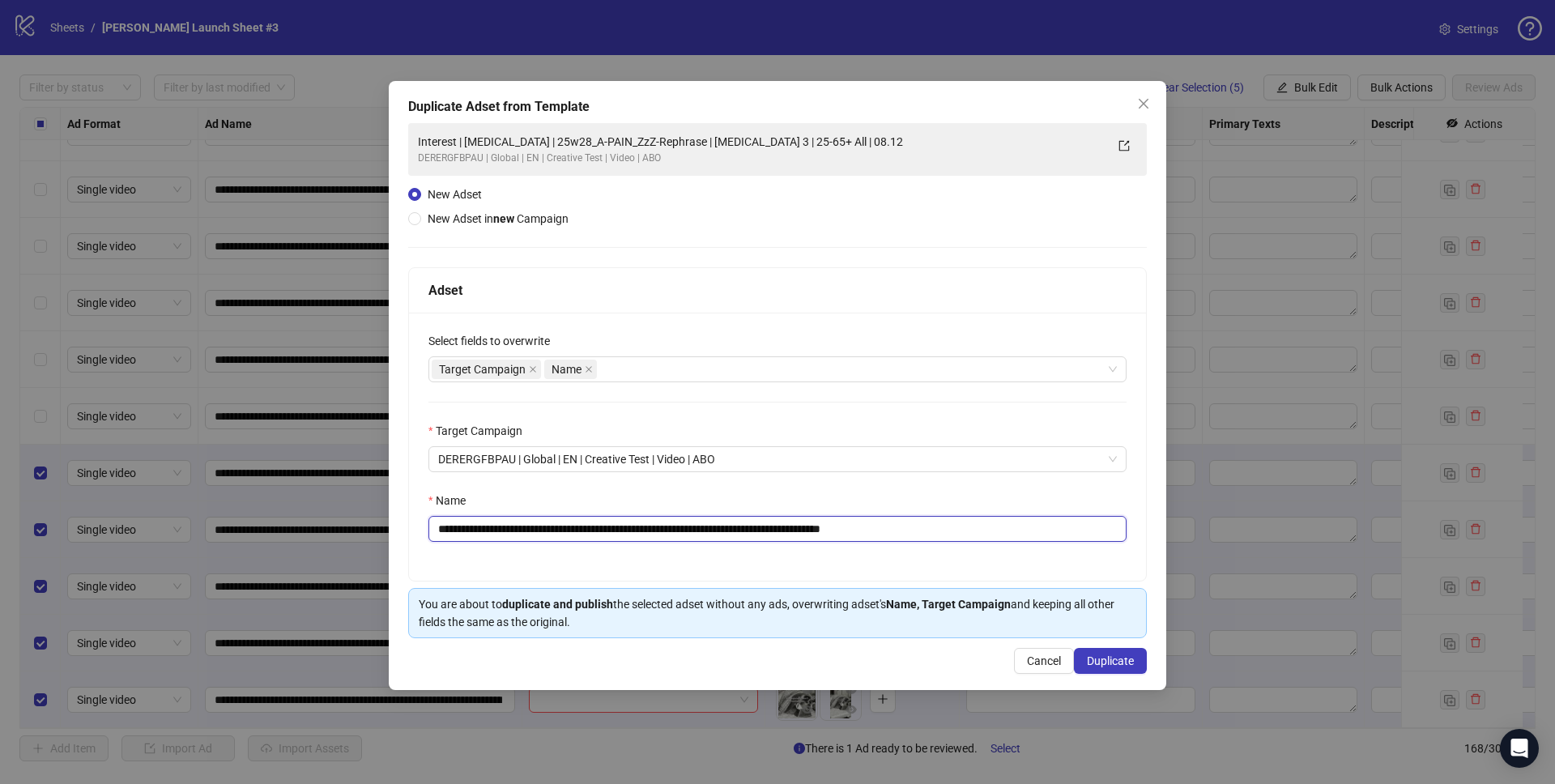
drag, startPoint x: 564, startPoint y: 526, endPoint x: 713, endPoint y: 520, distance: 149.1
click at [713, 520] on input "**********" at bounding box center [778, 528] width 698 height 26
paste input "*****"
drag, startPoint x: 917, startPoint y: 528, endPoint x: 1081, endPoint y: 547, distance: 165.1
click at [1077, 548] on div "**********" at bounding box center [778, 445] width 737 height 268
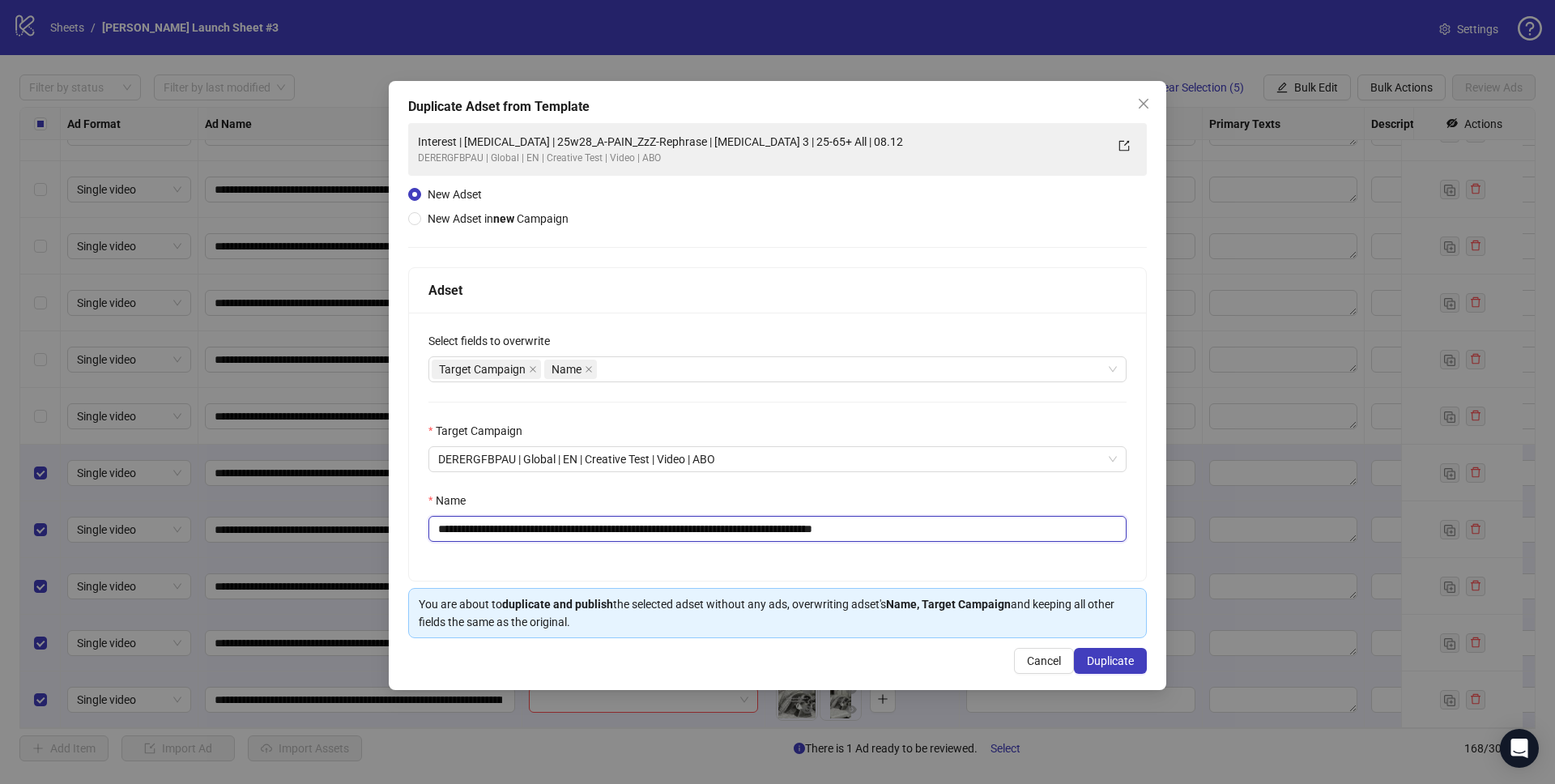
type input "**********"
click at [1029, 498] on div "Name" at bounding box center [778, 504] width 698 height 25
click at [1106, 671] on button "Duplicate" at bounding box center [1110, 661] width 73 height 26
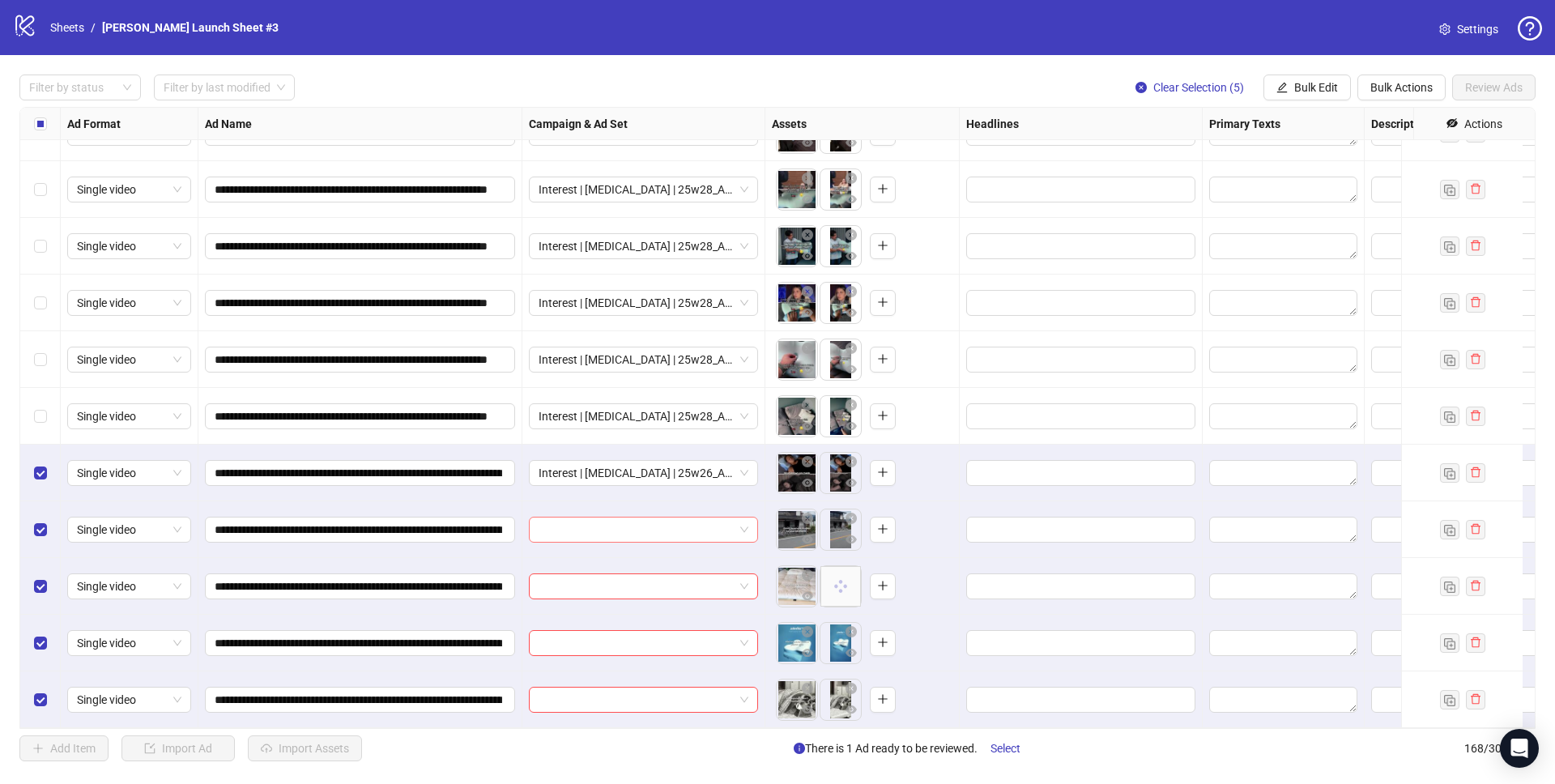
click at [632, 522] on input "search" at bounding box center [636, 529] width 196 height 25
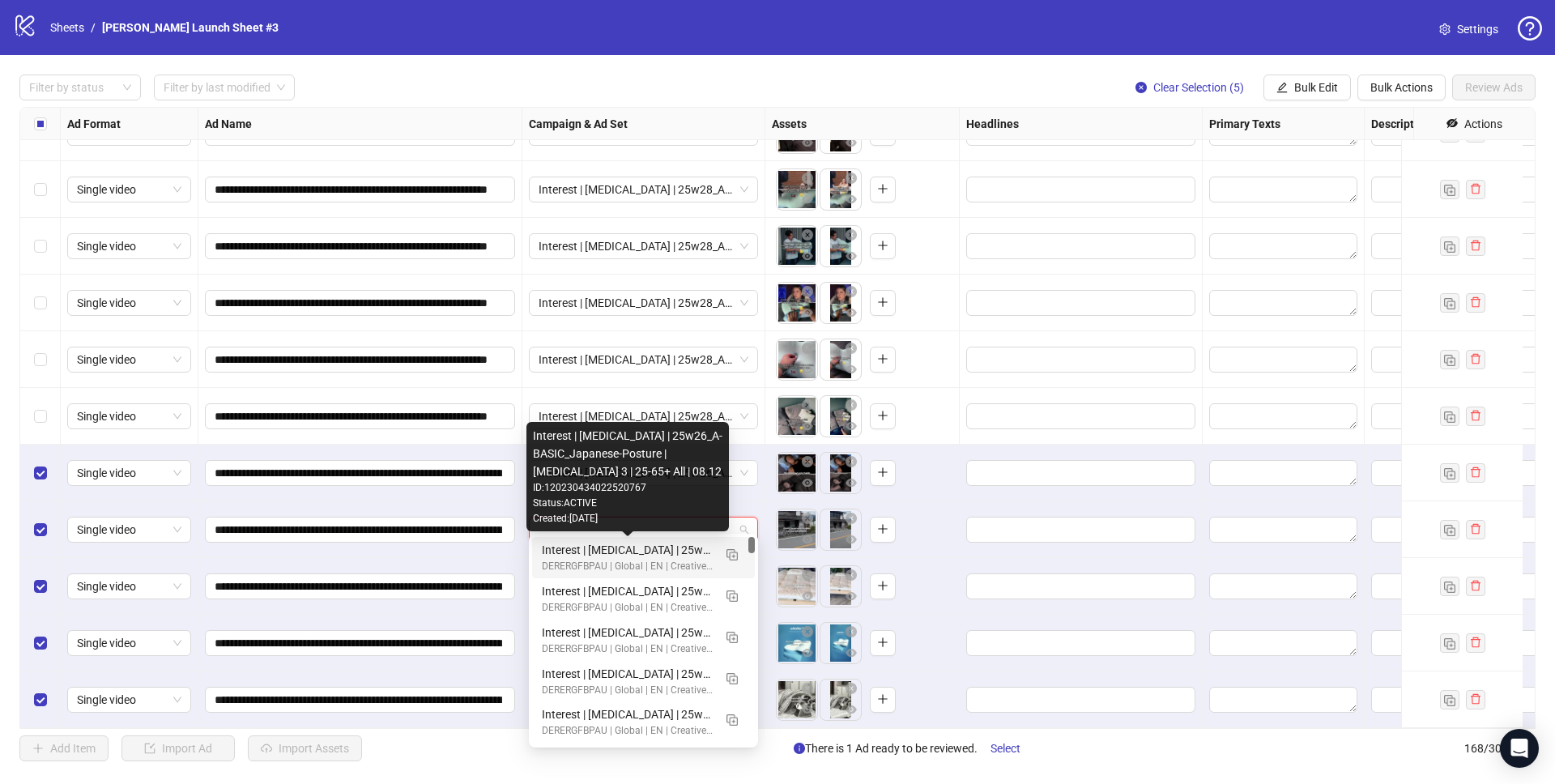
click at [677, 550] on div "Interest | Memory foam | 25w26_A-BASIC_Japanese-Posture | Sleep apnea 3 | 25-65…" at bounding box center [626, 550] width 171 height 18
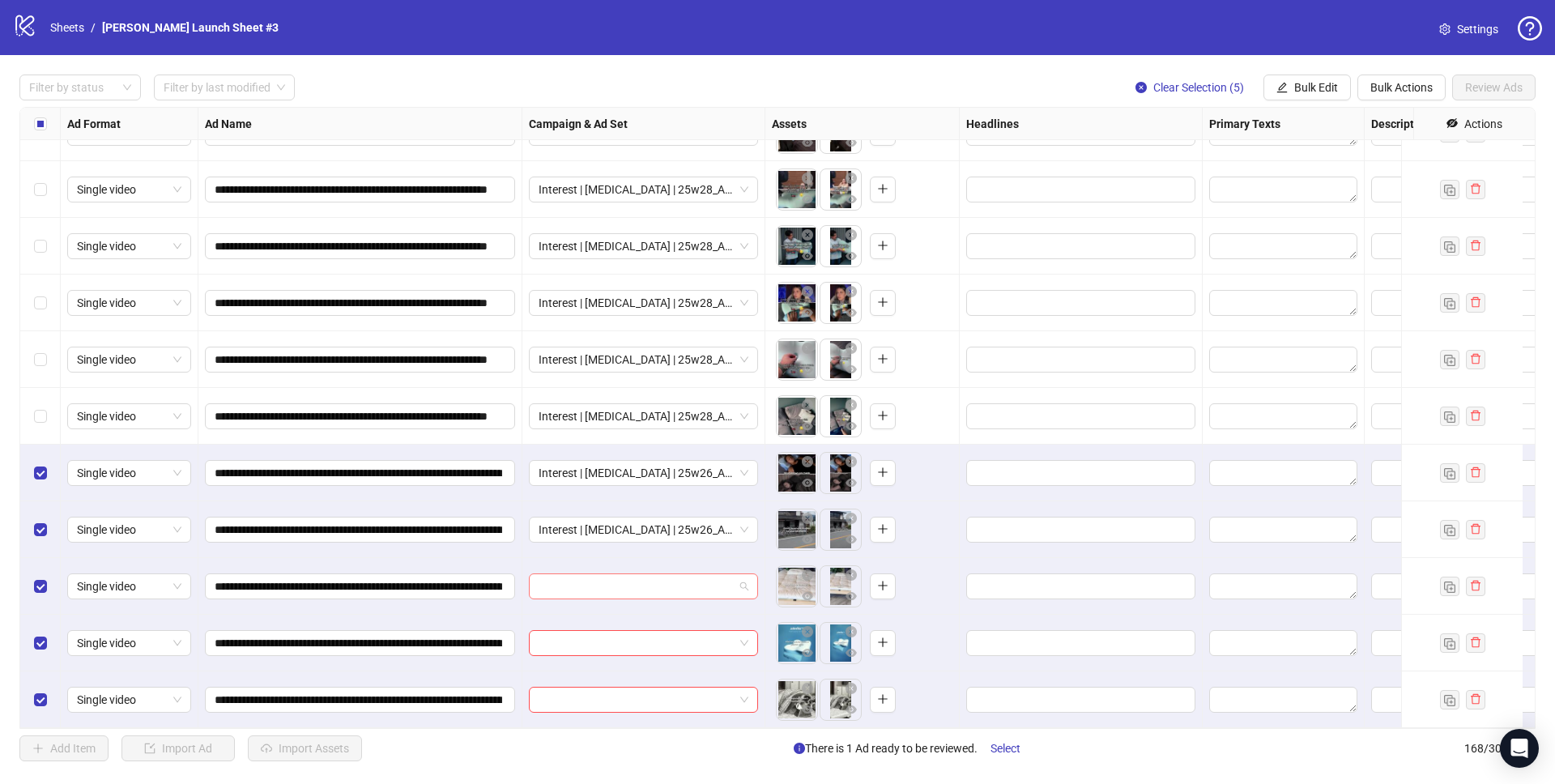
click at [659, 574] on input "search" at bounding box center [636, 586] width 196 height 25
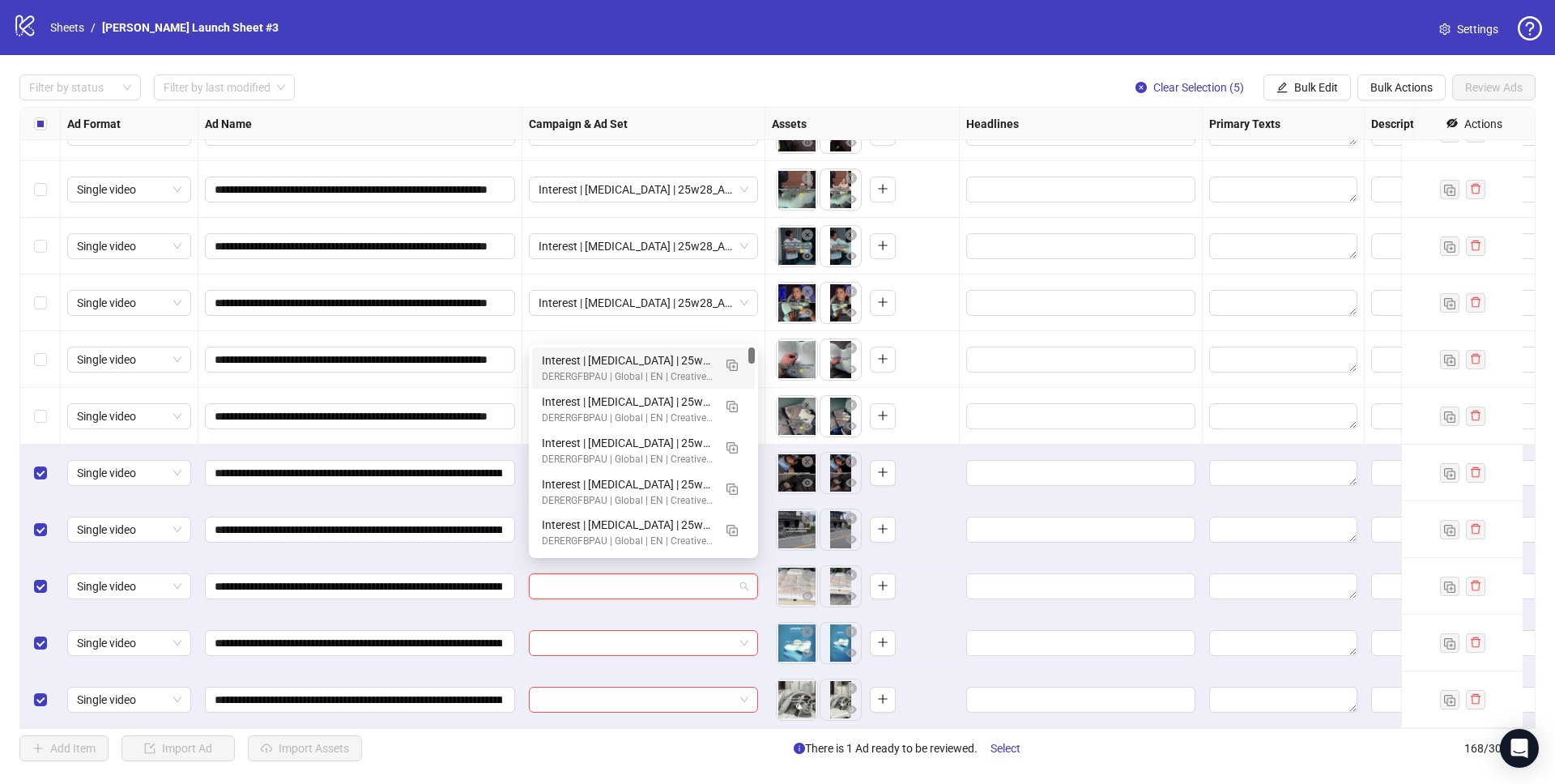
click at [655, 358] on div "Interest | Memory foam | 25w26_A-BASIC_Japanese-Posture | Sleep apnea 3 | 25-65…" at bounding box center [626, 360] width 171 height 18
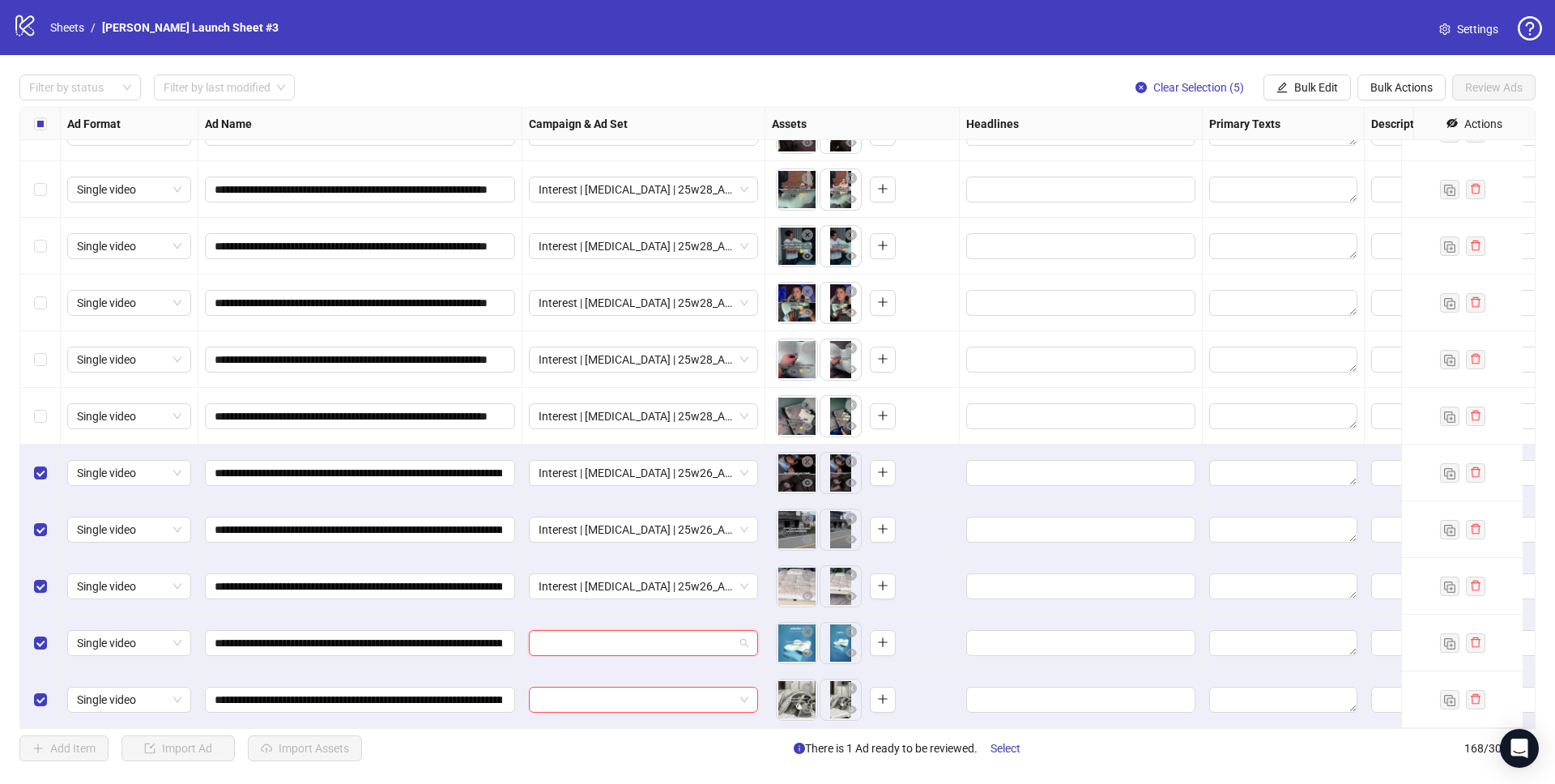
click at [631, 633] on input "search" at bounding box center [636, 643] width 196 height 25
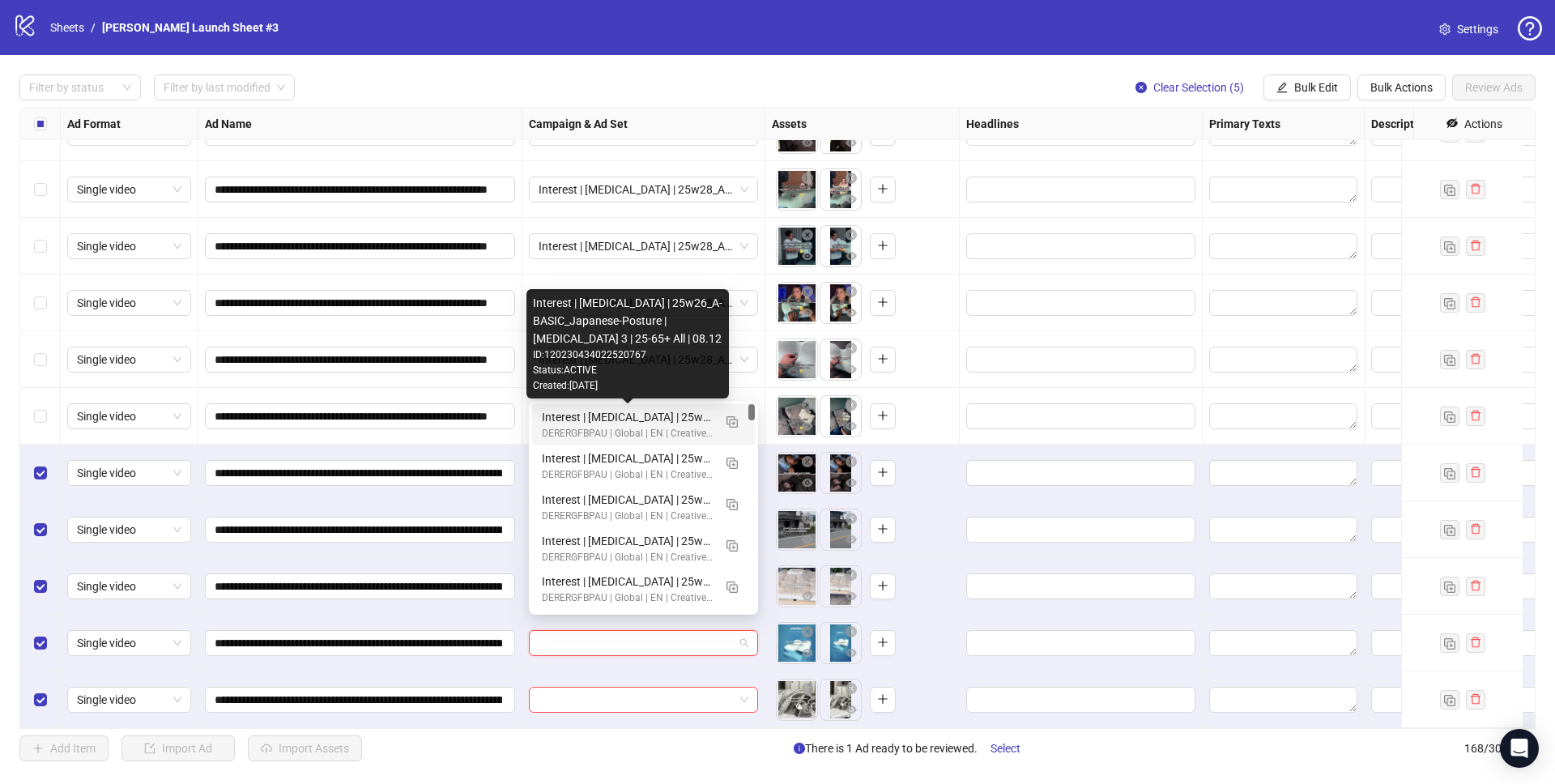
click at [639, 414] on div "Interest | Memory foam | 25w26_A-BASIC_Japanese-Posture | Sleep apnea 3 | 25-65…" at bounding box center [626, 417] width 171 height 18
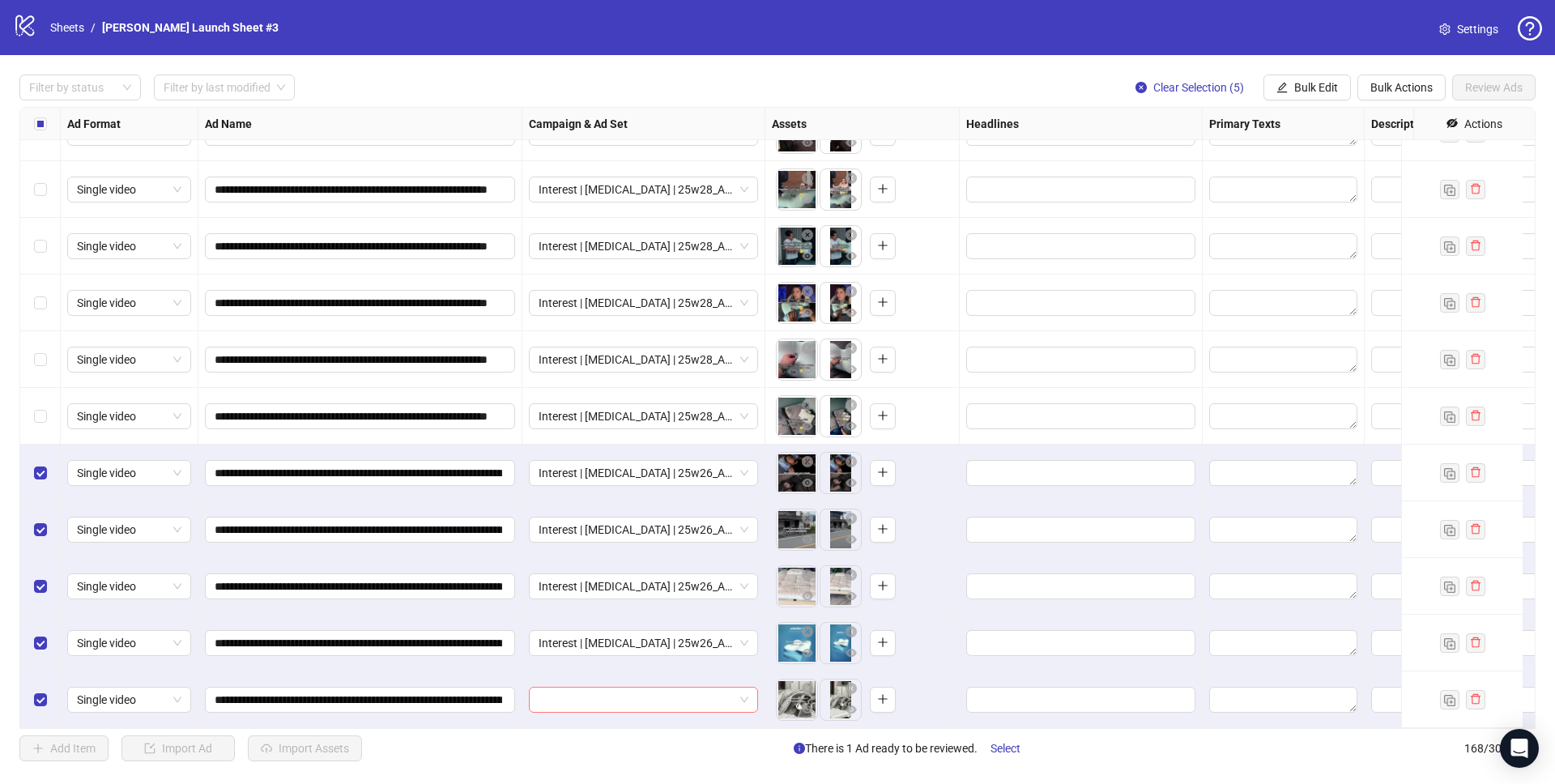
click at [645, 687] on input "search" at bounding box center [636, 699] width 196 height 25
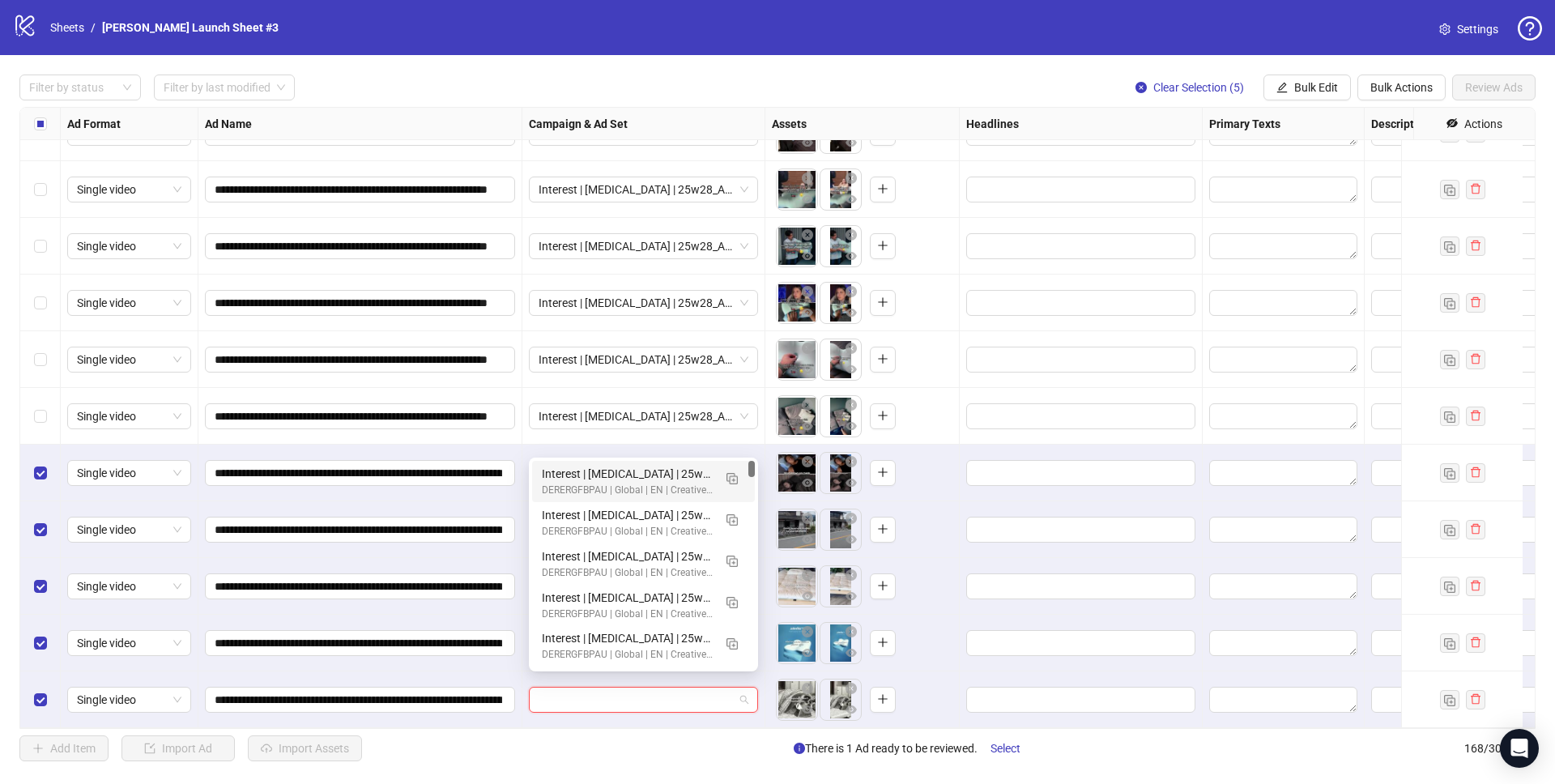
click at [672, 465] on div "Interest | Memory foam | 25w26_A-BASIC_Japanese-Posture | Sleep apnea 3 | 25-65…" at bounding box center [626, 474] width 171 height 18
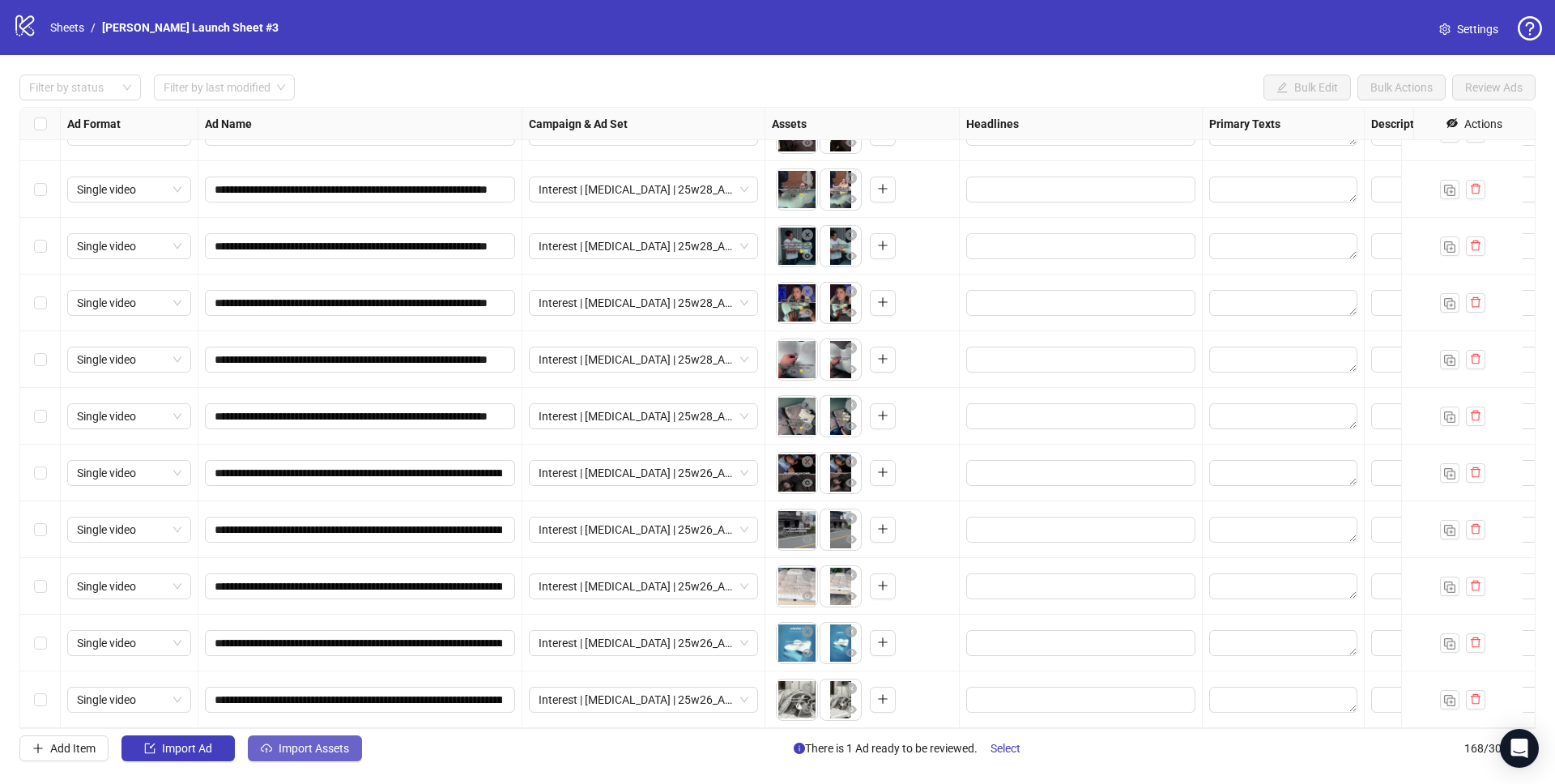
click at [264, 747] on icon "cloud-upload" at bounding box center [266, 747] width 11 height 11
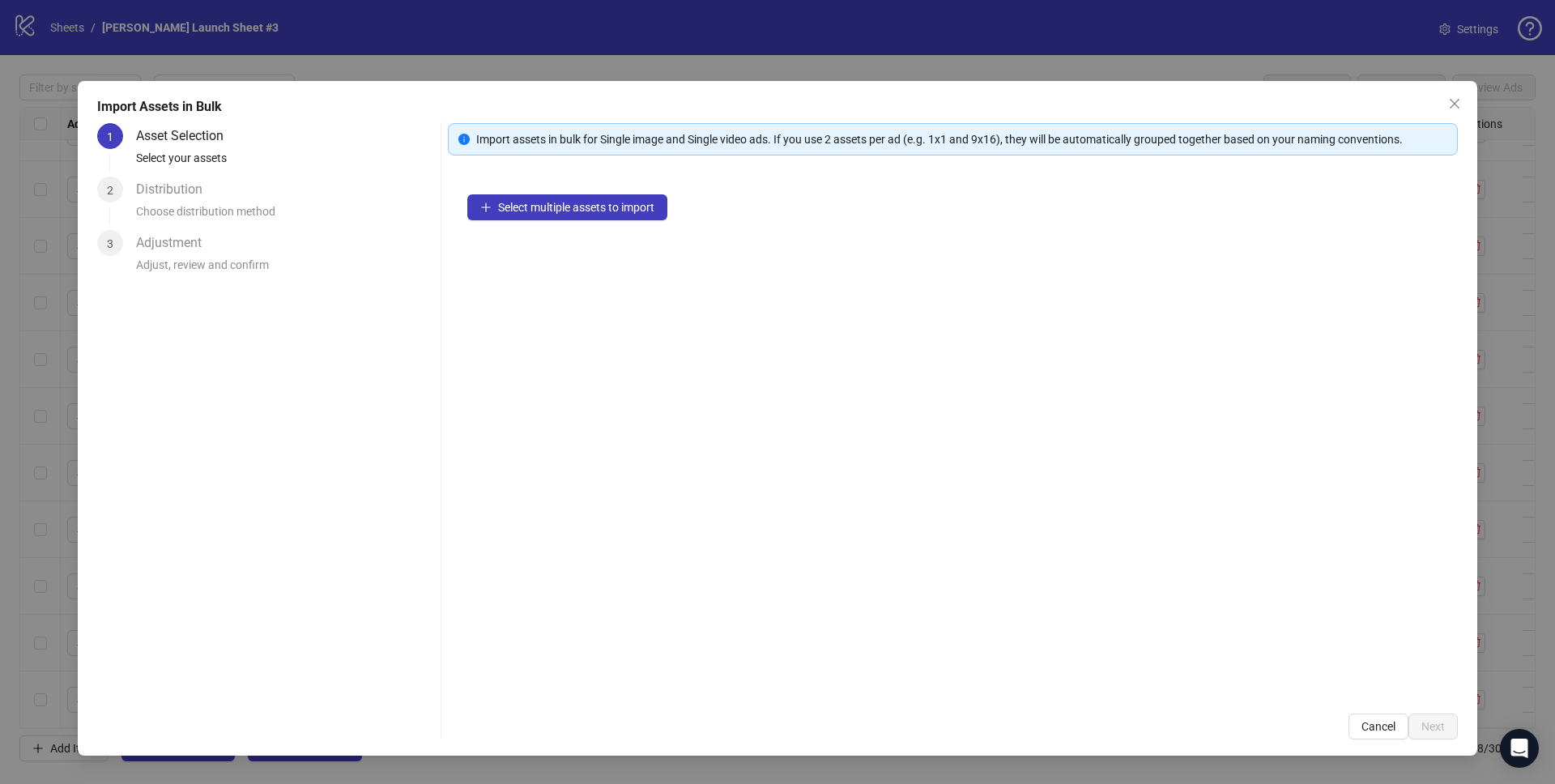
click at [536, 191] on div "Select multiple assets to import" at bounding box center [952, 434] width 1010 height 519
click at [541, 210] on span "Select multiple assets to import" at bounding box center [576, 206] width 156 height 13
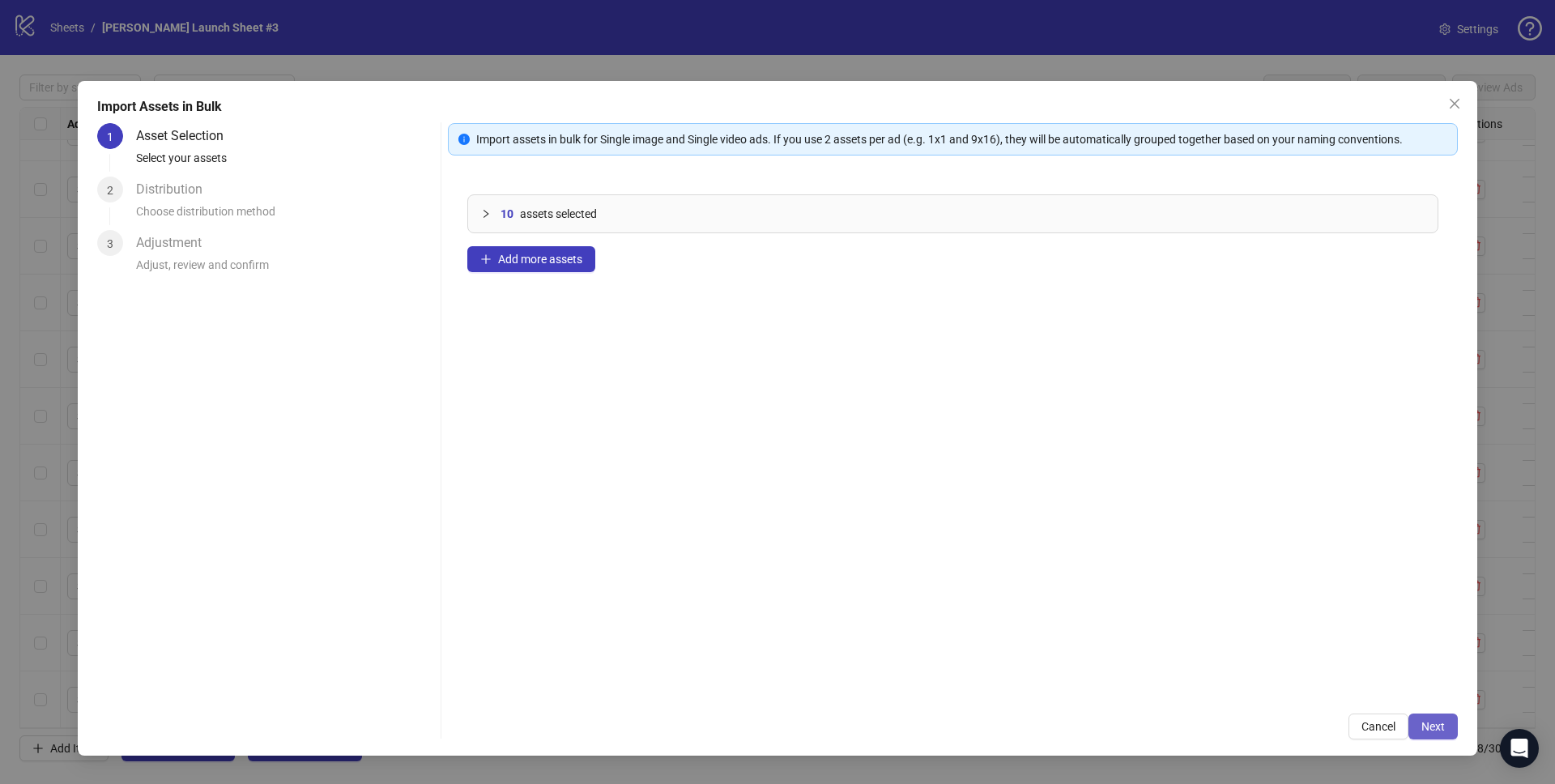
click at [1440, 719] on button "Next" at bounding box center [1433, 726] width 49 height 26
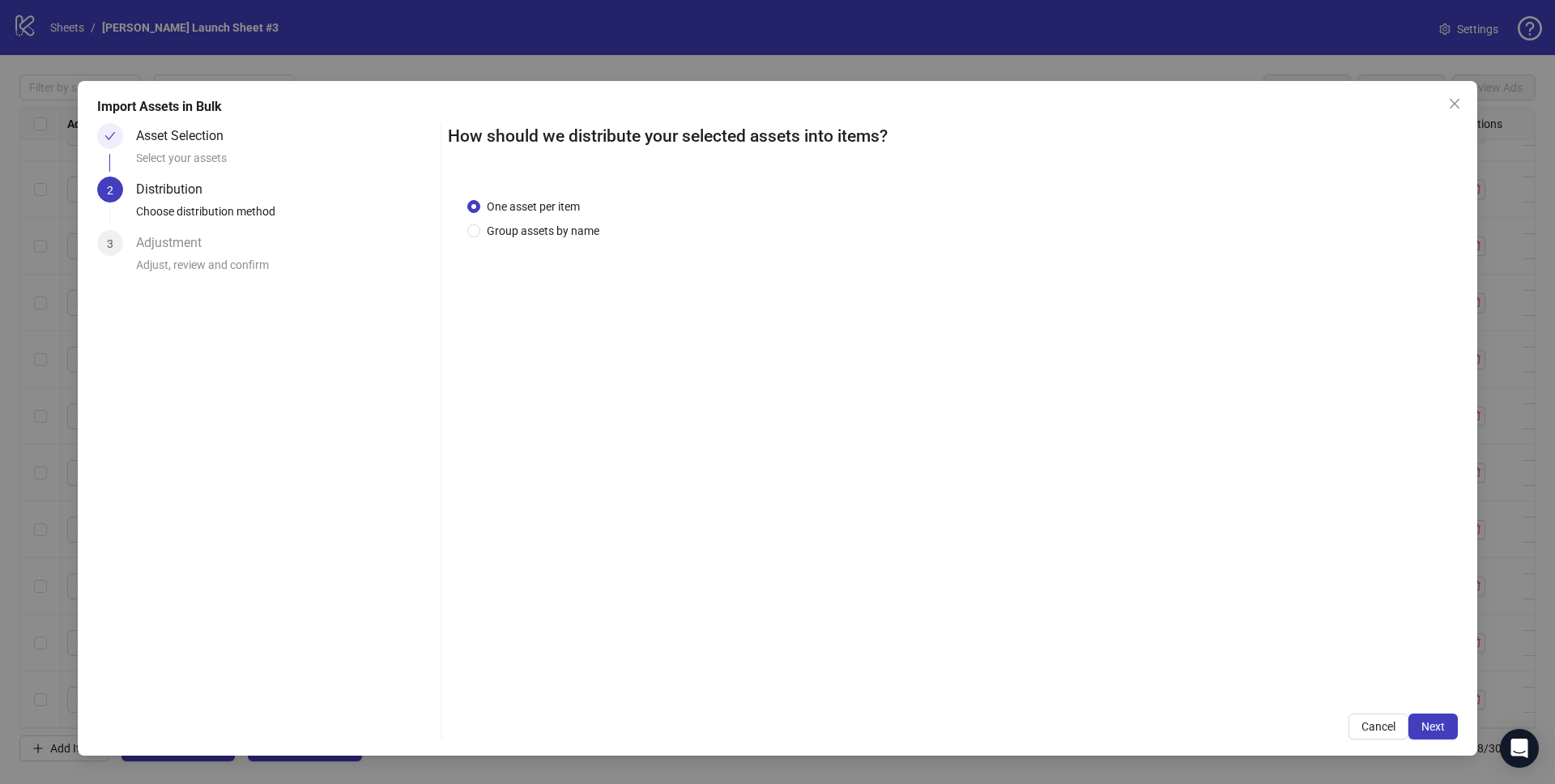
click at [515, 220] on div "One asset per item Group assets by name" at bounding box center [536, 218] width 138 height 42
click at [519, 227] on span "Group assets by name" at bounding box center [542, 231] width 125 height 18
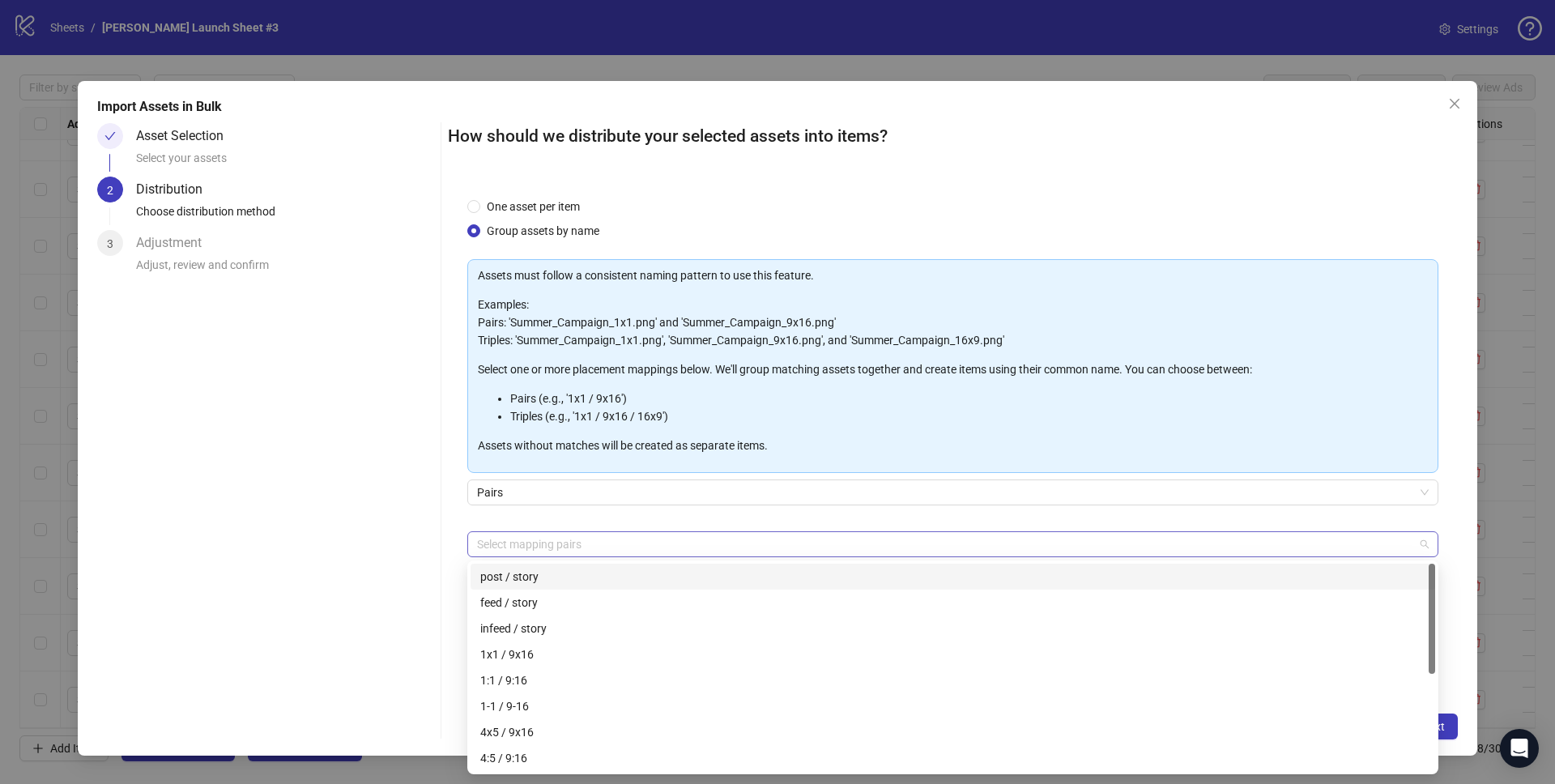
click at [538, 538] on div at bounding box center [943, 543] width 947 height 23
click at [525, 650] on div "1x1 / 9x16" at bounding box center [952, 654] width 945 height 18
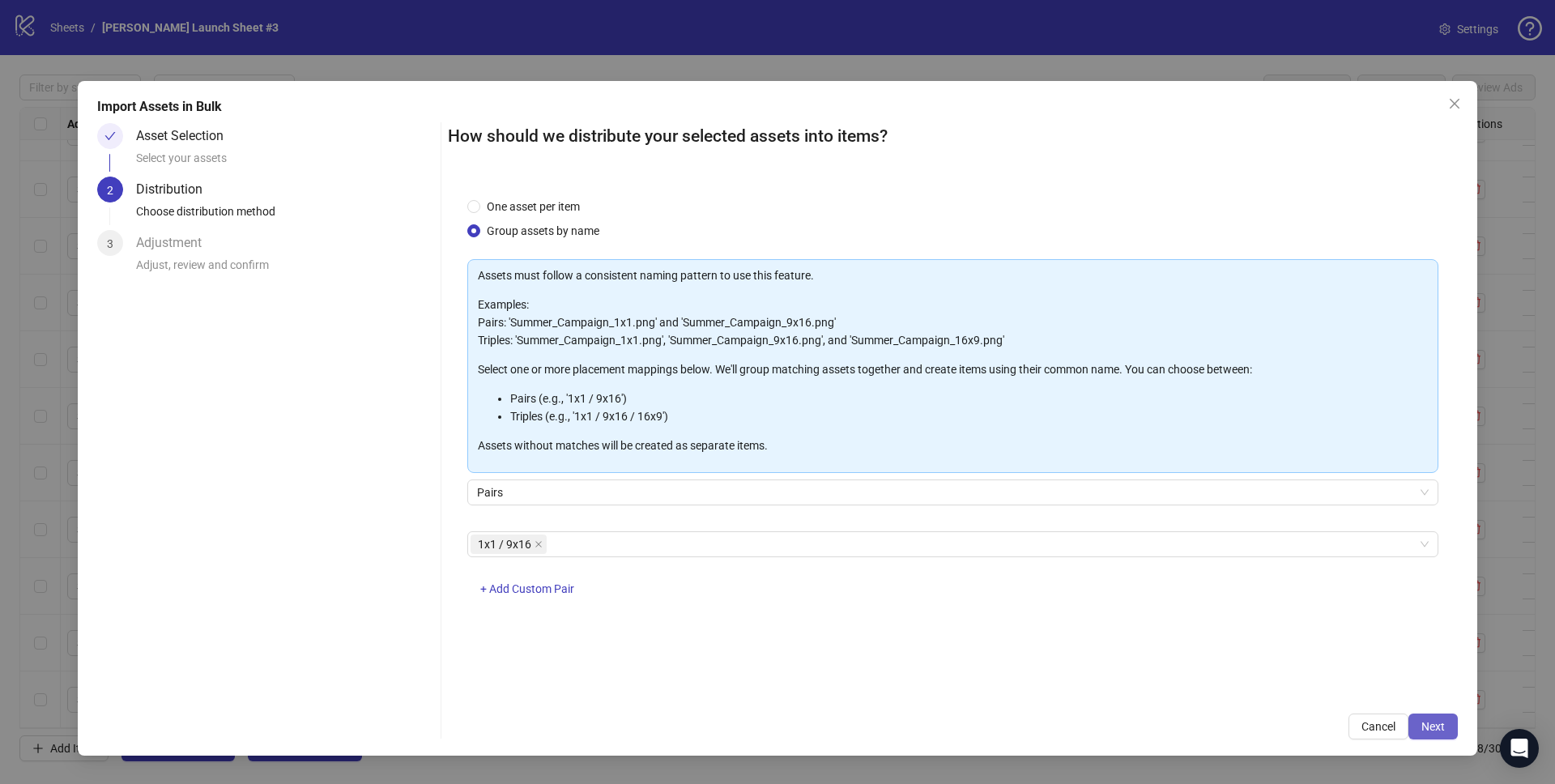
click at [1455, 726] on button "Next" at bounding box center [1433, 726] width 49 height 26
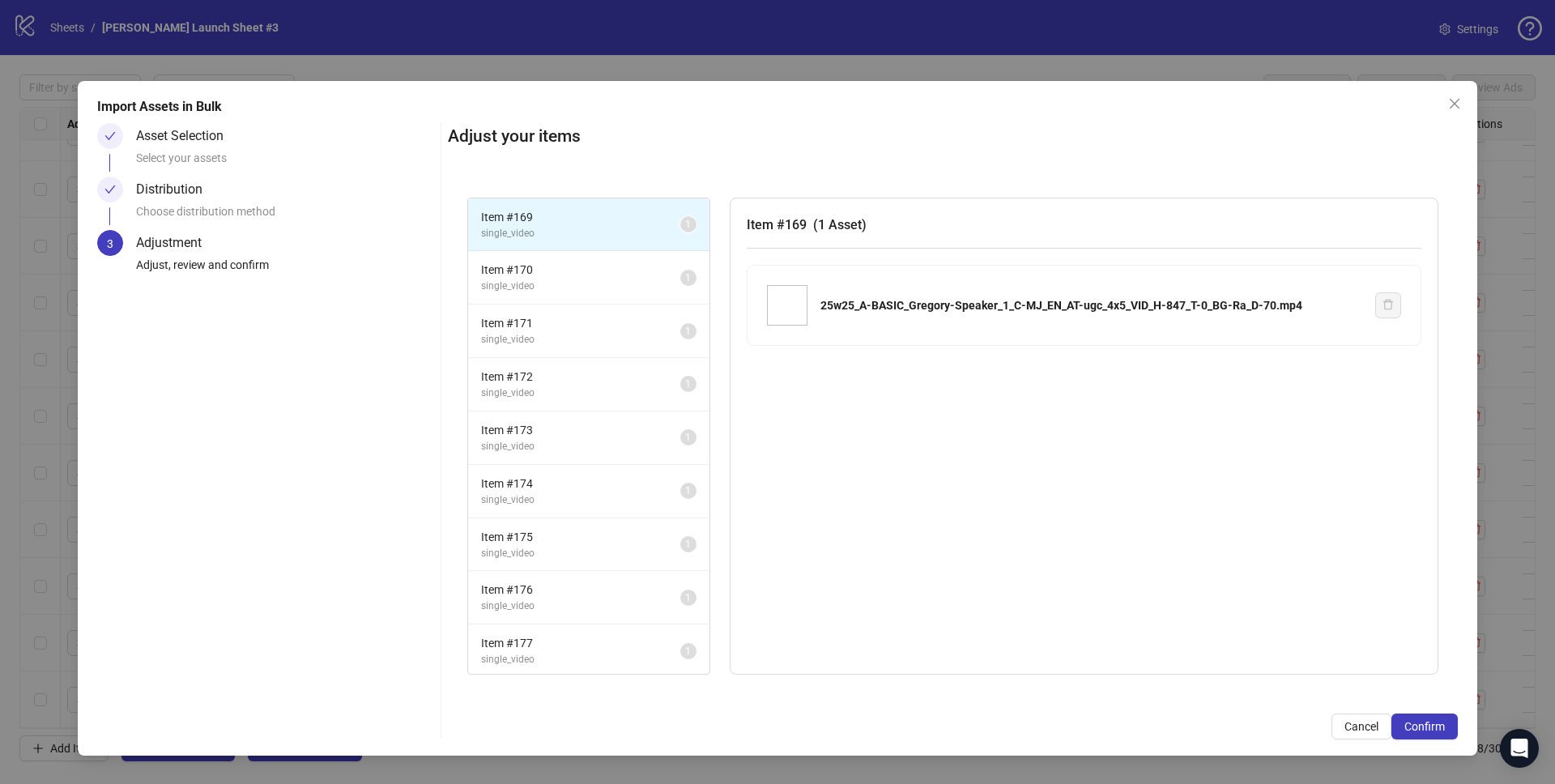
click at [161, 195] on div "Distribution" at bounding box center [176, 190] width 79 height 26
click at [1366, 723] on span "Cancel" at bounding box center [1361, 726] width 34 height 13
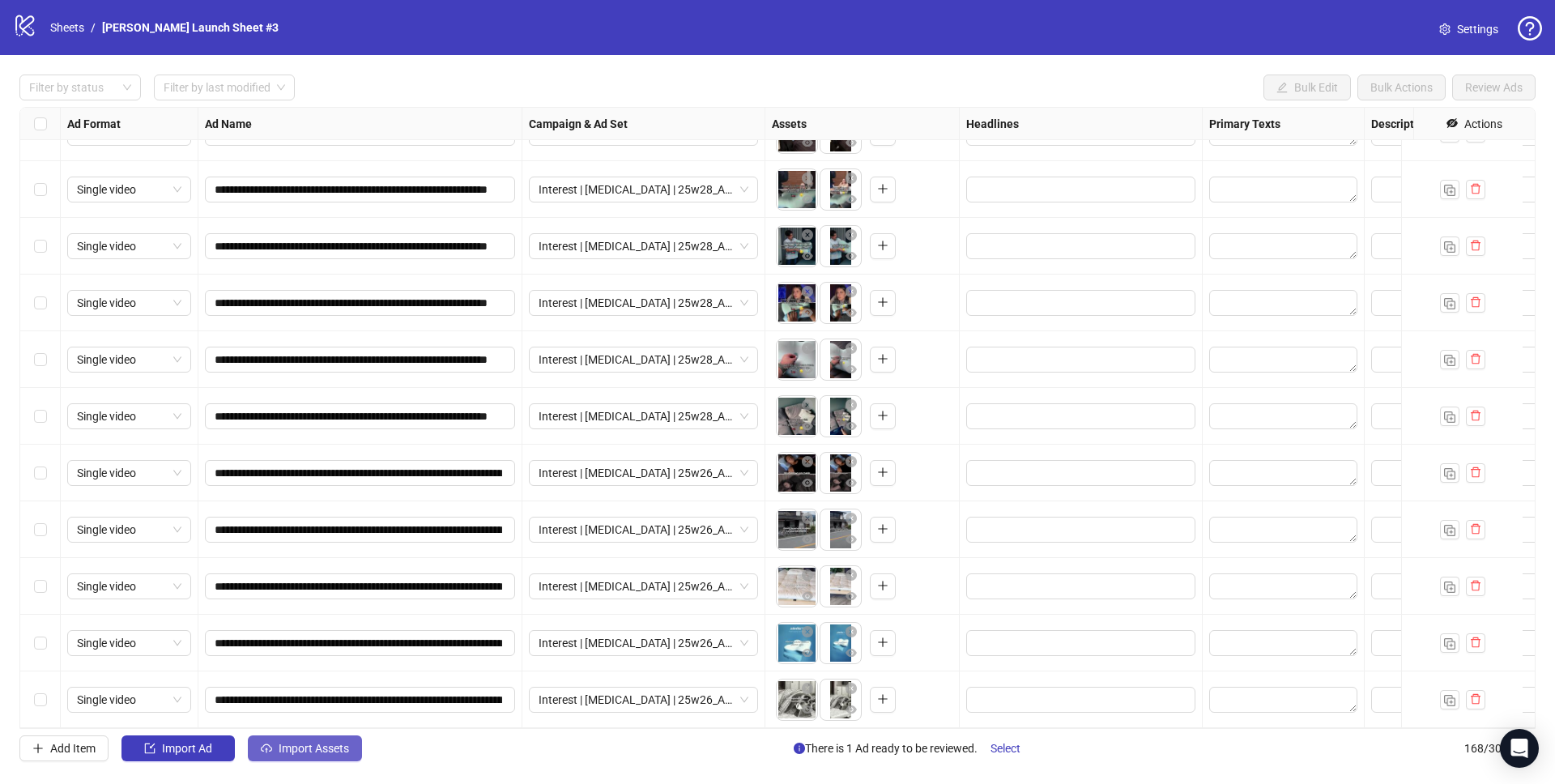
click at [289, 744] on span "Import Assets" at bounding box center [313, 747] width 70 height 13
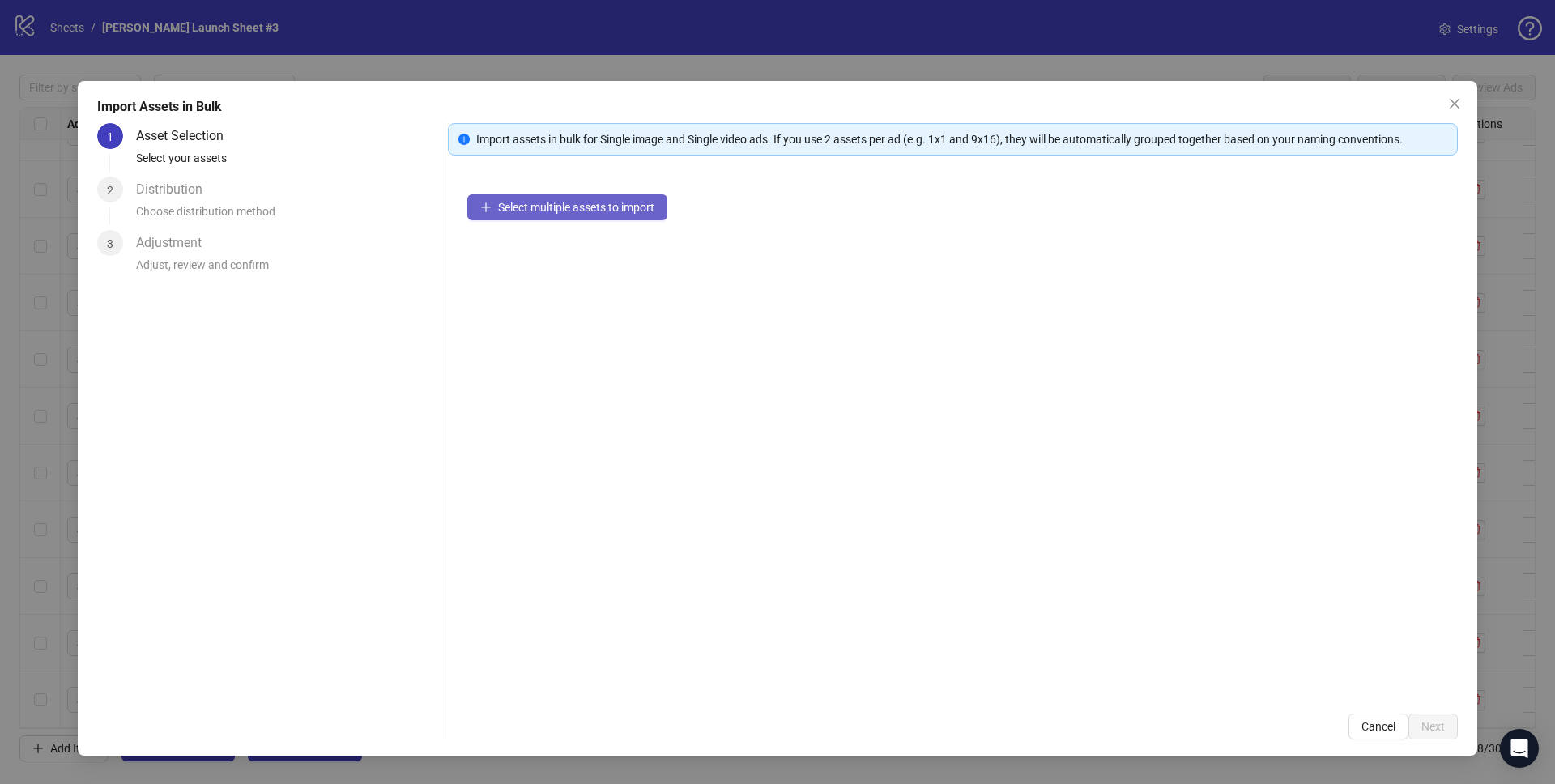
click at [534, 208] on span "Select multiple assets to import" at bounding box center [576, 206] width 156 height 13
click at [560, 210] on span "Select multiple assets to import" at bounding box center [576, 206] width 156 height 13
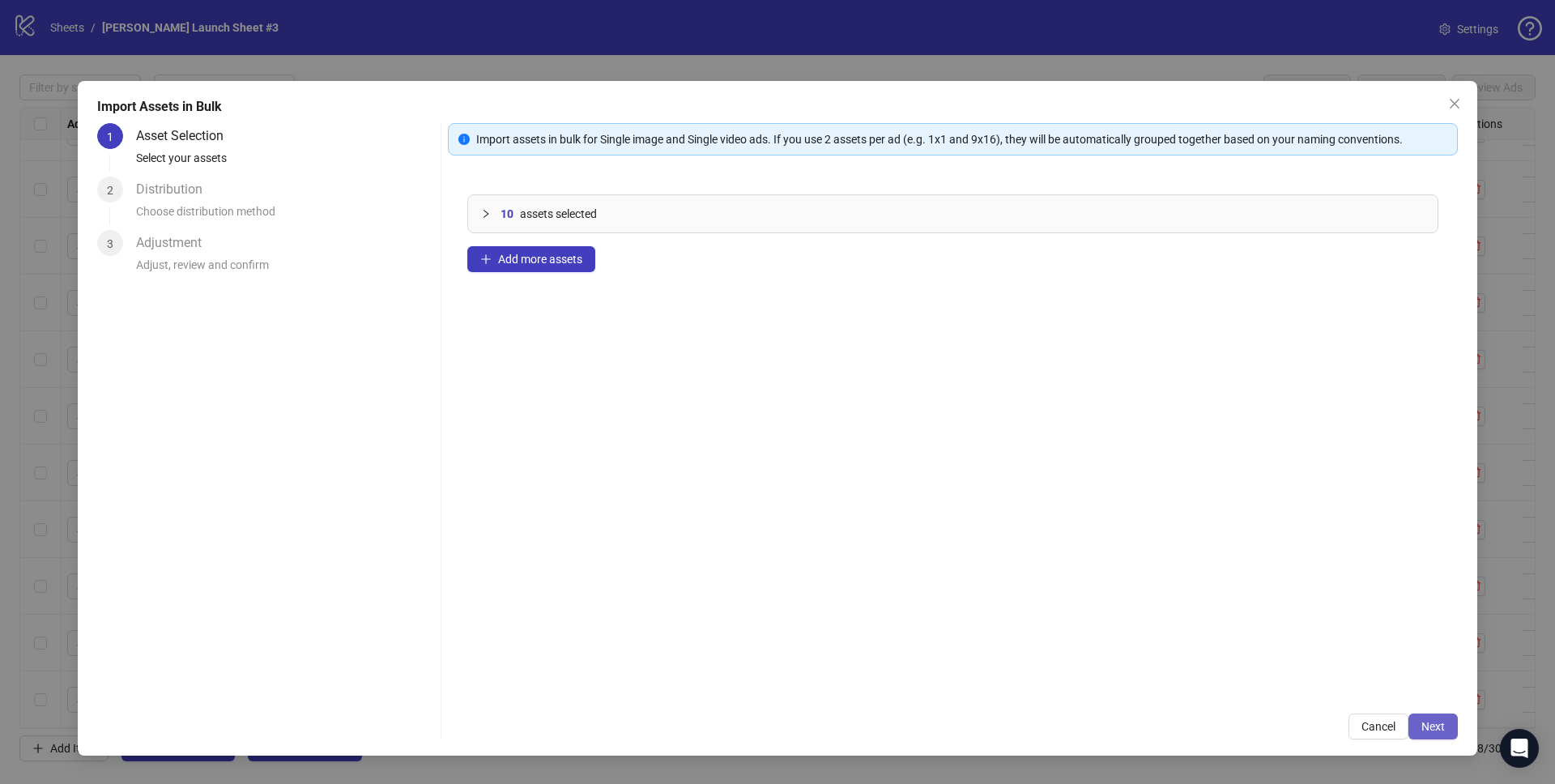
click at [1441, 717] on button "Next" at bounding box center [1433, 726] width 49 height 26
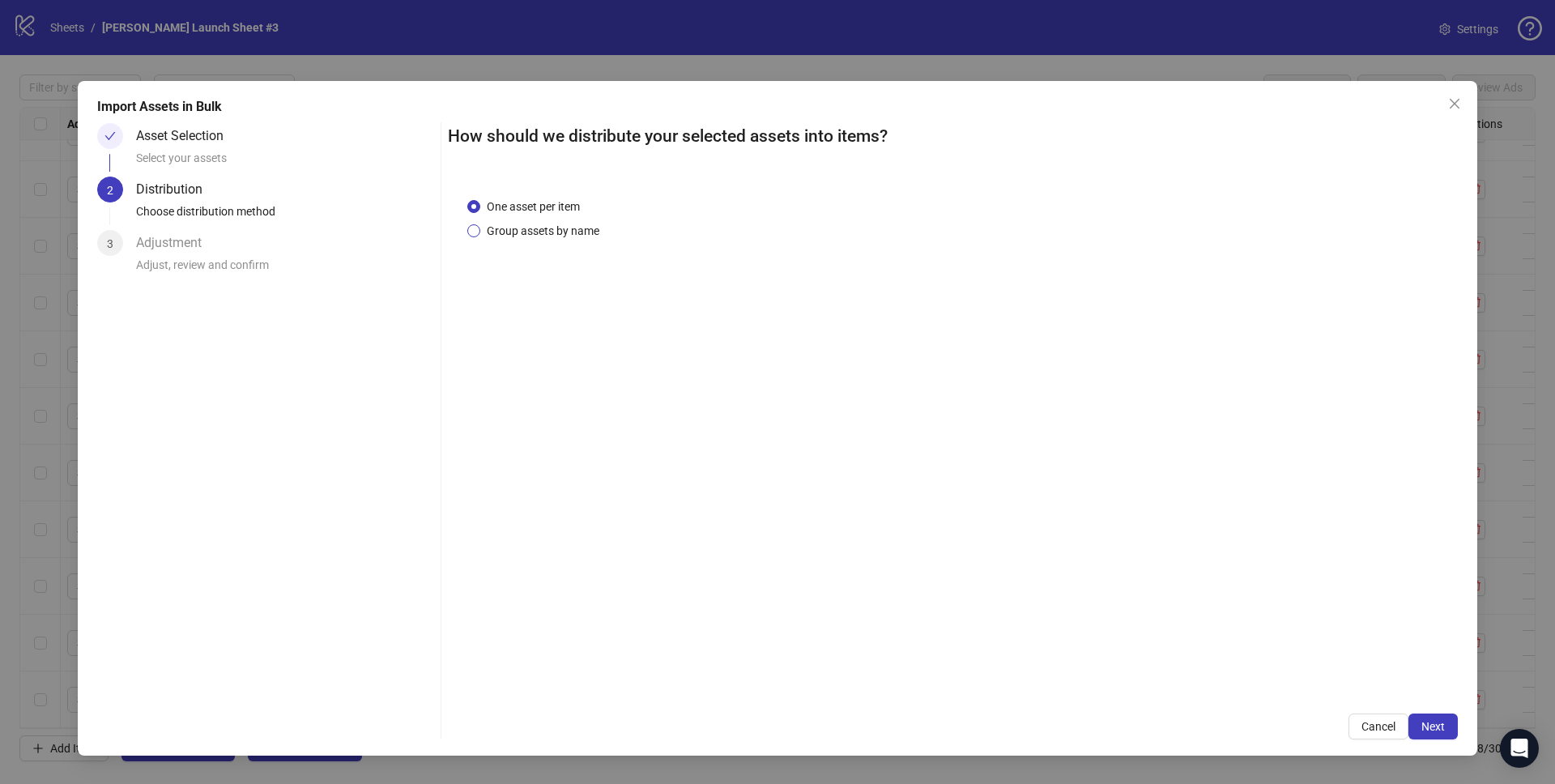
click at [529, 222] on span "Group assets by name" at bounding box center [542, 231] width 125 height 18
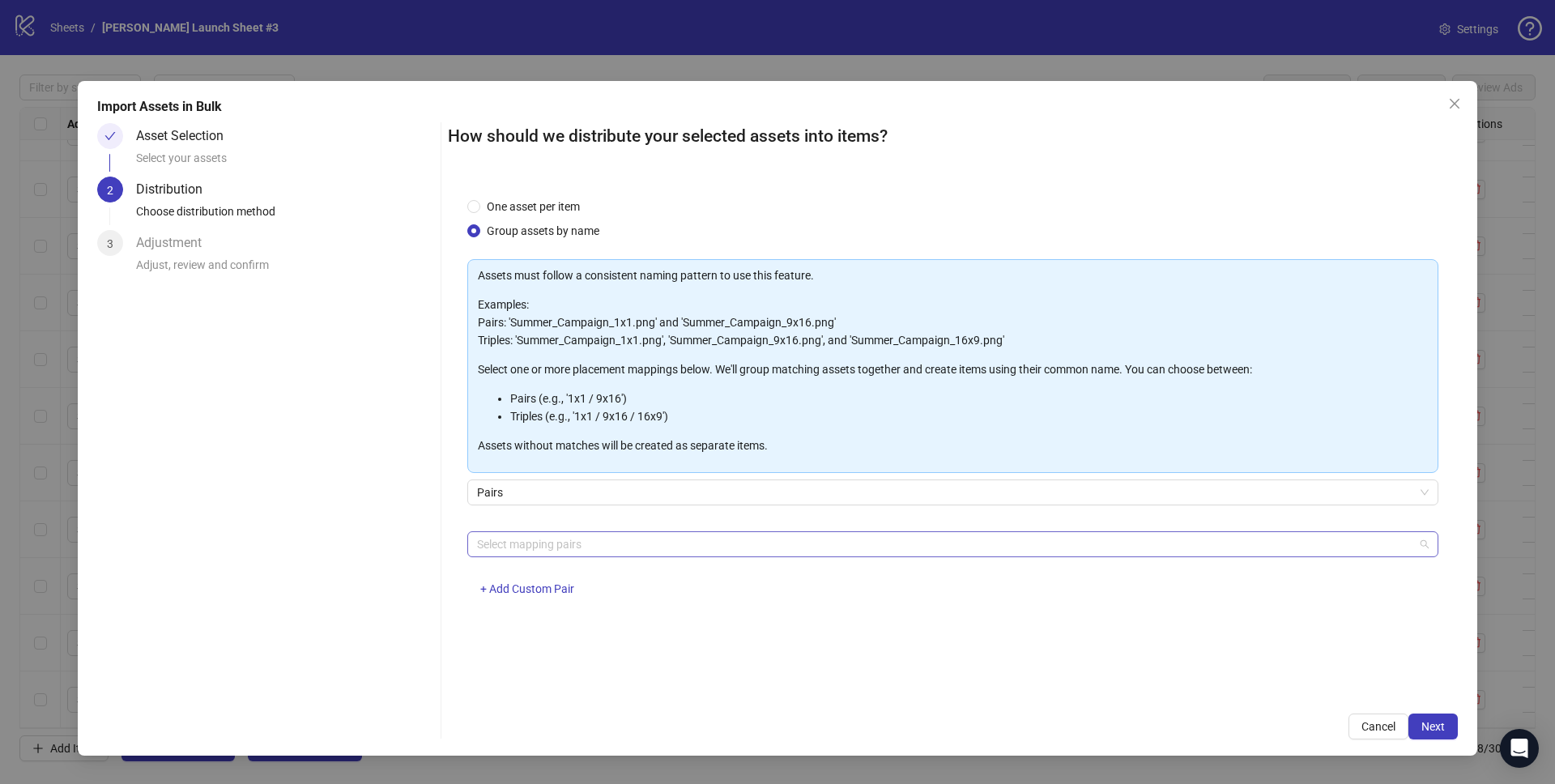
click at [548, 545] on div at bounding box center [943, 543] width 947 height 23
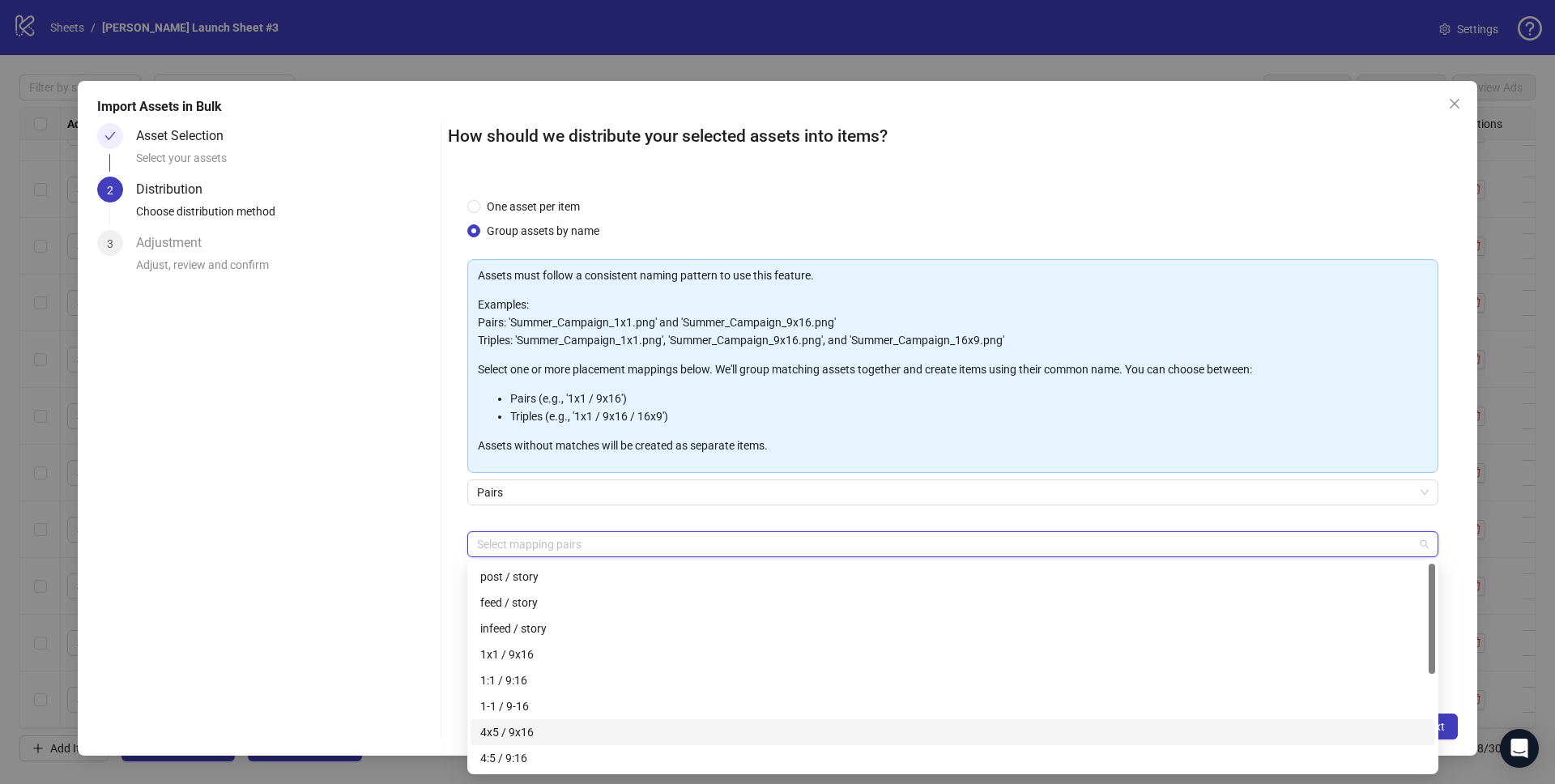
click at [534, 726] on div "4x5 / 9x16" at bounding box center [952, 732] width 945 height 18
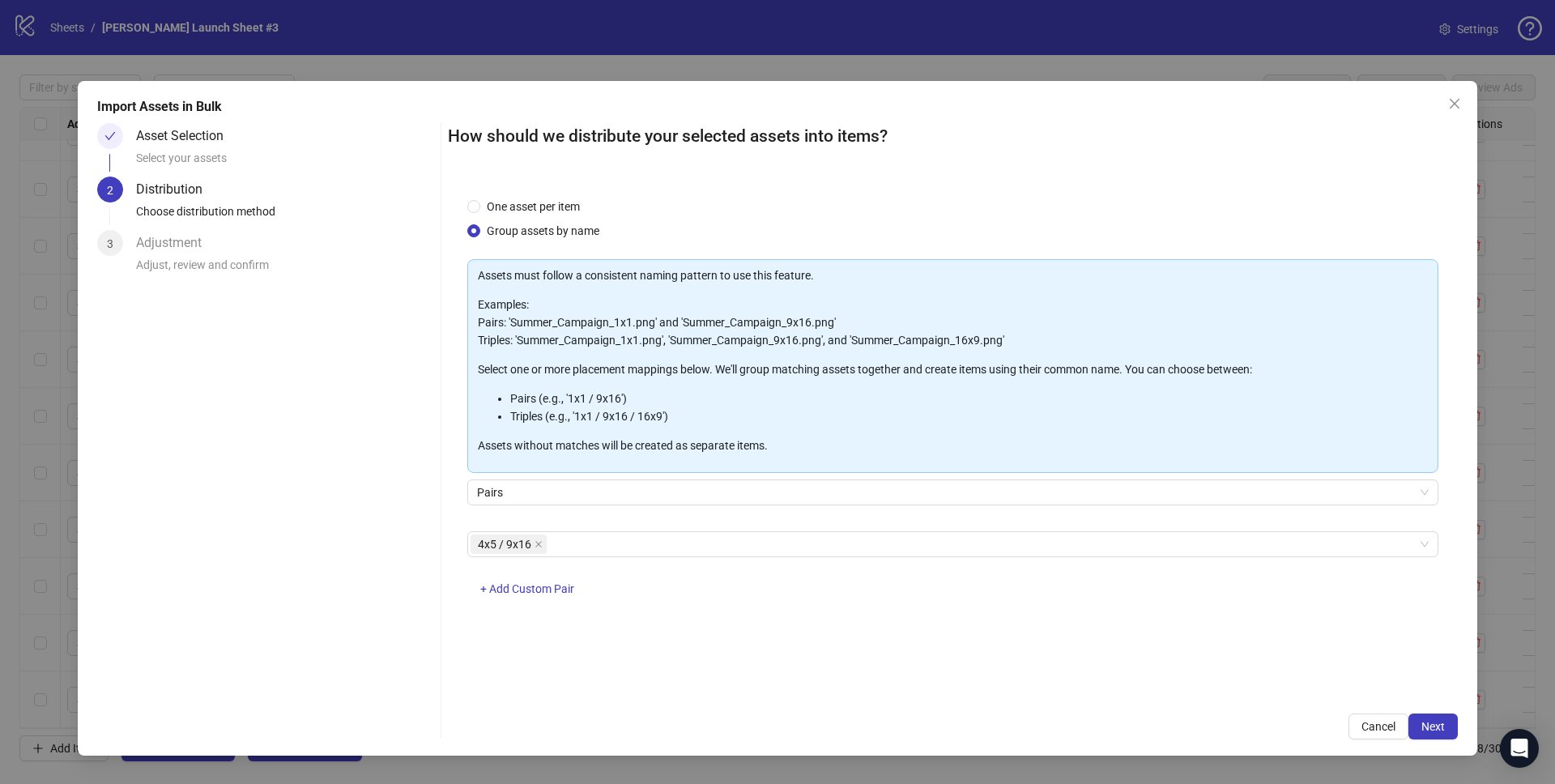
click at [360, 609] on div "Asset Selection Select your assets 2 Distribution Choose distribution method 3 …" at bounding box center [265, 431] width 337 height 616
click at [1433, 728] on span "Next" at bounding box center [1433, 726] width 24 height 13
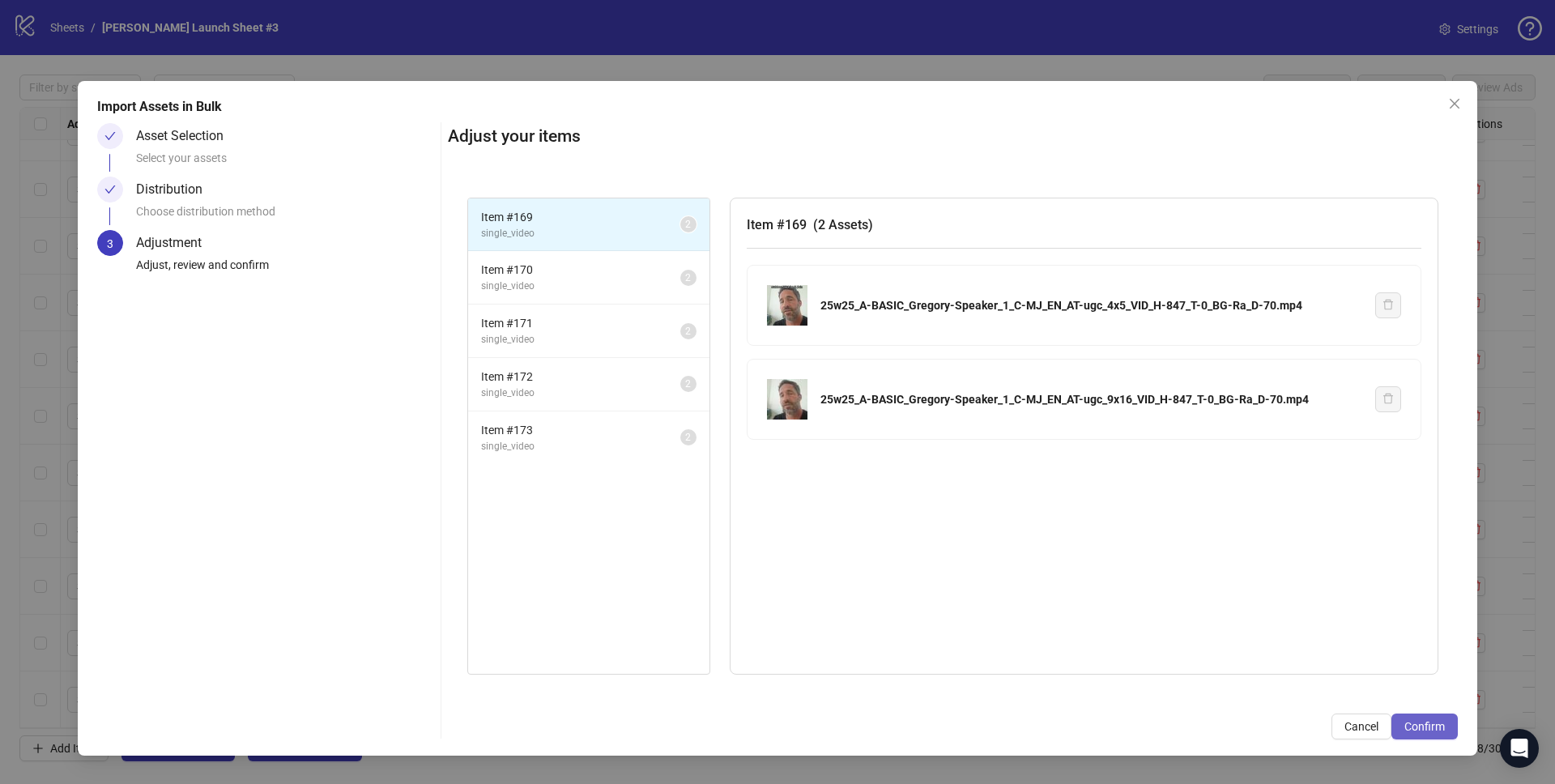
click at [1426, 726] on span "Confirm" at bounding box center [1425, 726] width 41 height 13
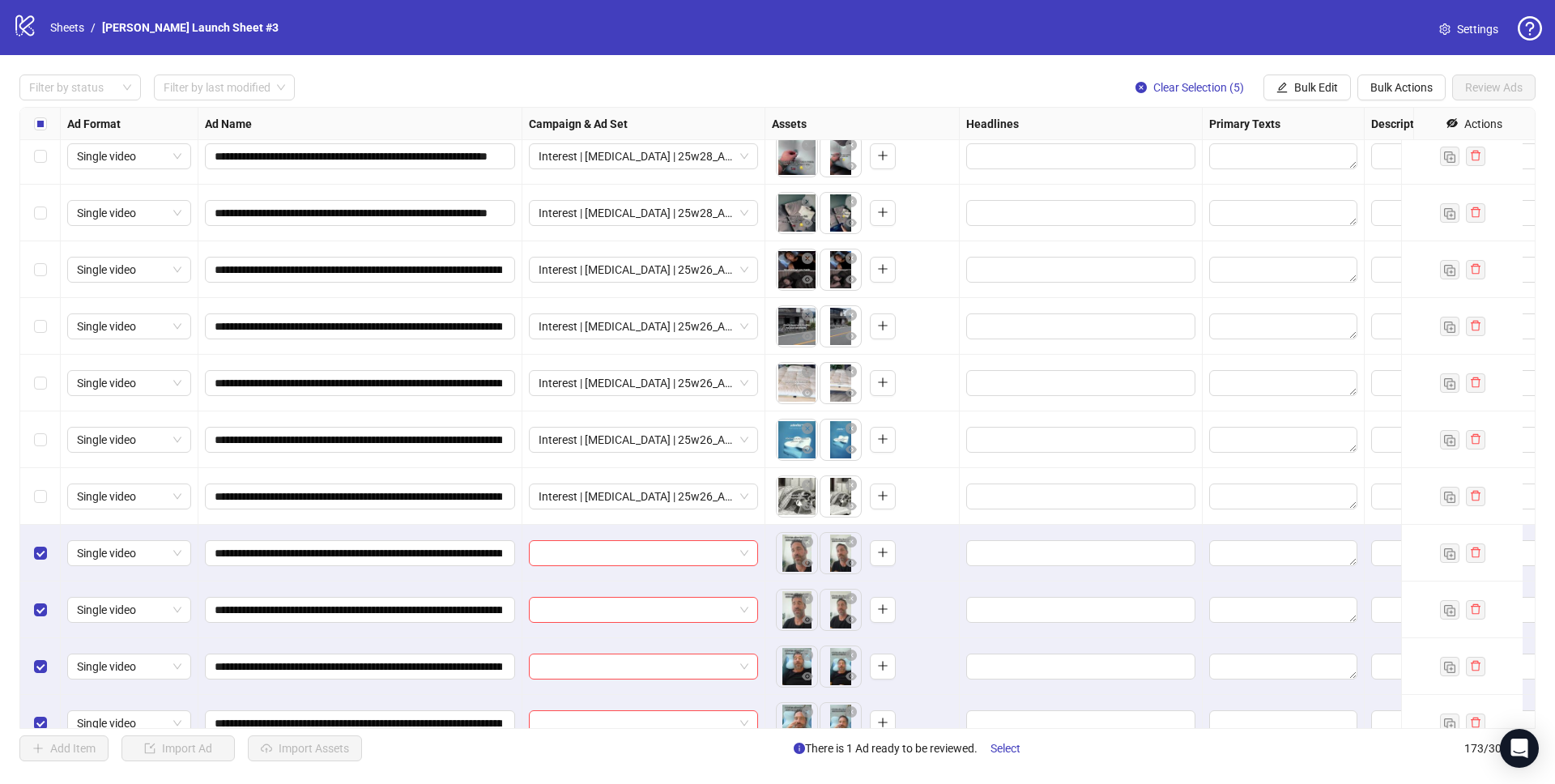
scroll to position [9228, 0]
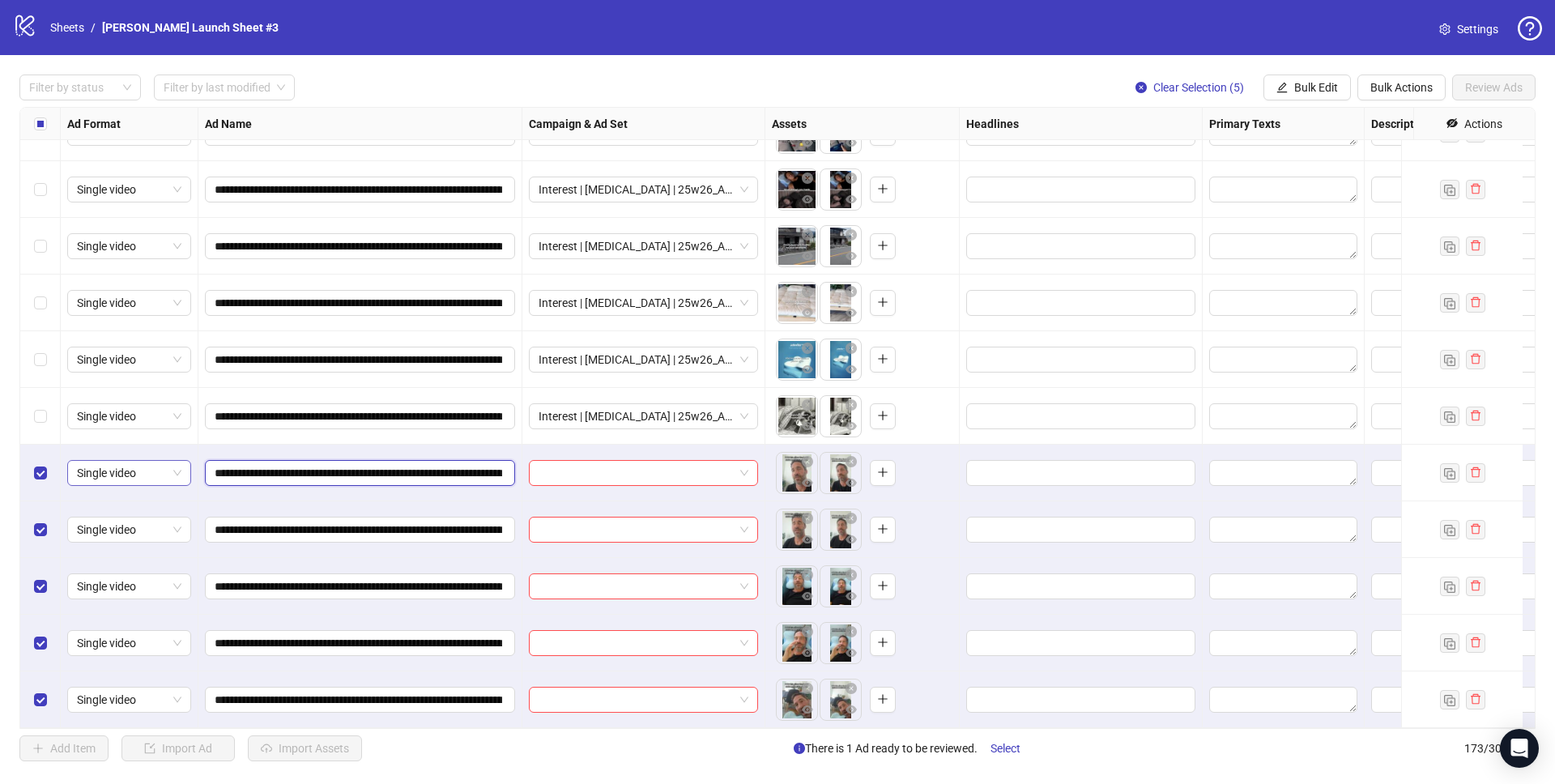
drag, startPoint x: 384, startPoint y: 459, endPoint x: 173, endPoint y: 452, distance: 211.1
click at [581, 469] on input "search" at bounding box center [636, 472] width 196 height 25
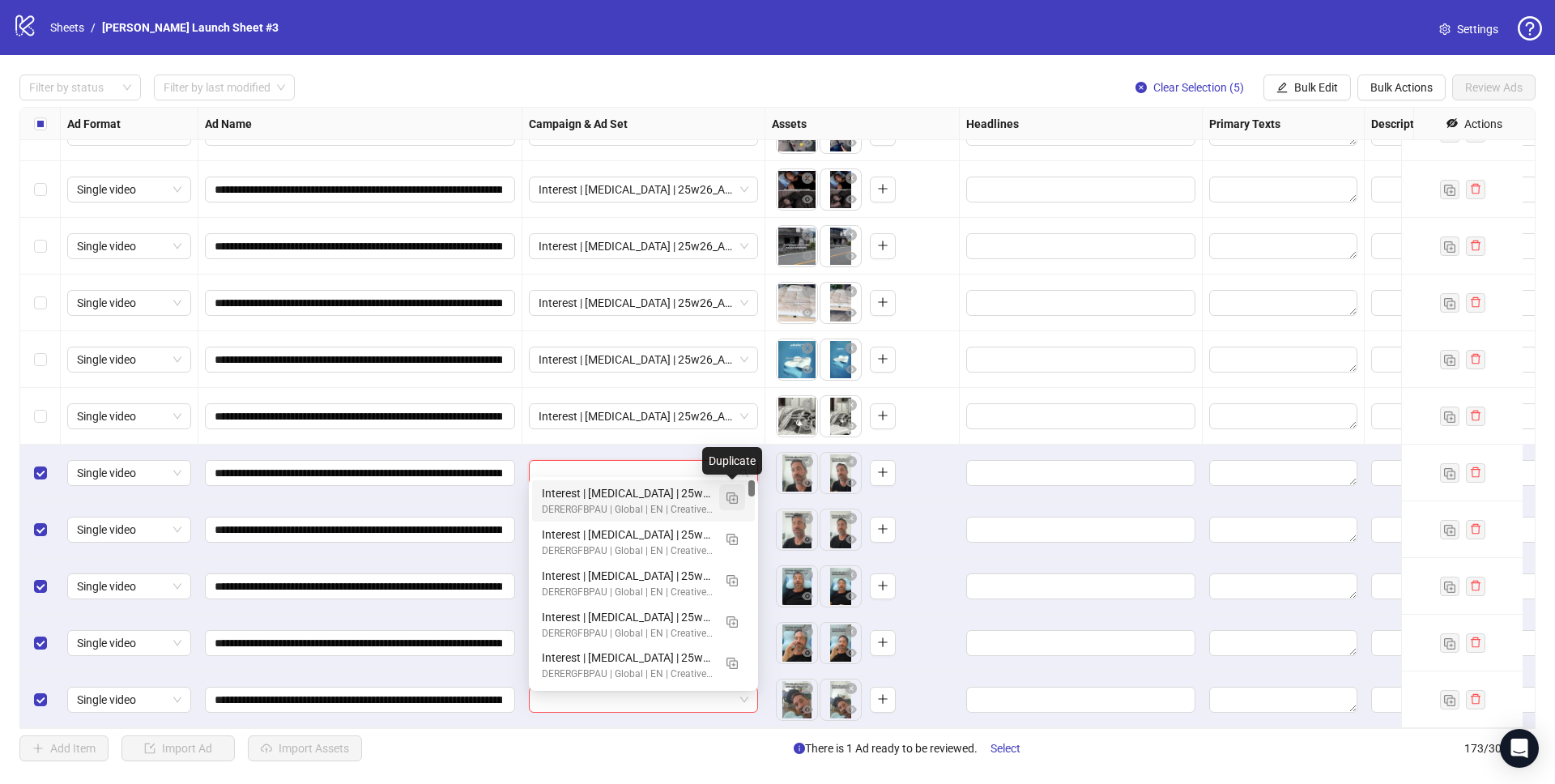
click at [735, 503] on span "button" at bounding box center [731, 497] width 11 height 13
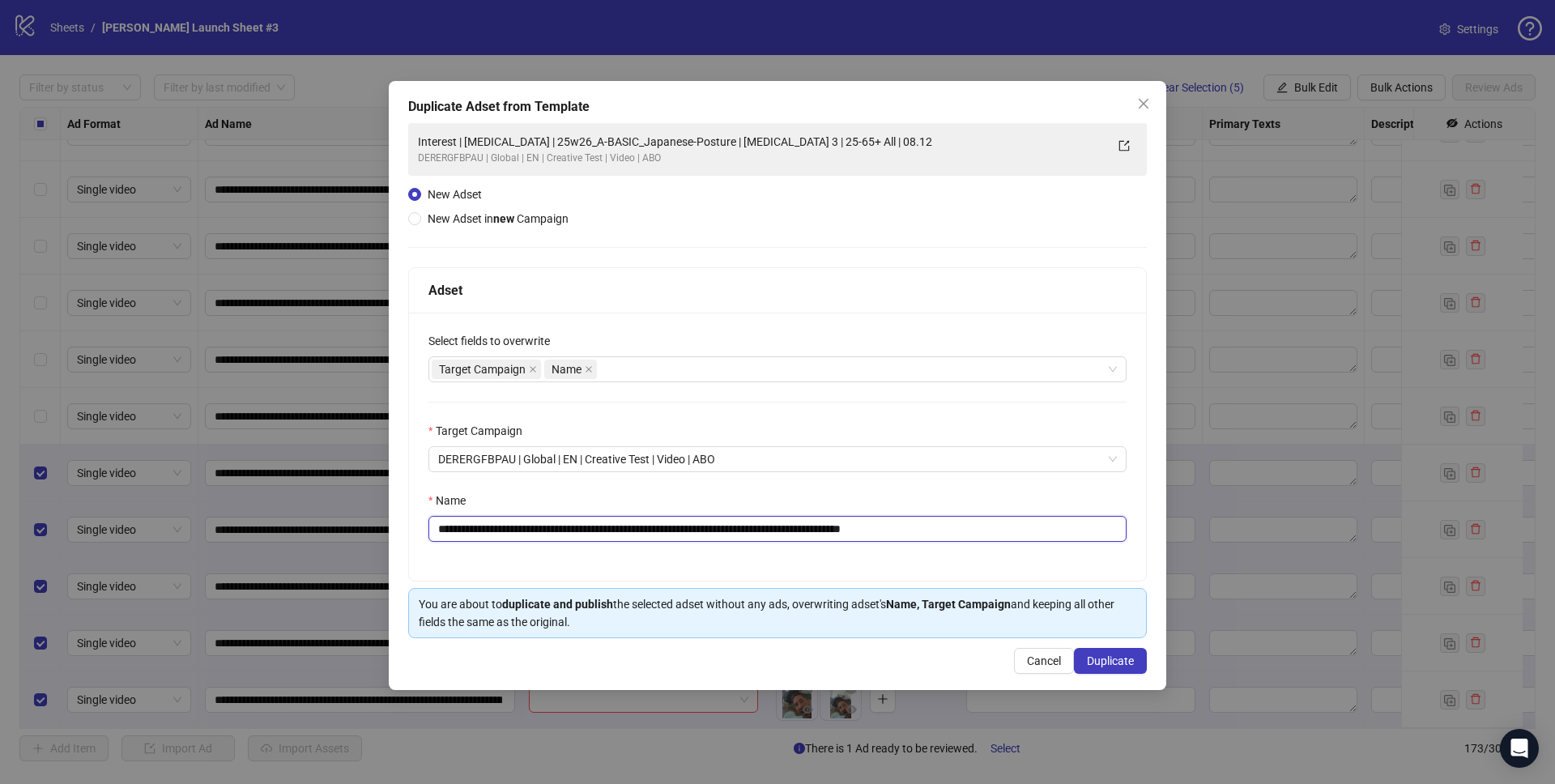
drag, startPoint x: 565, startPoint y: 528, endPoint x: 742, endPoint y: 523, distance: 177.1
click at [742, 523] on input "**********" at bounding box center [778, 528] width 698 height 26
paste input "text"
drag, startPoint x: 911, startPoint y: 526, endPoint x: 1023, endPoint y: 528, distance: 112.0
click at [1023, 528] on input "**********" at bounding box center [778, 528] width 698 height 26
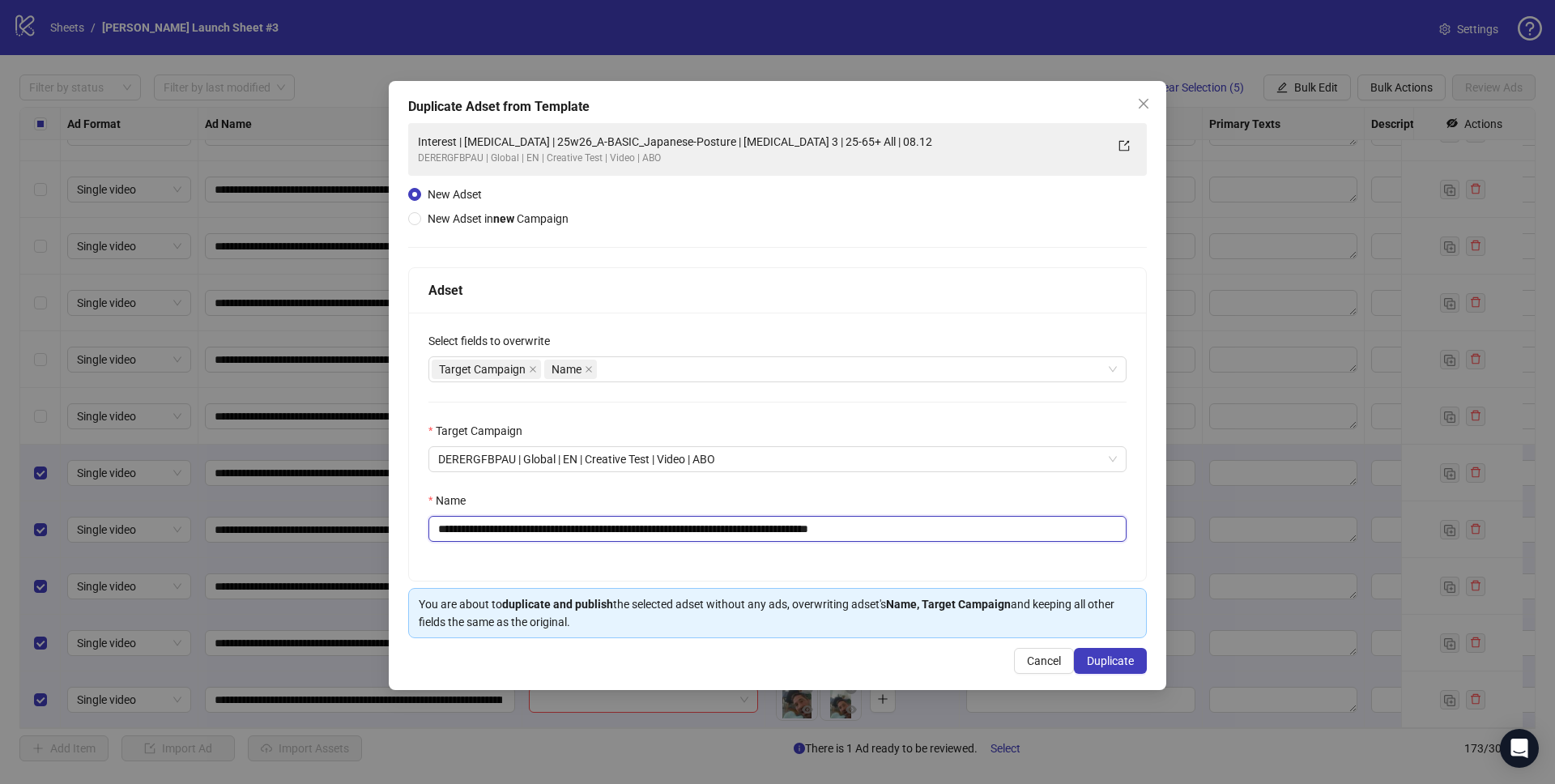
type input "**********"
click at [936, 494] on div "Name" at bounding box center [778, 504] width 698 height 25
click at [1128, 665] on span "Duplicate" at bounding box center [1110, 660] width 47 height 13
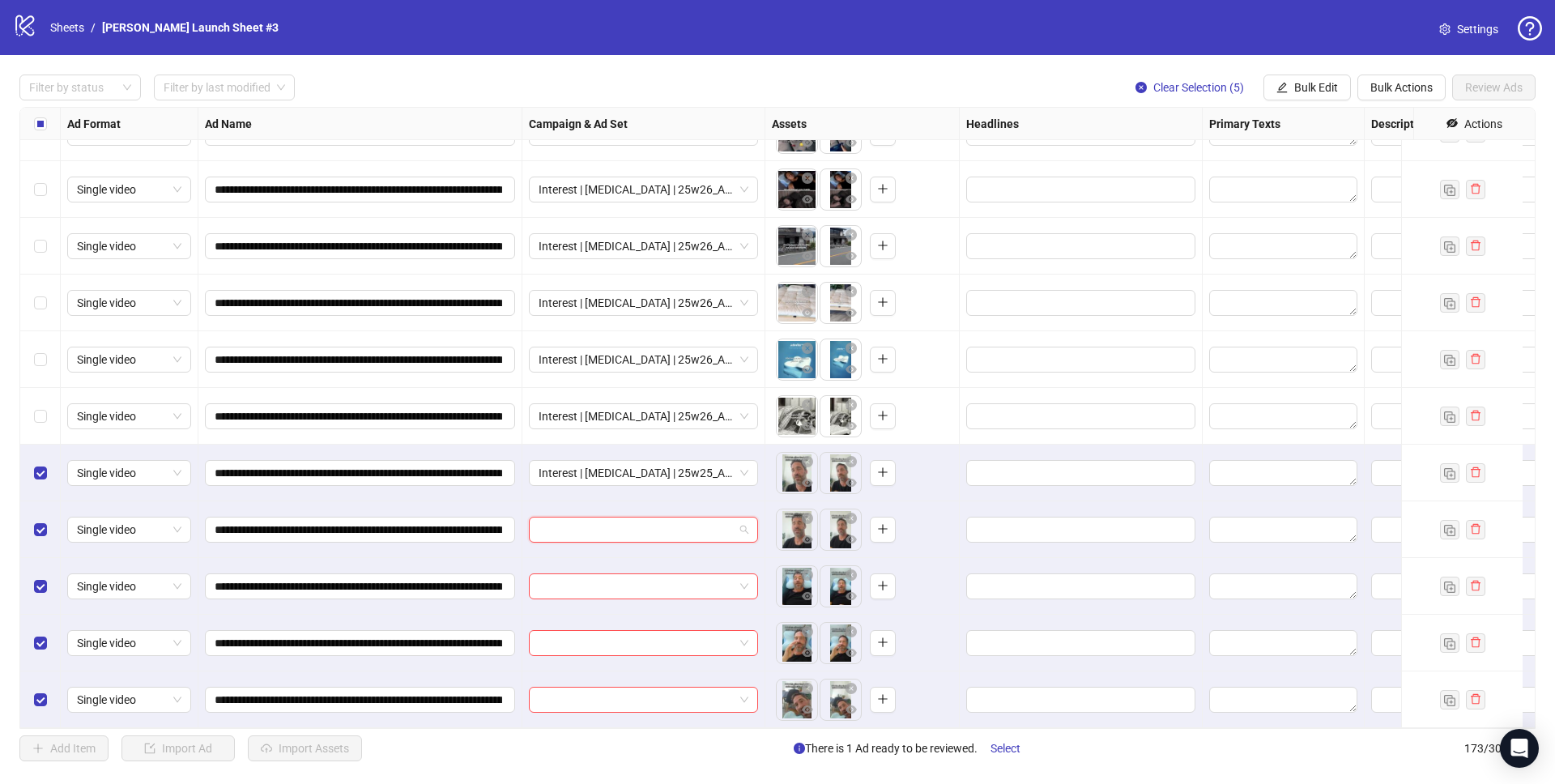
click at [650, 517] on input "search" at bounding box center [636, 529] width 196 height 25
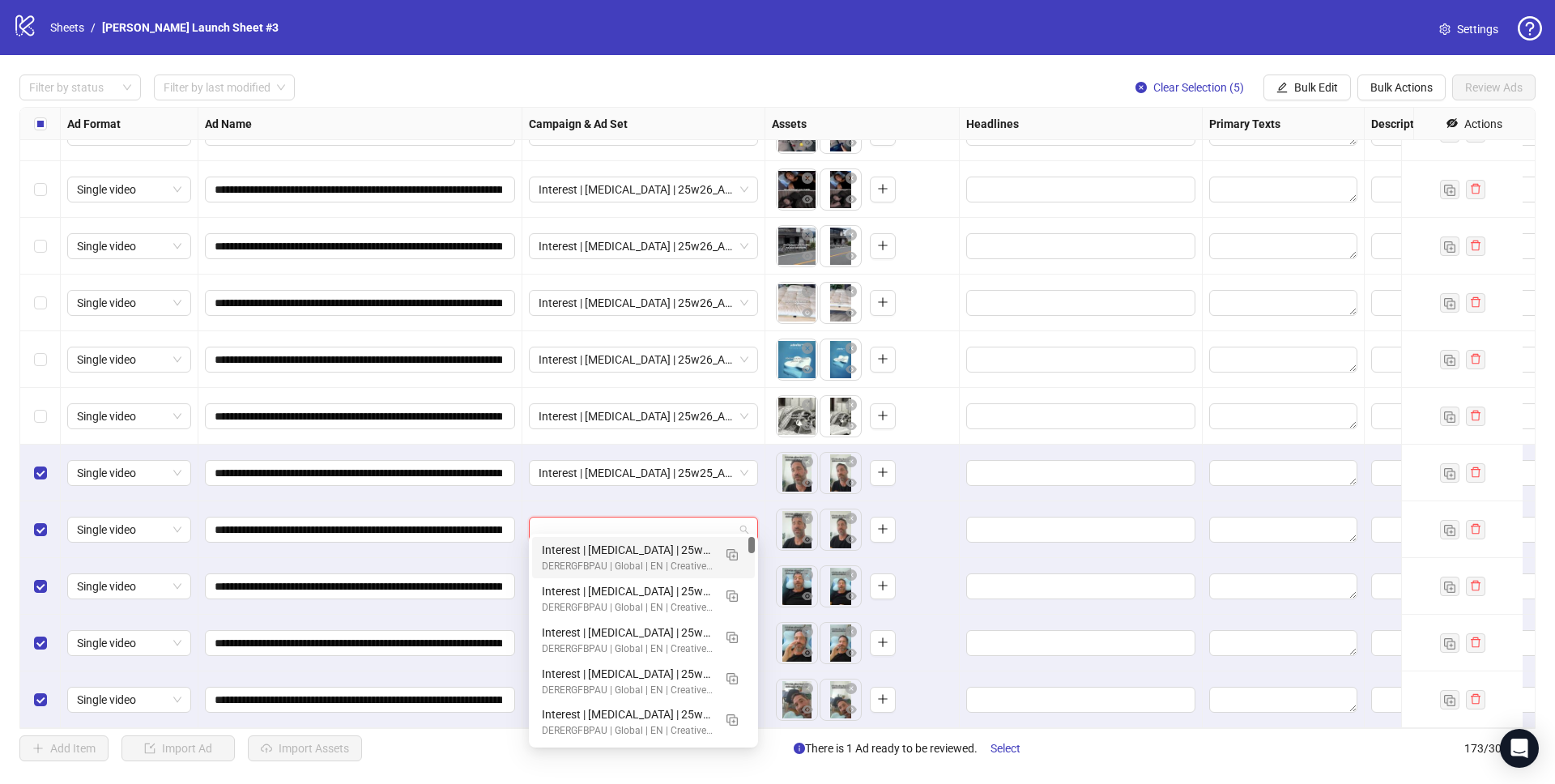
paste input "**********"
type input "**********"
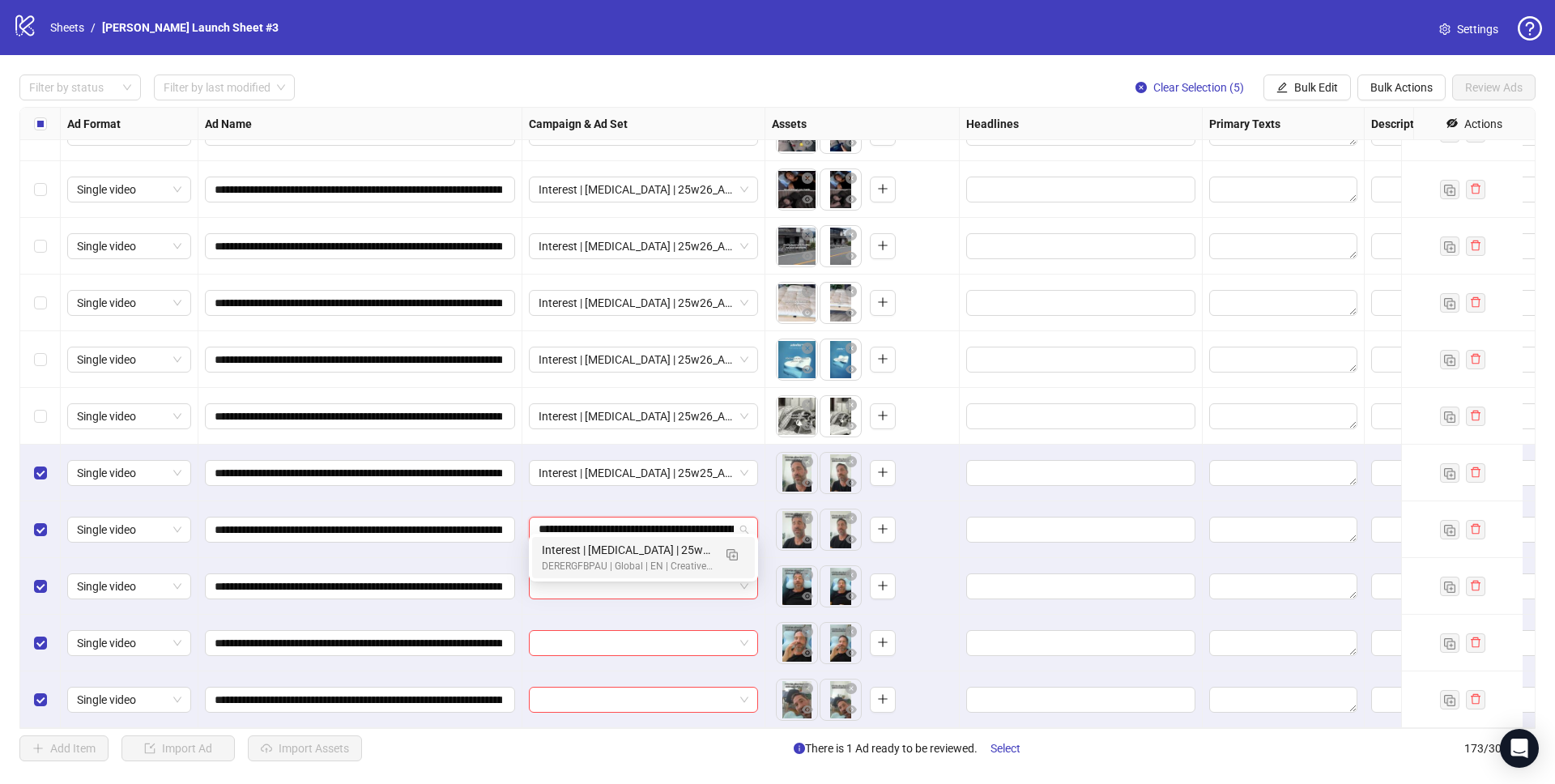
scroll to position [0, 277]
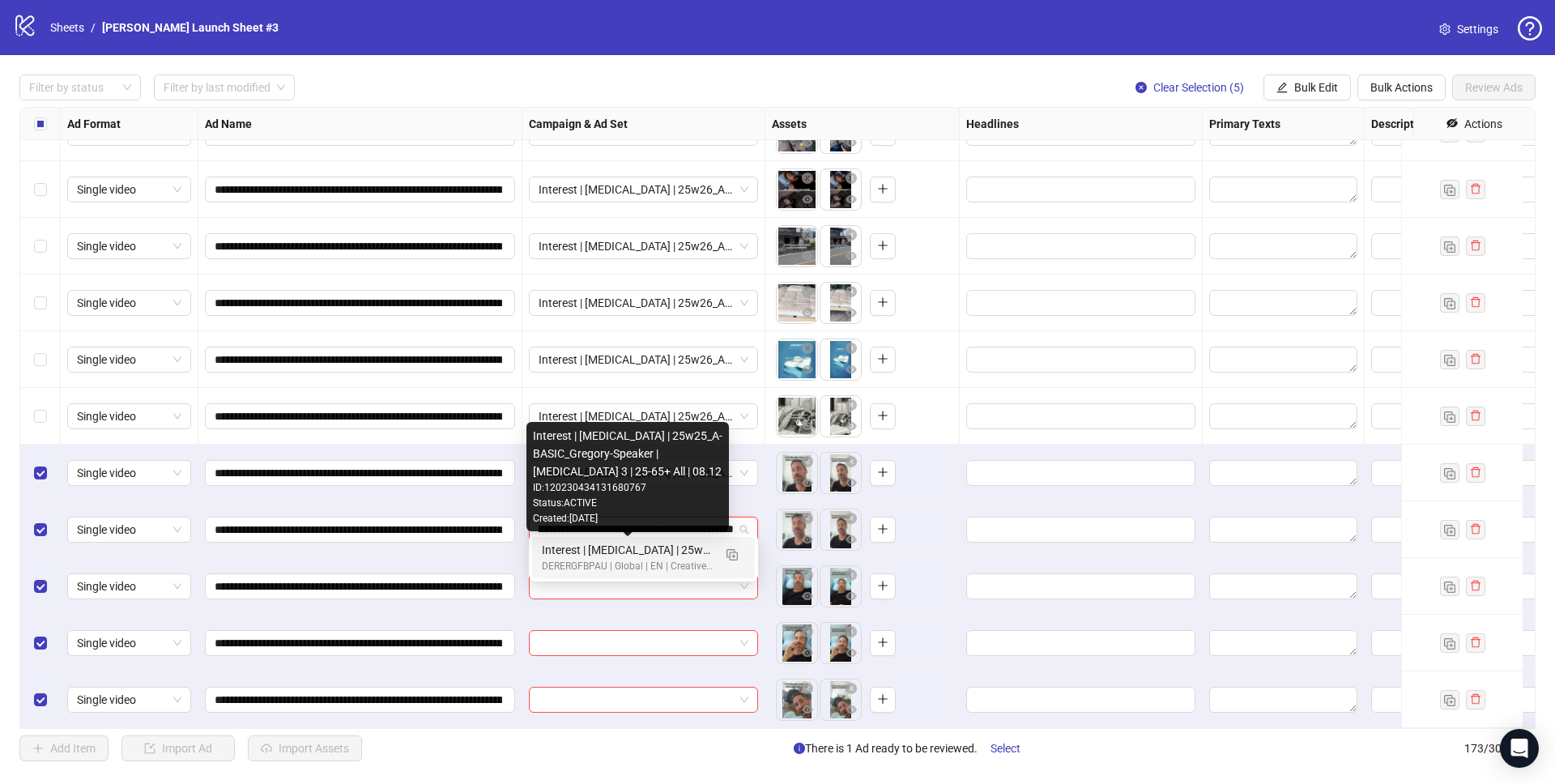
click at [650, 550] on div "Interest | Memory foam | 25w25_A-BASIC_Gregory-Speaker | Sleep apnea 3 | 25-65+…" at bounding box center [626, 550] width 171 height 18
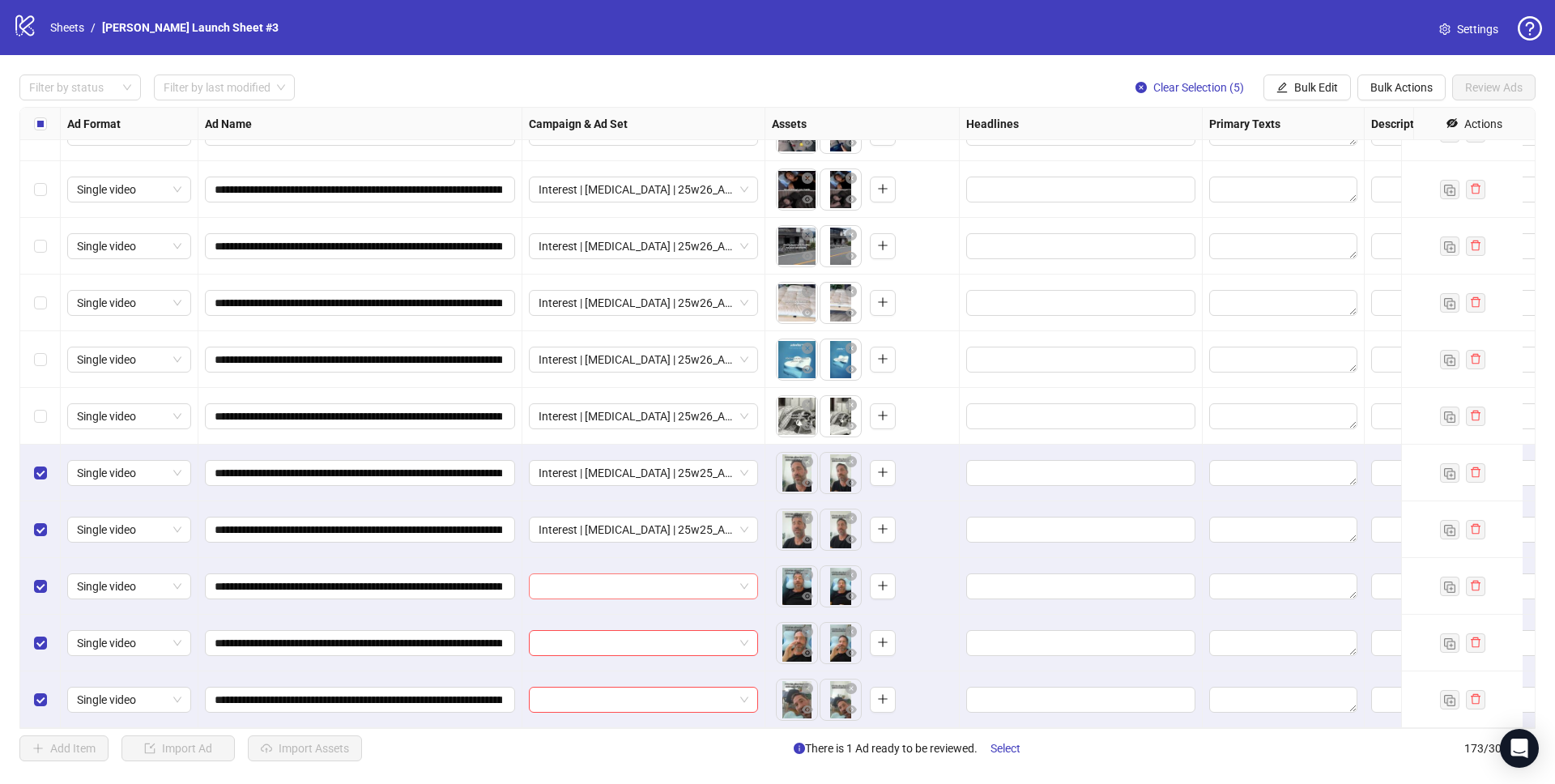
click at [635, 574] on input "search" at bounding box center [636, 586] width 196 height 25
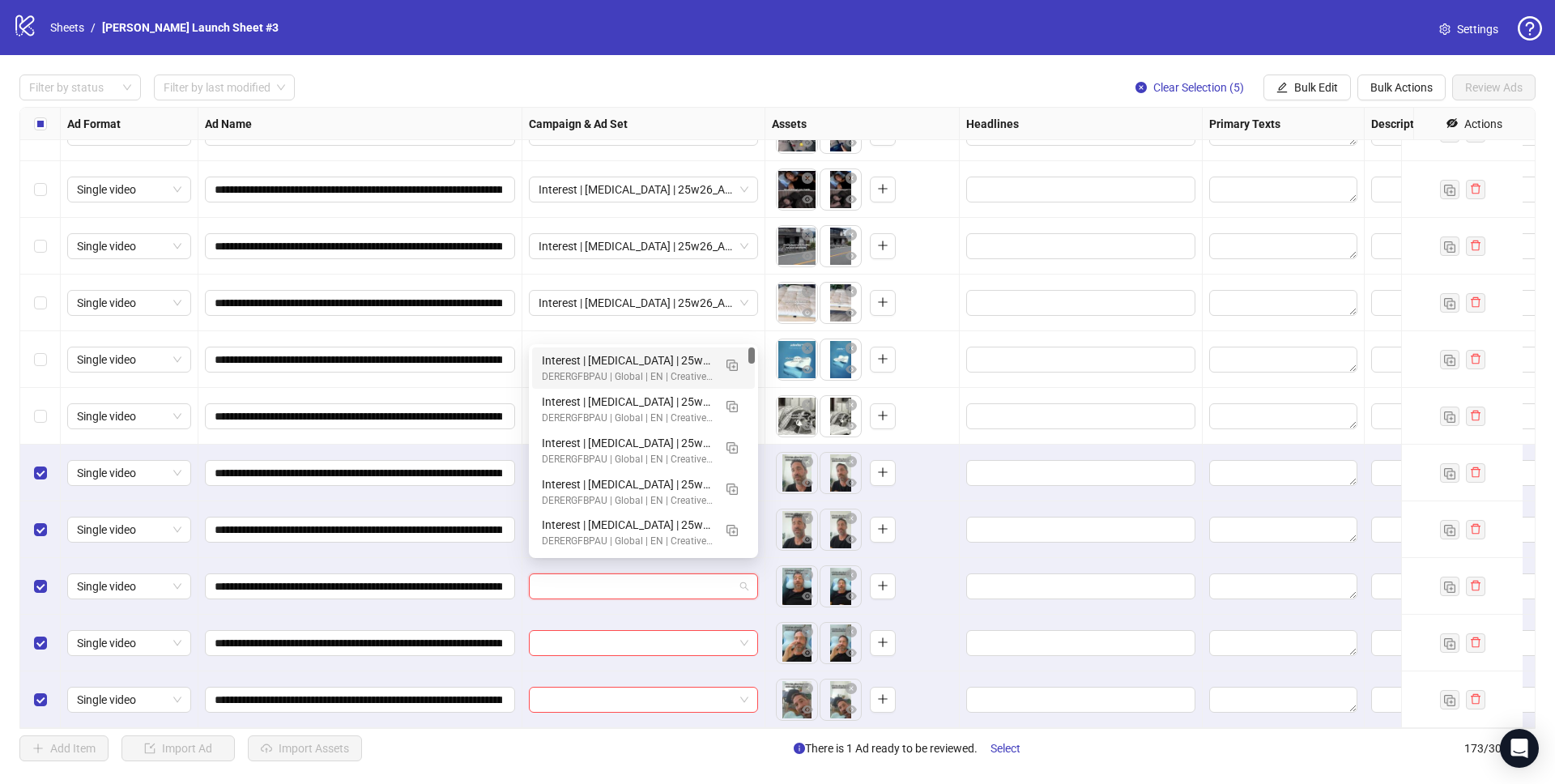
paste input "**********"
type input "**********"
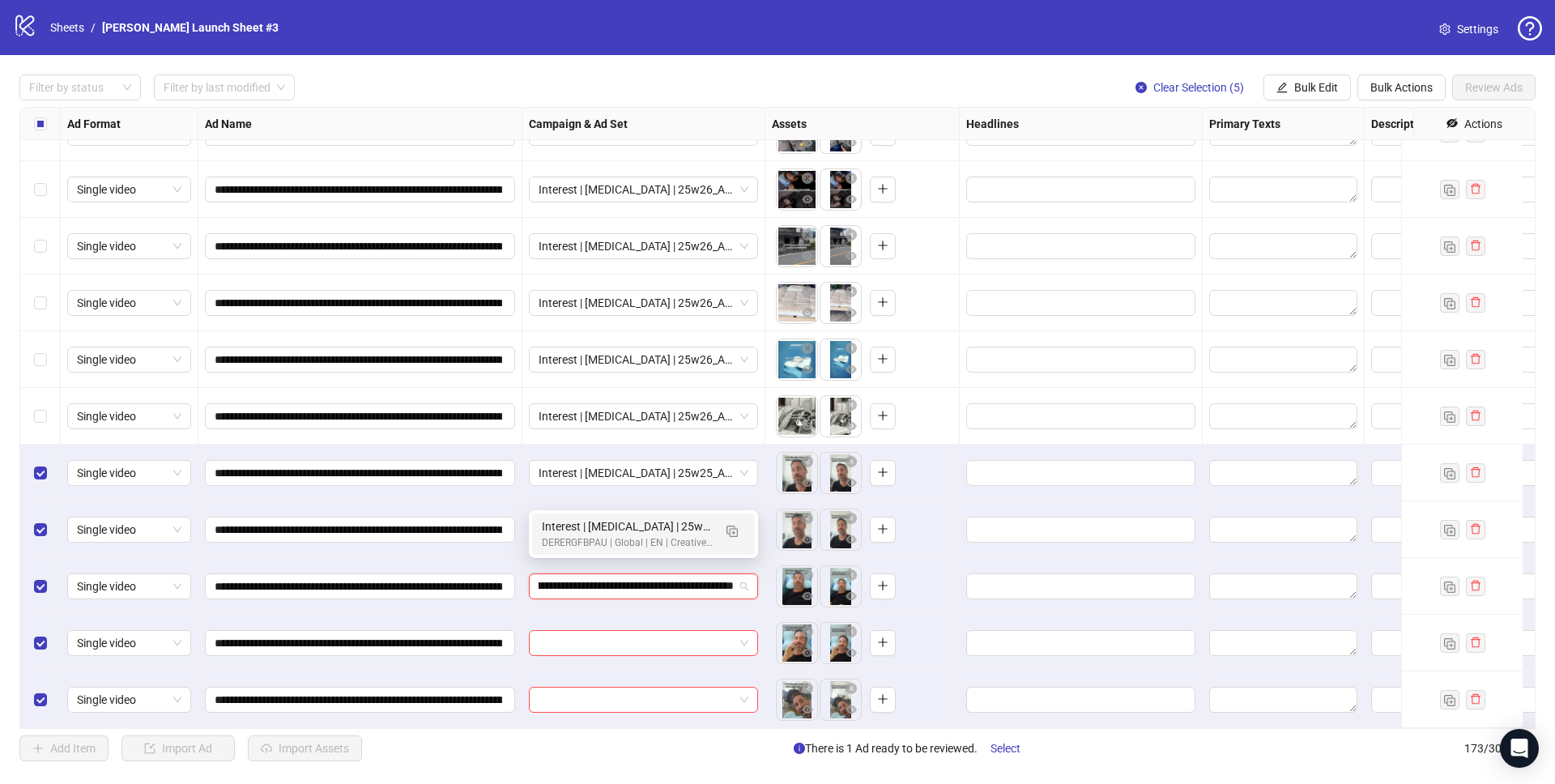
drag, startPoint x: 635, startPoint y: 579, endPoint x: 628, endPoint y: 534, distance: 45.5
click at [628, 534] on body "**********" at bounding box center [778, 392] width 1555 height 784
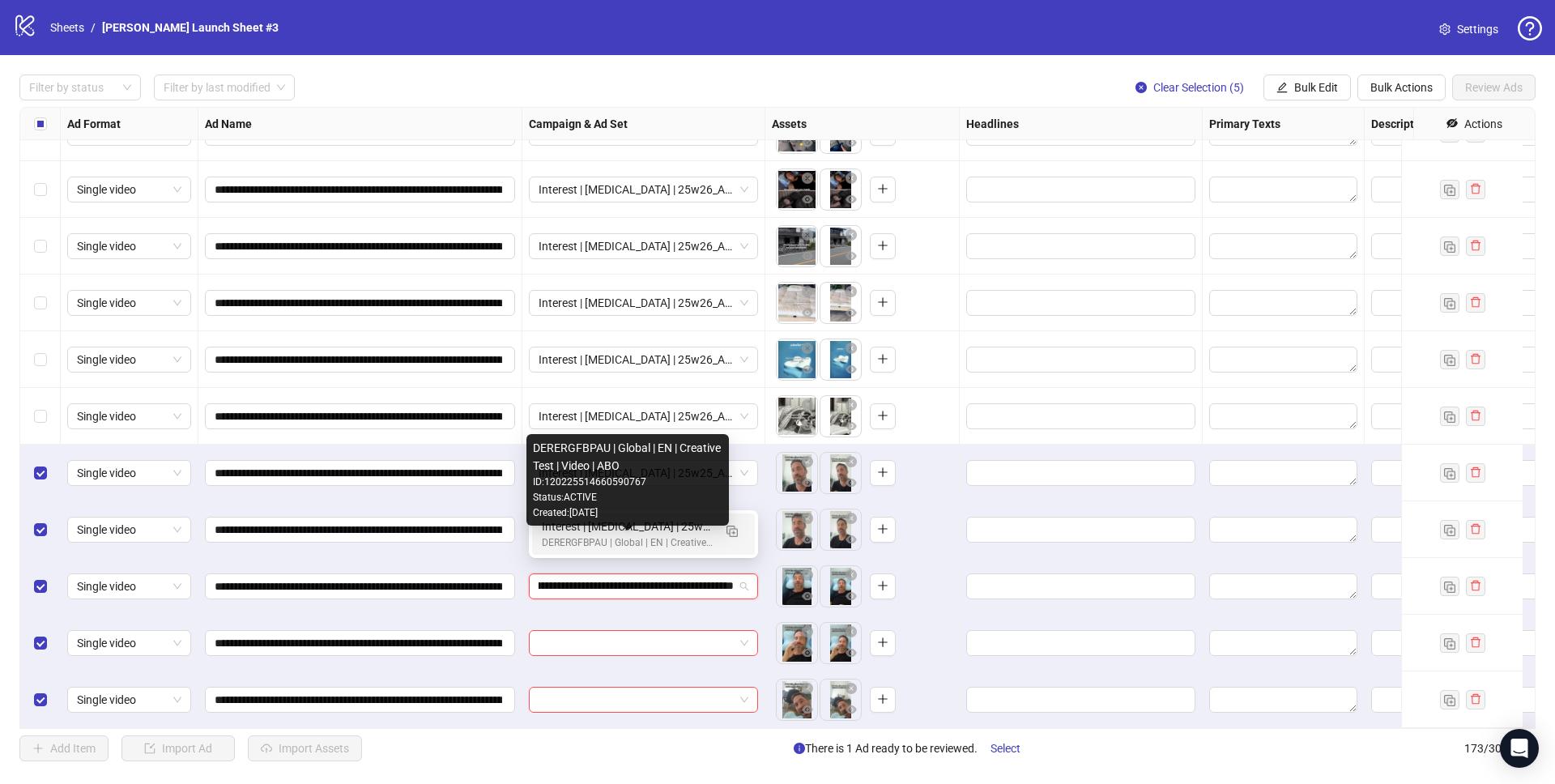
click at [628, 535] on div "DERERGFBPAU | Global | EN | Creative Test | Video | ABO" at bounding box center [626, 543] width 171 height 16
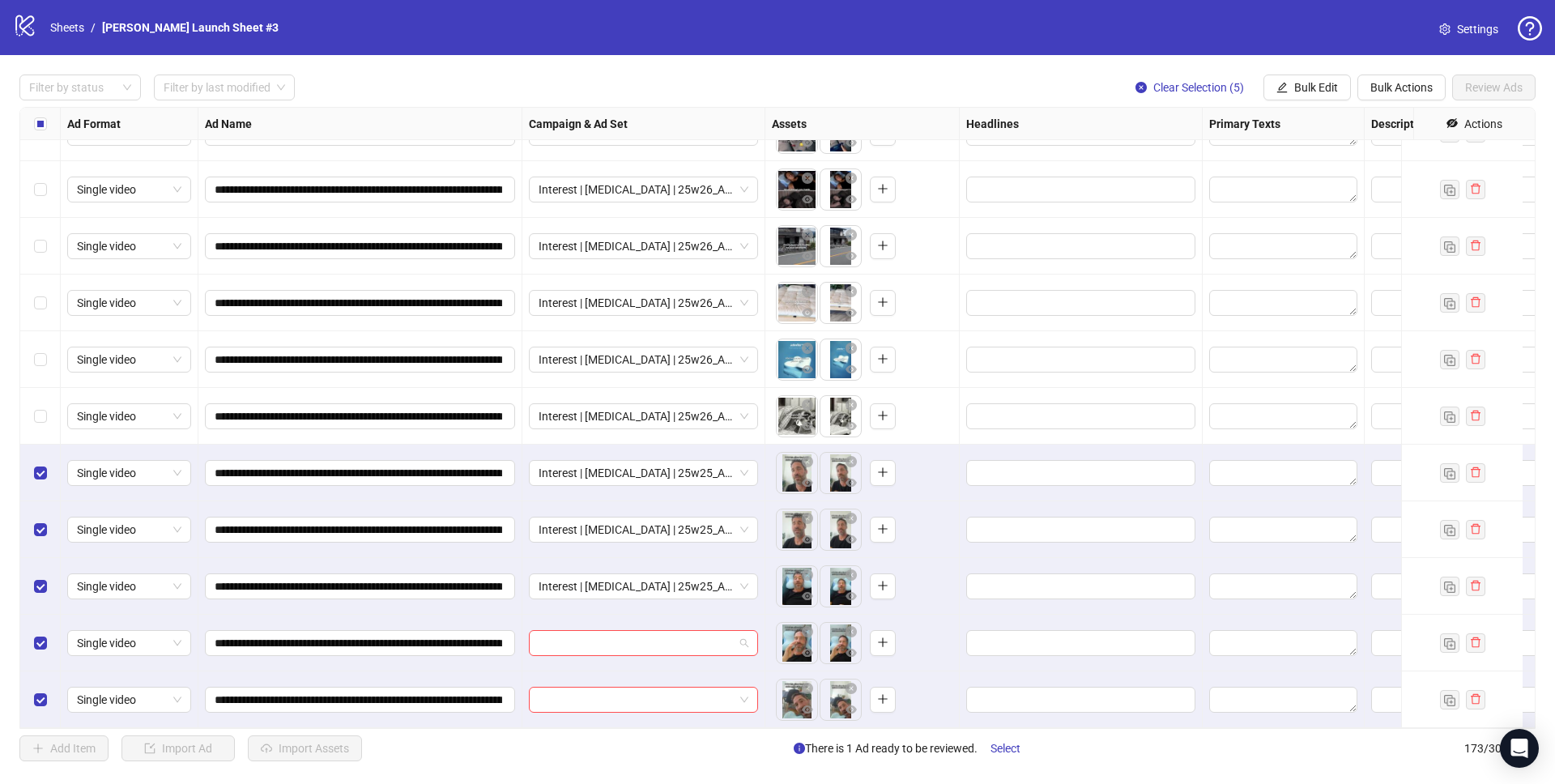
click at [622, 631] on input "search" at bounding box center [636, 643] width 196 height 25
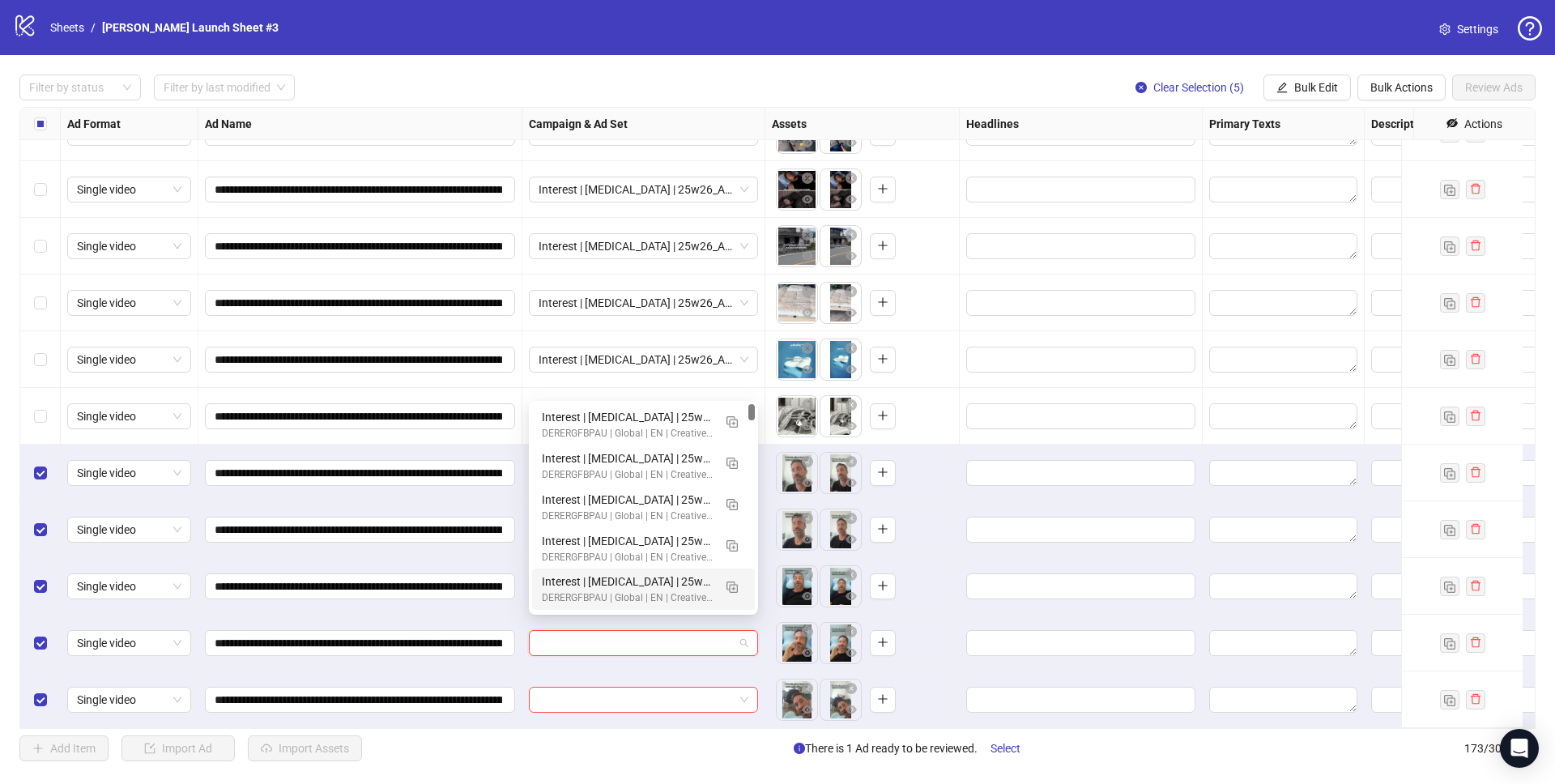
paste input "**********"
type input "**********"
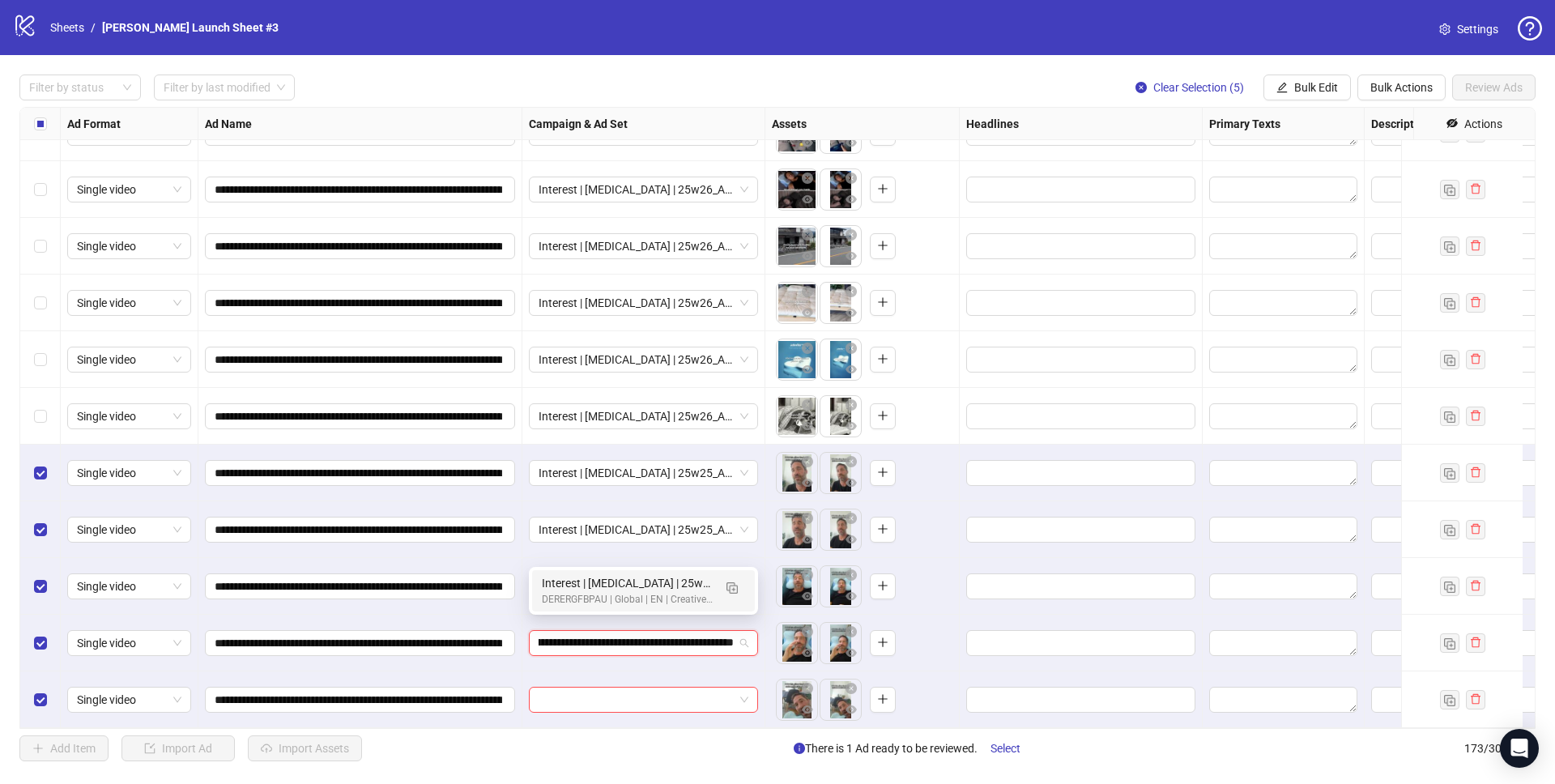
click at [628, 589] on div "Interest | Memory foam | 25w25_A-BASIC_Gregory-Speaker | Sleep apnea 3 | 25-65+…" at bounding box center [626, 583] width 171 height 18
click at [614, 690] on input "search" at bounding box center [636, 699] width 196 height 25
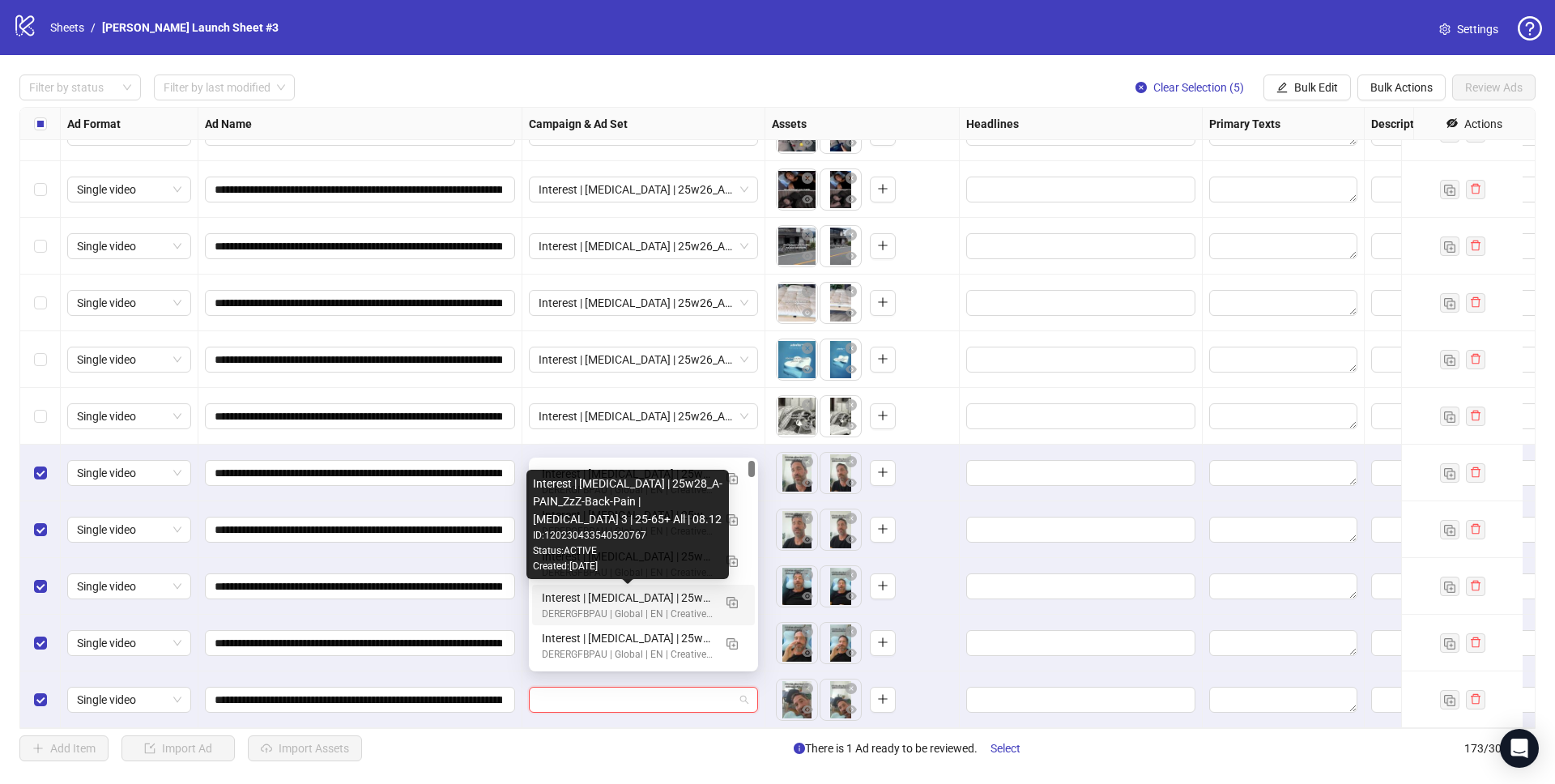
paste input "**********"
type input "**********"
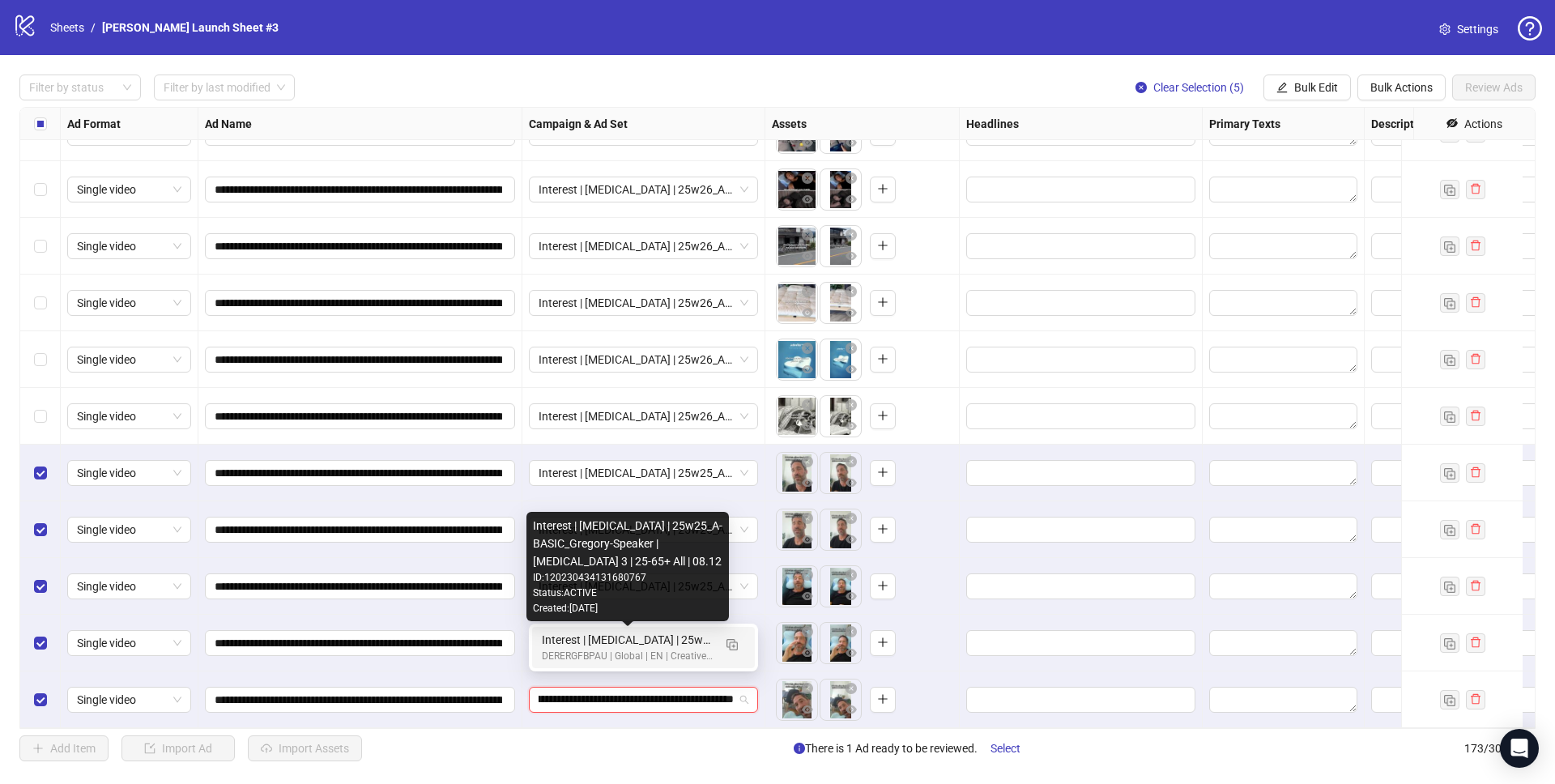
click at [635, 647] on div "Interest | Memory foam | 25w25_A-BASIC_Gregory-Speaker | Sleep apnea 3 | 25-65+…" at bounding box center [626, 640] width 171 height 18
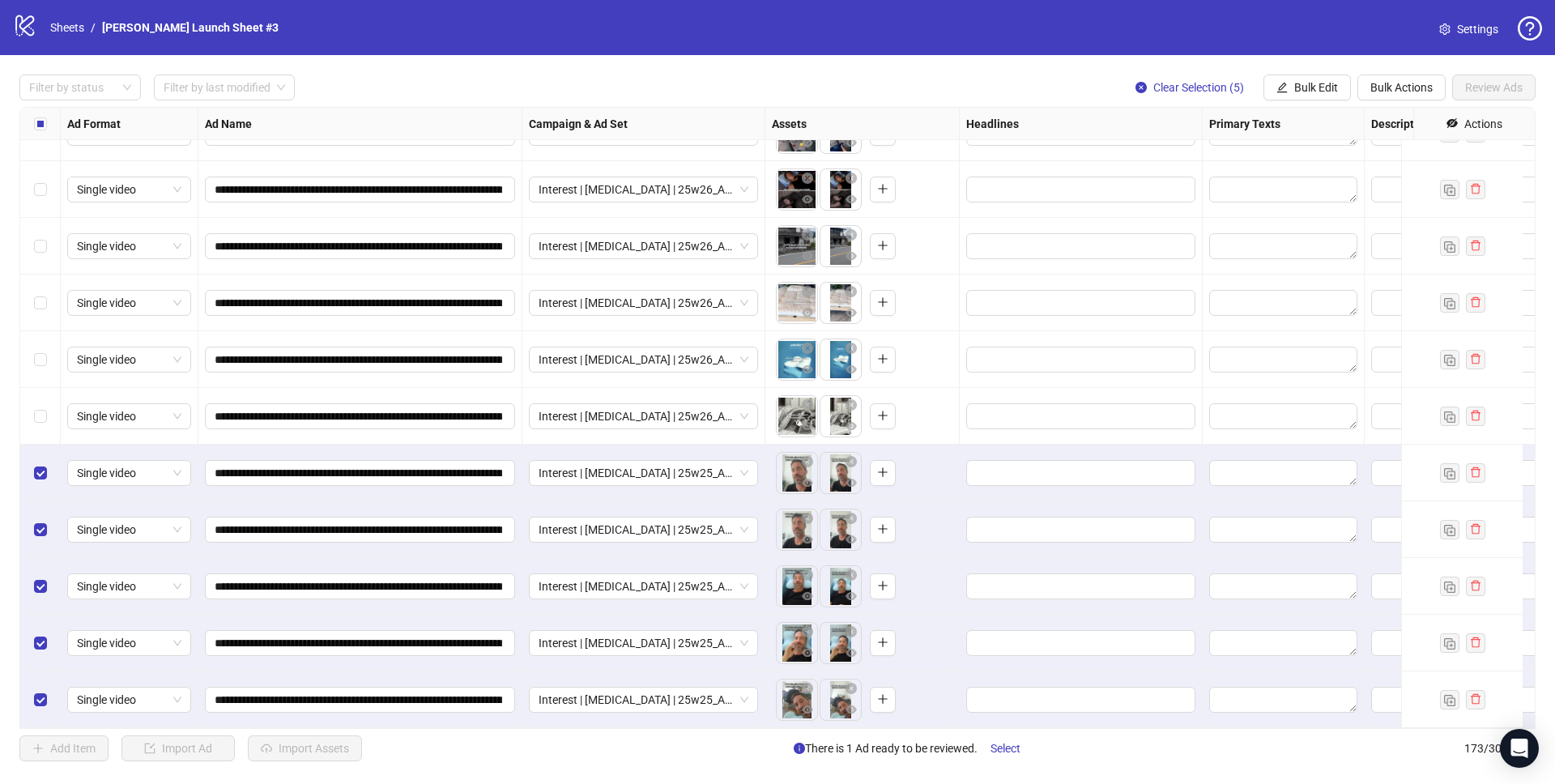
click at [938, 631] on div "To pick up a draggable item, press the space bar. While dragging, use the arrow…" at bounding box center [861, 643] width 181 height 50
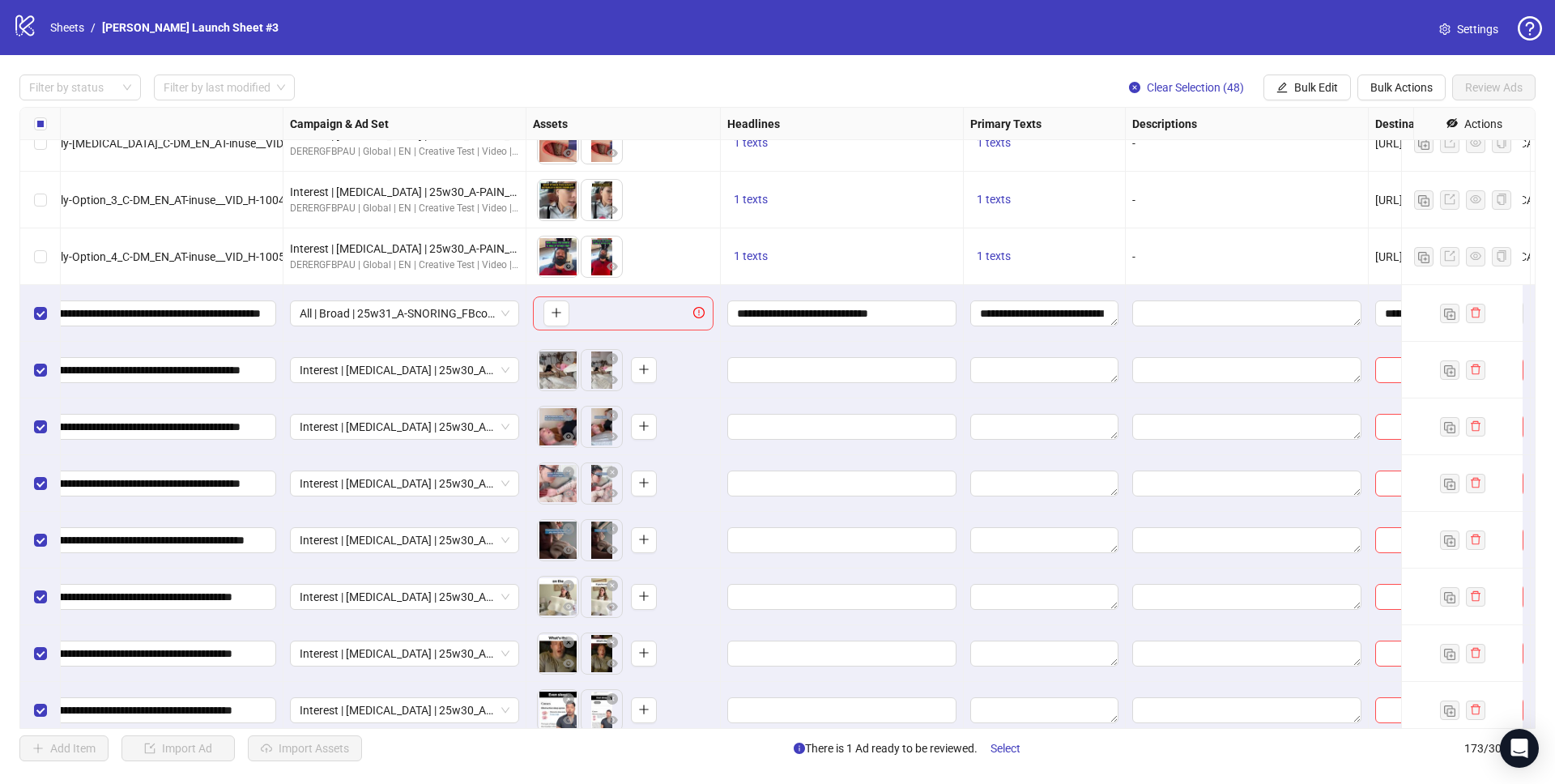
scroll to position [6938, 363]
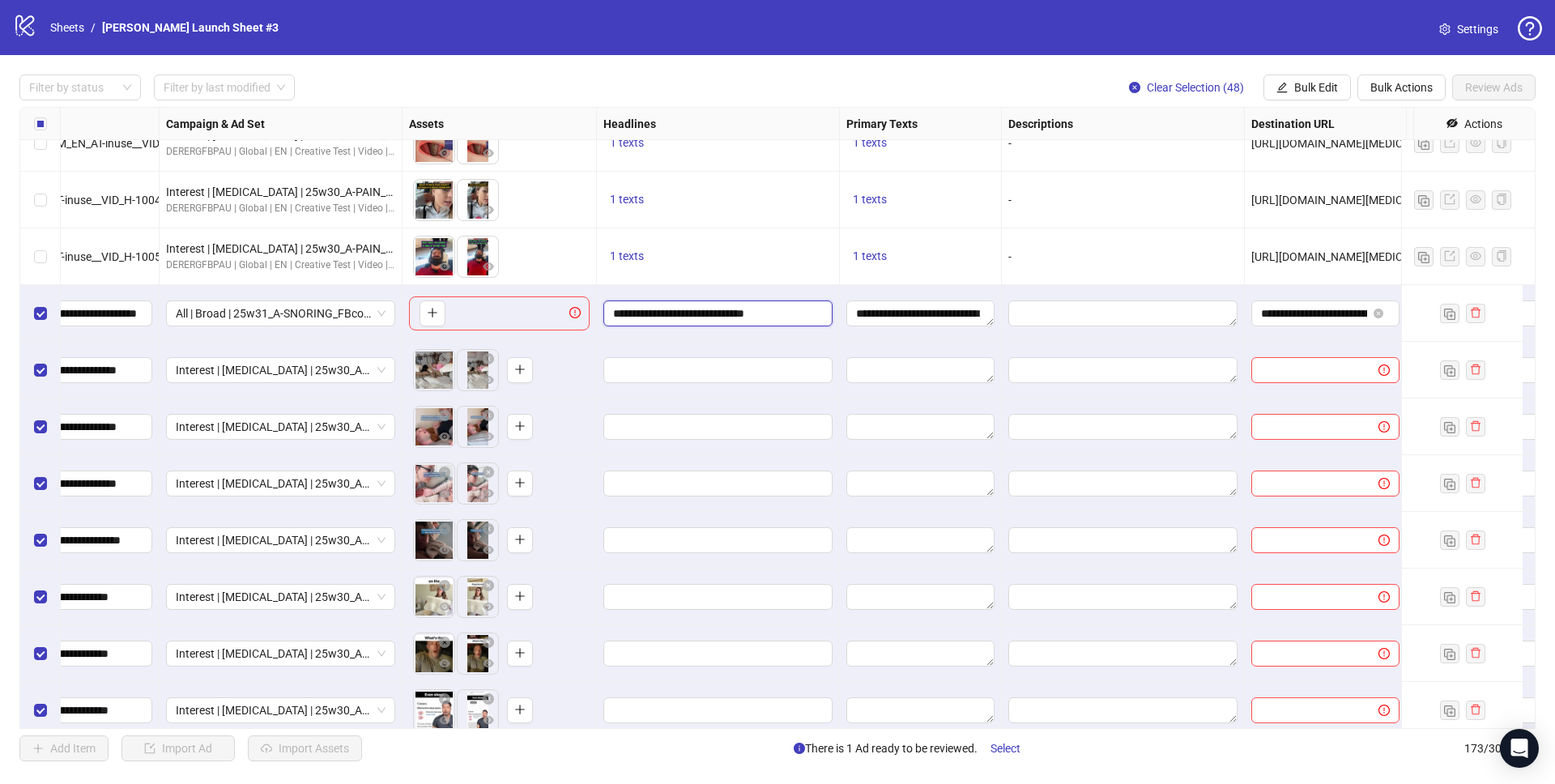
click at [722, 315] on input "**********" at bounding box center [716, 313] width 206 height 18
click at [778, 288] on div "**********" at bounding box center [718, 313] width 243 height 56
click at [755, 375] on input "Edit values" at bounding box center [716, 370] width 206 height 18
click at [1311, 88] on span "Bulk Edit" at bounding box center [1316, 87] width 43 height 13
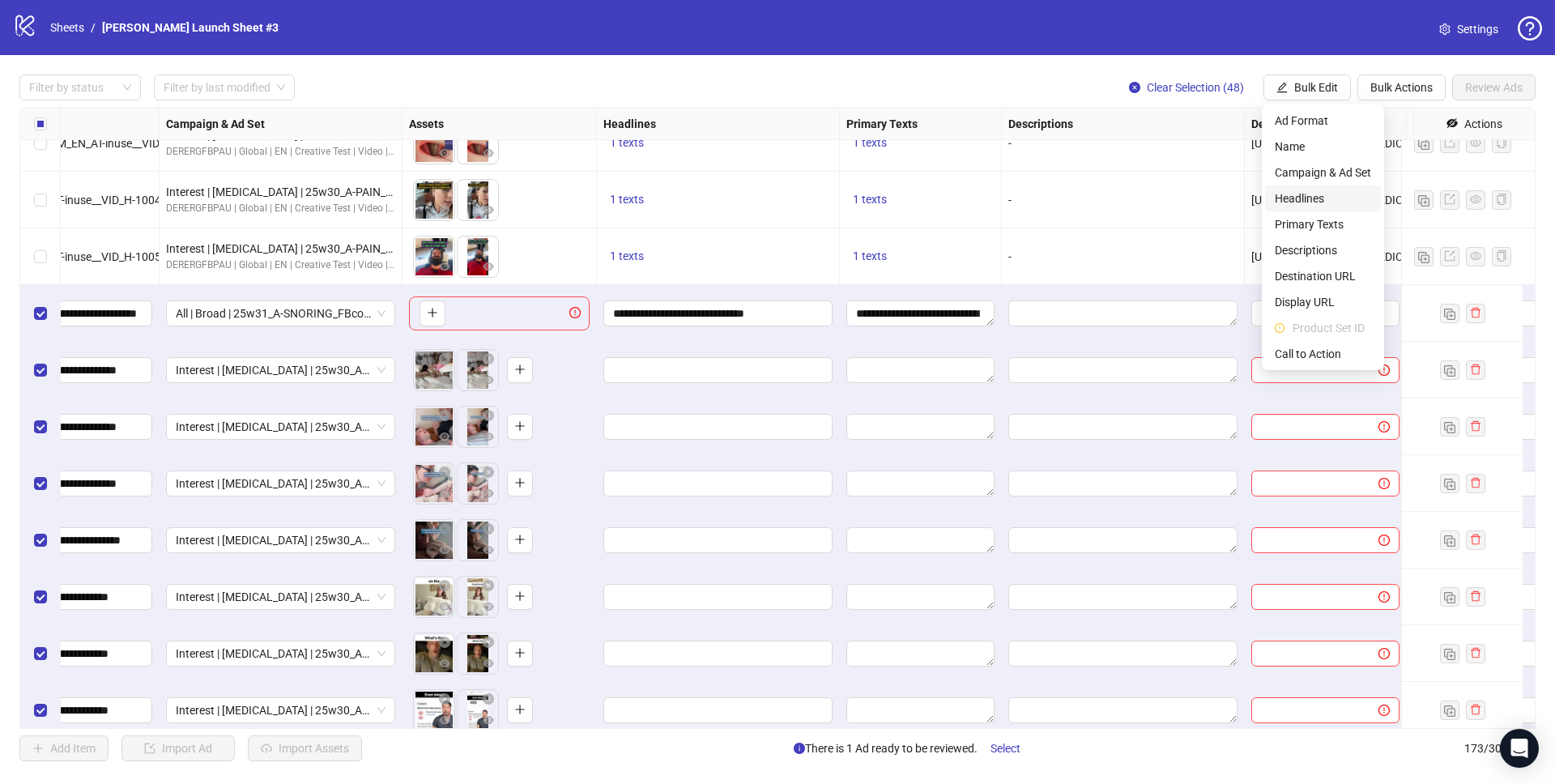
click at [1302, 196] on span "Headlines" at bounding box center [1323, 198] width 97 height 18
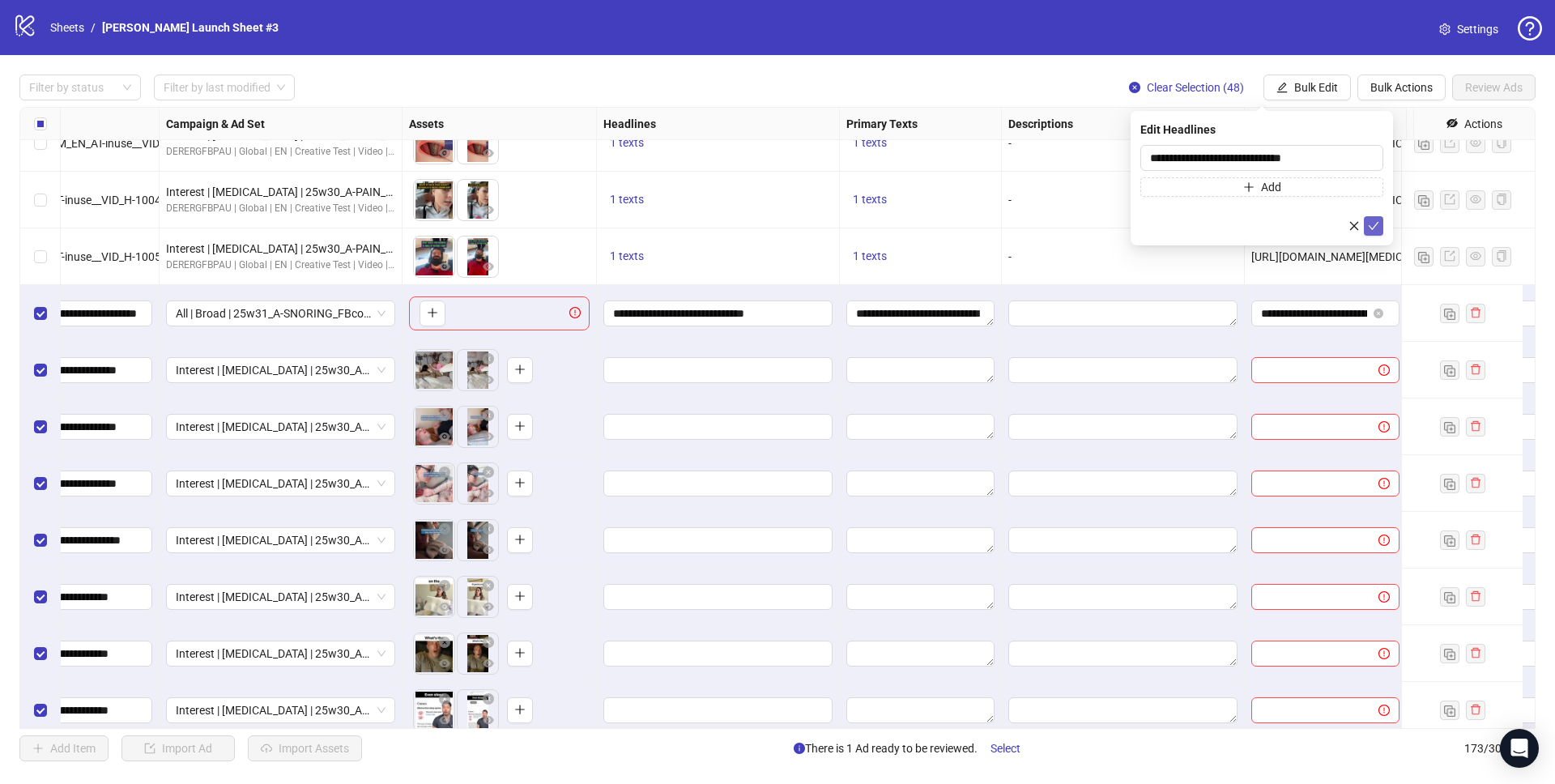
click at [1374, 227] on icon "check" at bounding box center [1373, 225] width 11 height 11
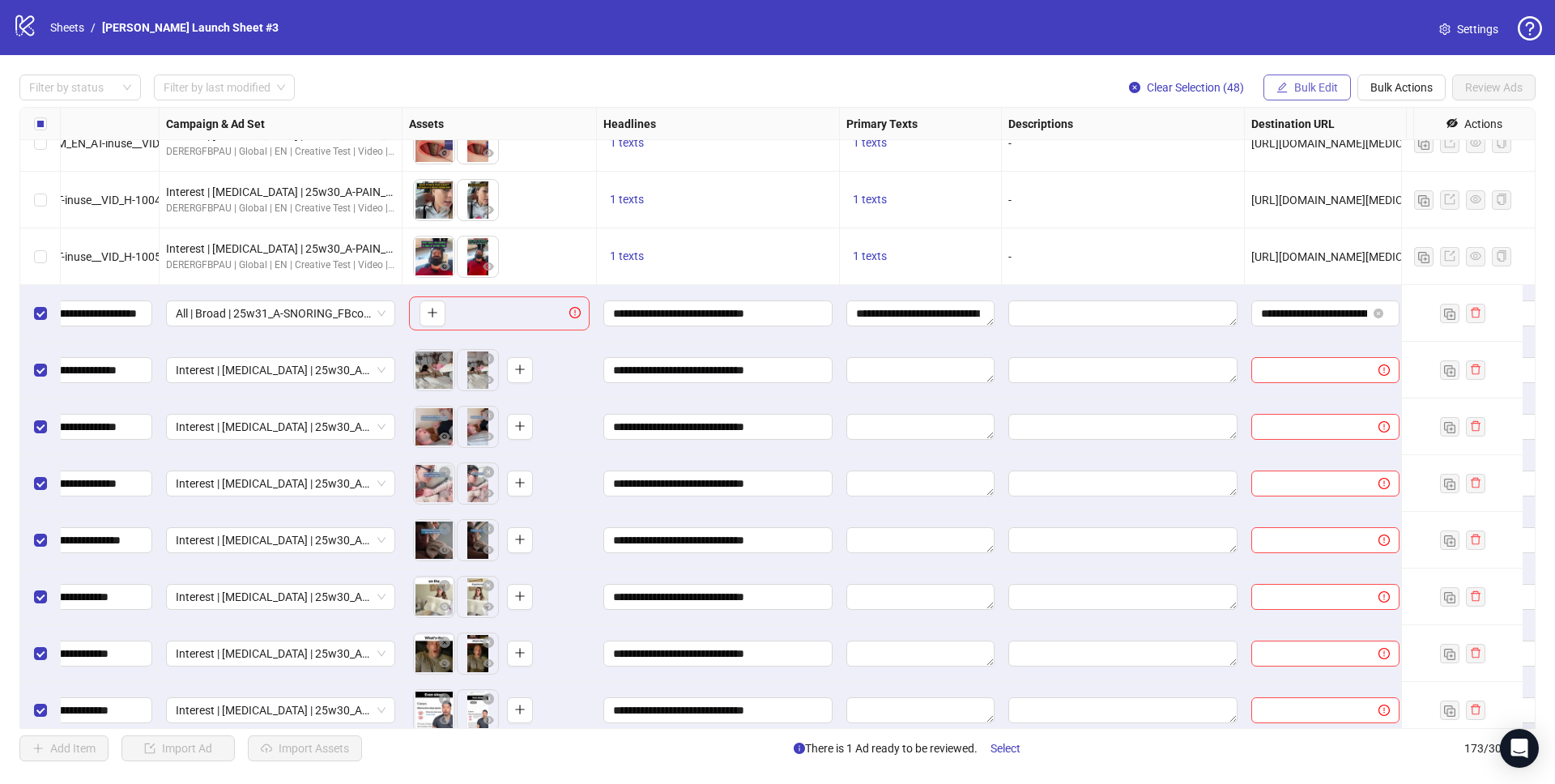
click at [1294, 84] on span "Bulk Edit" at bounding box center [1316, 87] width 43 height 13
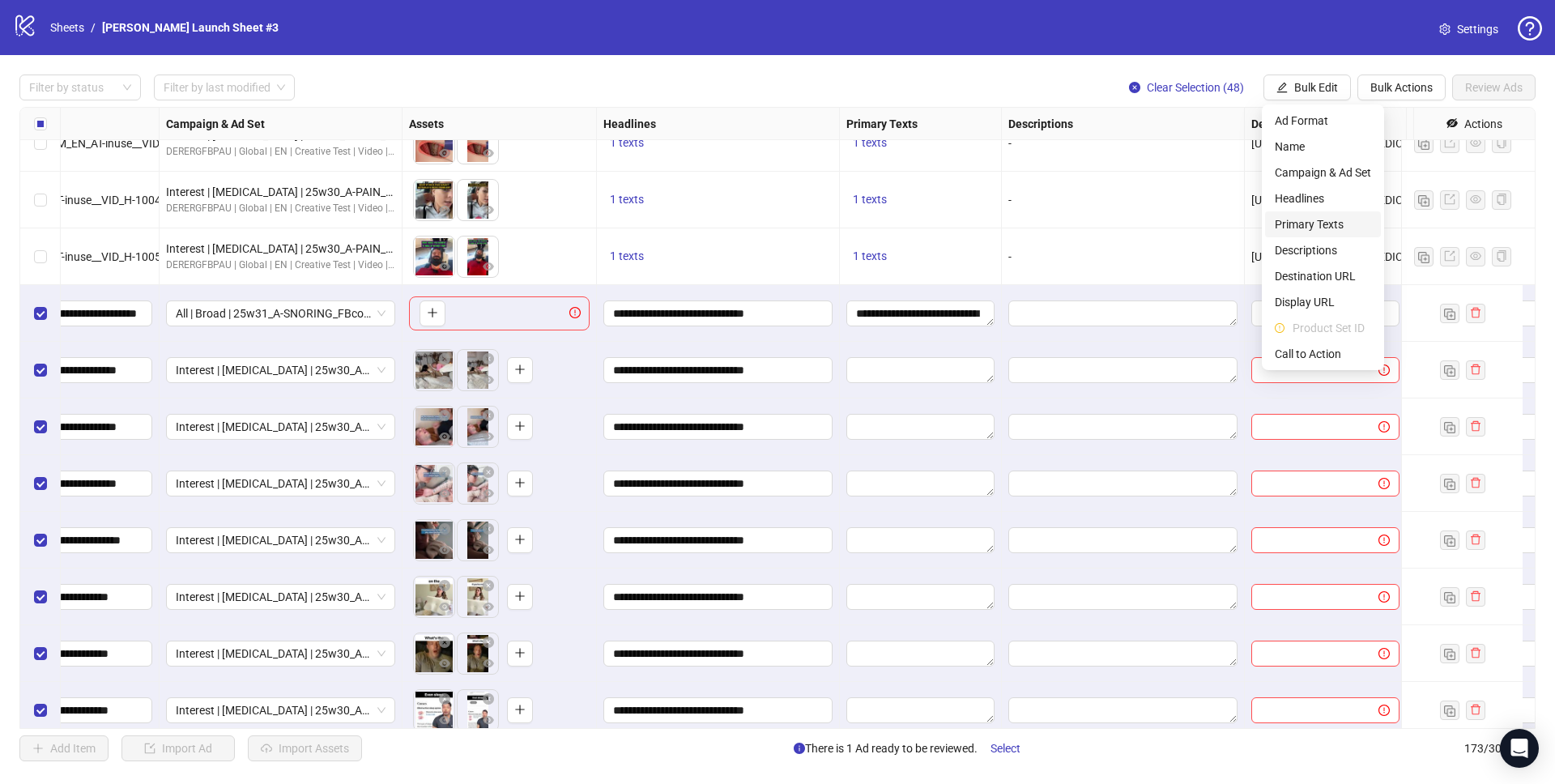
click at [1309, 224] on span "Primary Texts" at bounding box center [1323, 224] width 97 height 18
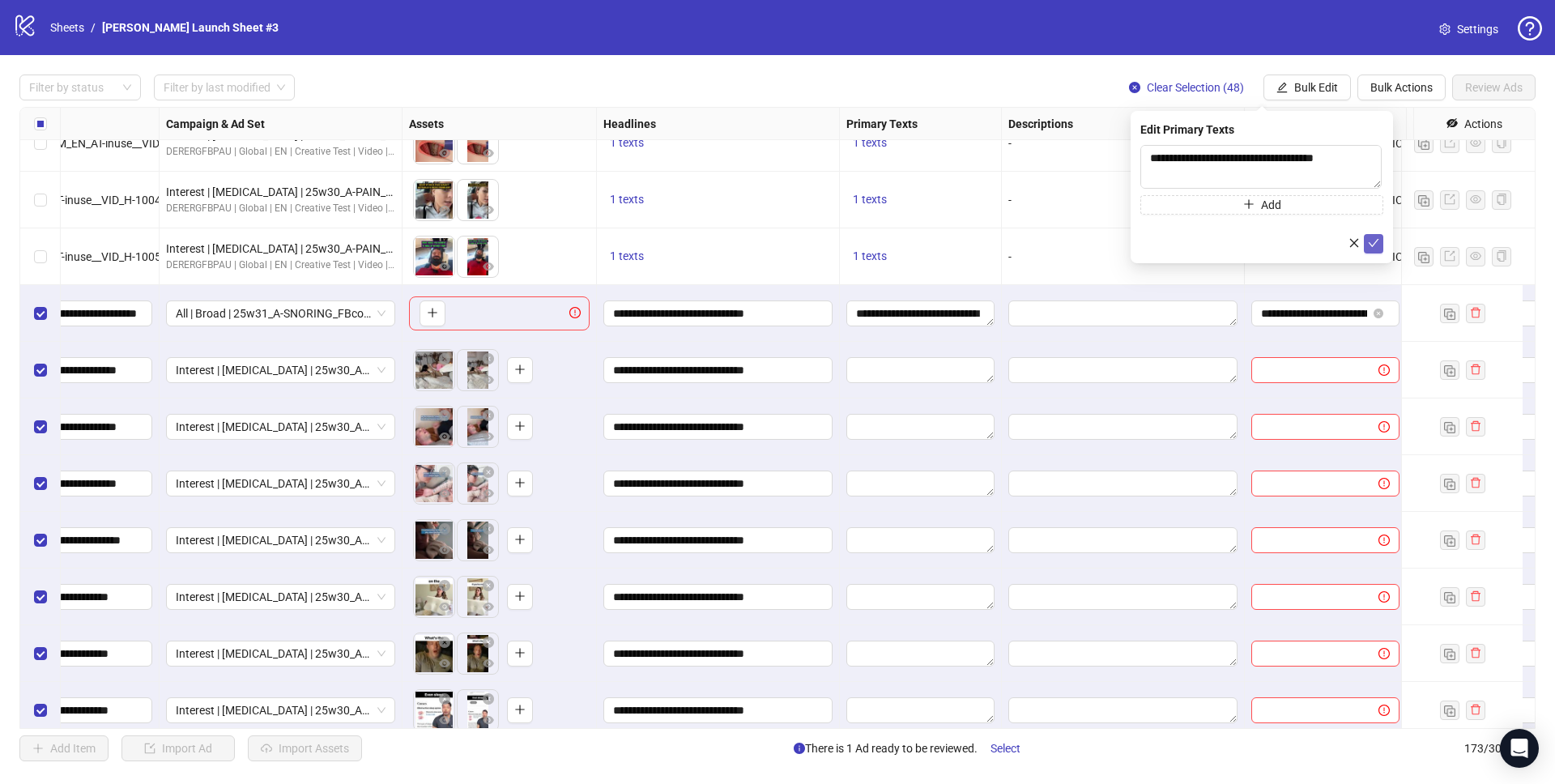
click at [1372, 243] on icon "check" at bounding box center [1373, 242] width 11 height 11
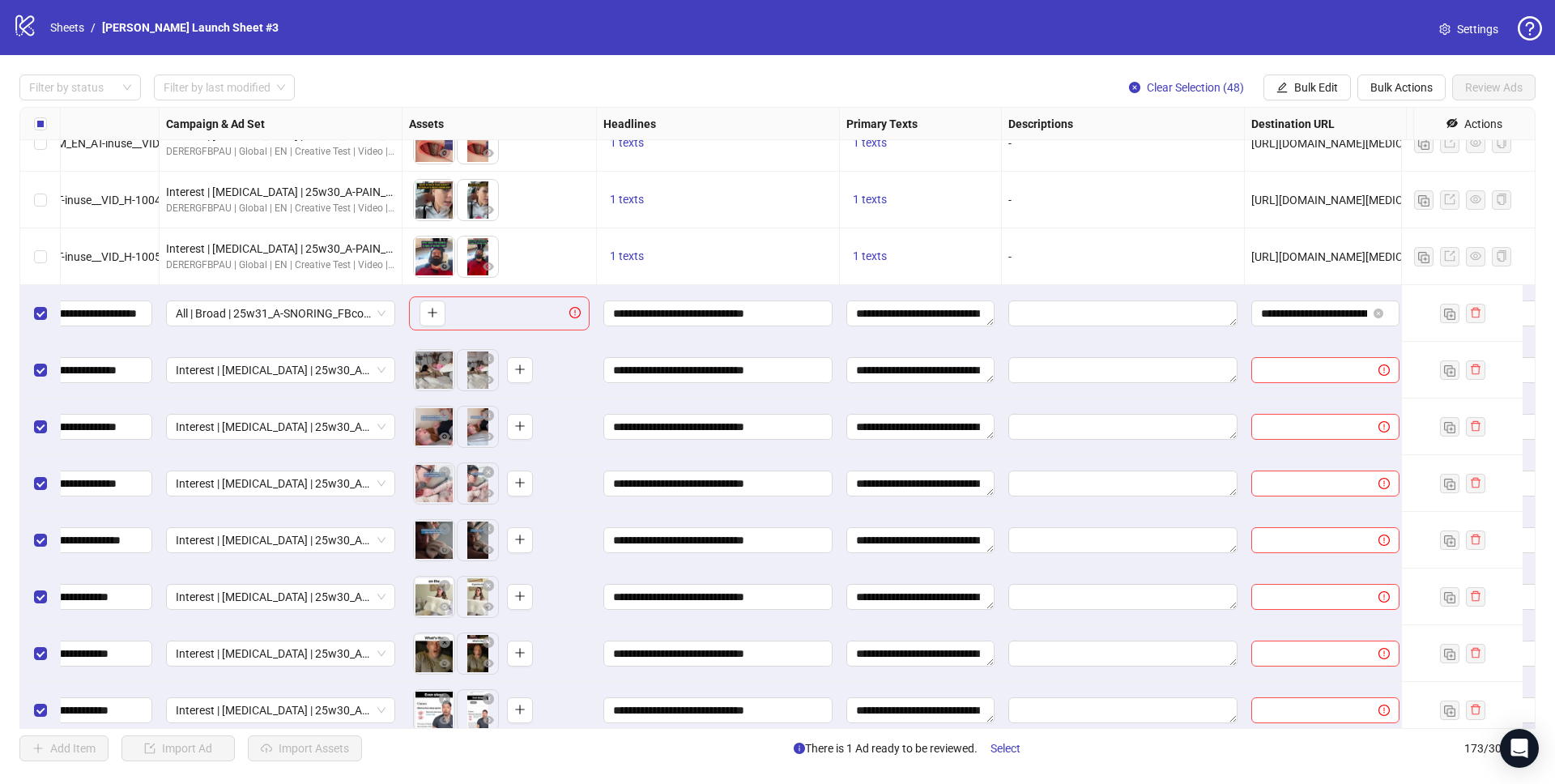
scroll to position [6938, 810]
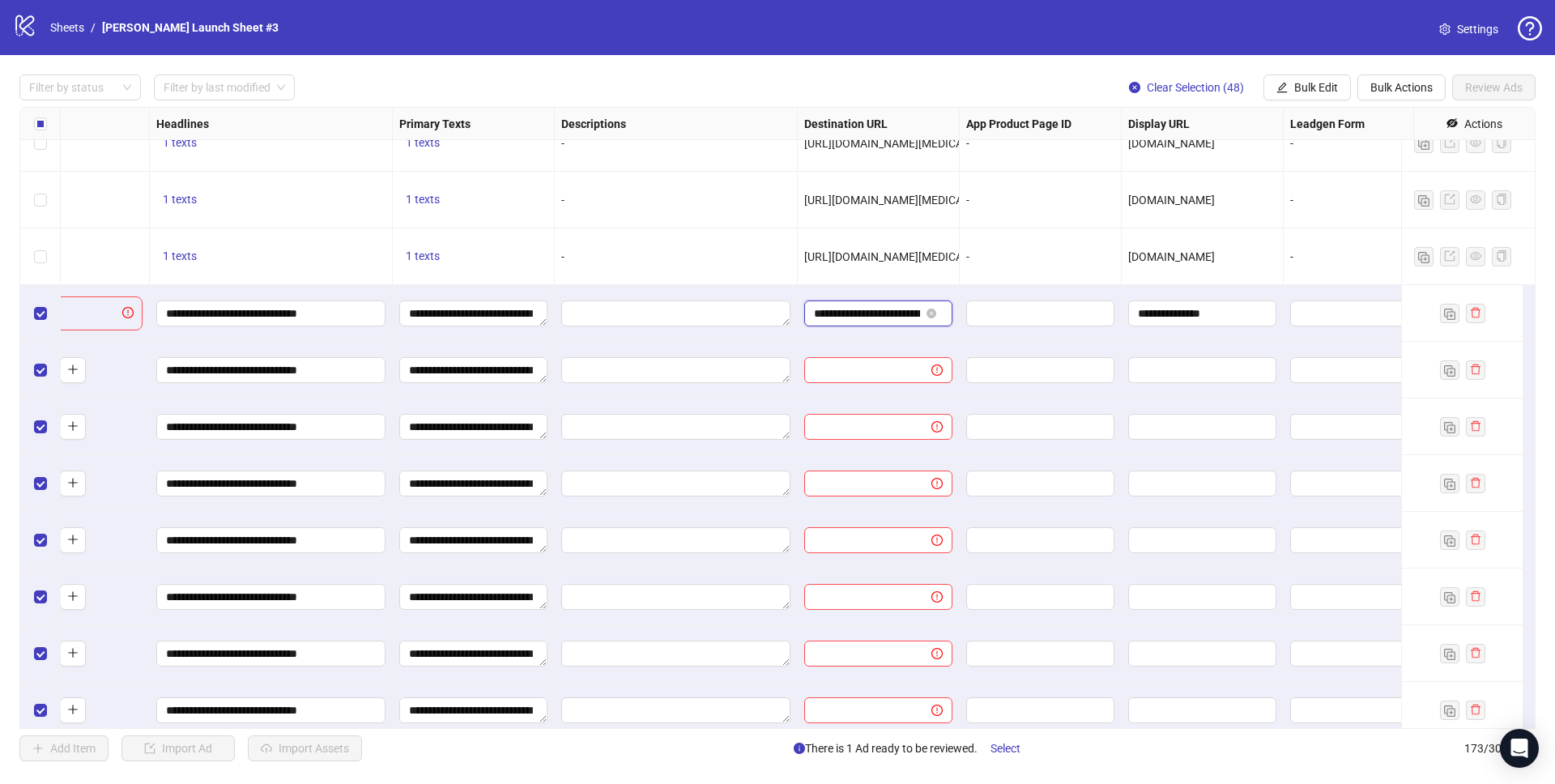
click at [823, 310] on input "**********" at bounding box center [866, 313] width 106 height 18
click at [873, 310] on input "**********" at bounding box center [866, 313] width 106 height 18
click at [1313, 86] on span "Bulk Edit" at bounding box center [1316, 87] width 43 height 13
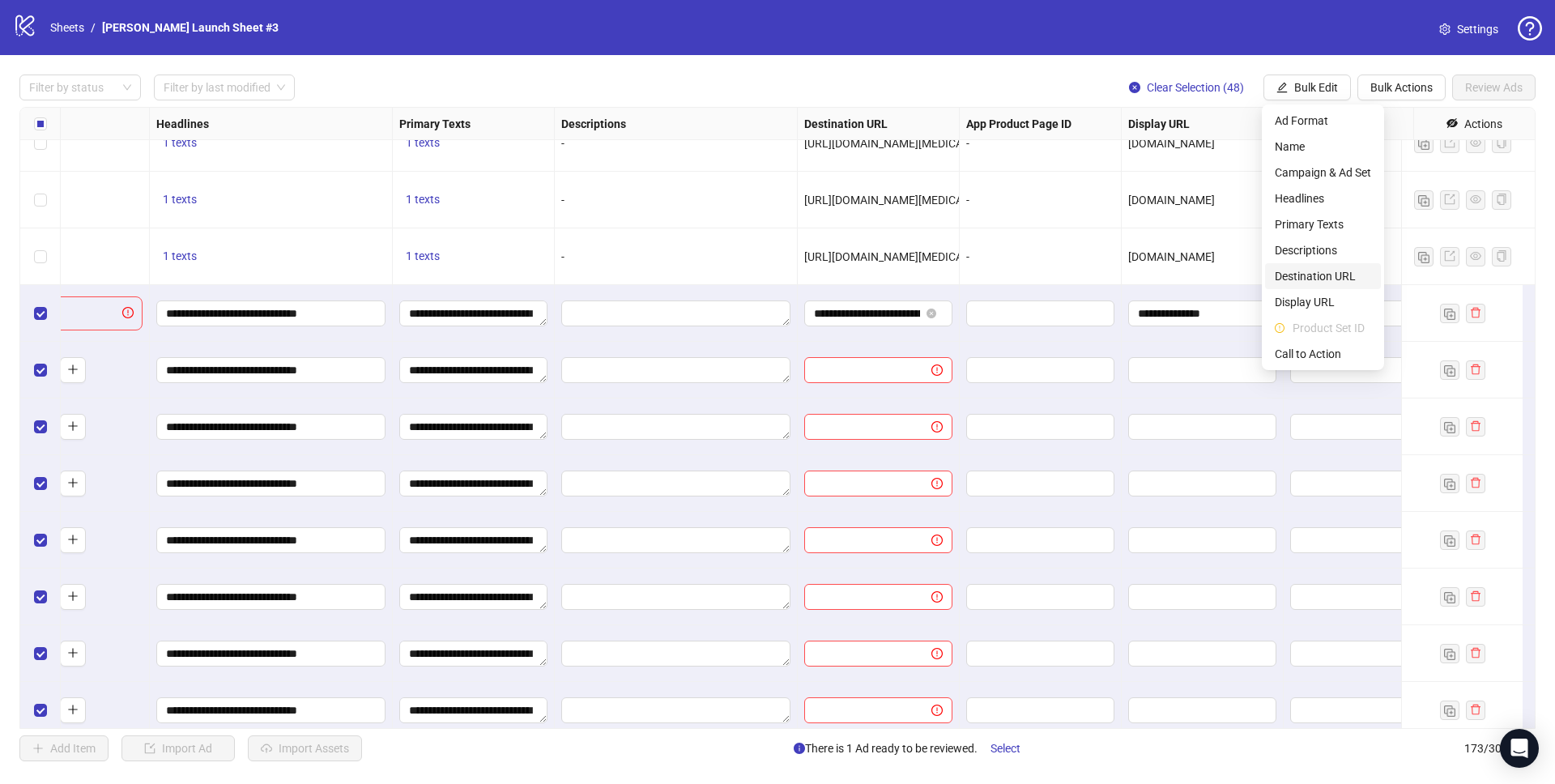
click at [1335, 273] on span "Destination URL" at bounding box center [1323, 276] width 97 height 18
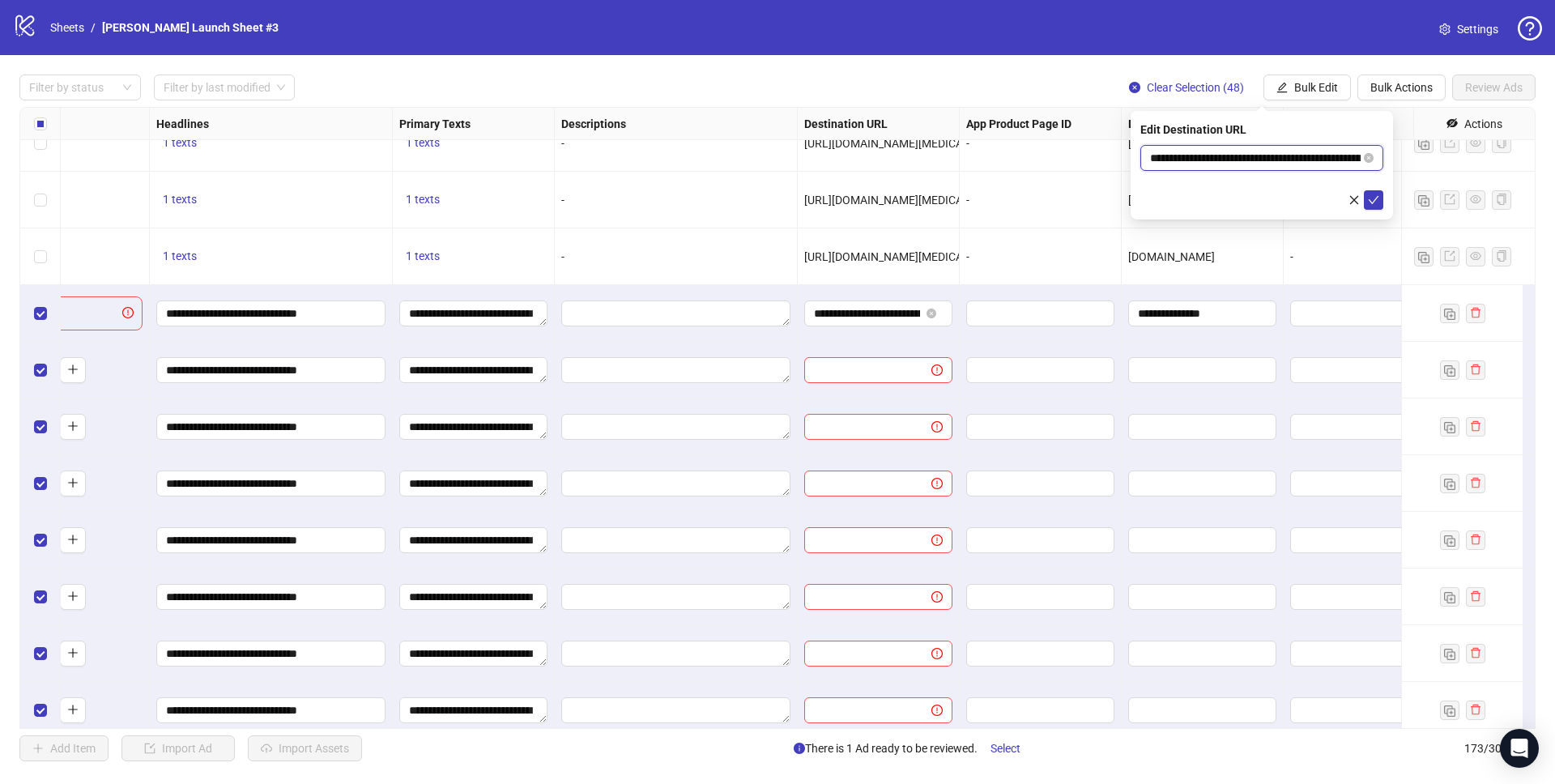
scroll to position [0, 197]
drag, startPoint x: 1229, startPoint y: 157, endPoint x: 1496, endPoint y: 154, distance: 267.0
click at [1496, 154] on body "logo/logo-mobile Sheets / Derila Ergo Launch Sheet #3 Settings Filter by status…" at bounding box center [778, 392] width 1555 height 784
click at [1272, 160] on input "**********" at bounding box center [1255, 158] width 210 height 18
drag, startPoint x: 1244, startPoint y: 159, endPoint x: 1429, endPoint y: 158, distance: 185.0
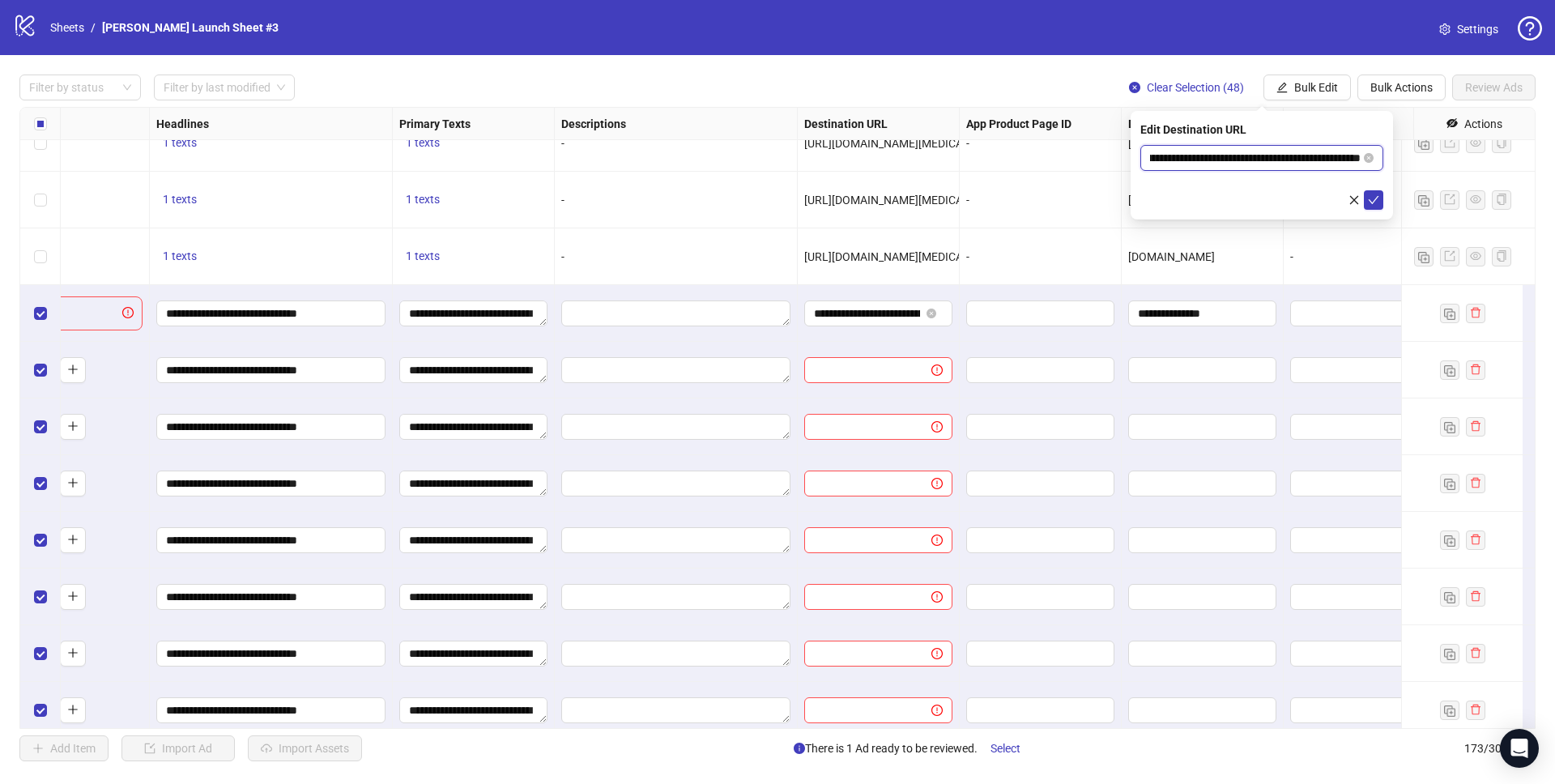
click at [1428, 158] on body "logo/logo-mobile Sheets / Derila Ergo Launch Sheet #3 Settings Filter by status…" at bounding box center [778, 392] width 1555 height 784
click at [1235, 164] on input "**********" at bounding box center [1255, 158] width 210 height 18
paste input "*********"
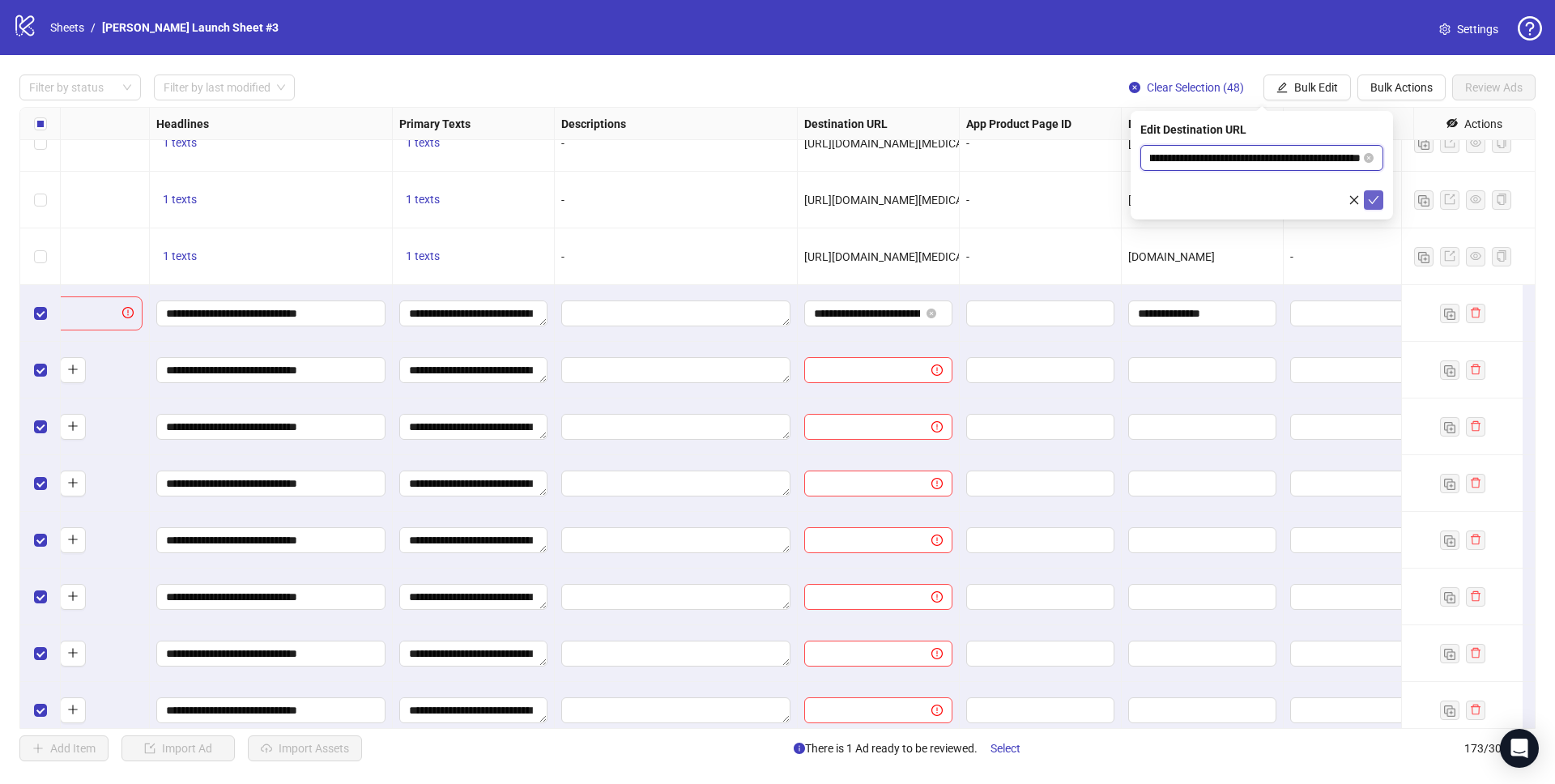
type input "**********"
click at [1369, 200] on icon "check" at bounding box center [1374, 199] width 11 height 8
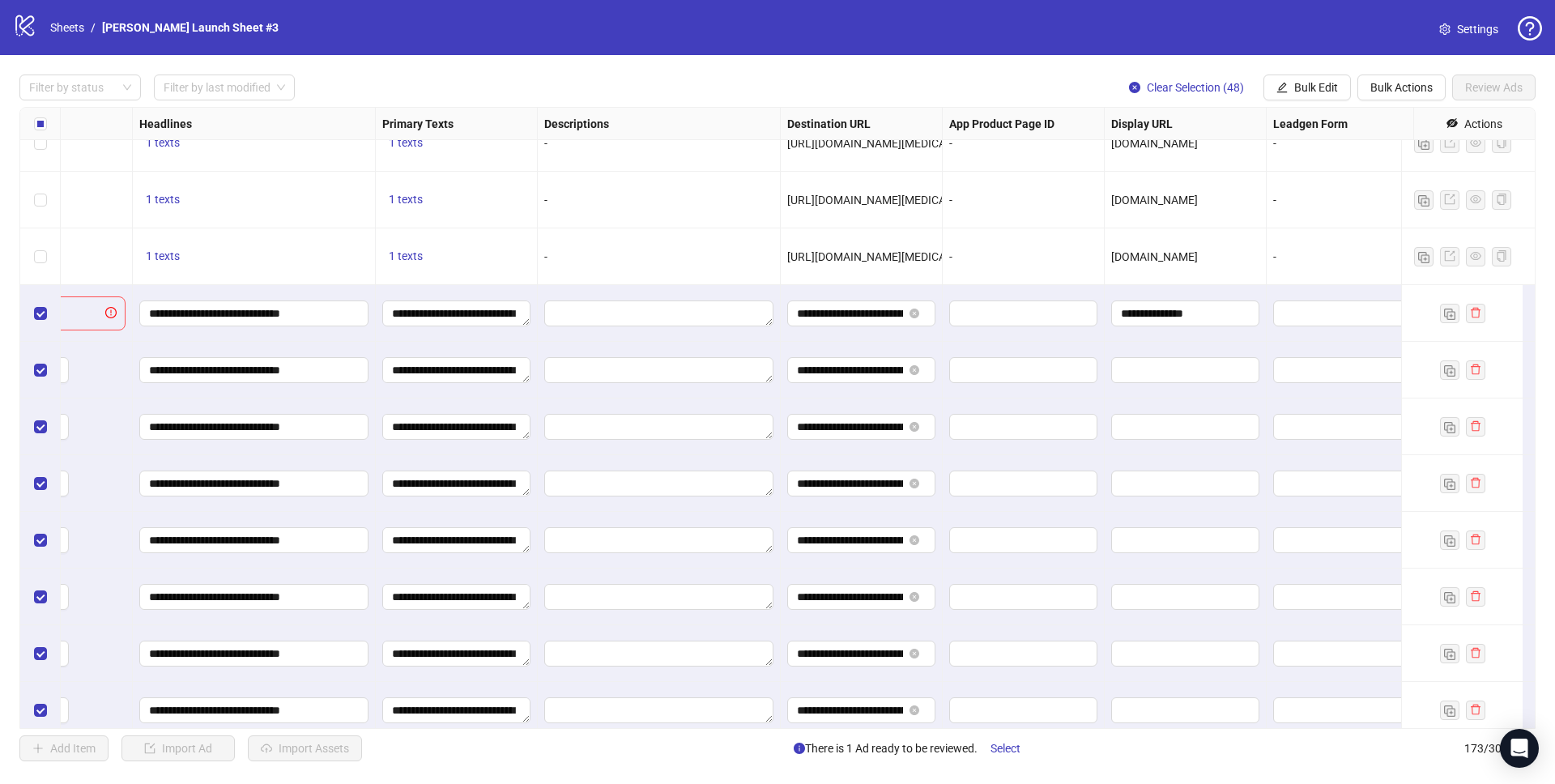
scroll to position [6938, 829]
click at [1301, 83] on div "Filter by status Filter by last modified Clear Selection (48) Bulk Edit Bulk Ac…" at bounding box center [778, 418] width 1555 height 726
click at [1300, 83] on span "Bulk Edit" at bounding box center [1316, 87] width 43 height 13
click at [1300, 305] on span "Display URL" at bounding box center [1323, 302] width 97 height 18
click at [1369, 198] on icon "check" at bounding box center [1374, 199] width 11 height 8
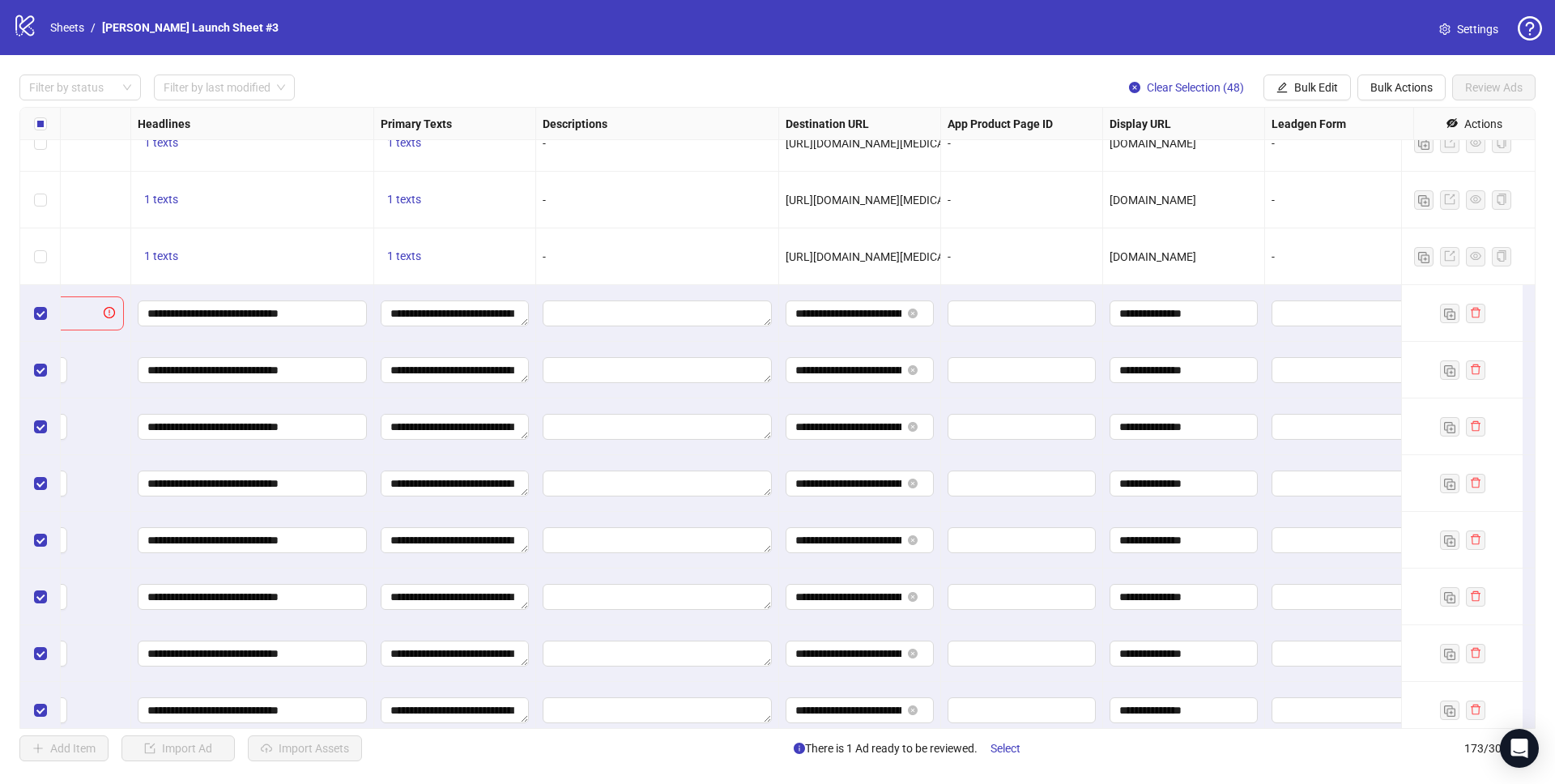
scroll to position [6938, 1146]
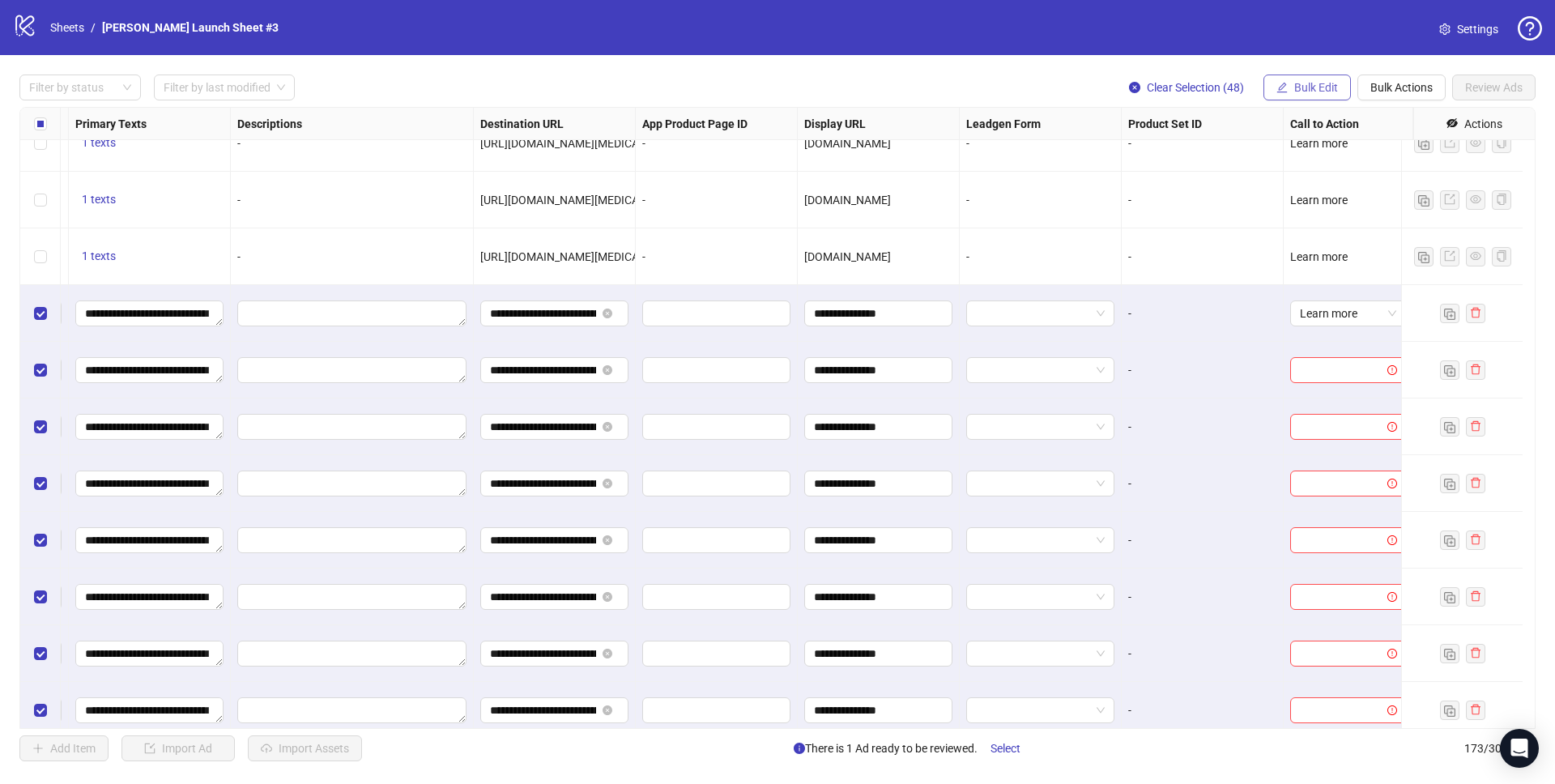
click at [1308, 88] on span "Bulk Edit" at bounding box center [1316, 87] width 43 height 13
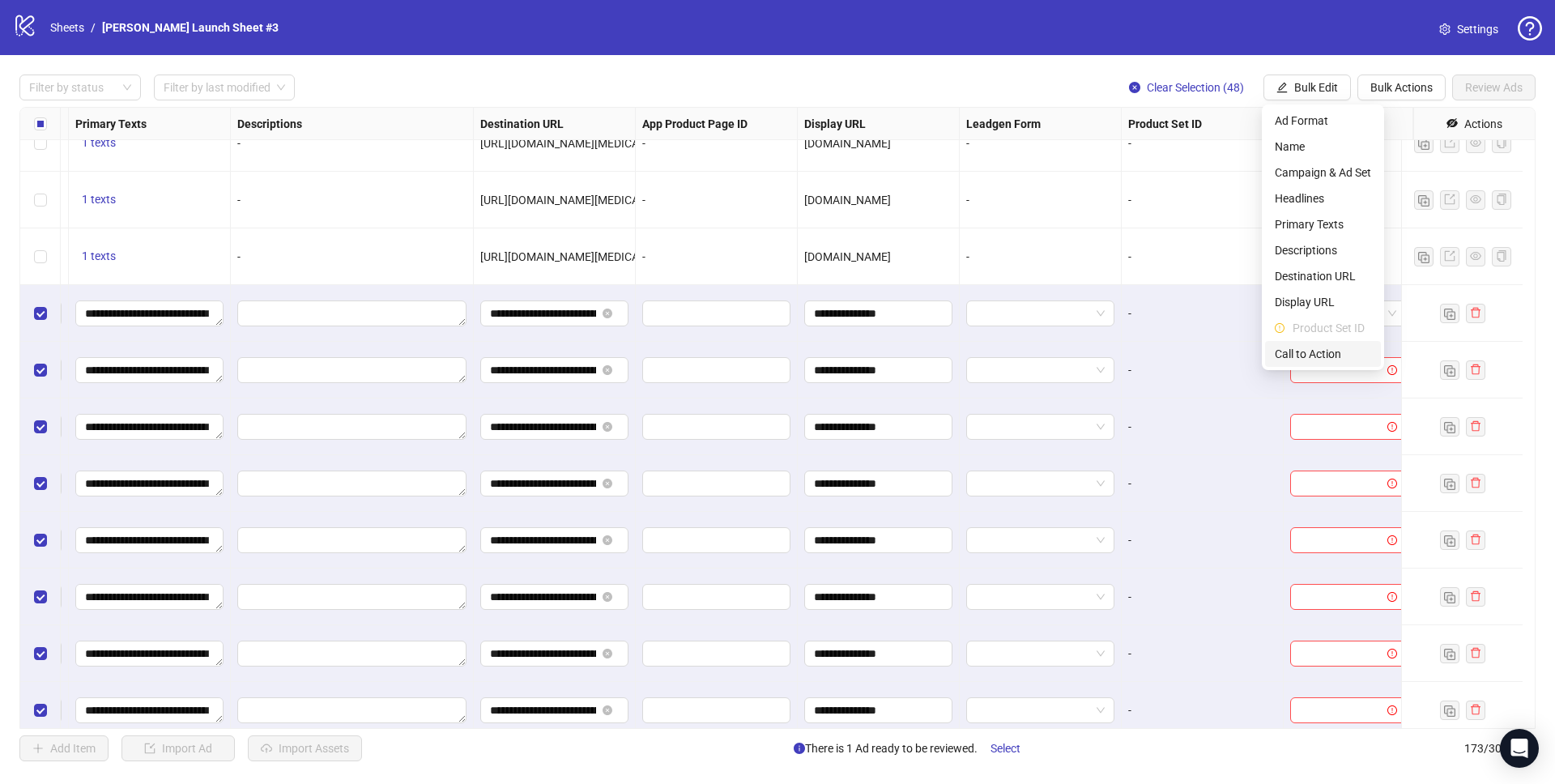
click at [1302, 357] on span "Call to Action" at bounding box center [1323, 353] width 97 height 18
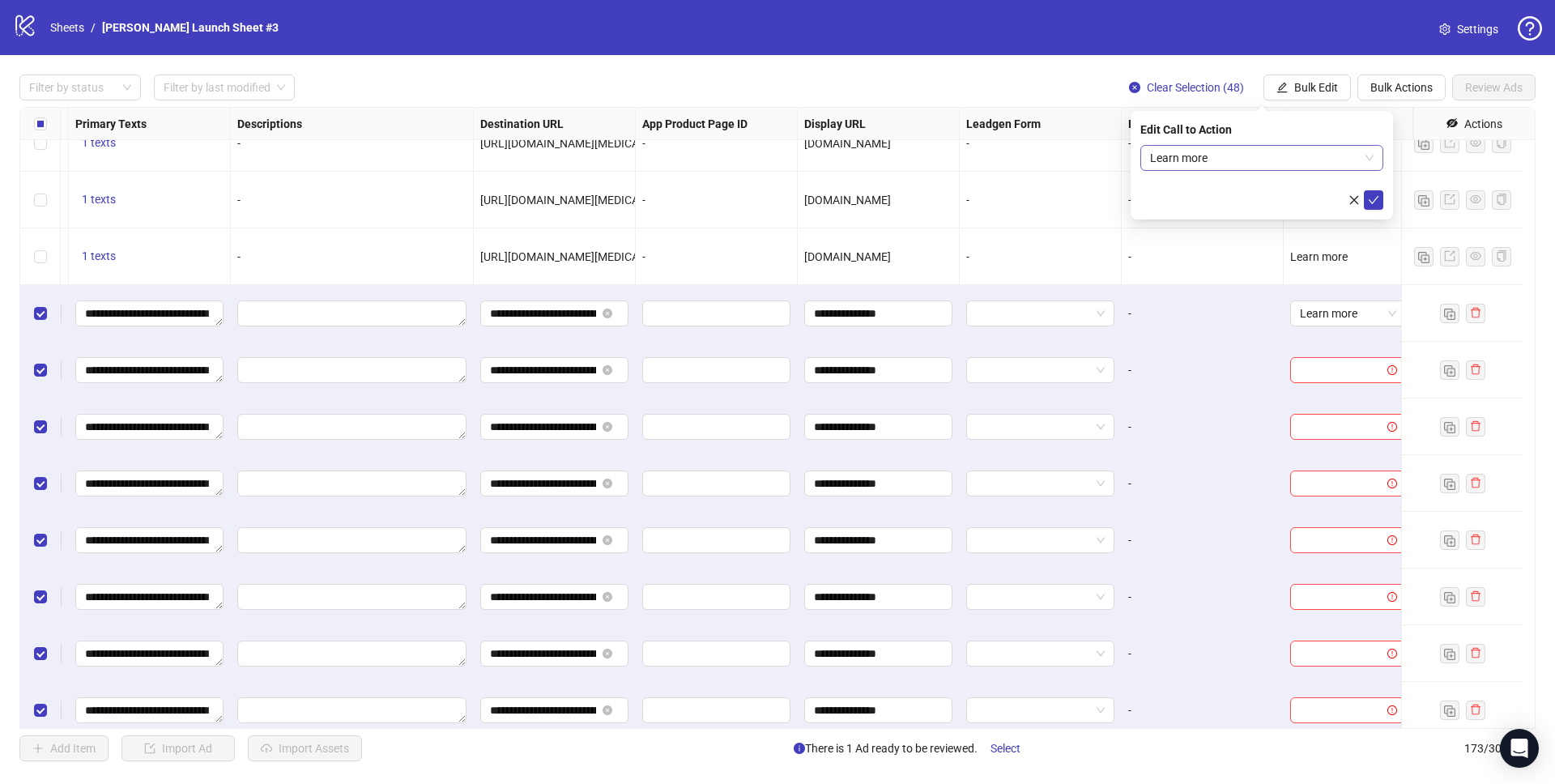
click at [1271, 152] on span "Learn more" at bounding box center [1262, 158] width 223 height 25
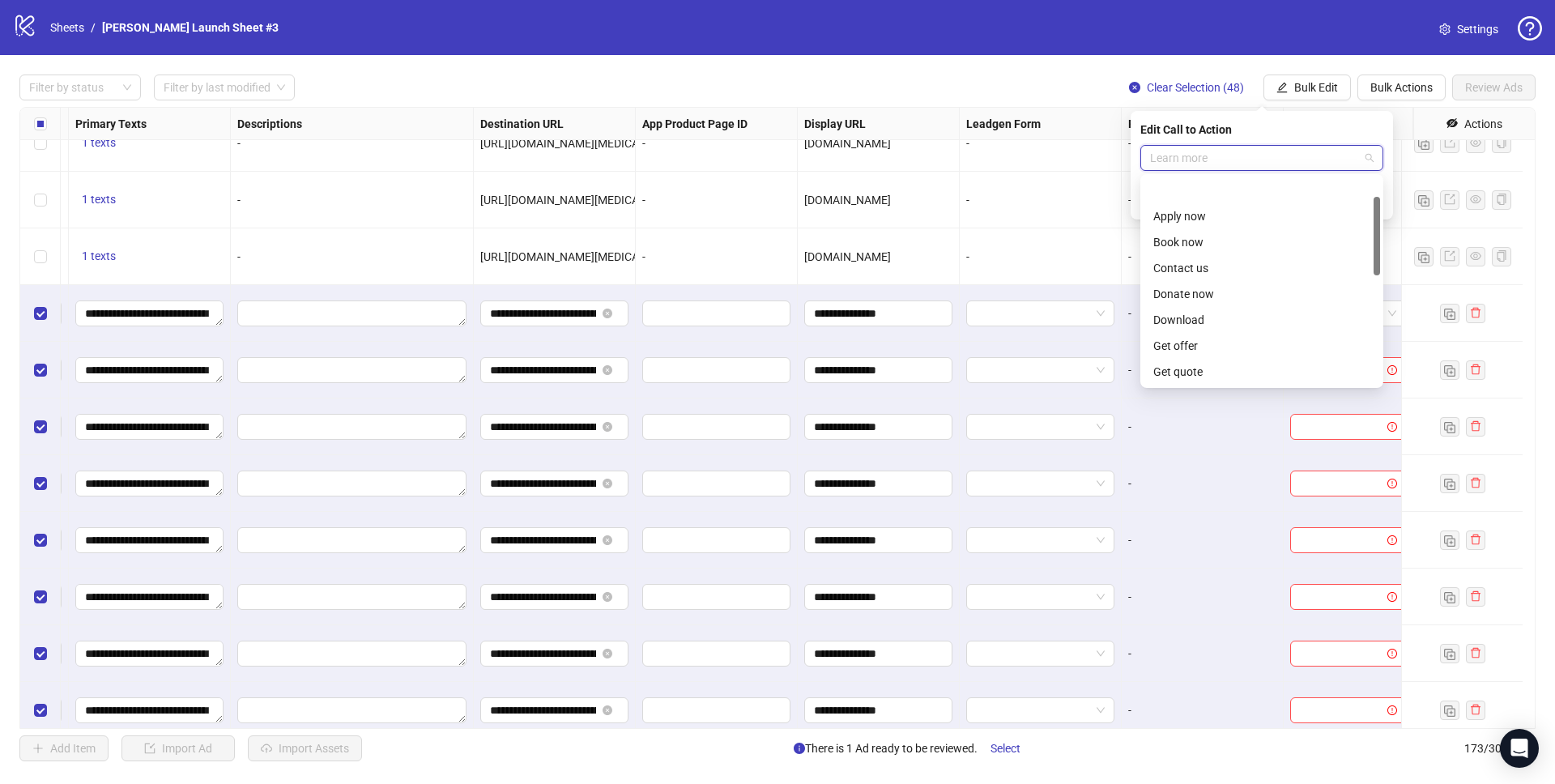
click at [1271, 152] on span "Learn more" at bounding box center [1262, 158] width 223 height 25
click at [1153, 122] on div "Edit Call to Action" at bounding box center [1262, 129] width 243 height 18
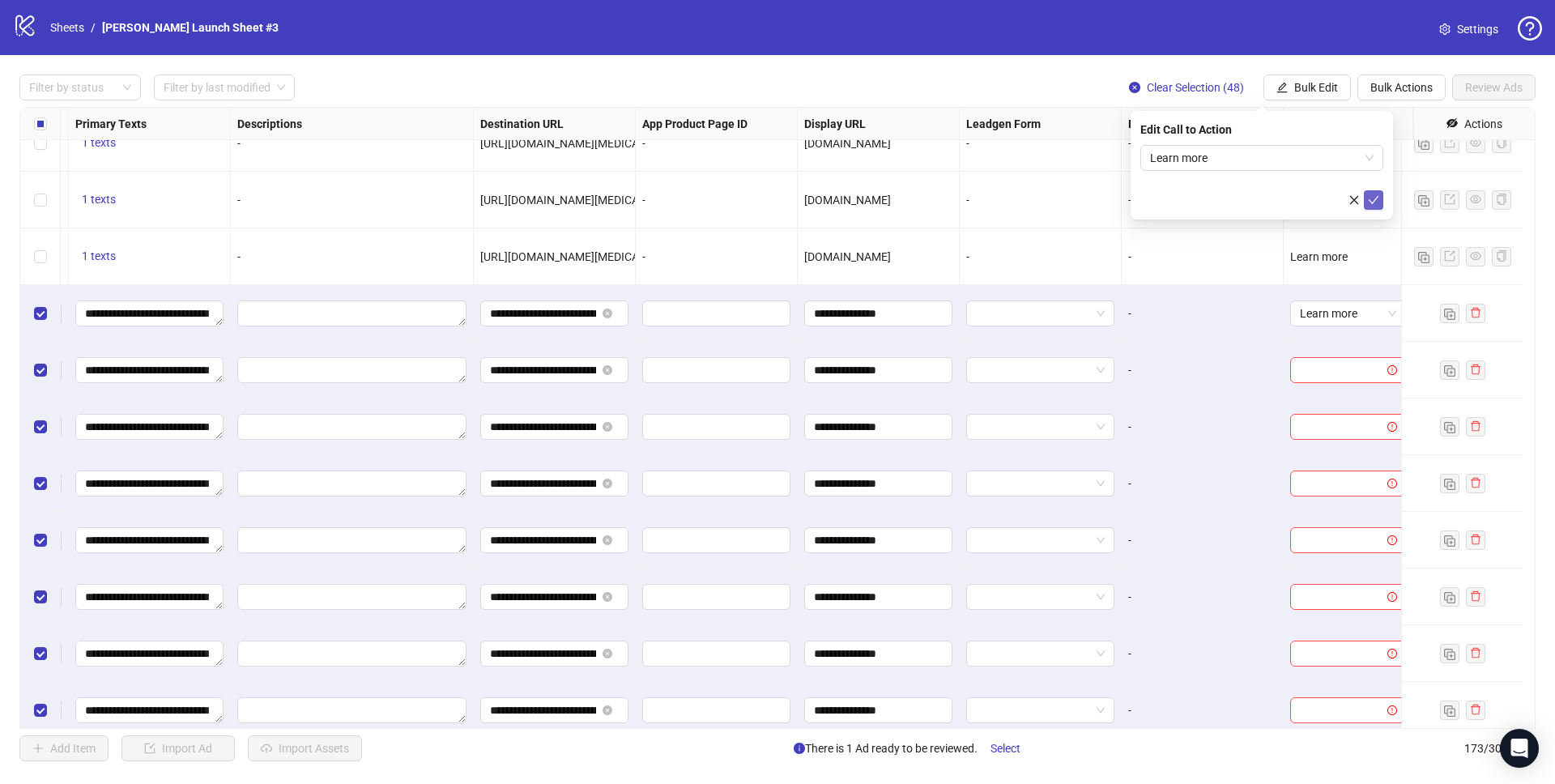
click at [1372, 197] on icon "check" at bounding box center [1373, 199] width 11 height 11
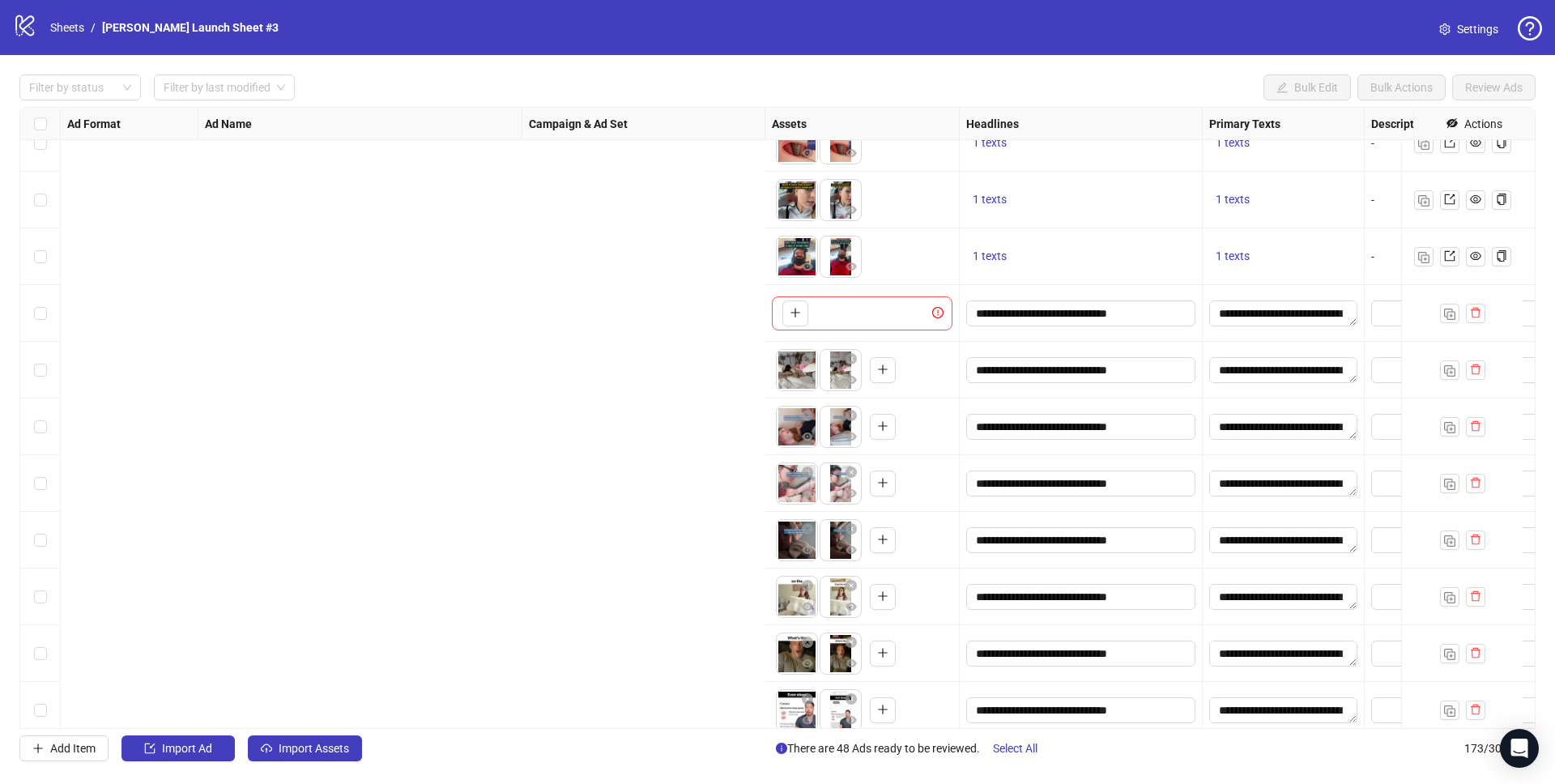
scroll to position [6938, 1146]
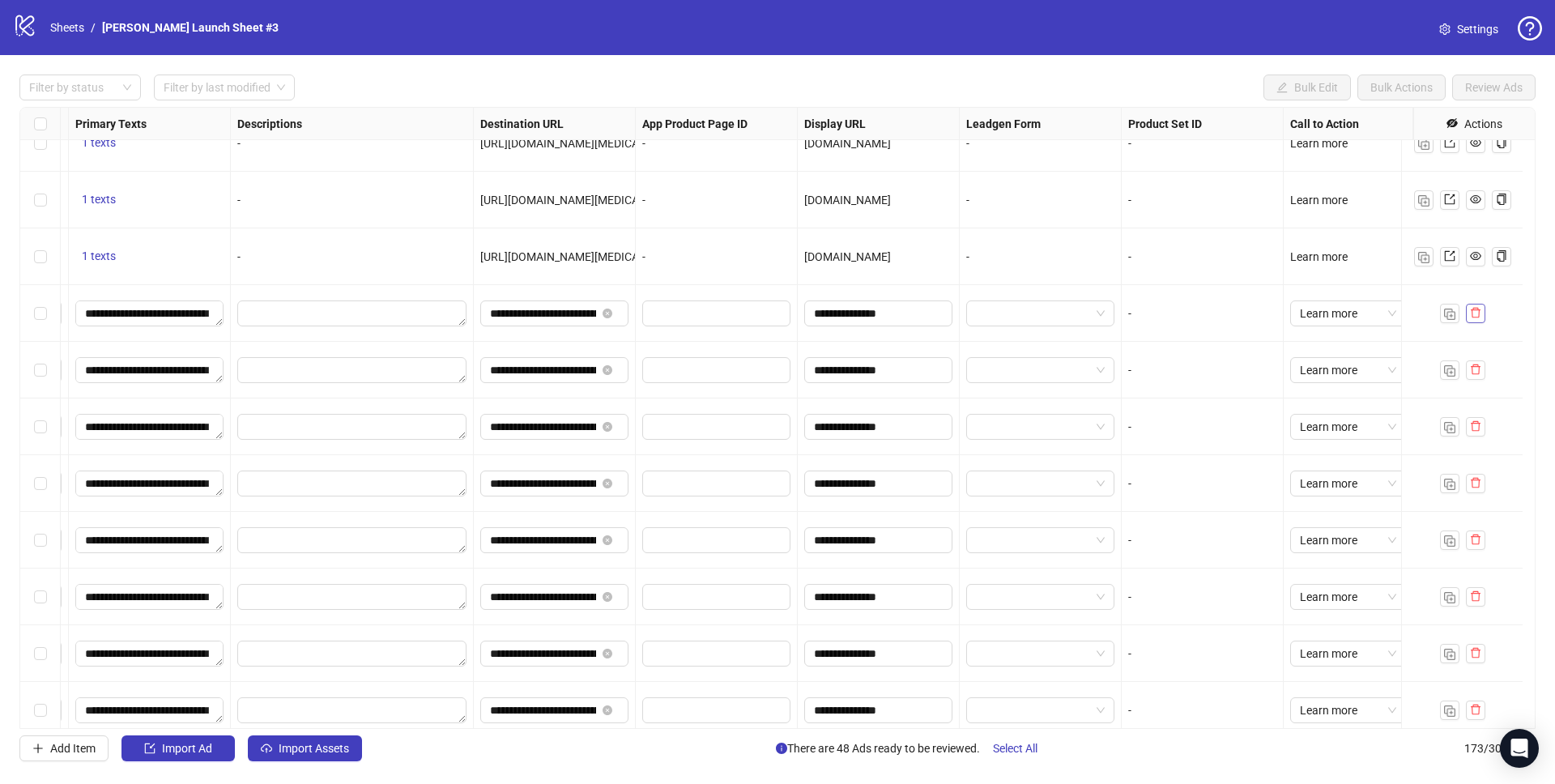
click at [1482, 312] on button "button" at bounding box center [1476, 313] width 20 height 20
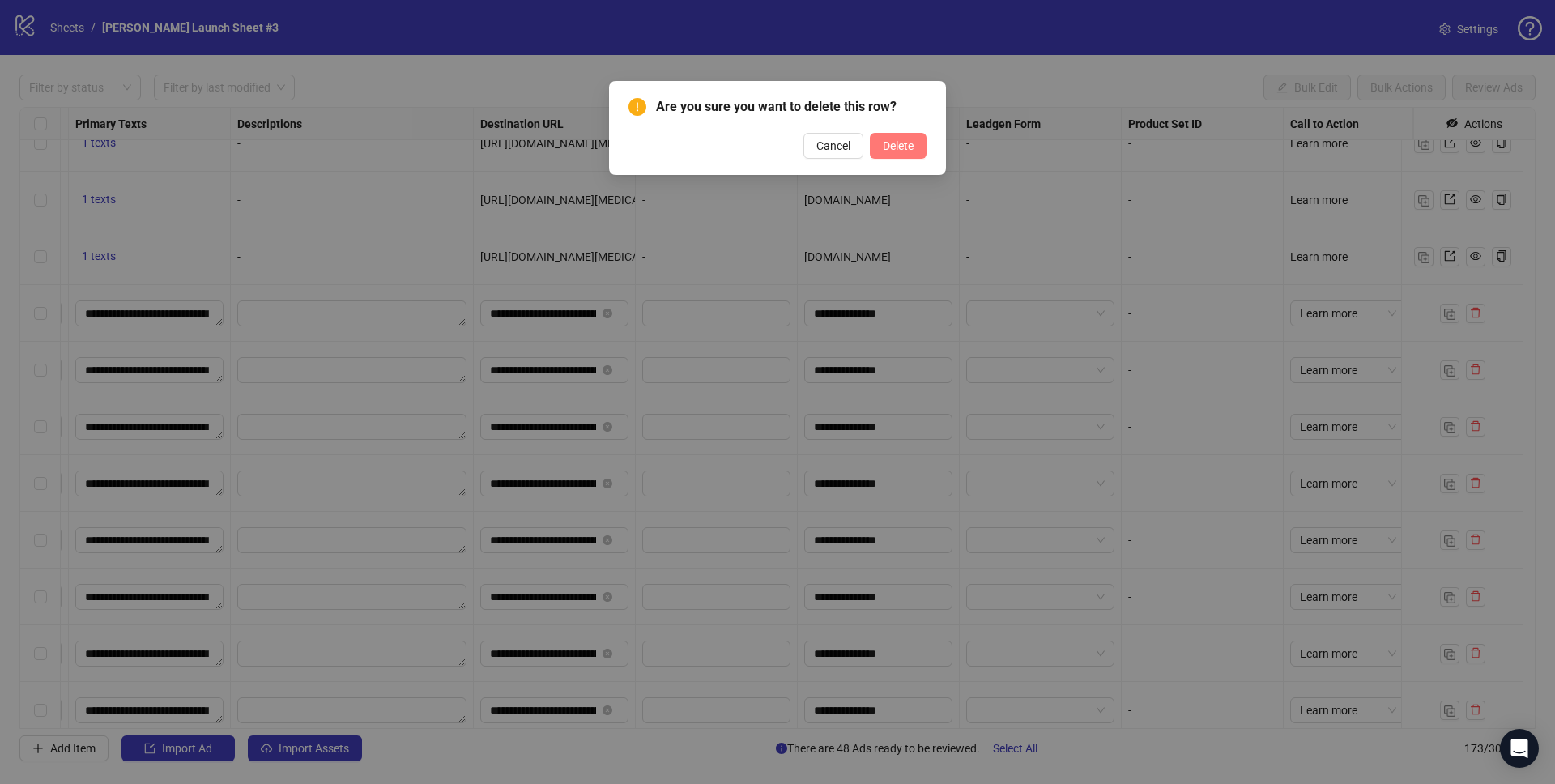
click at [897, 147] on span "Delete" at bounding box center [898, 145] width 31 height 13
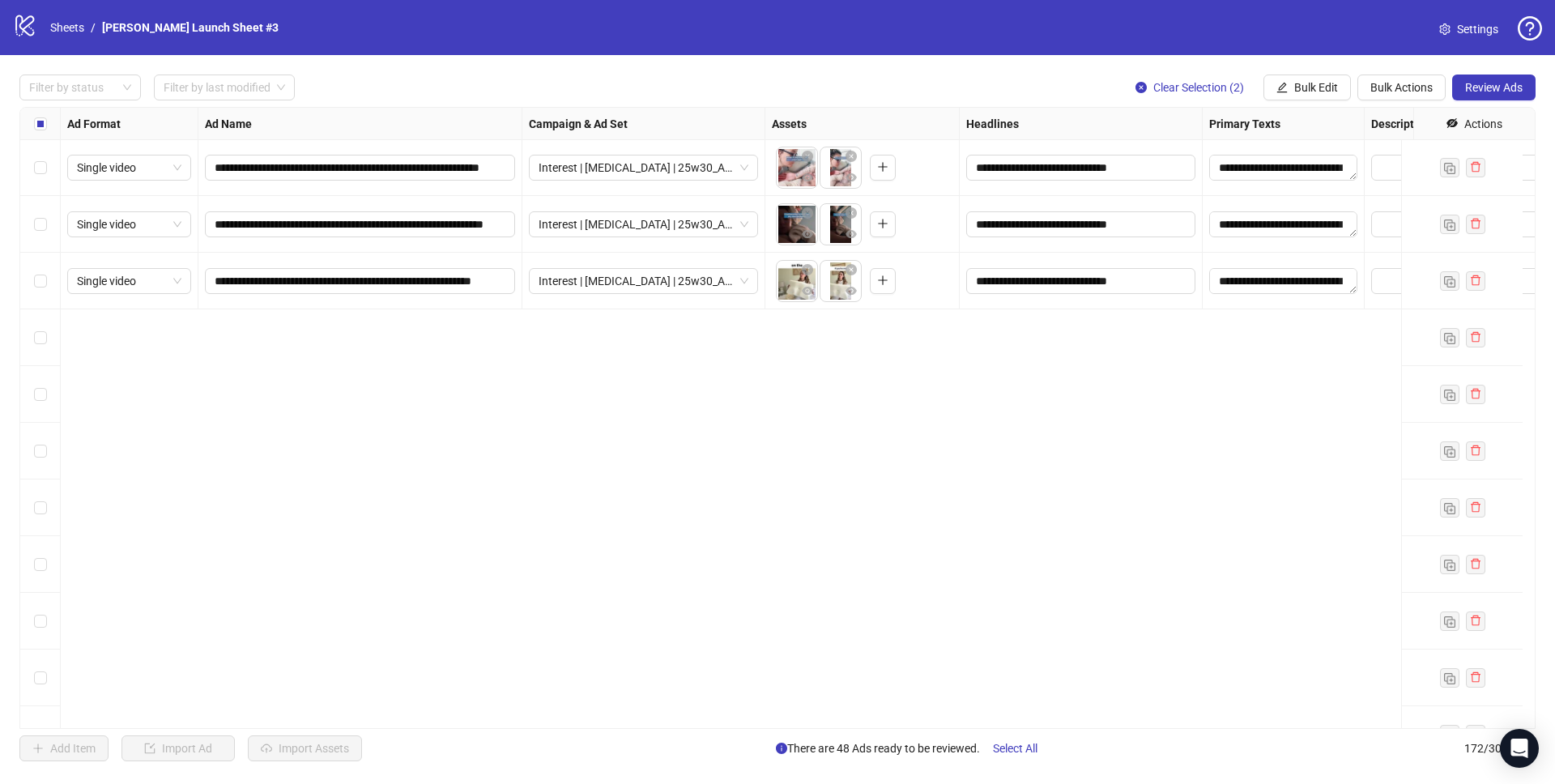
scroll to position [6716, 0]
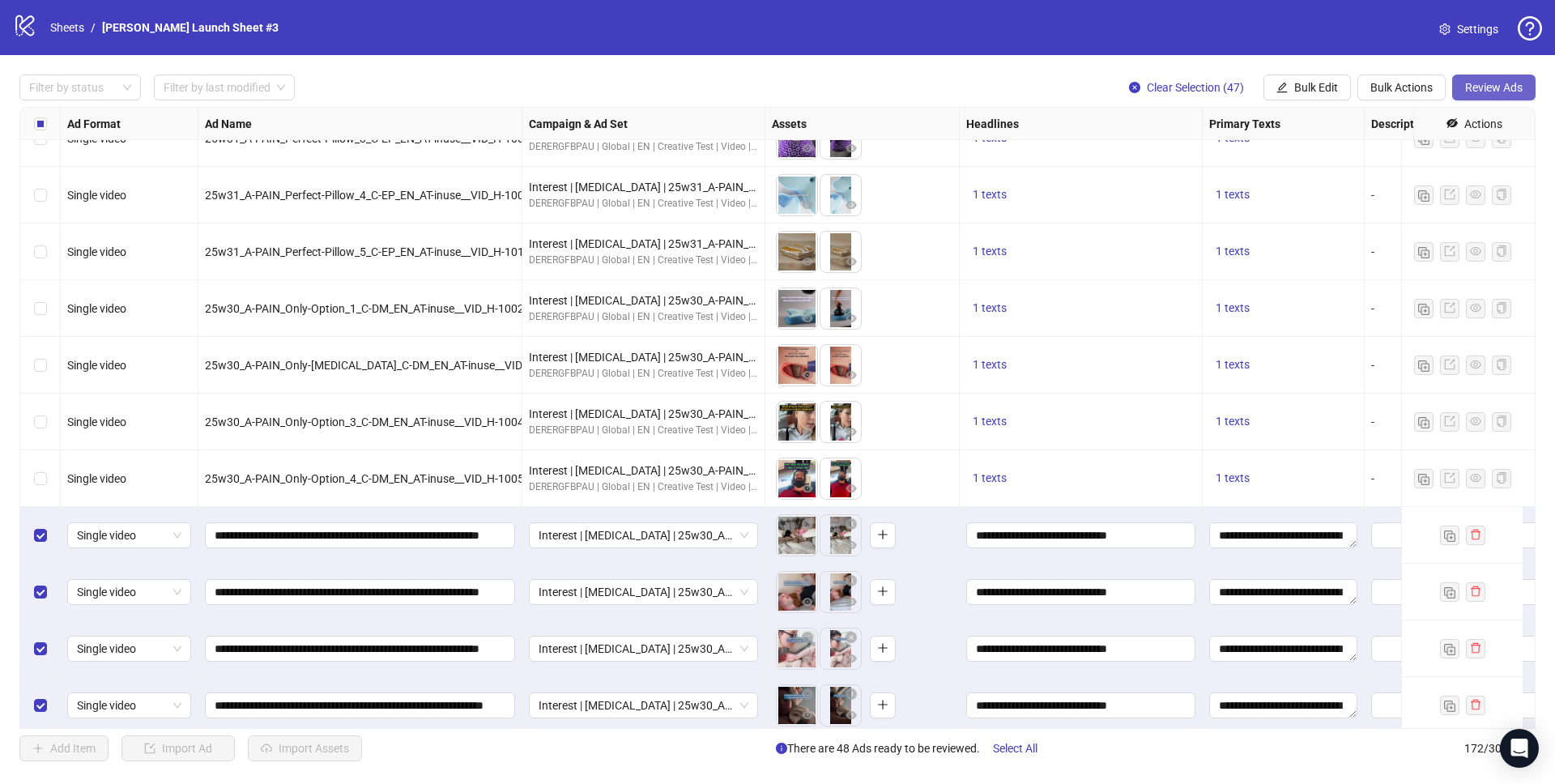
click at [1486, 91] on span "Review Ads" at bounding box center [1494, 87] width 57 height 13
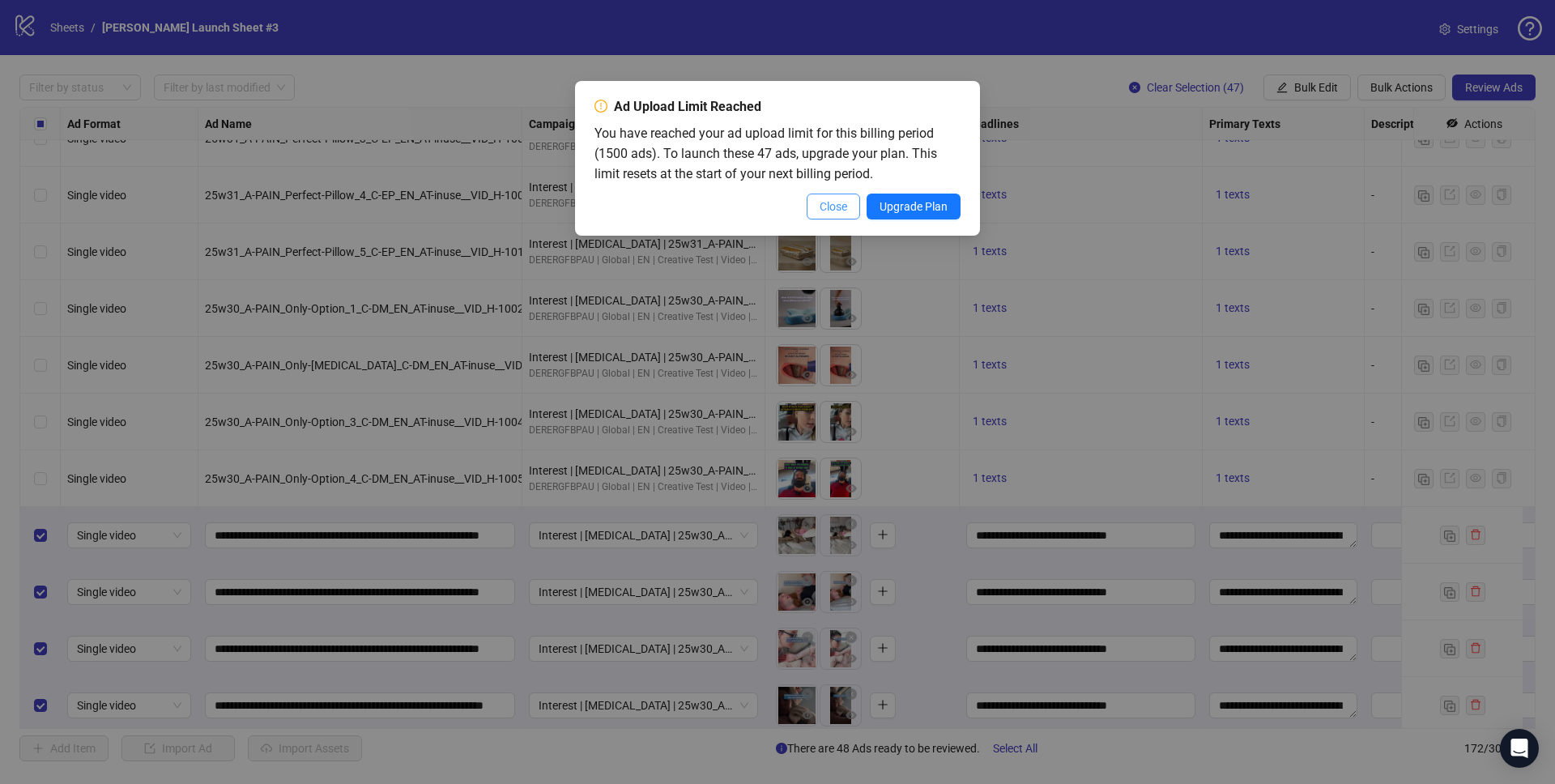
click at [825, 209] on span "Close" at bounding box center [834, 206] width 28 height 13
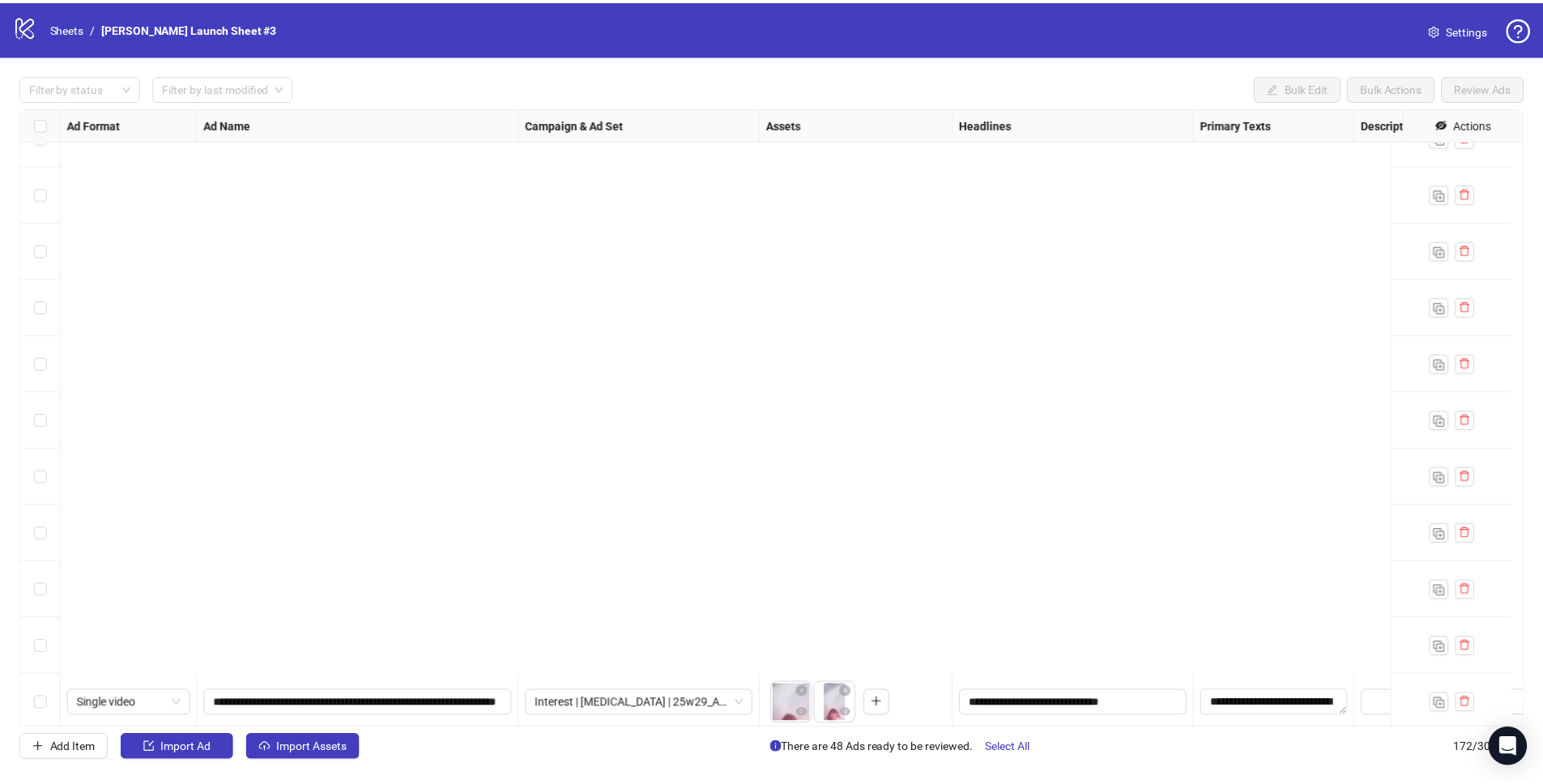
scroll to position [8080, 0]
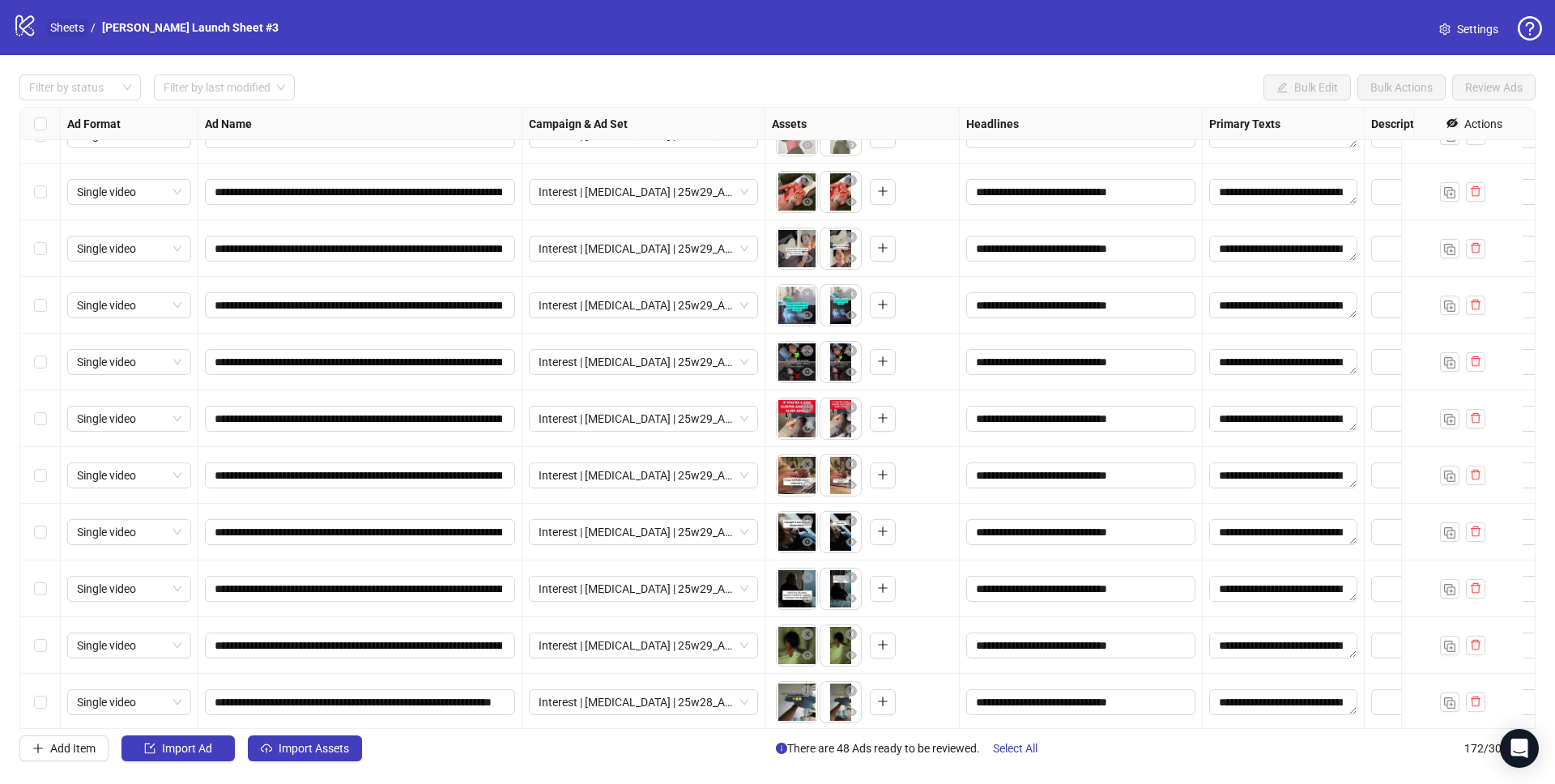
click at [70, 31] on link "Sheets" at bounding box center [67, 28] width 41 height 18
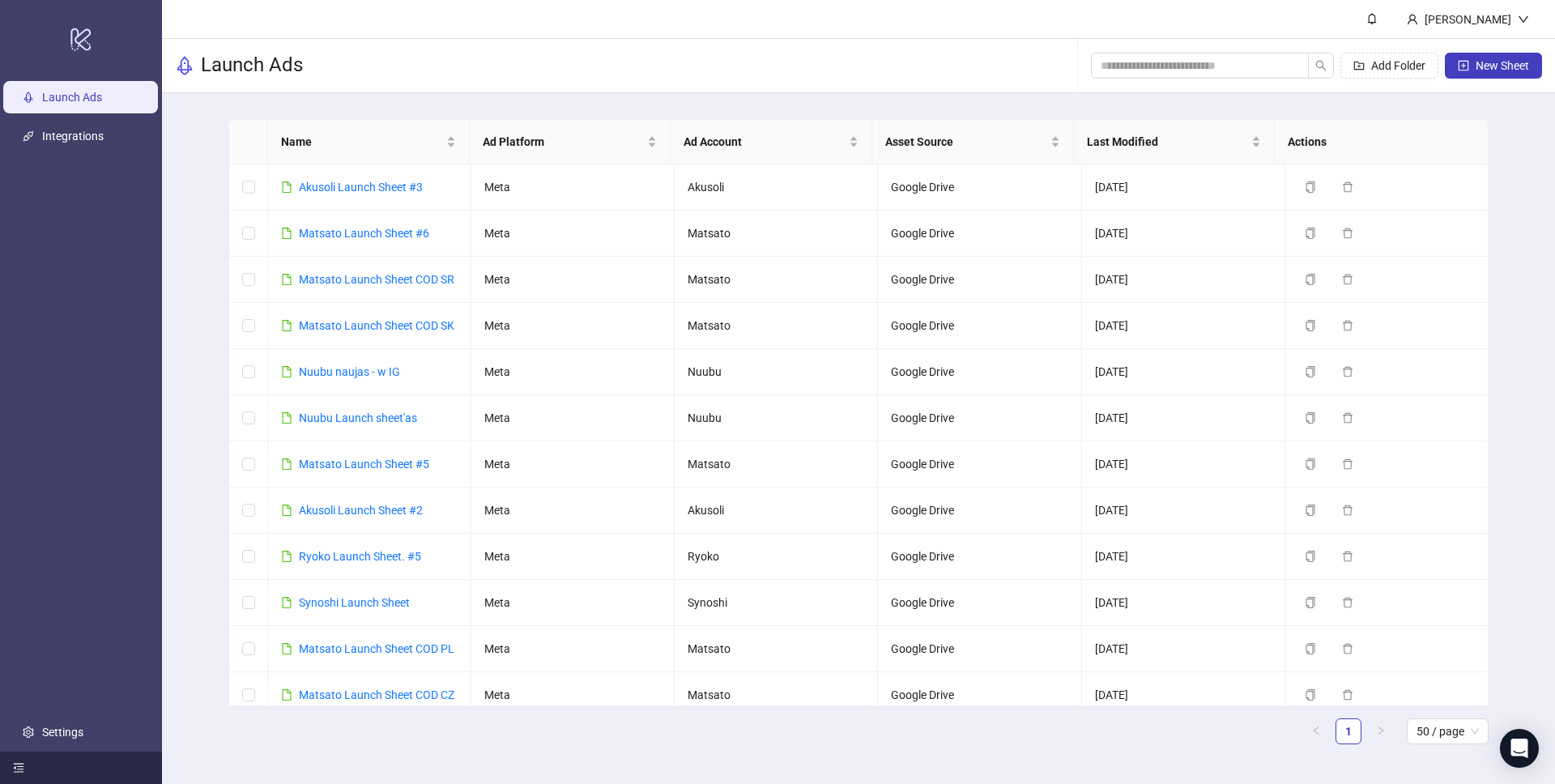
click at [19, 766] on icon "menu-fold" at bounding box center [19, 767] width 11 height 9
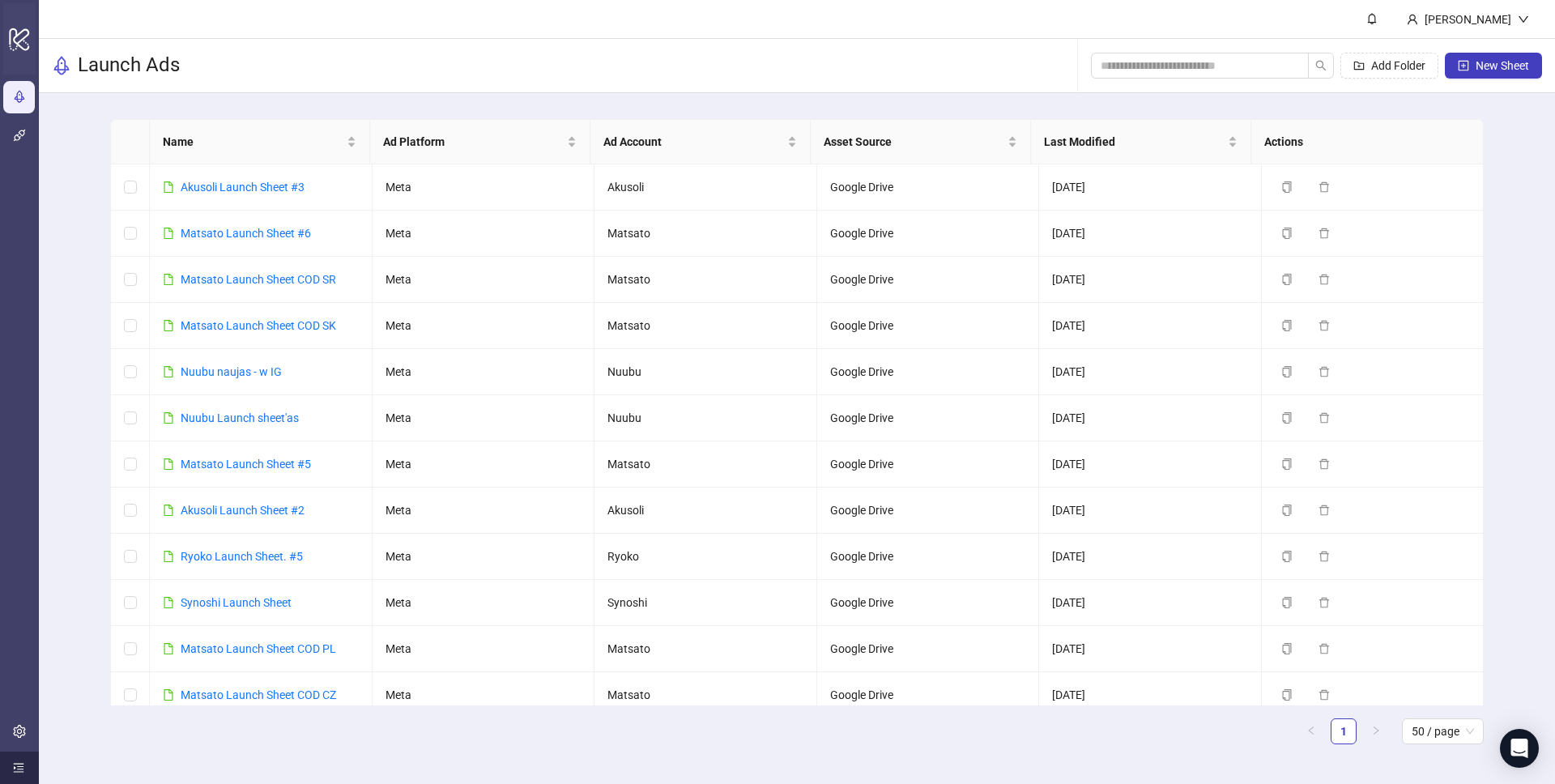
click at [19, 42] on icon "logo/logo-mobile" at bounding box center [19, 39] width 23 height 39
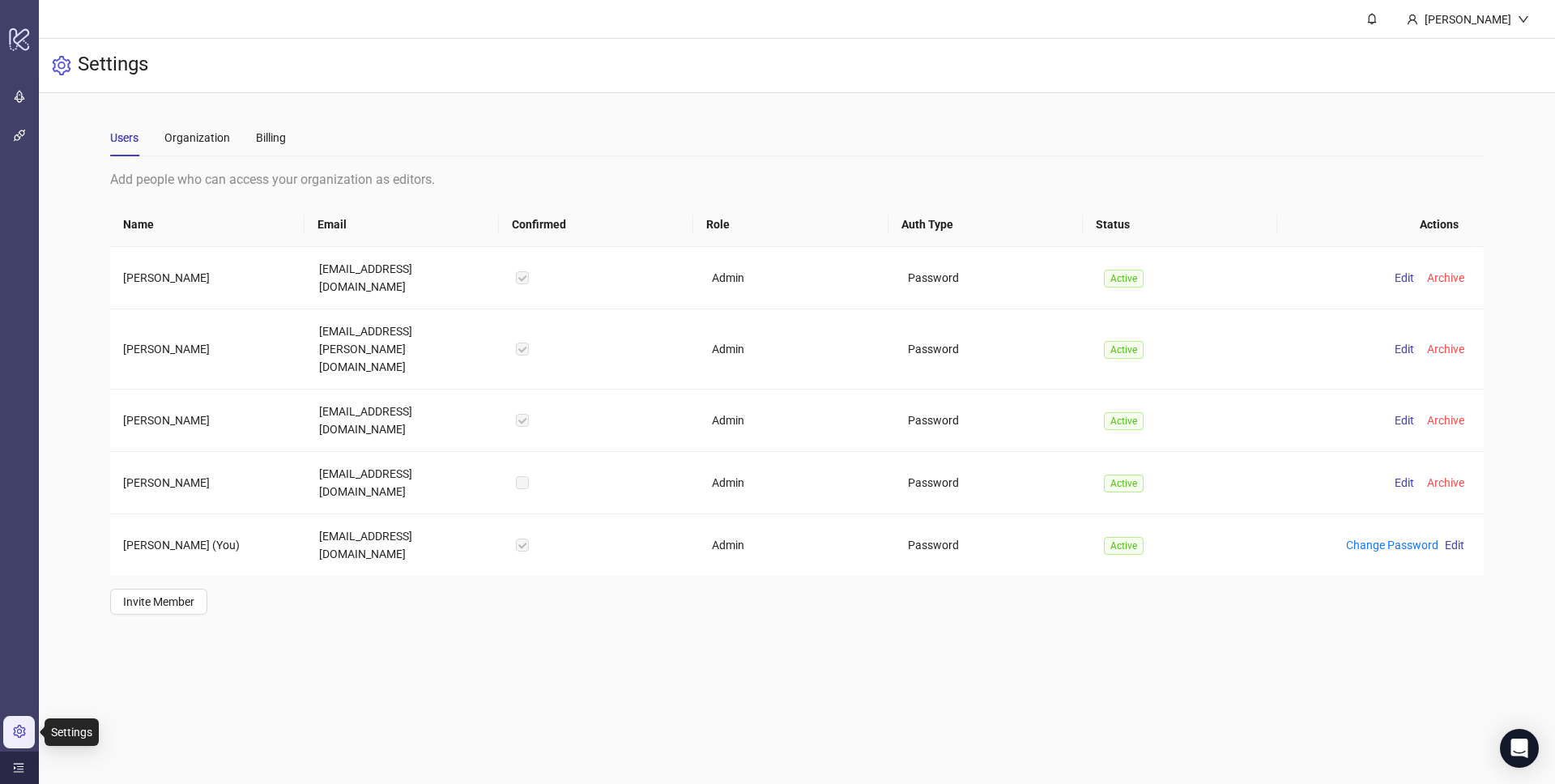
click at [14, 769] on icon "menu-unfold" at bounding box center [18, 766] width 11 height 11
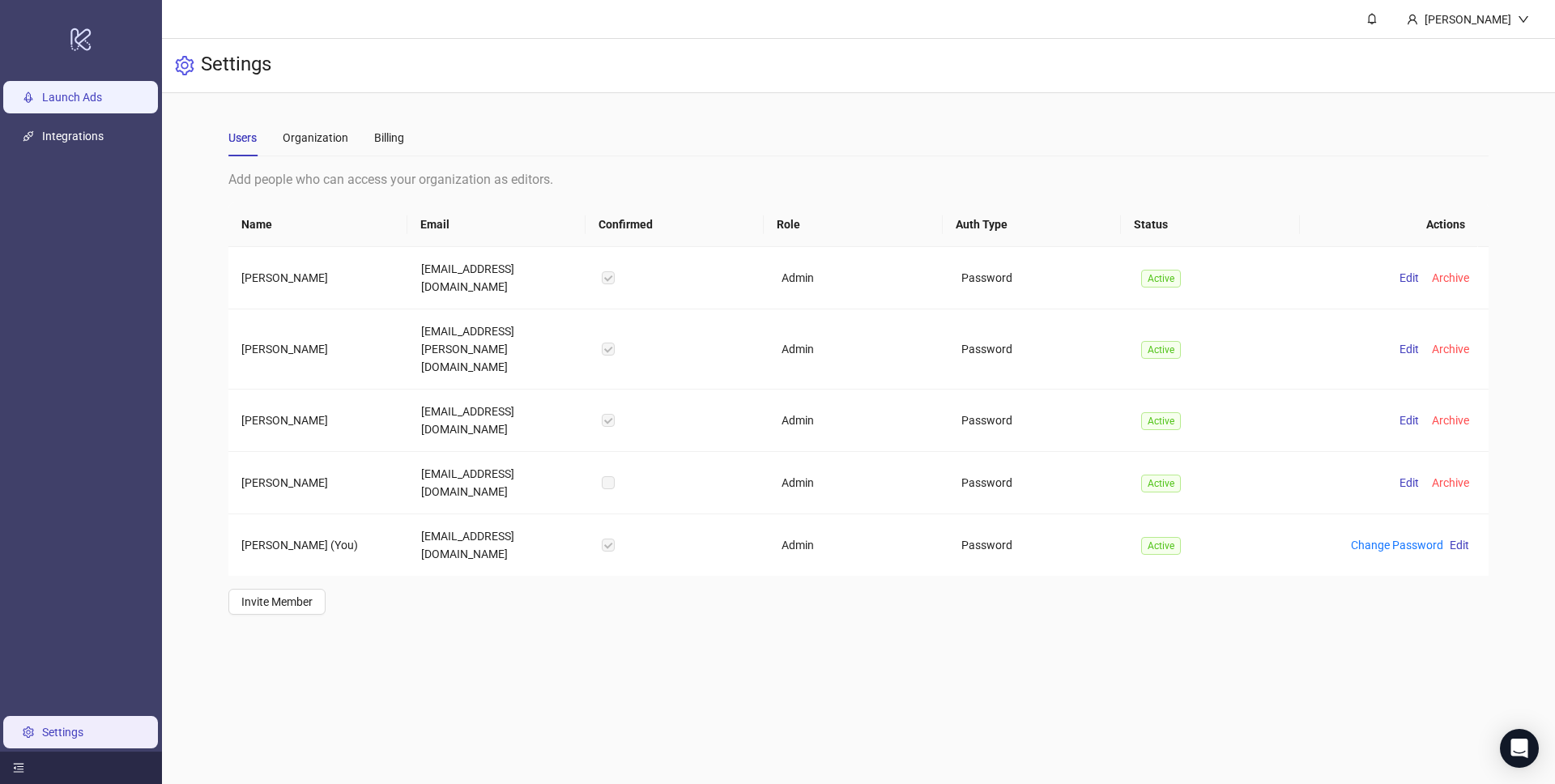
click at [58, 104] on link "Launch Ads" at bounding box center [72, 97] width 60 height 13
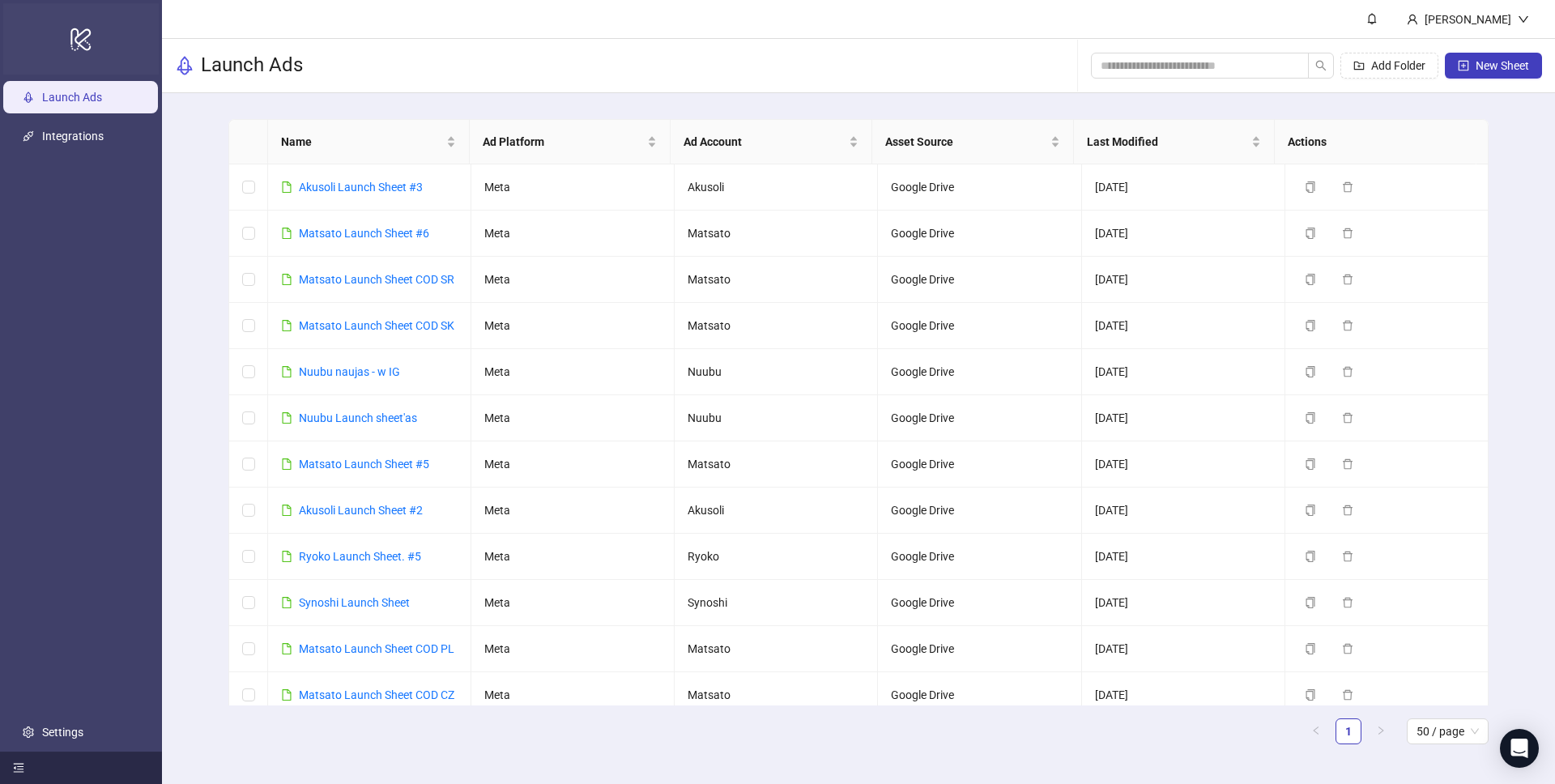
click at [71, 58] on div "logo/logo-mobile" at bounding box center [80, 39] width 155 height 71
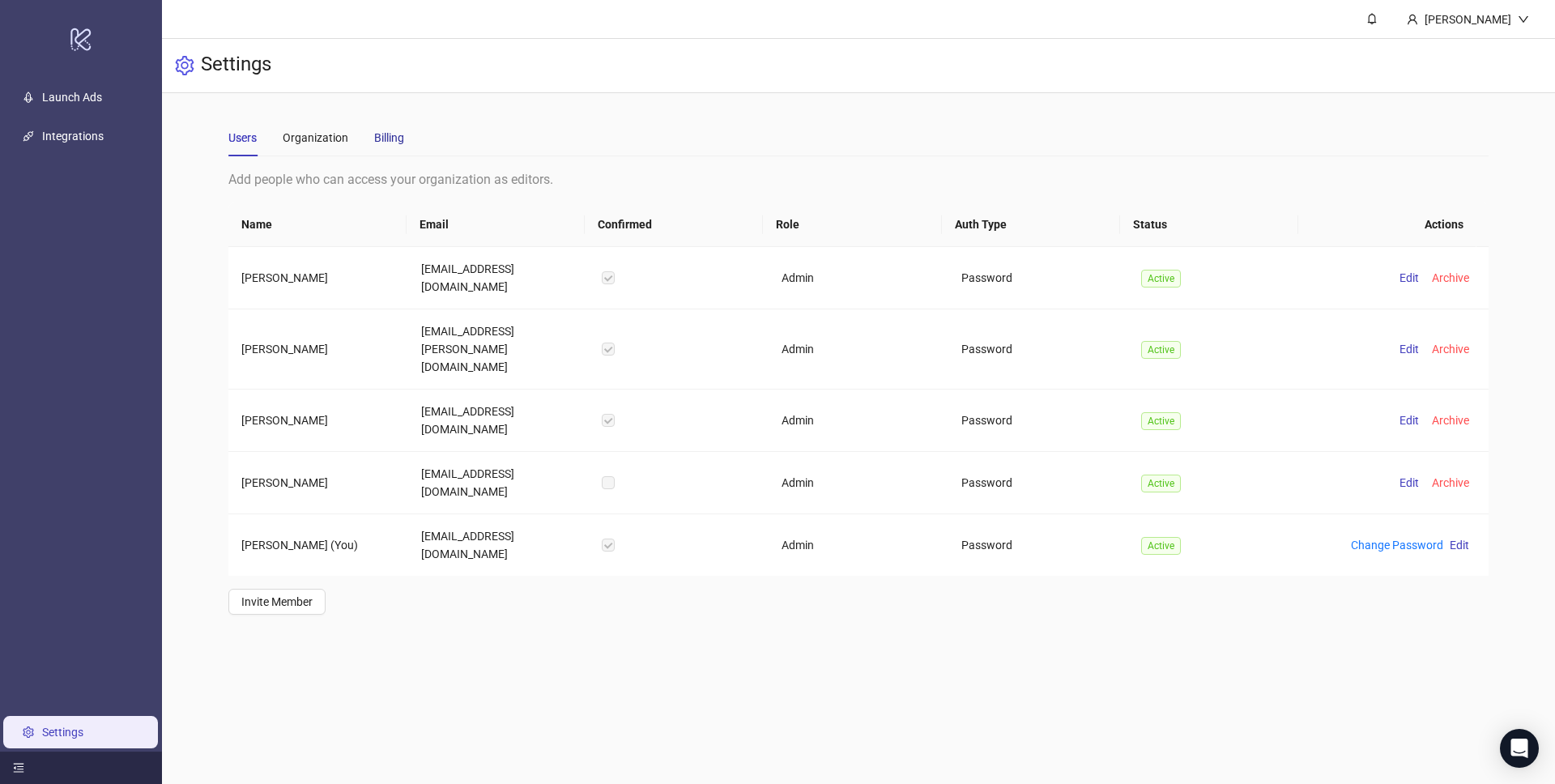
click at [392, 134] on div "Billing" at bounding box center [389, 137] width 30 height 18
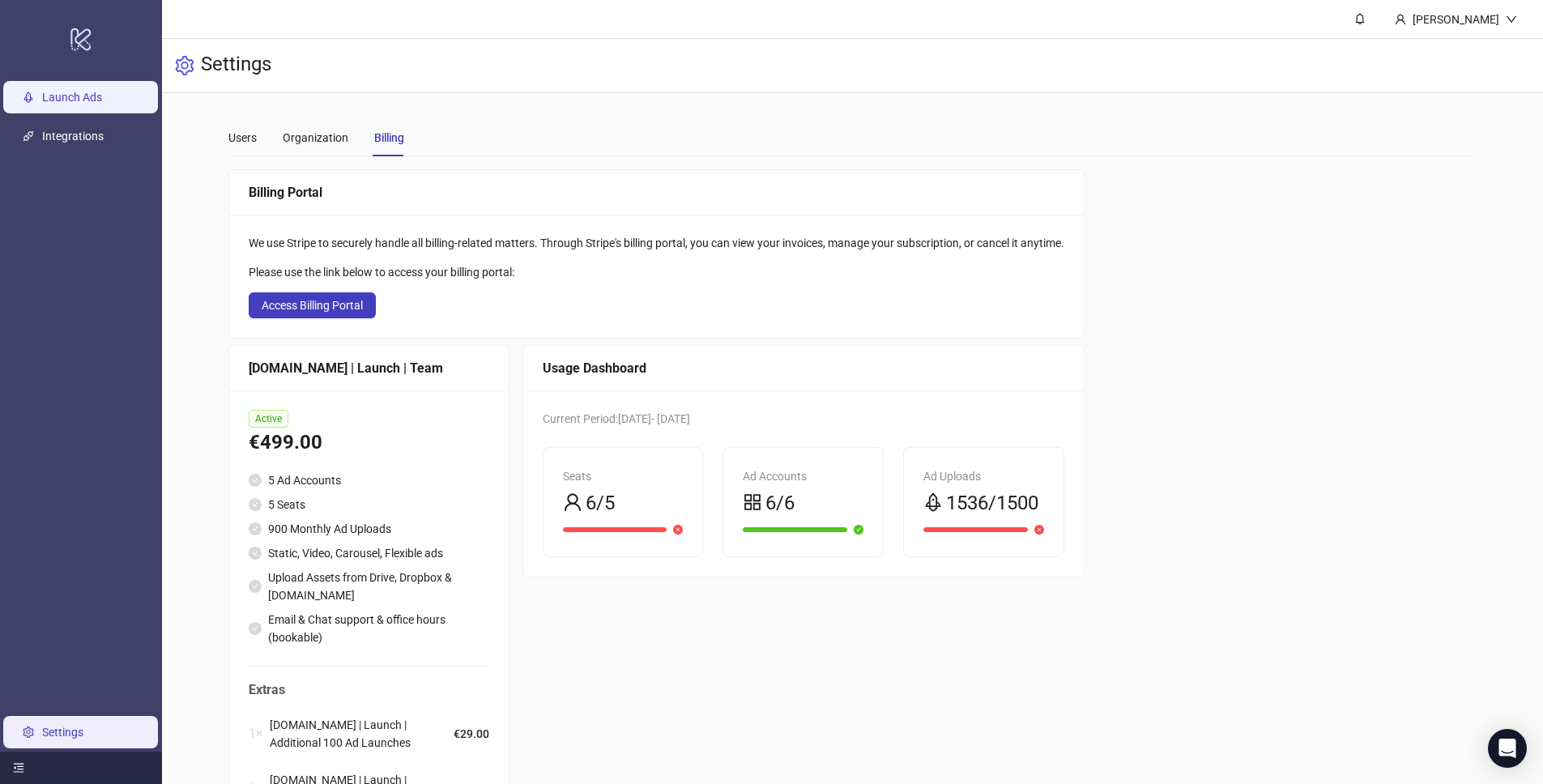
click at [95, 91] on link "Launch Ads" at bounding box center [72, 97] width 60 height 13
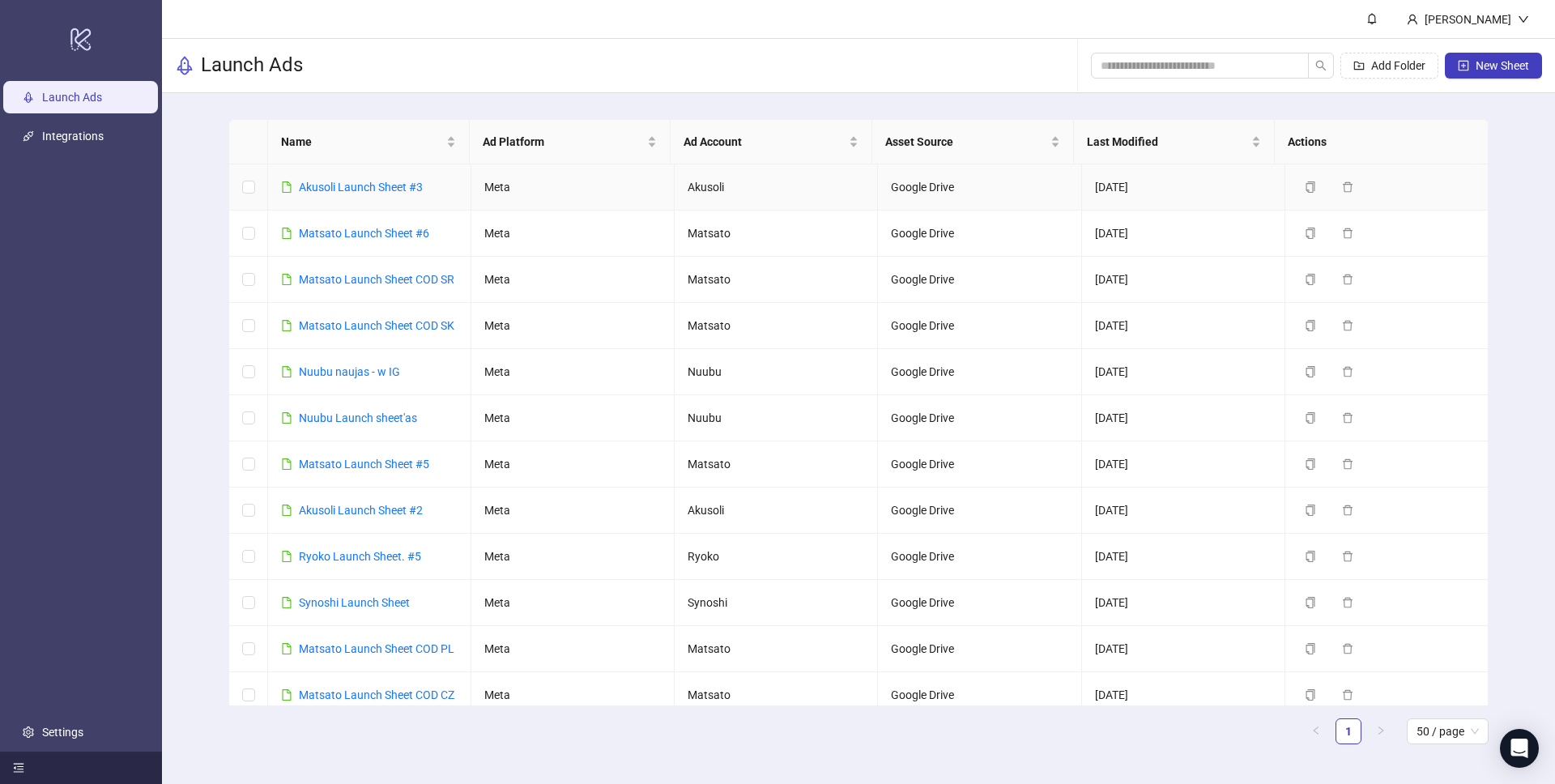
click at [1118, 188] on td "08/07/2025" at bounding box center [1184, 187] width 204 height 46
click at [1117, 139] on span "Last Modified" at bounding box center [1168, 141] width 162 height 18
click at [65, 133] on link "Integrations" at bounding box center [73, 135] width 61 height 13
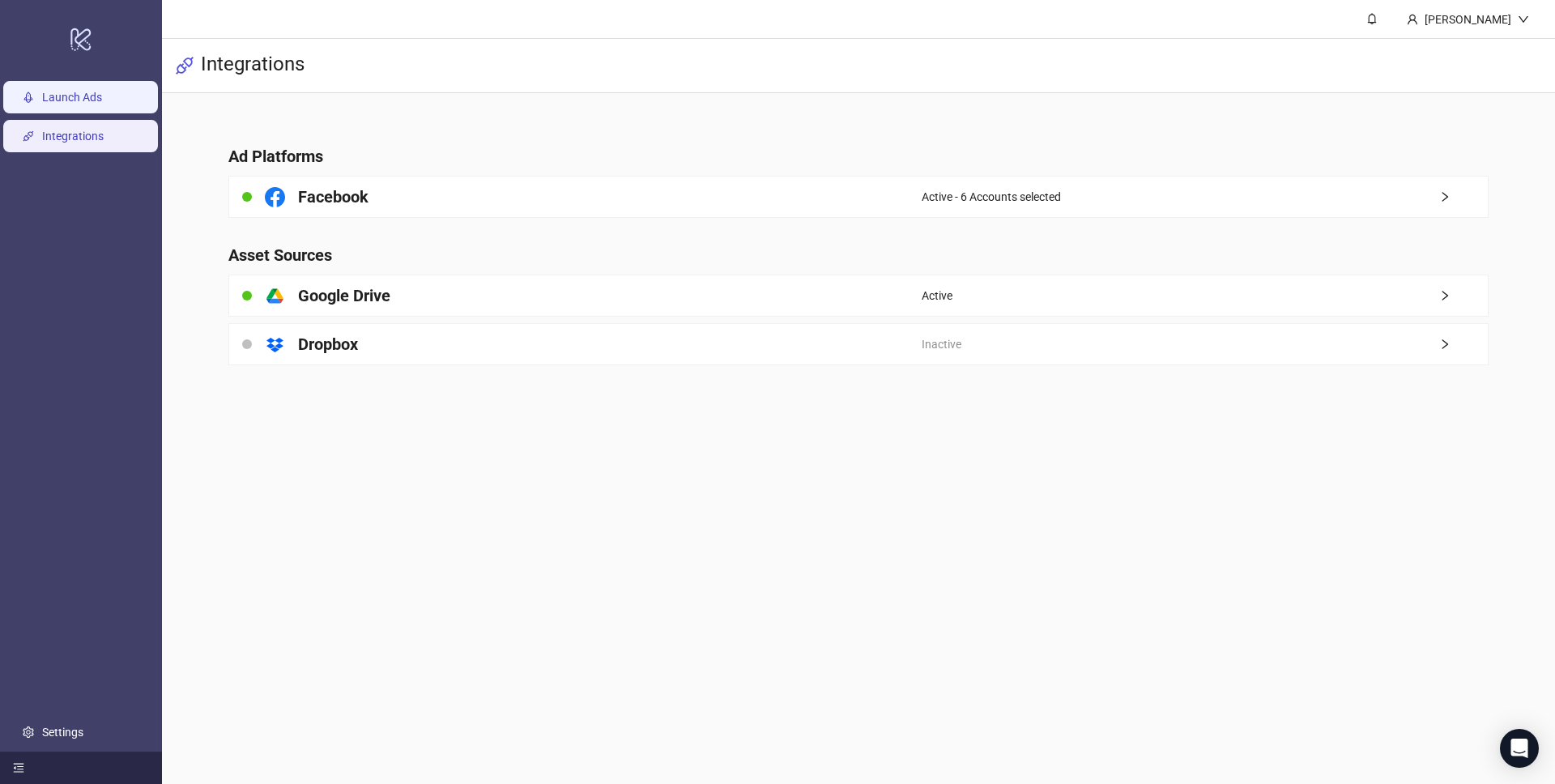
click at [65, 98] on link "Launch Ads" at bounding box center [72, 97] width 60 height 13
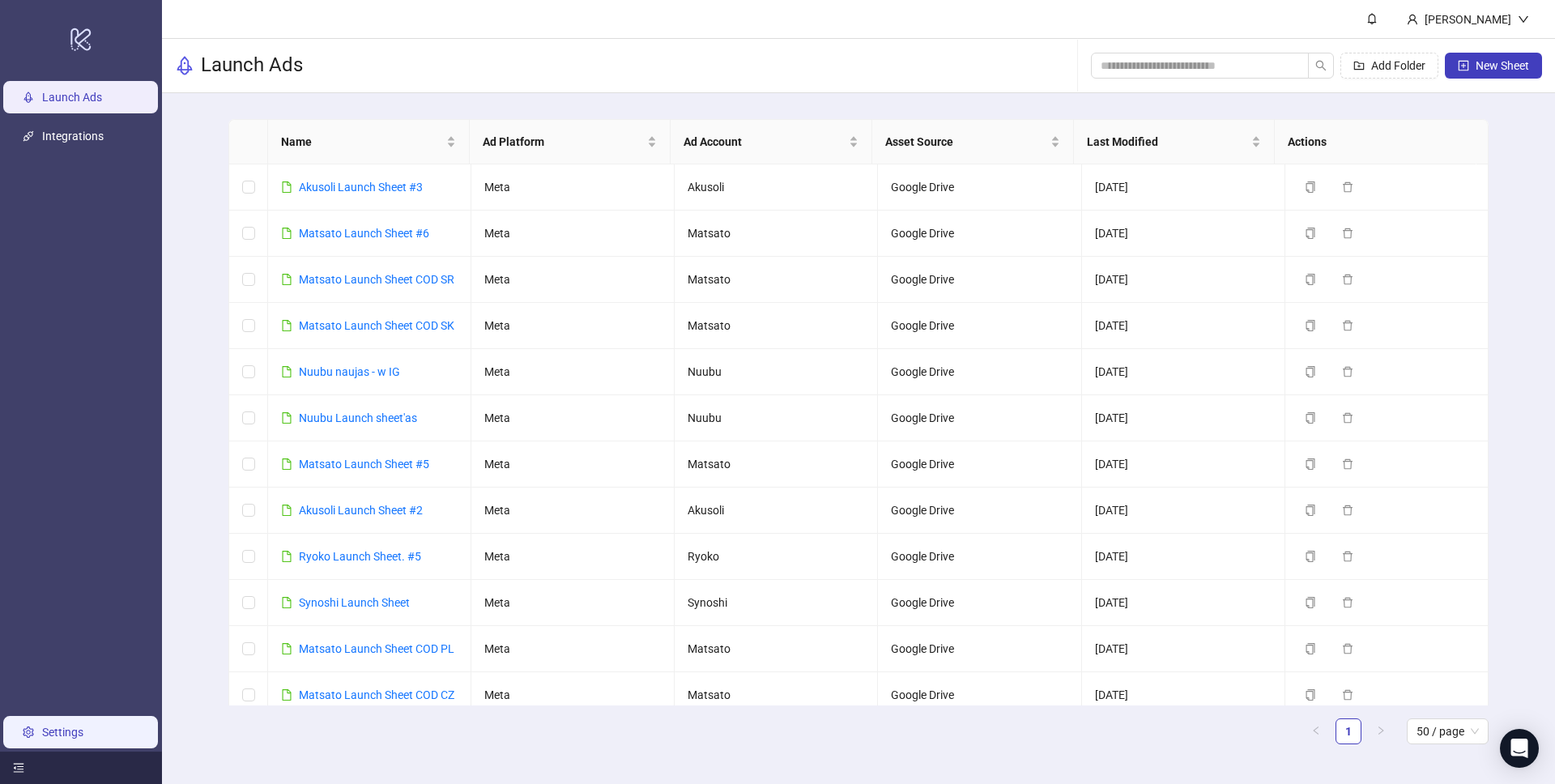
click at [50, 735] on link "Settings" at bounding box center [63, 732] width 41 height 13
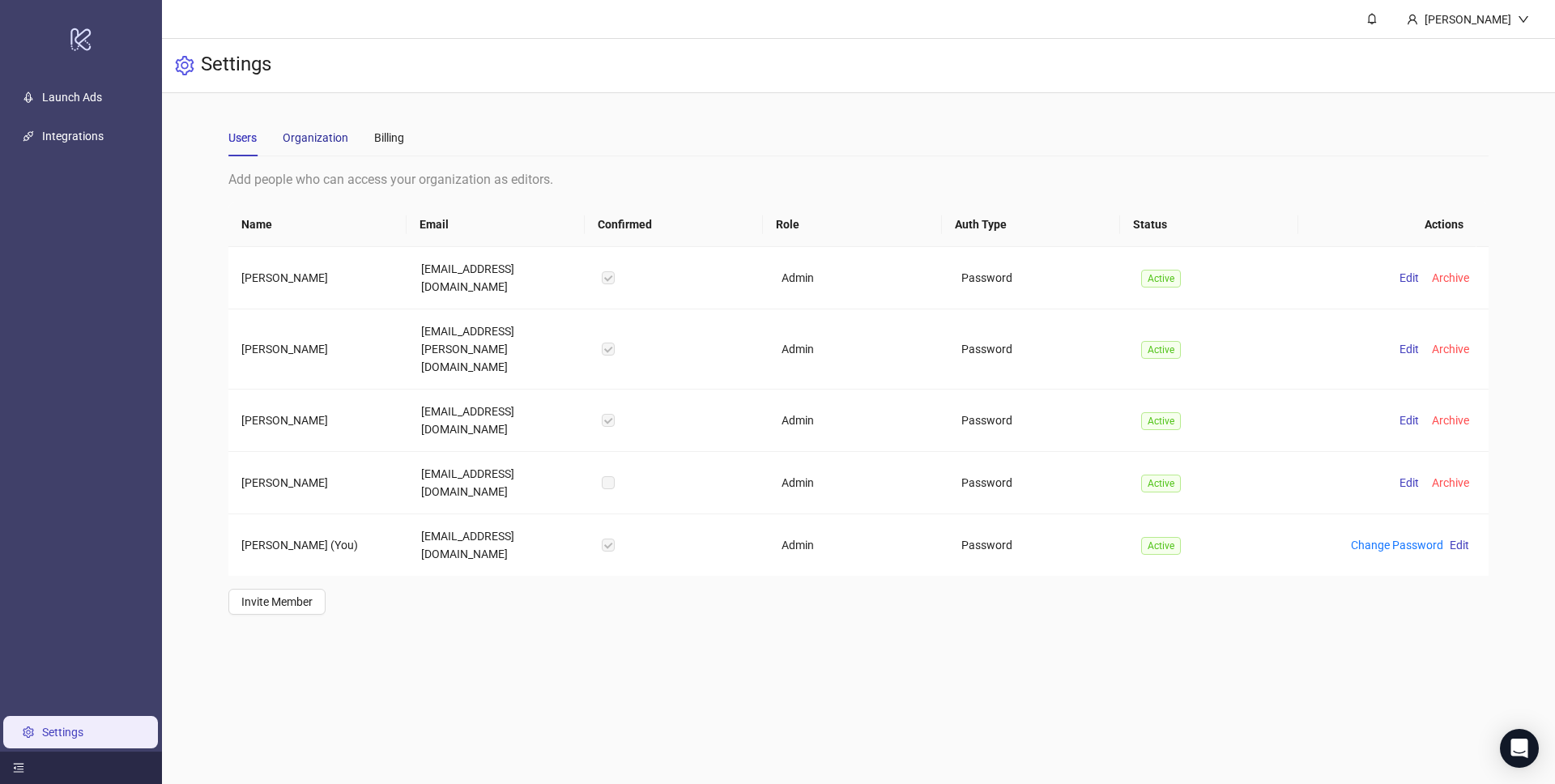
click at [305, 140] on div "Organization" at bounding box center [315, 137] width 65 height 18
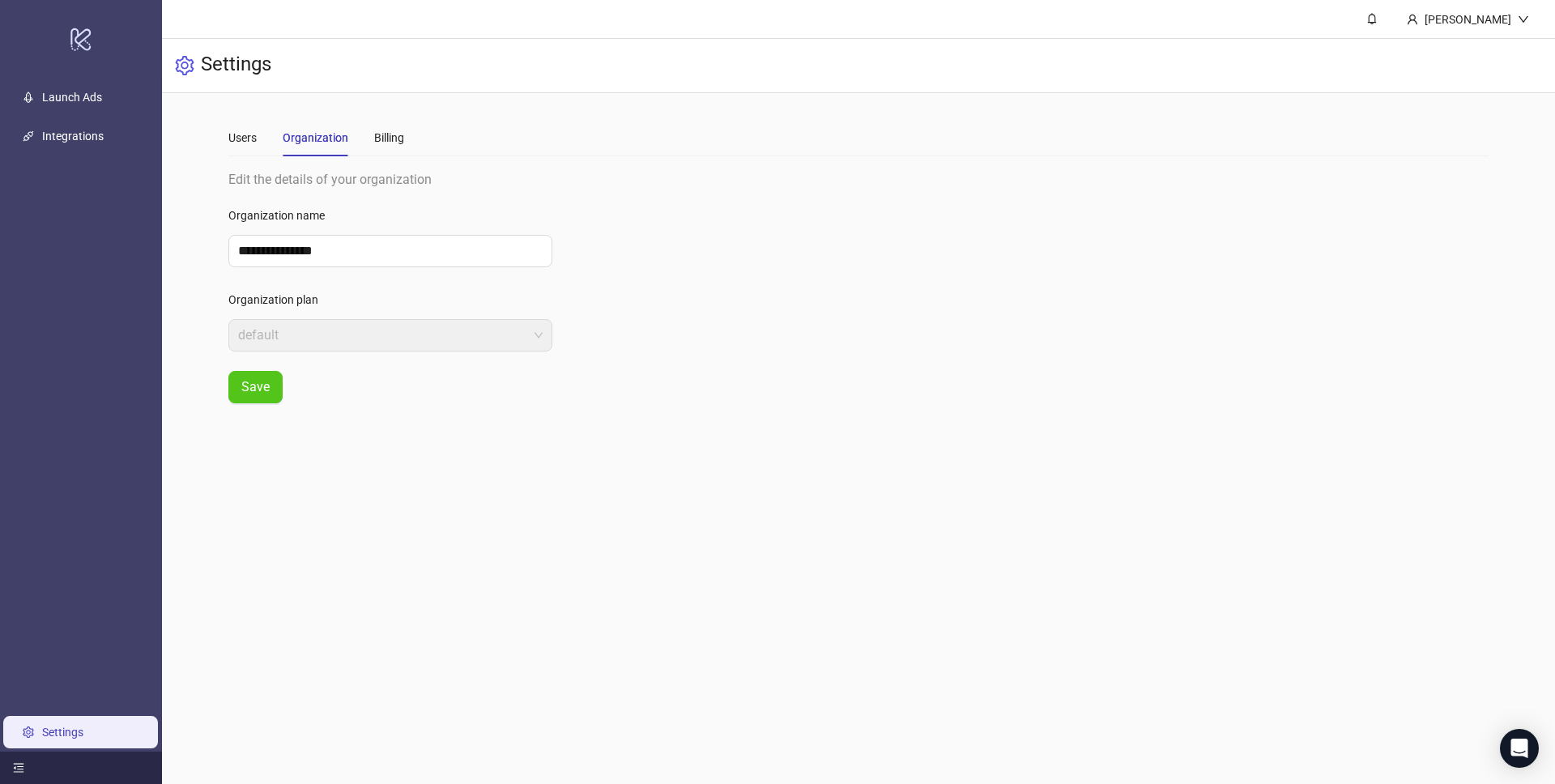
click at [369, 133] on div "Users Organization Billing" at bounding box center [316, 138] width 176 height 38
click at [381, 136] on div "Billing" at bounding box center [389, 137] width 30 height 18
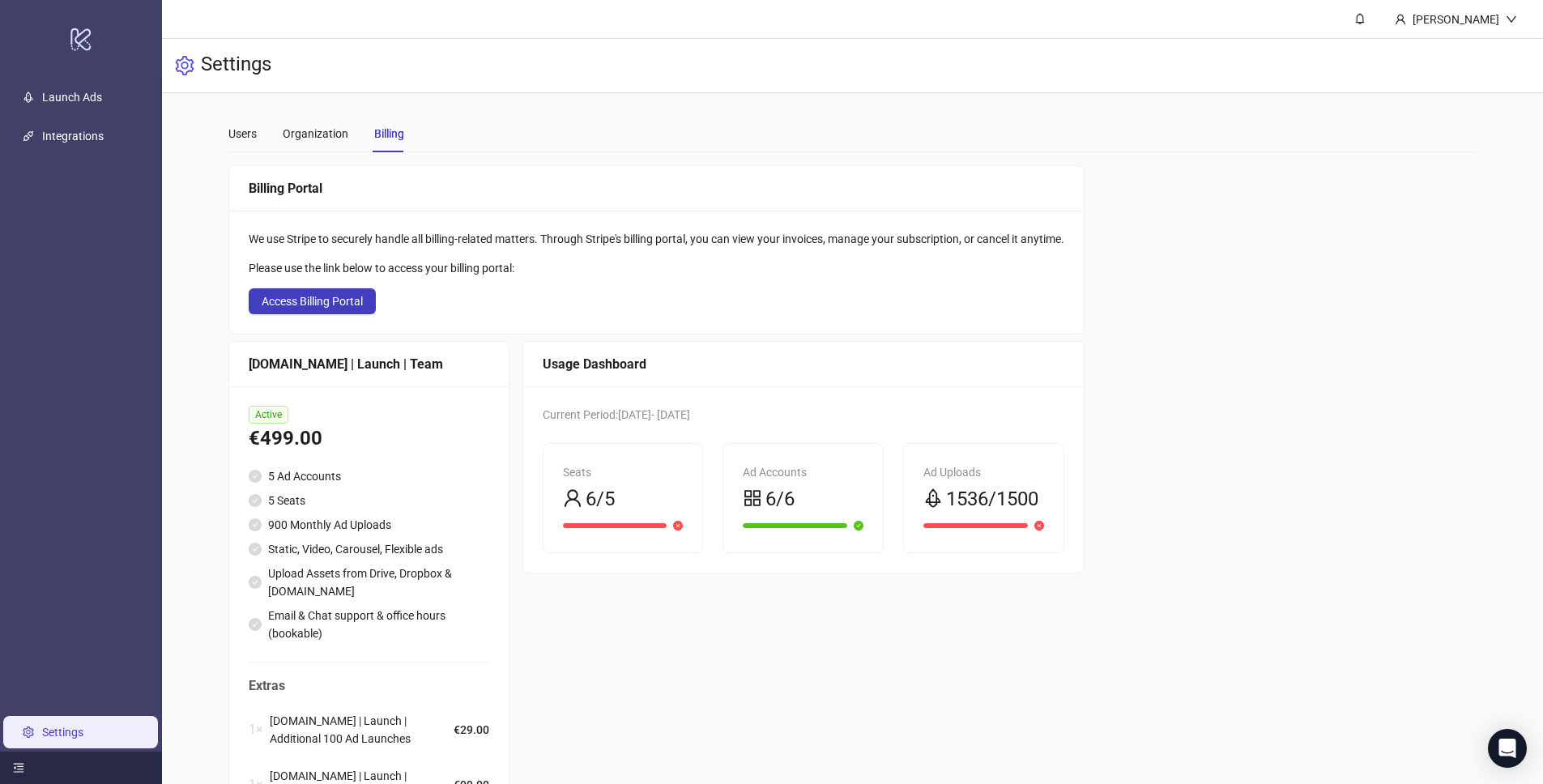
scroll to position [7, 0]
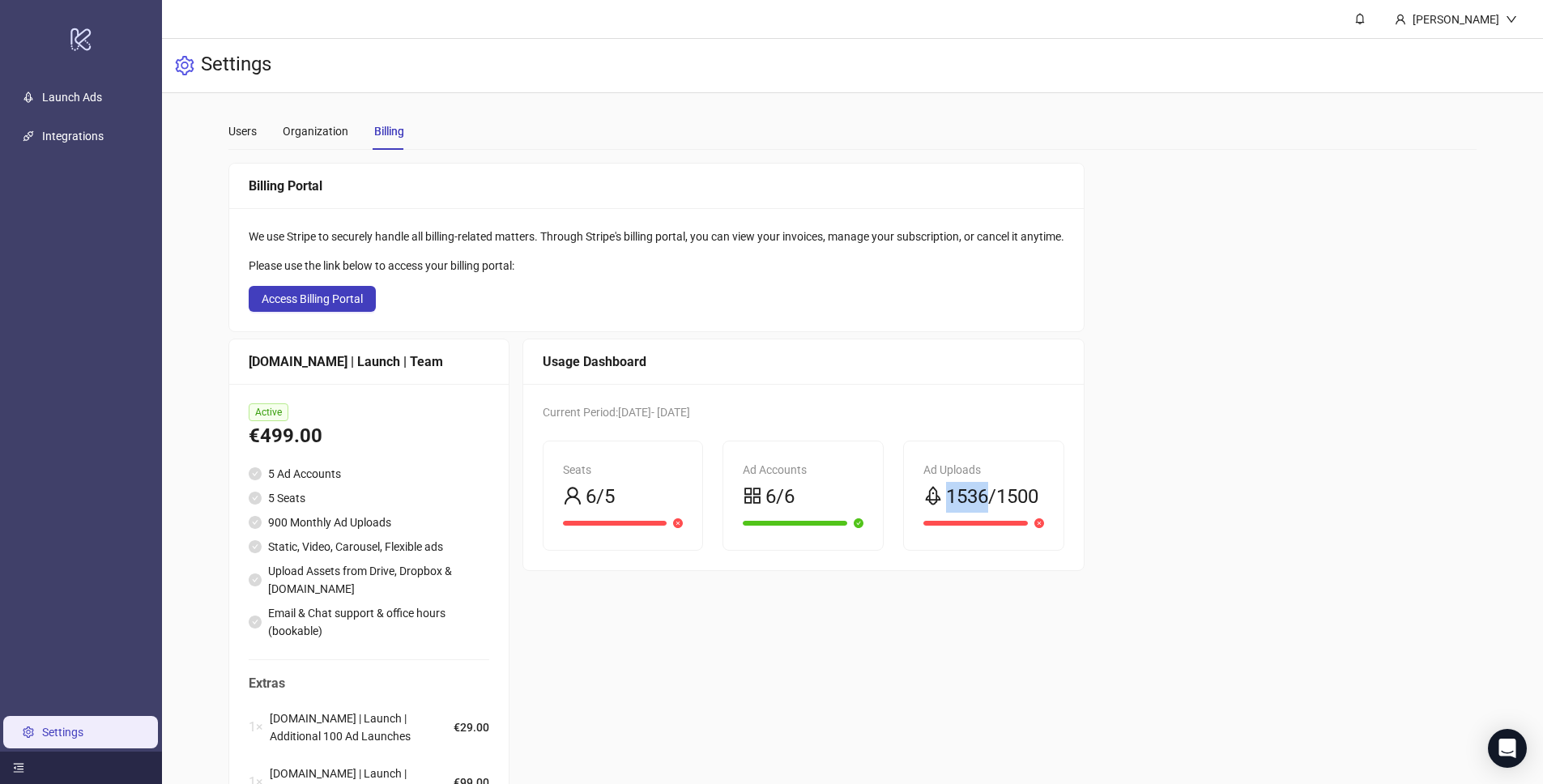
drag, startPoint x: 956, startPoint y: 492, endPoint x: 996, endPoint y: 491, distance: 40.0
click at [996, 491] on span "1536/1500" at bounding box center [992, 497] width 92 height 31
click at [997, 495] on span "1536/1500" at bounding box center [992, 497] width 92 height 31
drag, startPoint x: 983, startPoint y: 490, endPoint x: 1031, endPoint y: 497, distance: 48.5
click at [1026, 484] on span "1536/1500" at bounding box center [992, 497] width 92 height 31
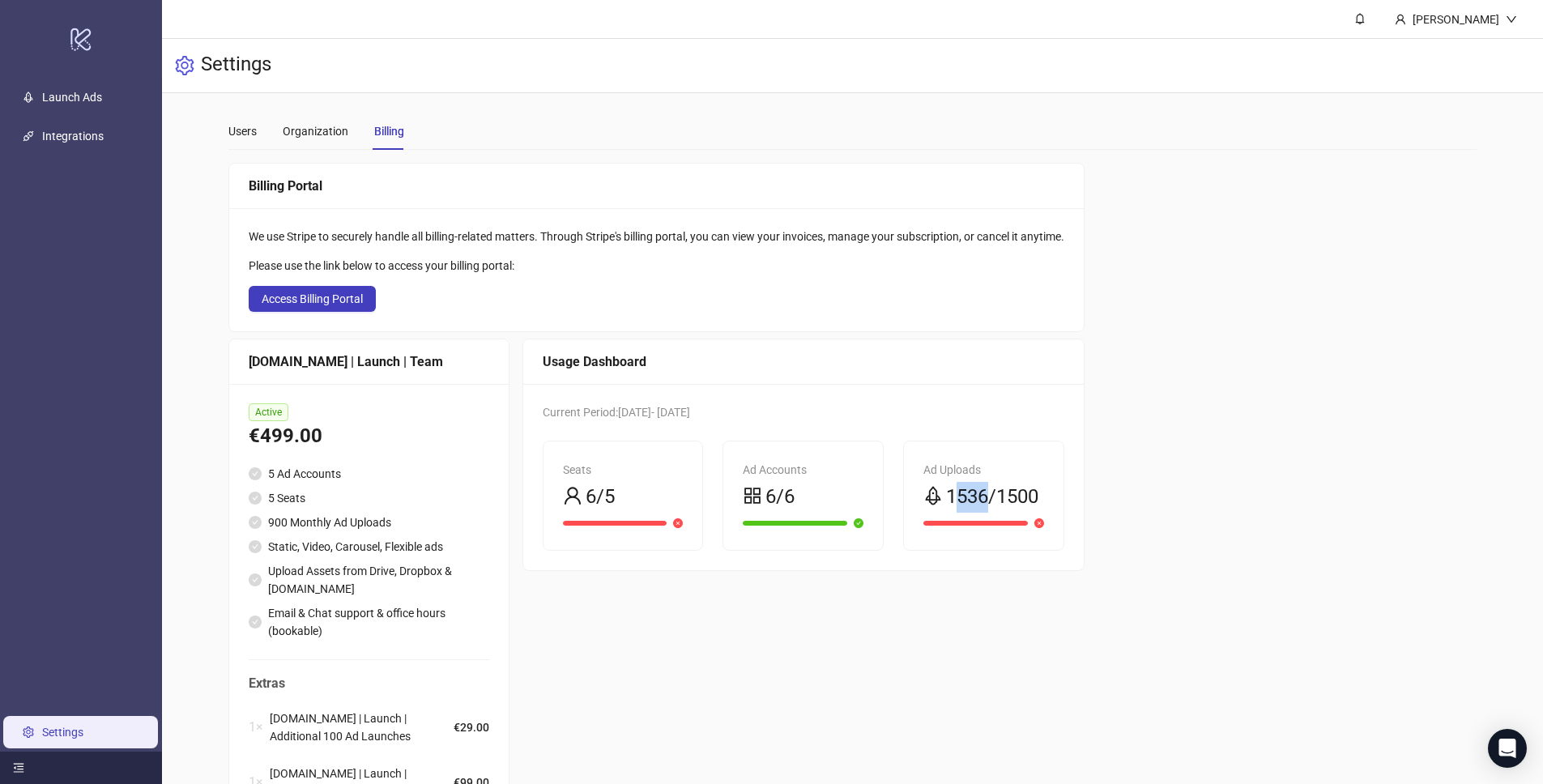
drag, startPoint x: 992, startPoint y: 494, endPoint x: 965, endPoint y: 497, distance: 27.2
click at [965, 497] on span "1536/1500" at bounding box center [992, 497] width 92 height 31
click at [998, 503] on span "1536/1500" at bounding box center [992, 497] width 92 height 31
drag, startPoint x: 955, startPoint y: 483, endPoint x: 996, endPoint y: 491, distance: 41.8
click at [996, 491] on span "1536/1500" at bounding box center [992, 497] width 92 height 31
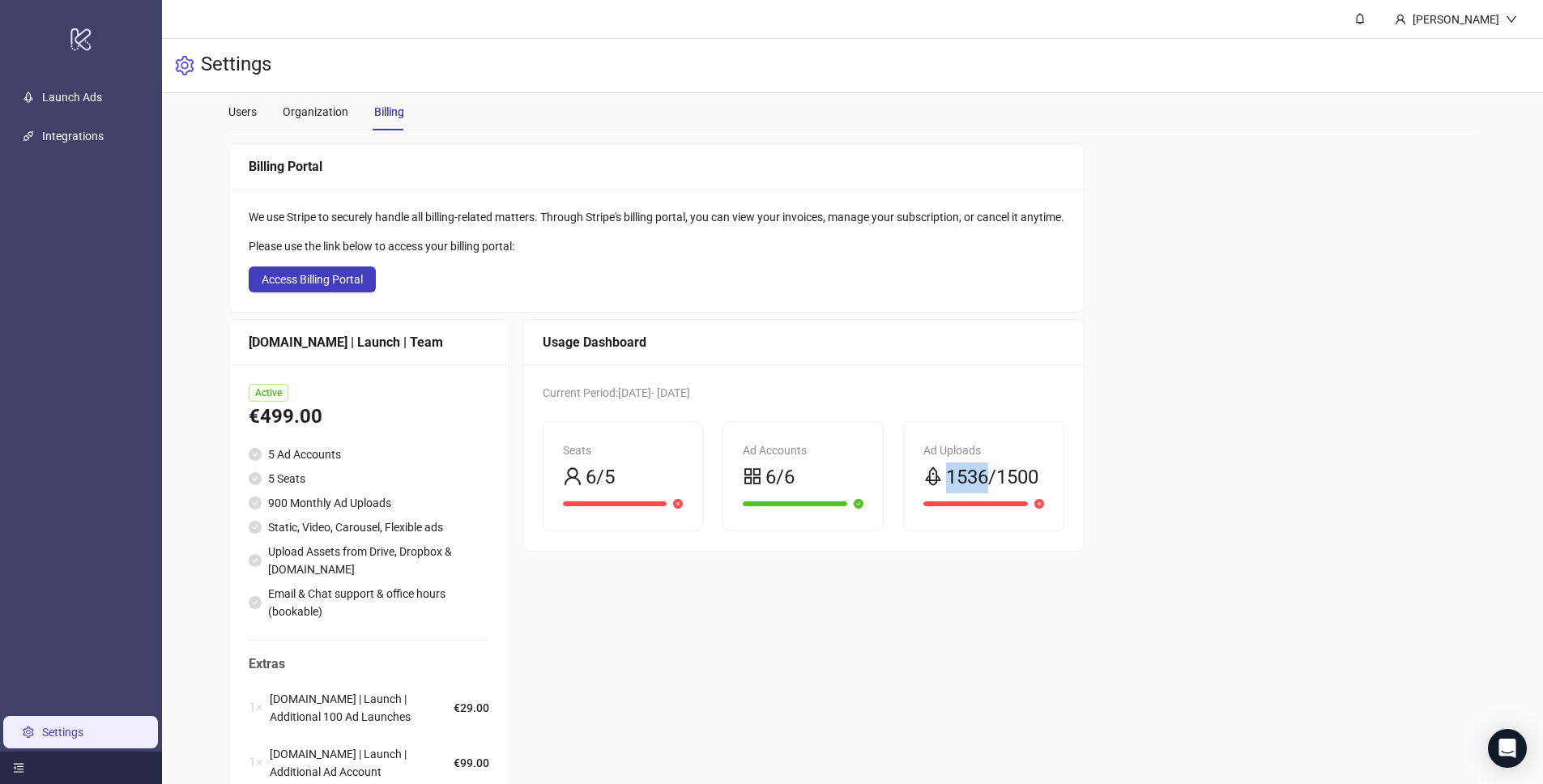
scroll to position [0, 0]
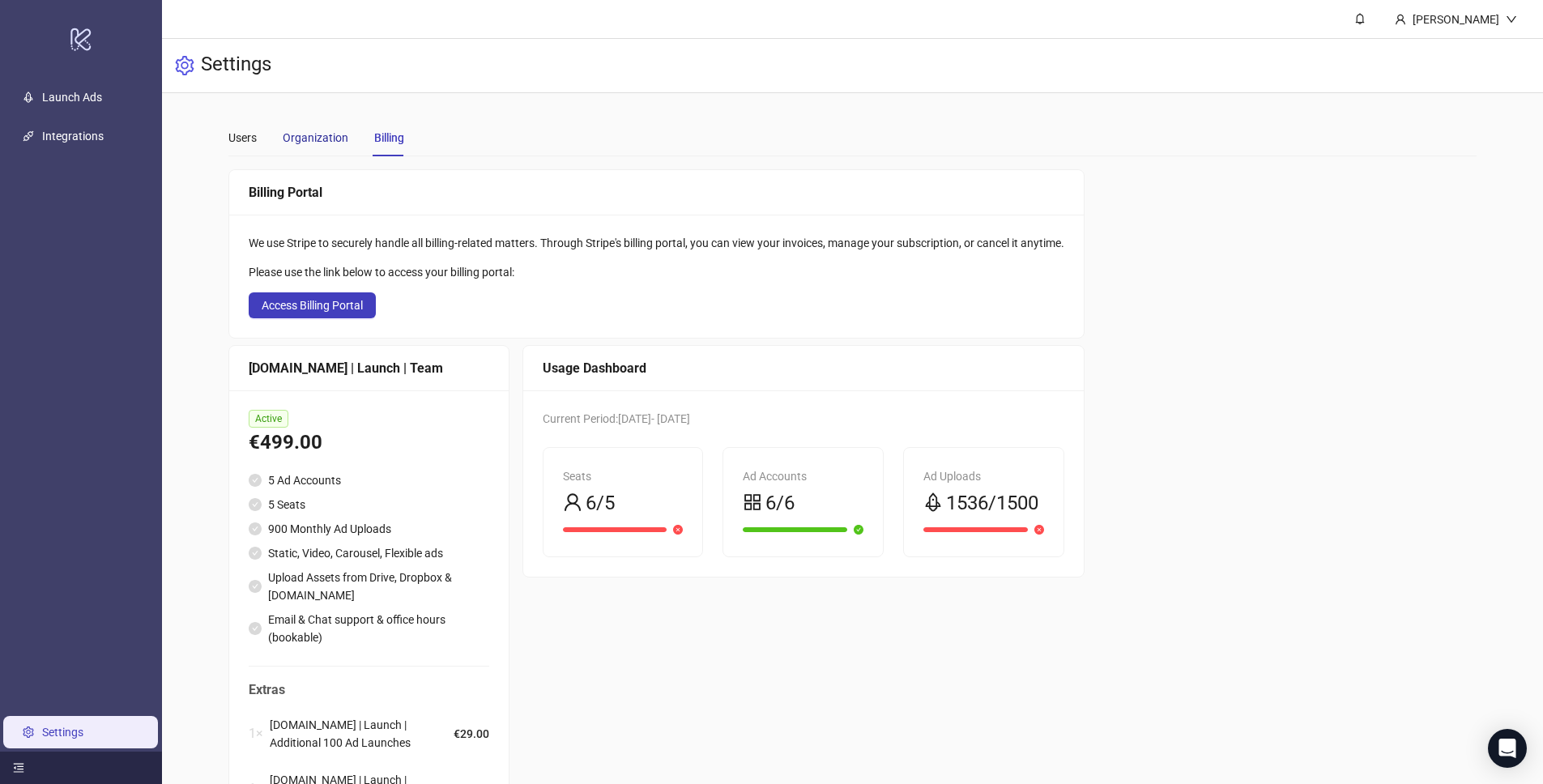
click at [287, 141] on div "Organization" at bounding box center [315, 137] width 65 height 18
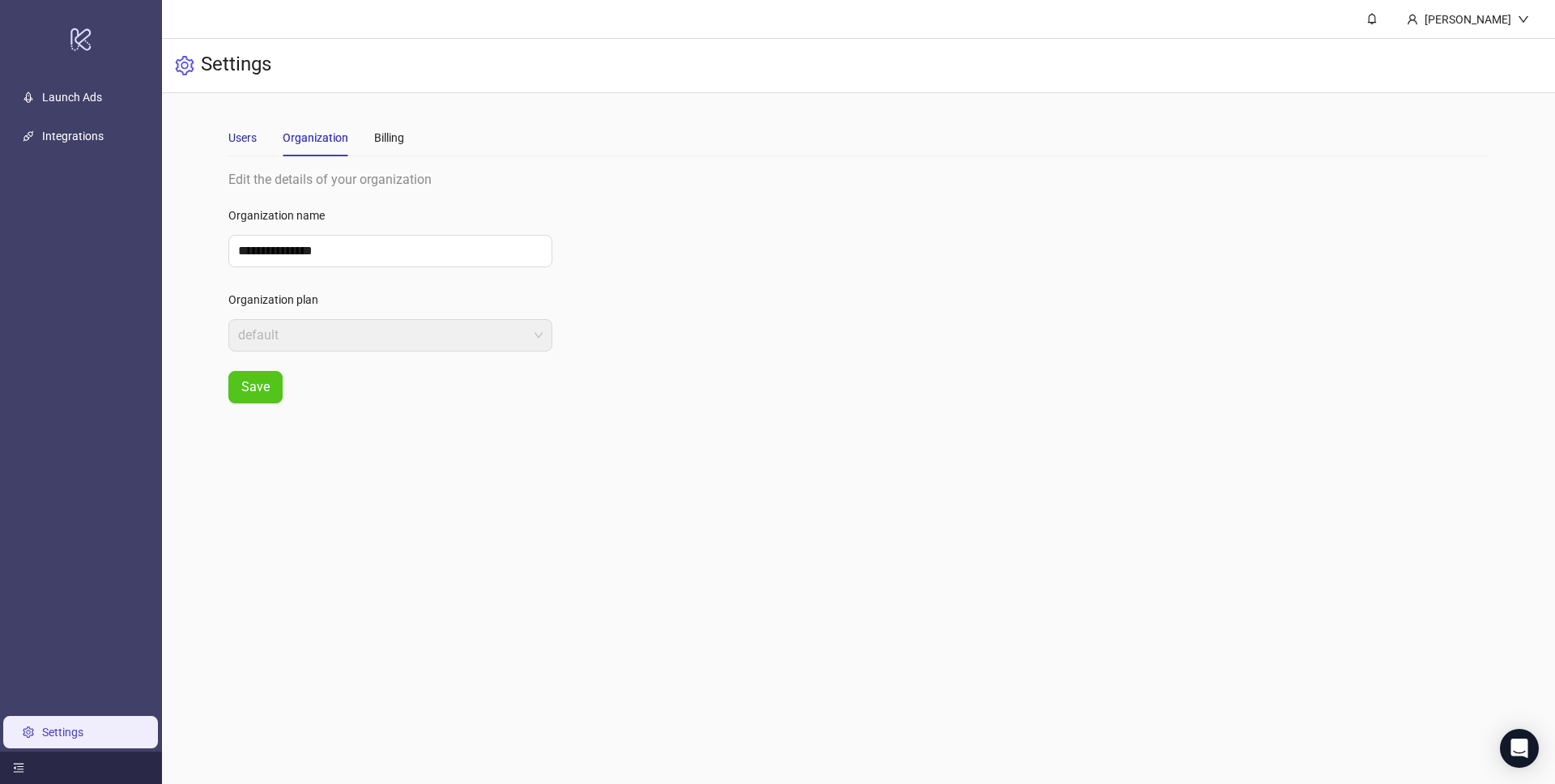
click at [228, 144] on div "Users" at bounding box center [242, 137] width 29 height 18
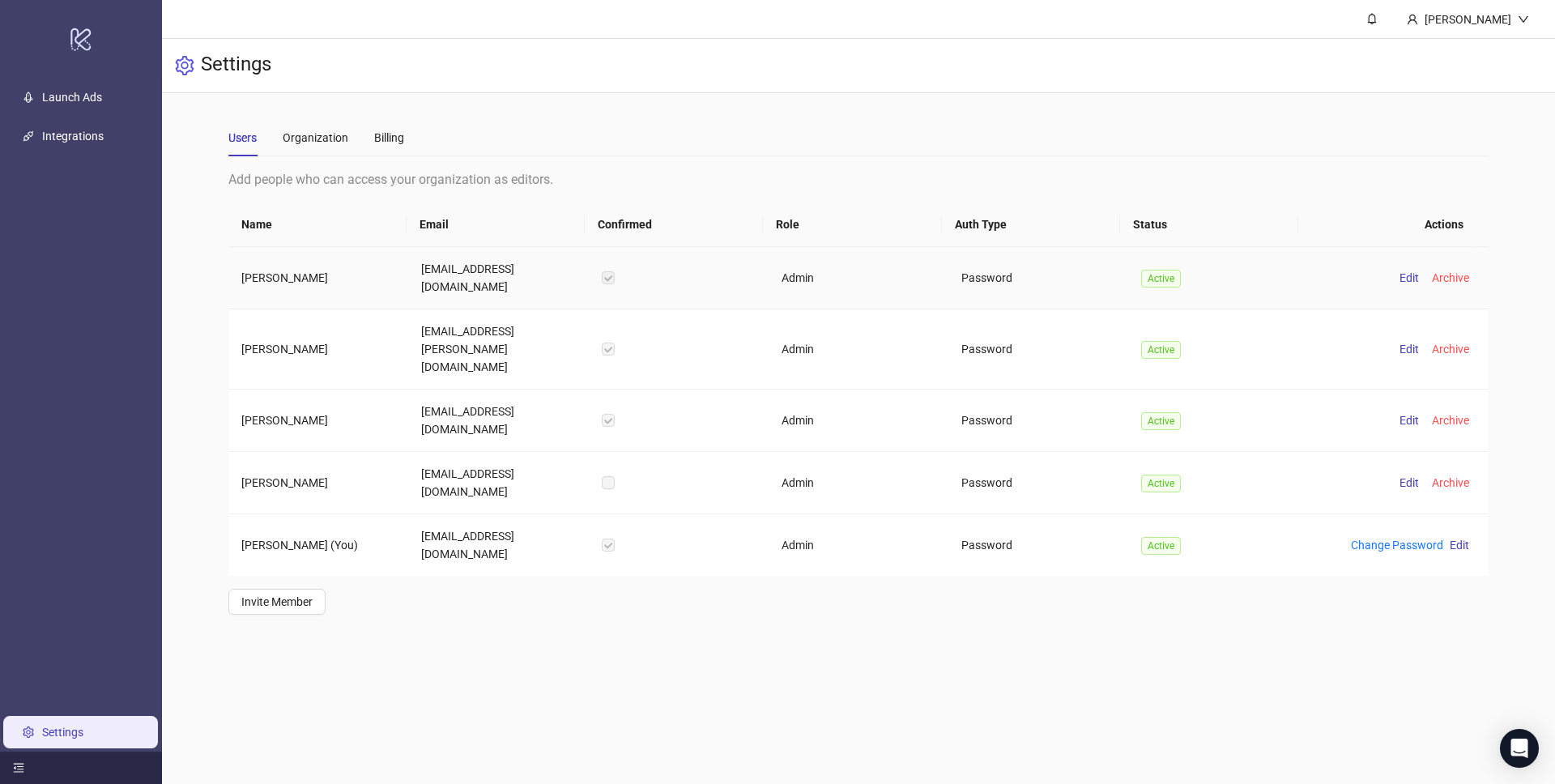
click at [479, 273] on td "mantas.cepulis@orbio.world" at bounding box center [498, 277] width 180 height 62
click at [842, 275] on td "Admin" at bounding box center [859, 277] width 180 height 62
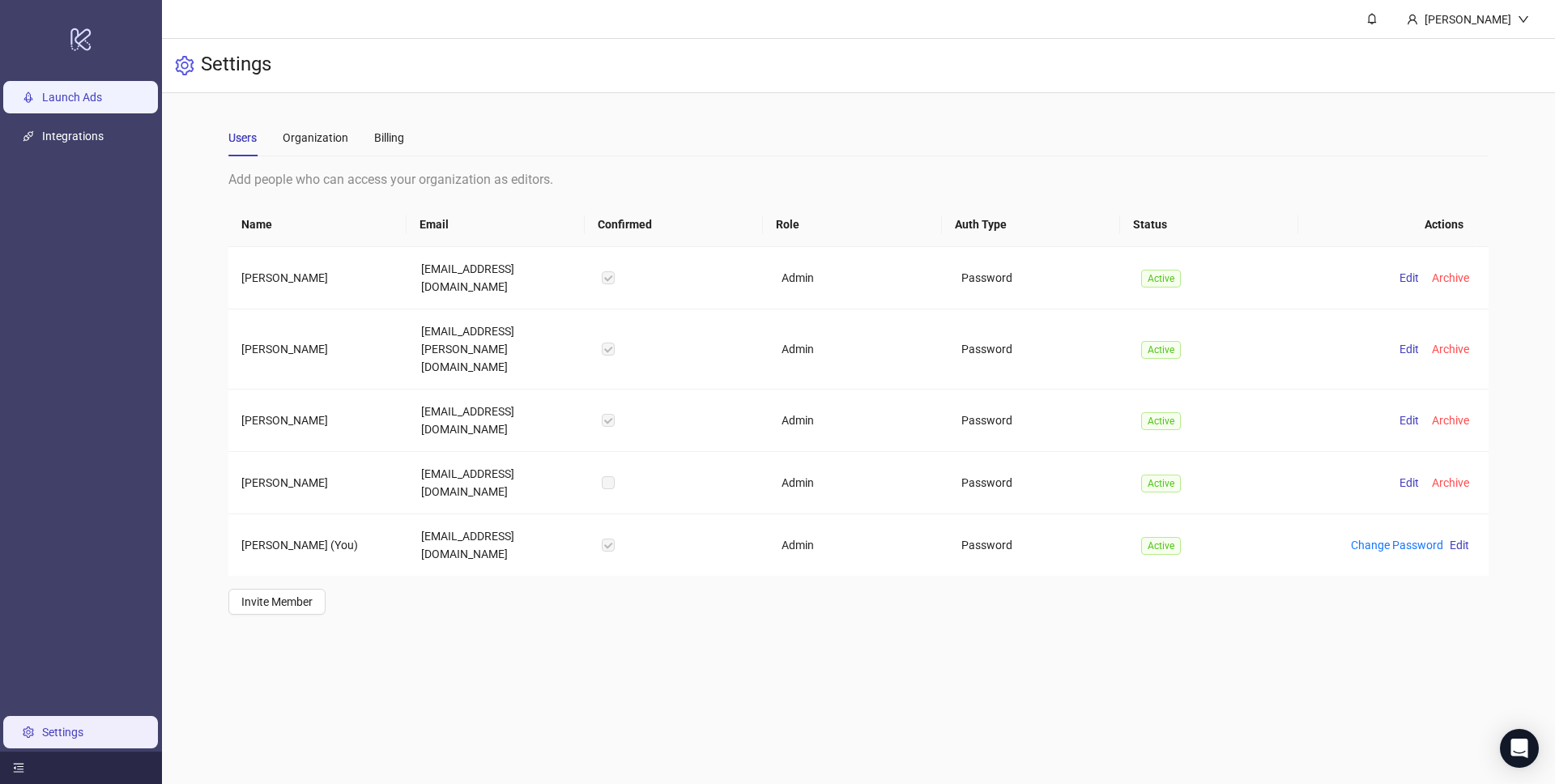
click at [50, 95] on link "Launch Ads" at bounding box center [72, 97] width 60 height 13
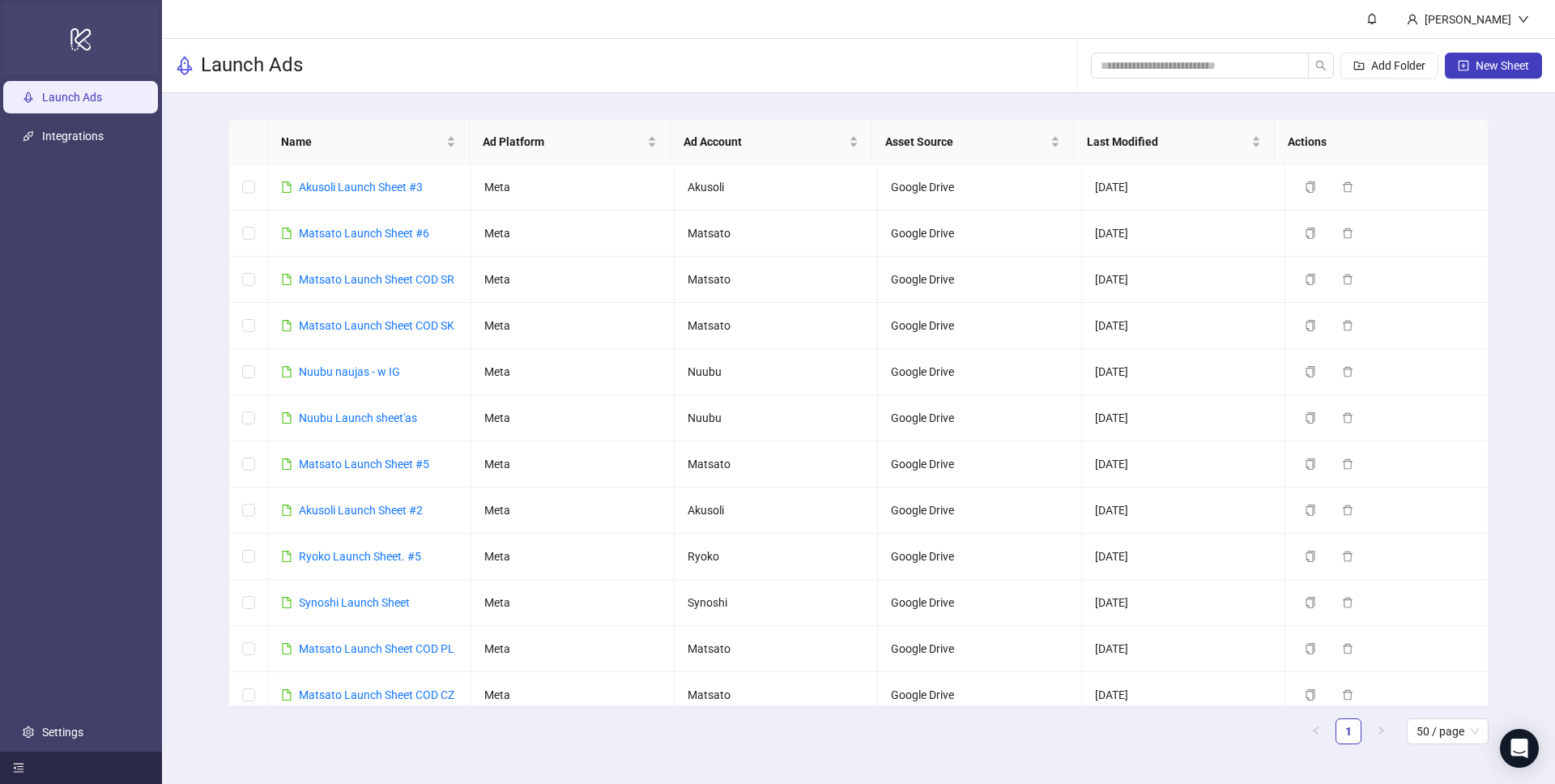
click at [83, 26] on icon "logo/logo-mobile" at bounding box center [81, 39] width 23 height 39
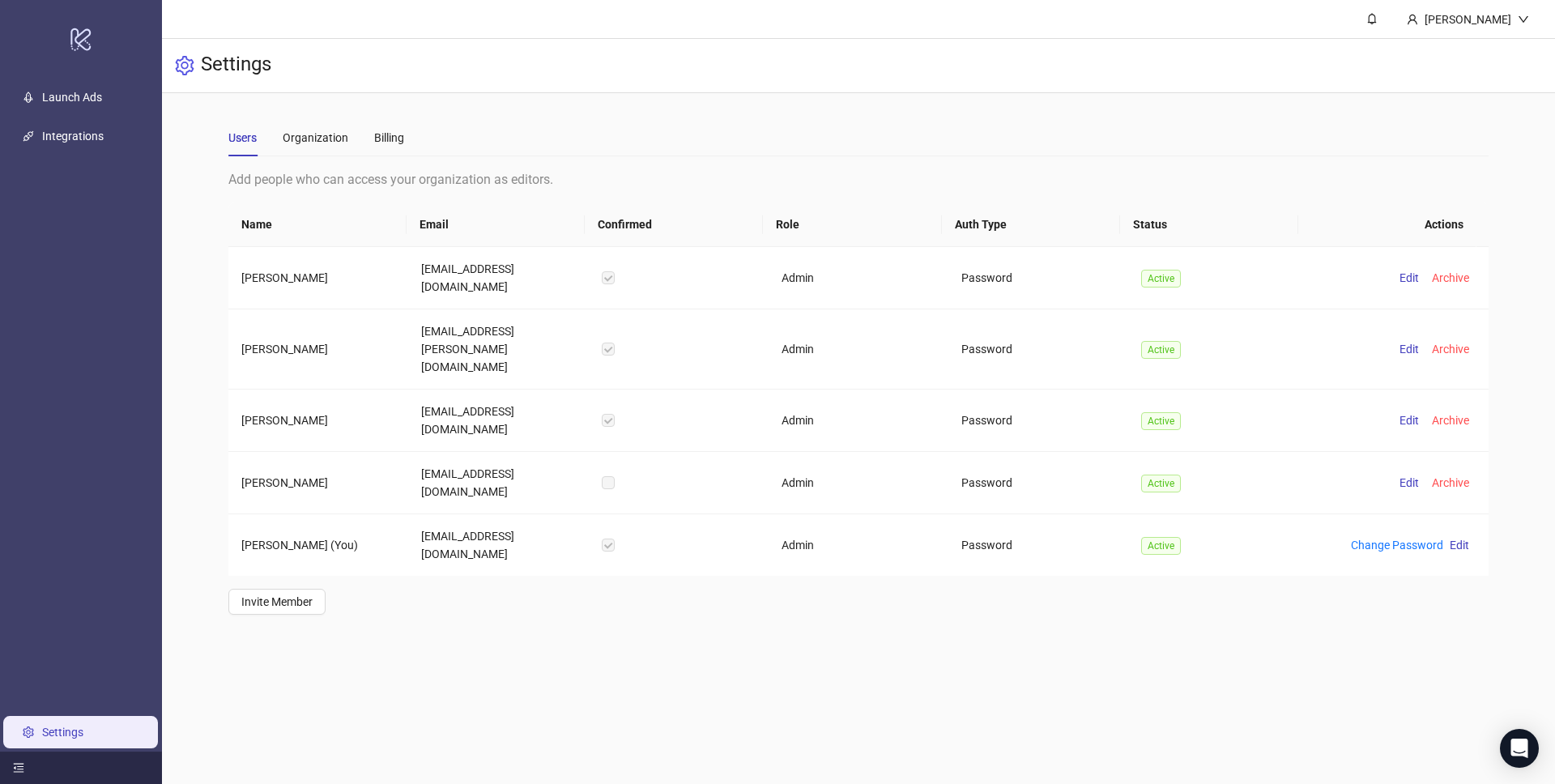
click at [21, 764] on icon "menu-fold" at bounding box center [18, 766] width 11 height 11
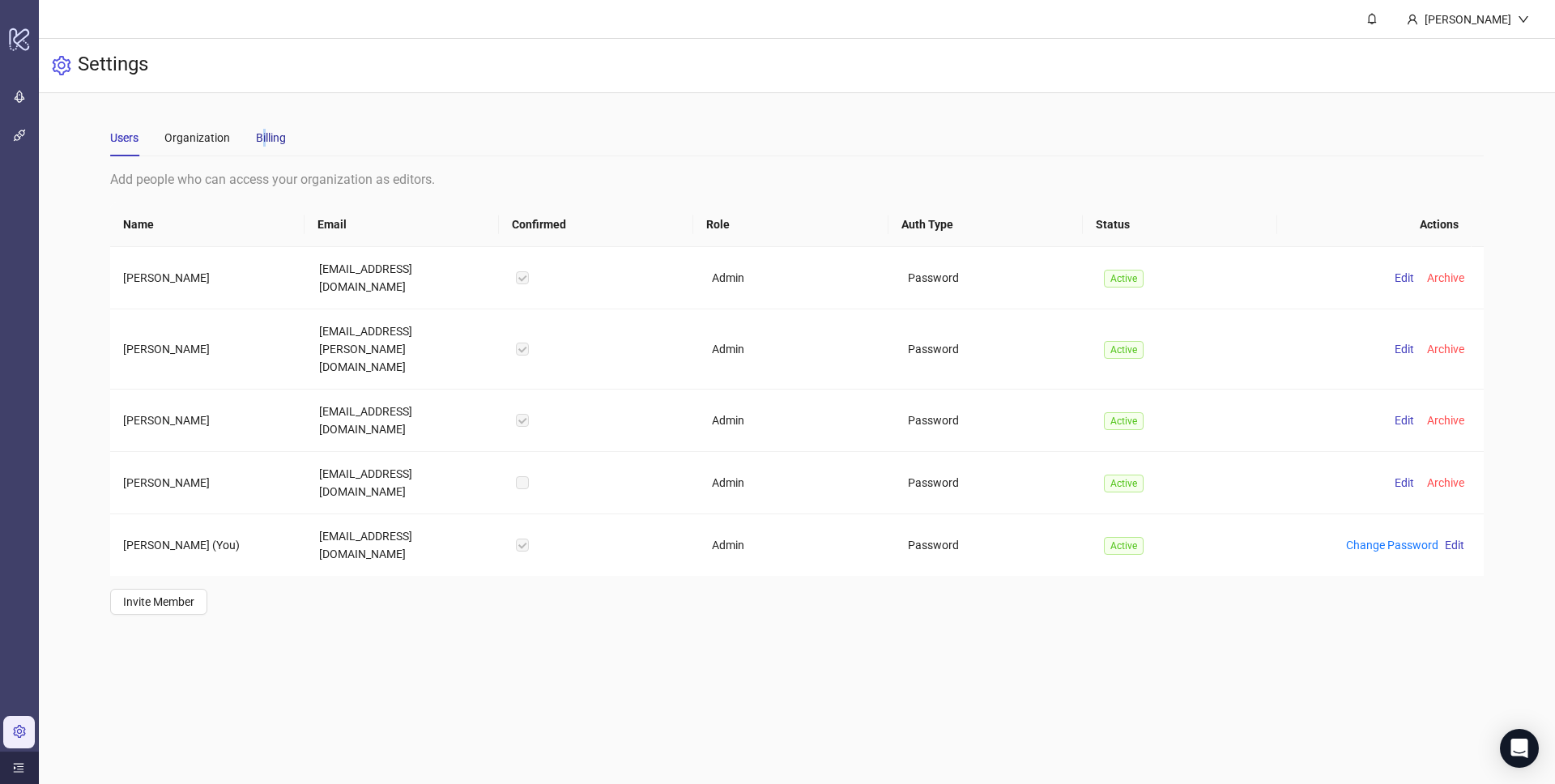
click at [262, 135] on div "Billing" at bounding box center [271, 137] width 30 height 18
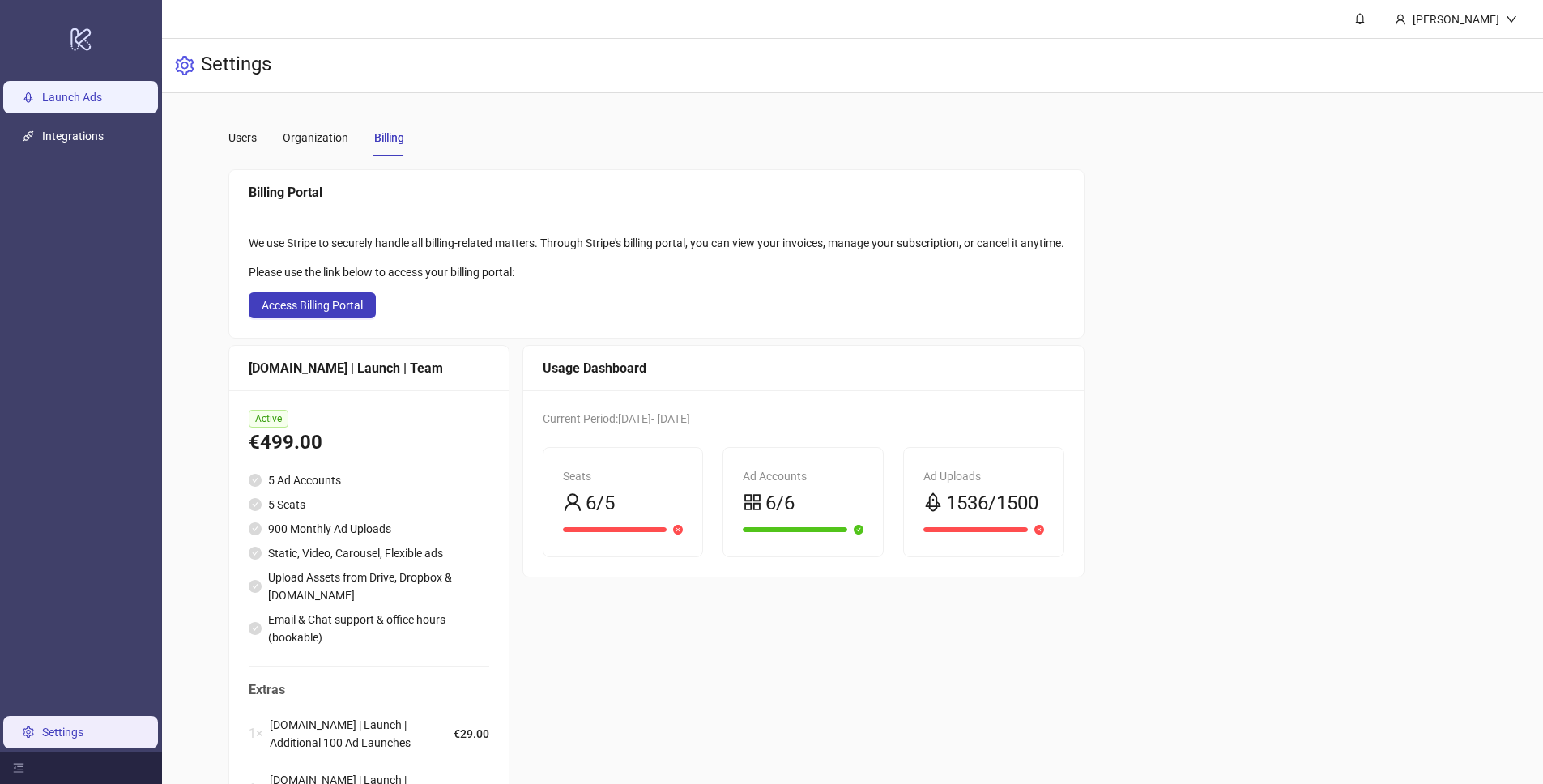
click at [72, 91] on link "Launch Ads" at bounding box center [72, 97] width 60 height 13
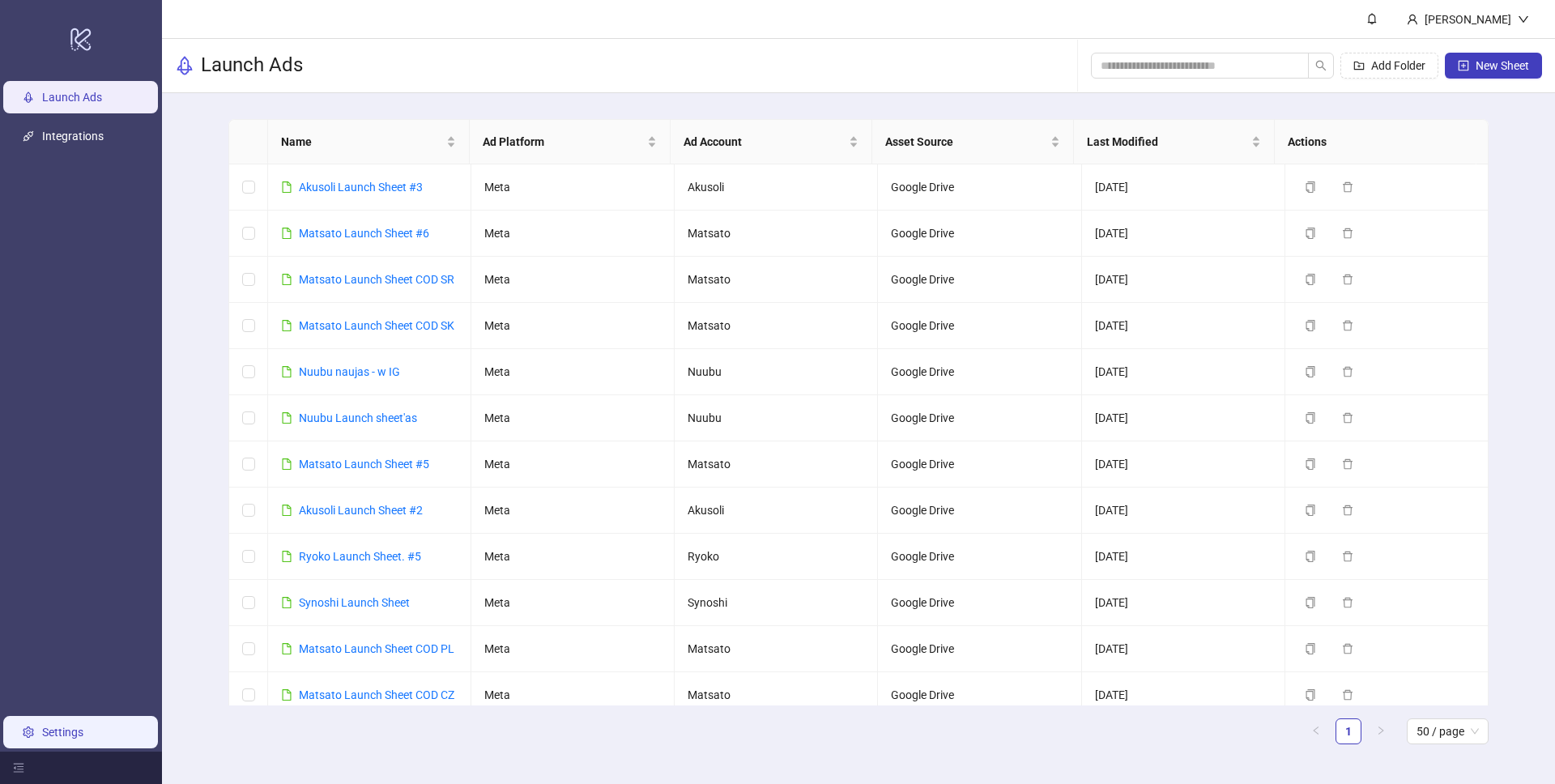
click at [42, 736] on link "Settings" at bounding box center [63, 732] width 41 height 13
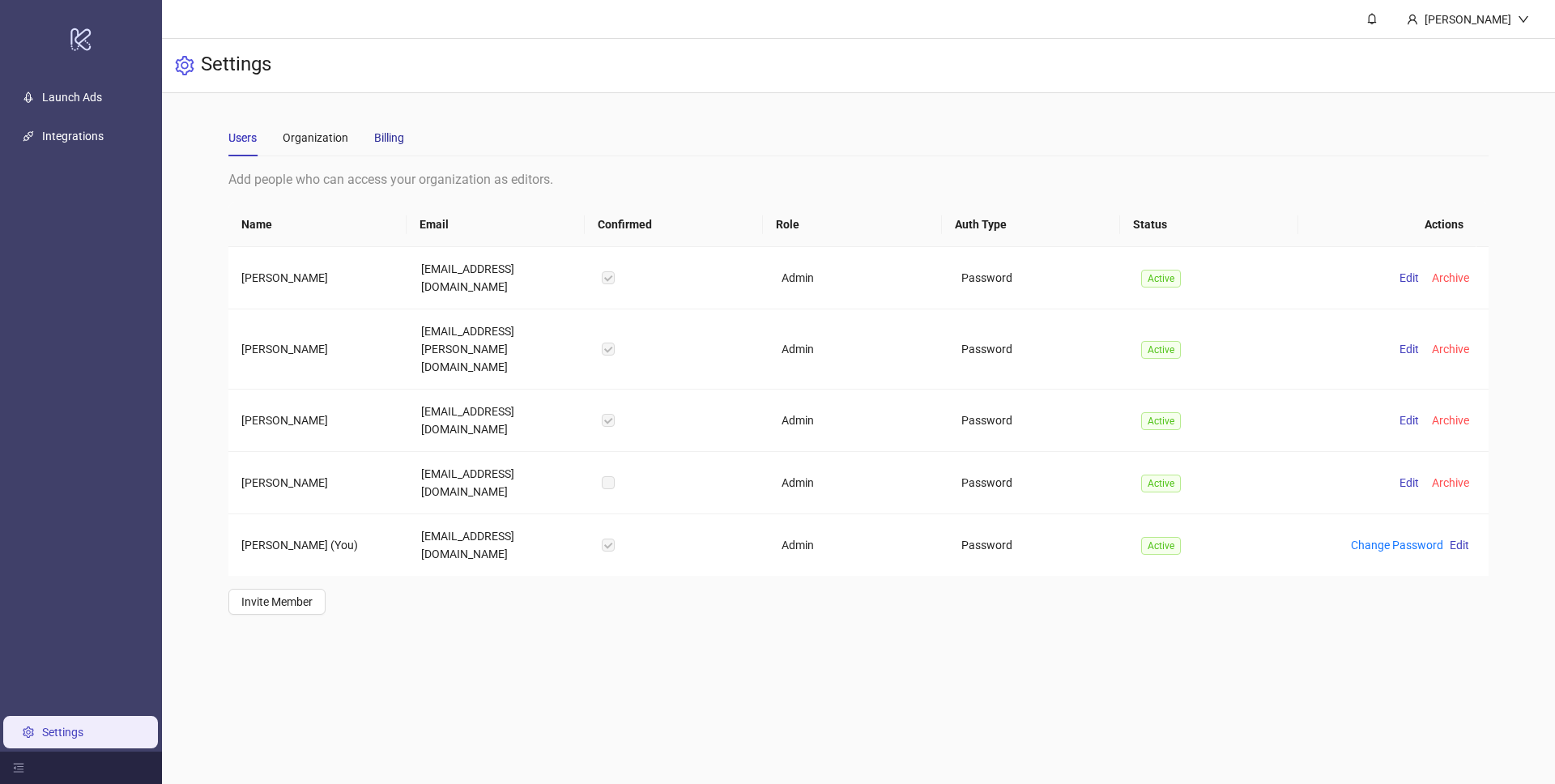
click at [384, 140] on div "Billing" at bounding box center [389, 137] width 30 height 18
